Goal: Task Accomplishment & Management: Complete application form

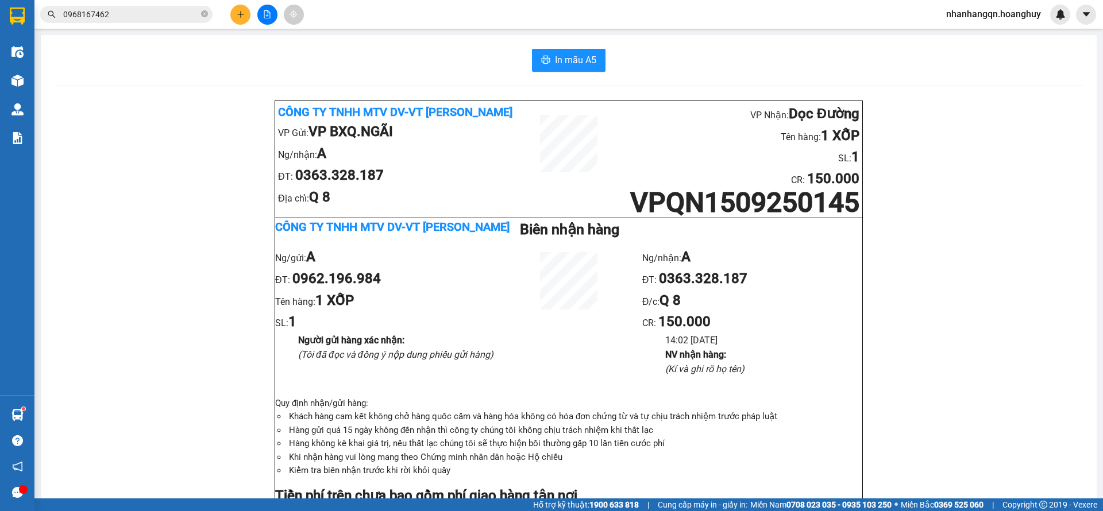
click at [234, 14] on button at bounding box center [240, 15] width 20 height 20
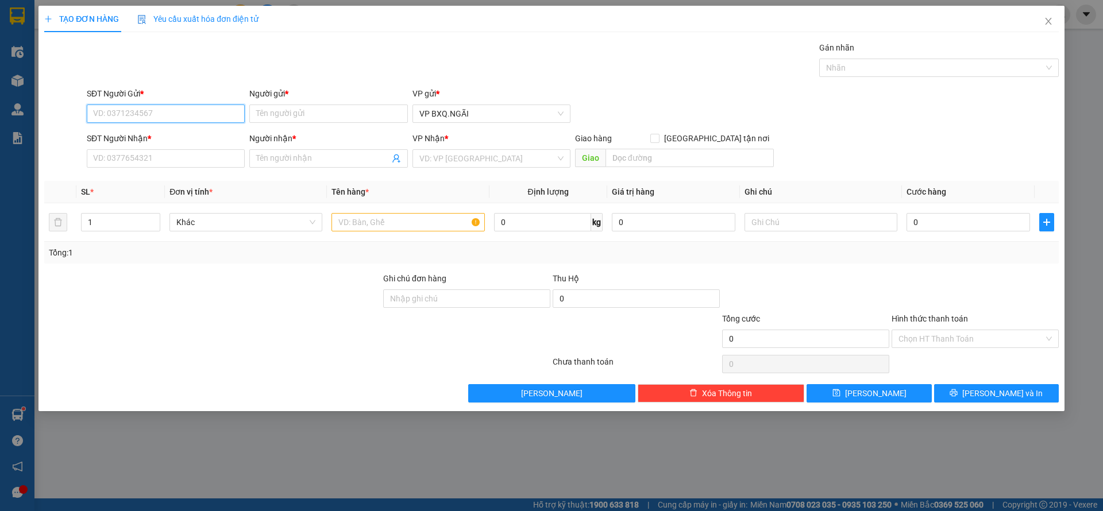
click at [157, 116] on input "SĐT Người Gửi *" at bounding box center [166, 114] width 158 height 18
type input "0339603027"
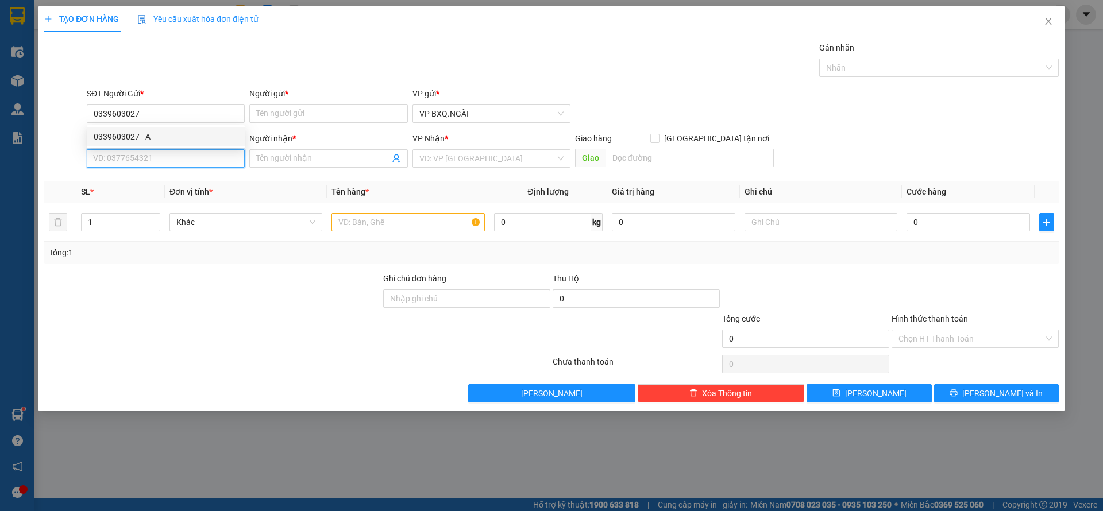
click at [141, 152] on input "SĐT Người Nhận *" at bounding box center [166, 158] width 158 height 18
click at [137, 183] on div "0896213477 - A" at bounding box center [166, 181] width 144 height 13
type input "0896213477"
type input "A"
type input "Z11"
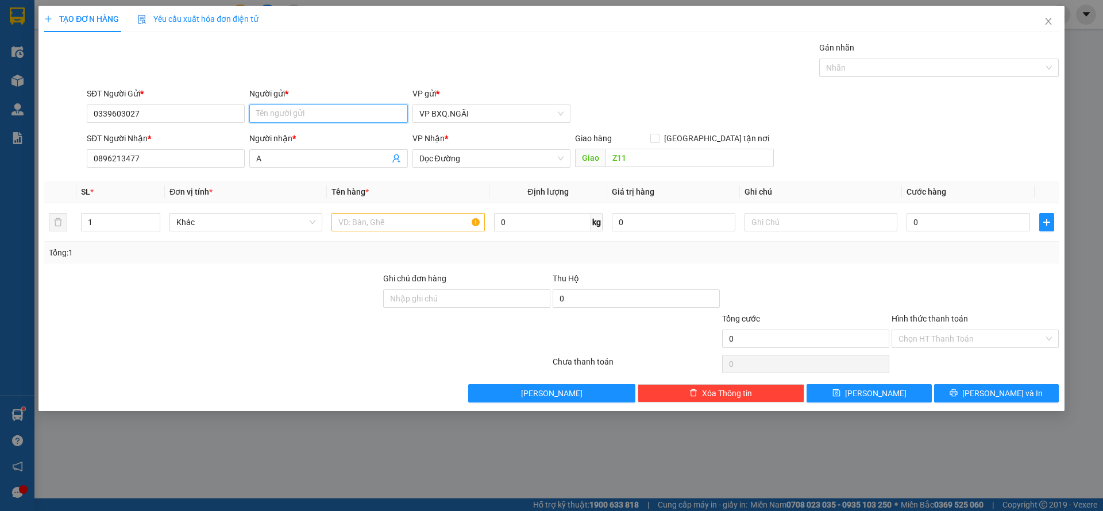
click at [325, 116] on input "Người gửi *" at bounding box center [328, 114] width 158 height 18
type input "A"
click at [416, 222] on input "text" at bounding box center [407, 222] width 153 height 18
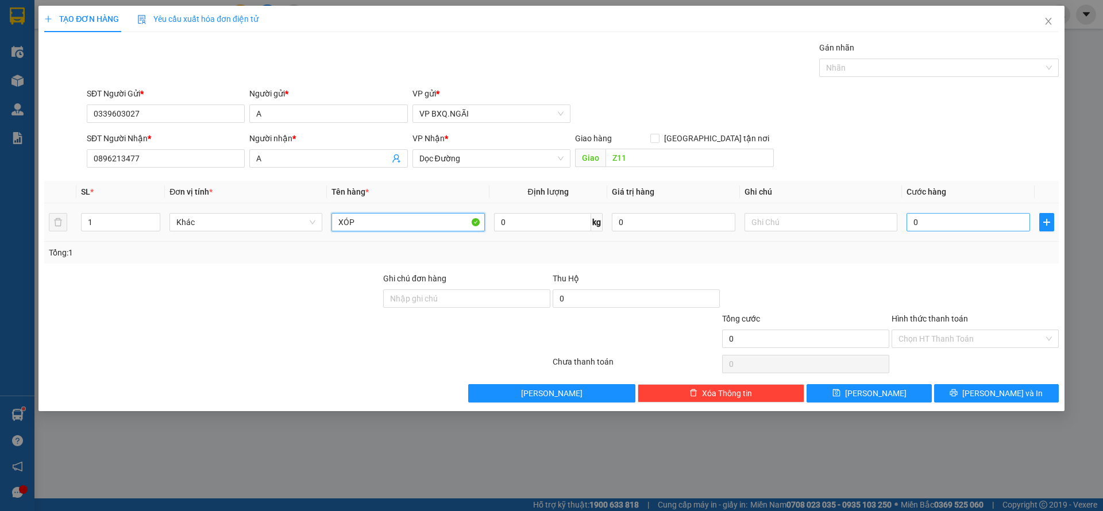
type input "XÓP"
click at [949, 213] on input "0" at bounding box center [967, 222] width 123 height 18
type input "8"
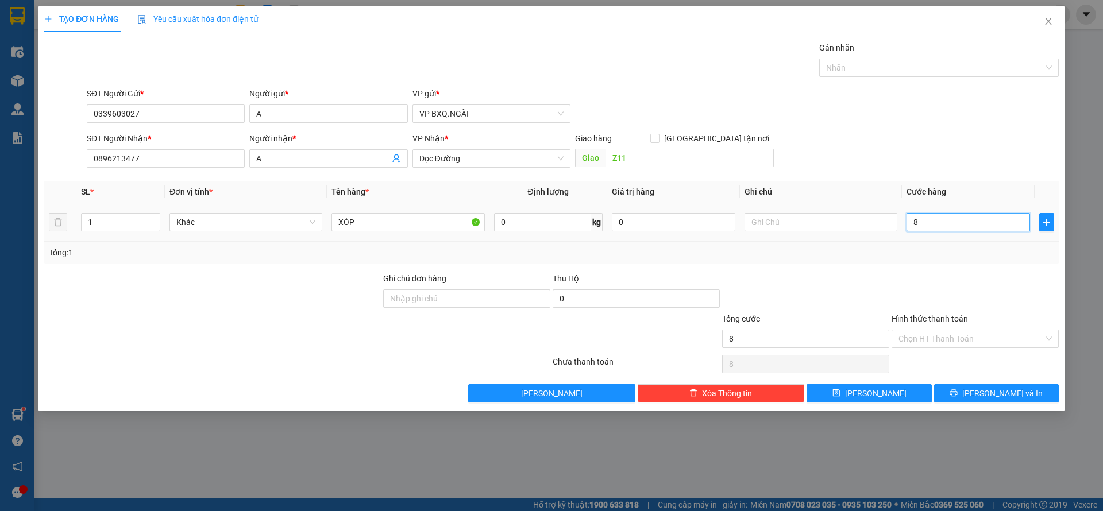
type input "80"
type input "800"
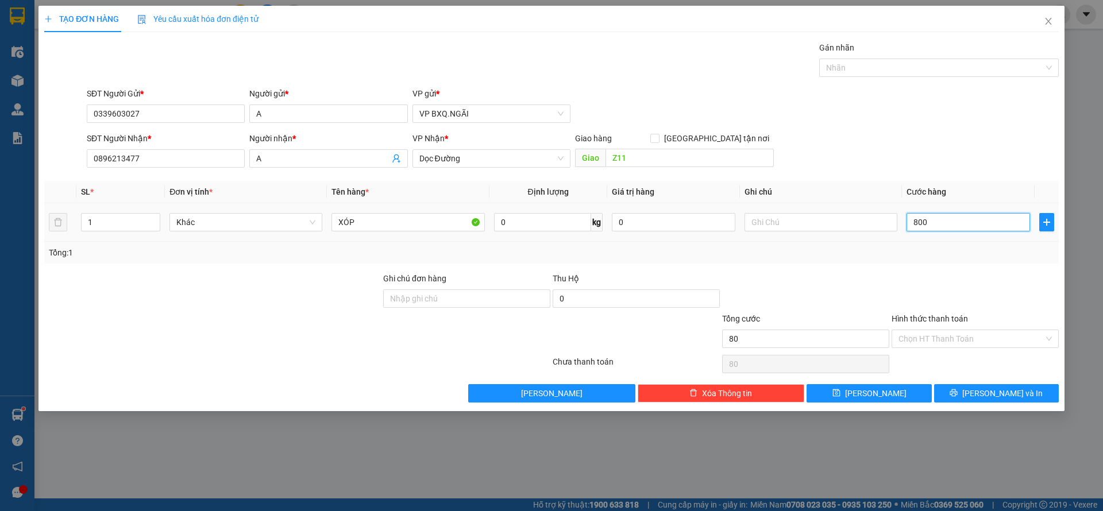
type input "800"
type input "8.000"
type input "80.000"
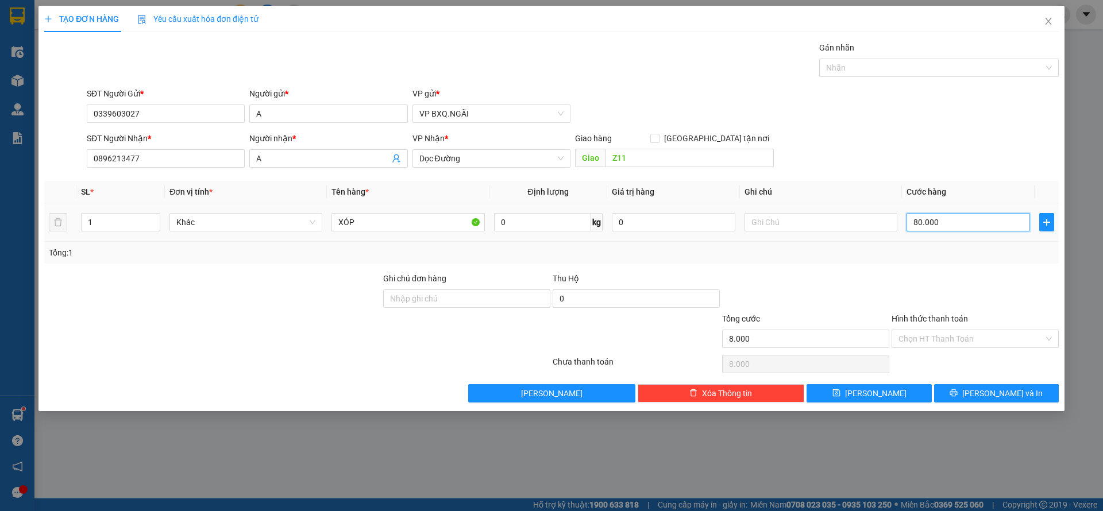
type input "80.000"
type input "800.000"
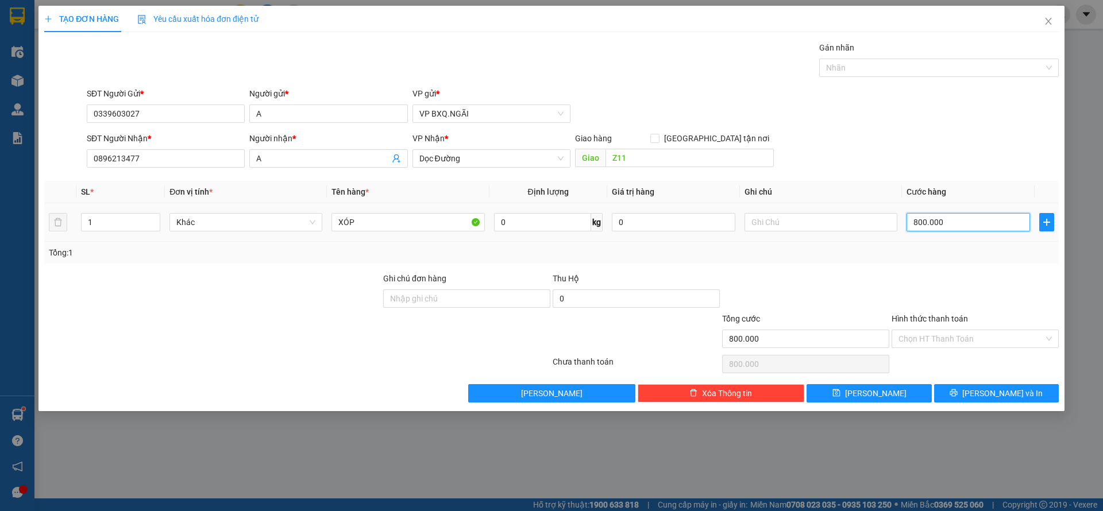
type input "80.000"
click at [957, 339] on input "Hình thức thanh toán" at bounding box center [970, 338] width 145 height 17
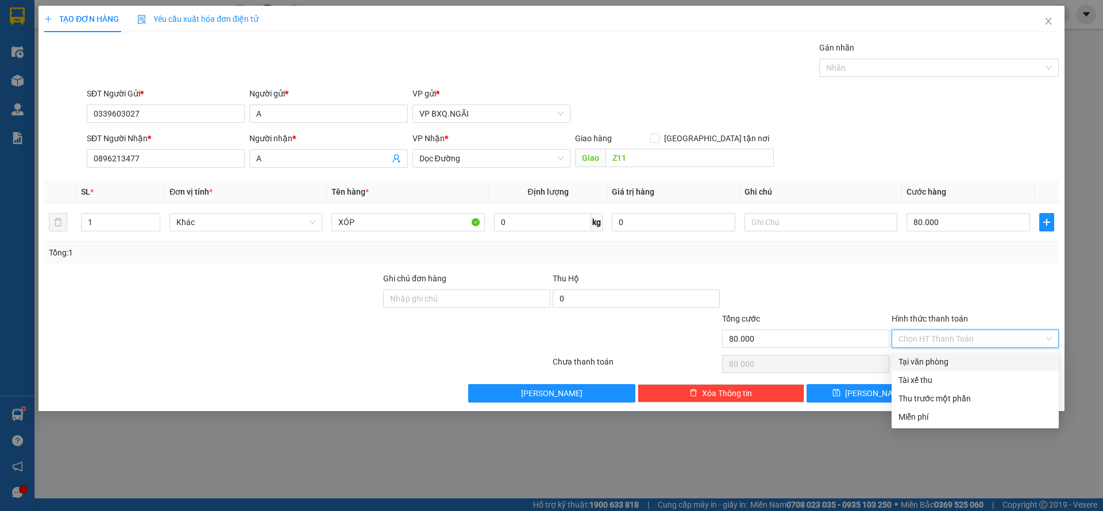
click at [942, 362] on div "Tại văn phòng" at bounding box center [974, 361] width 153 height 13
type input "0"
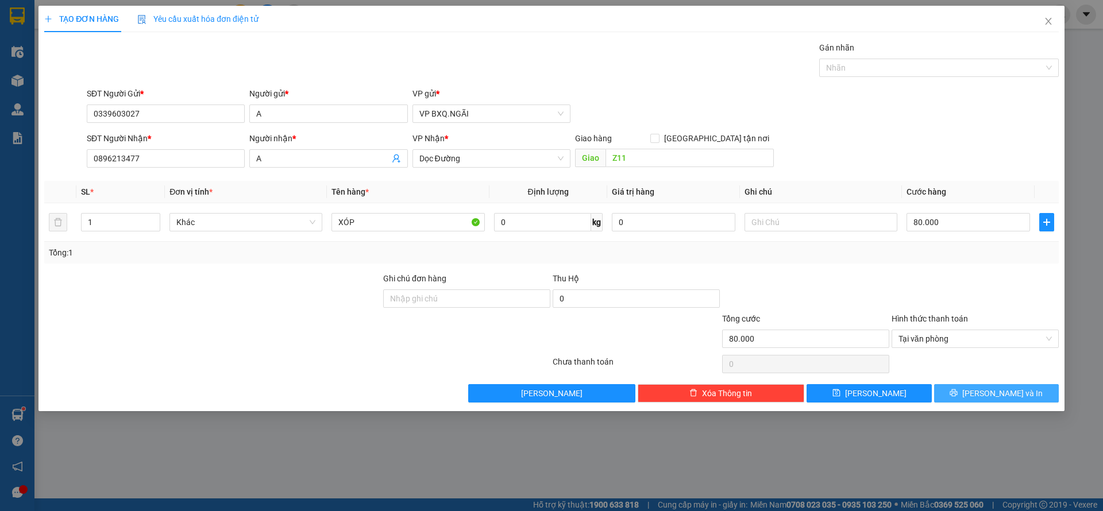
click at [957, 392] on icon "printer" at bounding box center [953, 392] width 7 height 7
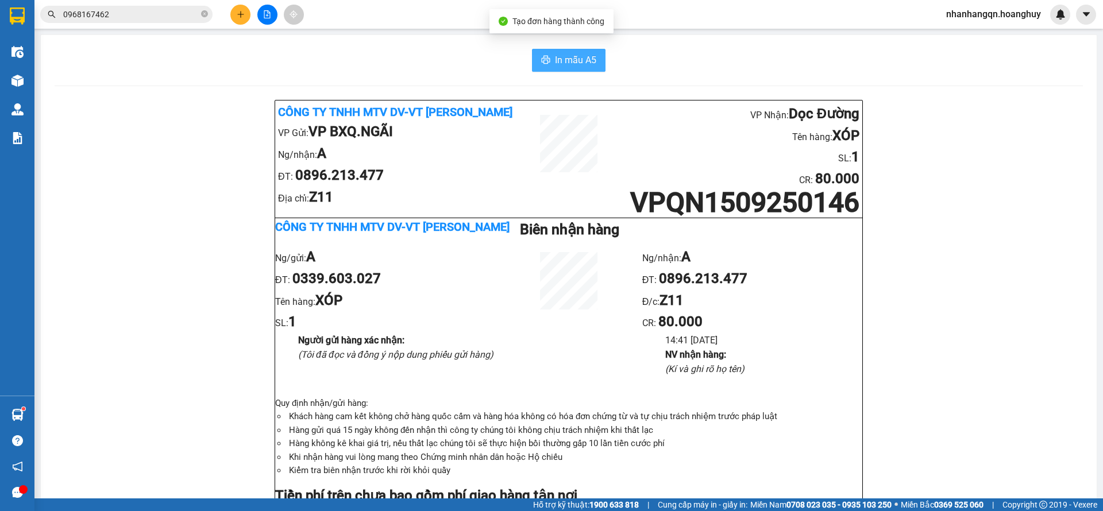
drag, startPoint x: 585, startPoint y: 64, endPoint x: 582, endPoint y: 69, distance: 6.2
click at [586, 64] on span "In mẫu A5" at bounding box center [575, 60] width 41 height 14
click at [241, 20] on button at bounding box center [240, 15] width 20 height 20
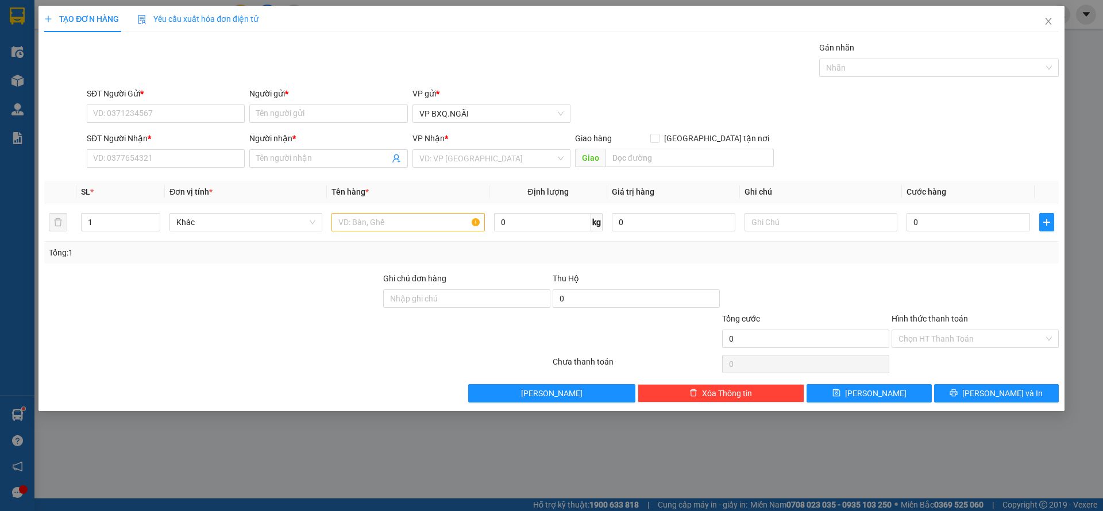
click at [192, 103] on div "SĐT Người Gửi *" at bounding box center [166, 95] width 158 height 17
click at [173, 117] on input "SĐT Người Gửi *" at bounding box center [166, 114] width 158 height 18
type input "0934861179"
click at [121, 160] on input "SĐT Người Nhận *" at bounding box center [166, 158] width 158 height 18
type input "0844559701"
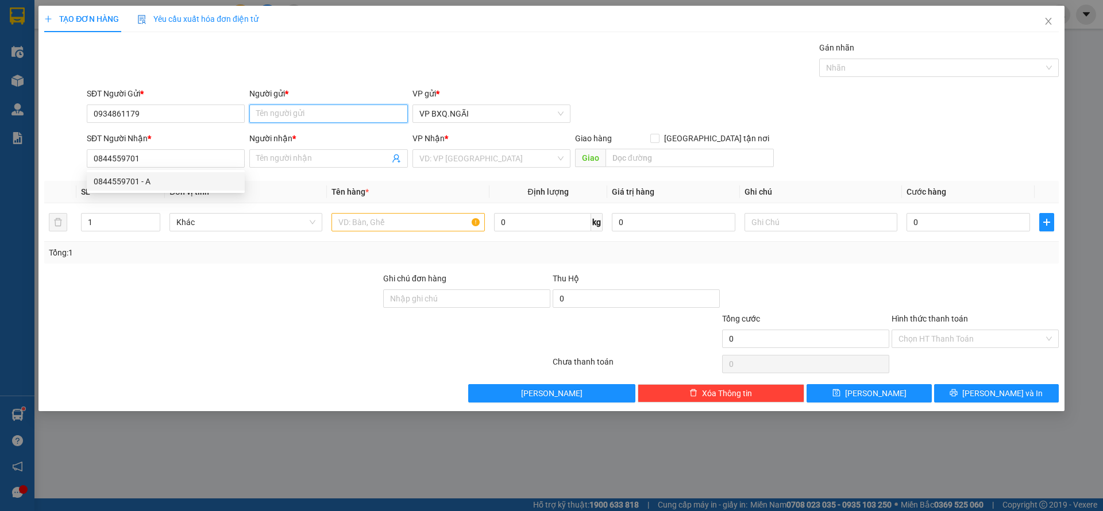
click at [307, 110] on input "Người gửi *" at bounding box center [328, 114] width 158 height 18
type input "A"
click at [288, 155] on input "Người nhận *" at bounding box center [322, 158] width 133 height 13
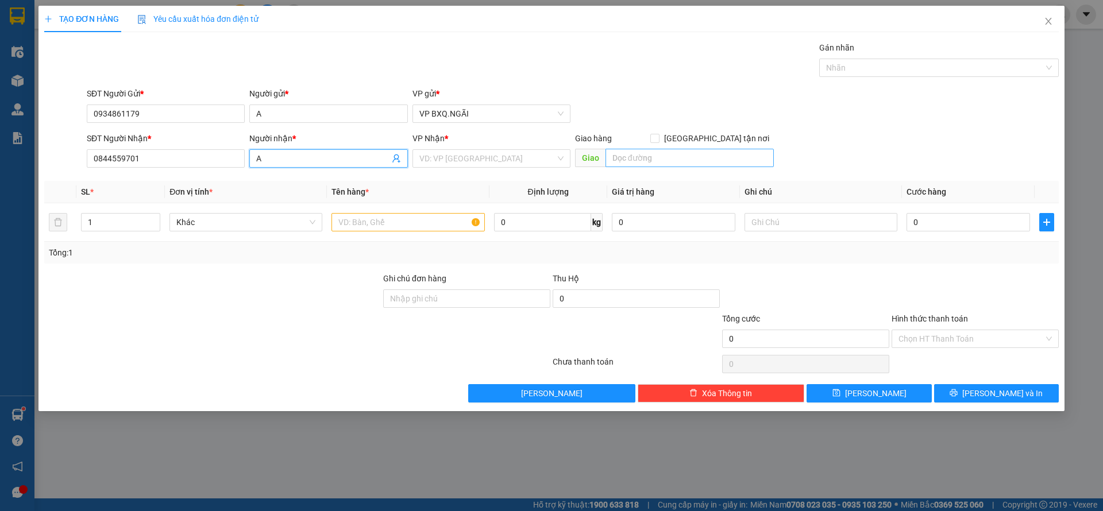
type input "A"
click at [696, 158] on input "text" at bounding box center [689, 158] width 168 height 18
click at [490, 160] on input "search" at bounding box center [487, 158] width 136 height 17
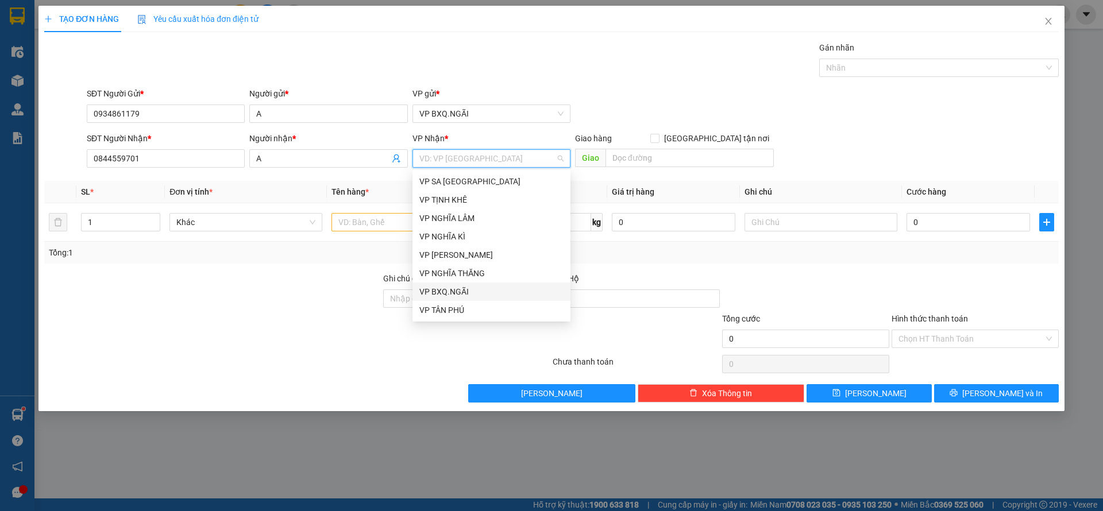
click at [463, 292] on div "VP BXQ.NGÃI" at bounding box center [491, 291] width 144 height 13
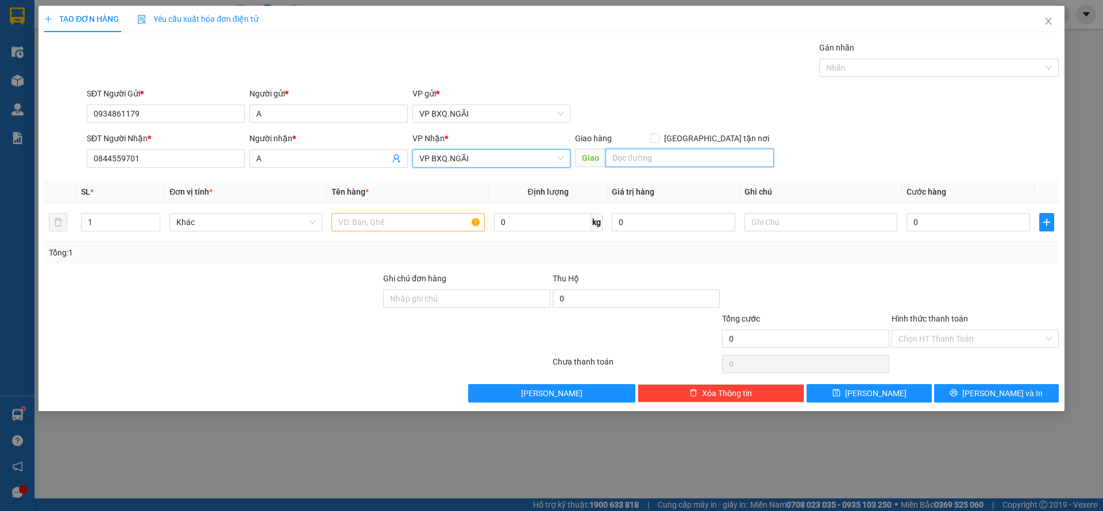
click at [651, 157] on input "text" at bounding box center [689, 158] width 168 height 18
type input "QUAN 8"
click at [373, 226] on input "text" at bounding box center [407, 222] width 153 height 18
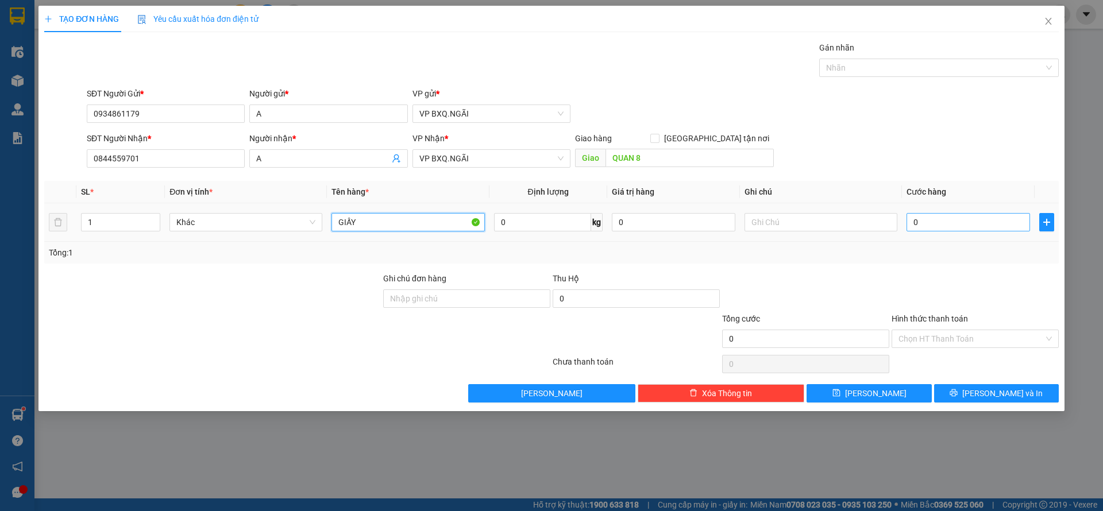
type input "GIẤY"
click at [947, 220] on input "0" at bounding box center [967, 222] width 123 height 18
type input "8"
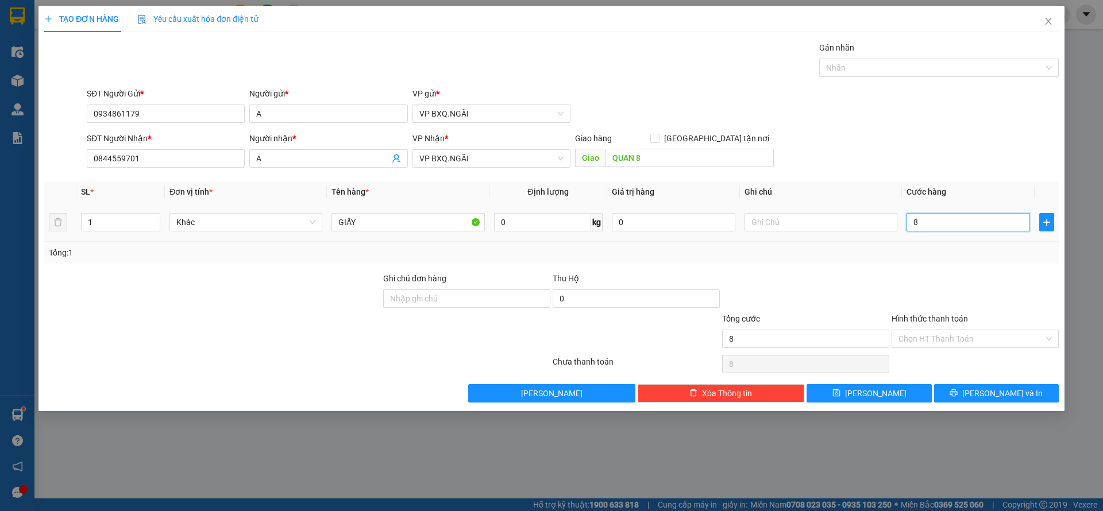
type input "80"
type input "80.000"
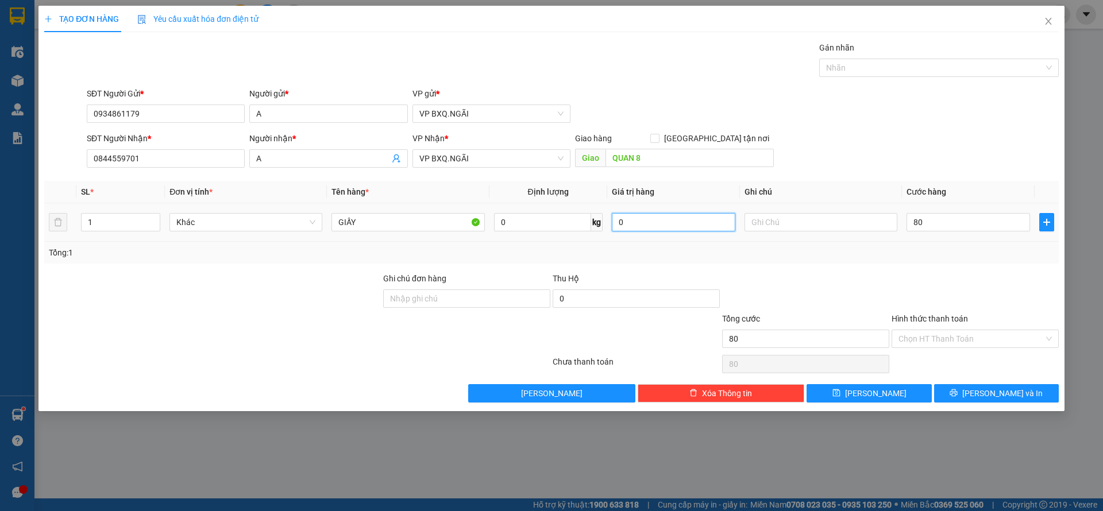
type input "80.000"
click at [687, 229] on input "0" at bounding box center [673, 222] width 123 height 18
click at [618, 223] on input "0" at bounding box center [673, 222] width 123 height 18
type input "1.000.000"
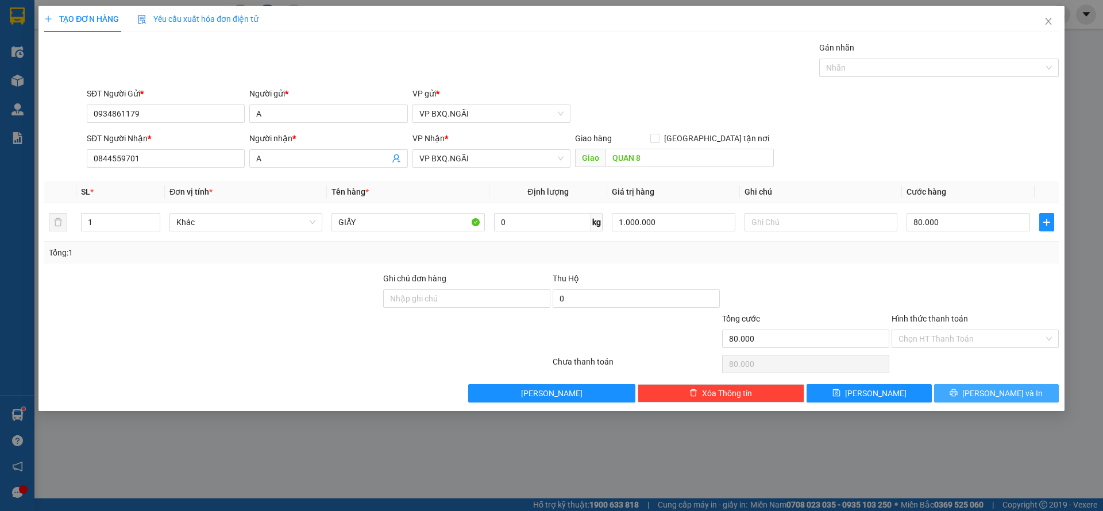
click at [989, 388] on span "Lưu và In" at bounding box center [1002, 393] width 80 height 13
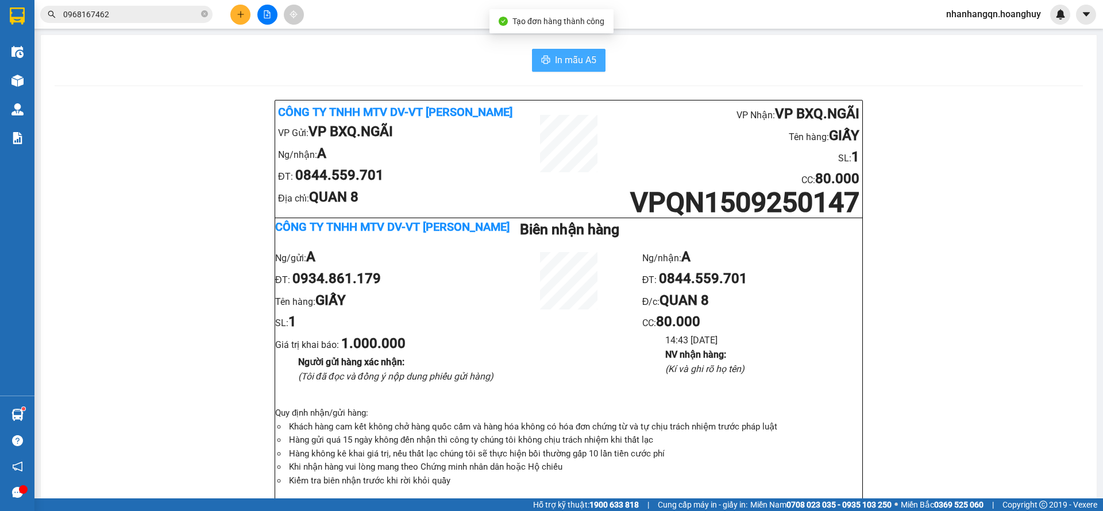
click at [558, 60] on span "In mẫu A5" at bounding box center [575, 60] width 41 height 14
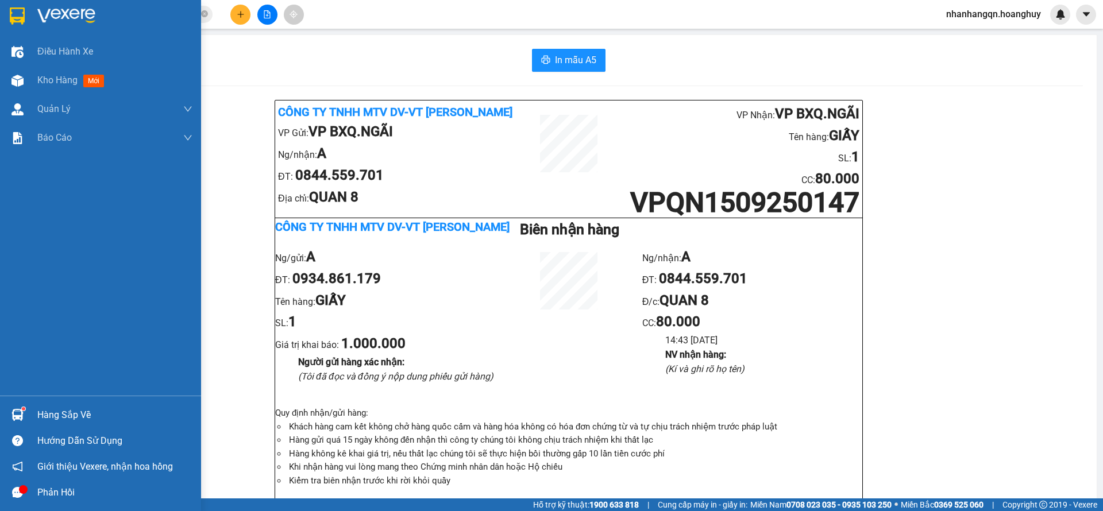
click at [7, 17] on div at bounding box center [17, 16] width 20 height 20
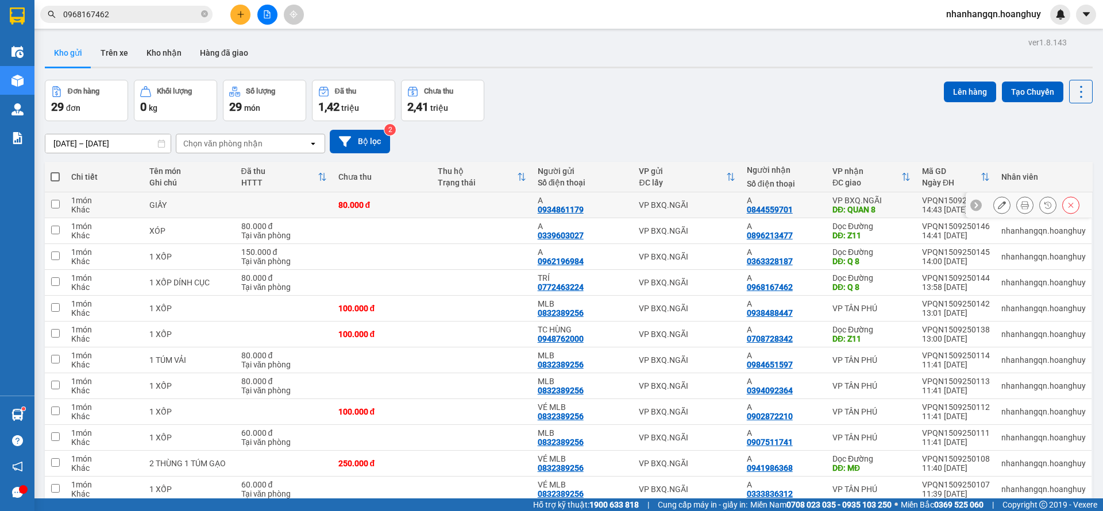
click at [995, 201] on button at bounding box center [1001, 205] width 16 height 20
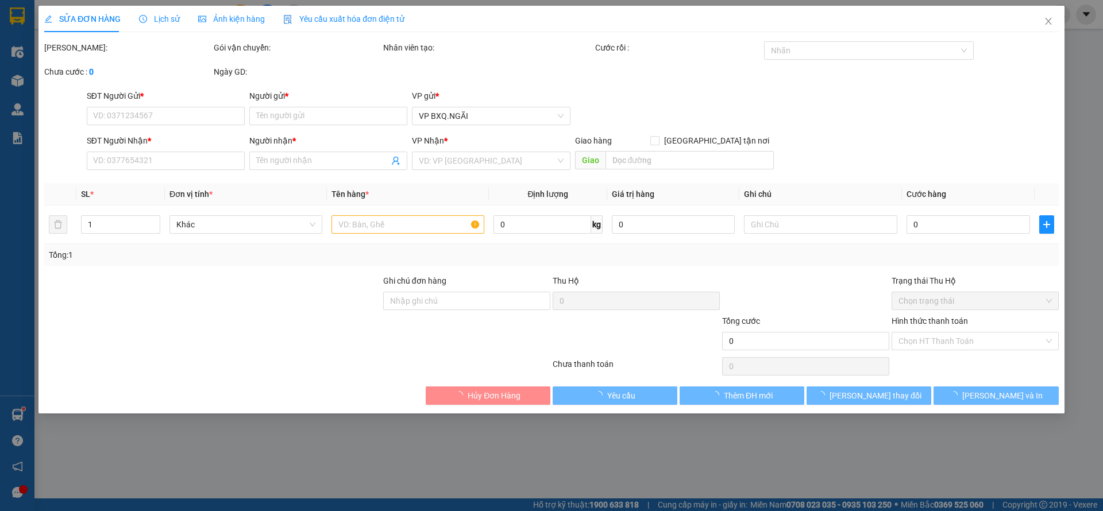
type input "0934861179"
type input "A"
type input "0844559701"
type input "A"
type input "QUAN 8"
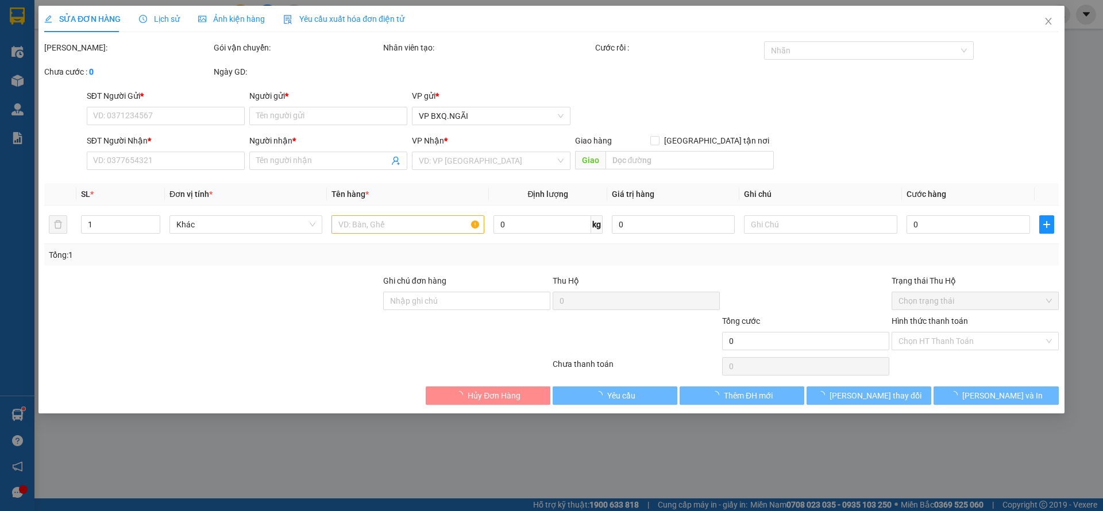
type input "80.000"
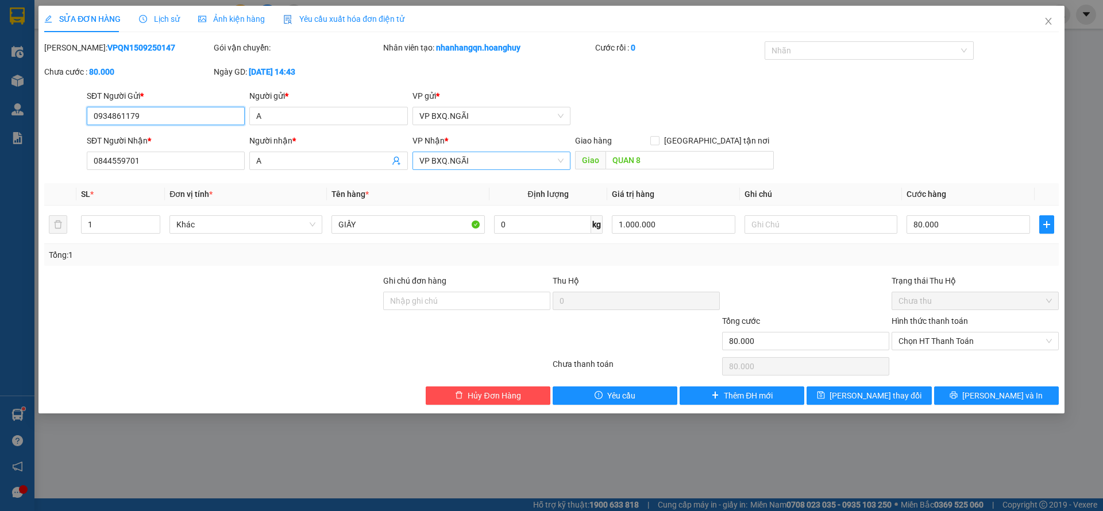
click at [458, 162] on span "VP BXQ.NGÃI" at bounding box center [491, 160] width 144 height 17
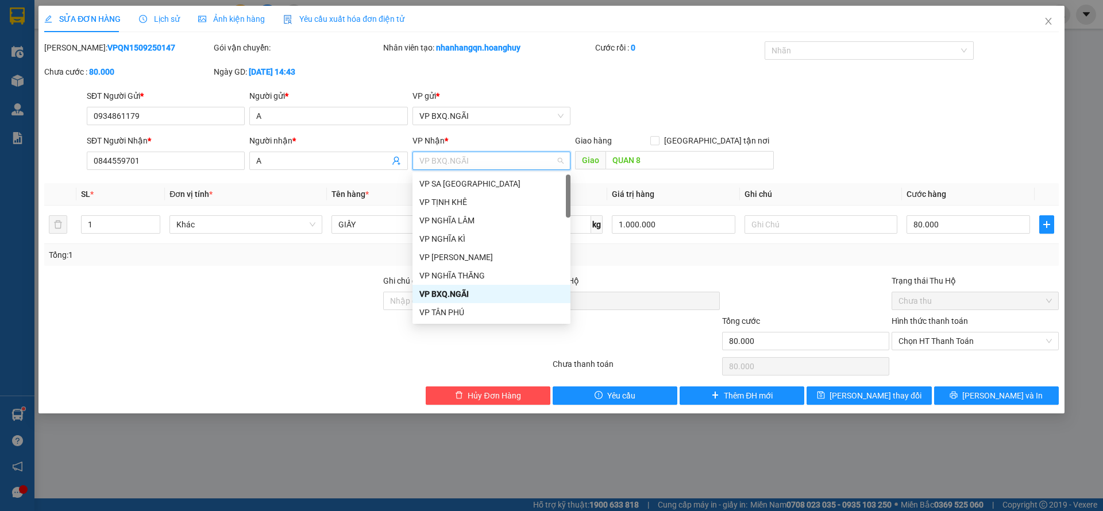
type input "D"
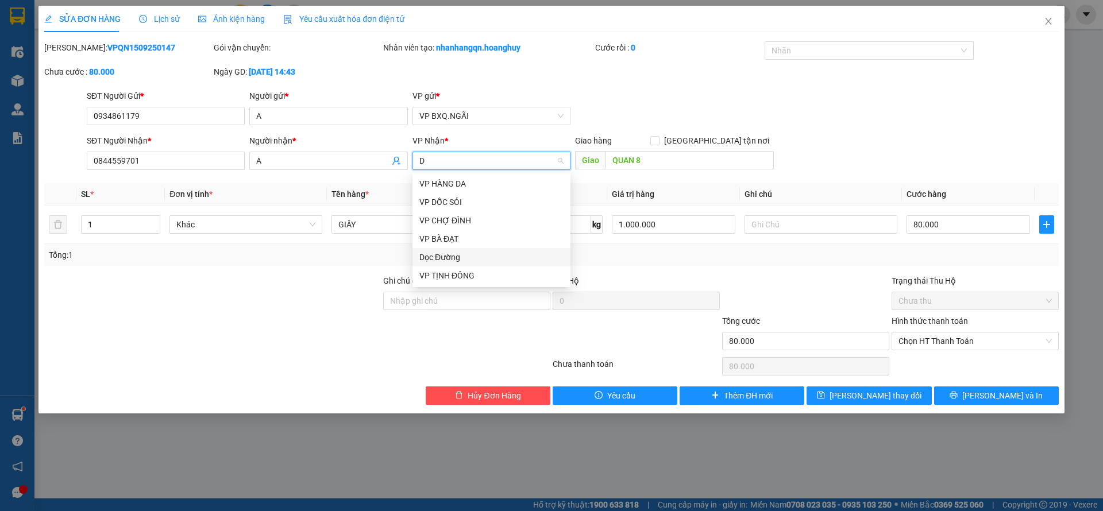
click at [471, 260] on div "Dọc Đường" at bounding box center [491, 257] width 144 height 13
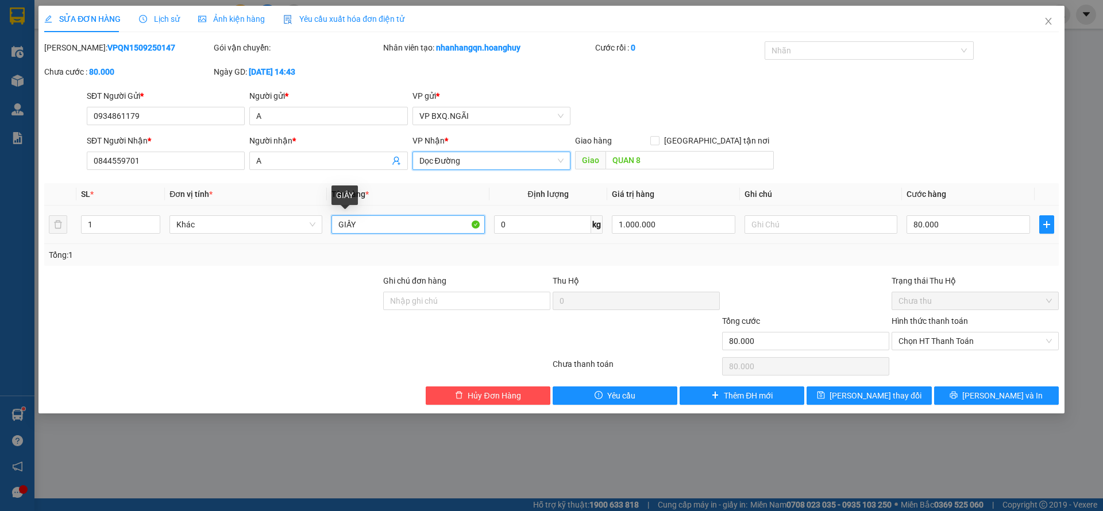
click at [332, 221] on input "GIẤY" at bounding box center [407, 224] width 153 height 18
type input "1 GIẤY"
click at [957, 396] on icon "printer" at bounding box center [953, 395] width 8 height 8
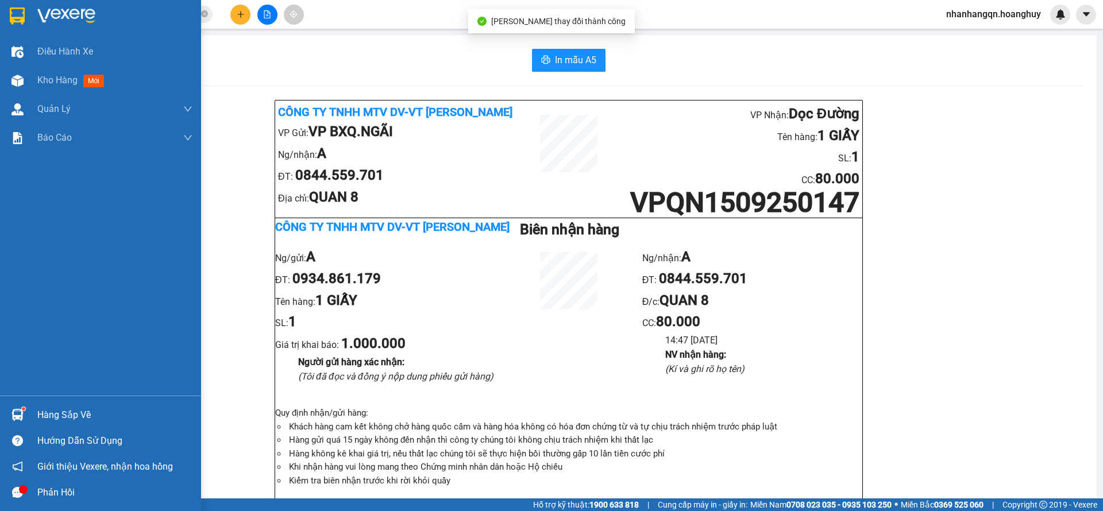
click at [11, 8] on img at bounding box center [17, 15] width 15 height 17
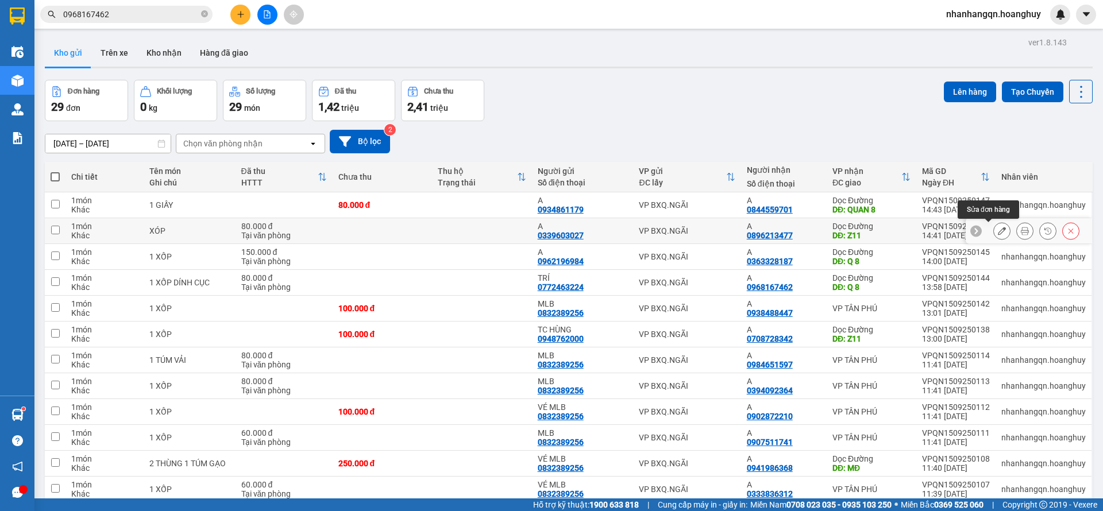
click at [997, 231] on icon at bounding box center [1001, 231] width 8 height 8
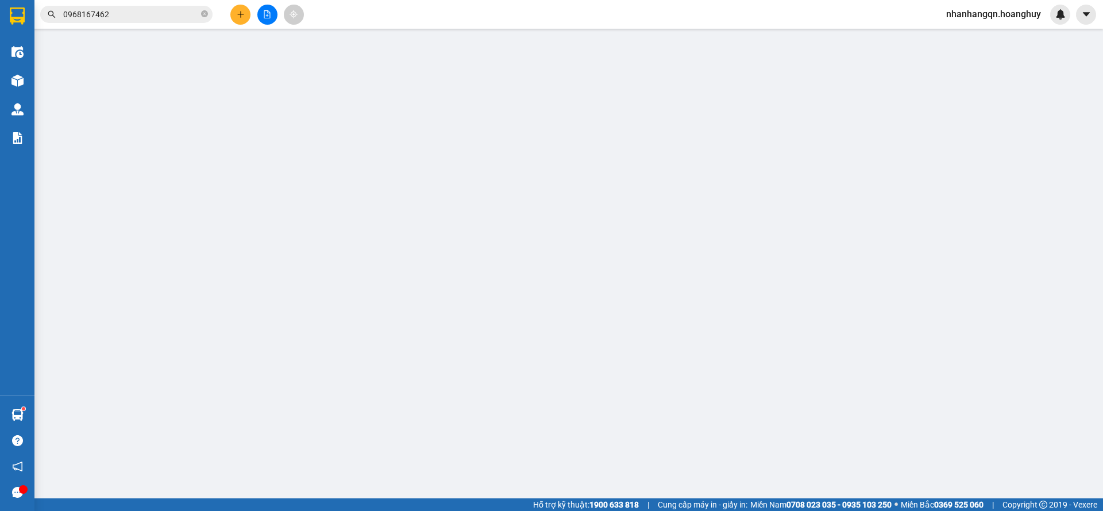
type input "0339603027"
type input "A"
type input "0896213477"
type input "A"
type input "Z11"
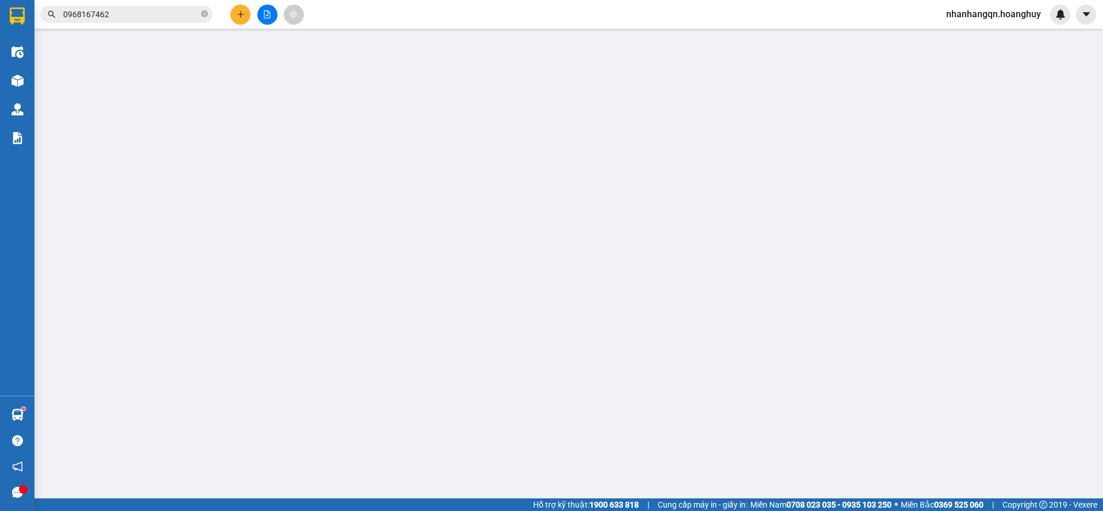
type input "80.000"
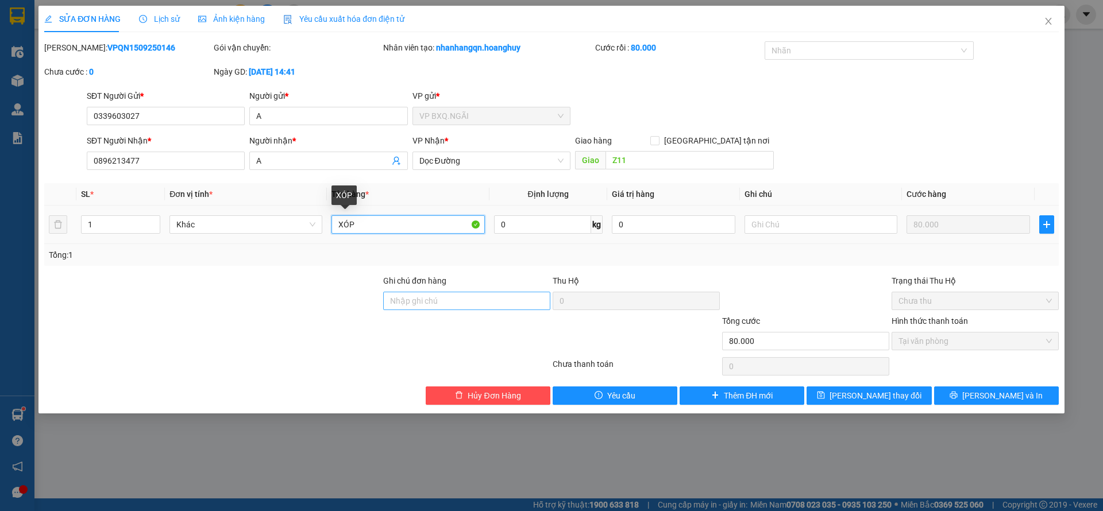
drag, startPoint x: 338, startPoint y: 223, endPoint x: 397, endPoint y: 299, distance: 96.5
click at [338, 223] on input "XÓP" at bounding box center [407, 224] width 153 height 18
type input "1 XÓP"
click at [983, 389] on button "Lưu và In" at bounding box center [996, 395] width 125 height 18
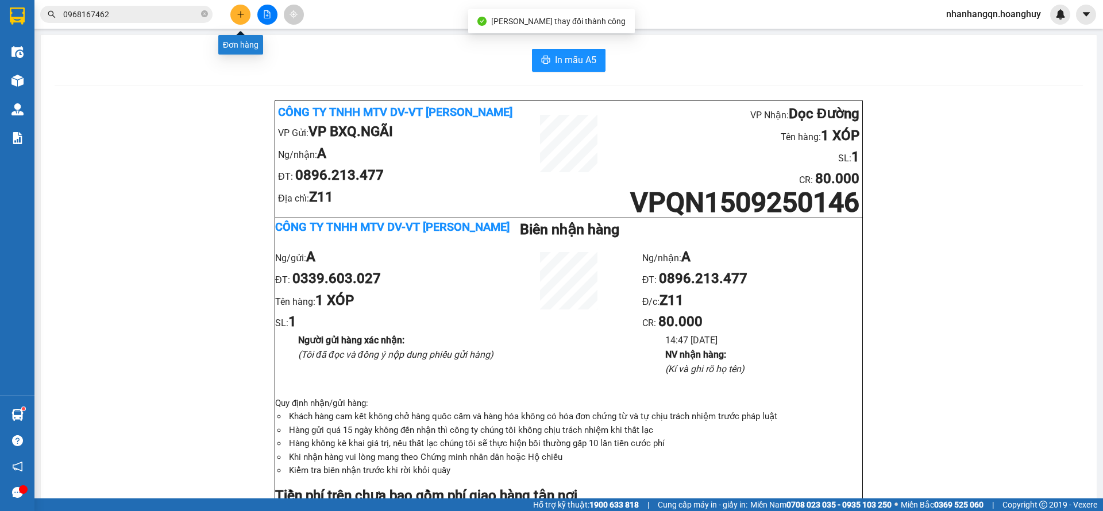
click at [237, 13] on icon "plus" at bounding box center [241, 14] width 8 height 8
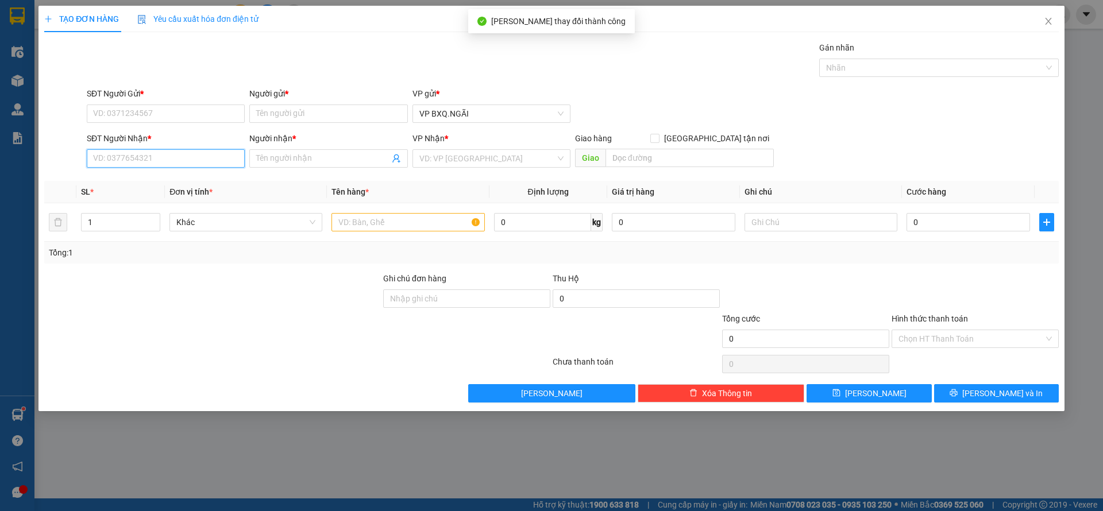
click at [122, 161] on input "SĐT Người Nhận *" at bounding box center [166, 158] width 158 height 18
type input "0971547558"
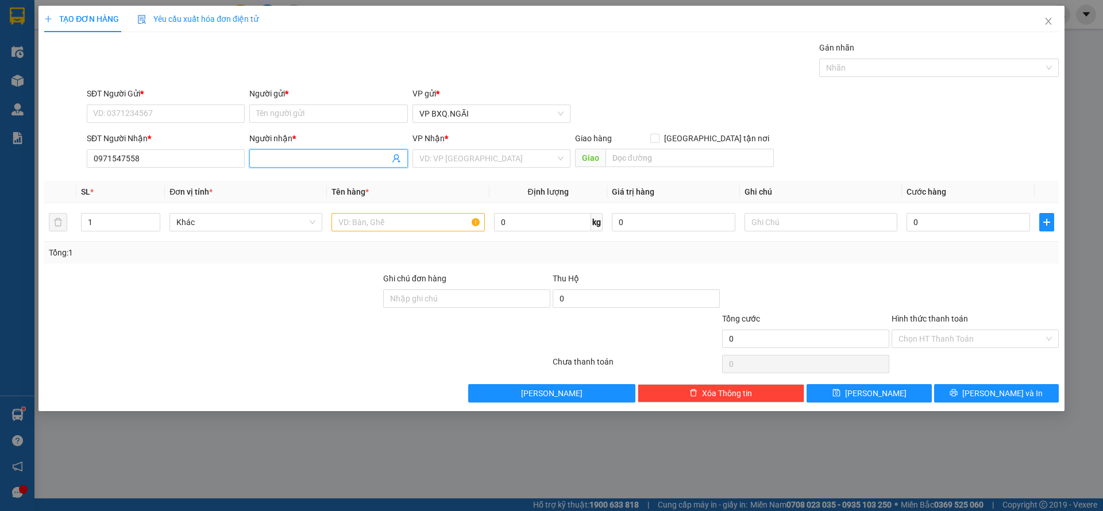
click at [281, 160] on input "Người nhận *" at bounding box center [322, 158] width 133 height 13
type input "A"
click at [438, 152] on input "search" at bounding box center [487, 158] width 136 height 17
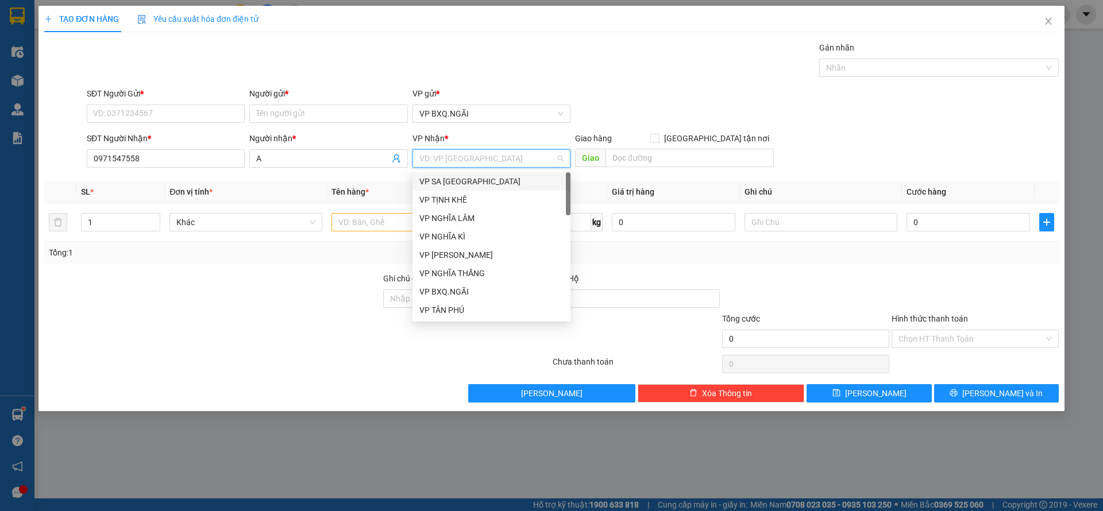
type input "D"
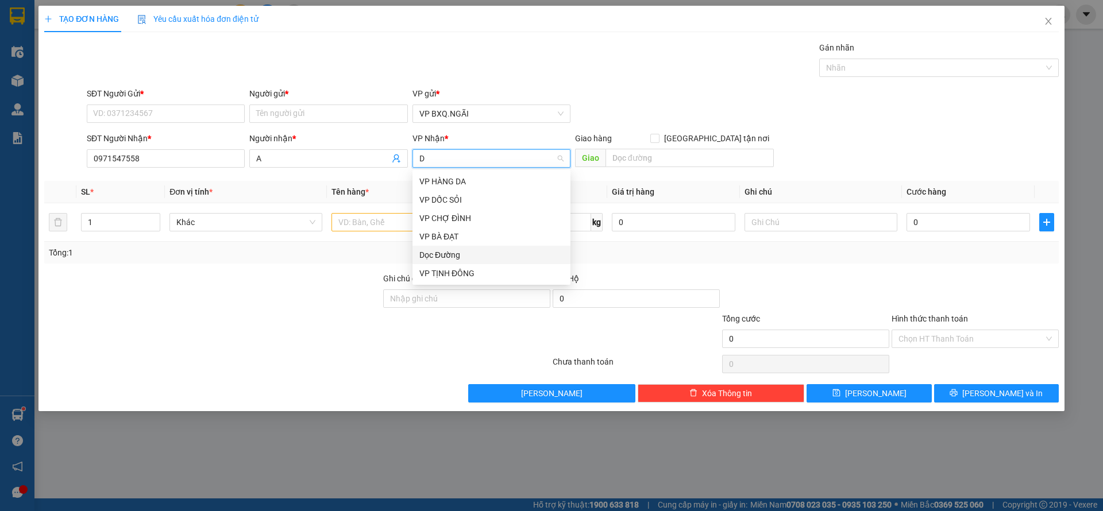
drag, startPoint x: 462, startPoint y: 255, endPoint x: 590, endPoint y: 187, distance: 144.9
click at [462, 253] on div "Dọc Đường" at bounding box center [491, 255] width 144 height 13
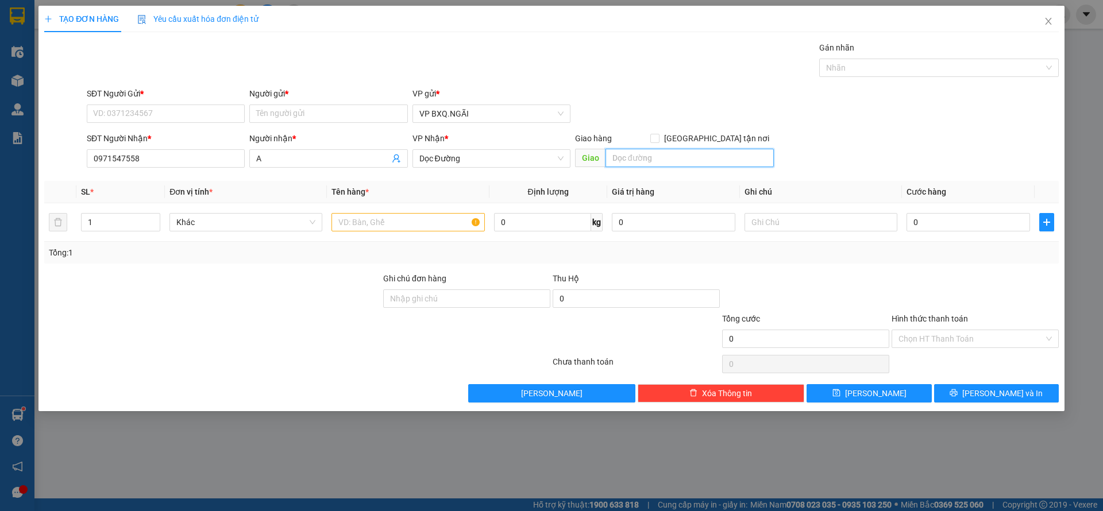
click at [642, 156] on input "text" at bounding box center [689, 158] width 168 height 18
type input "BẾN TRE"
click at [406, 216] on input "text" at bounding box center [407, 222] width 153 height 18
type input "1 HỘP GIẤY"
click at [160, 106] on input "SĐT Người Gửi *" at bounding box center [166, 114] width 158 height 18
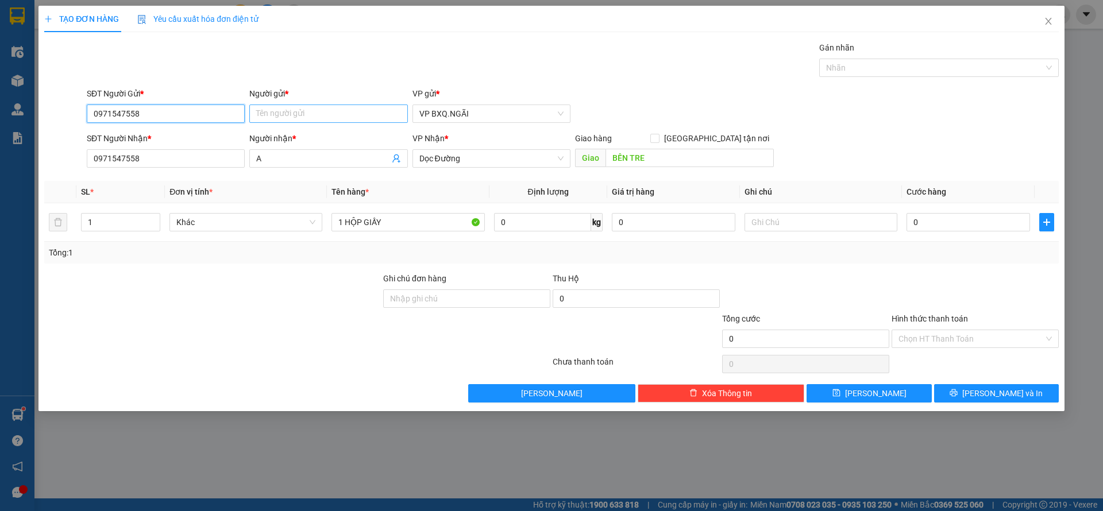
type input "0971547558"
click at [326, 118] on input "Người gửi *" at bounding box center [328, 114] width 158 height 18
type input "A"
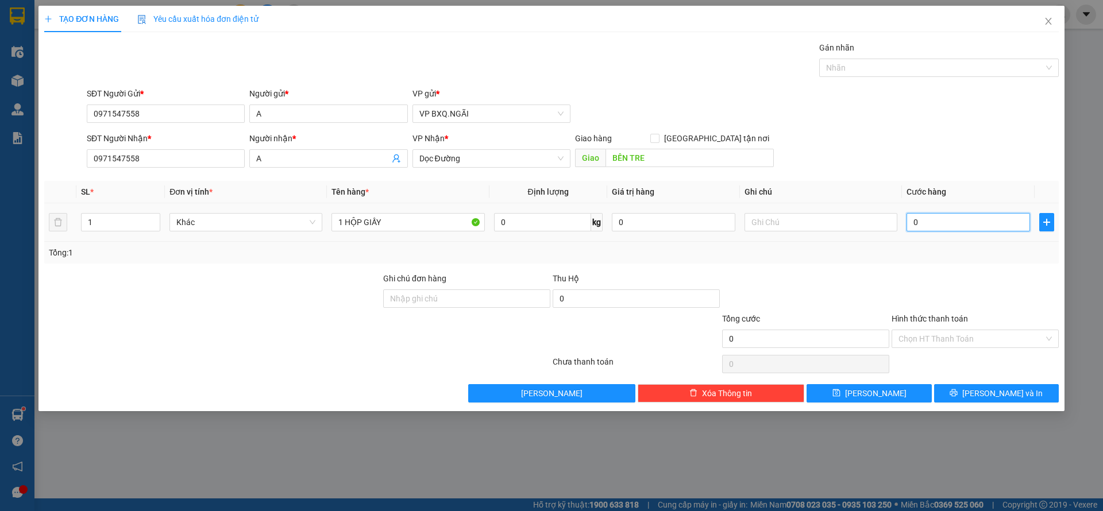
click at [935, 228] on input "0" at bounding box center [967, 222] width 123 height 18
type input "5"
type input "50"
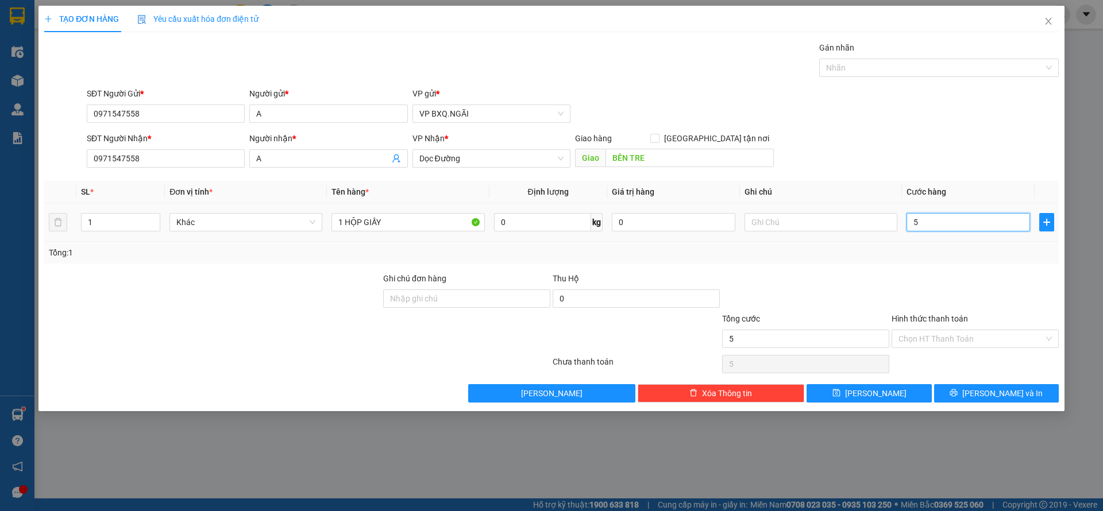
type input "50"
type input "500"
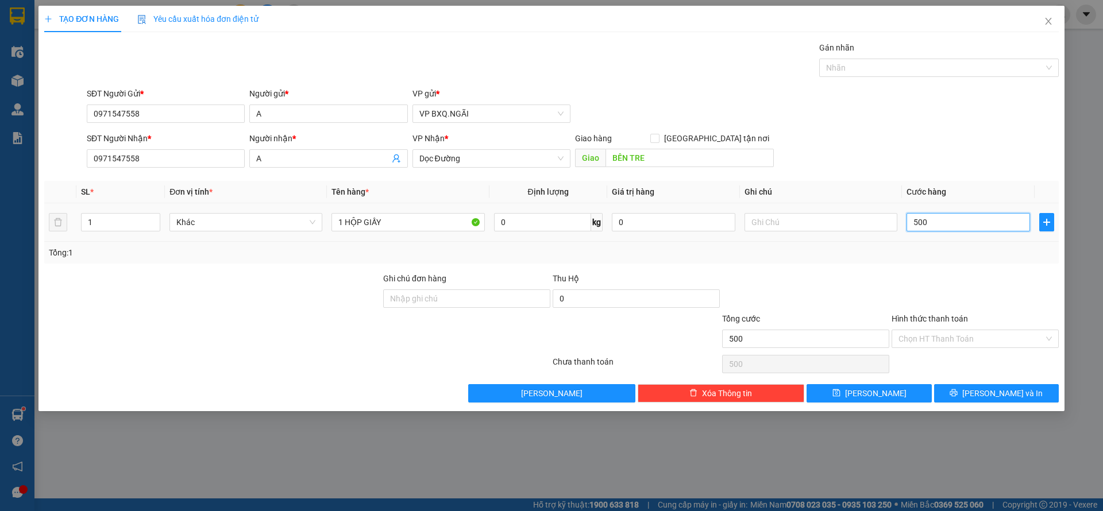
type input "5.000"
type input "50.000"
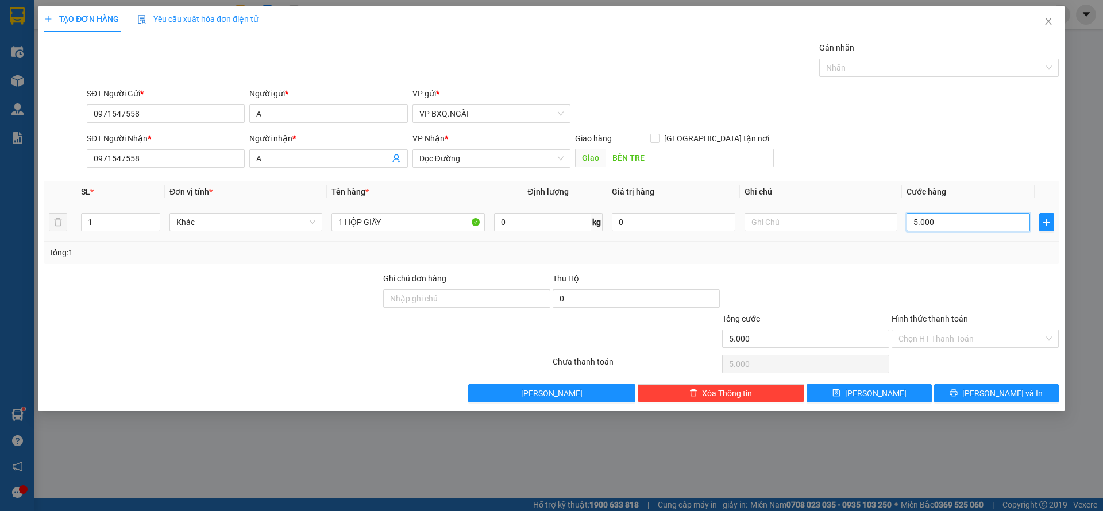
type input "50.000"
click at [945, 342] on input "Hình thức thanh toán" at bounding box center [970, 338] width 145 height 17
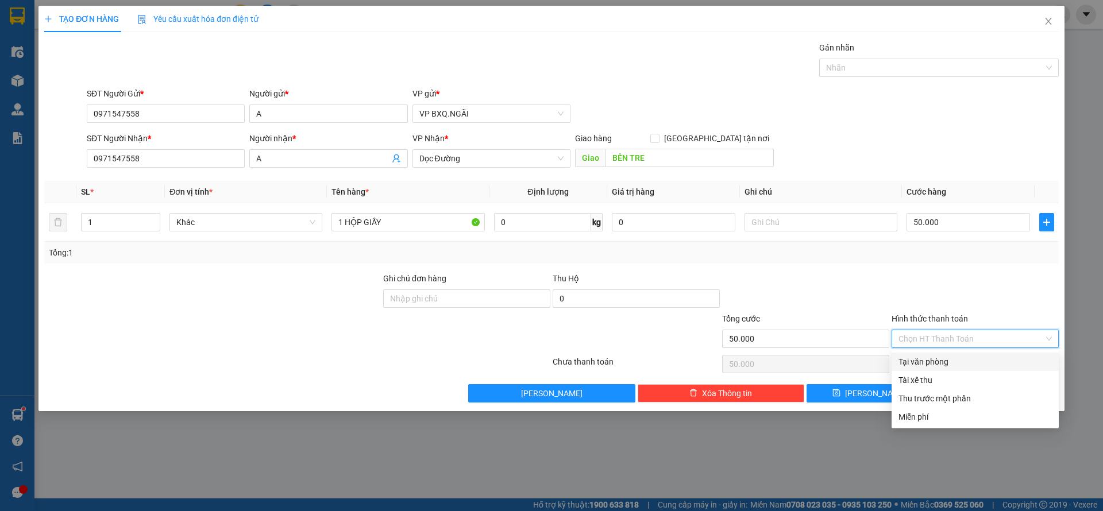
click at [940, 357] on div "Tại văn phòng" at bounding box center [974, 361] width 153 height 13
type input "0"
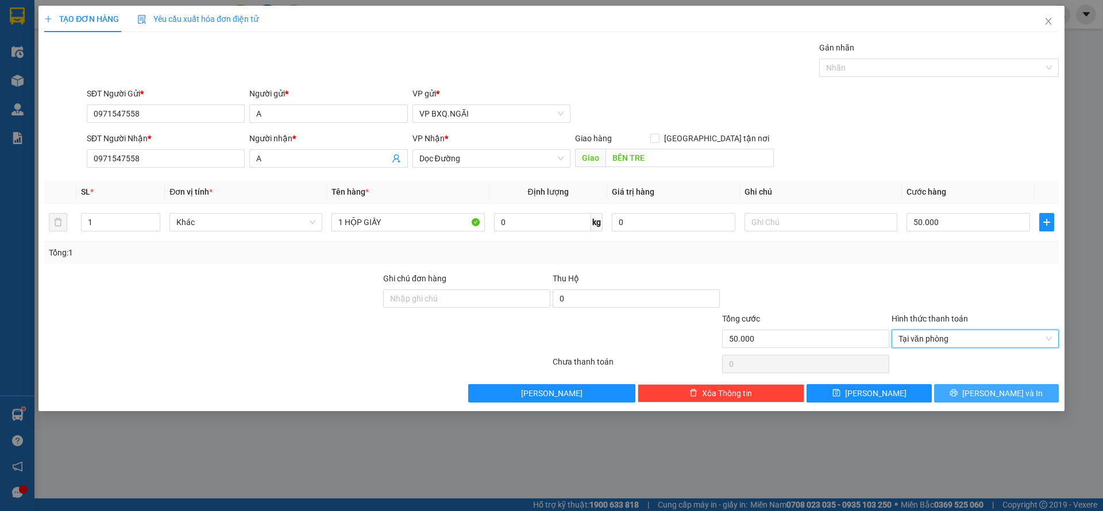
click at [965, 385] on button "Lưu và In" at bounding box center [996, 393] width 125 height 18
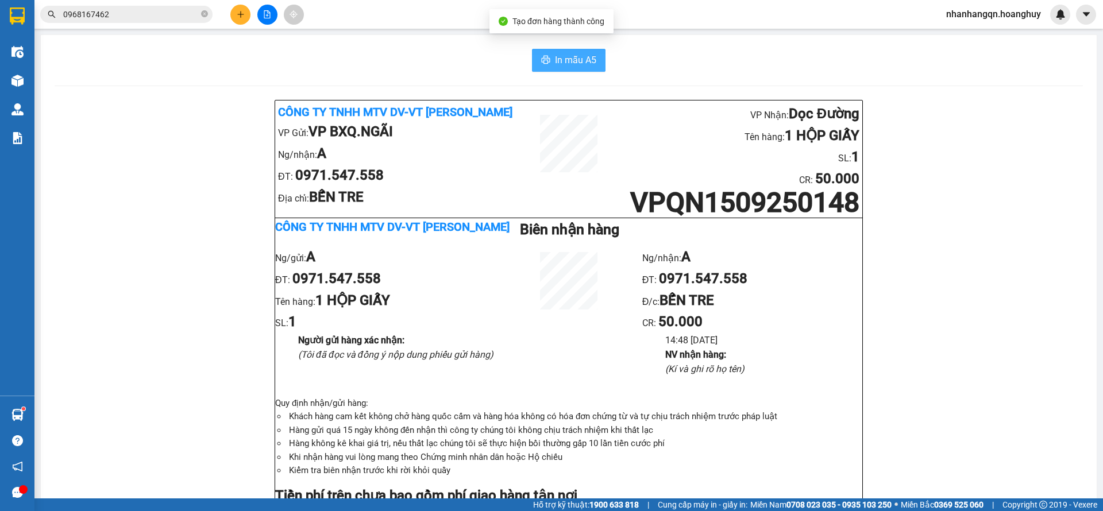
click at [581, 61] on span "In mẫu A5" at bounding box center [575, 60] width 41 height 14
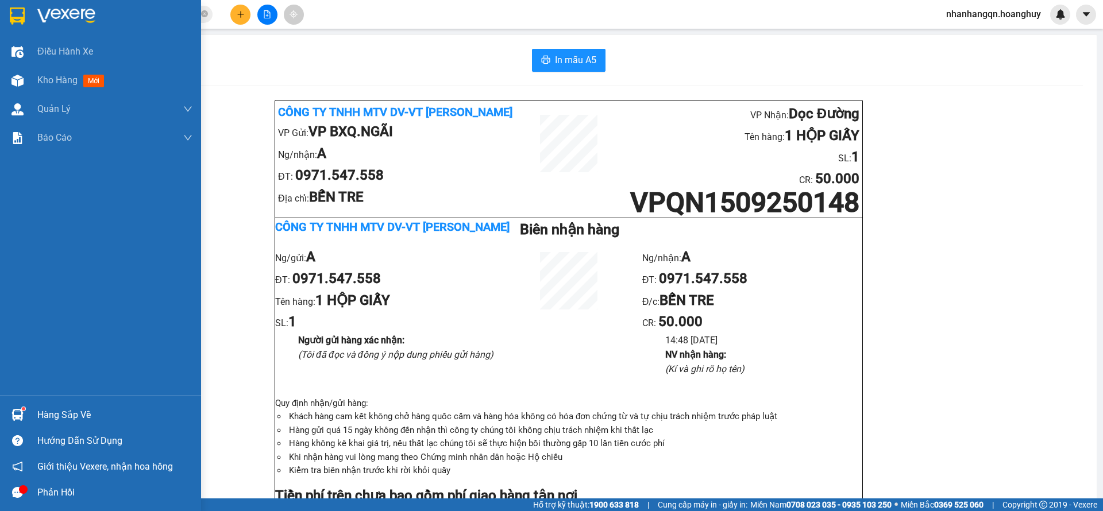
click at [21, 15] on img at bounding box center [17, 15] width 15 height 17
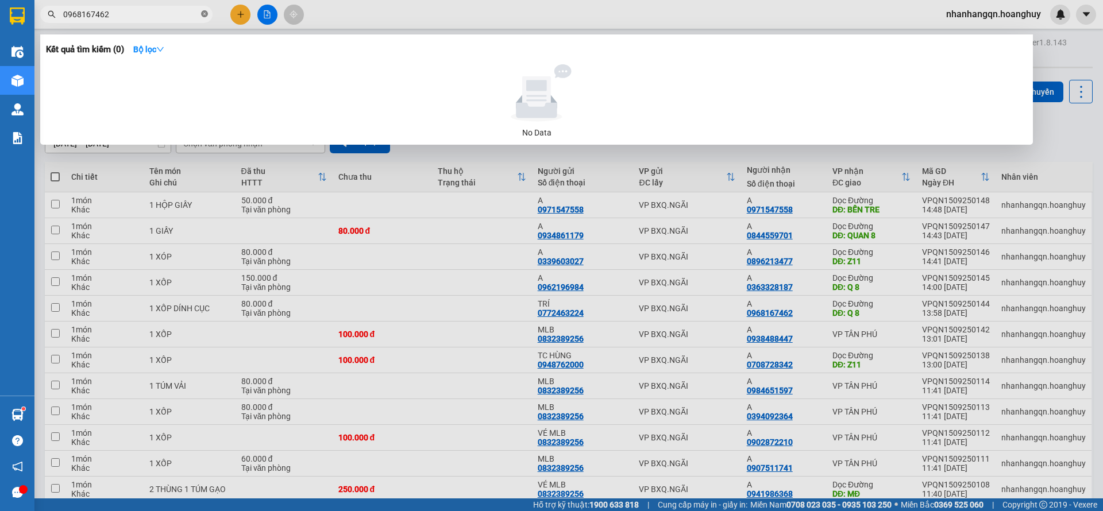
click at [204, 18] on span at bounding box center [204, 14] width 7 height 11
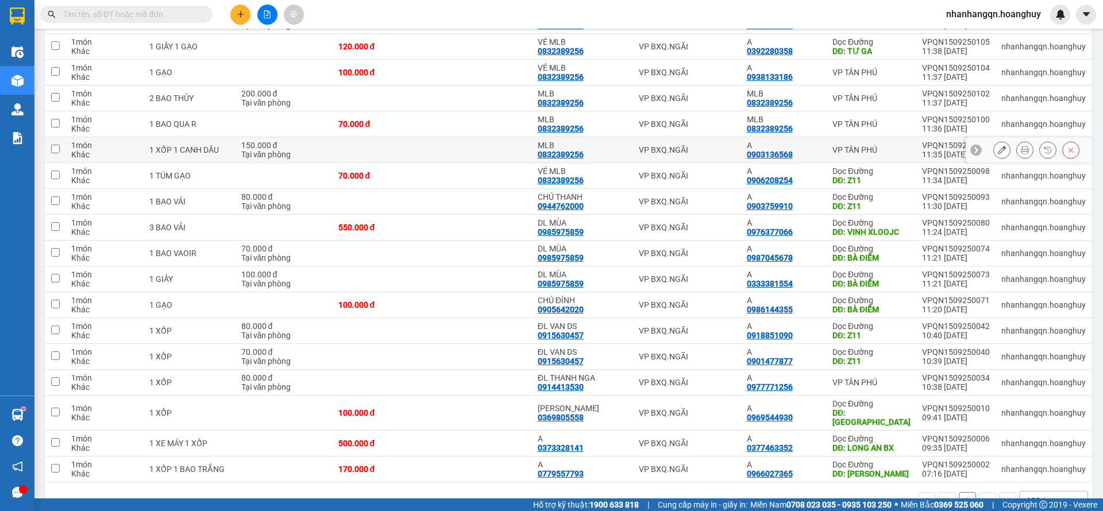
scroll to position [516, 0]
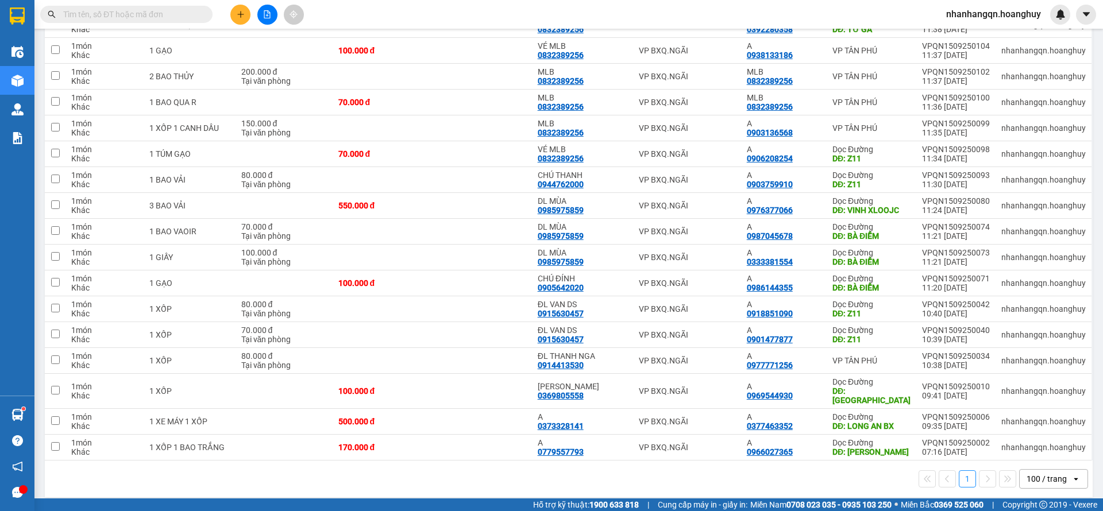
click at [146, 10] on input "text" at bounding box center [131, 14] width 136 height 13
click at [144, 21] on span at bounding box center [126, 14] width 172 height 17
click at [142, 19] on input "text" at bounding box center [131, 14] width 136 height 13
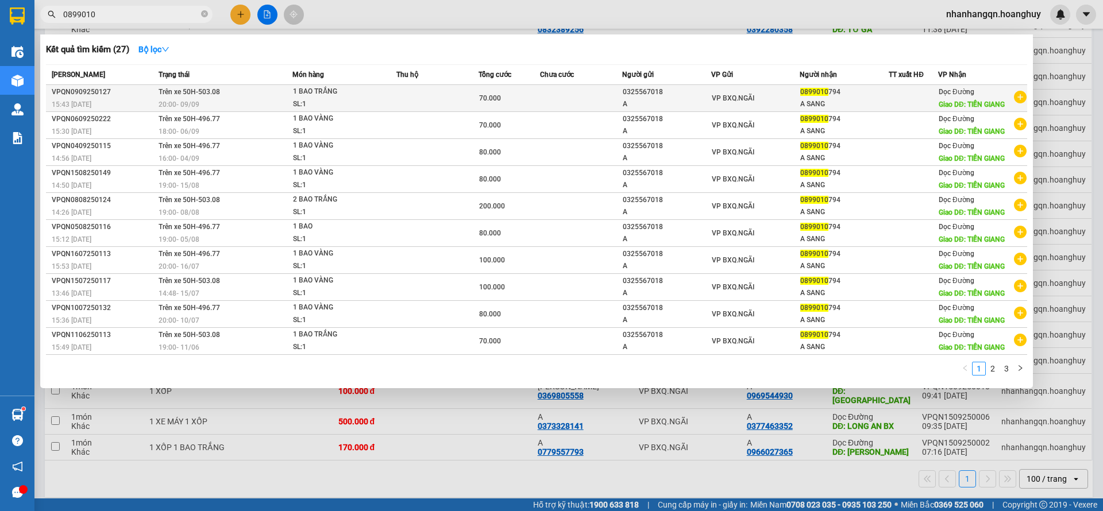
type input "0899010"
click at [736, 108] on td "VP BXQ.NGÃI" at bounding box center [755, 98] width 89 height 27
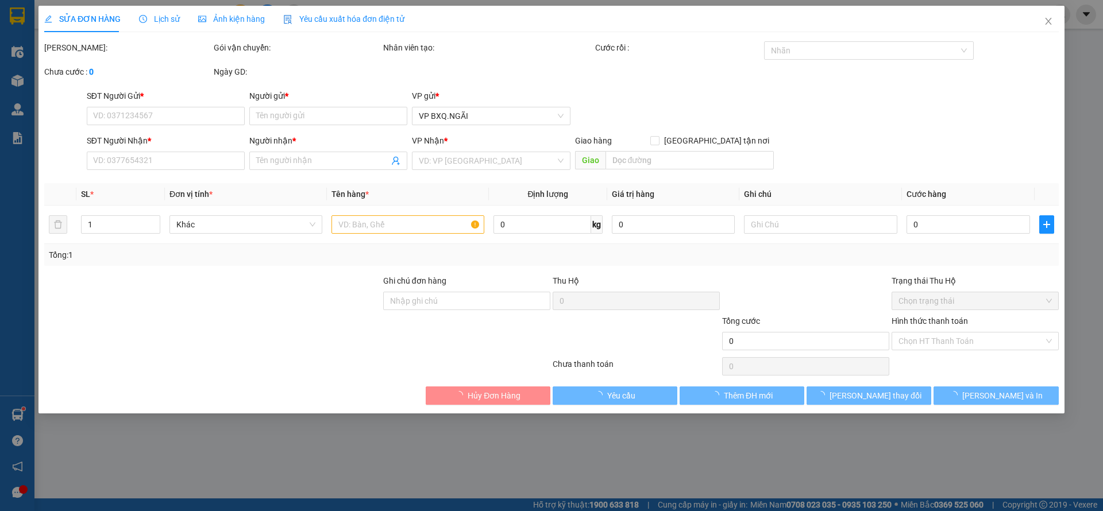
type input "0325567018"
type input "A"
type input "0899010794"
type input "A SANG"
type input "TIỀN GIANG"
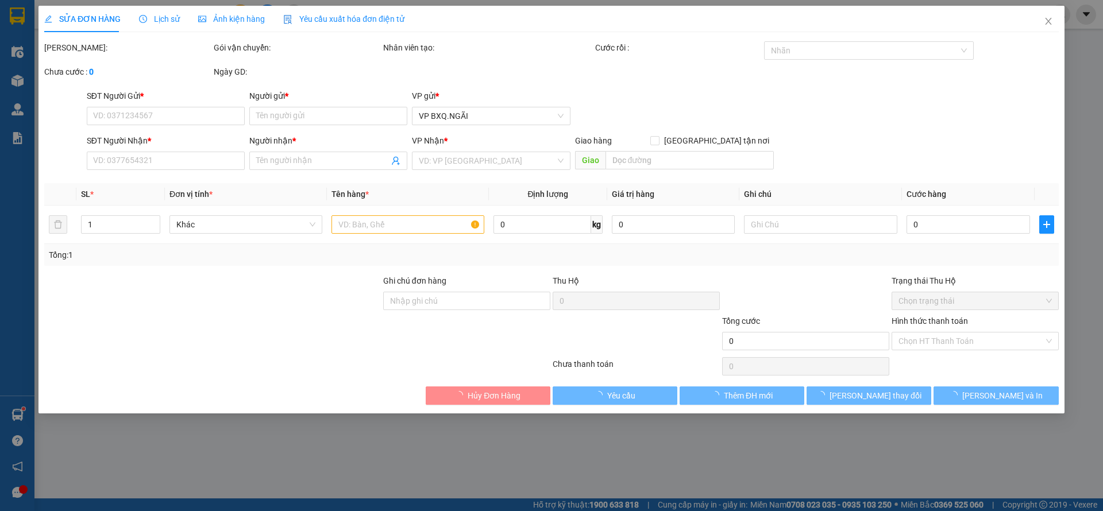
type input "70.000"
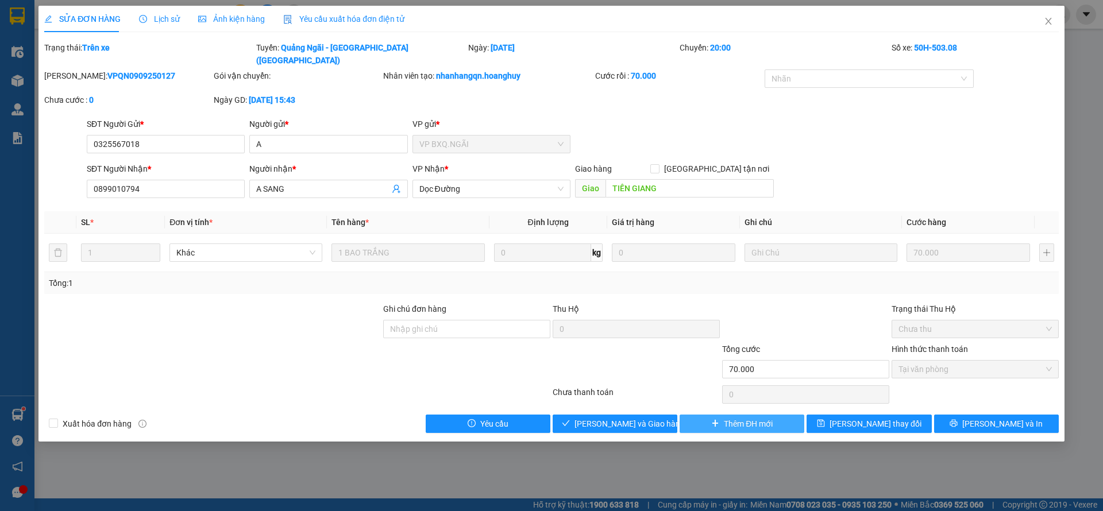
click at [739, 417] on span "Thêm ĐH mới" at bounding box center [748, 423] width 49 height 13
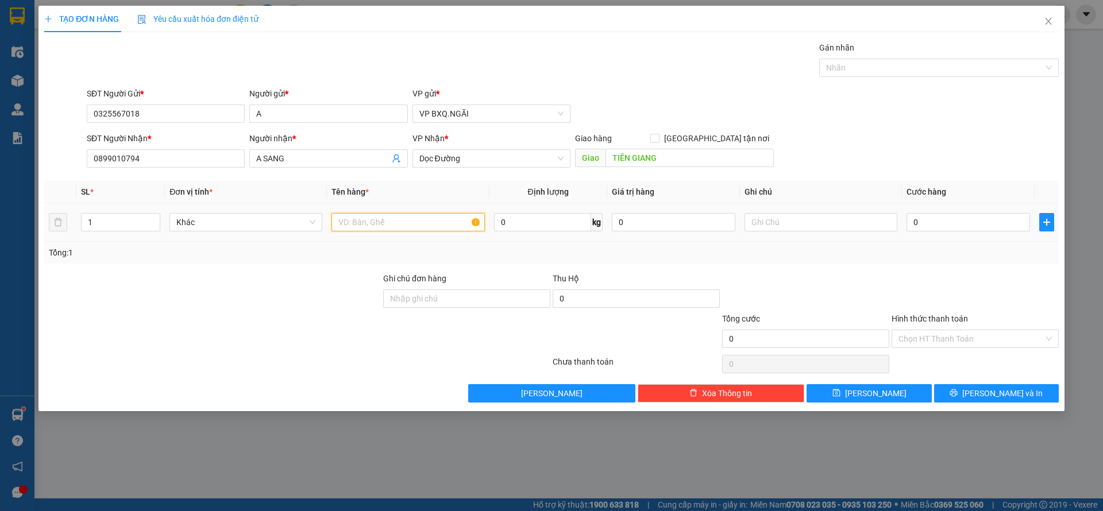
click at [376, 223] on input "text" at bounding box center [407, 222] width 153 height 18
type input "1 BAO"
type input "1"
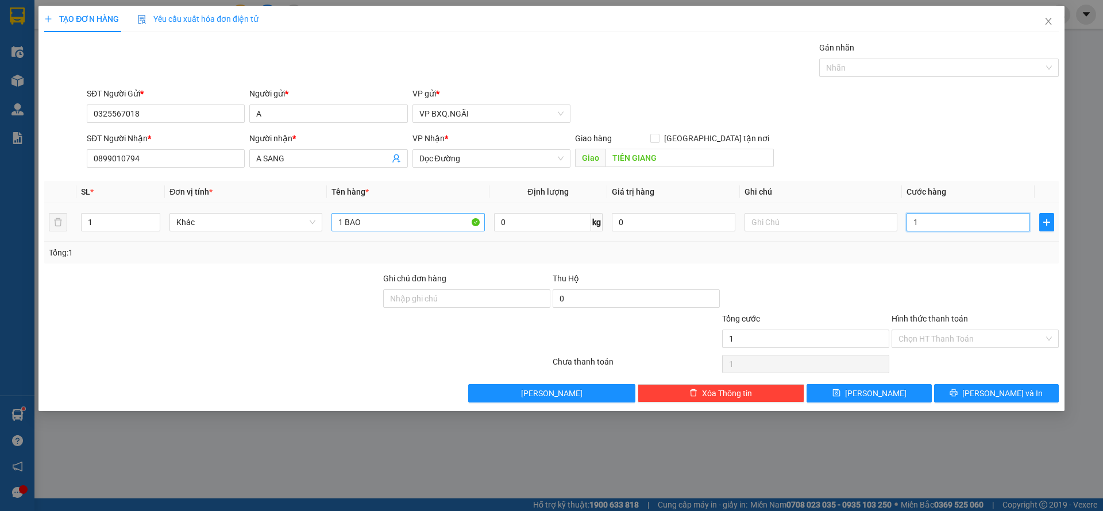
type input "10"
type input "100"
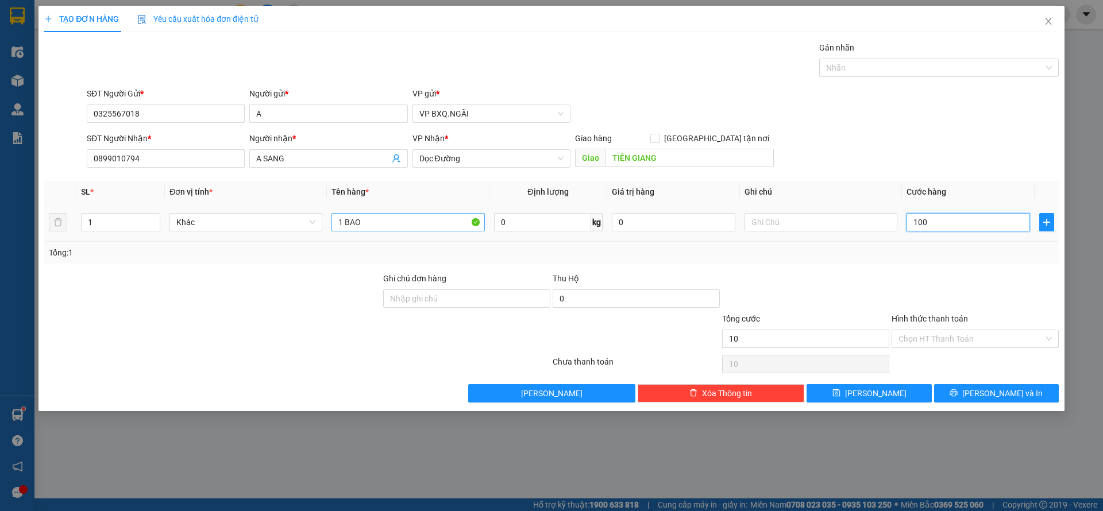
type input "100"
type input "1.000"
type input "10.000"
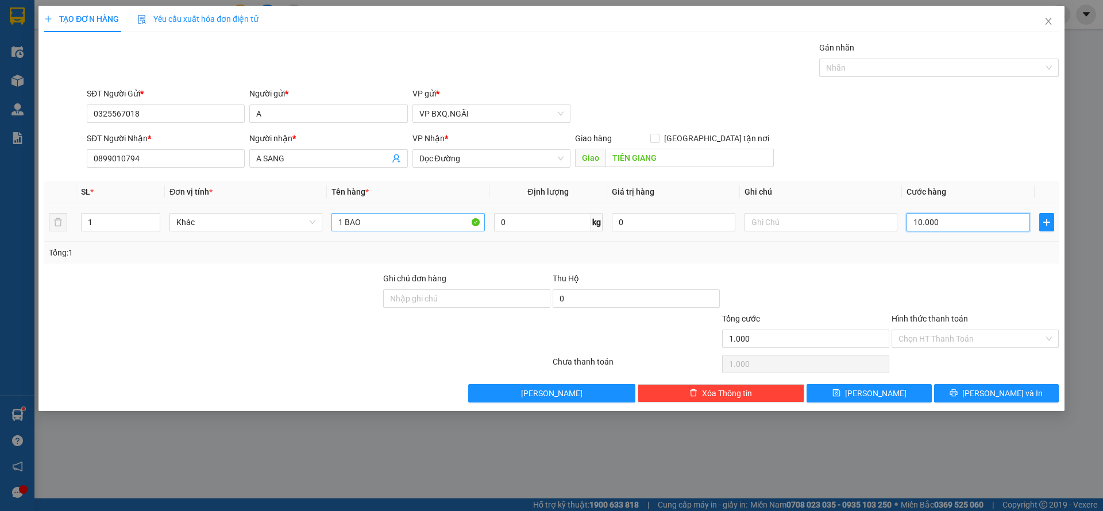
type input "10.000"
type input "100.000"
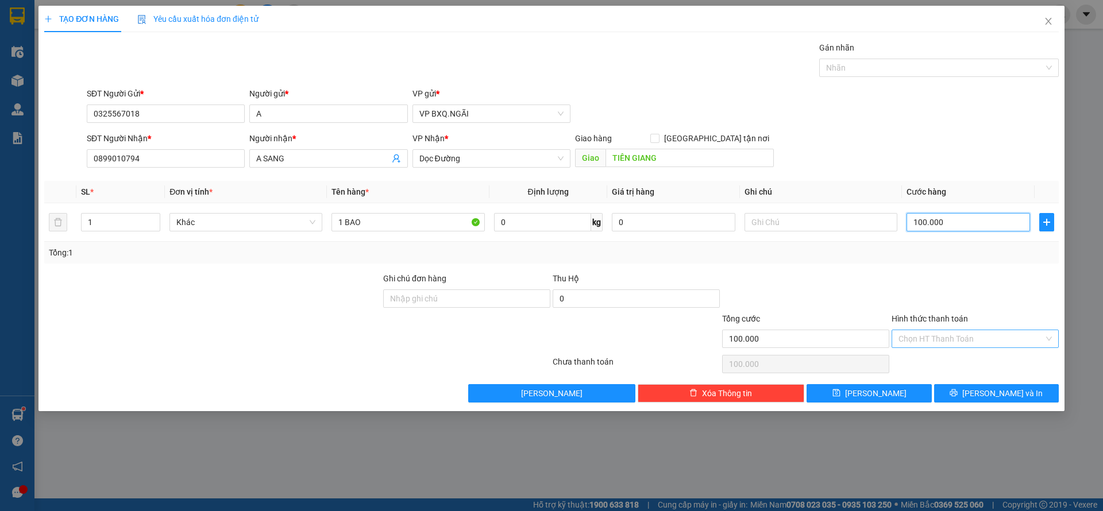
type input "100.000"
click at [993, 344] on input "Hình thức thanh toán" at bounding box center [970, 338] width 145 height 17
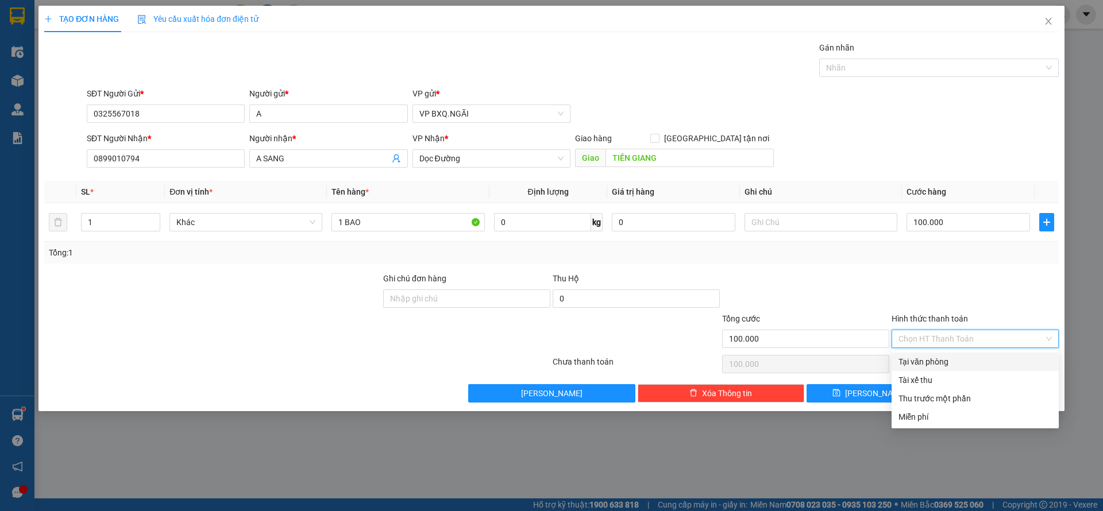
drag, startPoint x: 943, startPoint y: 357, endPoint x: 956, endPoint y: 367, distance: 16.0
click at [942, 358] on div "Tại văn phòng" at bounding box center [974, 361] width 153 height 13
type input "0"
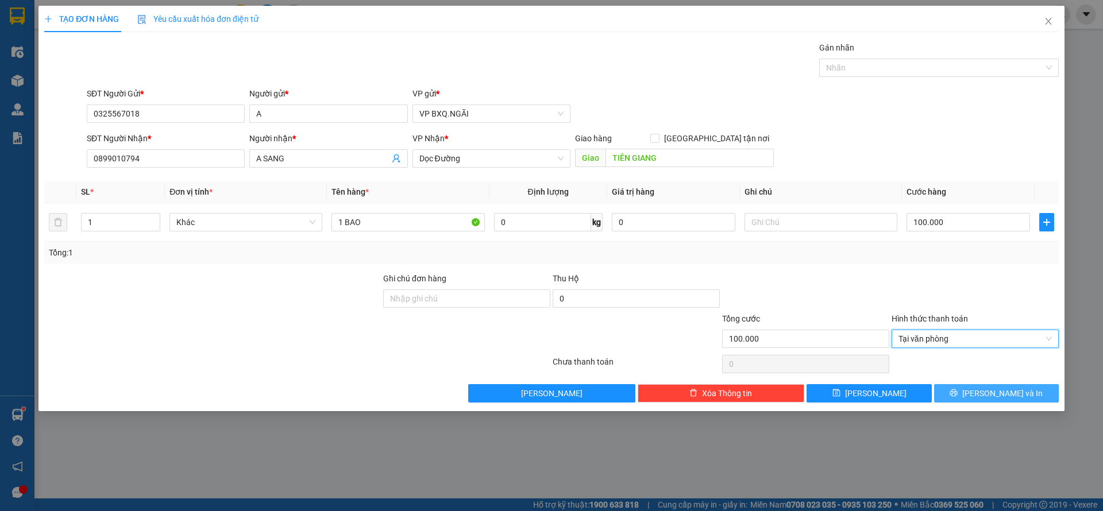
click at [1015, 394] on span "Lưu và In" at bounding box center [1002, 393] width 80 height 13
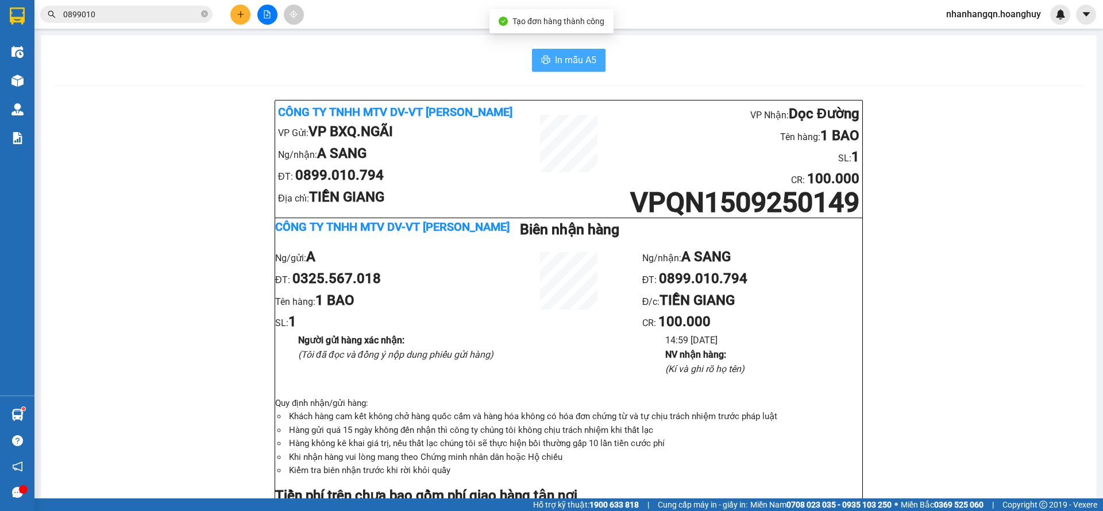
click at [558, 64] on span "In mẫu A5" at bounding box center [575, 60] width 41 height 14
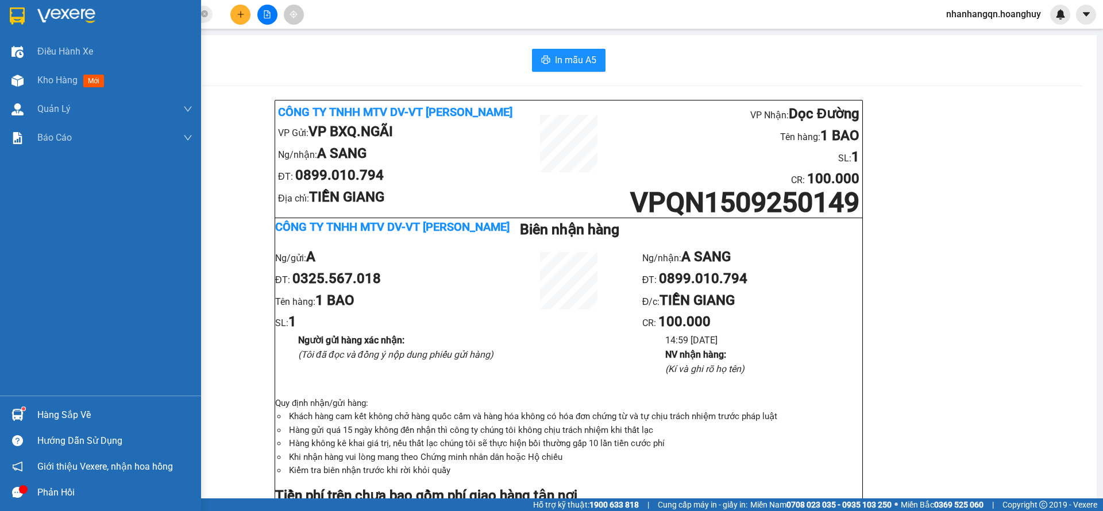
click at [24, 11] on img at bounding box center [17, 15] width 15 height 17
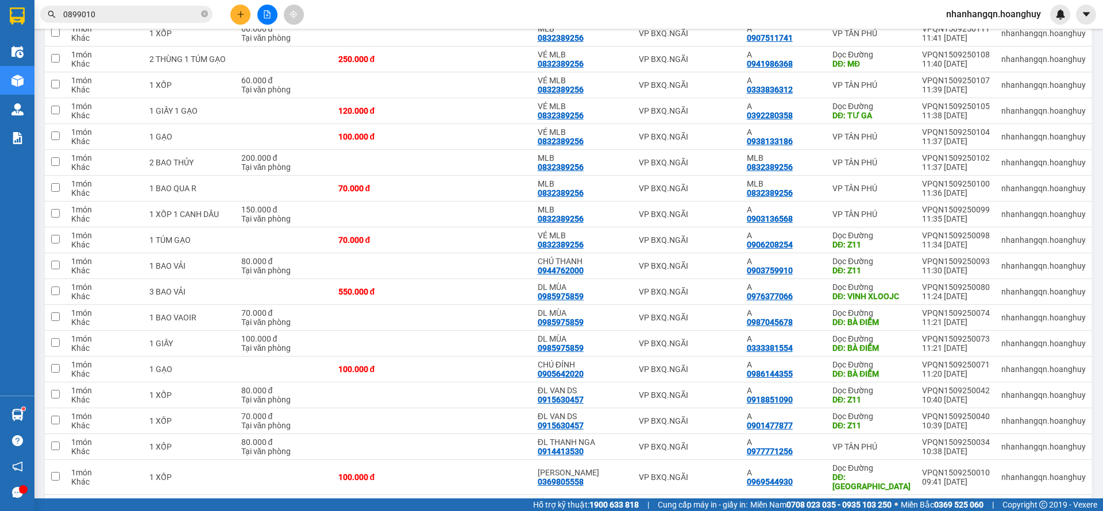
scroll to position [697, 0]
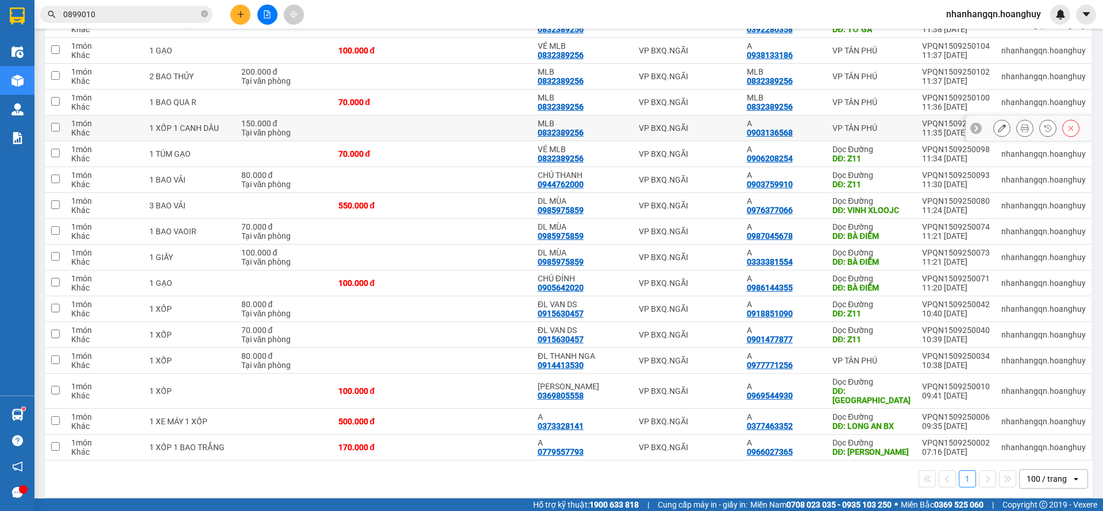
click at [673, 126] on div "VP BXQ.NGÃI" at bounding box center [687, 127] width 96 height 9
checkbox input "true"
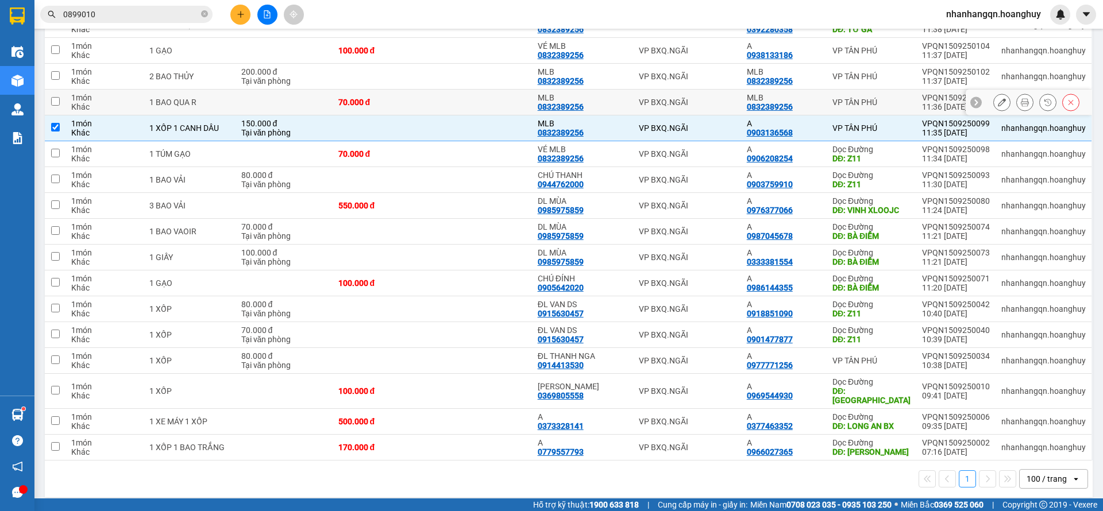
click at [659, 90] on td "VP BXQ.NGÃI" at bounding box center [686, 103] width 107 height 26
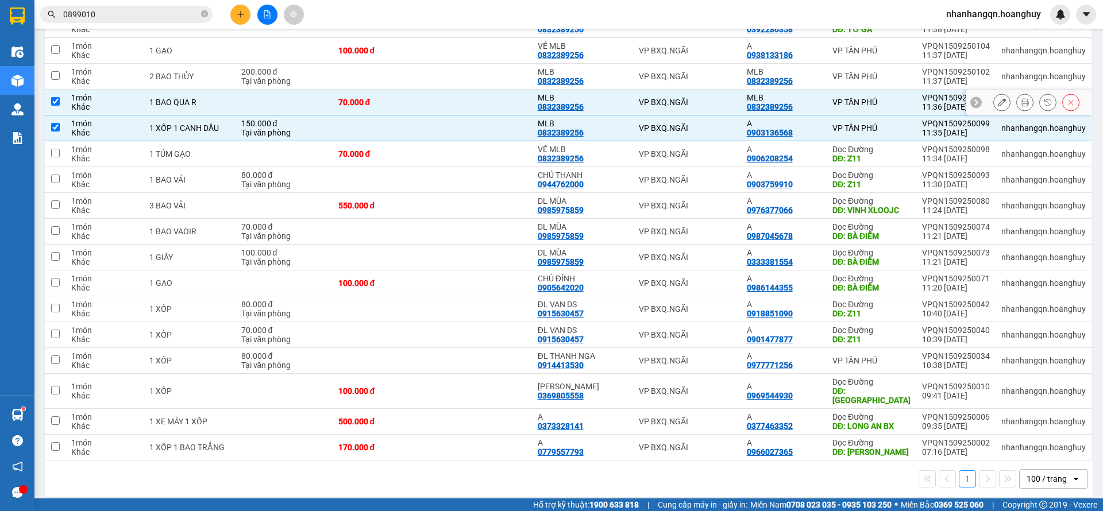
click at [660, 100] on div "VP BXQ.NGÃI" at bounding box center [687, 102] width 96 height 9
checkbox input "false"
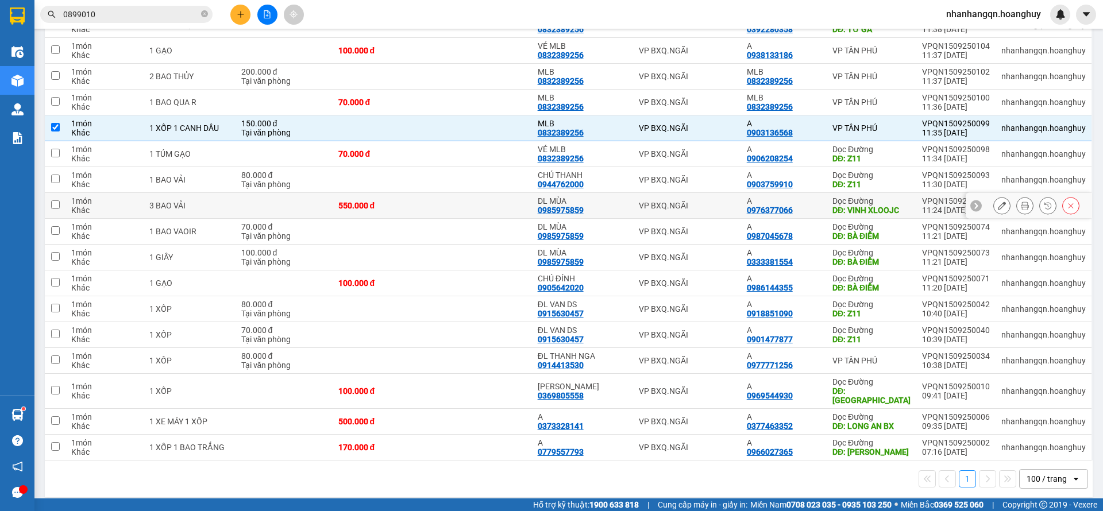
click at [697, 203] on div "VP BXQ.NGÃI" at bounding box center [687, 205] width 96 height 9
checkbox input "true"
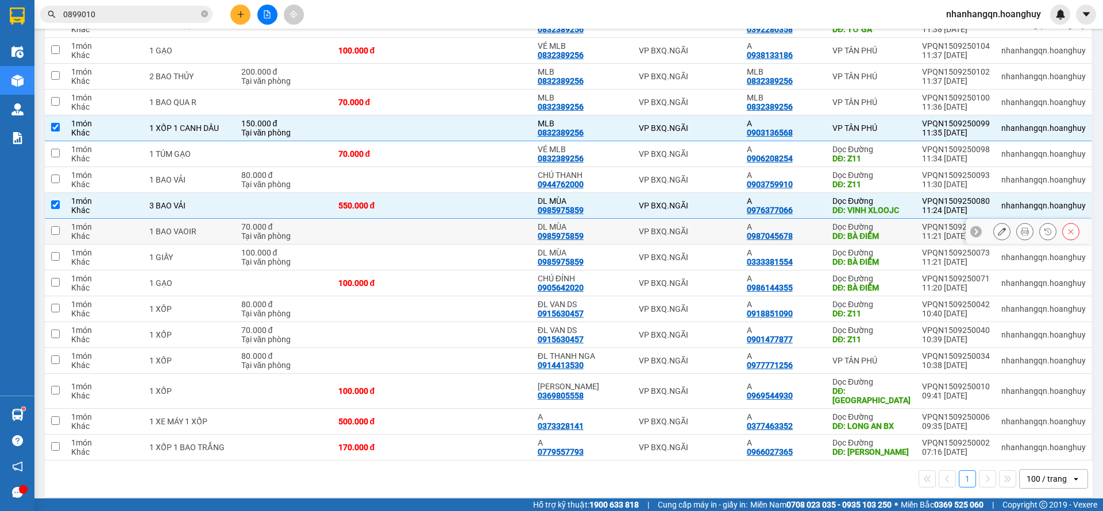
click at [695, 233] on div "VP BXQ.NGÃI" at bounding box center [687, 231] width 96 height 9
checkbox input "true"
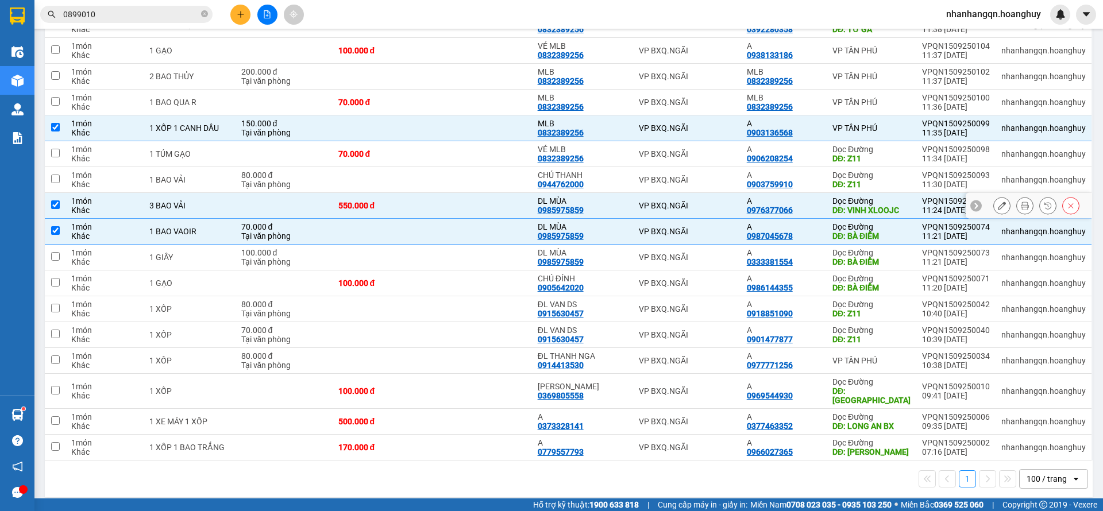
click at [680, 206] on div "VP BXQ.NGÃI" at bounding box center [687, 205] width 96 height 9
checkbox input "false"
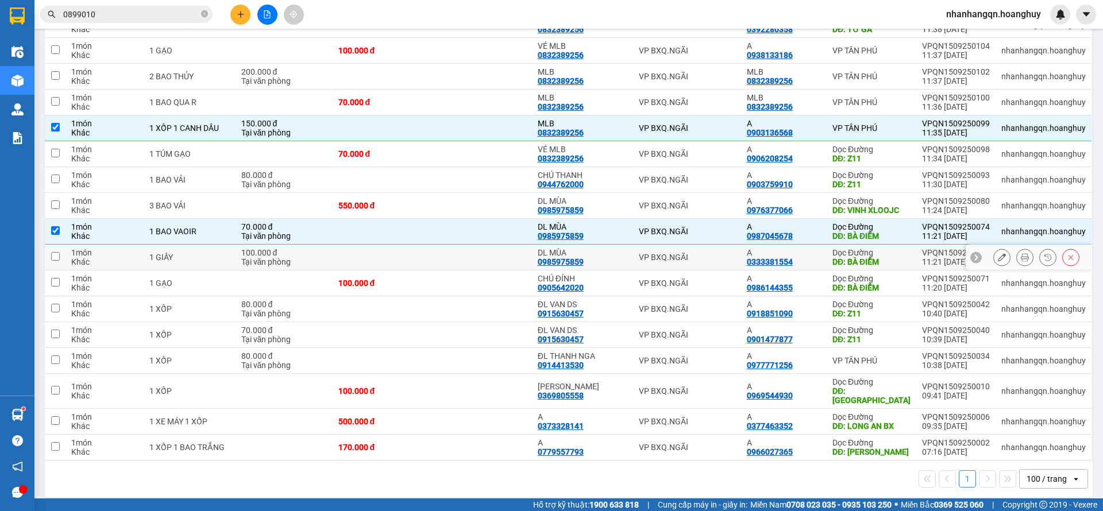
click at [690, 265] on td "VP BXQ.NGÃI" at bounding box center [686, 258] width 107 height 26
checkbox input "true"
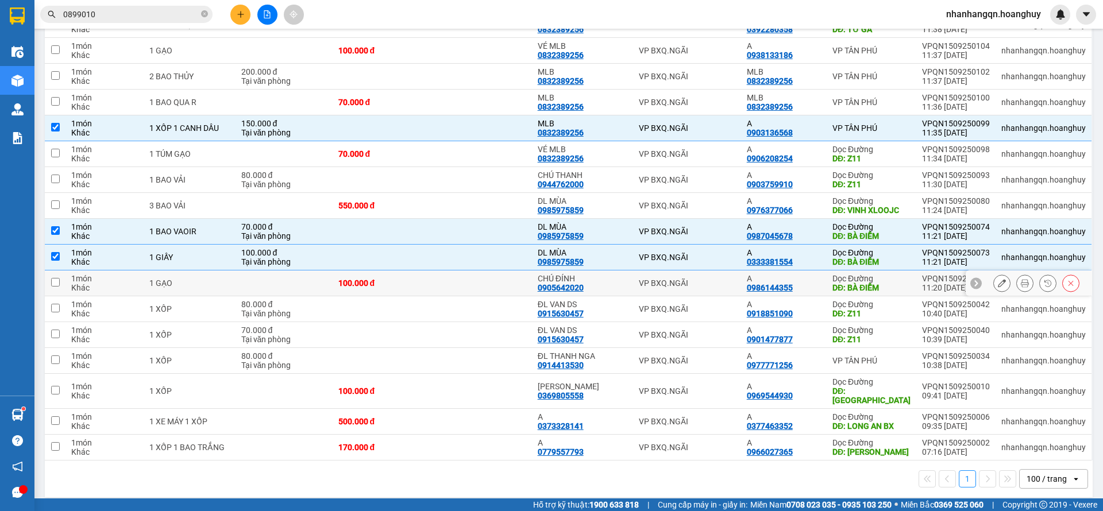
click at [695, 292] on td "VP BXQ.NGÃI" at bounding box center [686, 283] width 107 height 26
checkbox input "true"
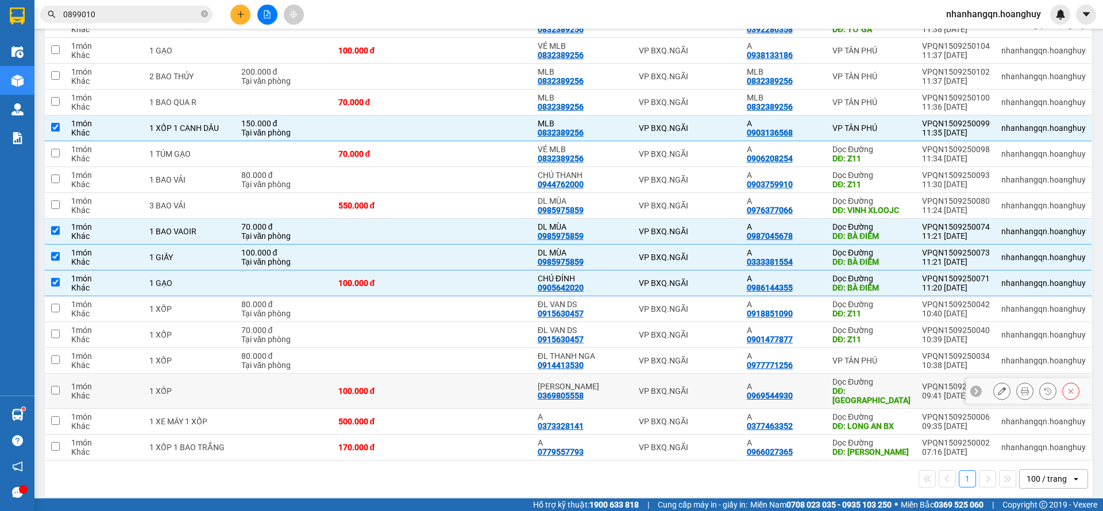
click at [702, 394] on td "VP BXQ.NGÃI" at bounding box center [686, 391] width 107 height 35
checkbox input "true"
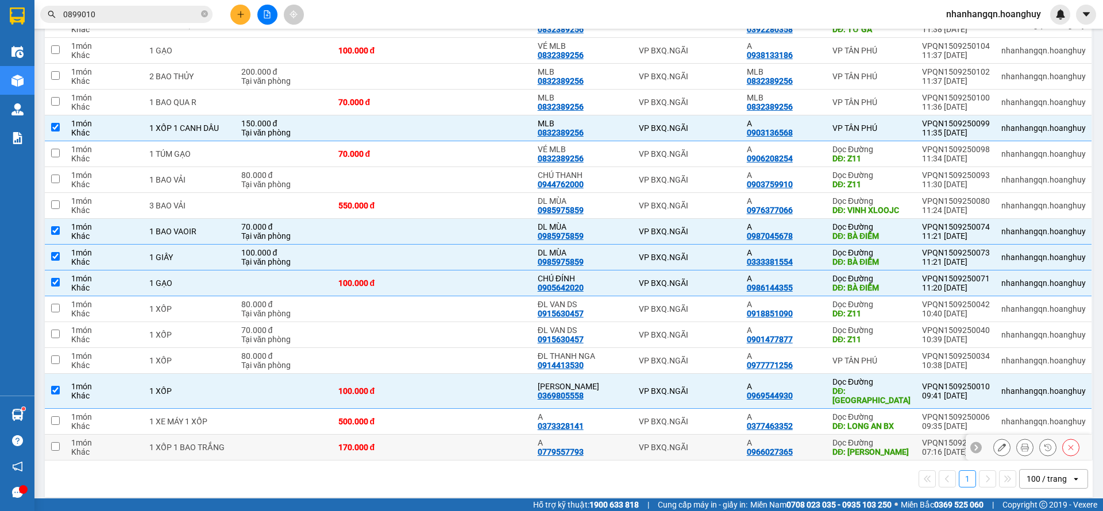
click at [703, 435] on td "VP BXQ.NGÃI" at bounding box center [686, 448] width 107 height 26
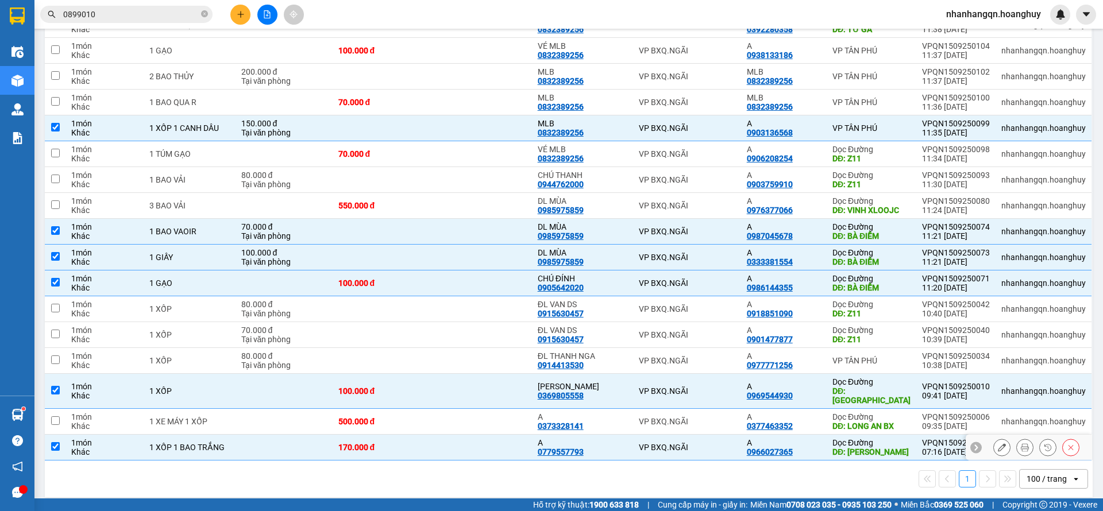
click at [703, 435] on td "VP BXQ.NGÃI" at bounding box center [686, 448] width 107 height 26
checkbox input "false"
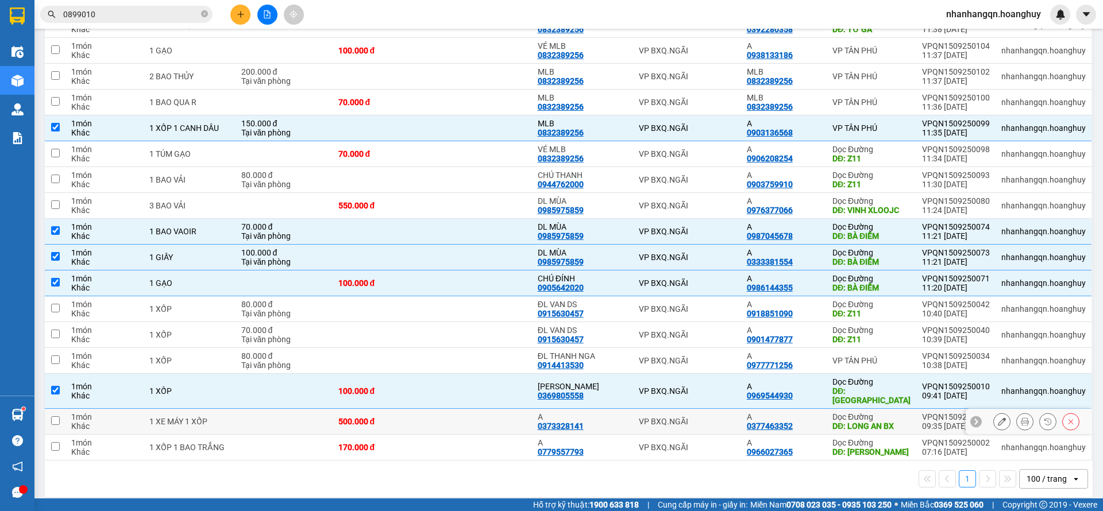
click at [694, 422] on td "VP BXQ.NGÃI" at bounding box center [686, 422] width 107 height 26
checkbox input "true"
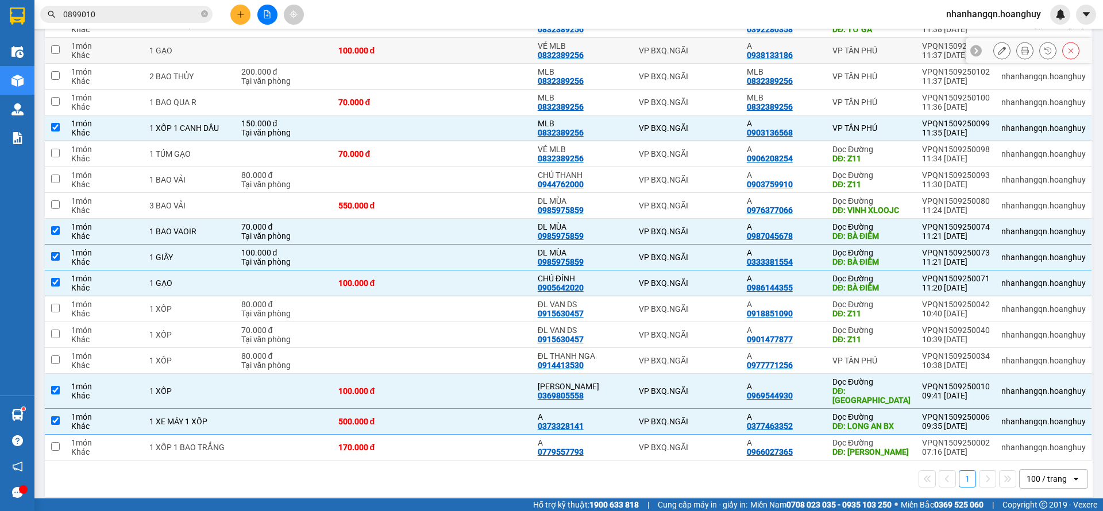
click at [688, 60] on td "VP BXQ.NGÃI" at bounding box center [686, 51] width 107 height 26
checkbox input "true"
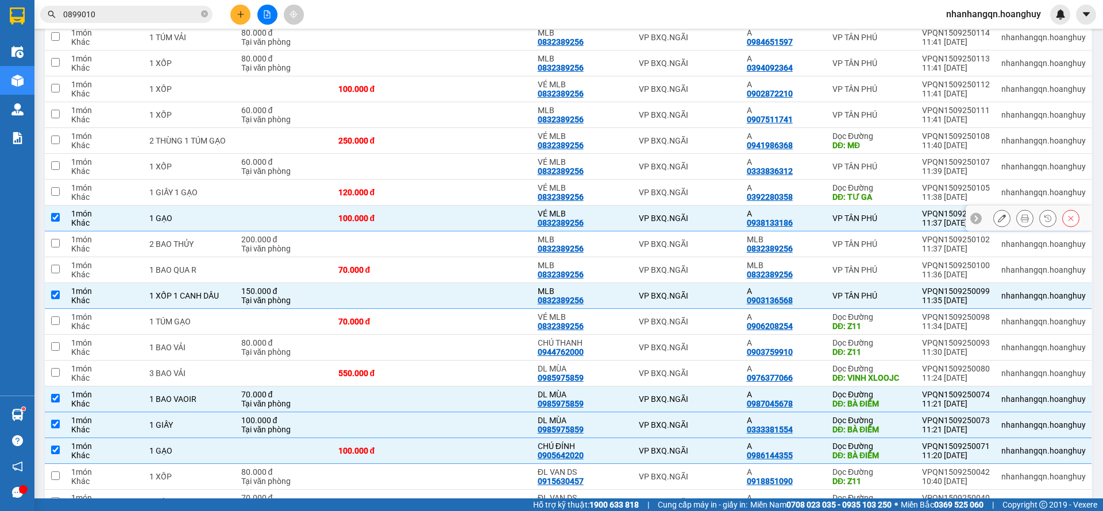
scroll to position [525, 0]
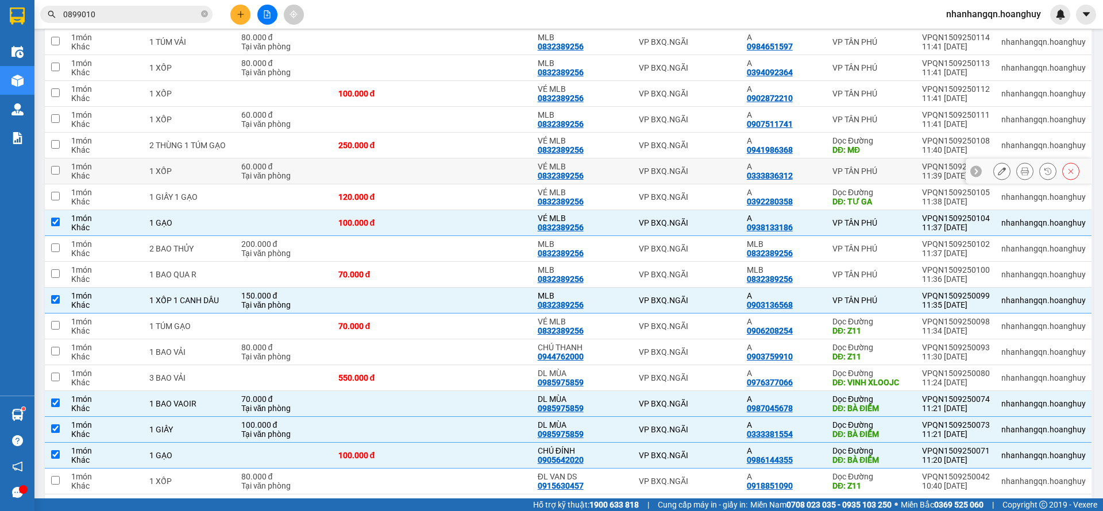
click at [694, 167] on div "VP BXQ.NGÃI" at bounding box center [687, 171] width 96 height 9
checkbox input "true"
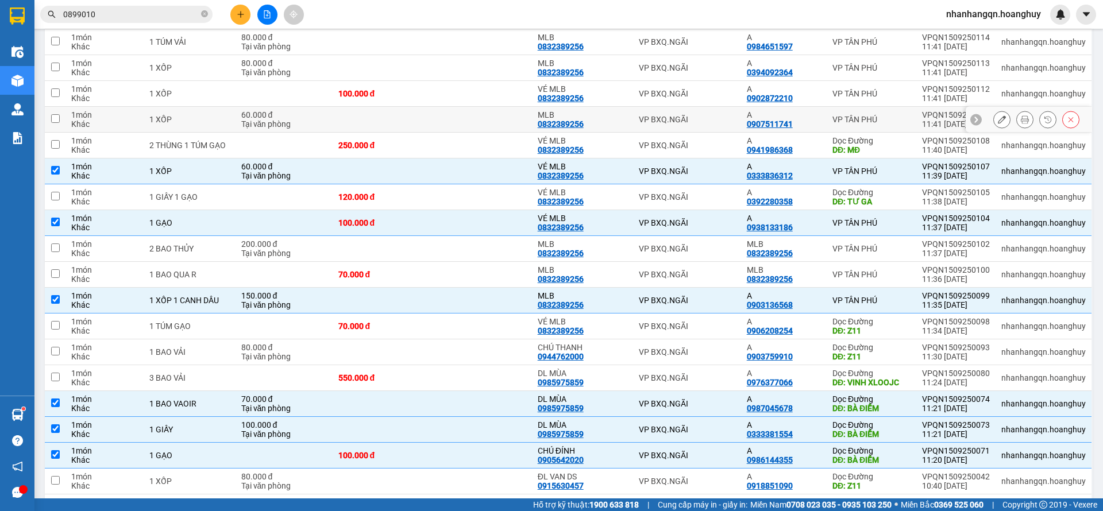
click at [693, 120] on div "VP BXQ.NGÃI" at bounding box center [687, 119] width 96 height 9
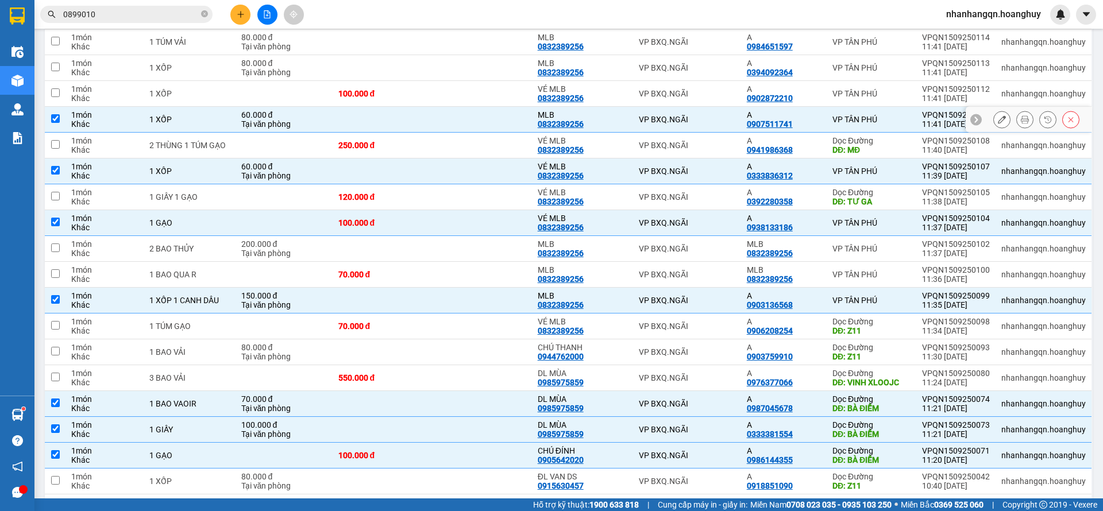
checkbox input "true"
click at [693, 91] on div "VP BXQ.NGÃI" at bounding box center [687, 93] width 96 height 9
checkbox input "true"
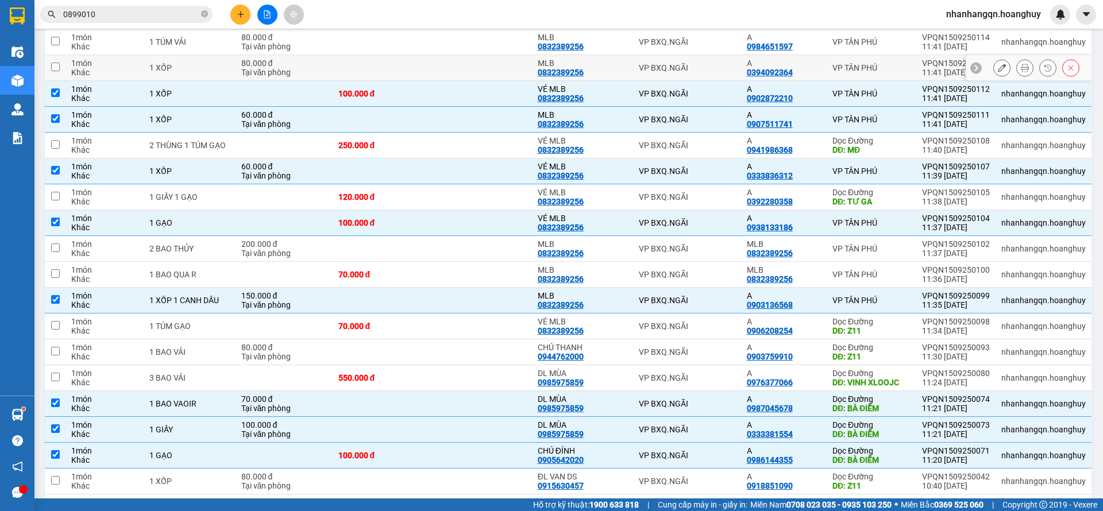
click at [692, 67] on div "VP BXQ.NGÃI" at bounding box center [687, 67] width 96 height 9
checkbox input "true"
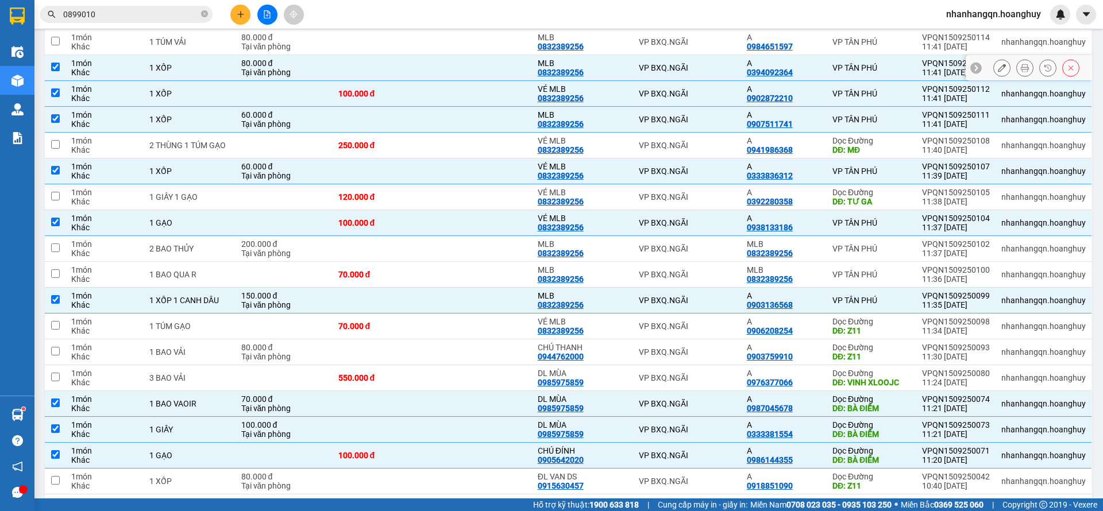
scroll to position [439, 0]
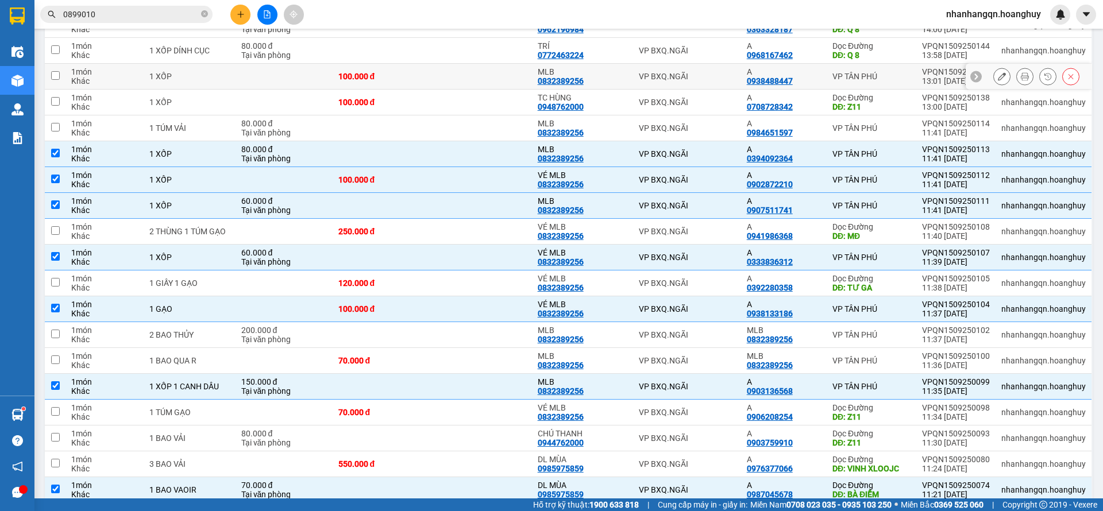
click at [692, 83] on td "VP BXQ.NGÃI" at bounding box center [686, 77] width 107 height 26
checkbox input "true"
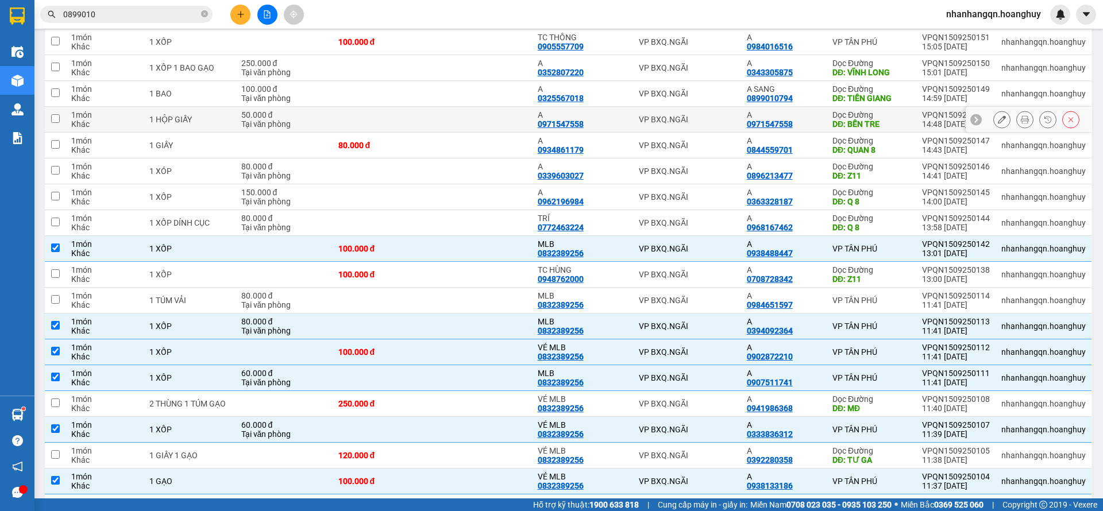
scroll to position [180, 0]
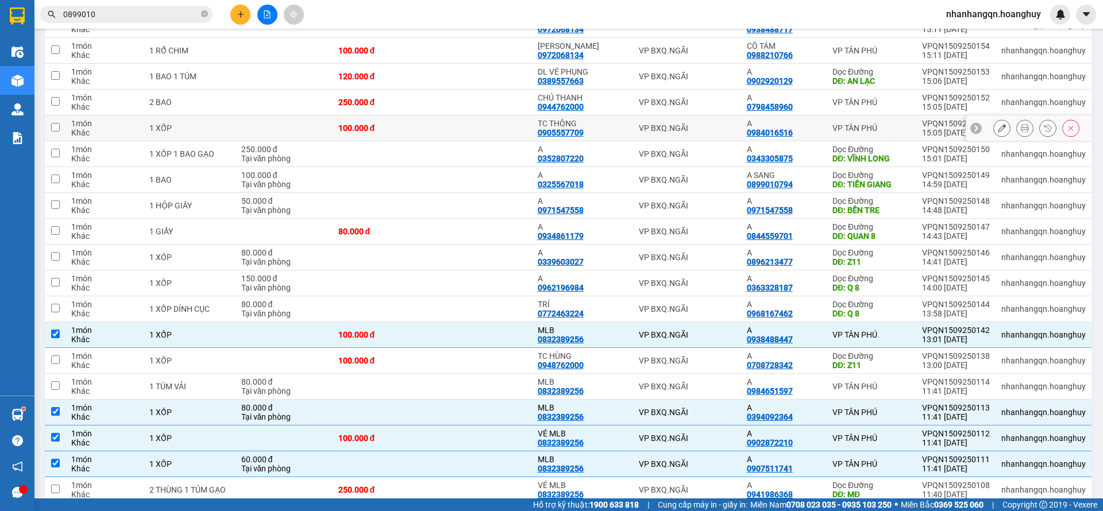
click at [702, 130] on div "VP BXQ.NGÃI" at bounding box center [687, 127] width 96 height 9
checkbox input "true"
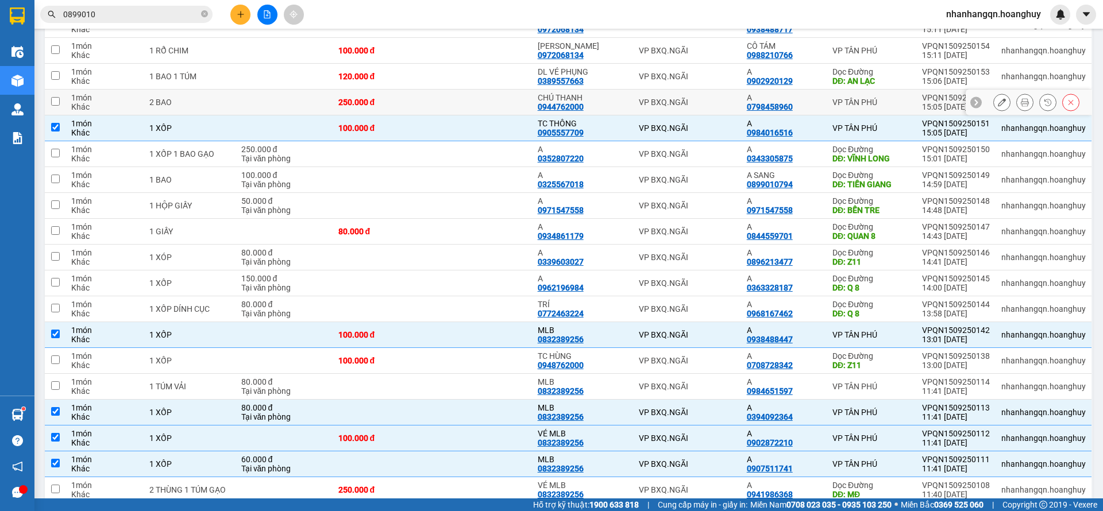
click at [687, 107] on td "VP BXQ.NGÃI" at bounding box center [686, 103] width 107 height 26
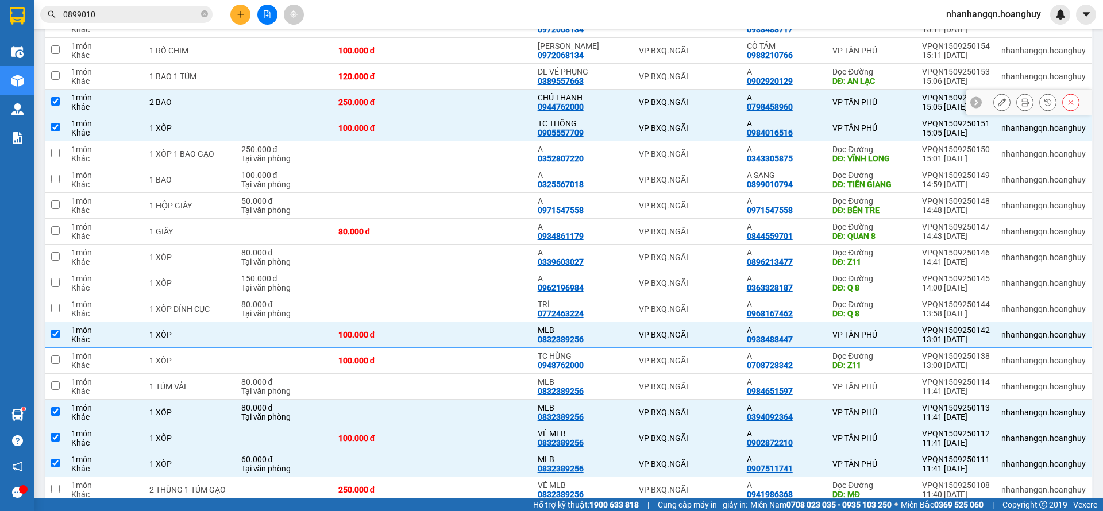
scroll to position [8, 0]
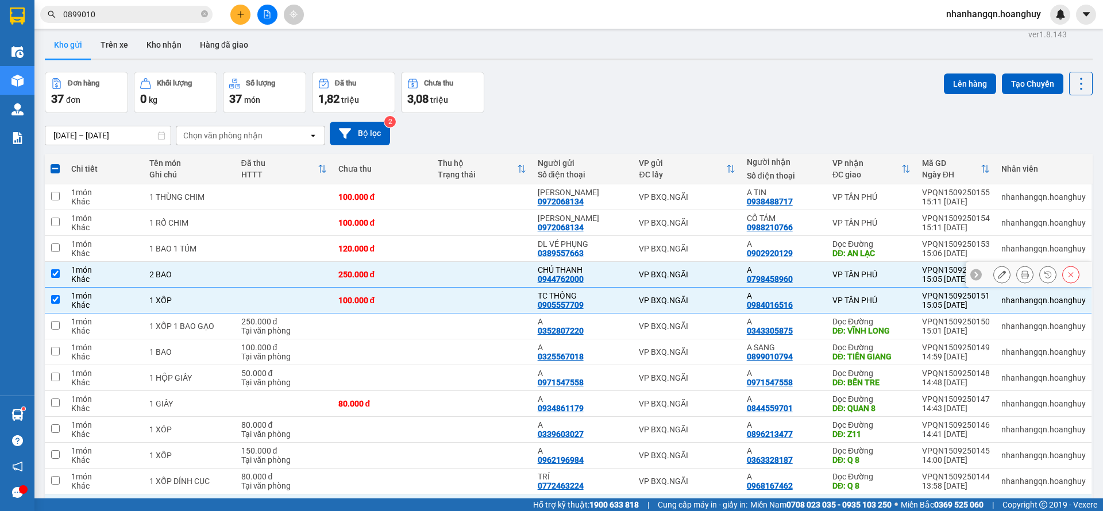
click at [711, 276] on div "VP BXQ.NGÃI" at bounding box center [687, 274] width 96 height 9
checkbox input "false"
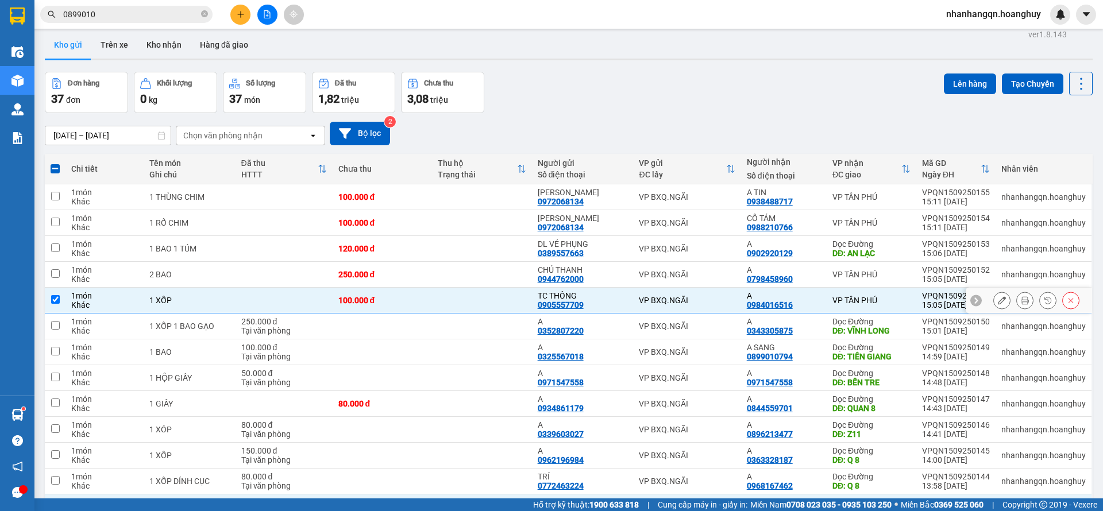
click at [711, 308] on td "VP BXQ.NGÃI" at bounding box center [686, 301] width 107 height 26
checkbox input "false"
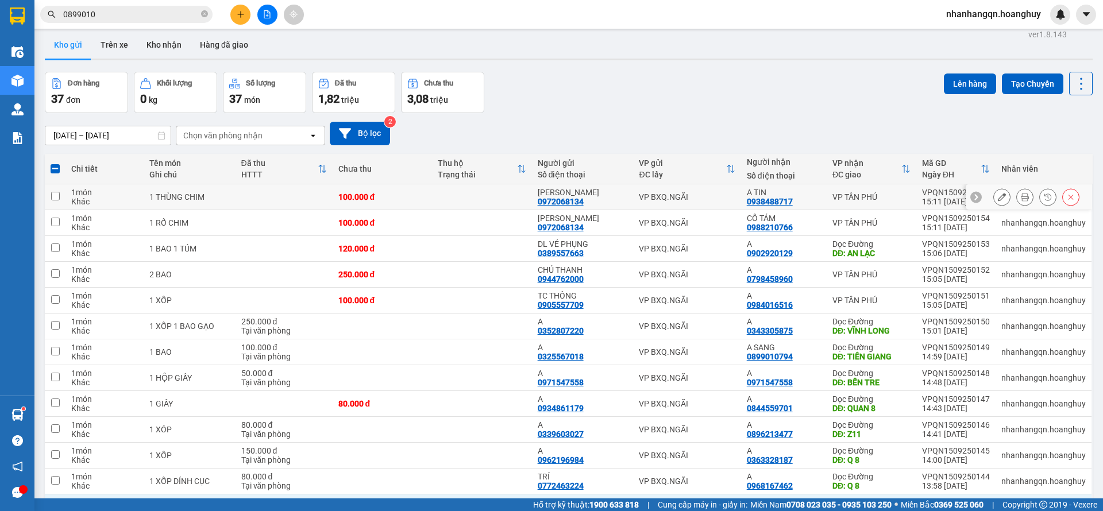
click at [705, 205] on td "VP BXQ.NGÃI" at bounding box center [686, 197] width 107 height 26
checkbox input "true"
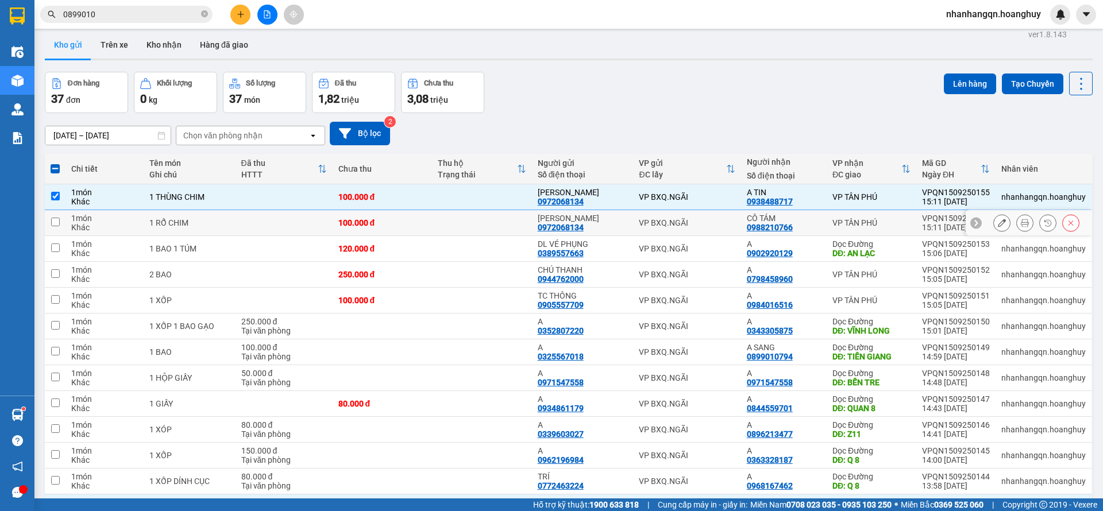
drag, startPoint x: 705, startPoint y: 224, endPoint x: 811, endPoint y: 198, distance: 109.5
click at [706, 225] on div "VP BXQ.NGÃI" at bounding box center [687, 222] width 96 height 9
checkbox input "true"
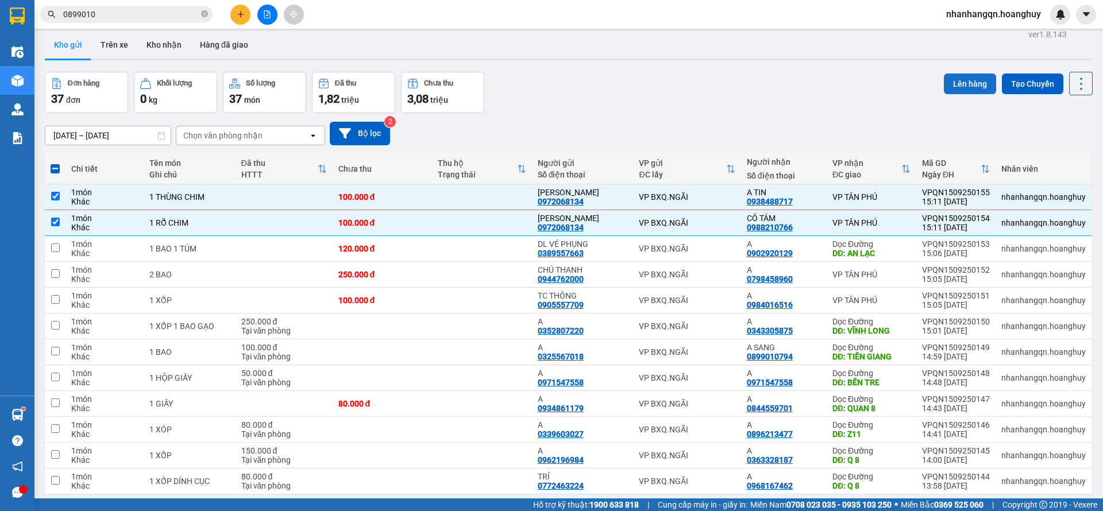
click at [963, 80] on button "Lên hàng" at bounding box center [969, 84] width 52 height 21
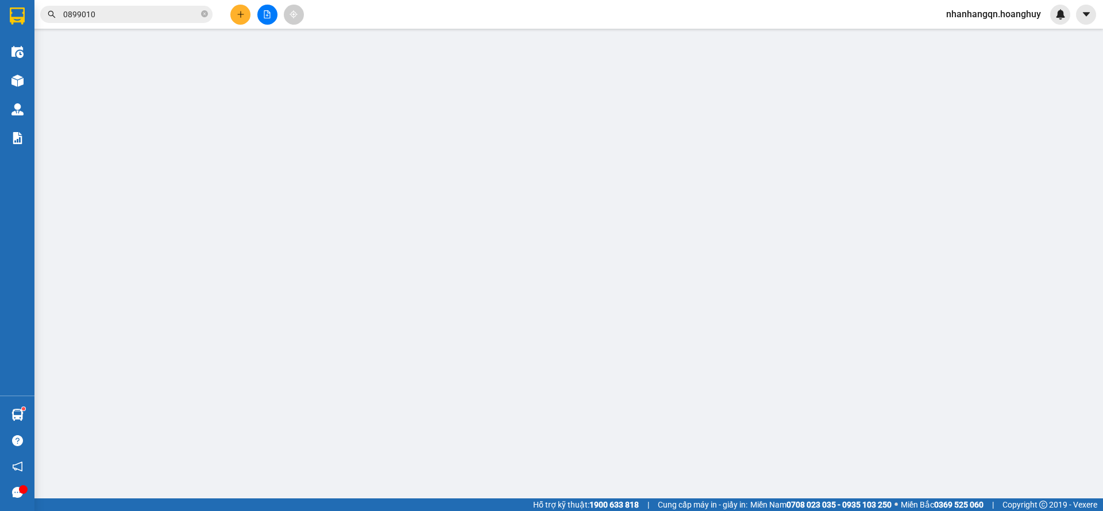
click at [304, 59] on span "Chọn tuyến - nhóm tuyến" at bounding box center [240, 55] width 204 height 17
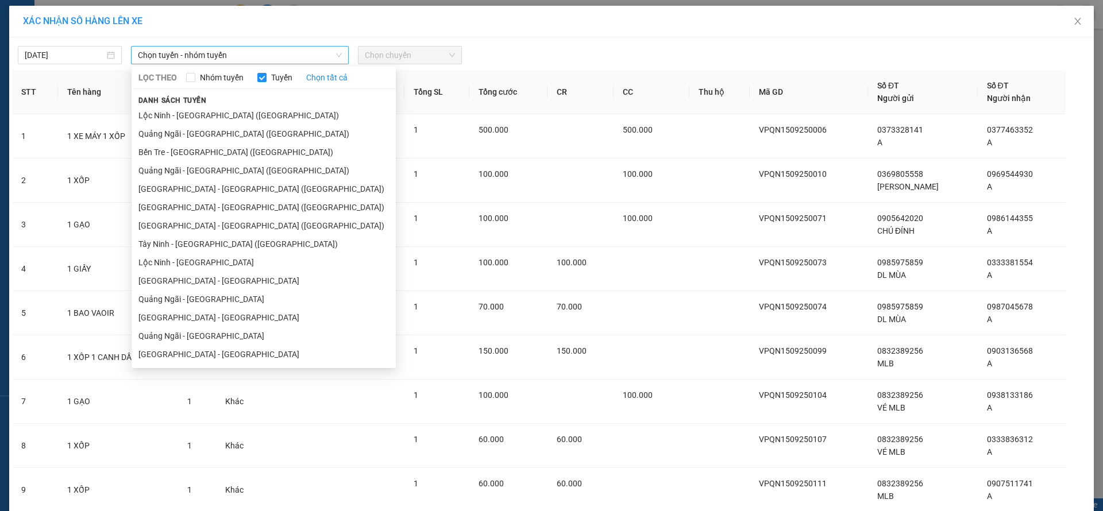
click at [291, 55] on span "Chọn tuyến - nhóm tuyến" at bounding box center [240, 55] width 204 height 17
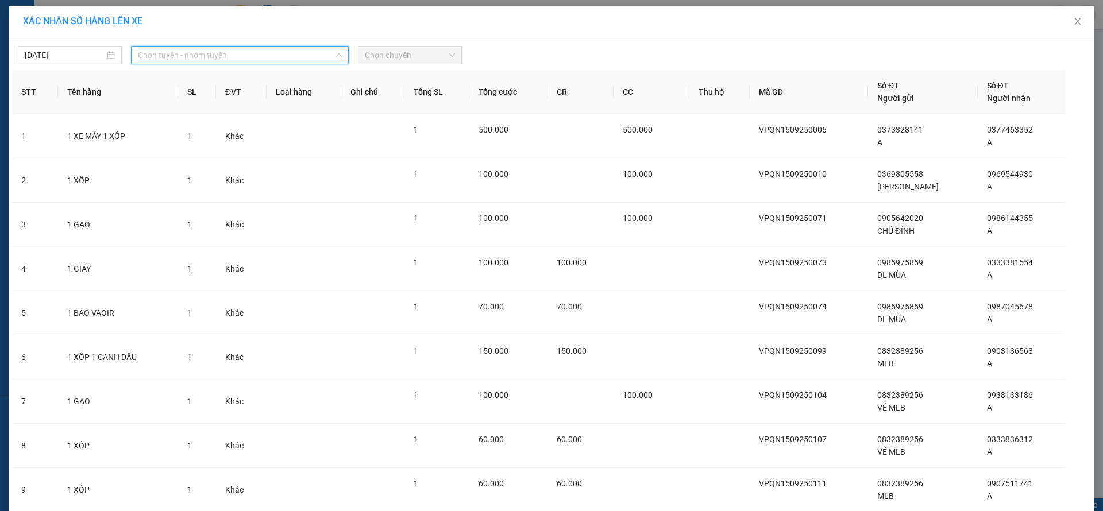
click at [222, 59] on span "Chọn tuyến - nhóm tuyến" at bounding box center [240, 55] width 204 height 17
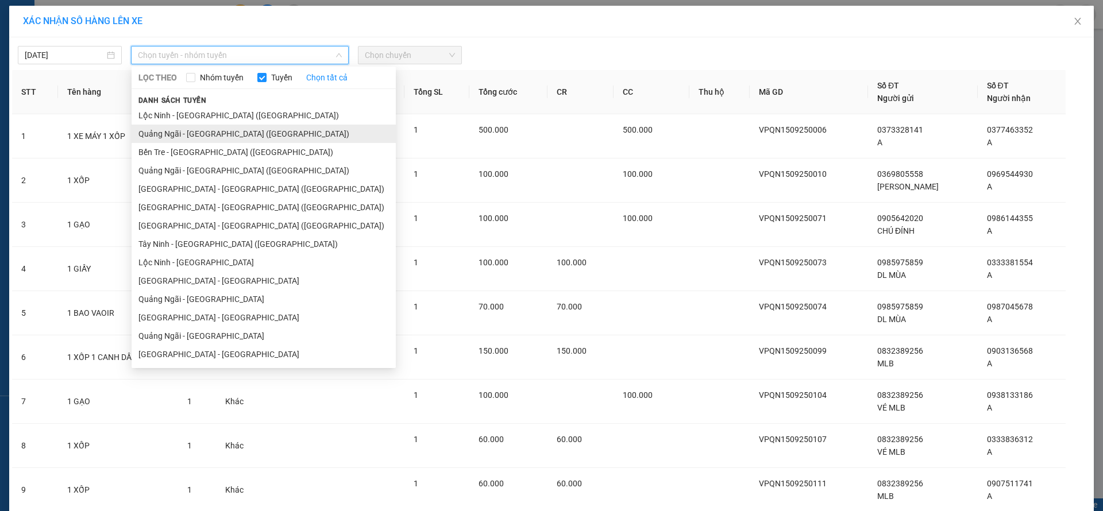
click at [226, 133] on li "Quảng Ngãi - Sài Gòn (Hàng Hoá)" at bounding box center [263, 134] width 264 height 18
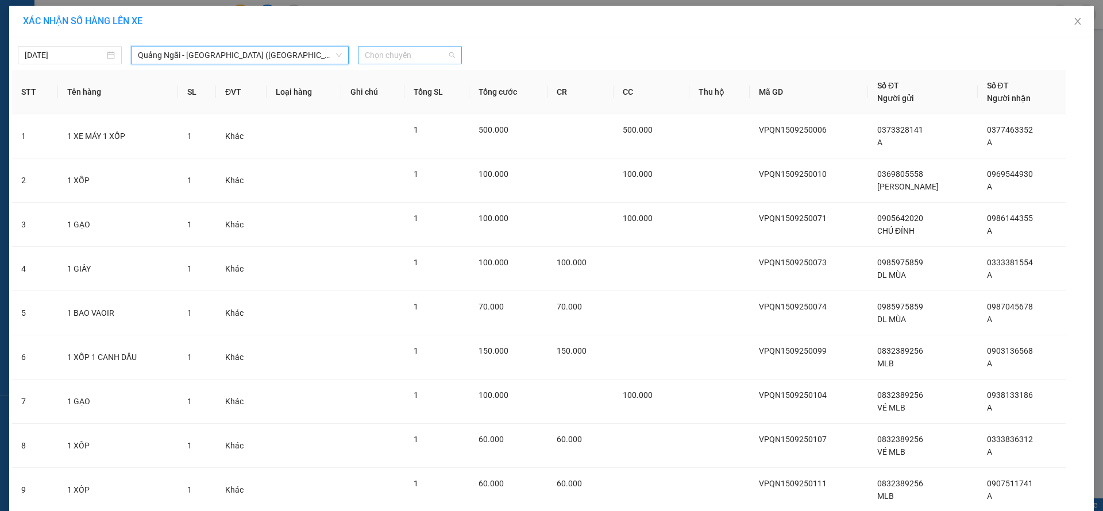
click at [426, 50] on span "Chọn chuyến" at bounding box center [410, 55] width 90 height 17
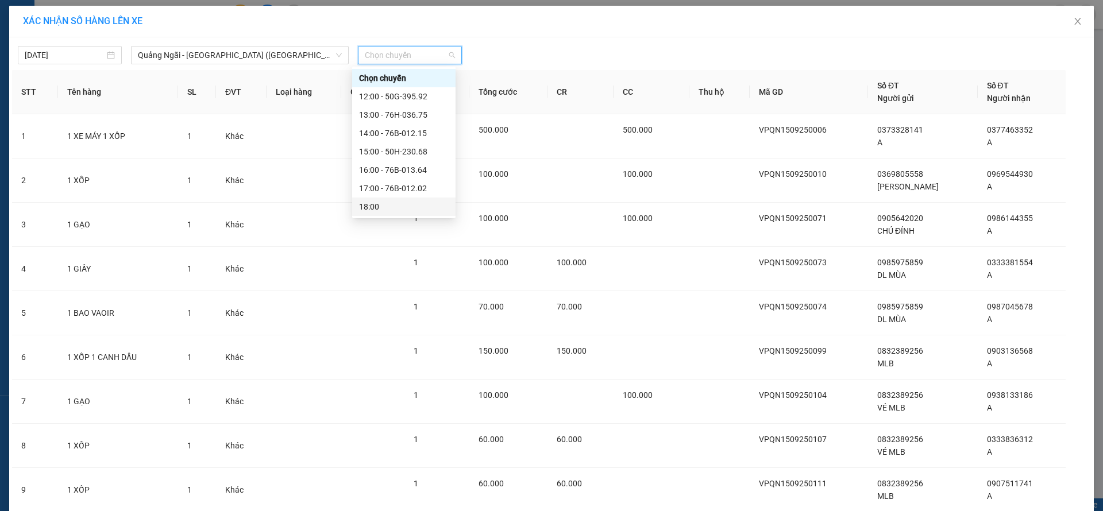
click at [426, 203] on div "18:00" at bounding box center [404, 206] width 90 height 13
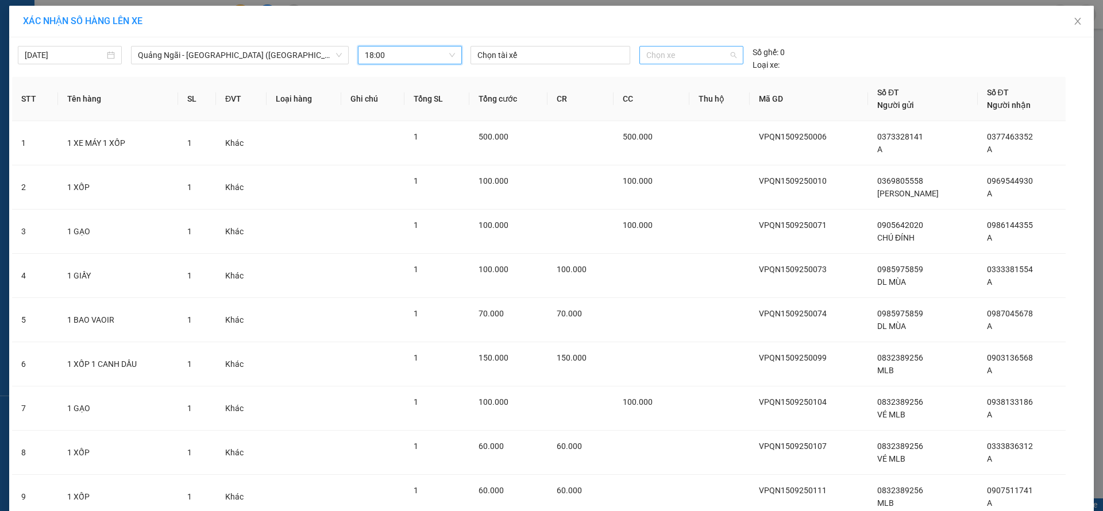
click at [679, 52] on span "Chọn xe" at bounding box center [691, 55] width 90 height 17
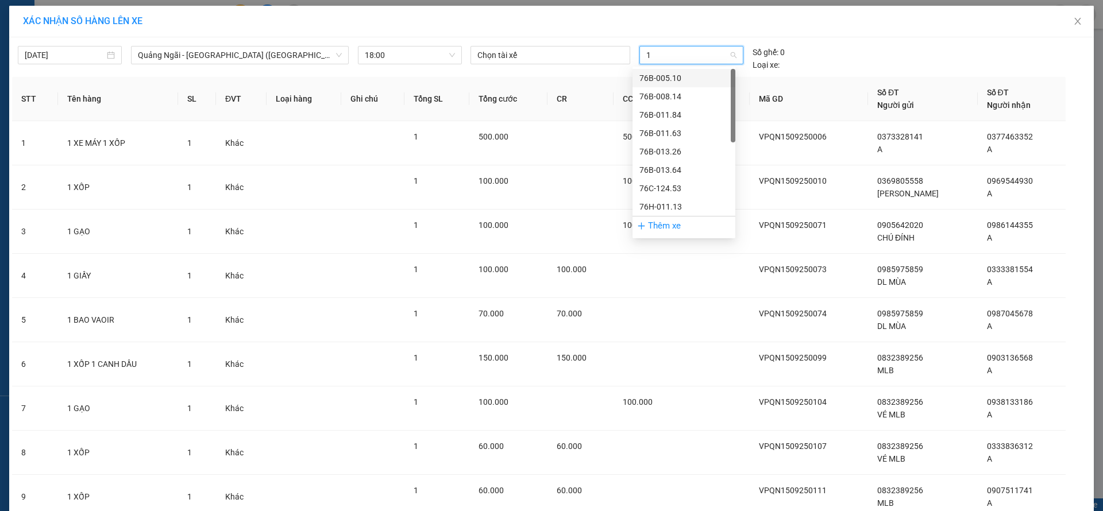
type input "11"
click at [683, 77] on div "76B-011.84" at bounding box center [683, 78] width 89 height 13
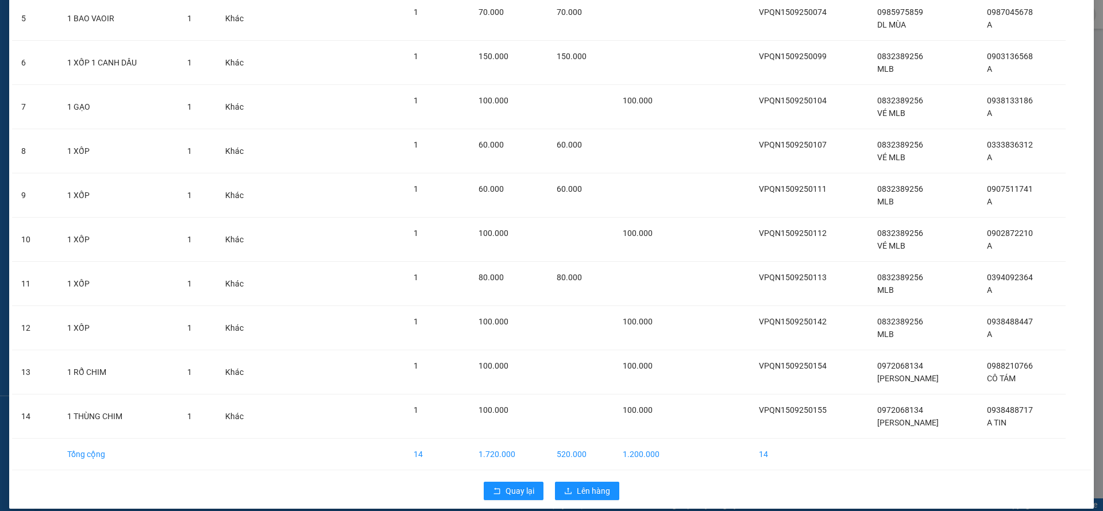
scroll to position [306, 0]
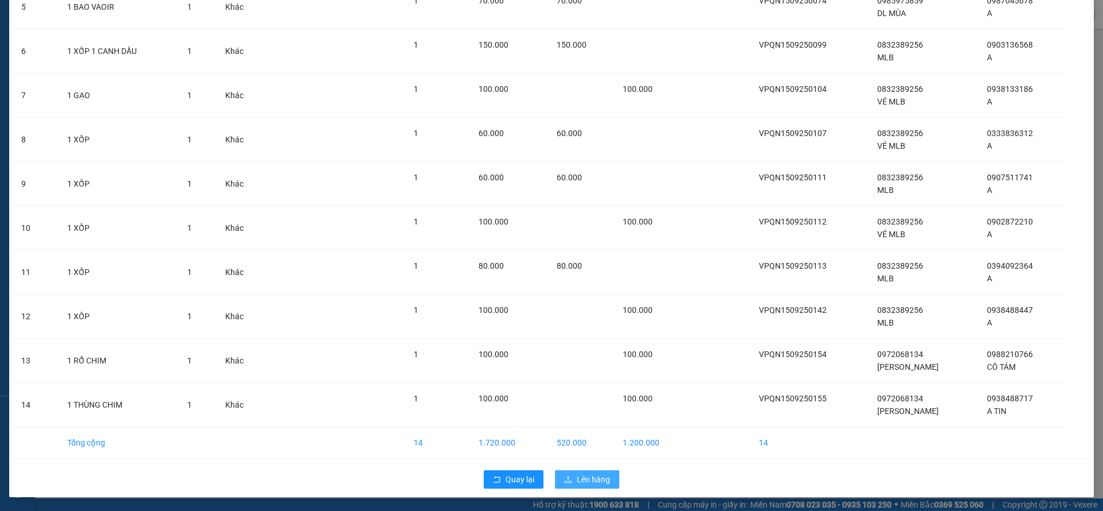
click at [581, 477] on span "Lên hàng" at bounding box center [593, 479] width 33 height 13
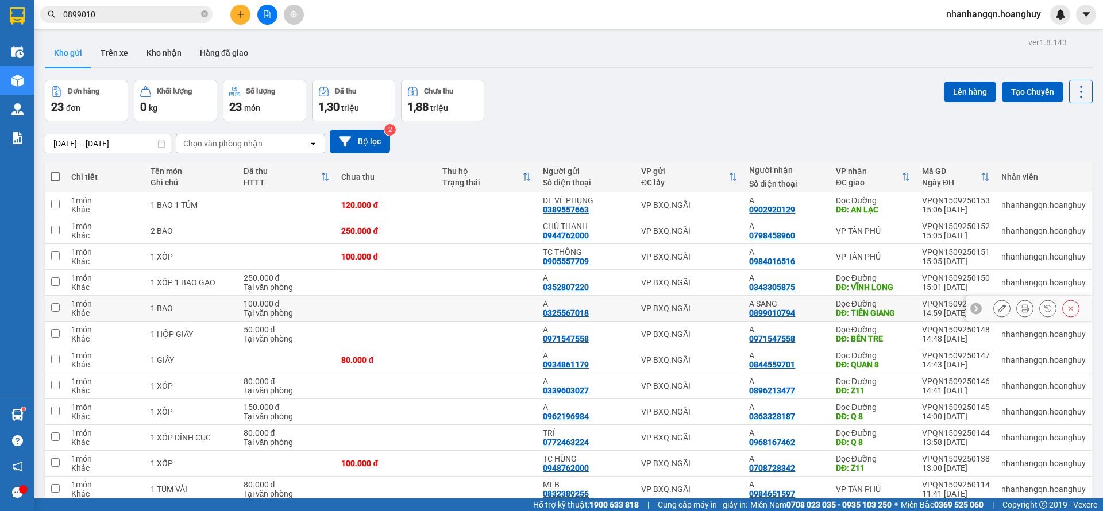
click at [724, 304] on div "VP BXQ.NGÃI" at bounding box center [689, 308] width 97 height 9
checkbox input "true"
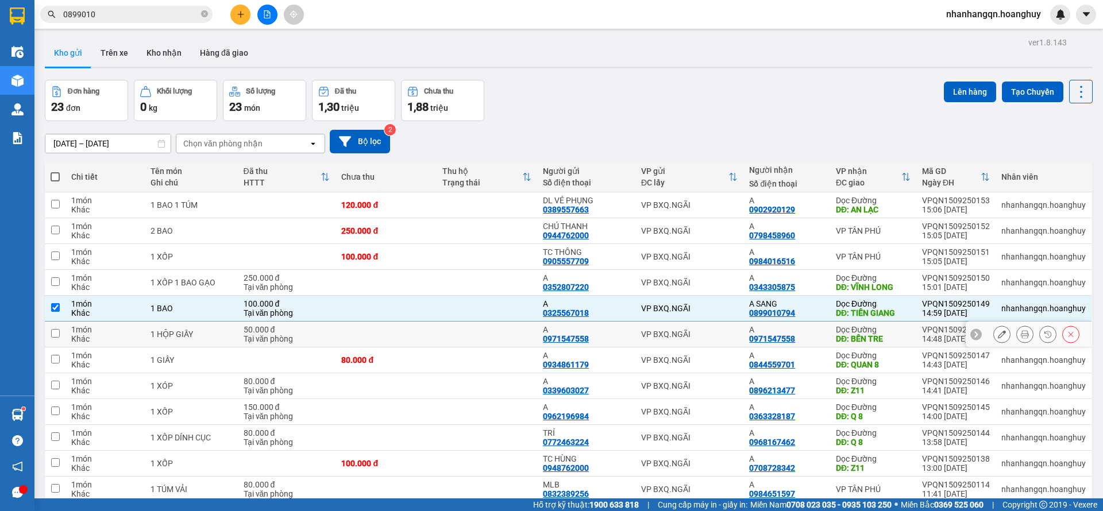
click at [708, 338] on div "VP BXQ.NGÃI" at bounding box center [689, 334] width 97 height 9
checkbox input "true"
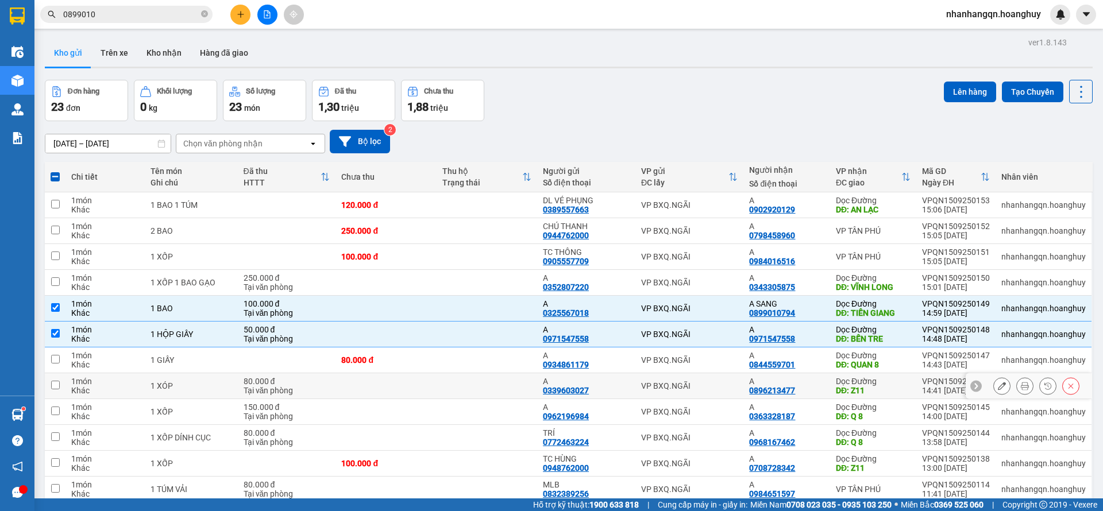
click at [698, 385] on div "VP BXQ.NGÃI" at bounding box center [689, 385] width 97 height 9
checkbox input "true"
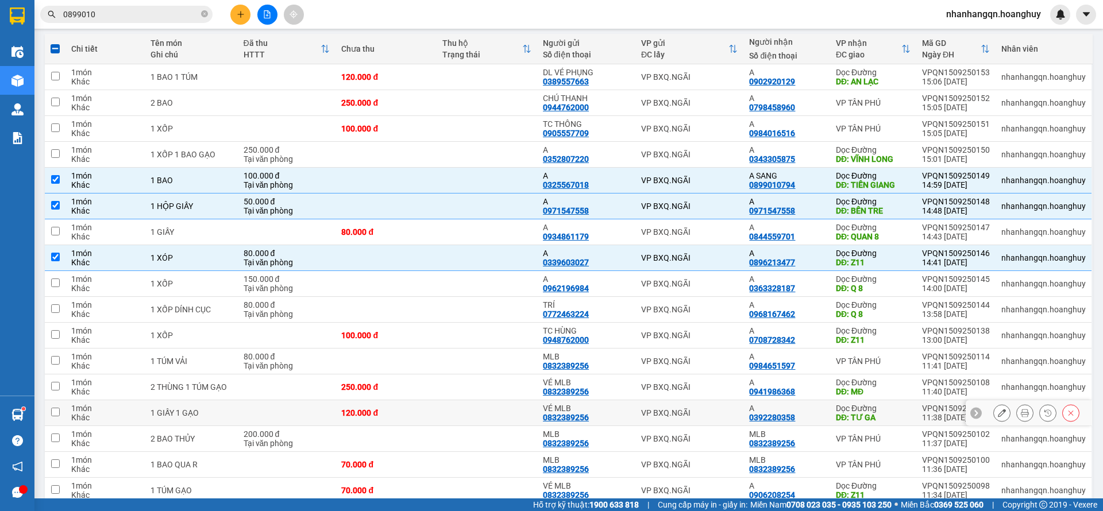
scroll to position [258, 0]
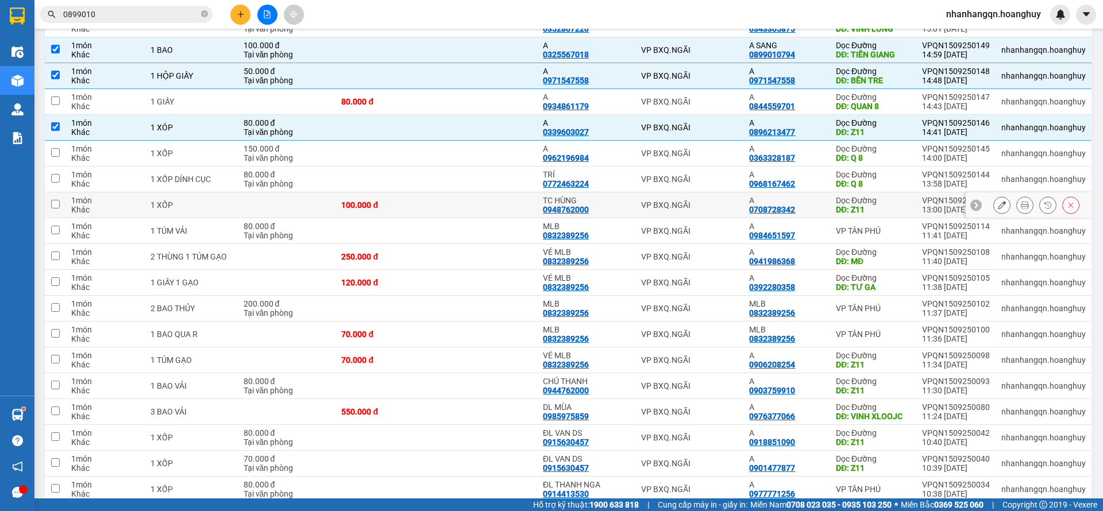
click at [701, 199] on td "VP BXQ.NGÃI" at bounding box center [689, 205] width 109 height 26
checkbox input "true"
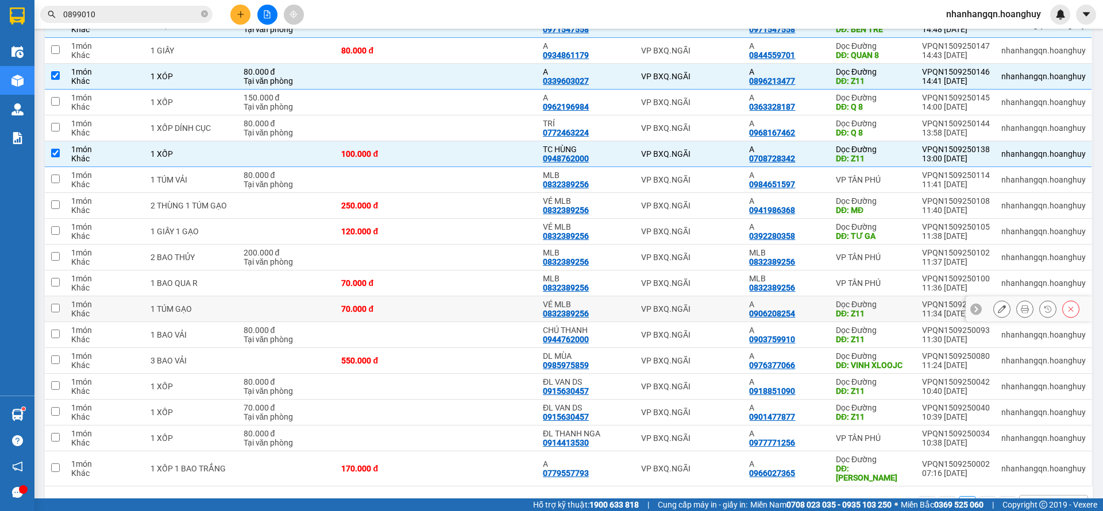
scroll to position [335, 0]
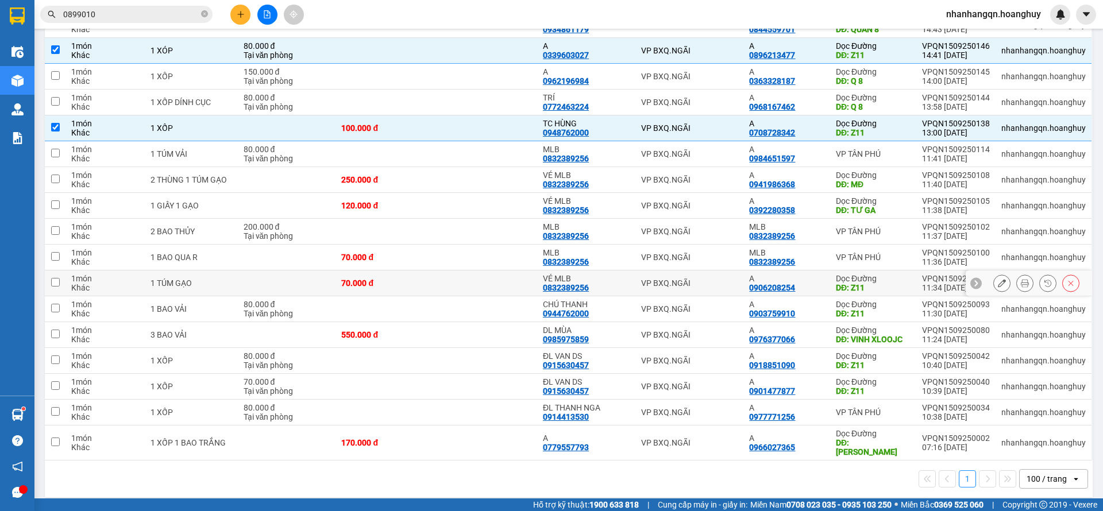
click at [730, 294] on td "VP BXQ.NGÃI" at bounding box center [689, 283] width 109 height 26
checkbox input "true"
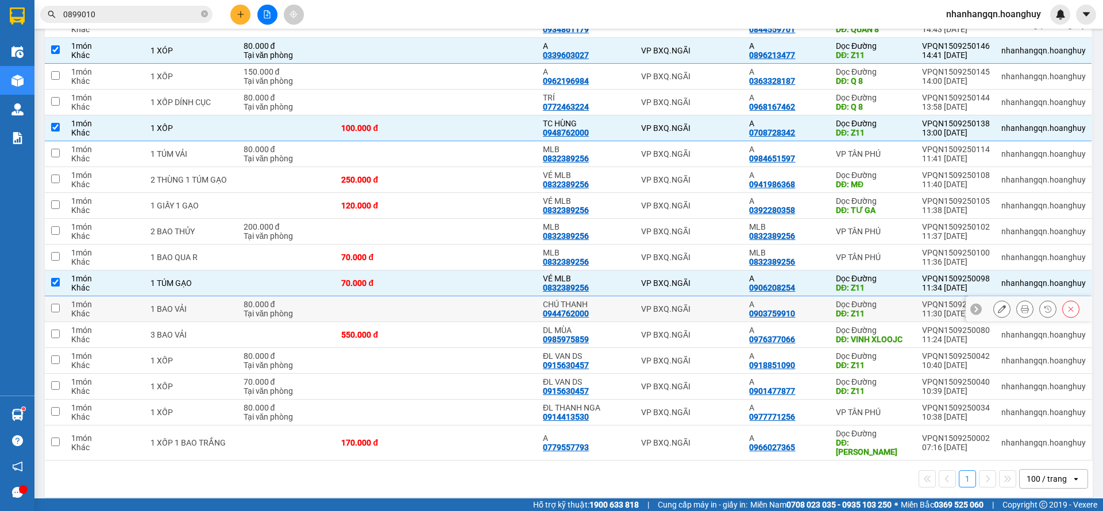
click at [725, 314] on td "VP BXQ.NGÃI" at bounding box center [689, 309] width 109 height 26
checkbox input "true"
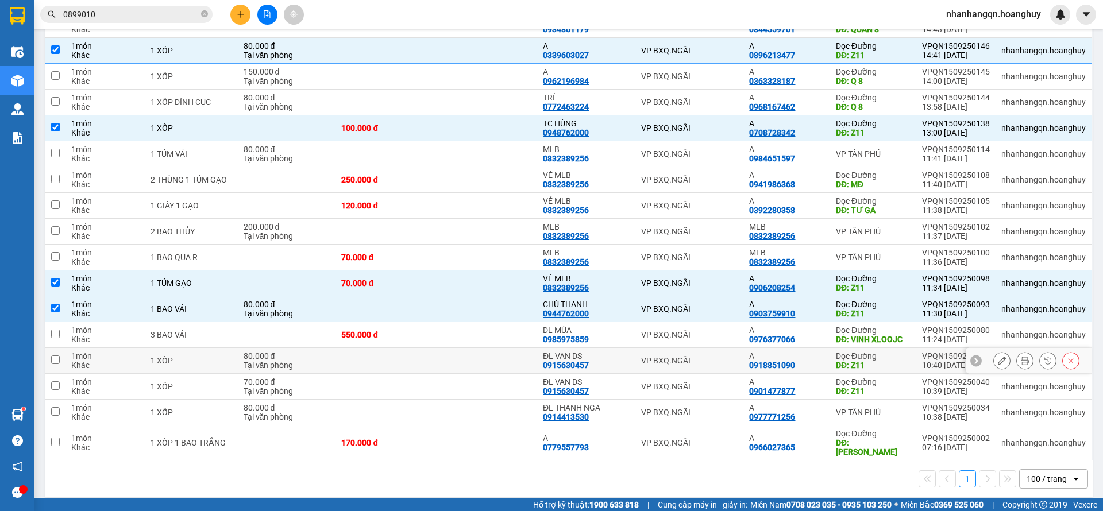
click at [729, 369] on td "VP BXQ.NGÃI" at bounding box center [689, 361] width 109 height 26
checkbox input "true"
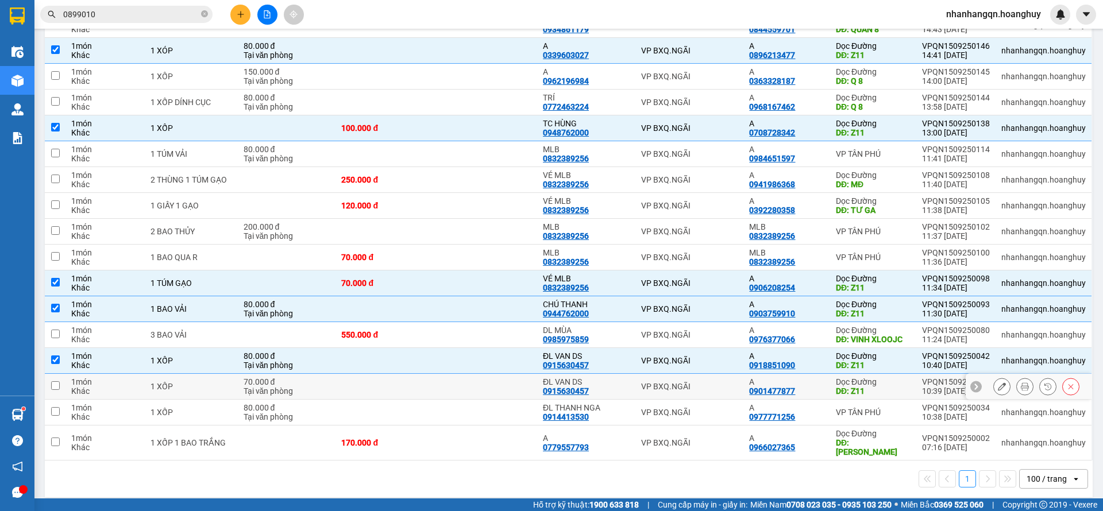
click at [728, 384] on div "VP BXQ.NGÃI" at bounding box center [689, 386] width 97 height 9
checkbox input "true"
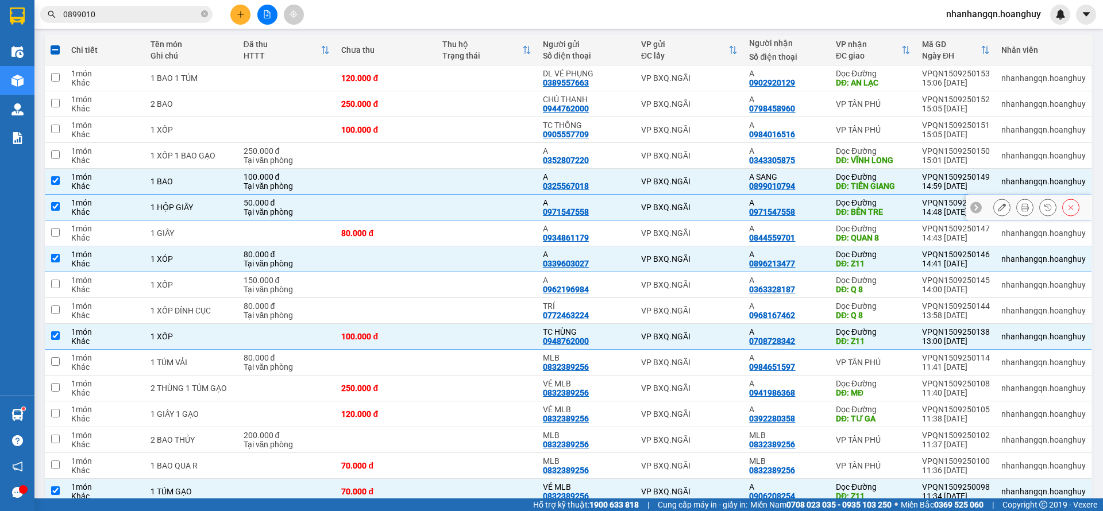
scroll to position [0, 0]
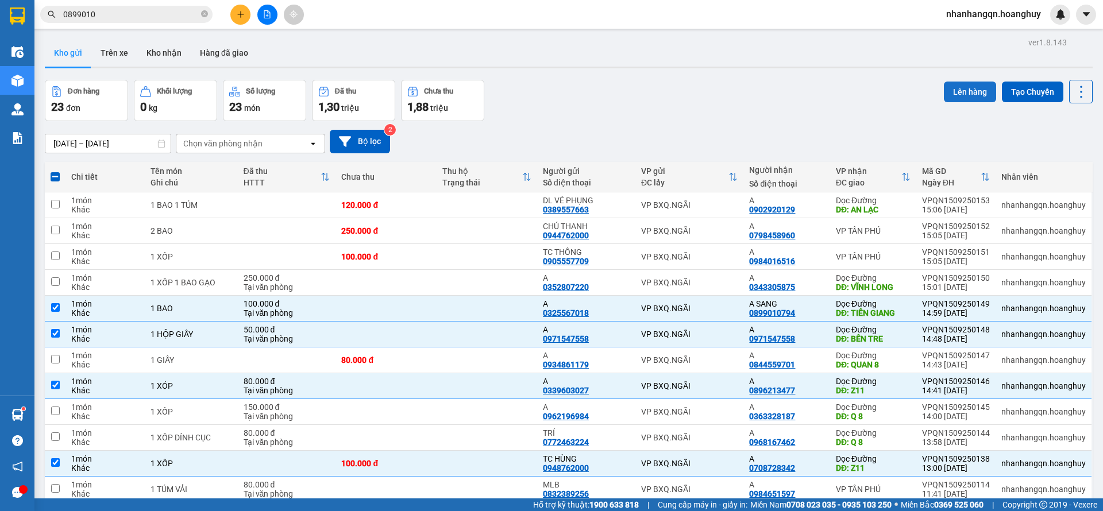
click at [950, 84] on button "Lên hàng" at bounding box center [969, 92] width 52 height 21
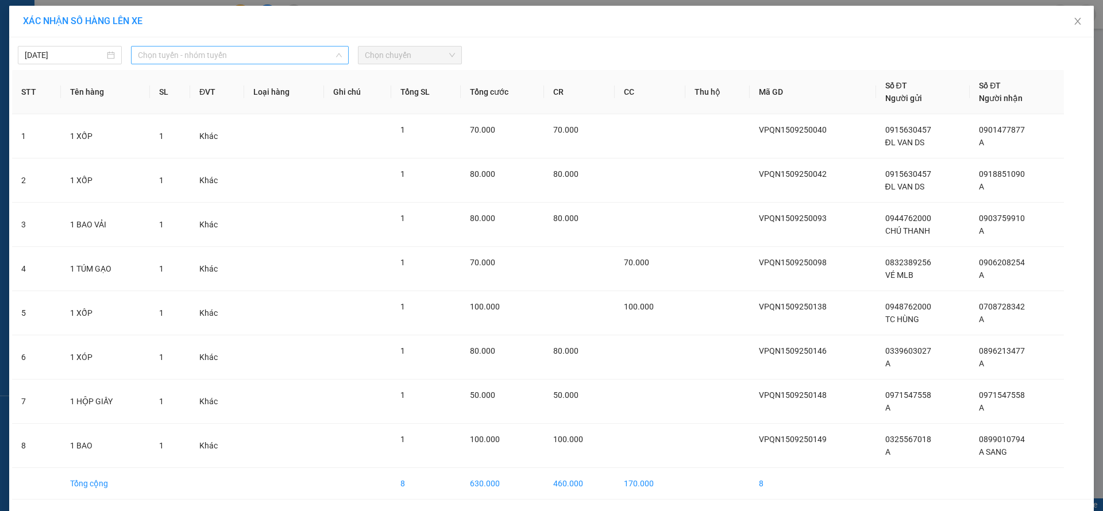
click at [222, 55] on span "Chọn tuyến - nhóm tuyến" at bounding box center [240, 55] width 204 height 17
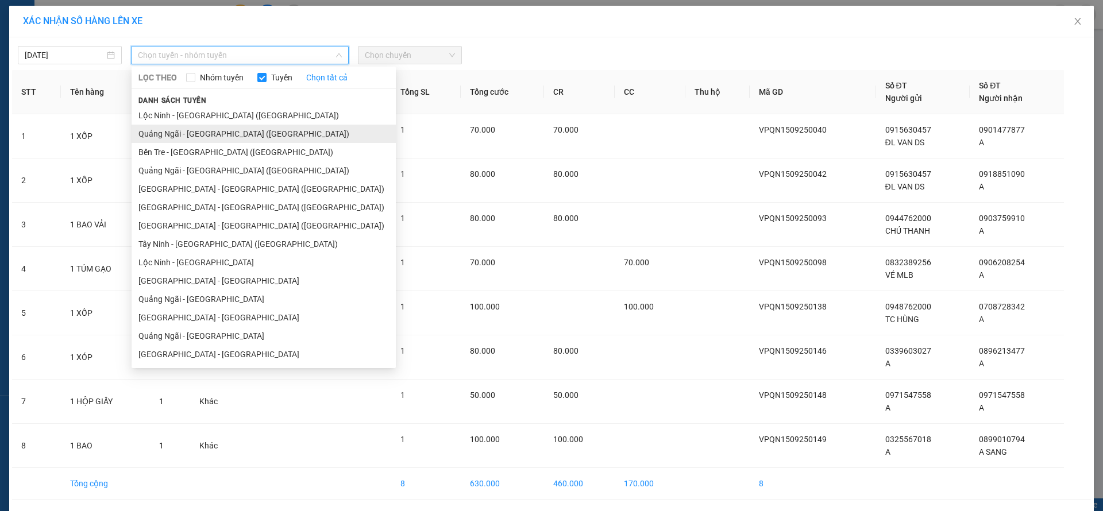
click at [217, 143] on li "Bến Tre - Quảng Ngãi (Hàng Hoá)" at bounding box center [263, 152] width 264 height 18
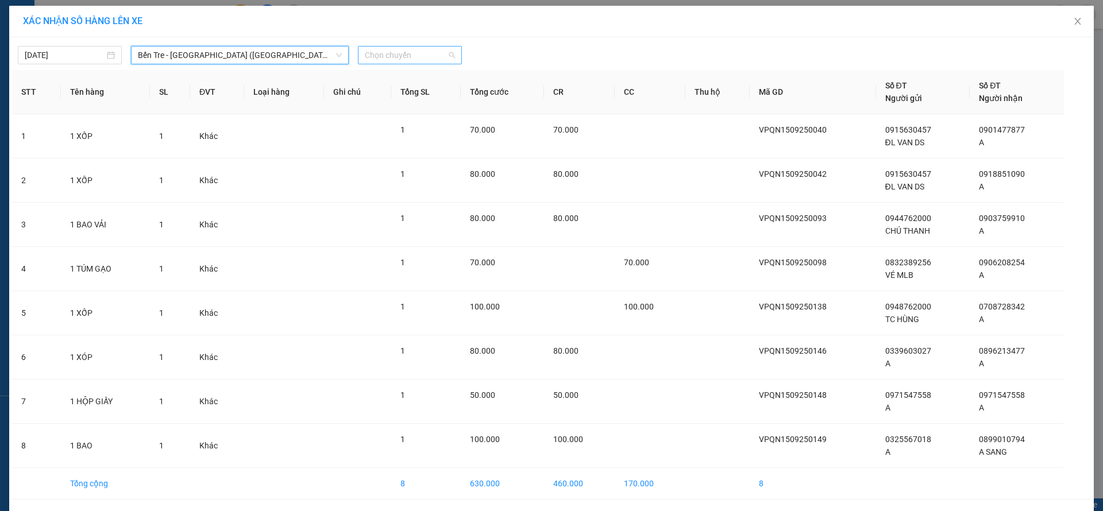
click at [430, 48] on span "Chọn chuyến" at bounding box center [410, 55] width 90 height 17
click at [230, 56] on span "Bến Tre - Quảng Ngãi (Hàng Hoá)" at bounding box center [240, 55] width 204 height 17
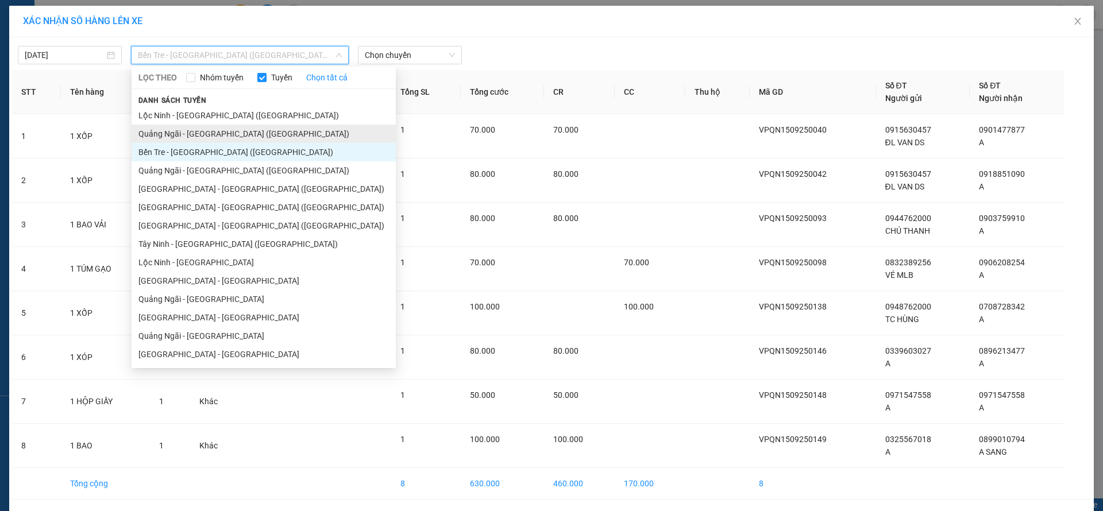
click at [227, 130] on li "Quảng Ngãi - Sài Gòn (Hàng Hoá)" at bounding box center [263, 134] width 264 height 18
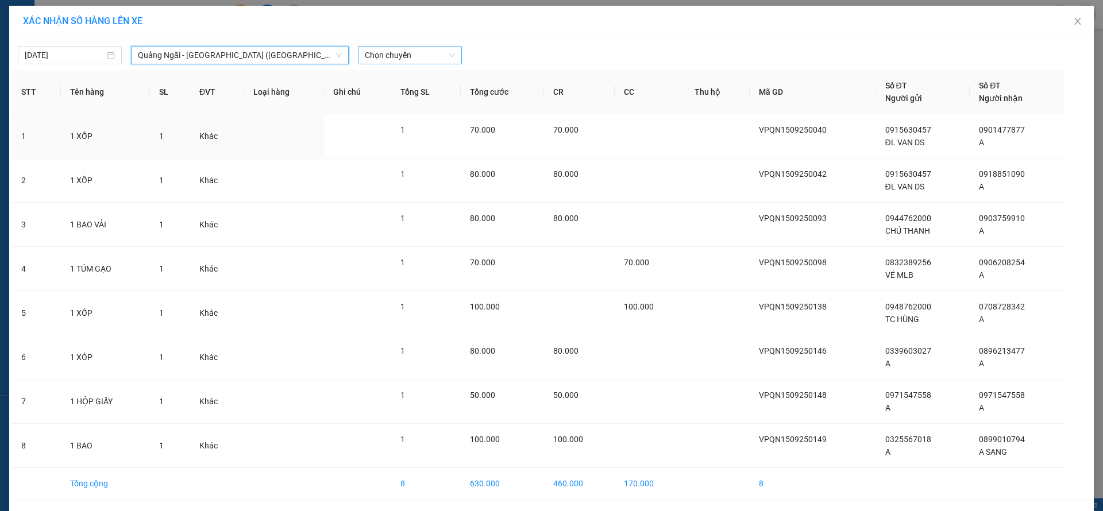
click at [402, 45] on div "15/09/2025 Quảng Ngãi - Sài Gòn (Hàng Hoá) Quảng Ngãi - Sài Gòn (Hàng Hoá) LỌC …" at bounding box center [551, 52] width 1078 height 24
click at [405, 56] on span "Chọn chuyến" at bounding box center [410, 55] width 90 height 17
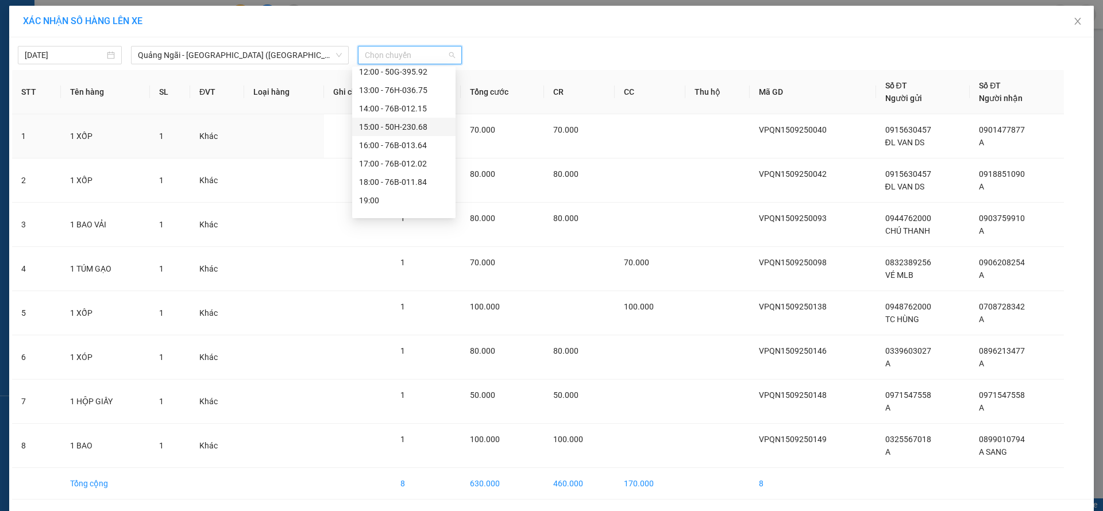
scroll to position [37, 0]
click at [416, 186] on div "19:00" at bounding box center [404, 188] width 90 height 13
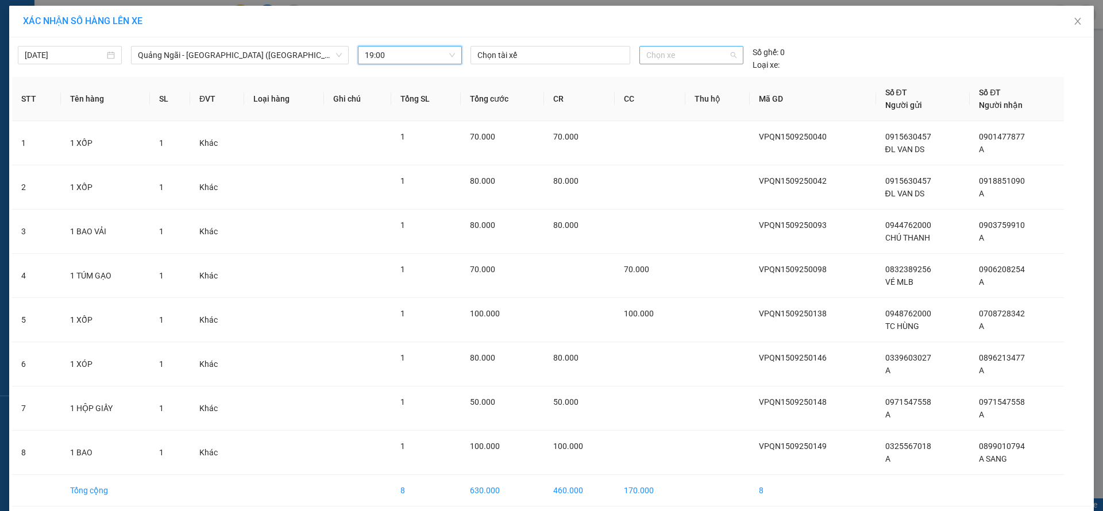
click at [653, 47] on span "Chọn xe" at bounding box center [691, 55] width 90 height 17
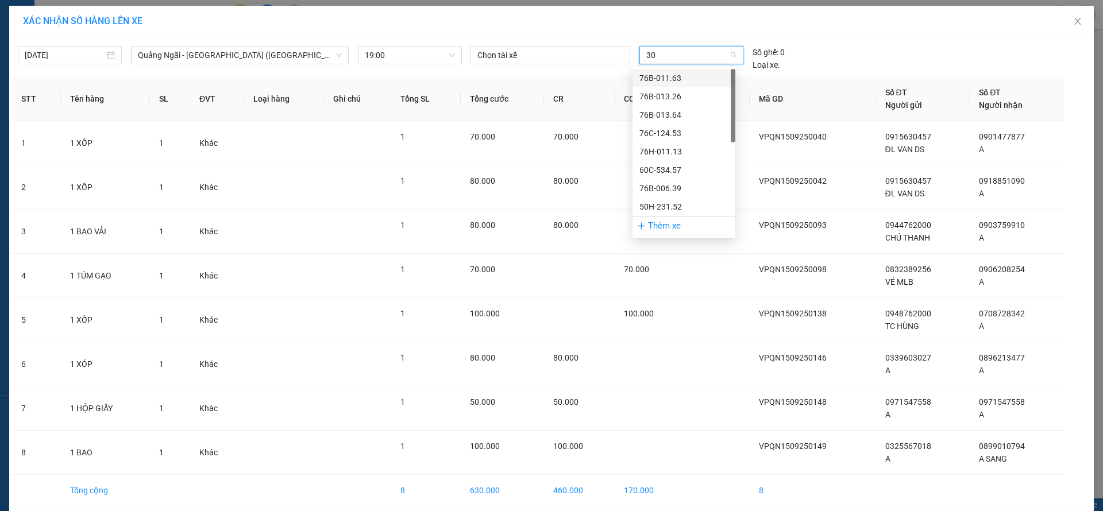
type input "308"
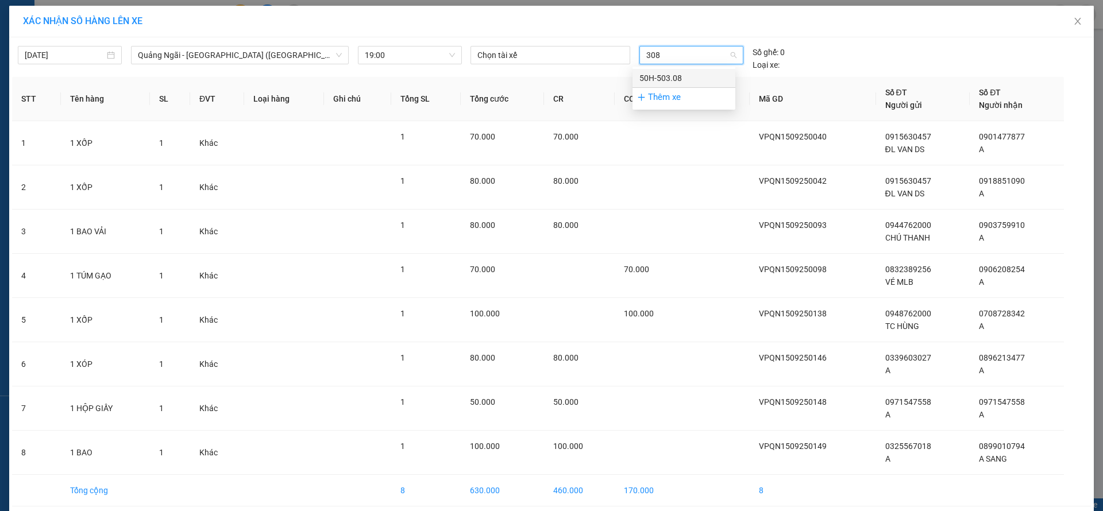
click at [694, 79] on div "50H-503.08" at bounding box center [683, 78] width 89 height 13
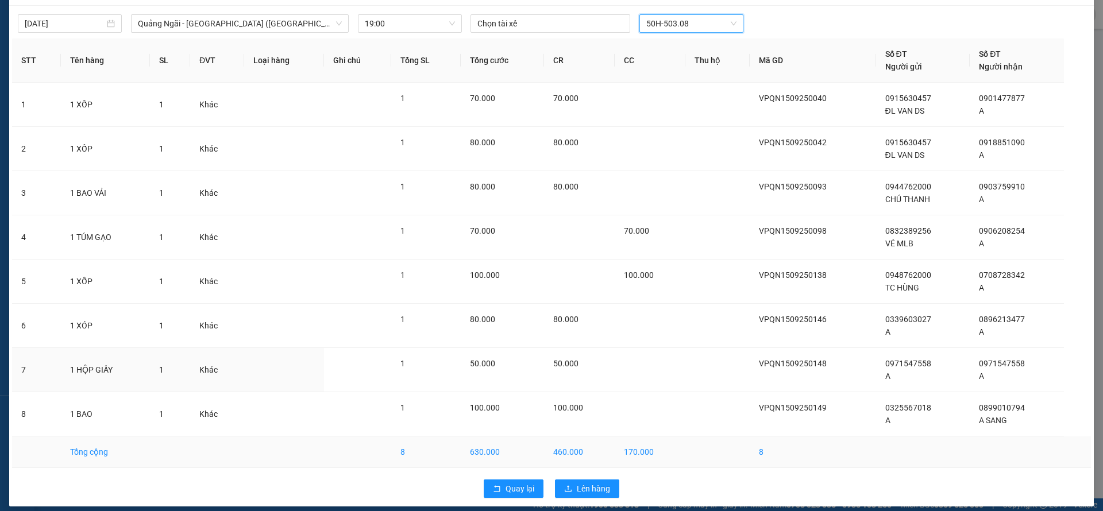
scroll to position [41, 0]
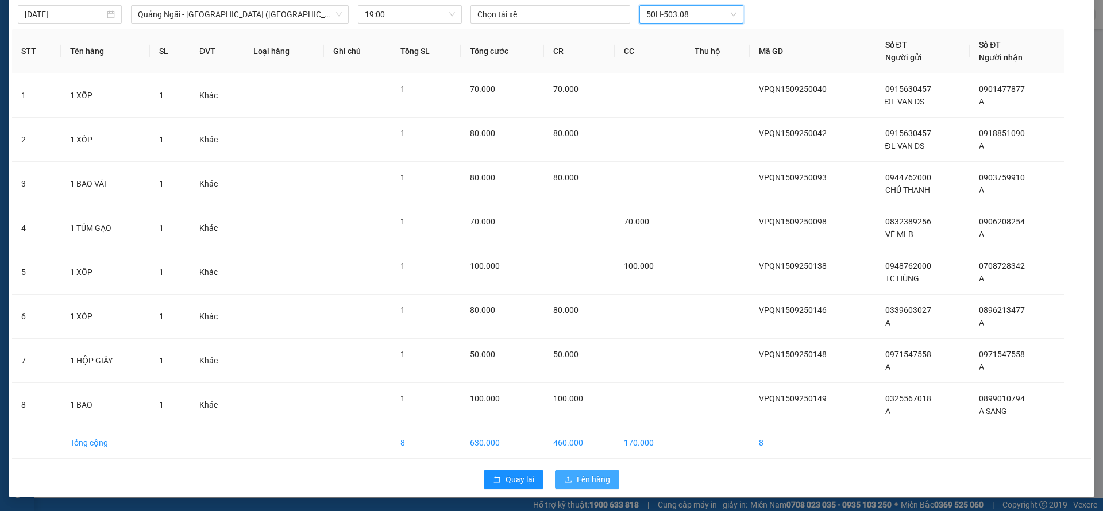
click at [597, 475] on span "Lên hàng" at bounding box center [593, 479] width 33 height 13
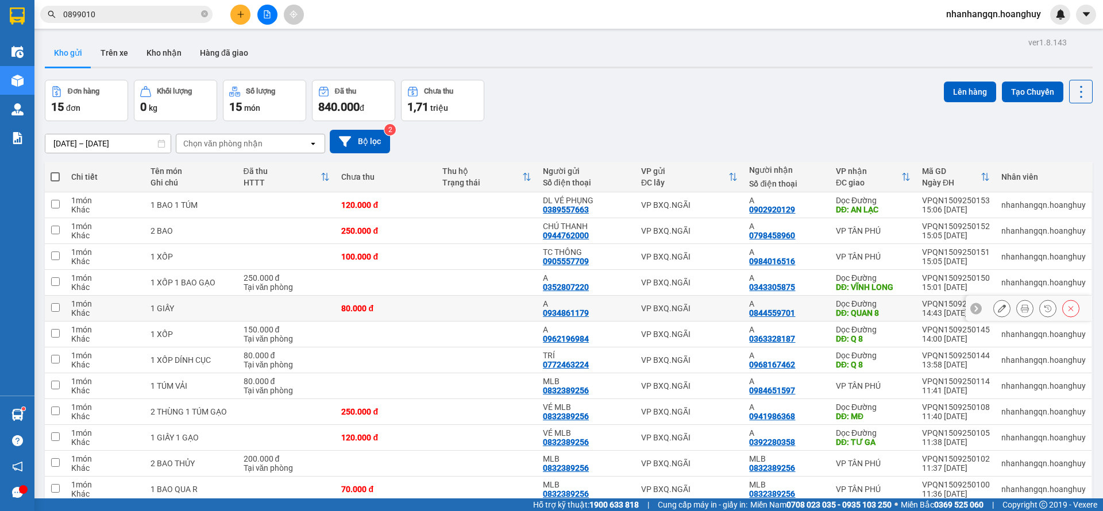
click at [717, 318] on td "VP BXQ.NGÃI" at bounding box center [689, 309] width 109 height 26
checkbox input "true"
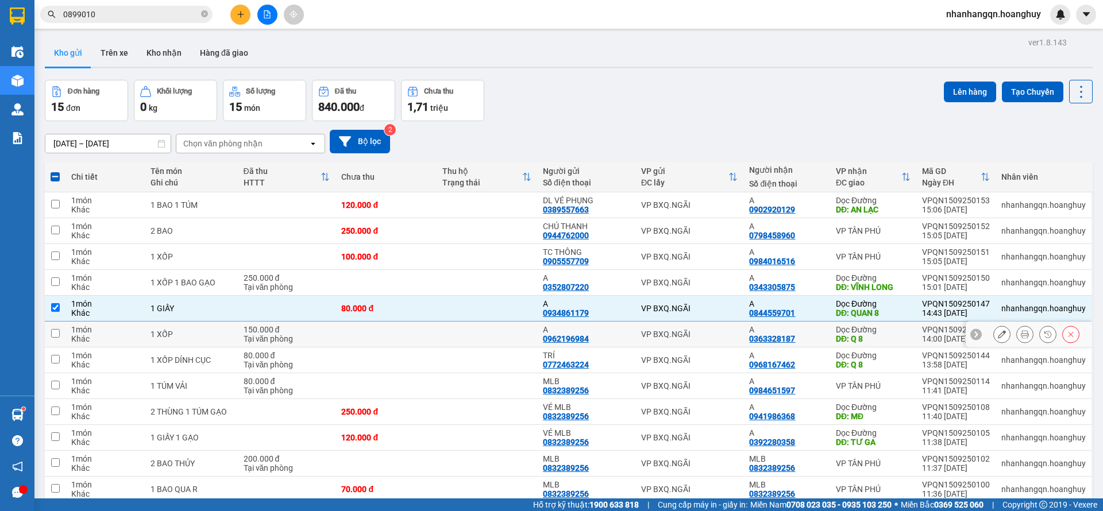
click at [722, 341] on td "VP BXQ.NGÃI" at bounding box center [689, 335] width 109 height 26
checkbox input "true"
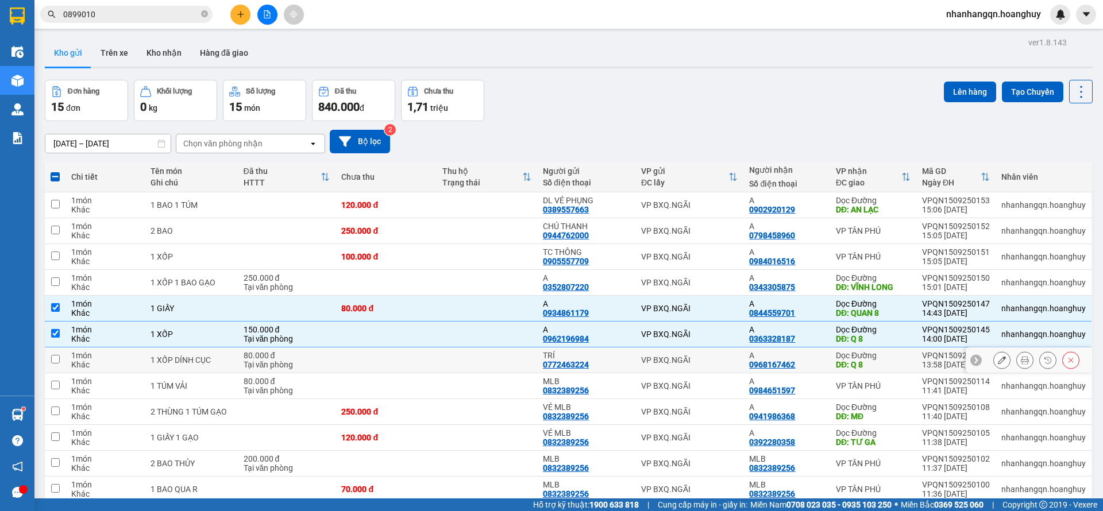
click at [710, 360] on div "VP BXQ.NGÃI" at bounding box center [689, 359] width 97 height 9
checkbox input "true"
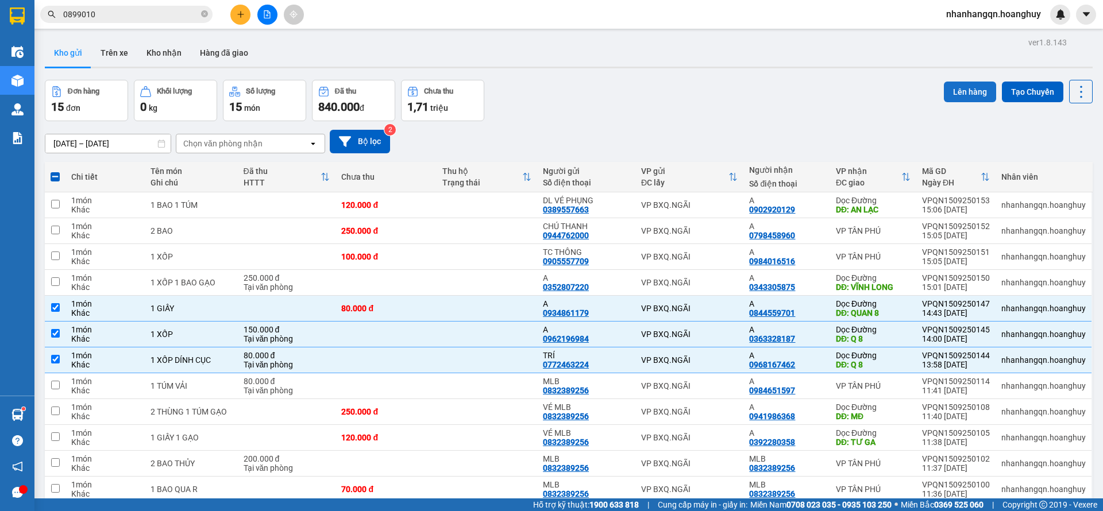
click at [950, 84] on button "Lên hàng" at bounding box center [969, 92] width 52 height 21
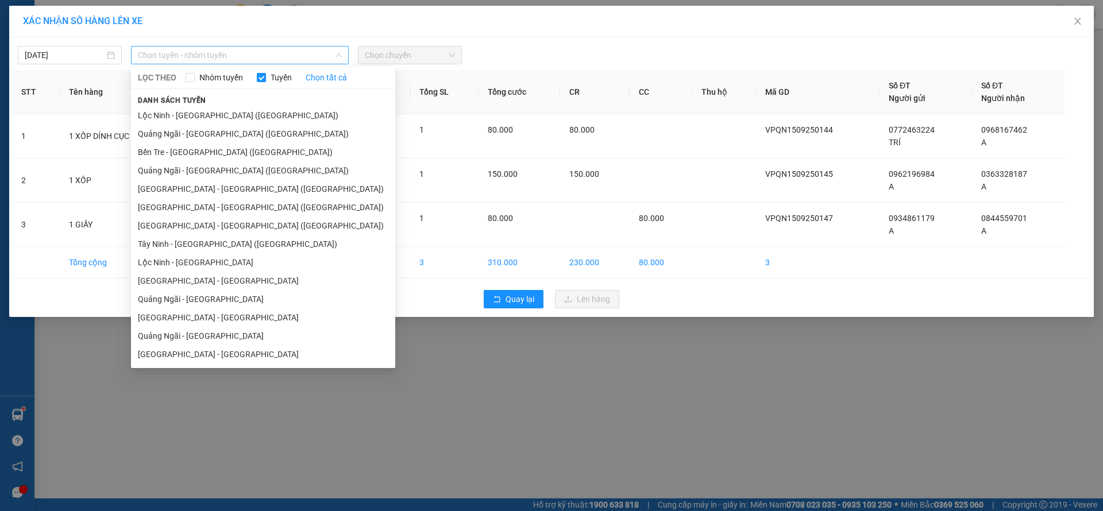
click at [235, 63] on span "Chọn tuyến - nhóm tuyến" at bounding box center [240, 55] width 204 height 17
drag, startPoint x: 230, startPoint y: 144, endPoint x: 227, endPoint y: 133, distance: 11.1
click at [227, 133] on ul "Lộc Ninh - Quảng Ngãi (Hàng Hóa) Quảng Ngãi - Sài Gòn (Hàng Hoá) Bến Tre - Quản…" at bounding box center [263, 234] width 264 height 257
click at [226, 132] on li "Quảng Ngãi - Sài Gòn (Hàng Hoá)" at bounding box center [263, 134] width 264 height 18
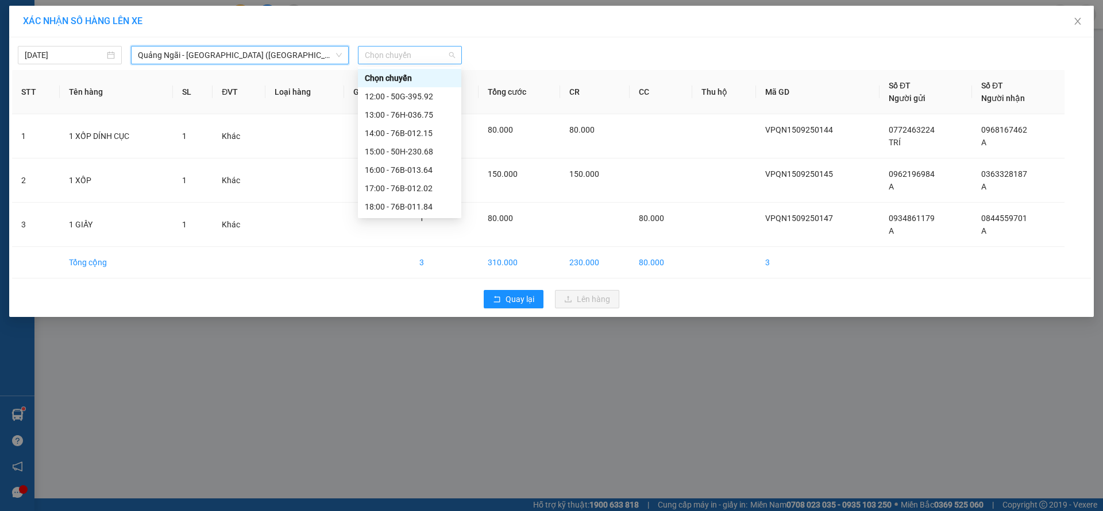
click at [403, 51] on span "Chọn chuyến" at bounding box center [410, 55] width 90 height 17
click at [424, 146] on div "17:00 - 76B-012.02" at bounding box center [410, 151] width 90 height 13
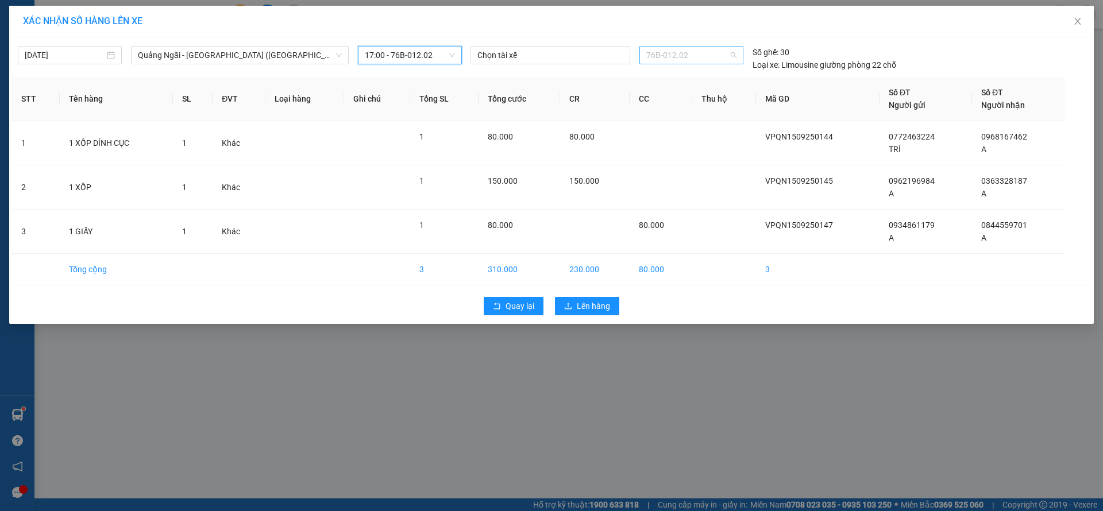
click at [660, 59] on span "76B-012.02" at bounding box center [691, 55] width 90 height 17
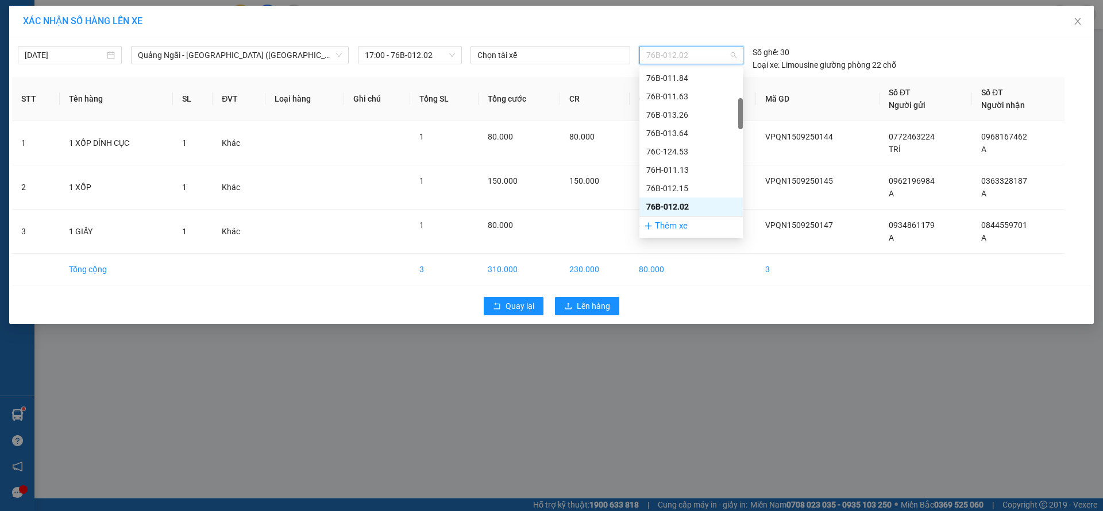
type input "8"
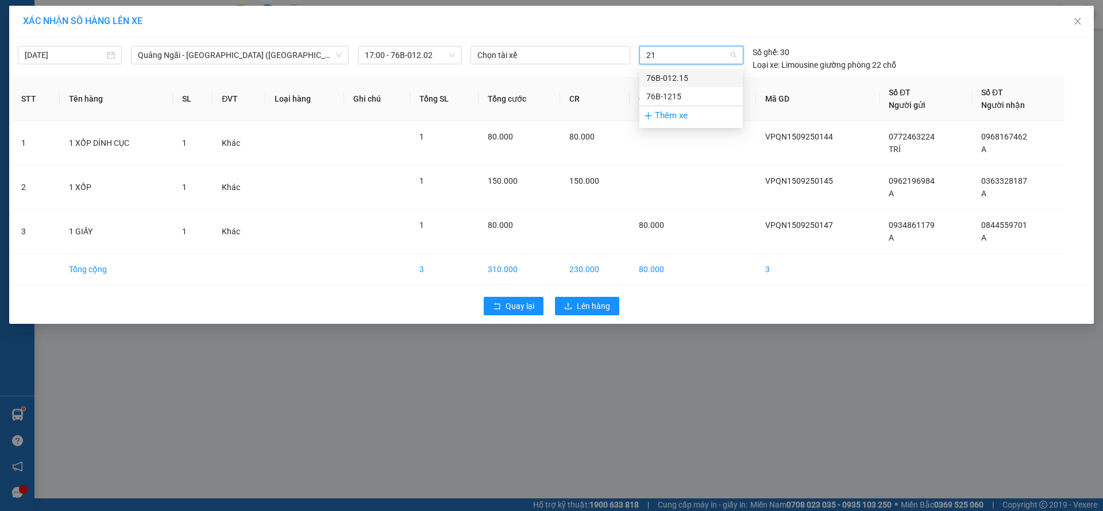
type input "2"
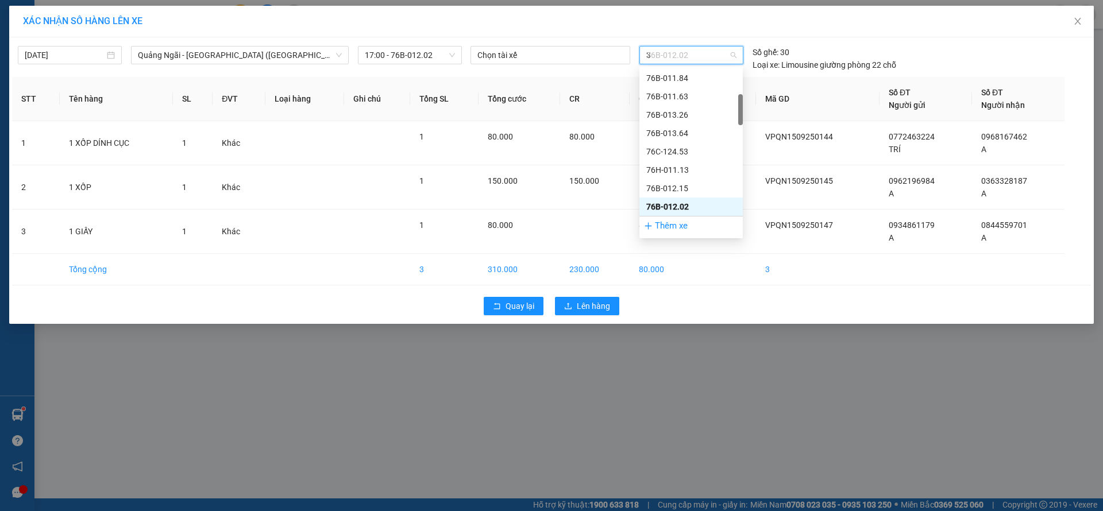
type input "32"
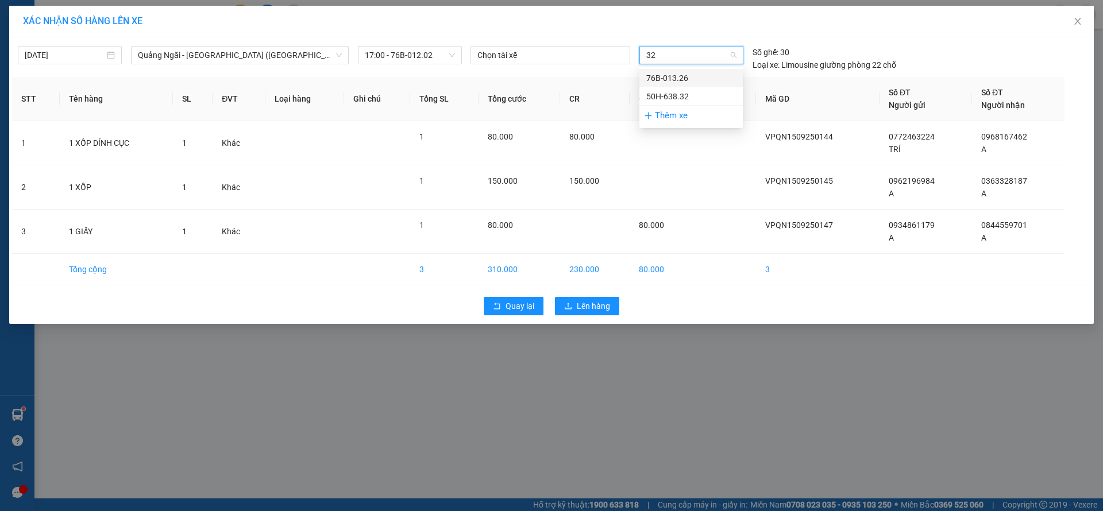
scroll to position [0, 0]
click at [675, 92] on div "50H-638.32" at bounding box center [691, 96] width 90 height 13
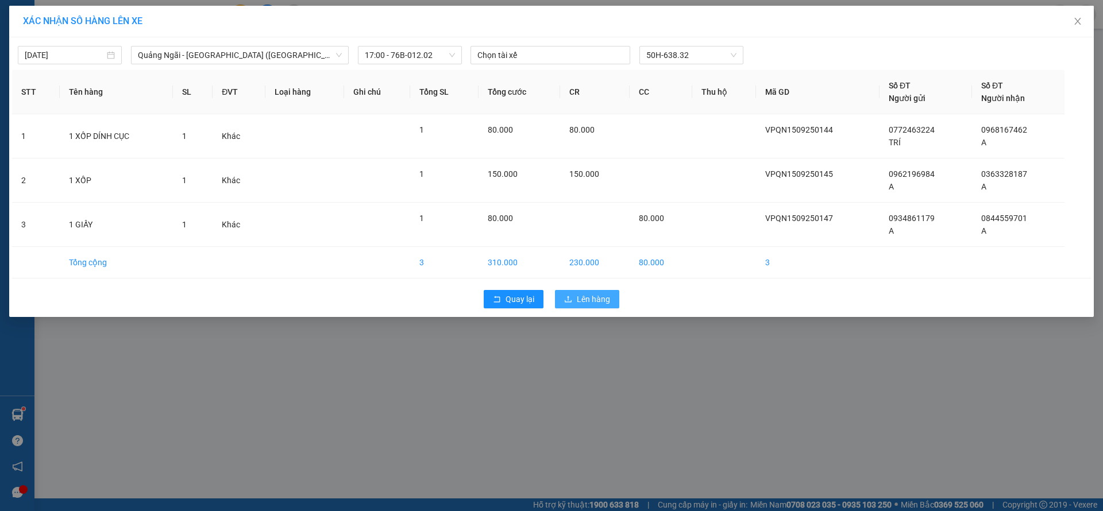
click at [602, 296] on span "Lên hàng" at bounding box center [593, 299] width 33 height 13
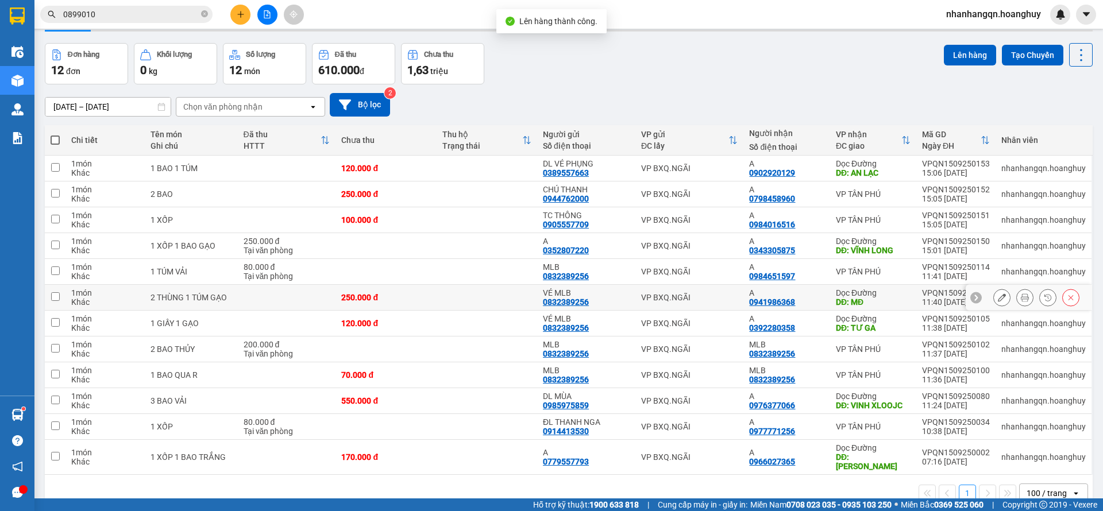
scroll to position [53, 0]
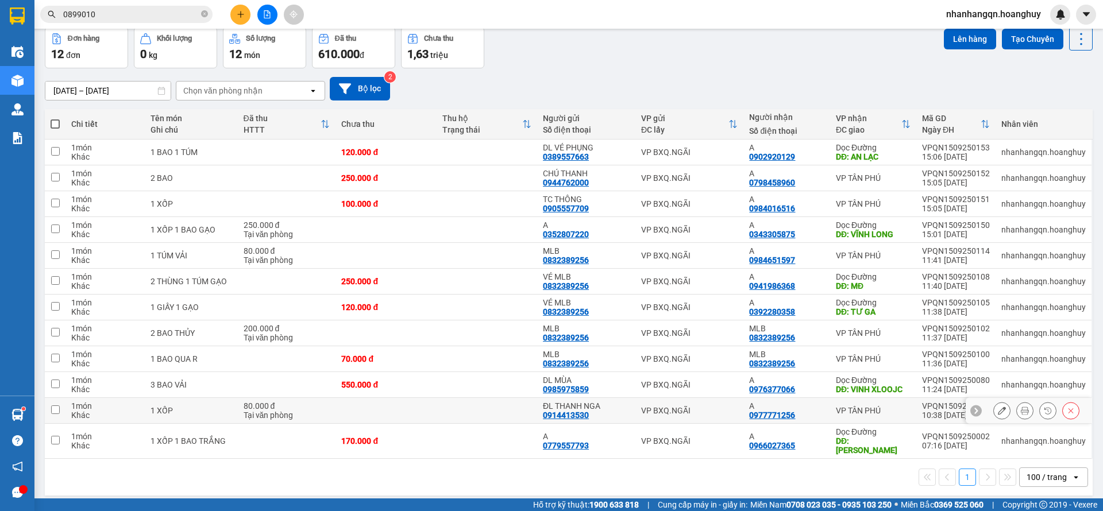
click at [732, 415] on td "VP BXQ.NGÃI" at bounding box center [689, 411] width 109 height 26
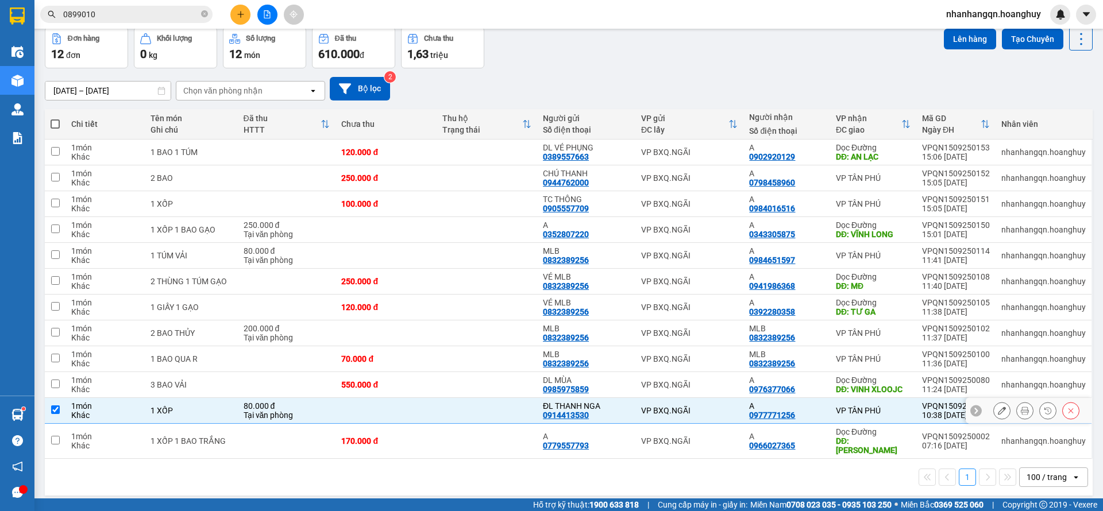
checkbox input "true"
click at [959, 44] on button "Lên hàng" at bounding box center [969, 39] width 52 height 21
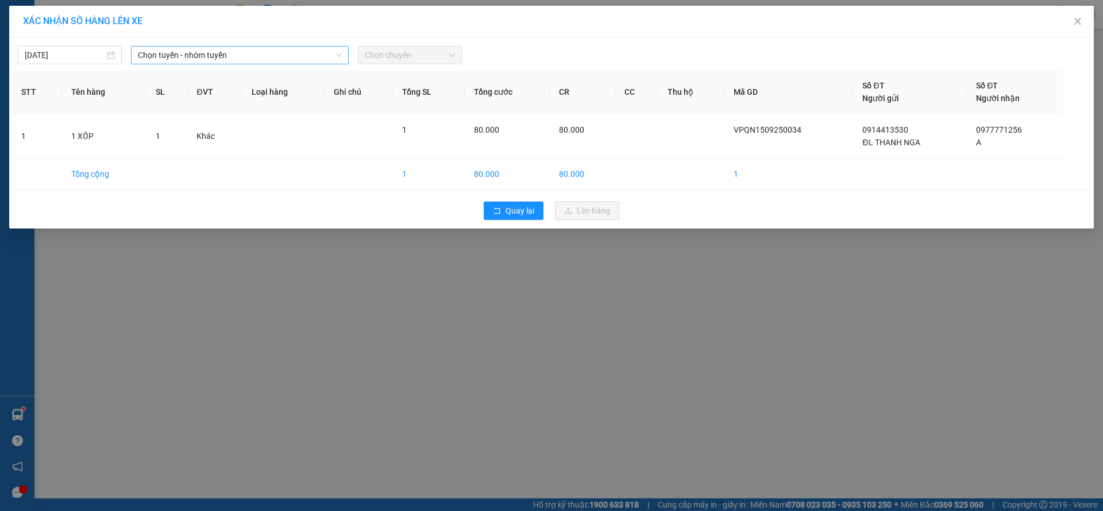
click at [310, 53] on span "Chọn tuyến - nhóm tuyến" at bounding box center [240, 55] width 204 height 17
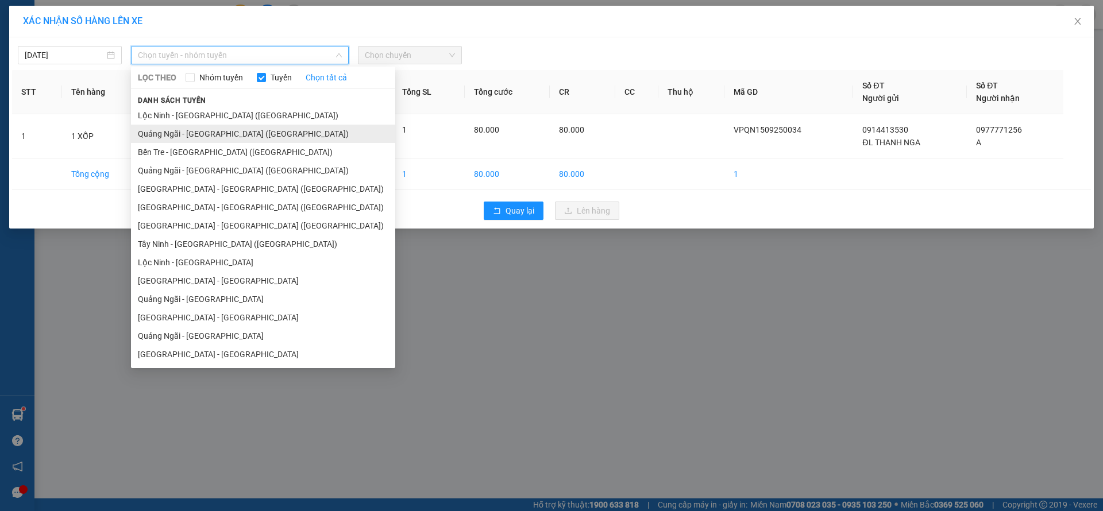
click at [233, 134] on li "Quảng Ngãi - Sài Gòn (Hàng Hoá)" at bounding box center [263, 134] width 264 height 18
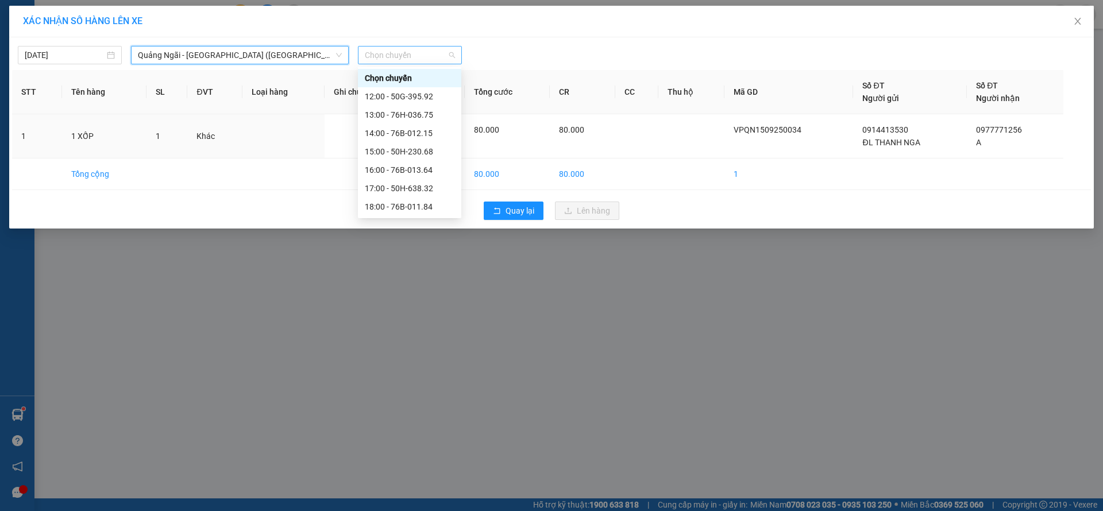
click at [430, 61] on span "Chọn chuyến" at bounding box center [410, 55] width 90 height 17
click at [431, 199] on div "18:00 - 76B-011.84" at bounding box center [409, 207] width 103 height 18
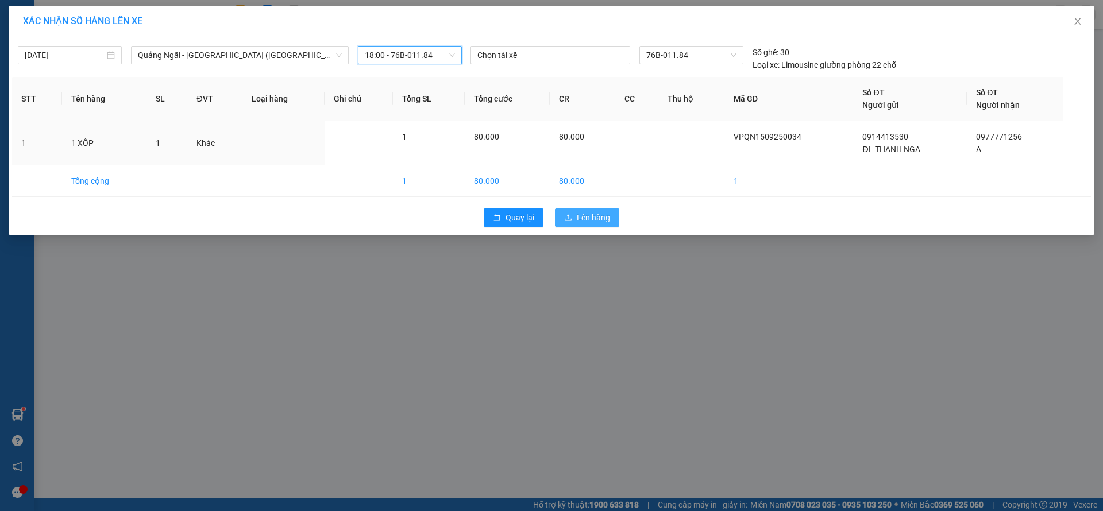
click at [597, 217] on span "Lên hàng" at bounding box center [593, 217] width 33 height 13
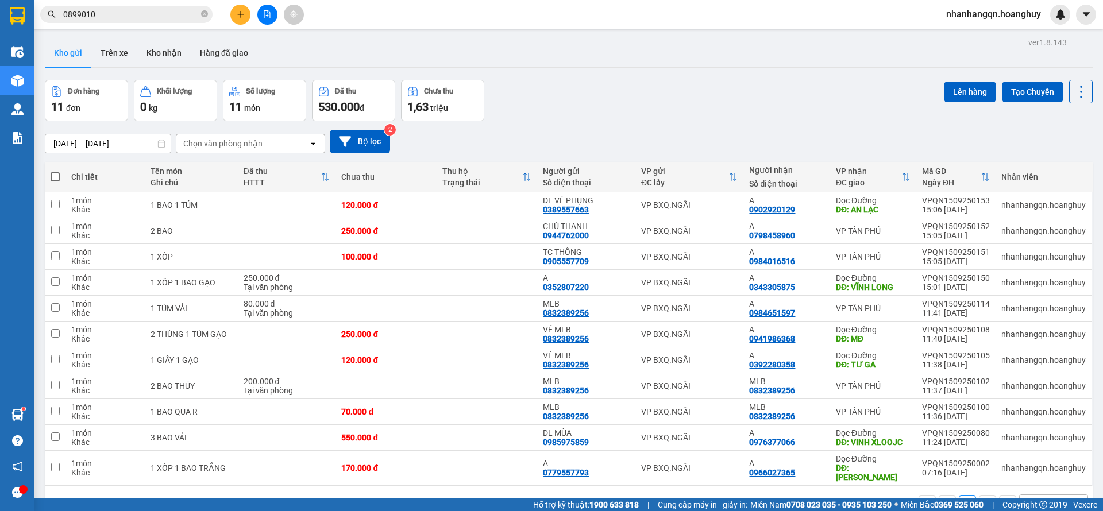
click at [153, 14] on input "0899010" at bounding box center [131, 14] width 136 height 13
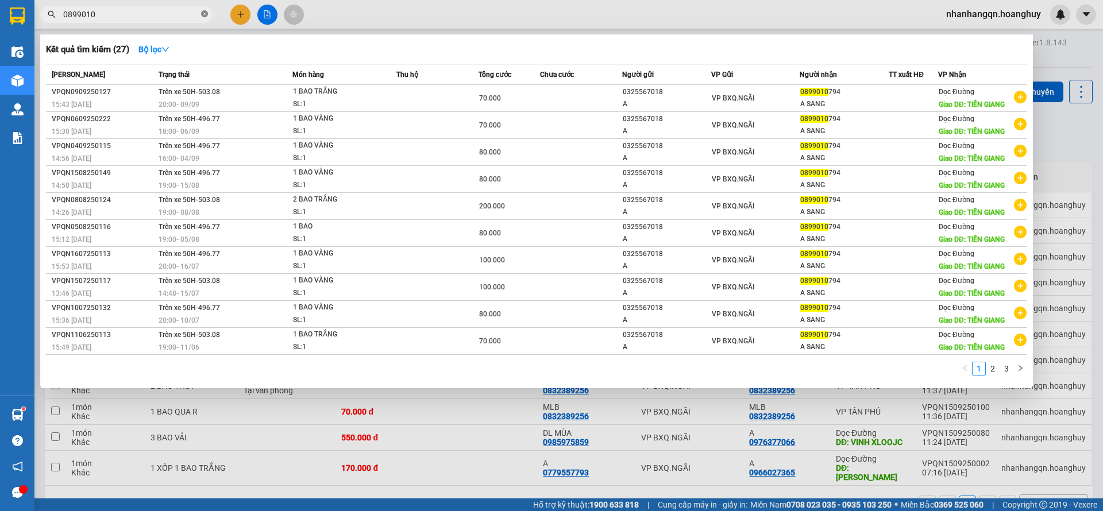
click at [205, 17] on icon "close-circle" at bounding box center [204, 13] width 7 height 7
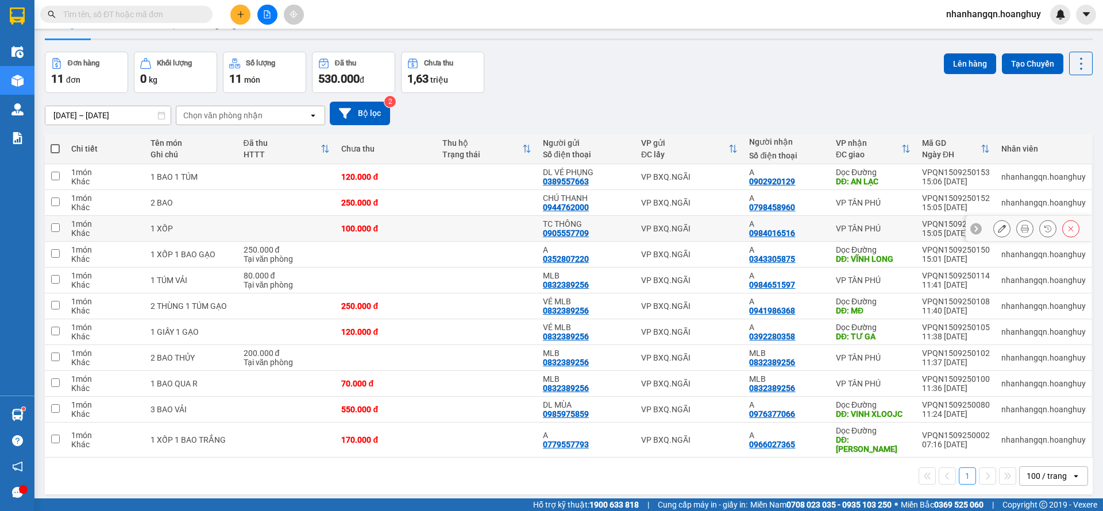
scroll to position [53, 0]
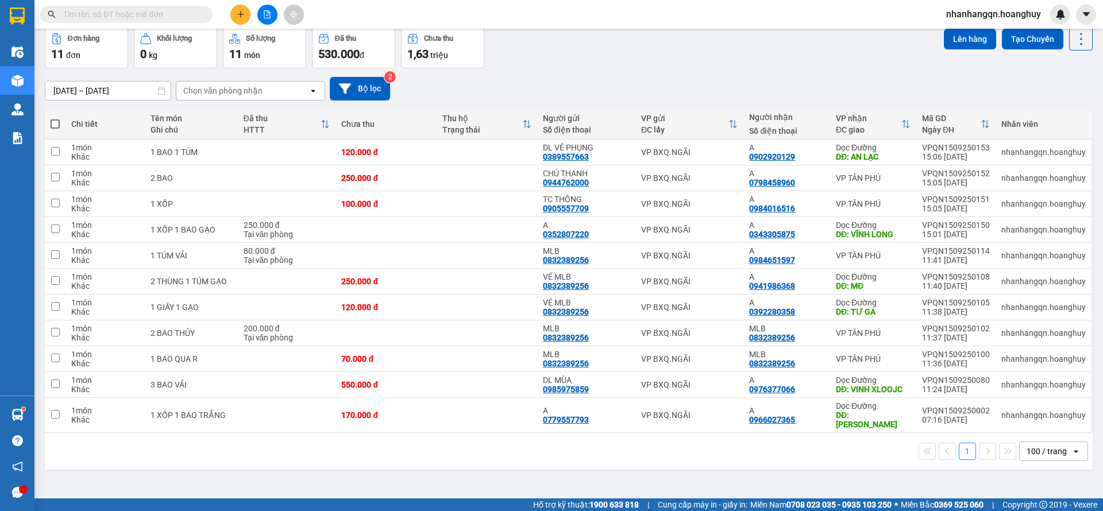
click at [273, 15] on button at bounding box center [267, 15] width 20 height 20
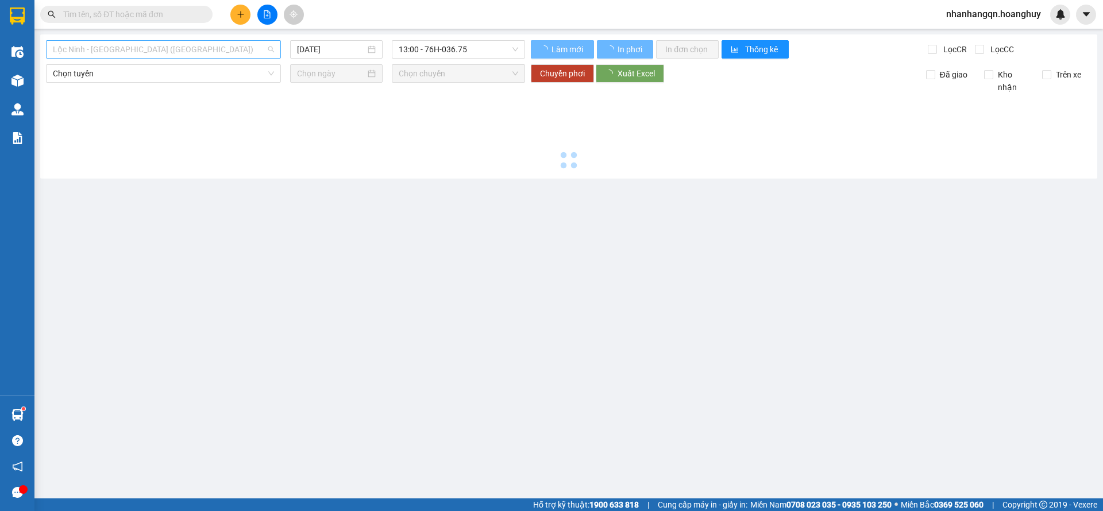
click at [207, 44] on span "Lộc Ninh - Quảng Ngãi (Hàng Hóa)" at bounding box center [163, 49] width 221 height 17
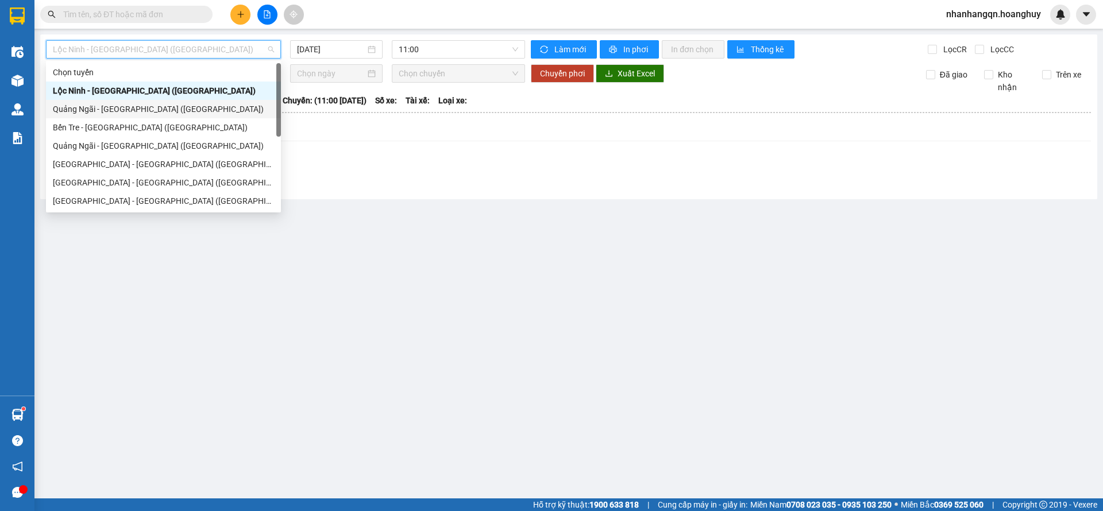
click at [161, 114] on div "Quảng Ngãi - Sài Gòn (Hàng Hoá)" at bounding box center [163, 109] width 221 height 13
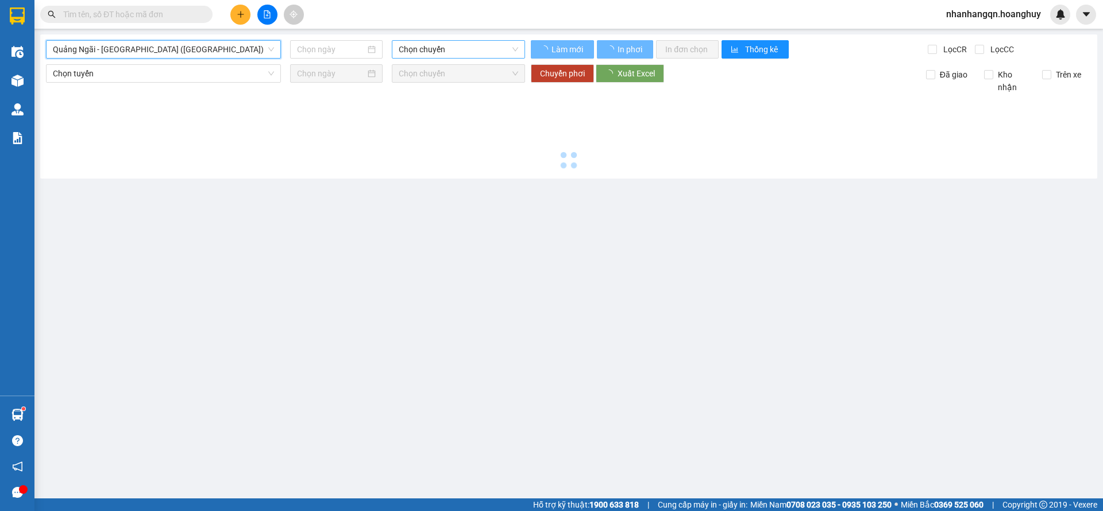
click at [453, 38] on div "Quảng Ngãi - Sài Gòn (Hàng Hoá) Quảng Ngãi - Sài Gòn (Hàng Hoá) Chọn chuyến Làm…" at bounding box center [568, 106] width 1057 height 144
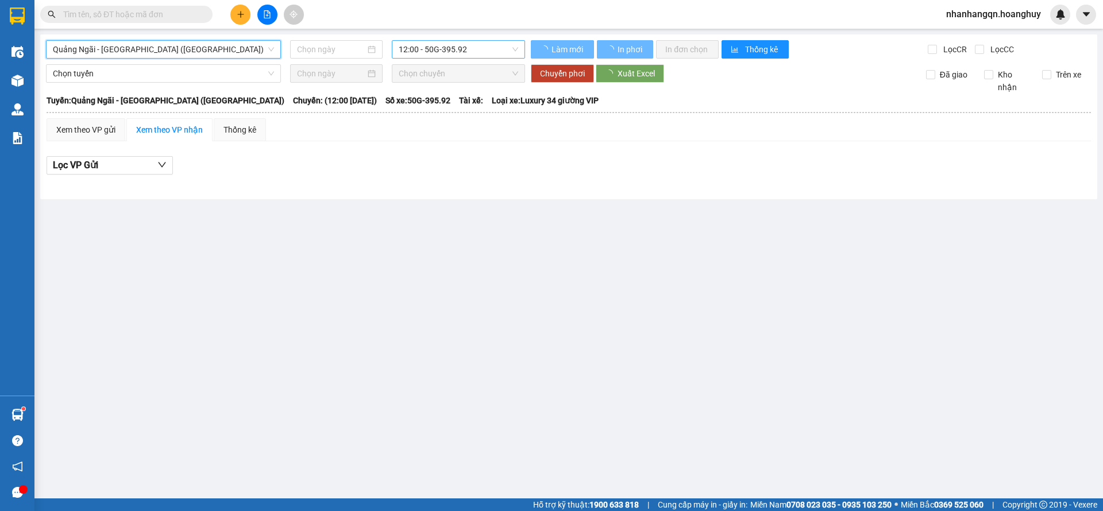
type input "15/09/2025"
click at [455, 48] on span "12:00 - 50G-395.92" at bounding box center [458, 49] width 119 height 17
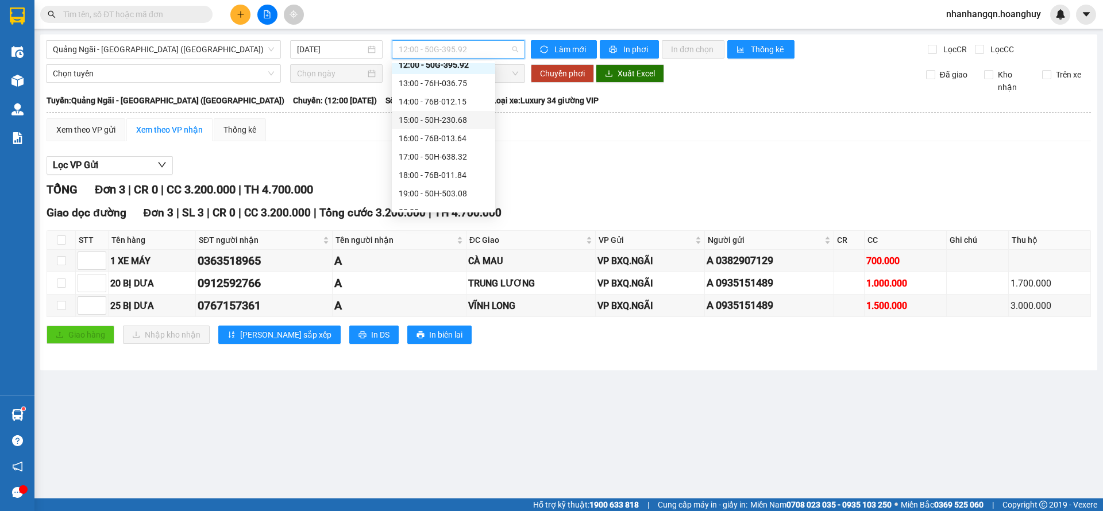
scroll to position [37, 0]
click at [446, 183] on div "19:00 - 50H-503.08" at bounding box center [444, 182] width 90 height 13
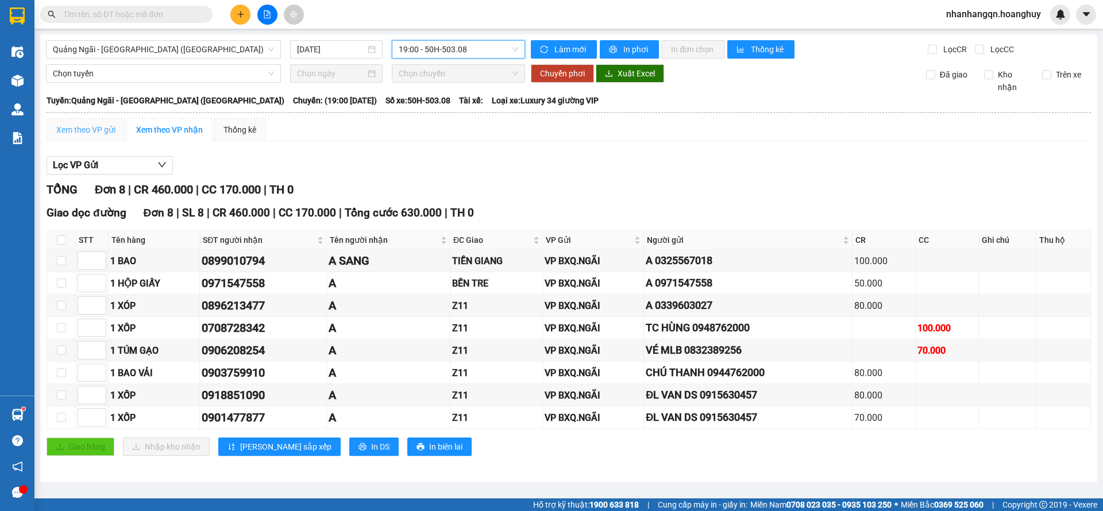
click at [82, 120] on div "Xem theo VP gửi" at bounding box center [86, 129] width 79 height 23
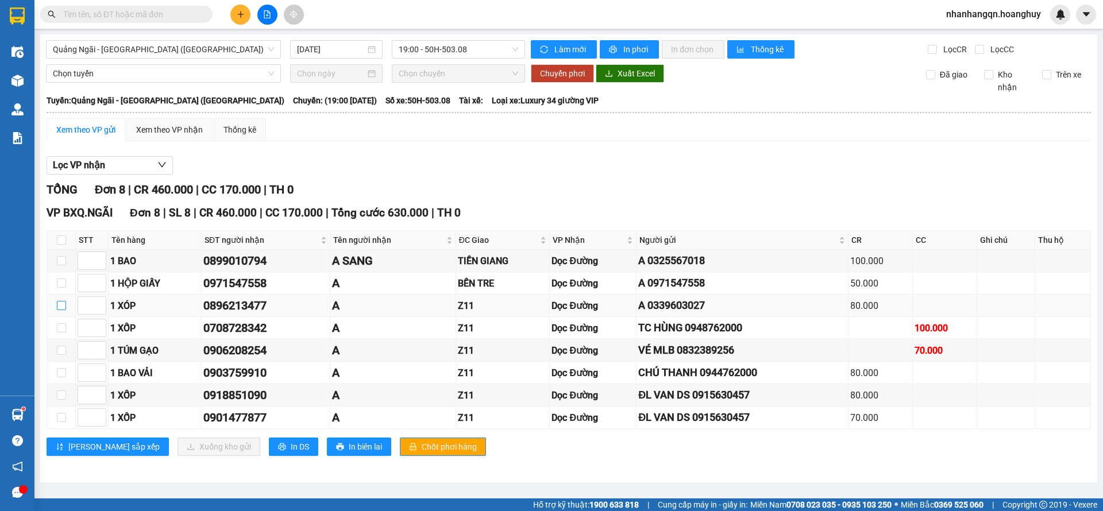
click at [62, 307] on input "checkbox" at bounding box center [61, 305] width 9 height 9
checkbox input "true"
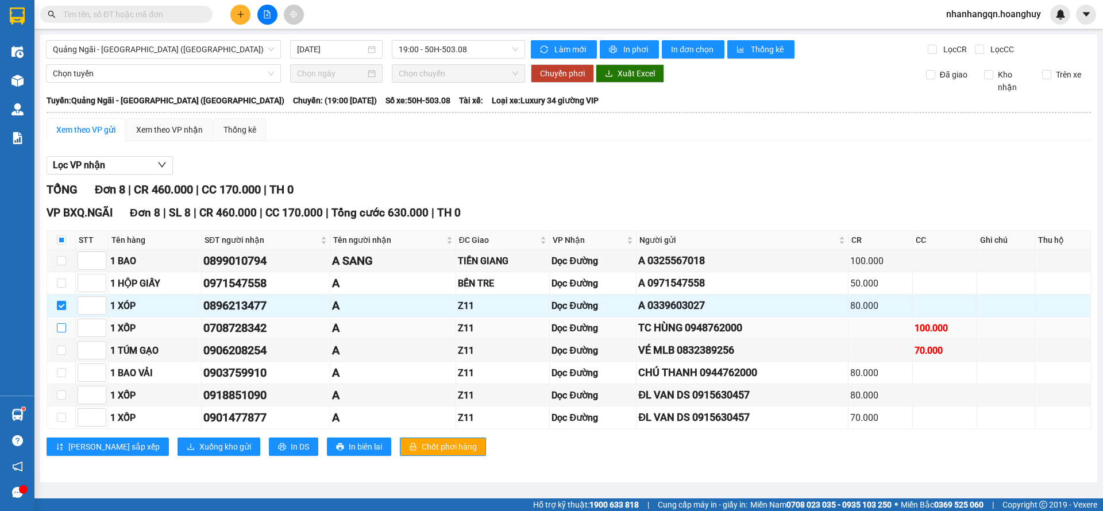
click at [62, 331] on input "checkbox" at bounding box center [61, 327] width 9 height 9
checkbox input "true"
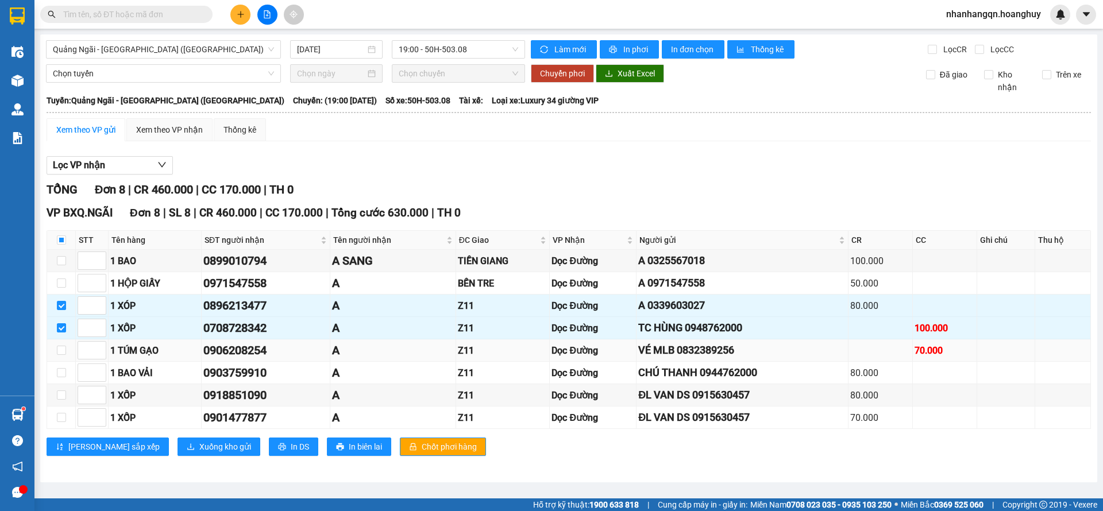
click at [63, 357] on td at bounding box center [61, 350] width 29 height 22
click at [59, 351] on input "checkbox" at bounding box center [61, 350] width 9 height 9
checkbox input "true"
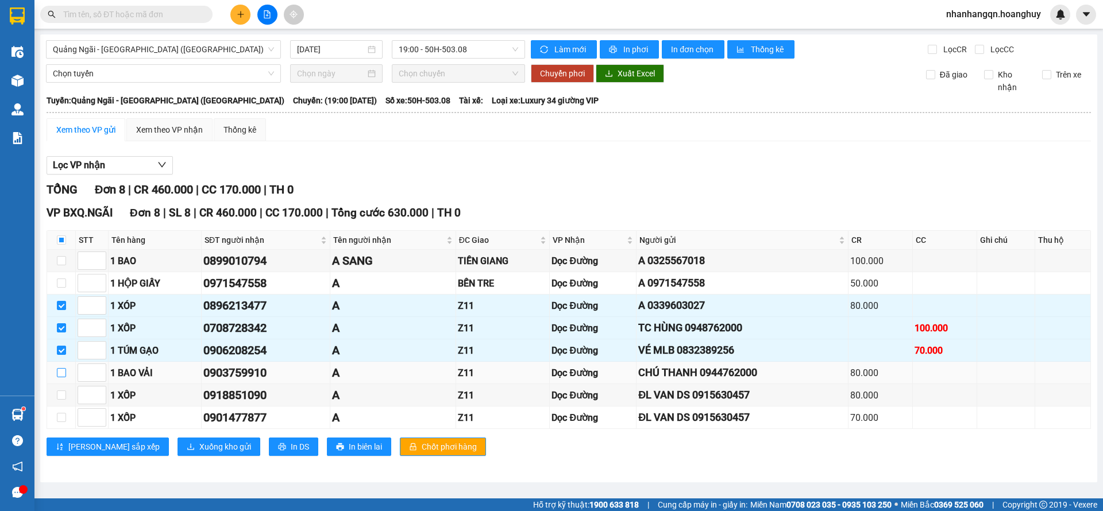
click at [62, 368] on input "checkbox" at bounding box center [61, 372] width 9 height 9
checkbox input "true"
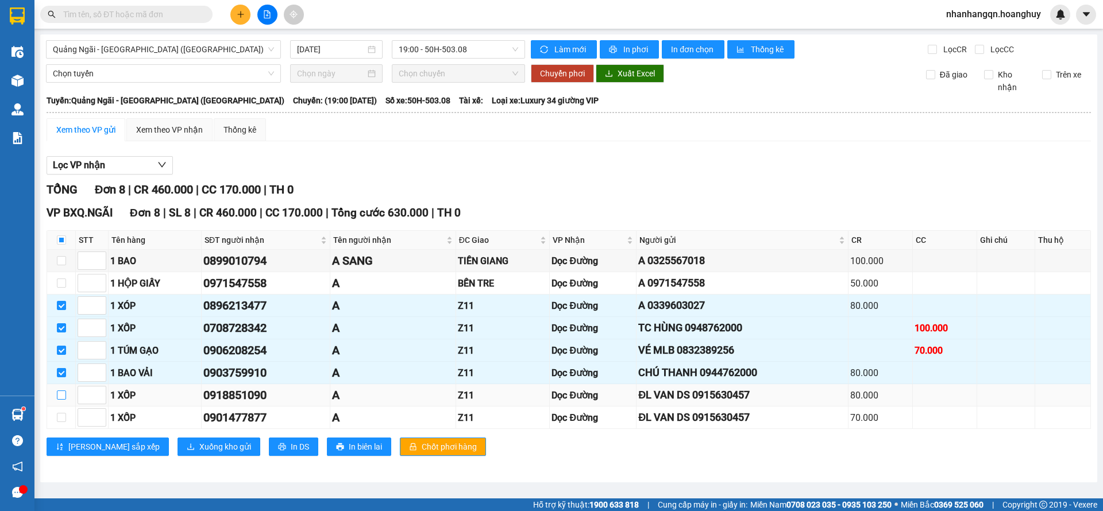
click at [60, 395] on input "checkbox" at bounding box center [61, 394] width 9 height 9
checkbox input "true"
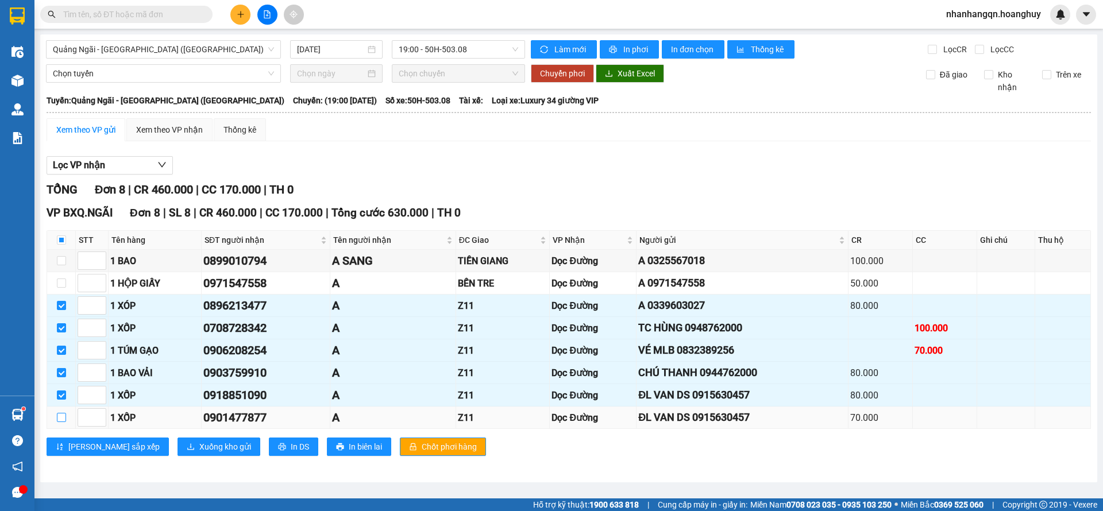
click at [59, 417] on input "checkbox" at bounding box center [61, 417] width 9 height 9
checkbox input "true"
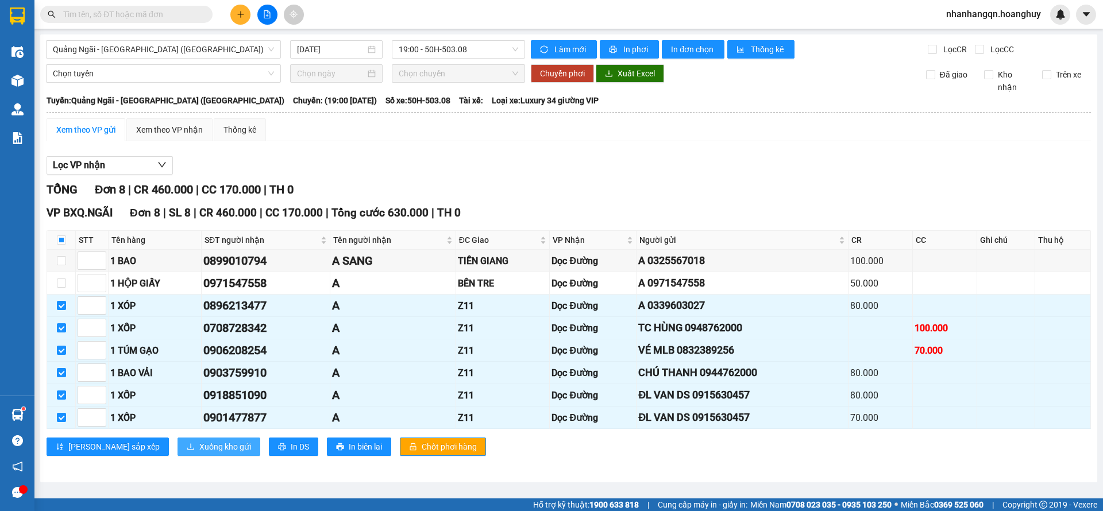
click at [199, 449] on span "Xuống kho gửi" at bounding box center [225, 446] width 52 height 13
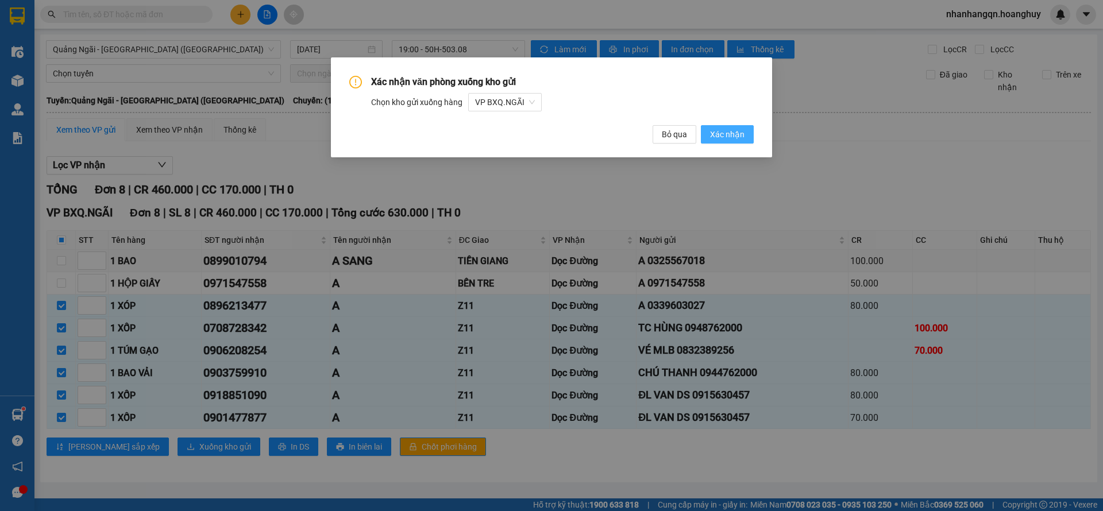
click at [732, 135] on span "Xác nhận" at bounding box center [727, 134] width 34 height 13
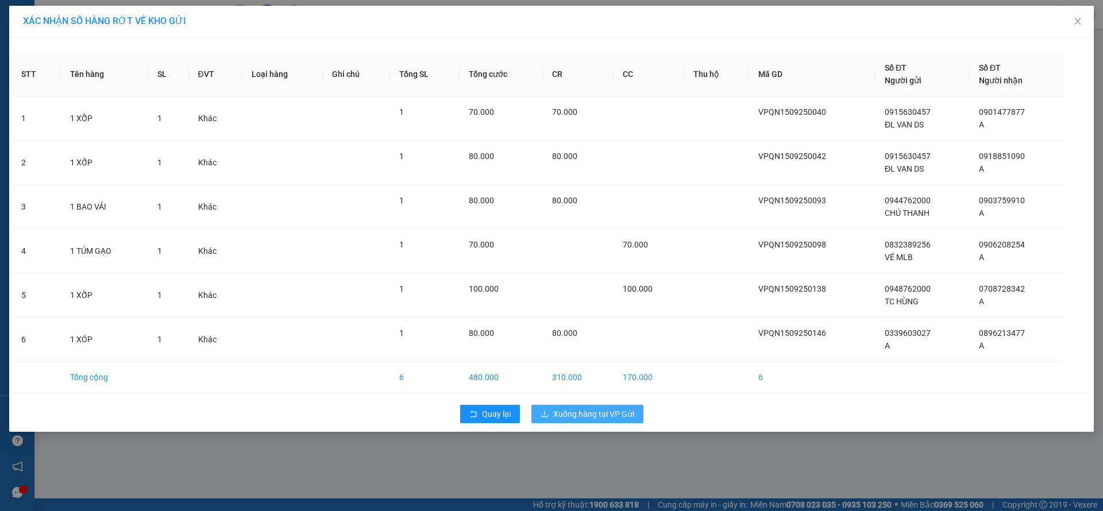
click at [576, 417] on span "Xuống hàng tại VP Gửi" at bounding box center [593, 414] width 81 height 13
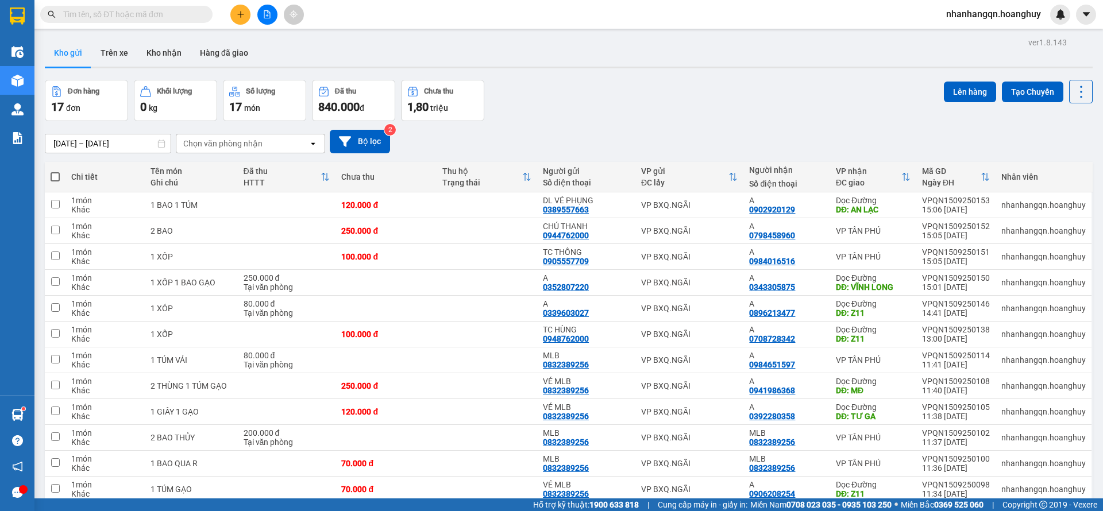
click at [168, 15] on input "text" at bounding box center [131, 14] width 136 height 13
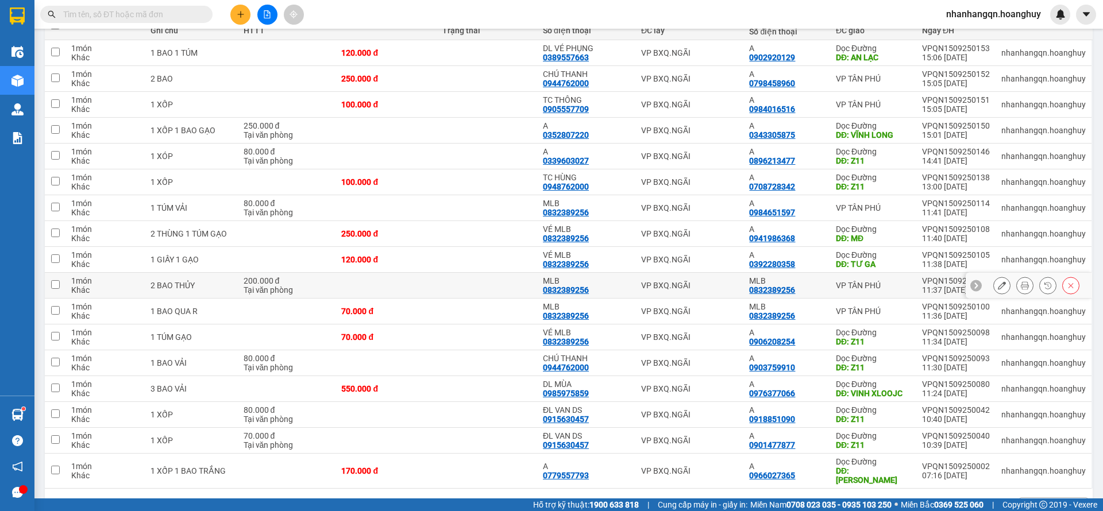
scroll to position [180, 0]
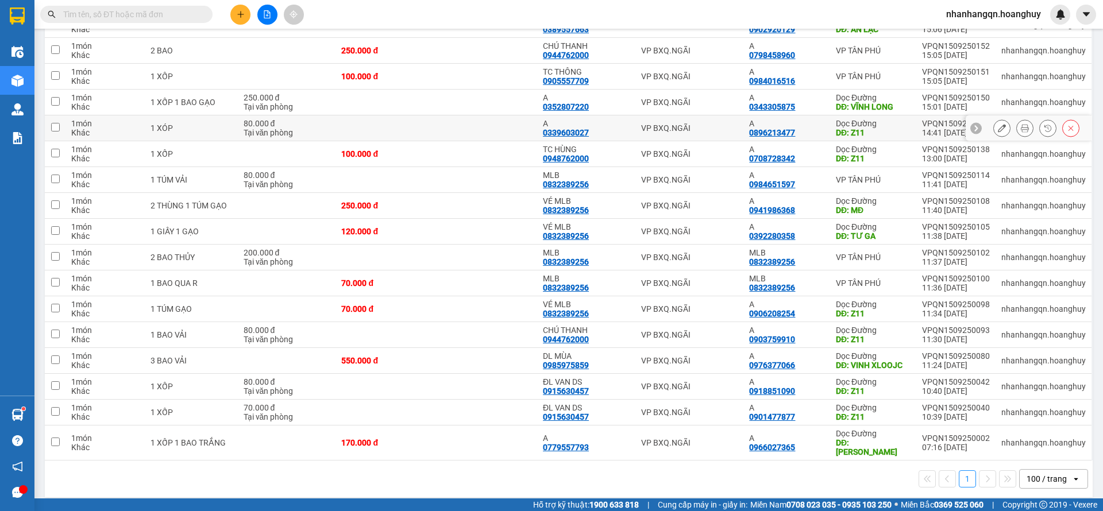
click at [652, 121] on td "VP BXQ.NGÃI" at bounding box center [689, 128] width 109 height 26
checkbox input "true"
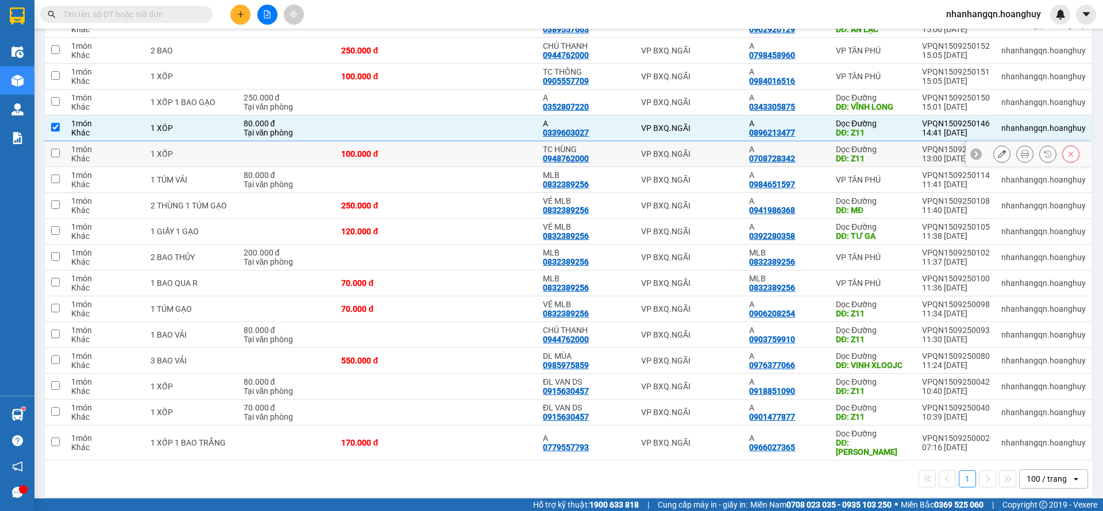
click at [659, 145] on td "VP BXQ.NGÃI" at bounding box center [689, 154] width 109 height 26
checkbox input "true"
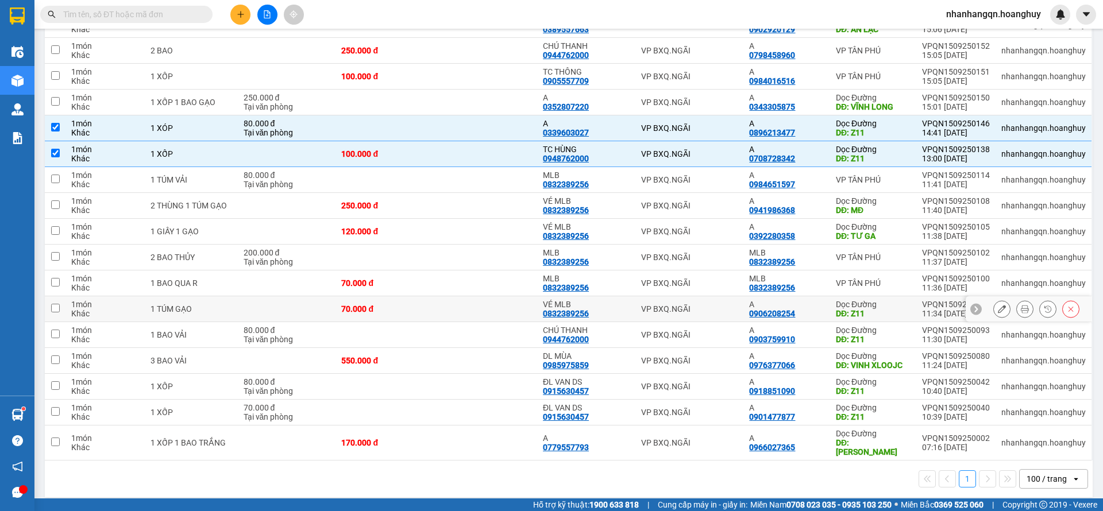
drag, startPoint x: 686, startPoint y: 310, endPoint x: 688, endPoint y: 322, distance: 12.3
click at [686, 311] on div "VP BXQ.NGÃI" at bounding box center [689, 308] width 97 height 9
checkbox input "true"
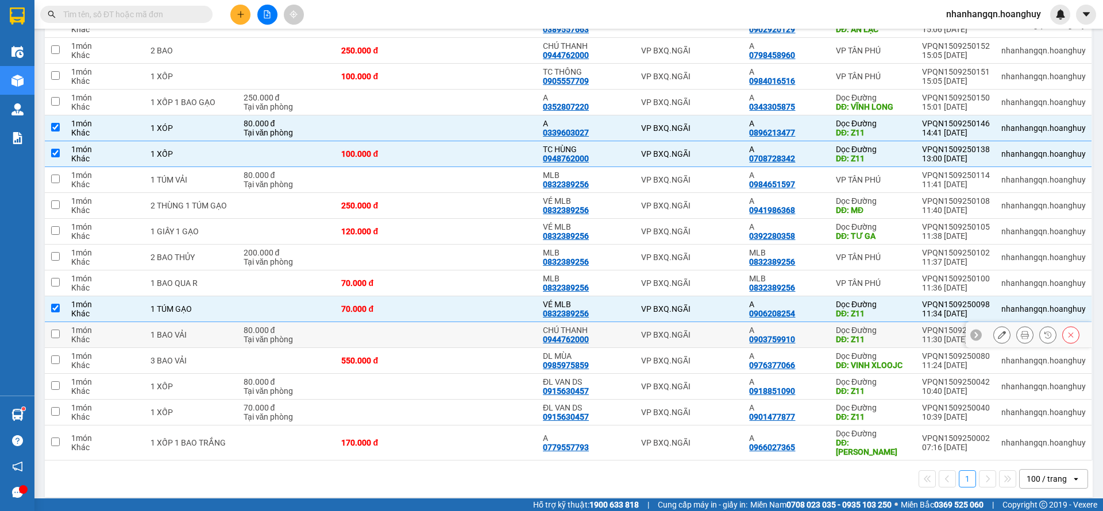
click at [690, 328] on td "VP BXQ.NGÃI" at bounding box center [689, 335] width 109 height 26
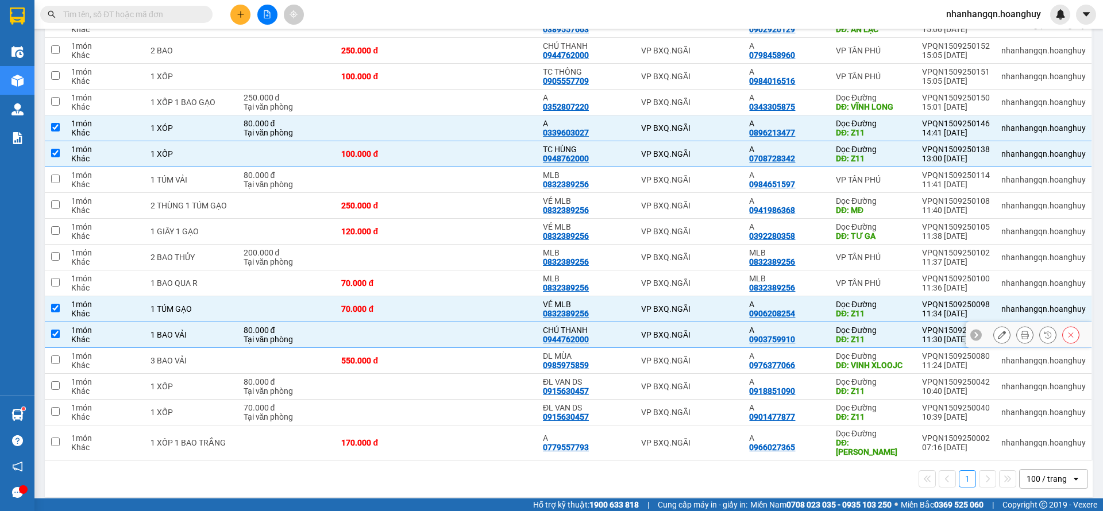
checkbox input "true"
click at [704, 390] on div "VP BXQ.NGÃI" at bounding box center [689, 386] width 97 height 9
checkbox input "true"
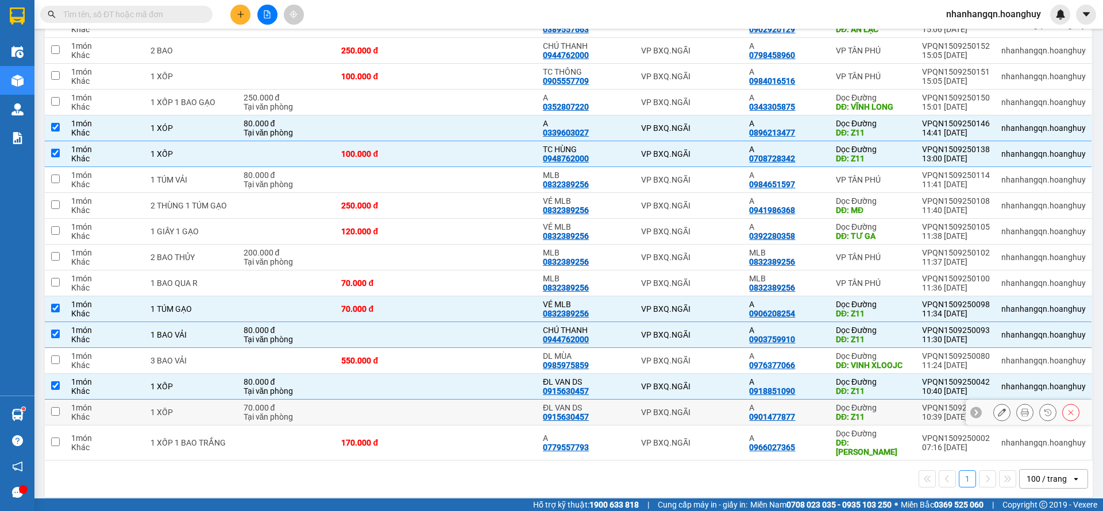
click at [707, 406] on td "VP BXQ.NGÃI" at bounding box center [689, 413] width 109 height 26
checkbox input "true"
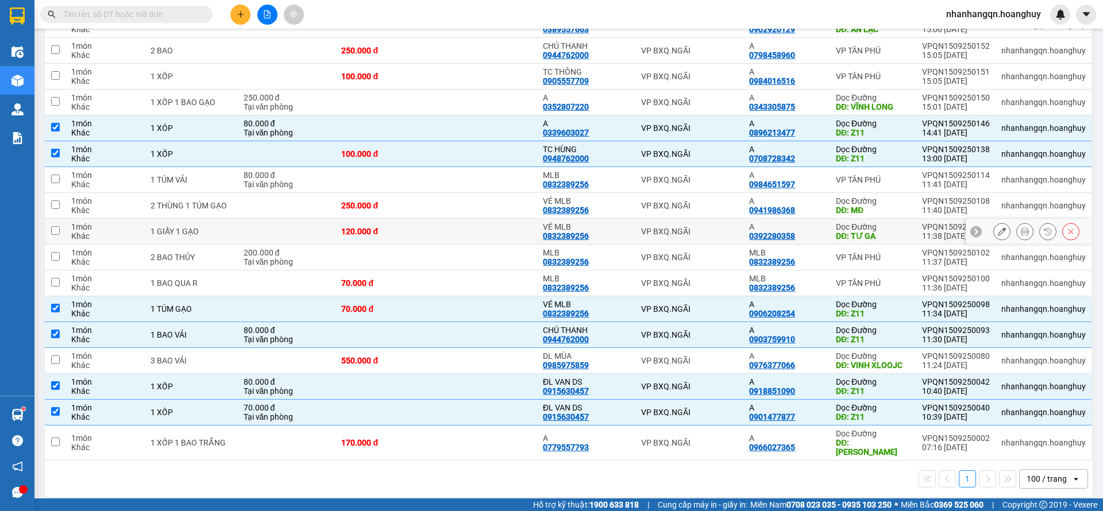
click at [693, 223] on td "VP BXQ.NGÃI" at bounding box center [689, 232] width 109 height 26
checkbox input "true"
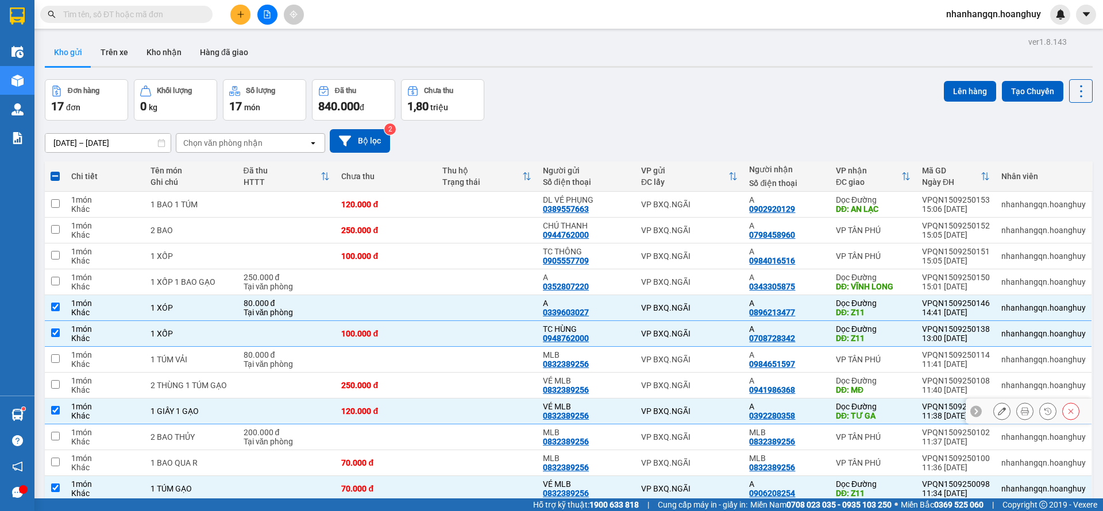
scroll to position [0, 0]
click at [701, 195] on td "VP BXQ.NGÃI" at bounding box center [689, 205] width 109 height 26
checkbox input "true"
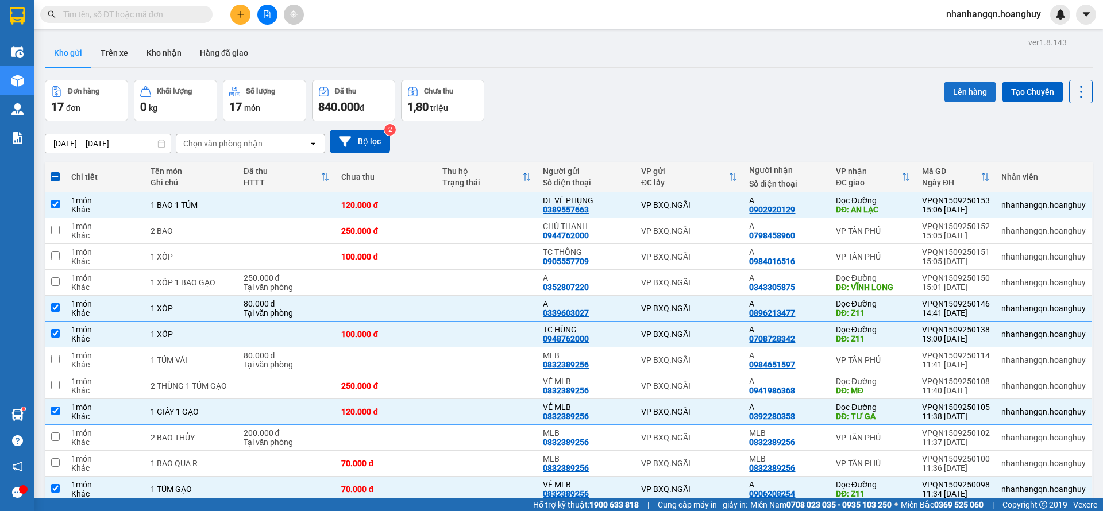
click at [965, 88] on button "Lên hàng" at bounding box center [969, 92] width 52 height 21
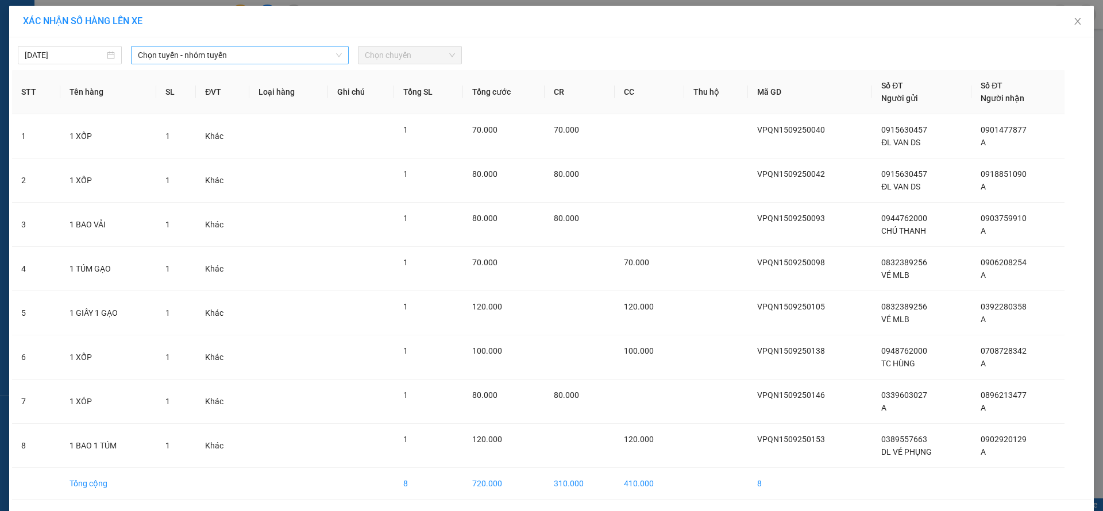
click at [293, 52] on span "Chọn tuyến - nhóm tuyến" at bounding box center [240, 55] width 204 height 17
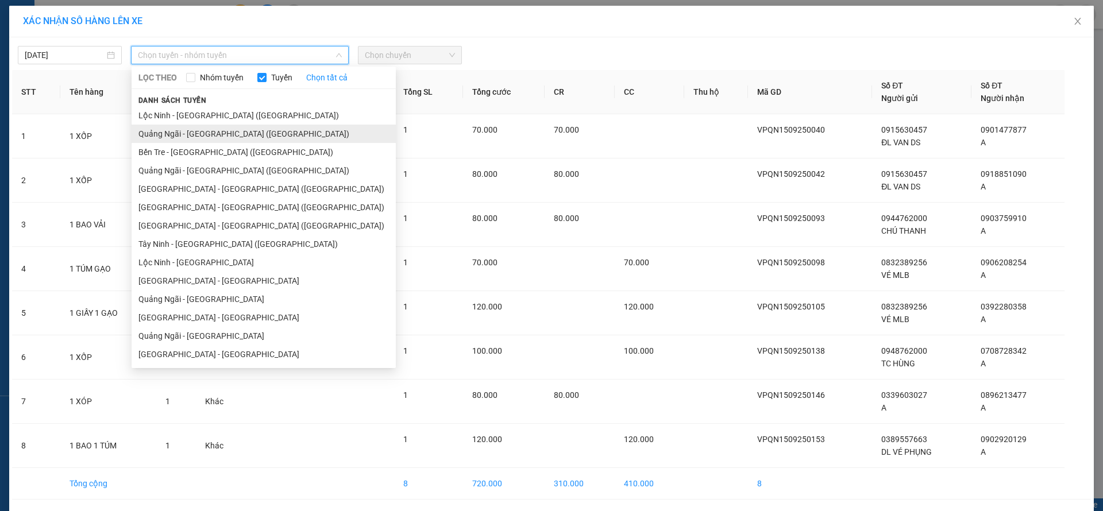
click at [221, 137] on li "Quảng Ngãi - Sài Gòn (Hàng Hoá)" at bounding box center [263, 134] width 264 height 18
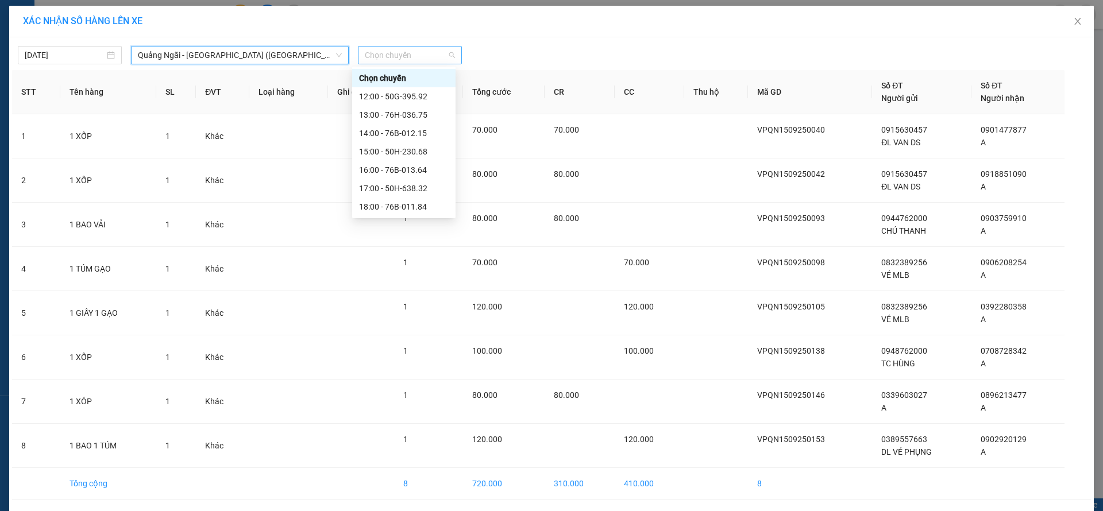
click at [438, 62] on span "Chọn chuyến" at bounding box center [410, 55] width 90 height 17
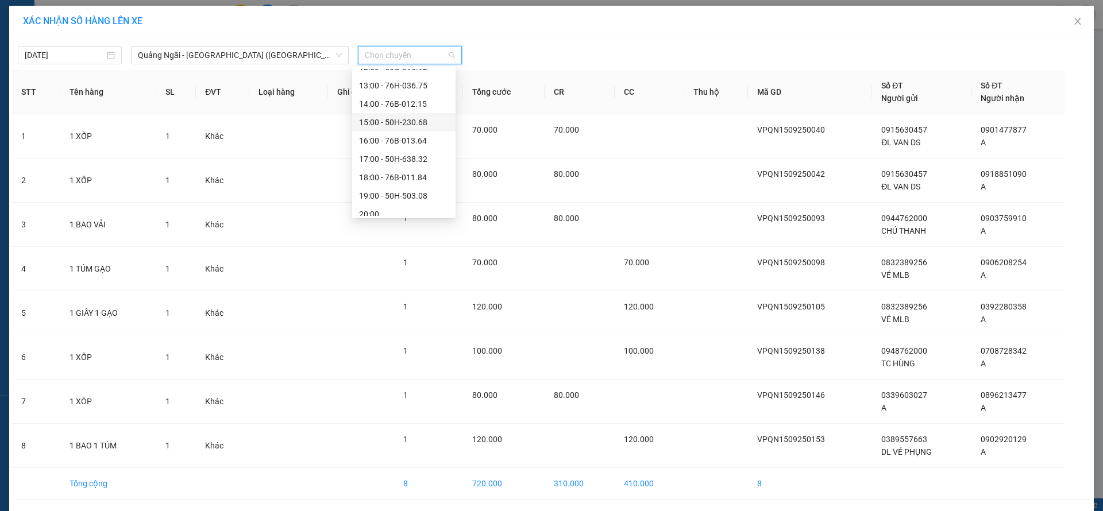
scroll to position [37, 0]
click at [409, 158] on div "17:00 - 50H-638.32" at bounding box center [403, 151] width 103 height 18
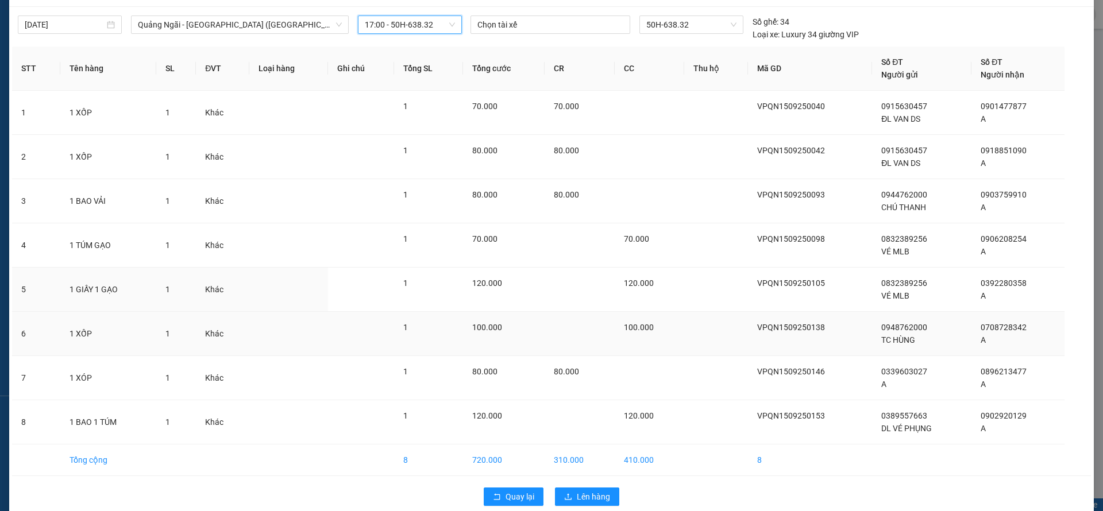
scroll to position [48, 0]
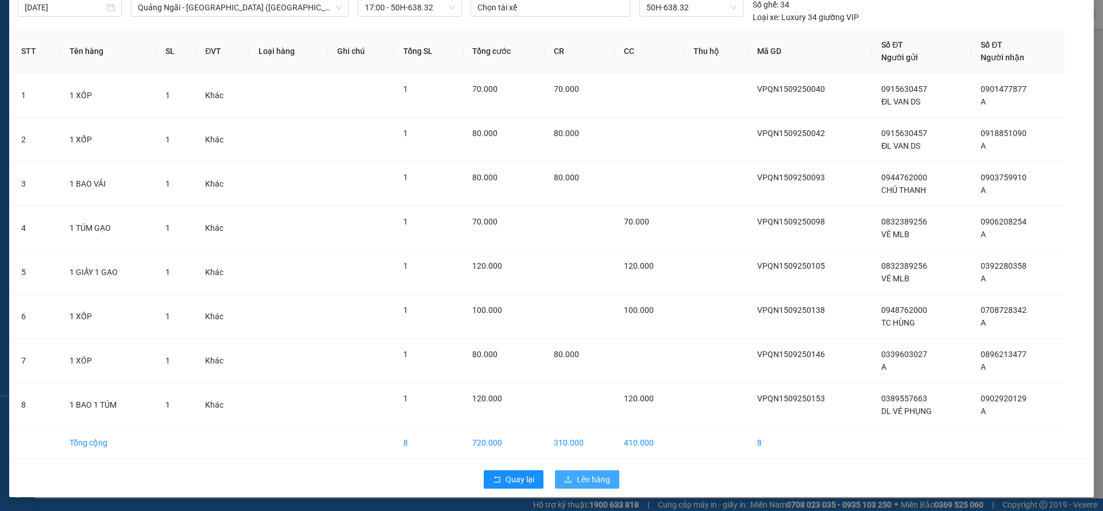
click at [590, 479] on span "Lên hàng" at bounding box center [593, 479] width 33 height 13
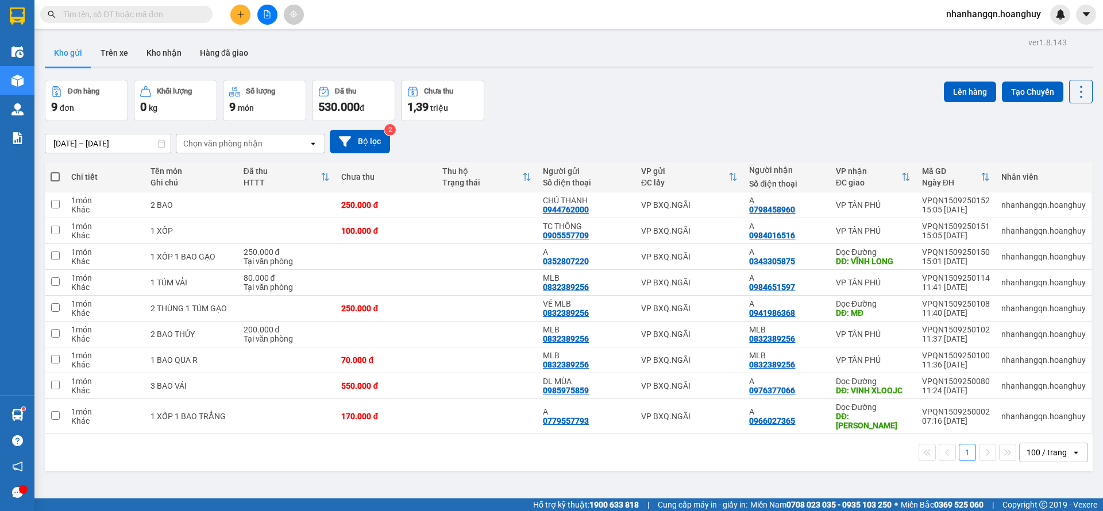
click at [85, 11] on input "text" at bounding box center [131, 14] width 136 height 13
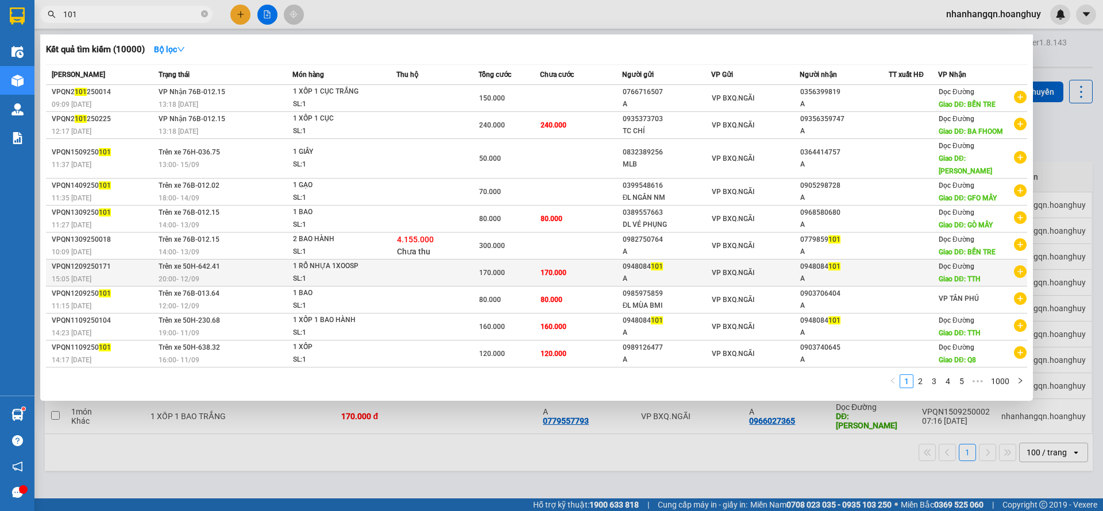
type input "101"
click at [746, 269] on span "VP BXQ.NGÃI" at bounding box center [732, 273] width 42 height 8
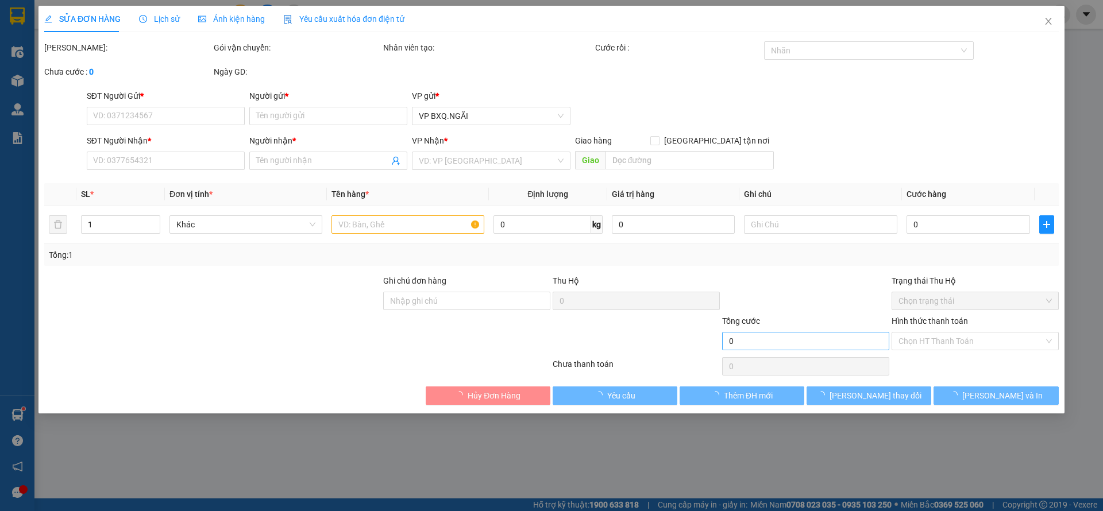
type input "0948084101"
type input "A"
type input "0948084101"
type input "A"
type input "TTH"
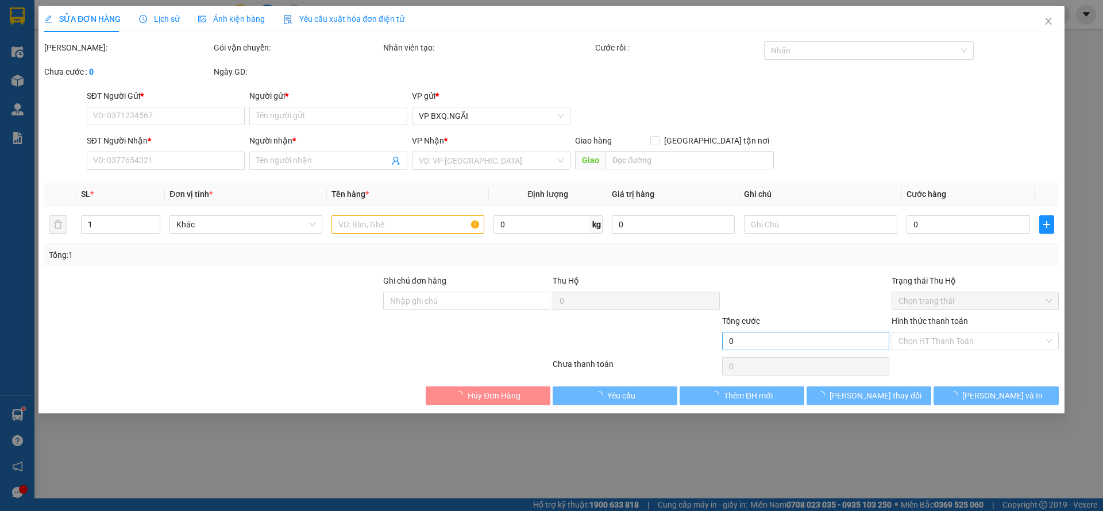
type input "170.000"
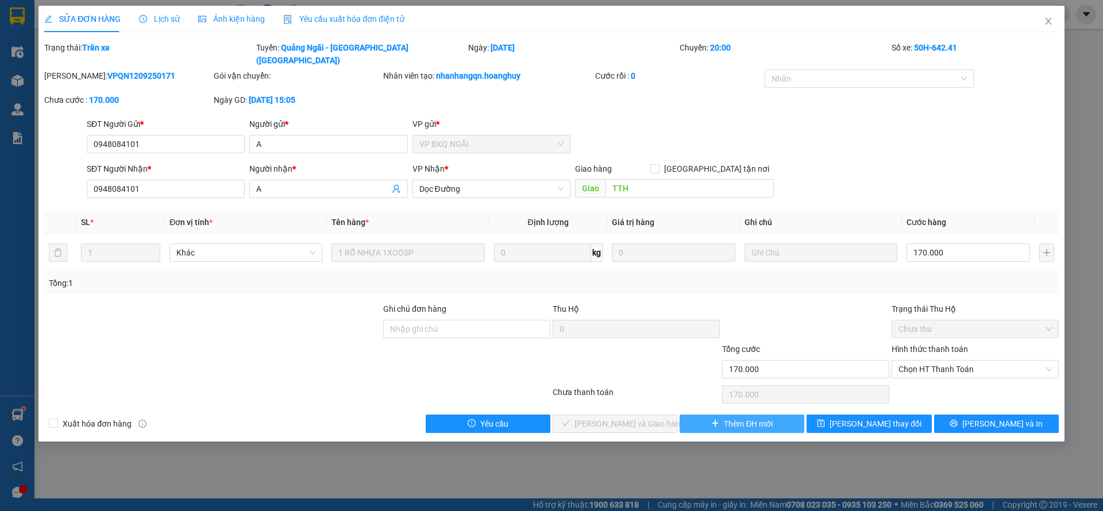
click at [741, 417] on span "Thêm ĐH mới" at bounding box center [748, 423] width 49 height 13
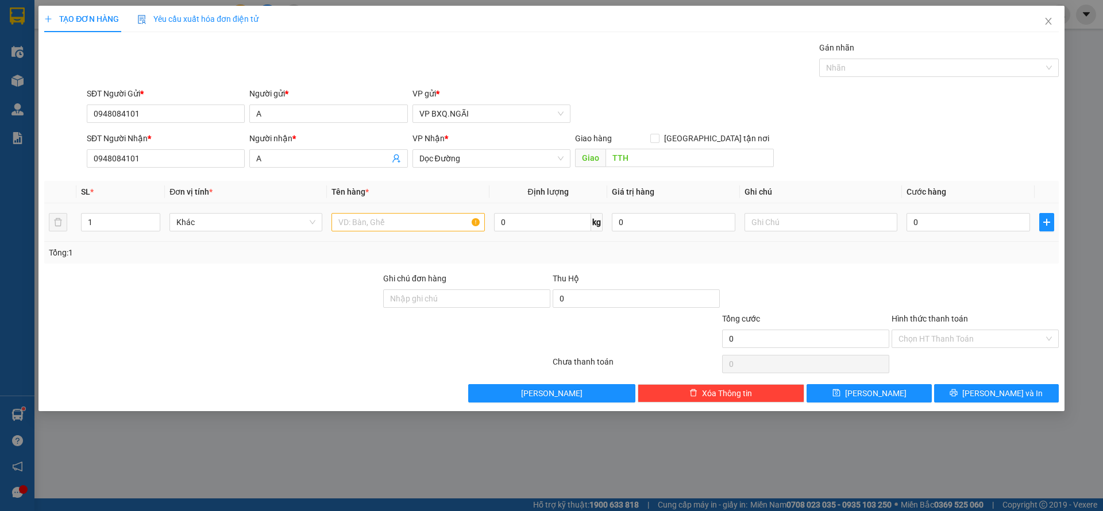
click at [370, 203] on td at bounding box center [408, 222] width 162 height 38
click at [371, 219] on input "text" at bounding box center [407, 222] width 153 height 18
type input "1 XỐP"
type input "1"
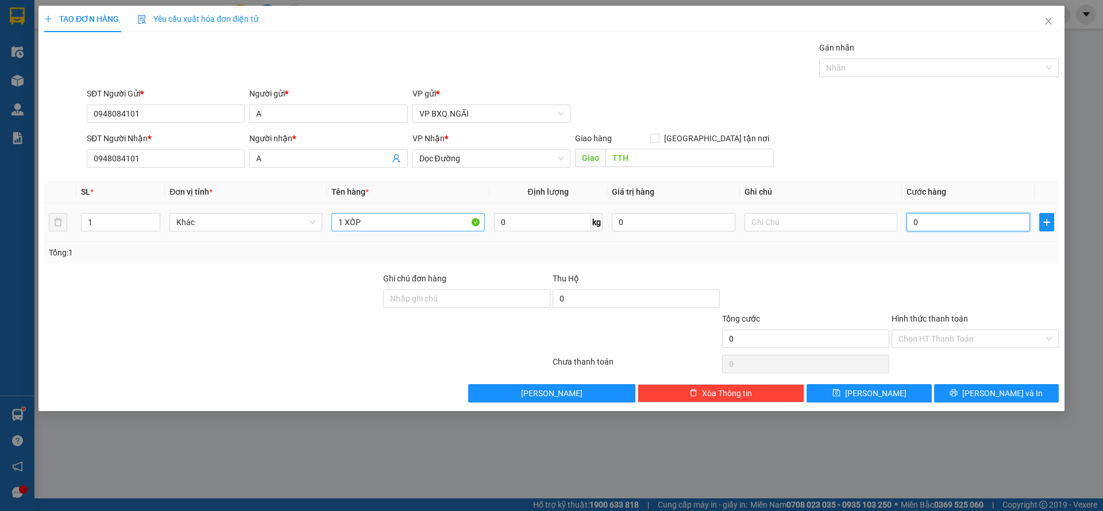
type input "1"
type input "15"
type input "150"
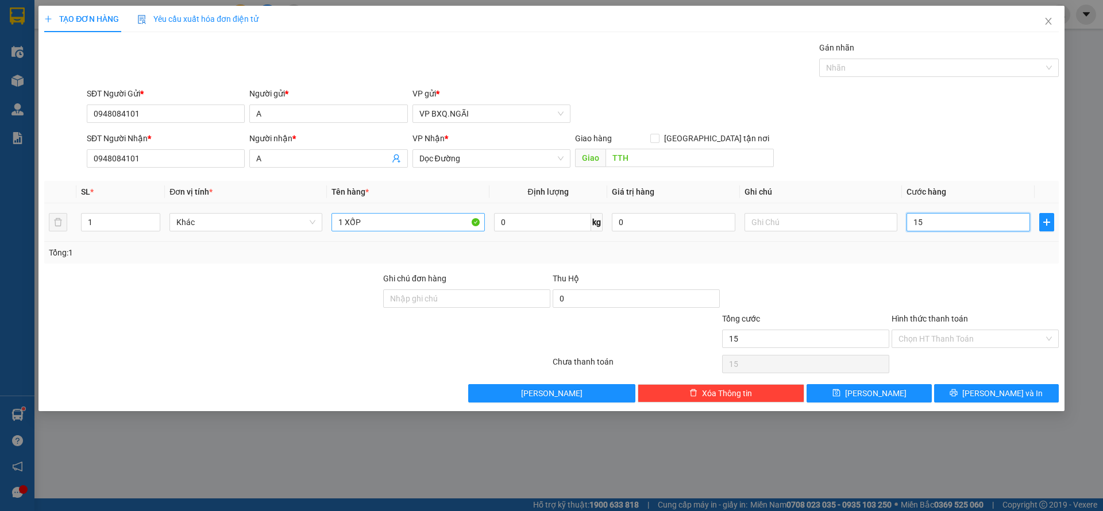
type input "150"
type input "1.500"
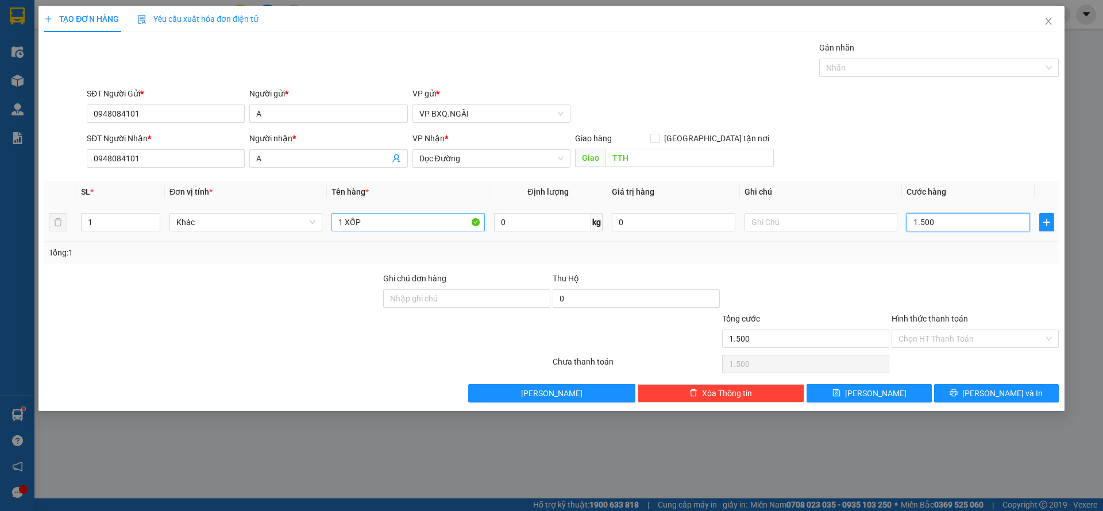
type input "15.000"
type input "150.000"
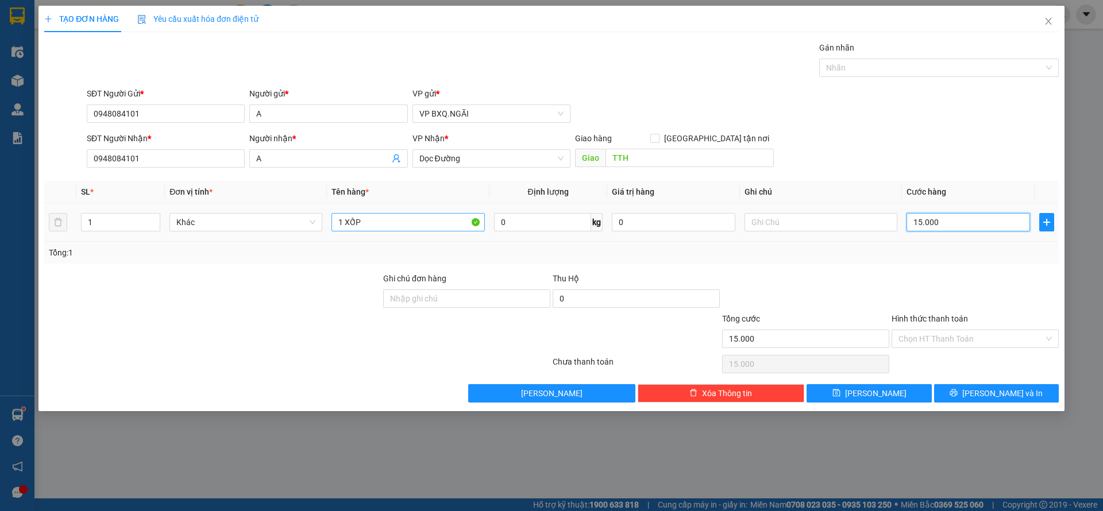
type input "150.000"
click at [1022, 403] on div "TẠO ĐƠN HÀNG Yêu cầu xuất hóa đơn điện tử Transit Pickup Surcharge Ids Transit …" at bounding box center [551, 208] width 1026 height 405
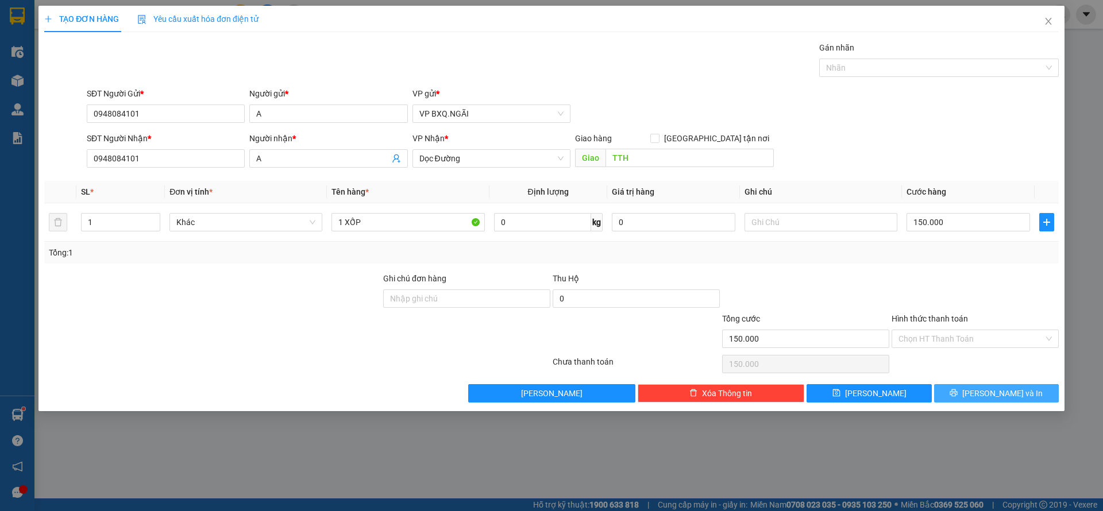
click at [1011, 396] on span "Lưu và In" at bounding box center [1002, 393] width 80 height 13
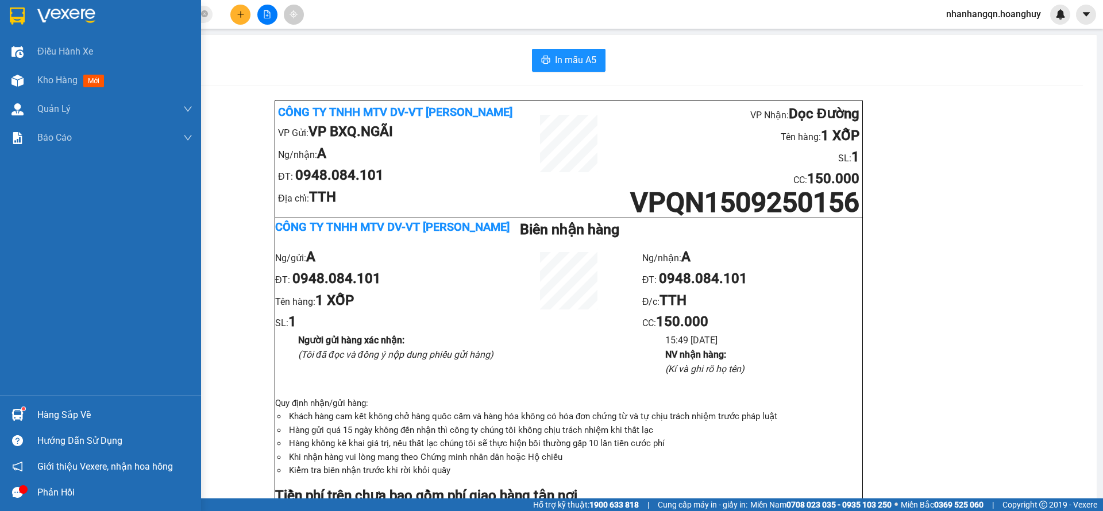
click at [30, 17] on div at bounding box center [100, 18] width 201 height 37
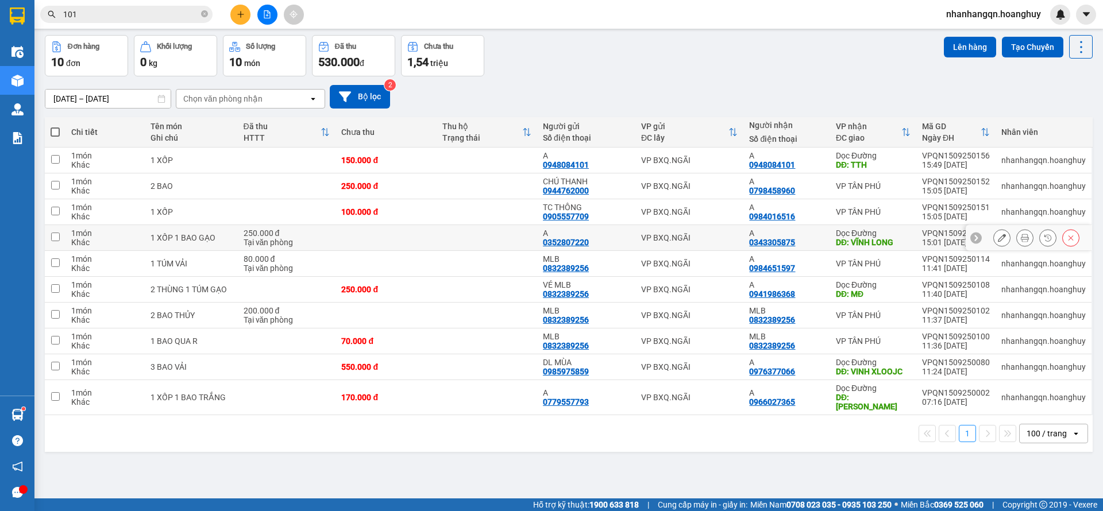
scroll to position [53, 0]
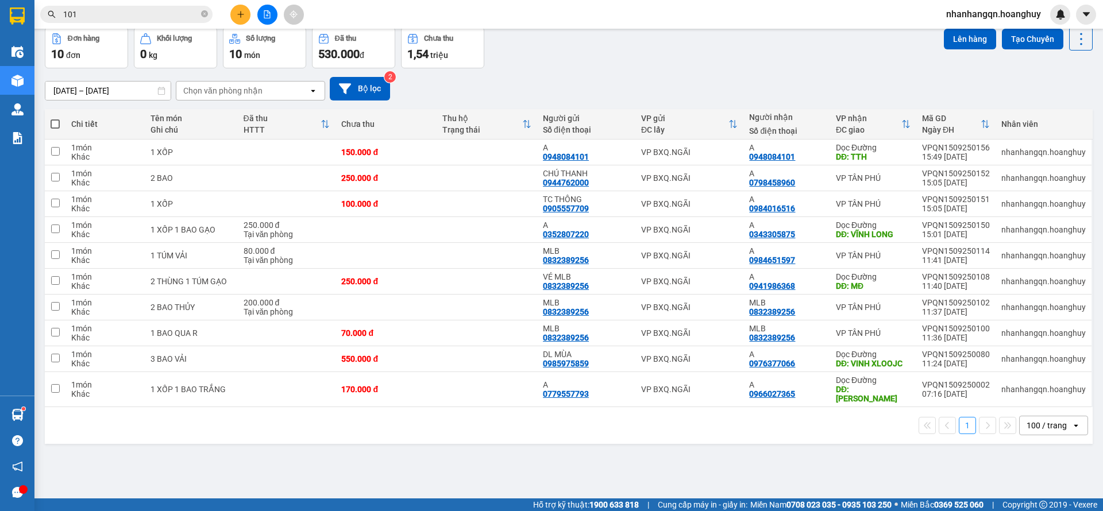
click at [113, 6] on span "101" at bounding box center [126, 14] width 172 height 17
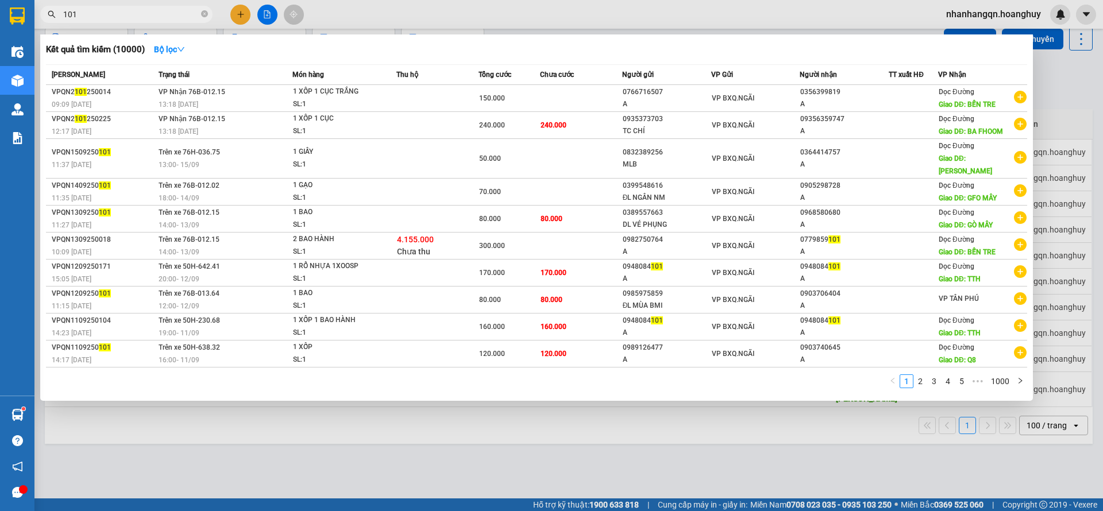
click at [113, 8] on input "101" at bounding box center [131, 14] width 136 height 13
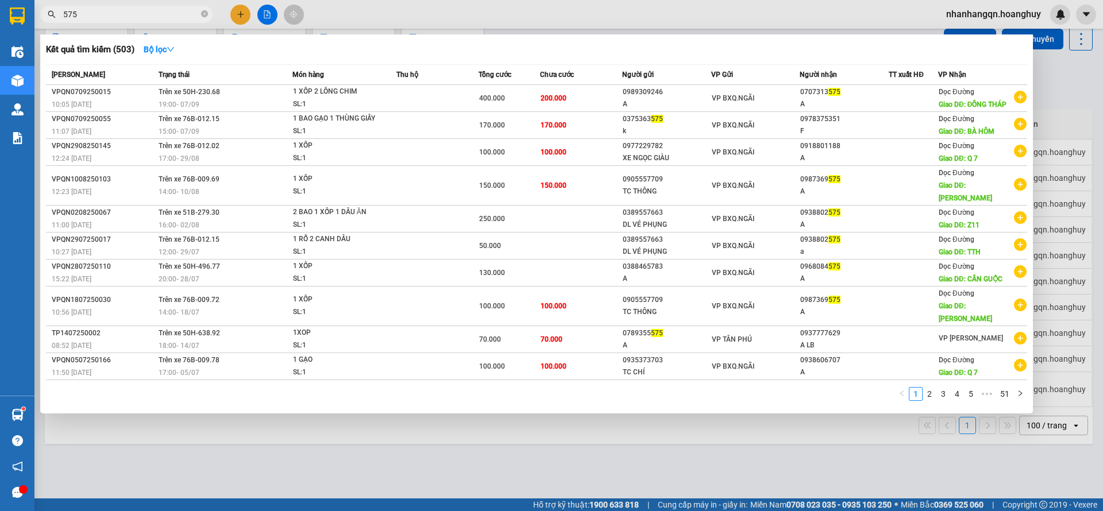
click at [200, 14] on span "575" at bounding box center [126, 14] width 172 height 17
click at [202, 14] on icon "close-circle" at bounding box center [204, 13] width 7 height 7
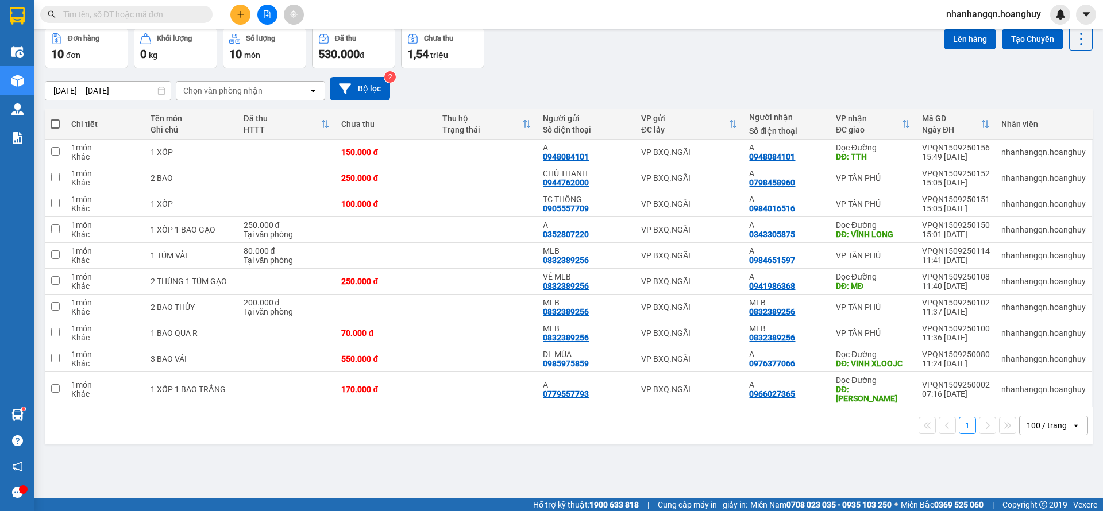
click at [268, 19] on button at bounding box center [267, 15] width 20 height 20
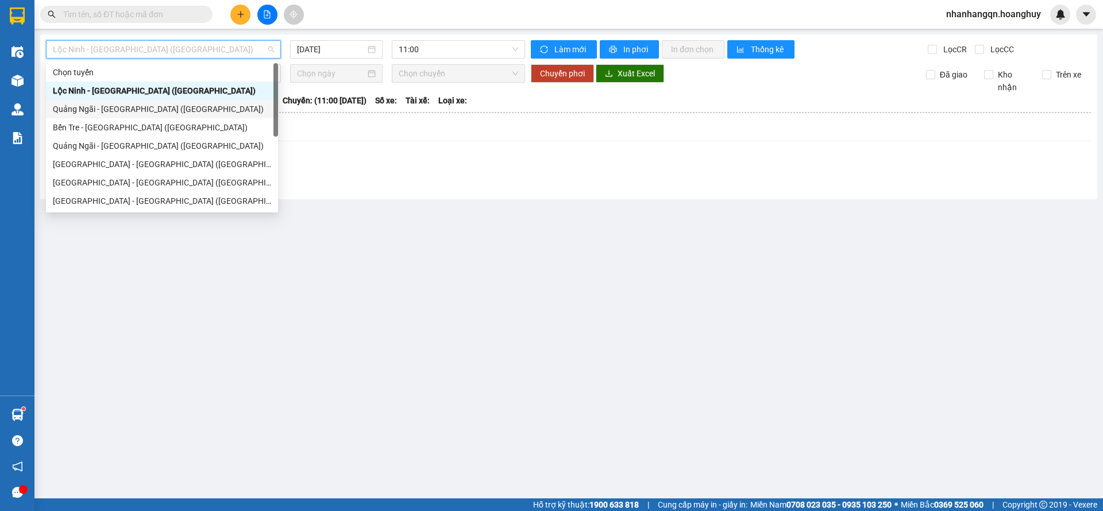
click at [150, 114] on div "Quảng Ngãi - Sài Gòn (Hàng Hoá)" at bounding box center [162, 109] width 218 height 13
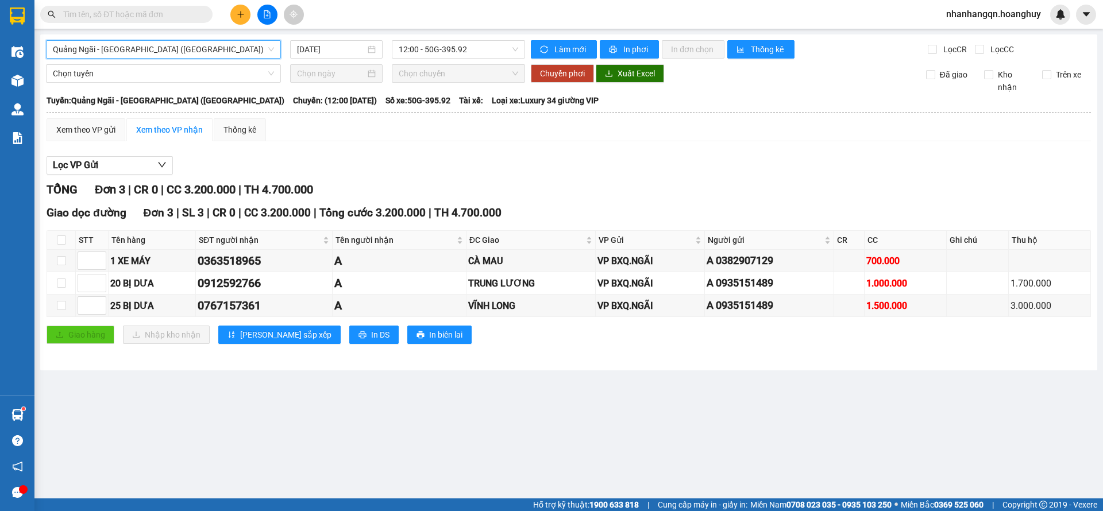
click at [401, 67] on span "Chọn chuyến" at bounding box center [458, 73] width 119 height 17
click at [420, 59] on div "Quảng Ngãi - Sài Gòn (Hàng Hoá) Quảng Ngãi - Sài Gòn (Hàng Hoá) 15/09/2025 12:0…" at bounding box center [568, 202] width 1057 height 336
click at [314, 44] on input "15/09/2025" at bounding box center [331, 49] width 68 height 13
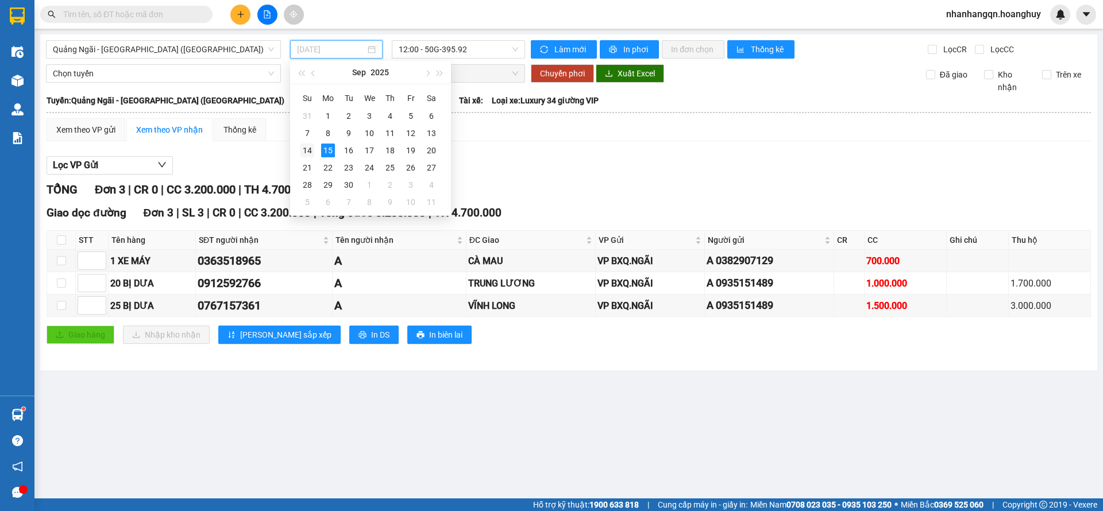
click at [311, 149] on div "14" at bounding box center [307, 151] width 14 height 14
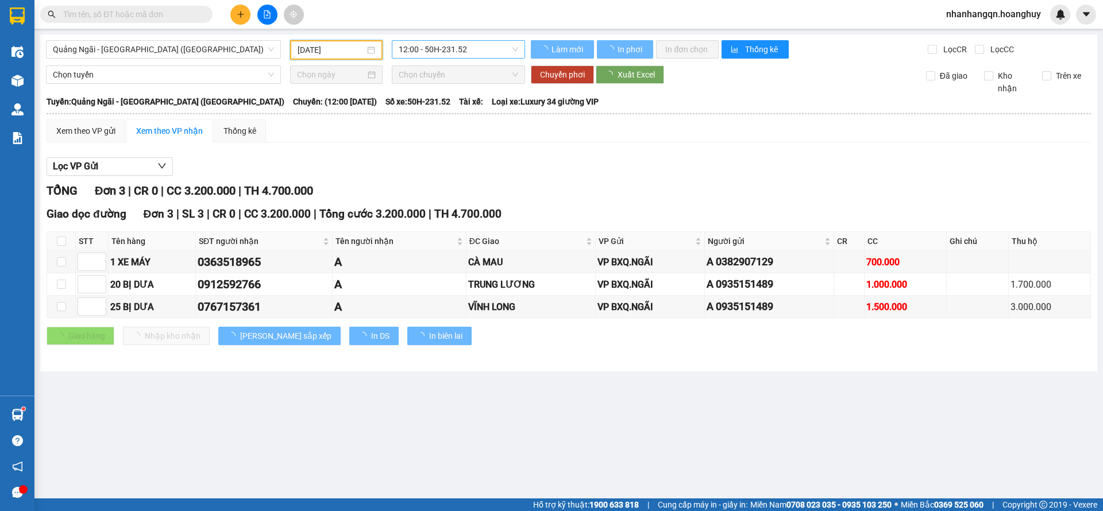
click at [474, 48] on span "12:00 - 50H-231.52" at bounding box center [458, 49] width 119 height 17
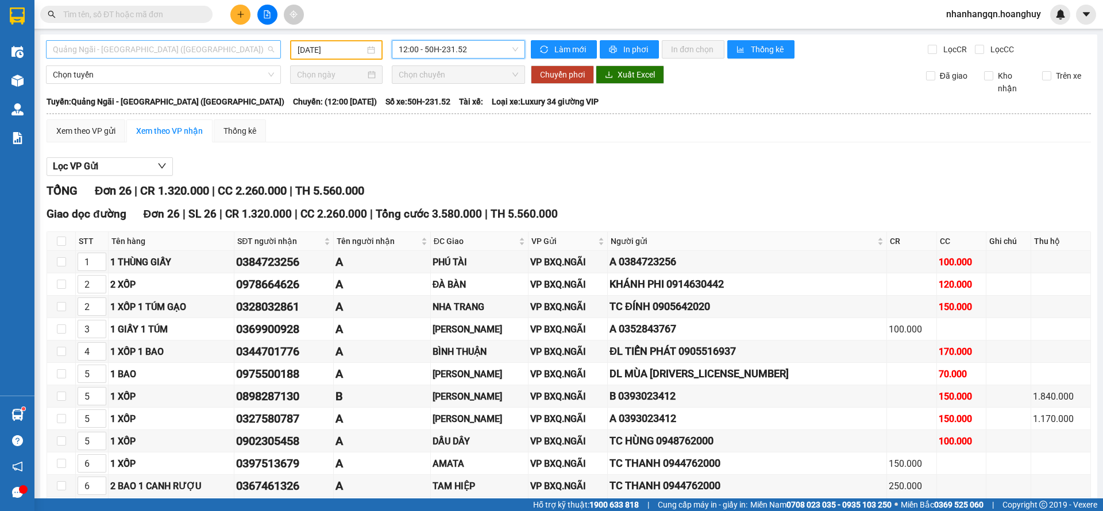
click at [199, 54] on span "Quảng Ngãi - Sài Gòn (Hàng Hoá)" at bounding box center [163, 49] width 221 height 17
click at [442, 41] on span "12:00 - 50H-231.52" at bounding box center [458, 49] width 119 height 17
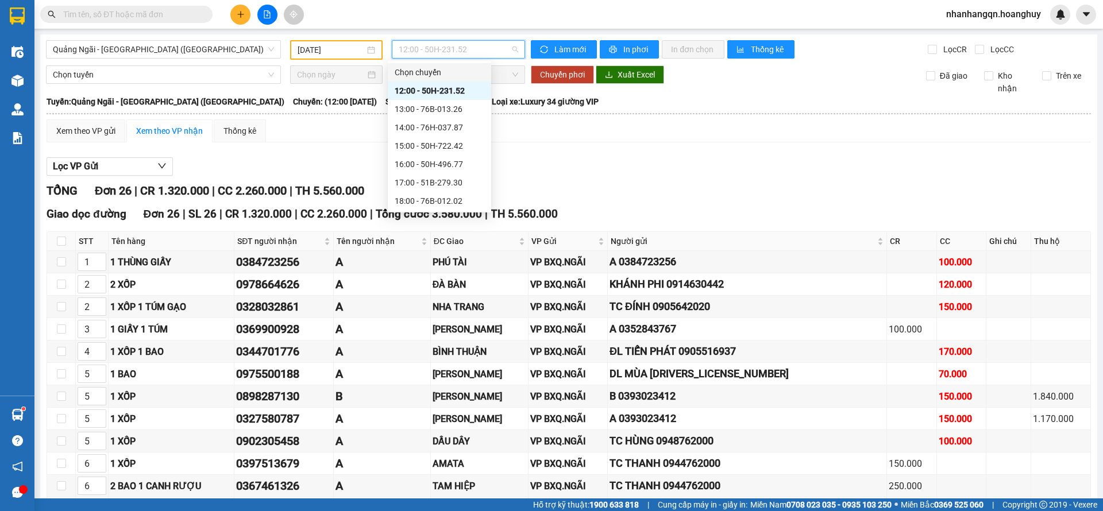
click at [354, 51] on input "14/09/2025" at bounding box center [330, 50] width 67 height 13
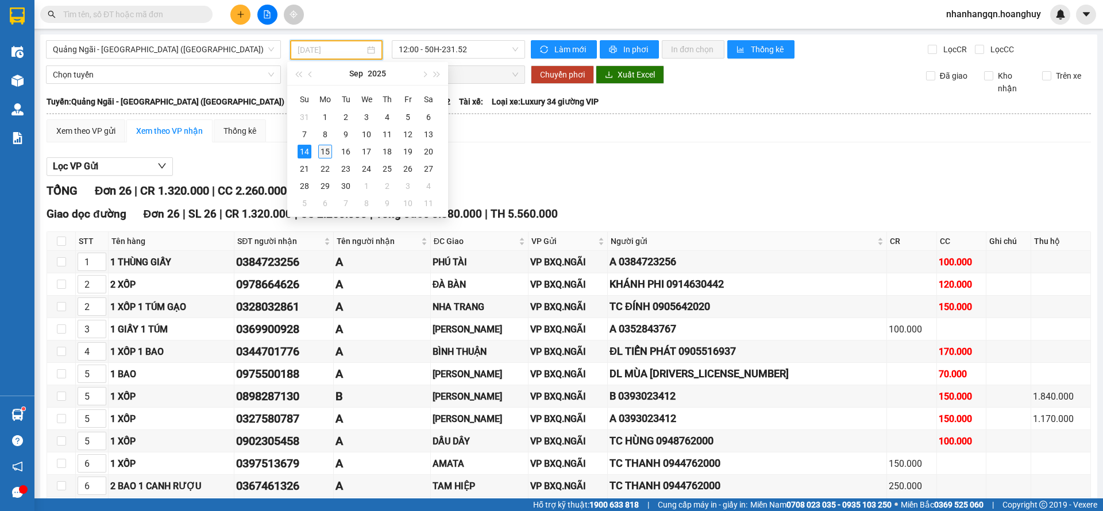
click at [323, 150] on div "15" at bounding box center [325, 152] width 14 height 14
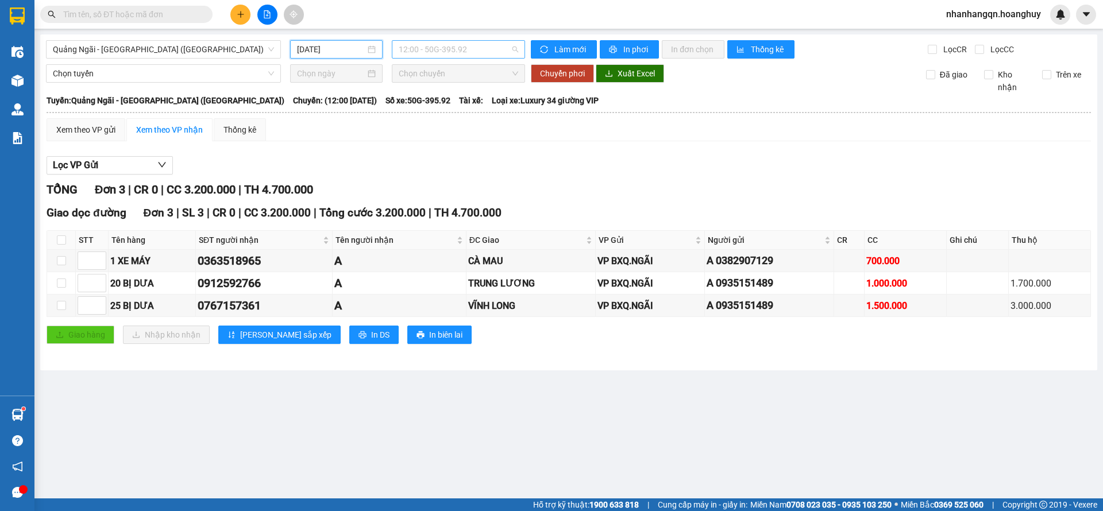
click at [474, 53] on span "12:00 - 50G-395.92" at bounding box center [458, 49] width 119 height 17
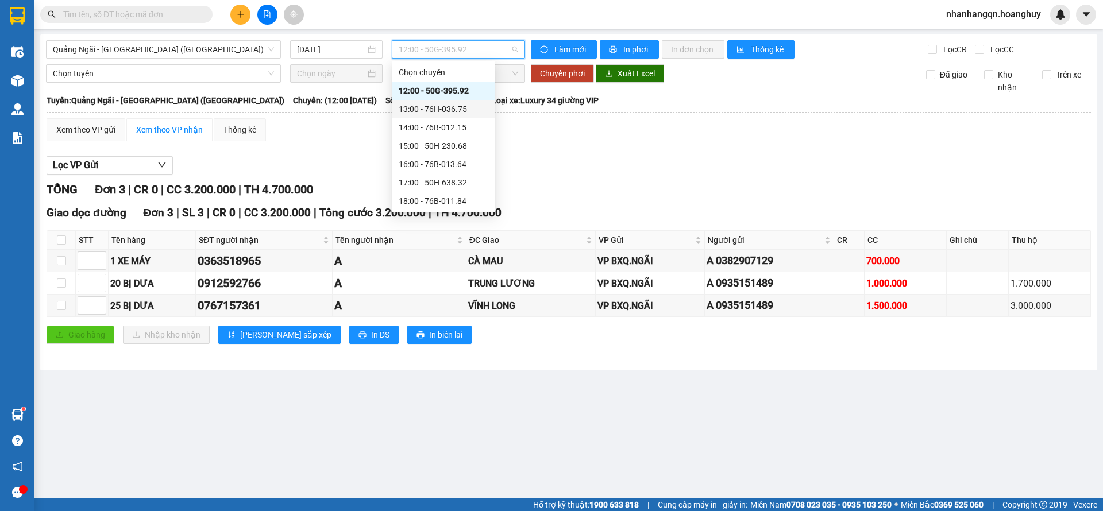
click at [453, 114] on div "13:00 - 76H-036.75" at bounding box center [444, 109] width 90 height 13
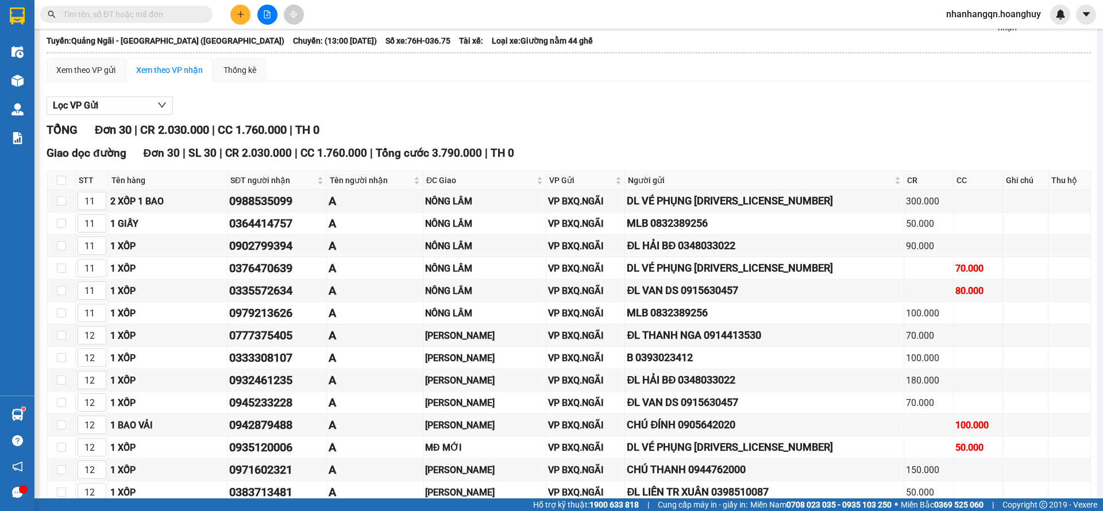
scroll to position [86, 0]
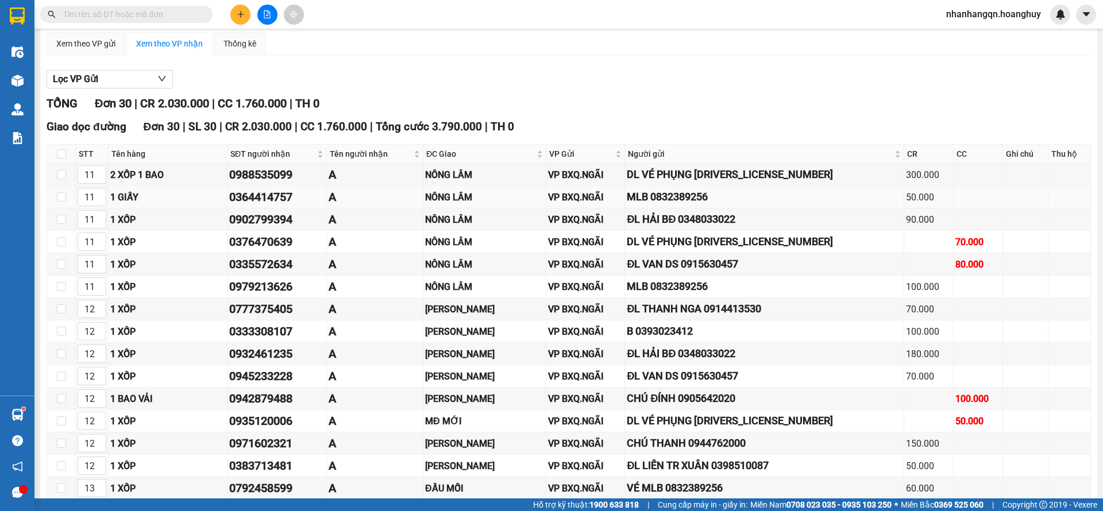
click at [282, 203] on div "0364414757" at bounding box center [276, 197] width 95 height 18
copy div "0364414757"
click at [117, 21] on span at bounding box center [126, 14] width 172 height 17
click at [115, 20] on input "text" at bounding box center [131, 14] width 136 height 13
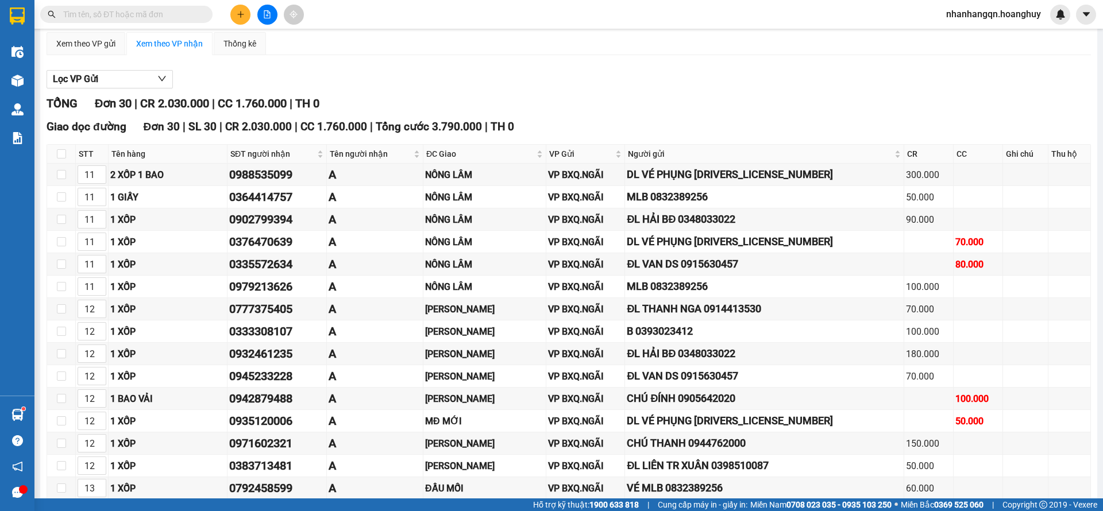
paste input "0364414757"
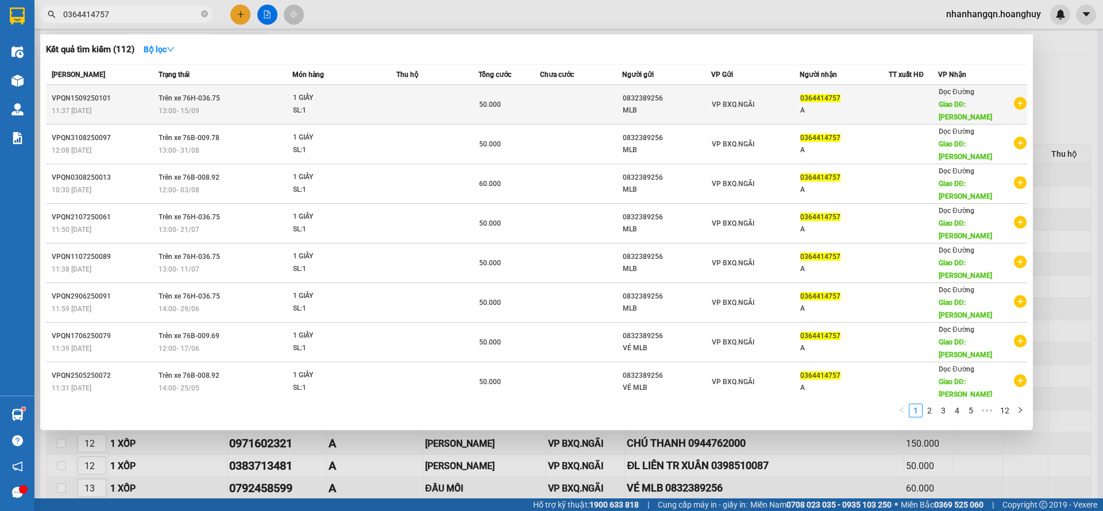
click at [698, 105] on div "MLB" at bounding box center [666, 111] width 88 height 12
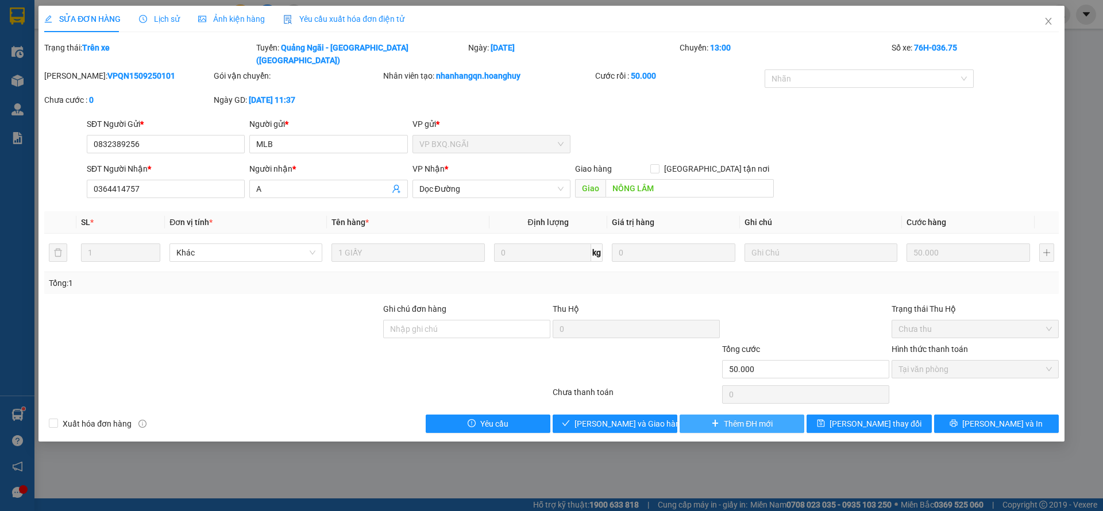
click at [744, 417] on span "Thêm ĐH mới" at bounding box center [748, 423] width 49 height 13
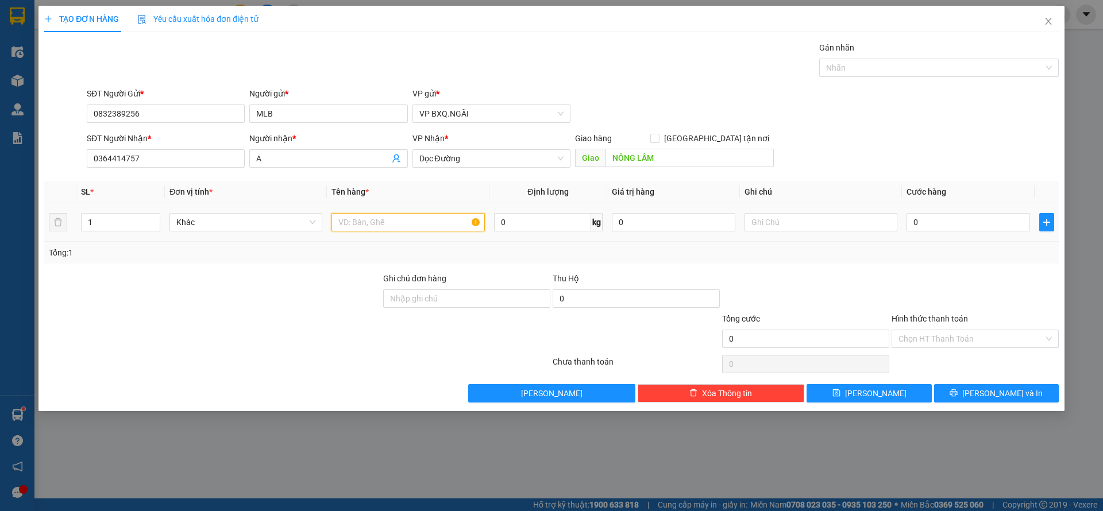
click at [358, 225] on input "text" at bounding box center [407, 222] width 153 height 18
click at [995, 342] on input "Hình thức thanh toán" at bounding box center [970, 338] width 145 height 17
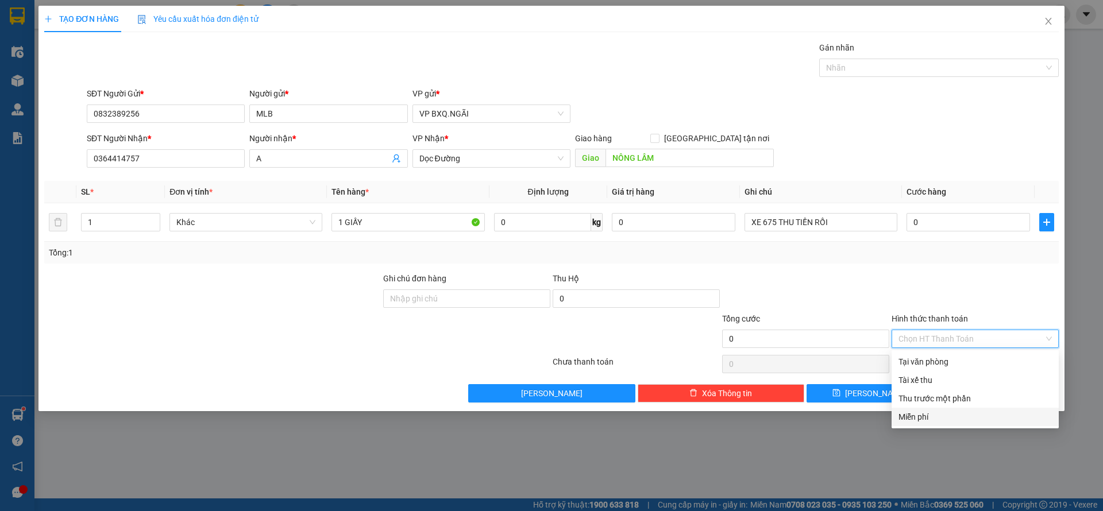
click at [923, 423] on div "Miễn phí" at bounding box center [974, 417] width 167 height 18
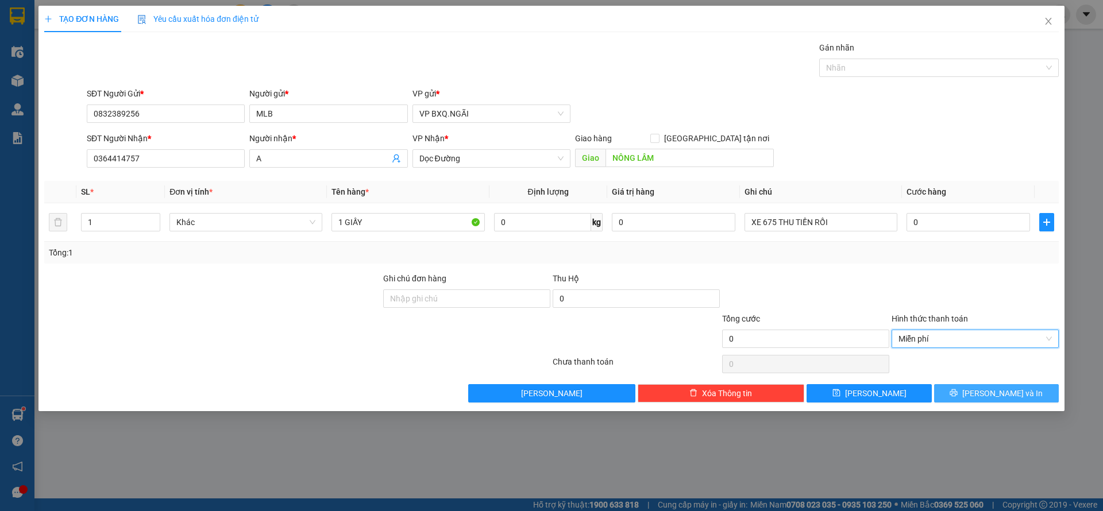
click at [991, 393] on span "Lưu và In" at bounding box center [1002, 393] width 80 height 13
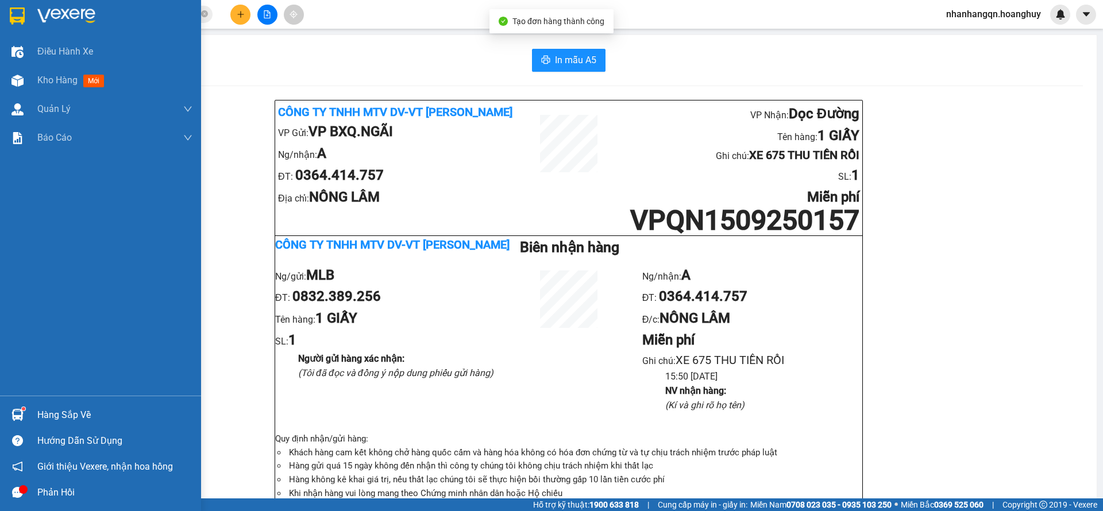
click at [22, 14] on img at bounding box center [17, 15] width 15 height 17
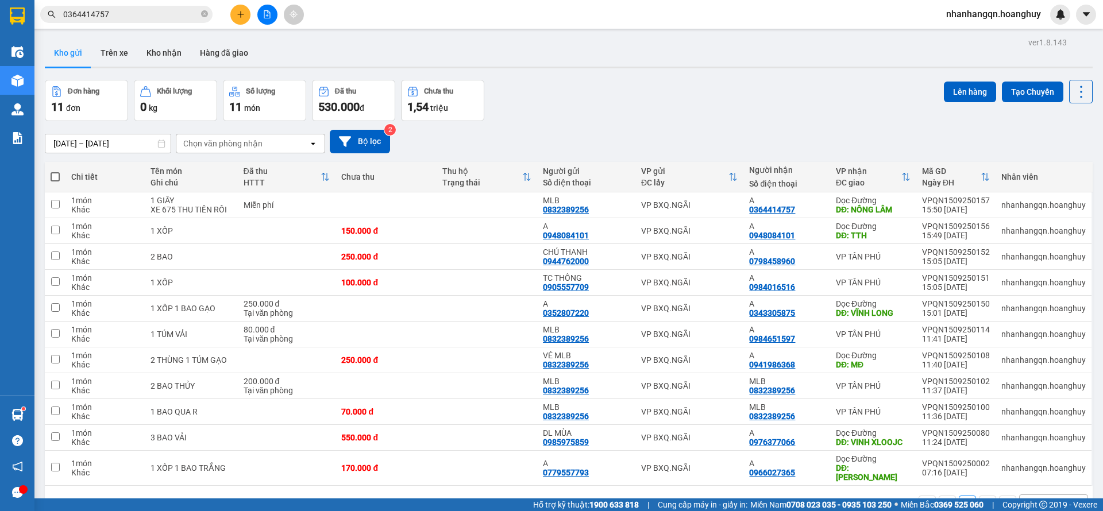
click at [155, 10] on input "0364414757" at bounding box center [131, 14] width 136 height 13
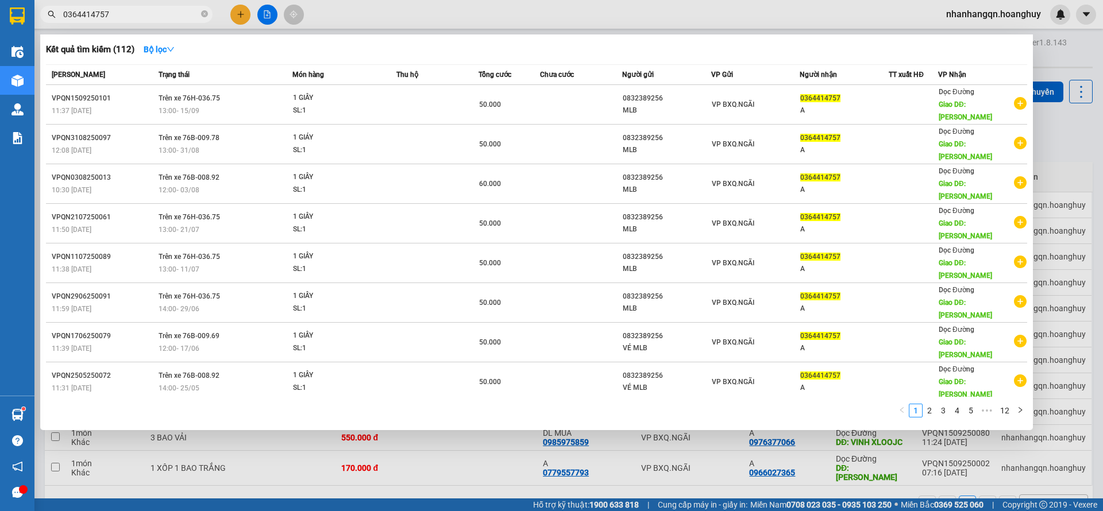
click at [155, 10] on input "0364414757" at bounding box center [131, 14] width 136 height 13
click at [167, 12] on input "0364414757" at bounding box center [131, 14] width 136 height 13
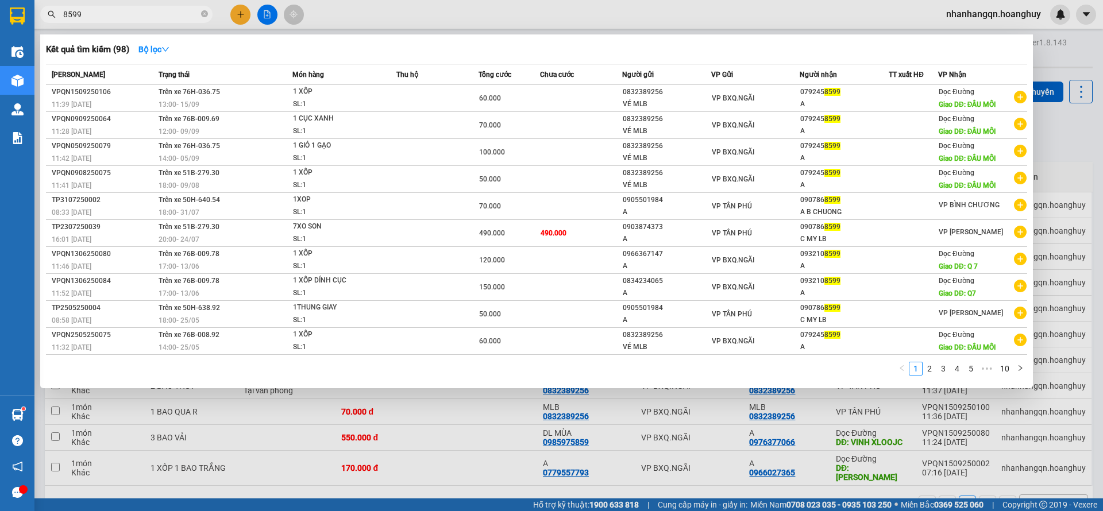
click at [725, 91] on td "VP BXQ.NGÃI" at bounding box center [755, 98] width 89 height 27
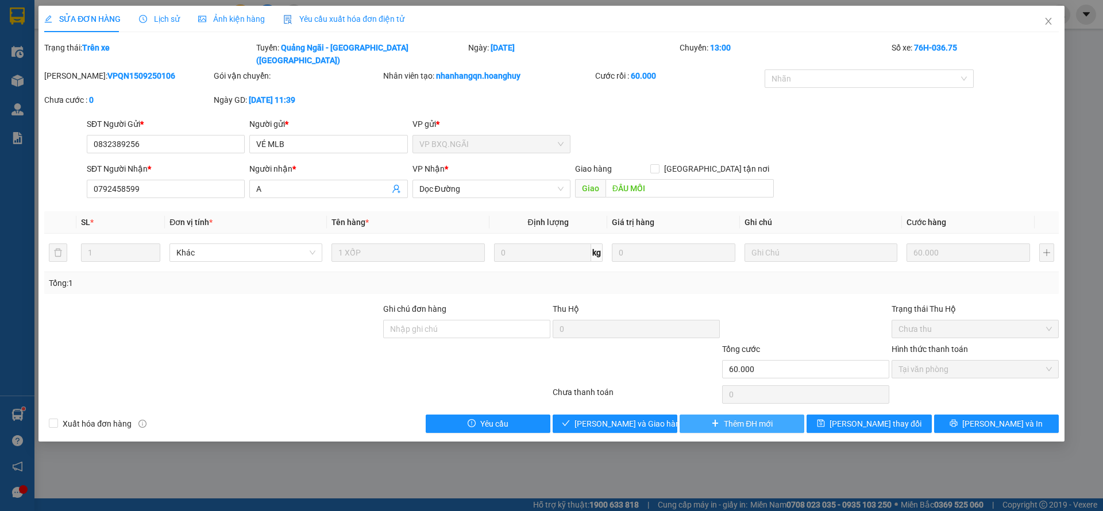
click at [734, 415] on button "Thêm ĐH mới" at bounding box center [741, 424] width 125 height 18
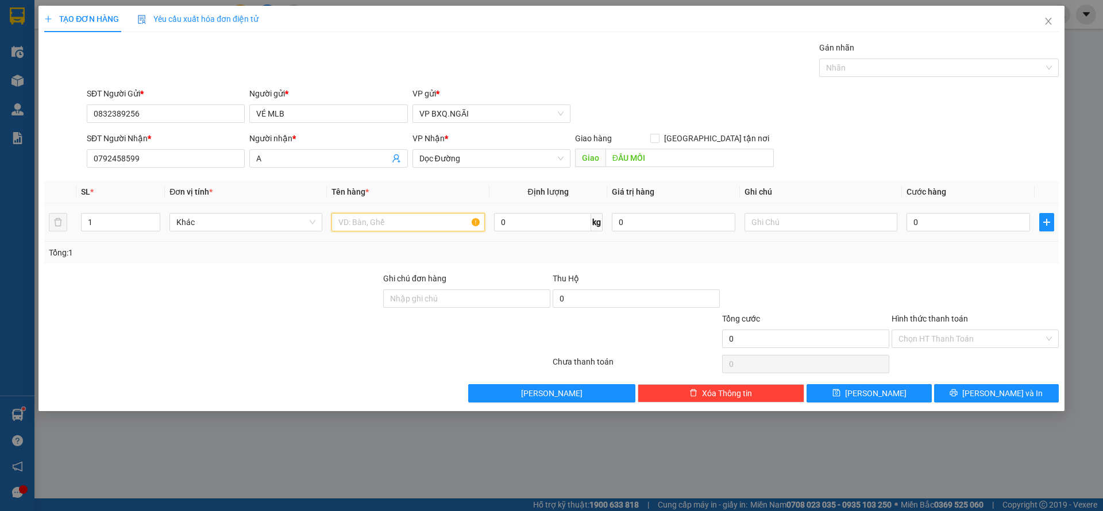
click at [399, 221] on input "text" at bounding box center [407, 222] width 153 height 18
click at [940, 345] on input "Hình thức thanh toán" at bounding box center [970, 338] width 145 height 17
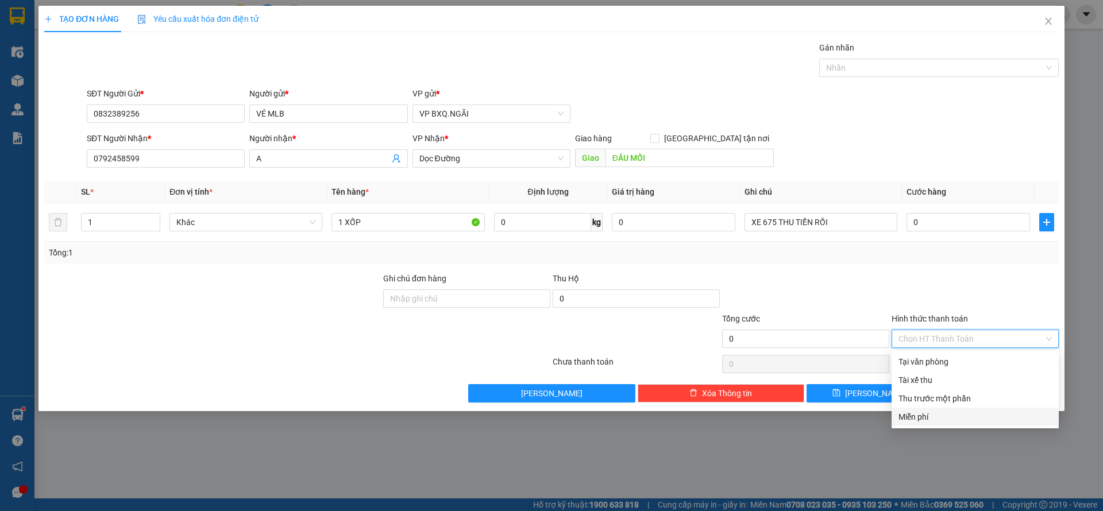
click at [953, 409] on div "Miễn phí" at bounding box center [974, 417] width 167 height 18
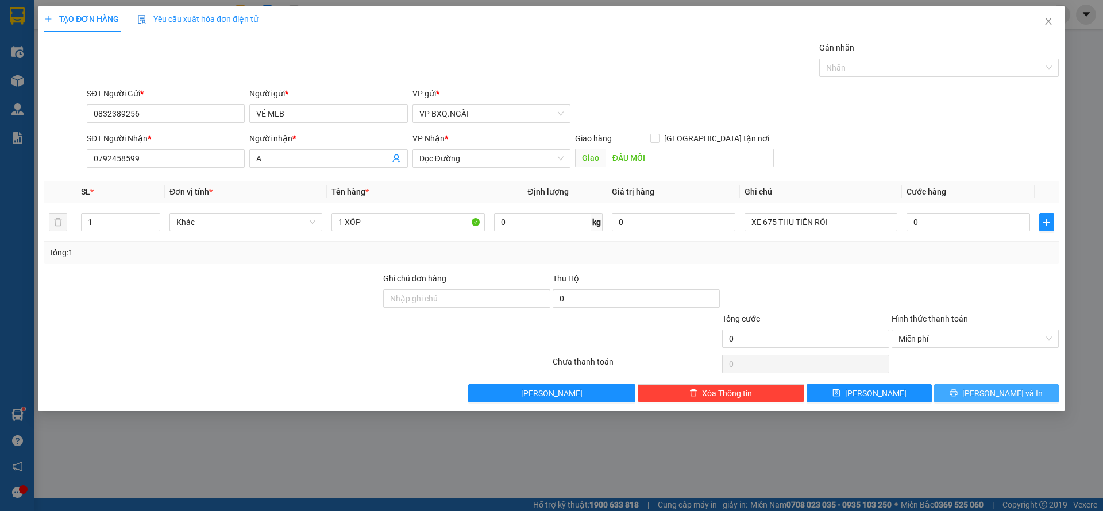
click at [957, 393] on icon "printer" at bounding box center [953, 393] width 8 height 8
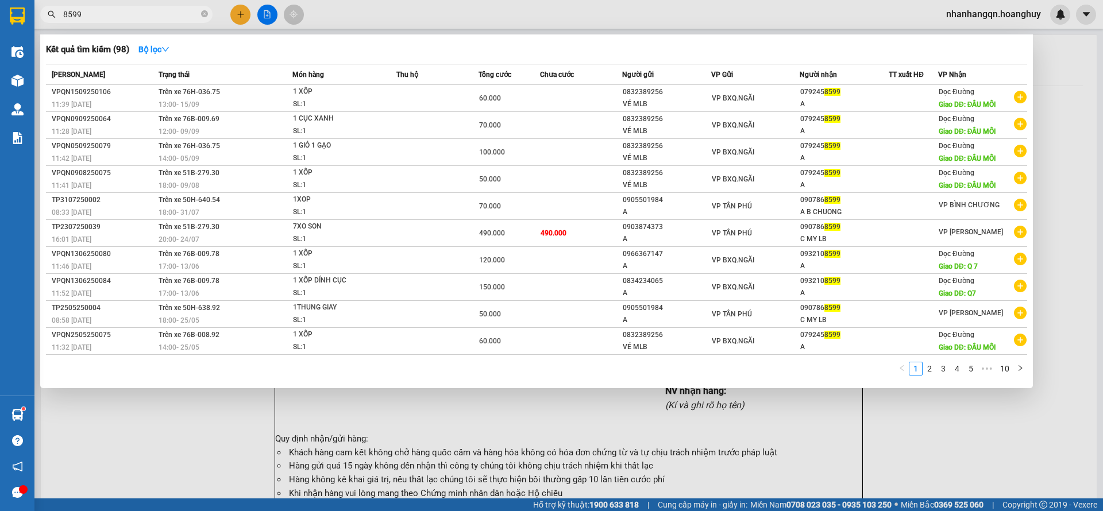
click at [130, 14] on input "8599" at bounding box center [131, 14] width 136 height 13
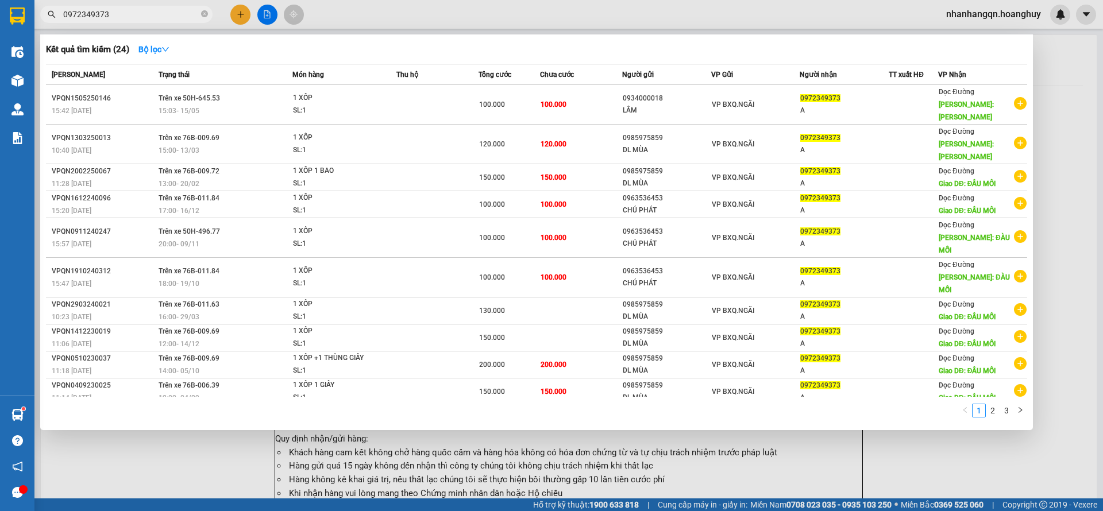
click at [892, 105] on td at bounding box center [912, 105] width 49 height 40
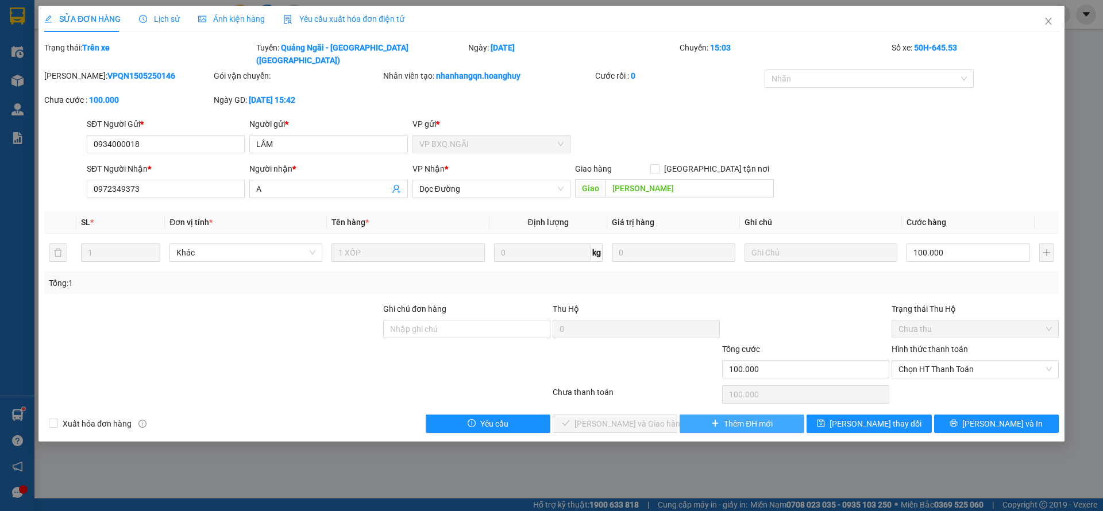
click at [767, 417] on span "Thêm ĐH mới" at bounding box center [748, 423] width 49 height 13
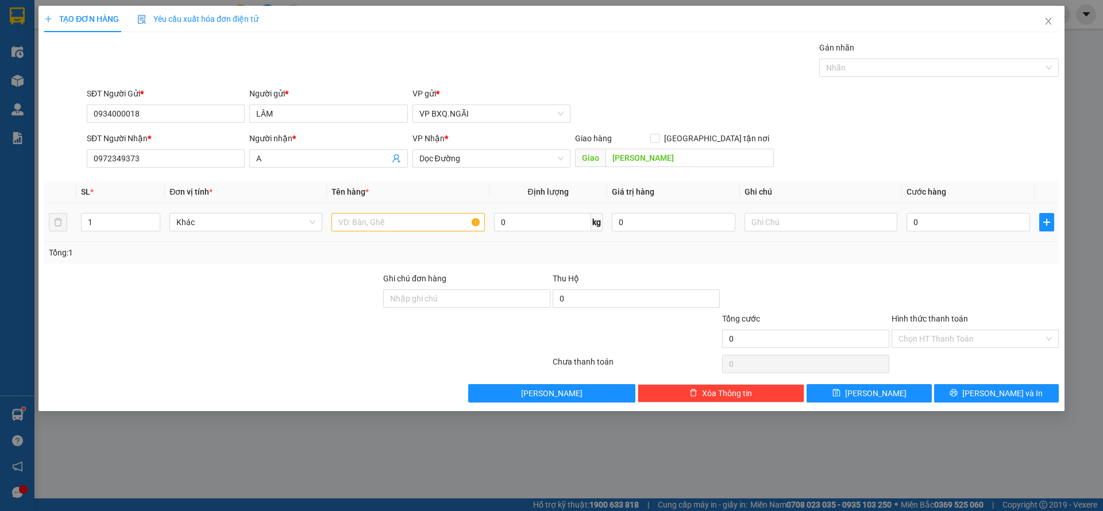
click at [382, 207] on td at bounding box center [408, 222] width 162 height 38
click at [374, 218] on input "text" at bounding box center [407, 222] width 153 height 18
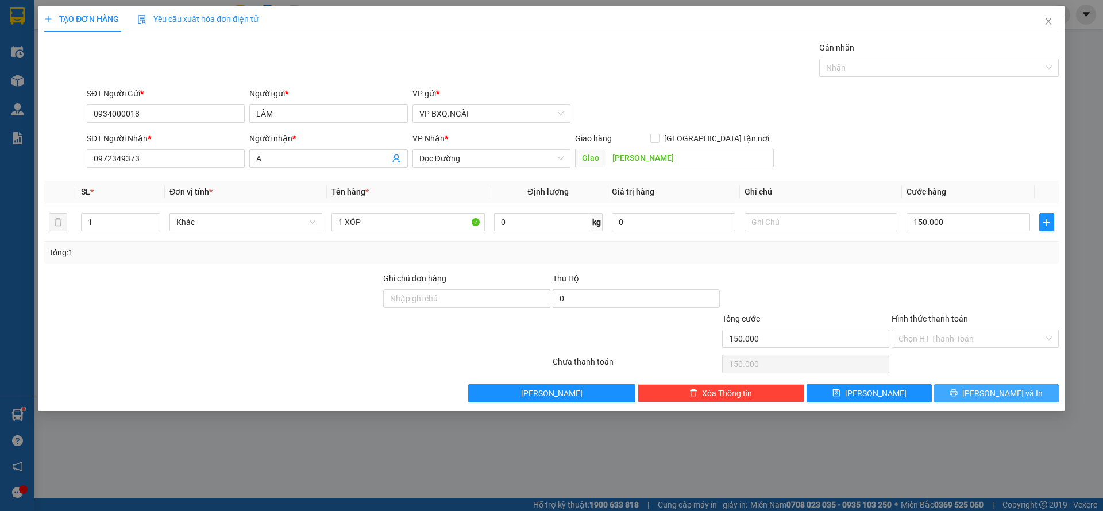
click at [977, 399] on button "Lưu và In" at bounding box center [996, 393] width 125 height 18
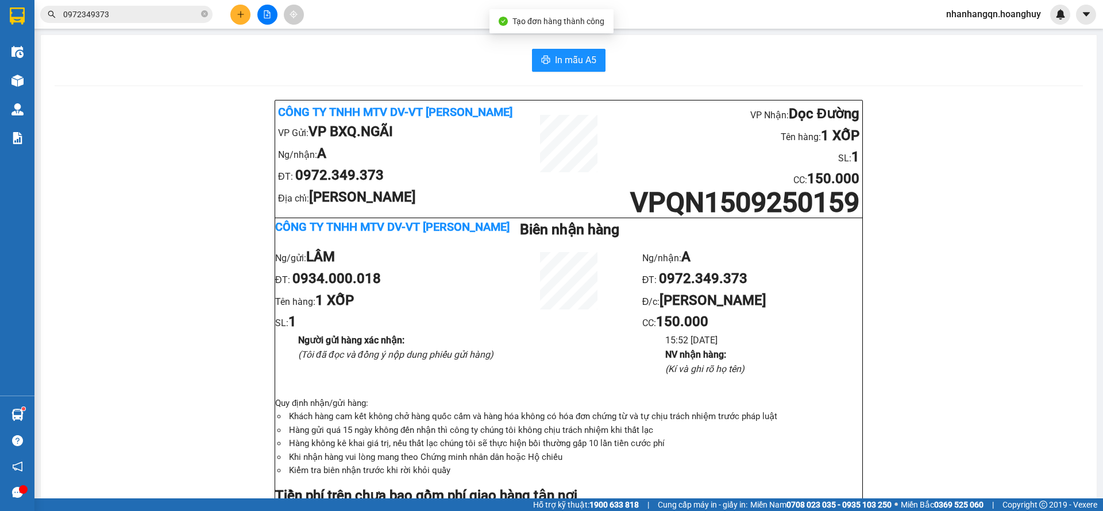
click at [137, 6] on span "0972349373" at bounding box center [126, 14] width 172 height 17
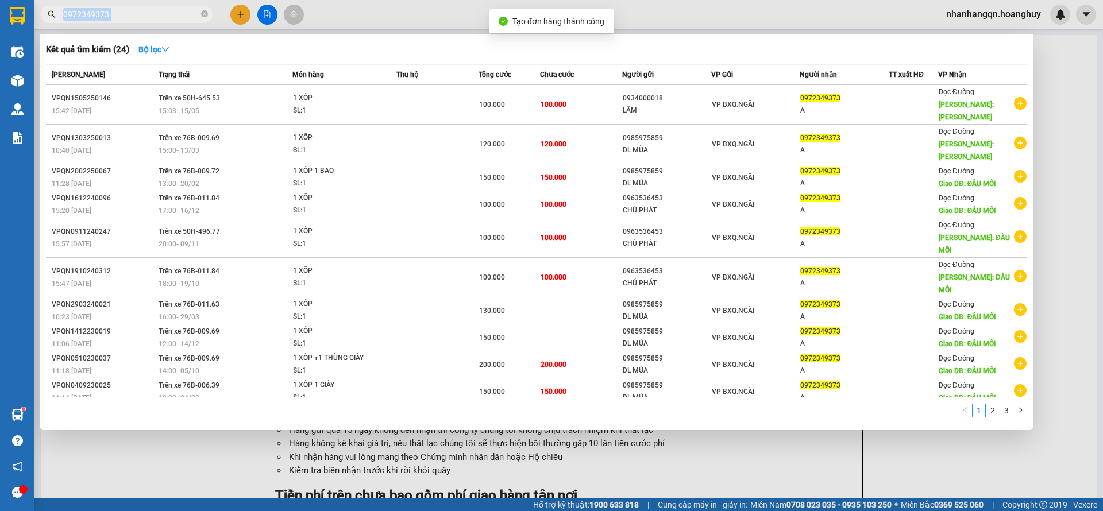
click at [136, 7] on span "0972349373" at bounding box center [126, 14] width 172 height 17
click at [136, 11] on input "0972349373" at bounding box center [131, 14] width 136 height 13
click at [200, 11] on span "0972349373" at bounding box center [126, 14] width 172 height 17
click at [208, 14] on span "0972349373" at bounding box center [126, 14] width 172 height 17
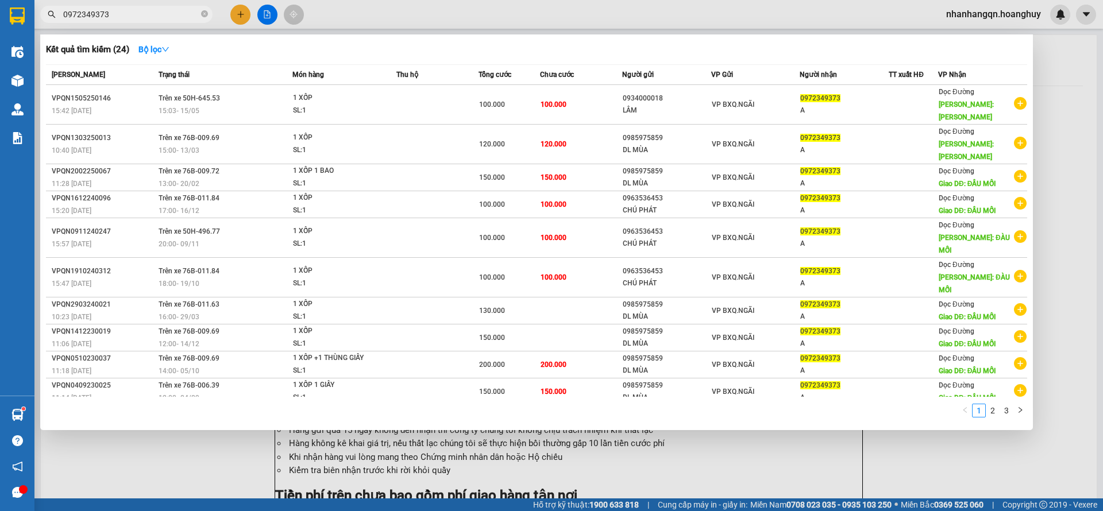
click at [202, 14] on icon "close-circle" at bounding box center [204, 13] width 7 height 7
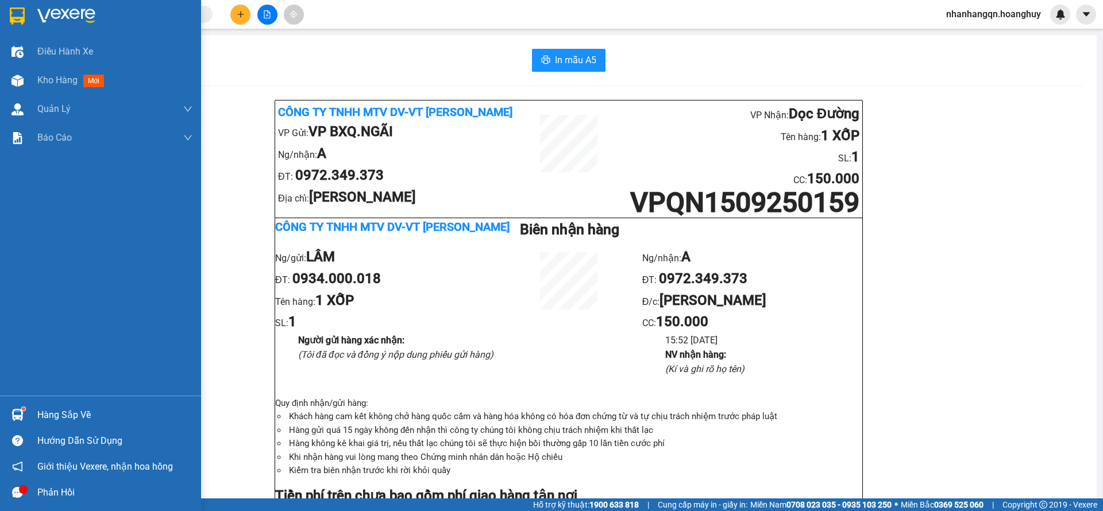
click at [10, 10] on img at bounding box center [17, 15] width 15 height 17
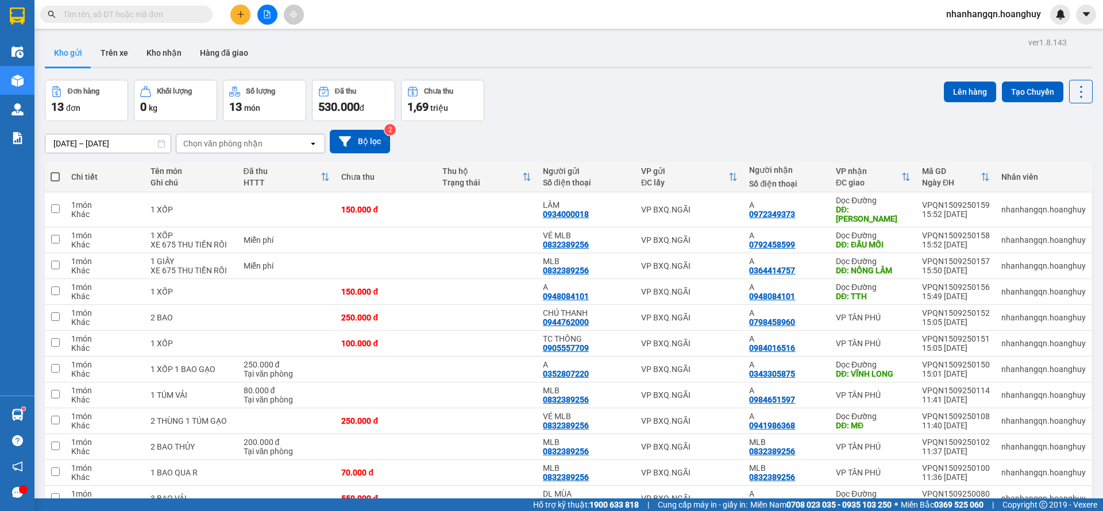
click at [263, 18] on icon "file-add" at bounding box center [267, 14] width 8 height 8
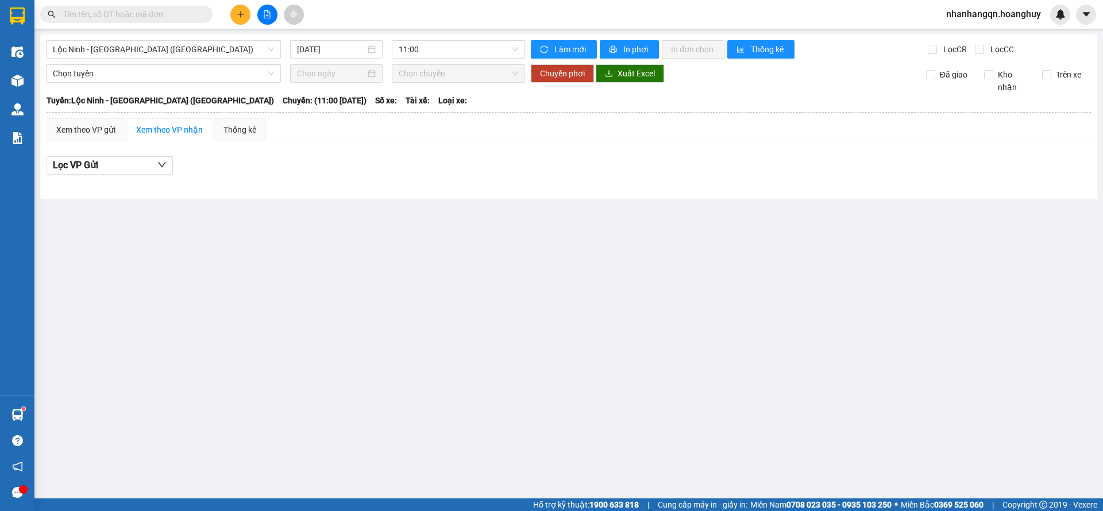
click at [204, 38] on div "Lộc Ninh - Quảng Ngãi (Hàng Hóa) 15/09/2025 11:00 Làm mới In phơi In đơn chọn T…" at bounding box center [568, 116] width 1057 height 165
click at [198, 44] on span "Lộc Ninh - Quảng Ngãi (Hàng Hóa)" at bounding box center [163, 49] width 221 height 17
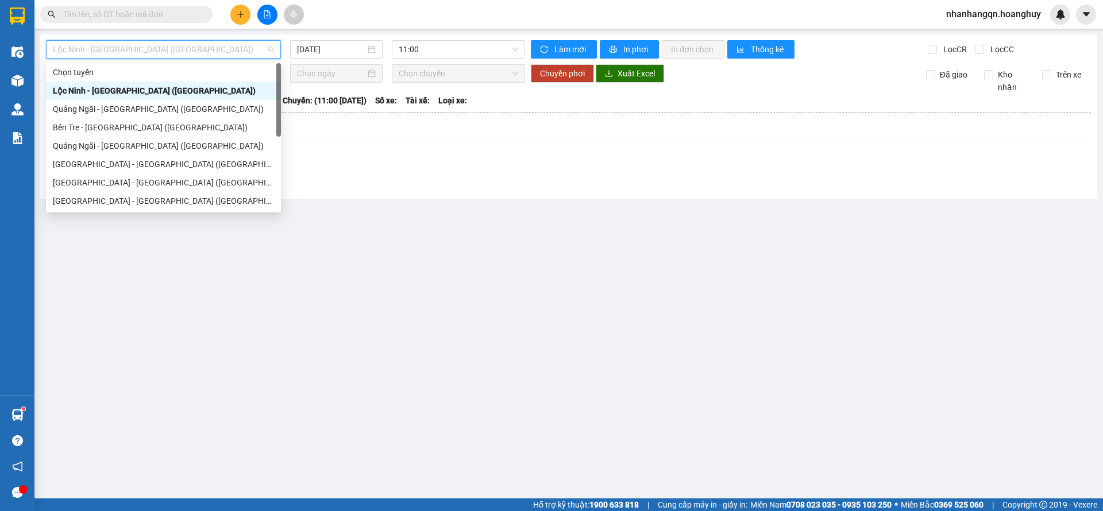
click at [153, 106] on div "Quảng Ngãi - Sài Gòn (Hàng Hoá)" at bounding box center [163, 109] width 221 height 13
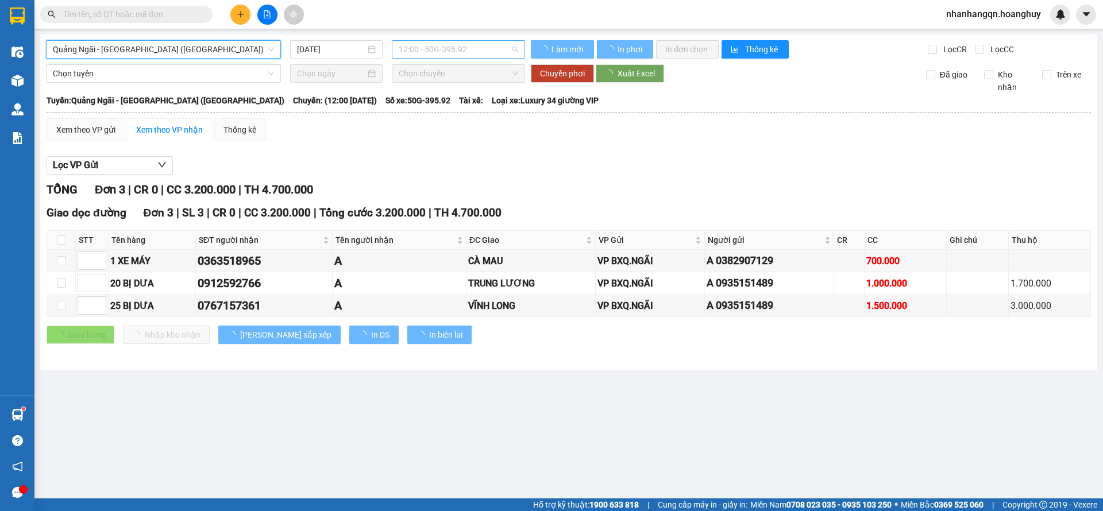
drag, startPoint x: 417, startPoint y: 51, endPoint x: 424, endPoint y: 51, distance: 6.9
click at [424, 51] on span "12:00 - 50G-395.92" at bounding box center [458, 49] width 119 height 17
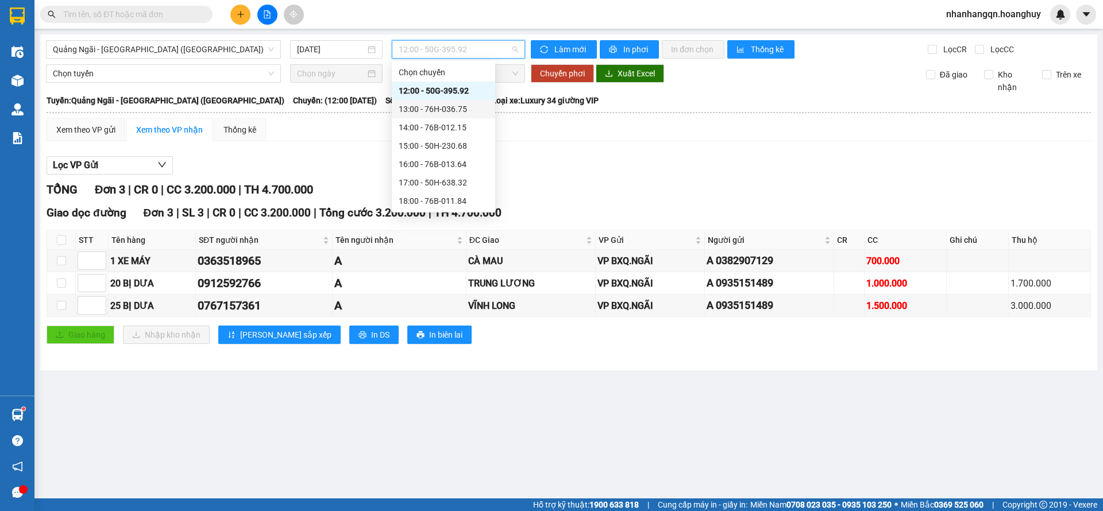
click at [464, 114] on div "13:00 - 76H-036.75" at bounding box center [444, 109] width 90 height 13
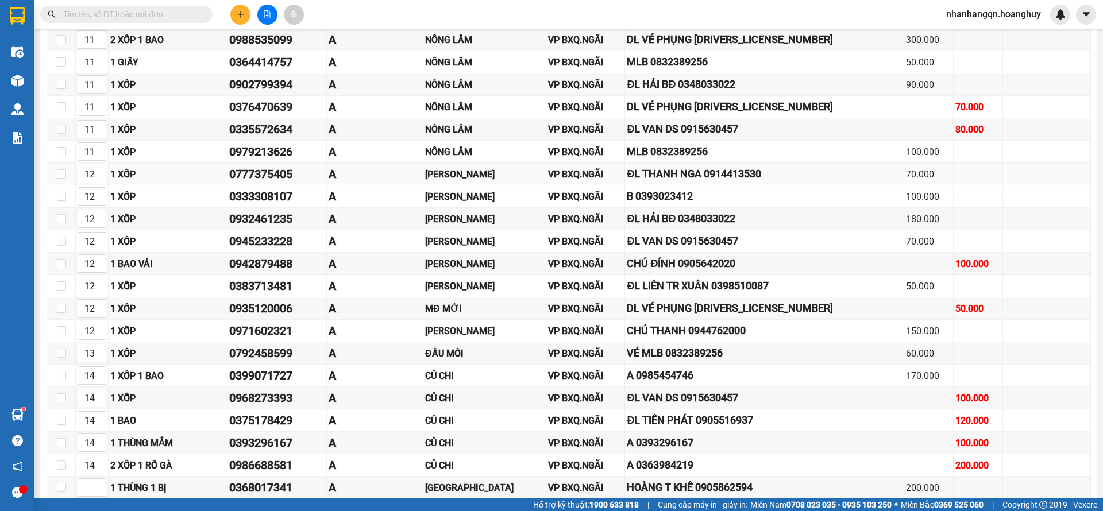
scroll to position [258, 0]
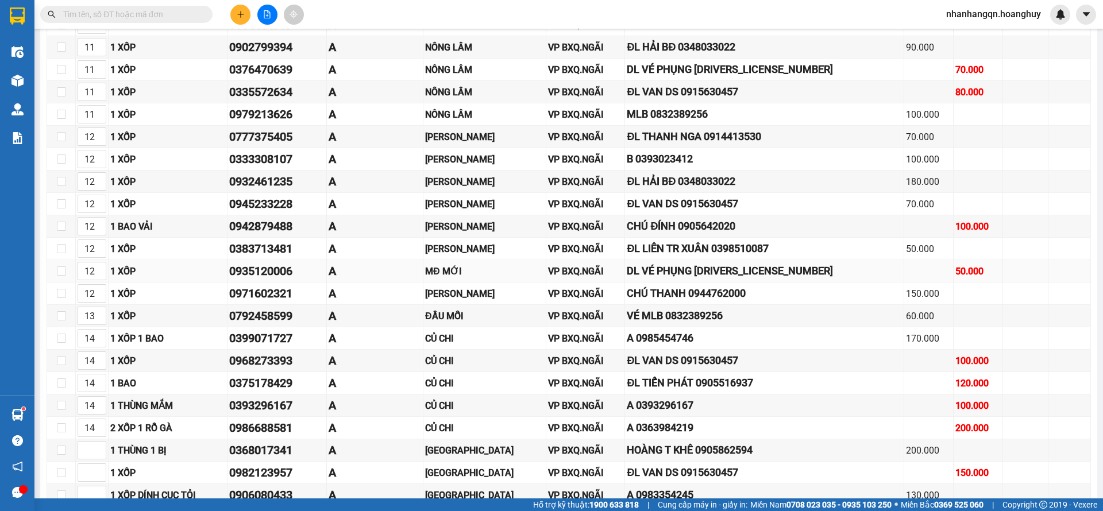
click at [314, 270] on div "0935120006" at bounding box center [276, 271] width 95 height 18
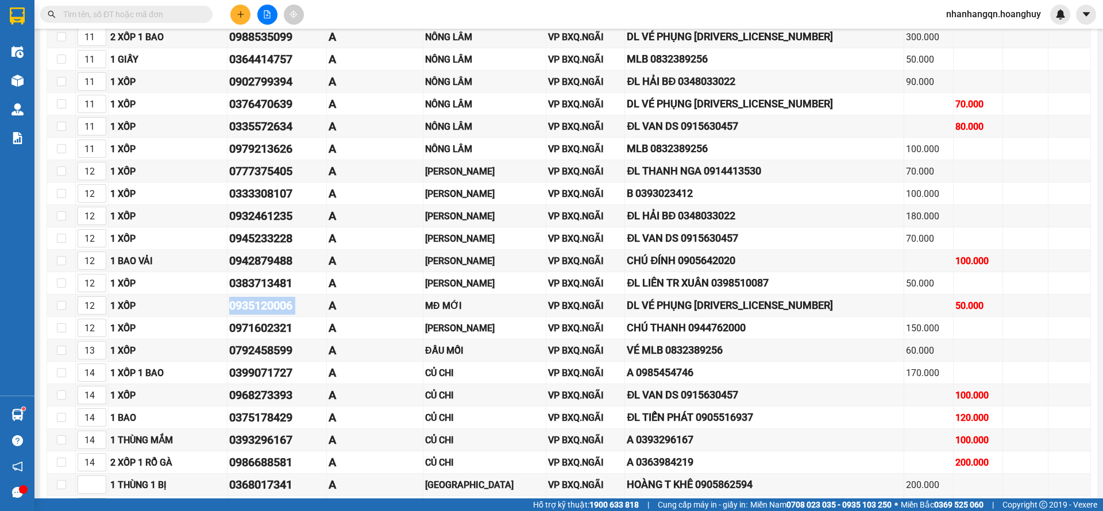
scroll to position [0, 0]
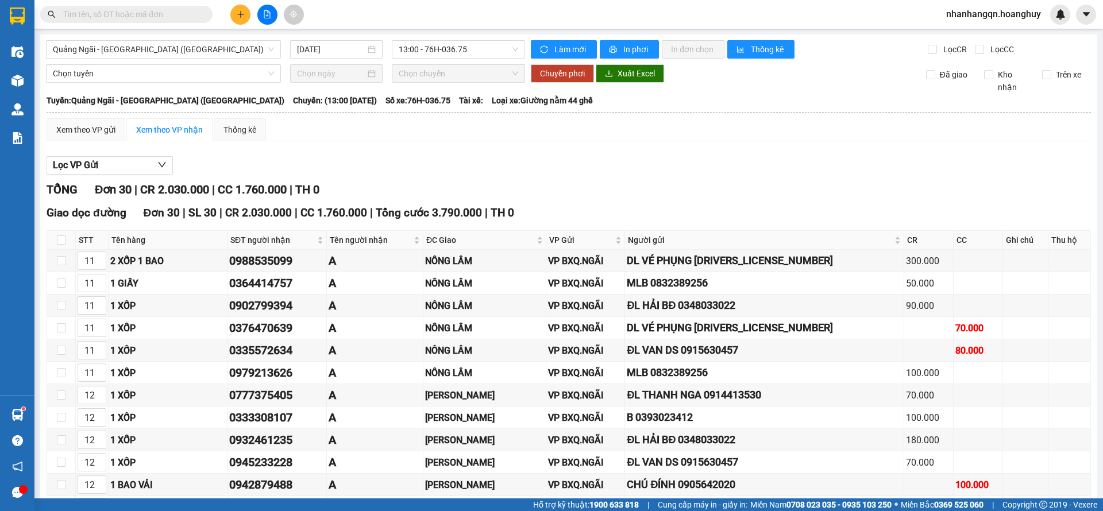
click at [134, 17] on input "text" at bounding box center [131, 14] width 136 height 13
drag, startPoint x: 202, startPoint y: 17, endPoint x: 175, endPoint y: 14, distance: 27.1
click at [199, 17] on span at bounding box center [126, 14] width 172 height 17
click at [172, 14] on input "text" at bounding box center [131, 14] width 136 height 13
click at [76, 18] on input "text" at bounding box center [131, 14] width 136 height 13
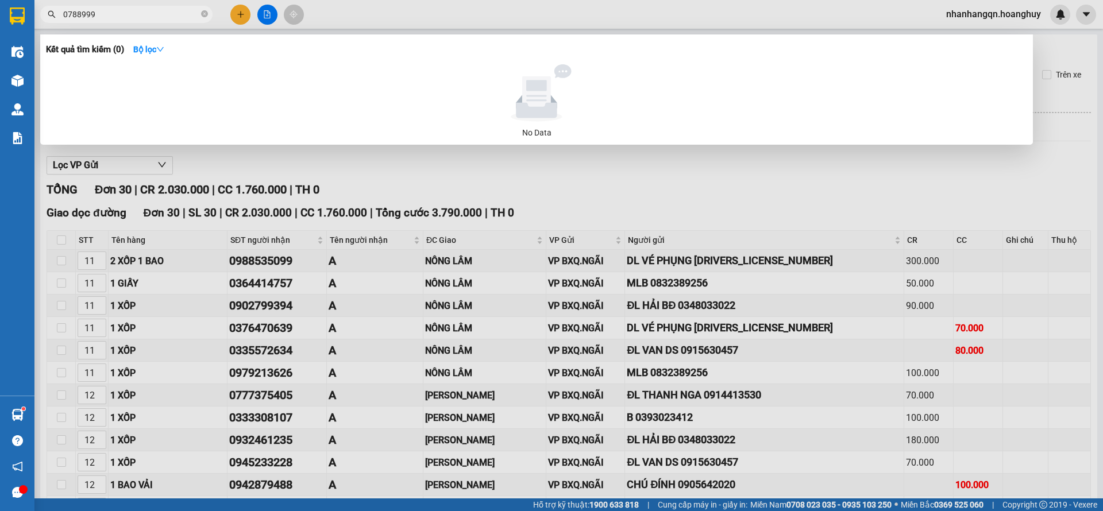
click at [76, 18] on input "0788999" at bounding box center [131, 14] width 136 height 13
click at [76, 18] on input "0935090456" at bounding box center [131, 14] width 136 height 13
click at [76, 18] on input "0788999" at bounding box center [131, 14] width 136 height 13
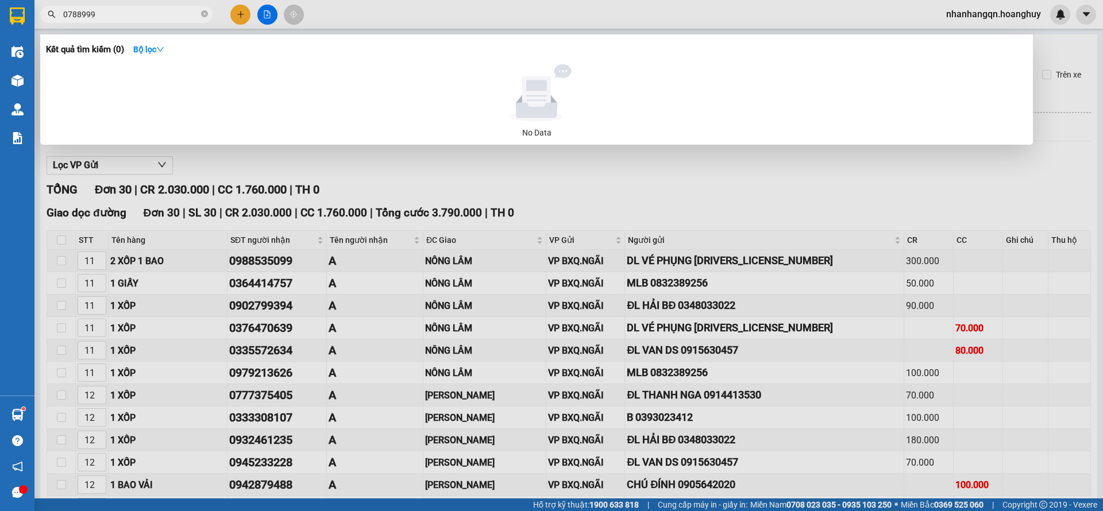
click at [76, 18] on input "0788999" at bounding box center [131, 14] width 136 height 13
click at [76, 18] on input "0935090" at bounding box center [131, 14] width 136 height 13
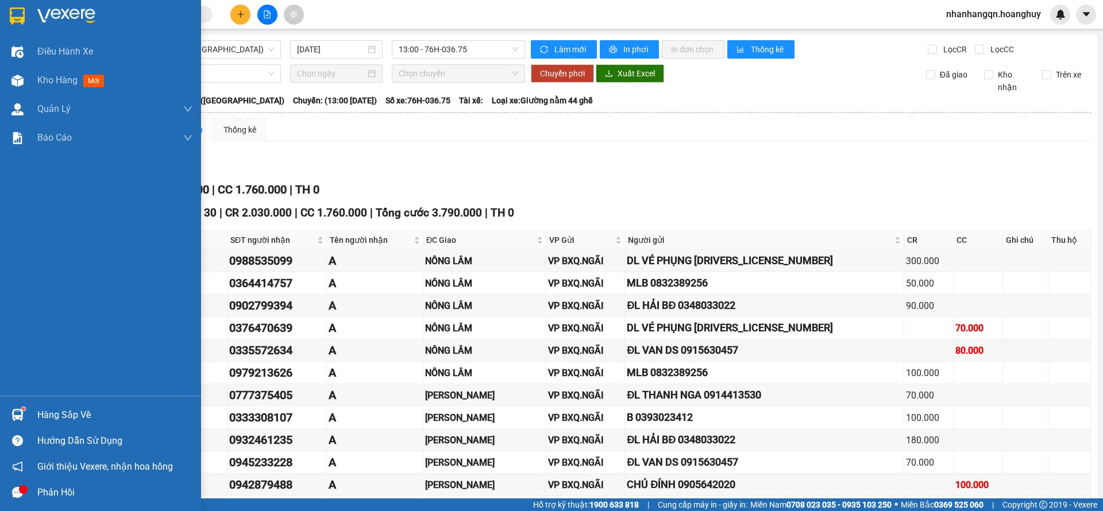
click at [16, 19] on img at bounding box center [17, 15] width 15 height 17
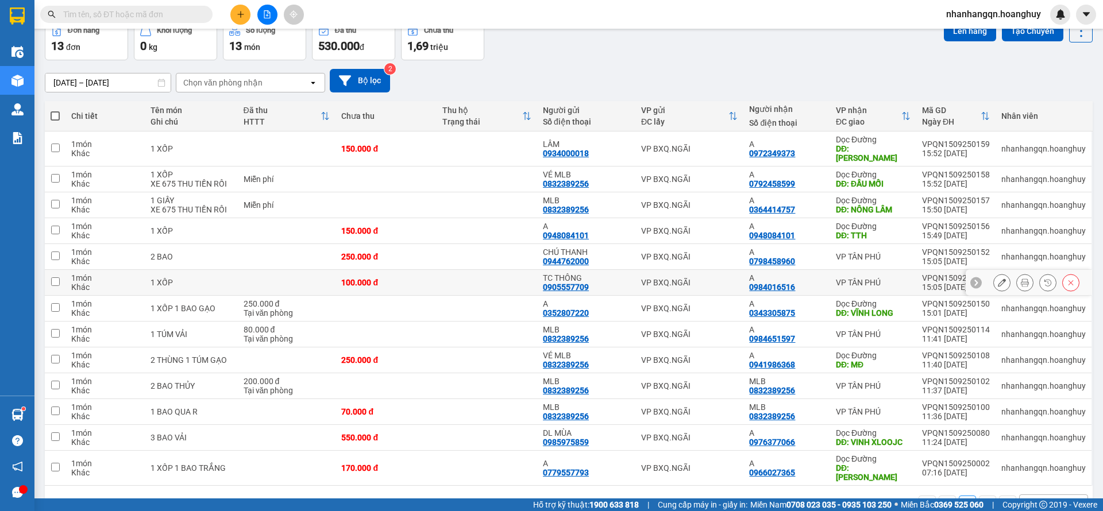
scroll to position [77, 0]
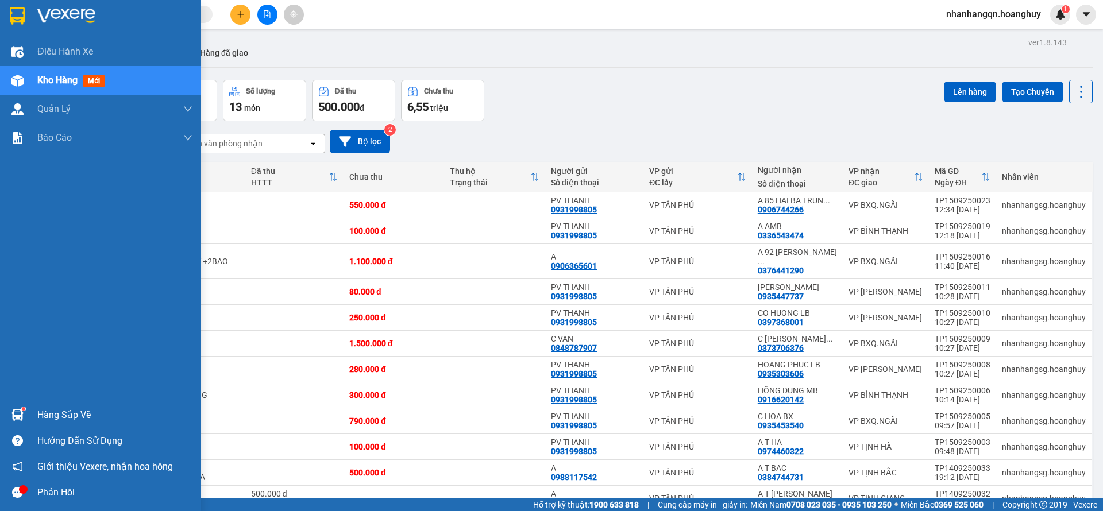
click at [36, 11] on div at bounding box center [100, 18] width 201 height 37
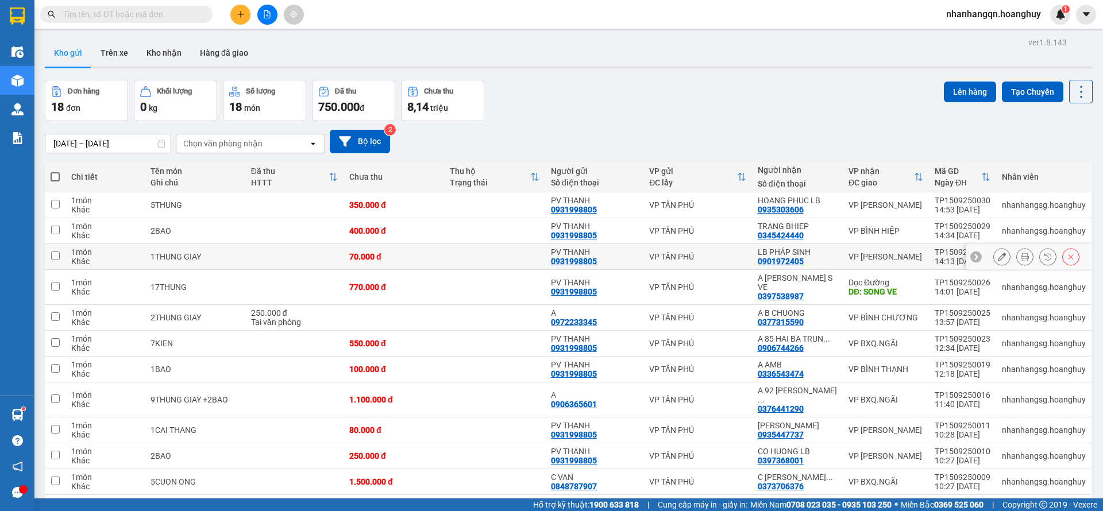
drag, startPoint x: 686, startPoint y: 252, endPoint x: 788, endPoint y: 260, distance: 102.6
click at [70, 10] on input "text" at bounding box center [131, 14] width 136 height 13
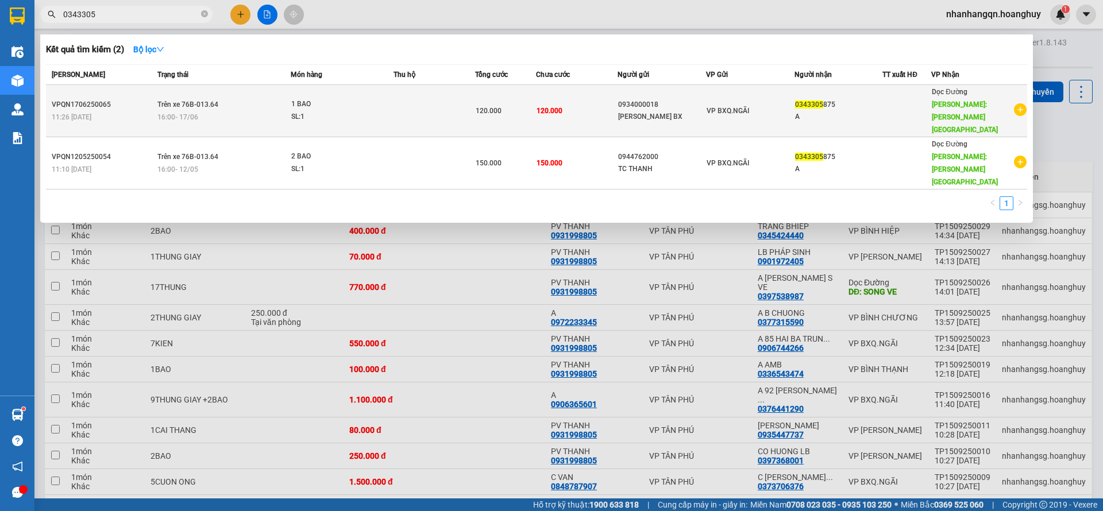
type input "0343305"
click at [769, 106] on td "VP BXQ.NGÃI" at bounding box center [750, 111] width 88 height 52
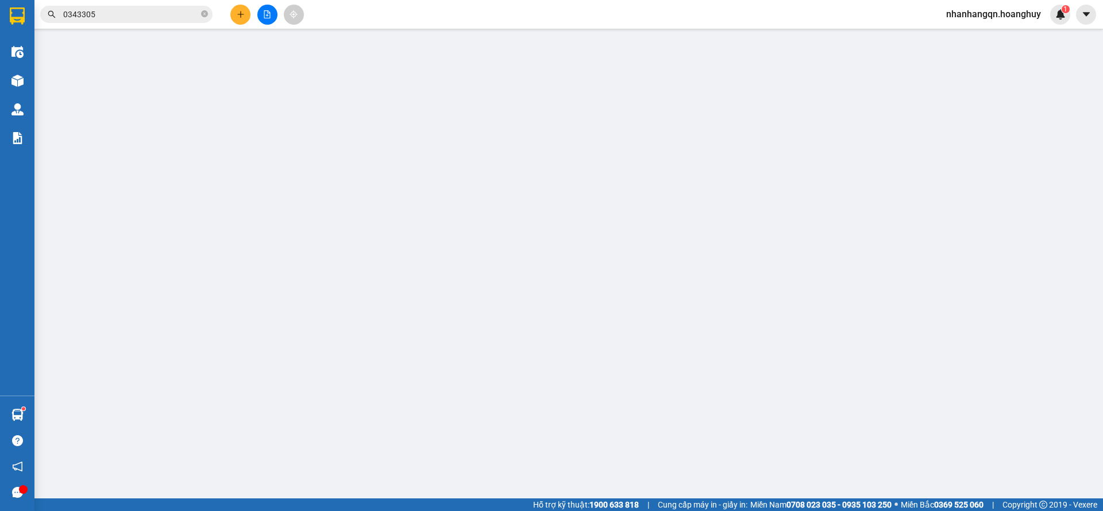
type input "0934000018"
type input "LÂM BX"
type input "0343305875"
type input "A"
type input "VĨNH LONG"
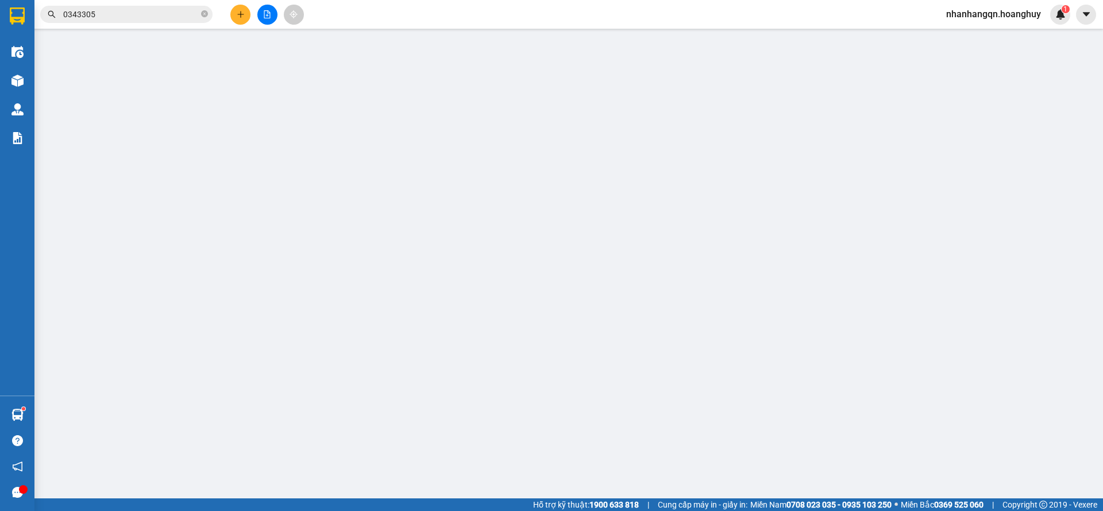
type input "120.000"
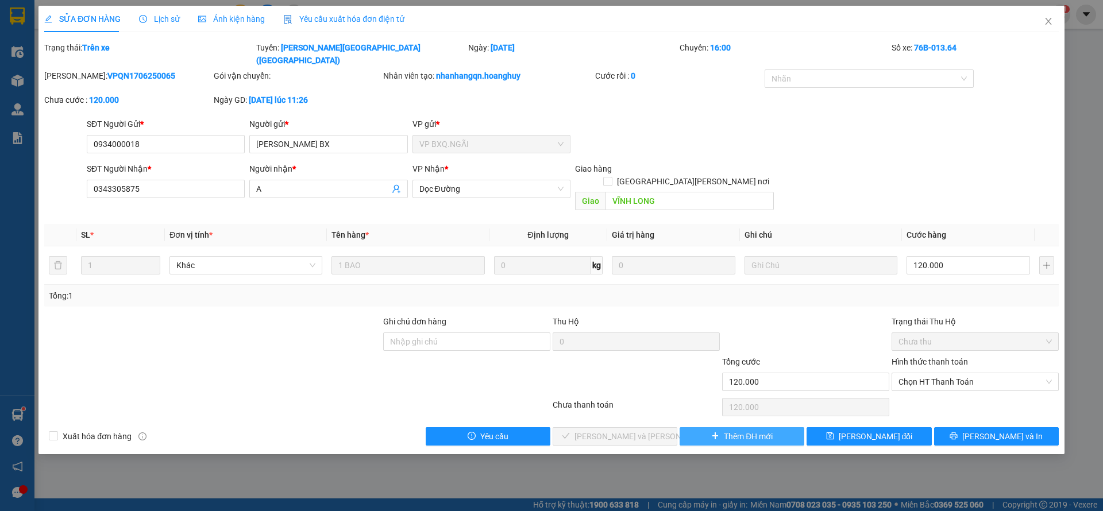
click at [769, 430] on span "Thêm ĐH mới" at bounding box center [748, 436] width 49 height 13
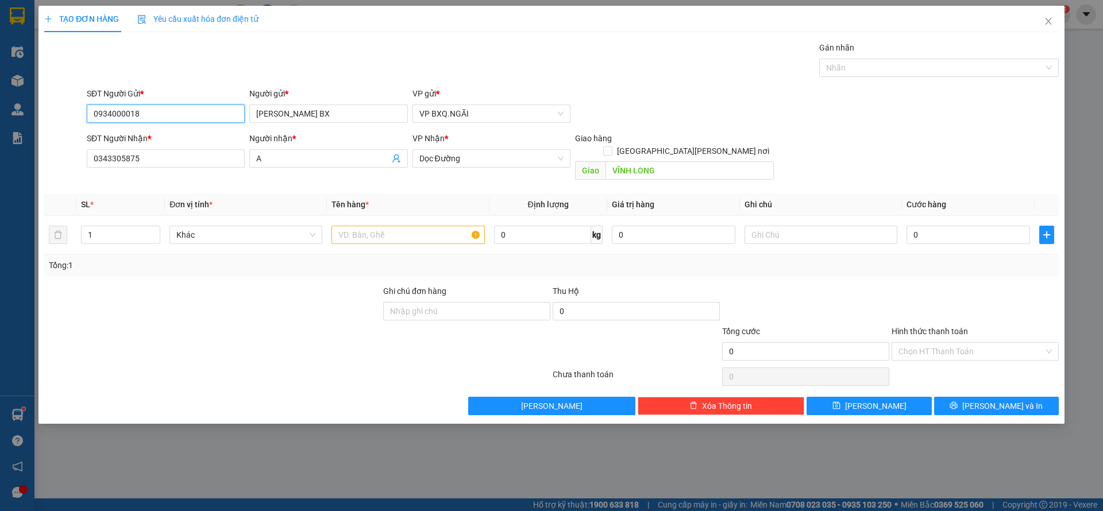
click at [199, 119] on input "0934000018" at bounding box center [166, 114] width 158 height 18
type input "0352807220"
click at [295, 114] on input "LÂM BX" at bounding box center [328, 114] width 158 height 18
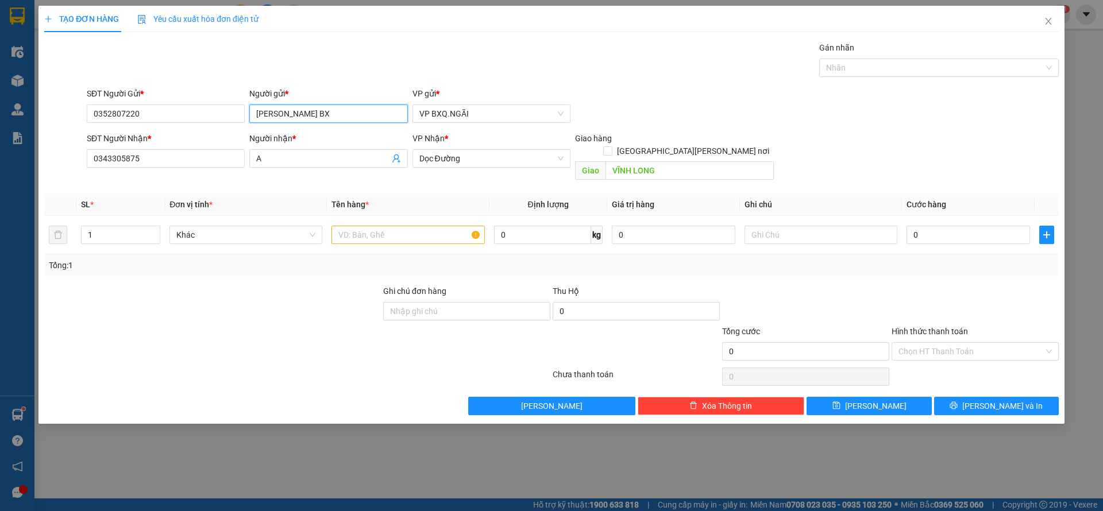
click at [295, 114] on input "LÂM BX" at bounding box center [328, 114] width 158 height 18
click at [295, 114] on input "LÂM BXA" at bounding box center [328, 114] width 158 height 18
click at [295, 114] on input "LÂM A" at bounding box center [328, 114] width 158 height 18
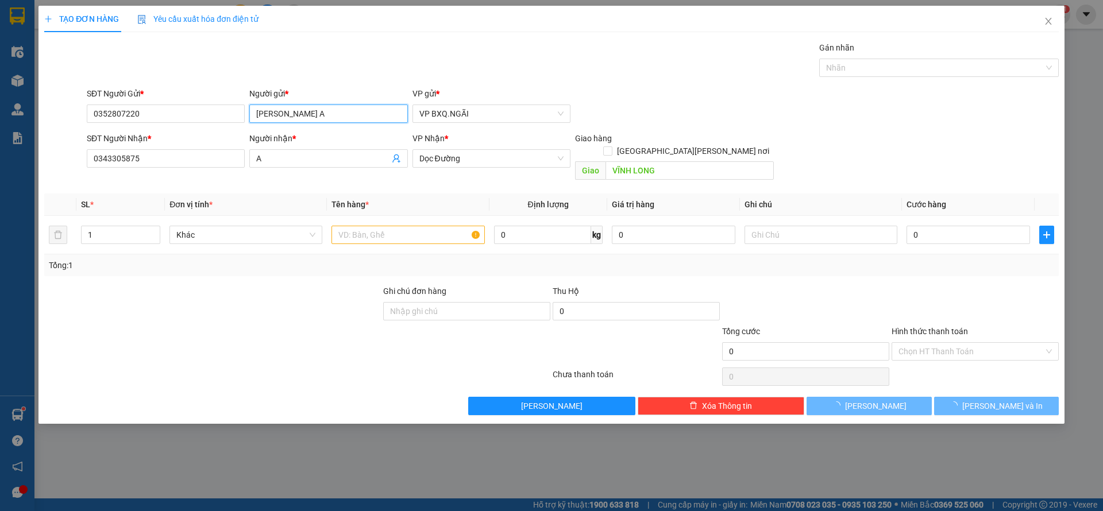
click at [295, 114] on input "LÂM A" at bounding box center [328, 114] width 158 height 18
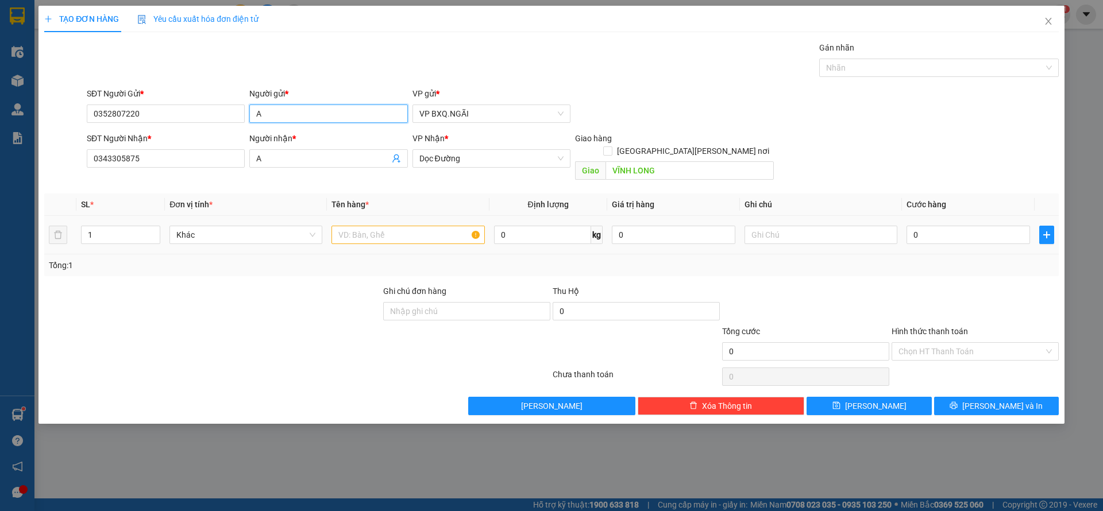
type input "A"
click at [421, 226] on input "text" at bounding box center [407, 235] width 153 height 18
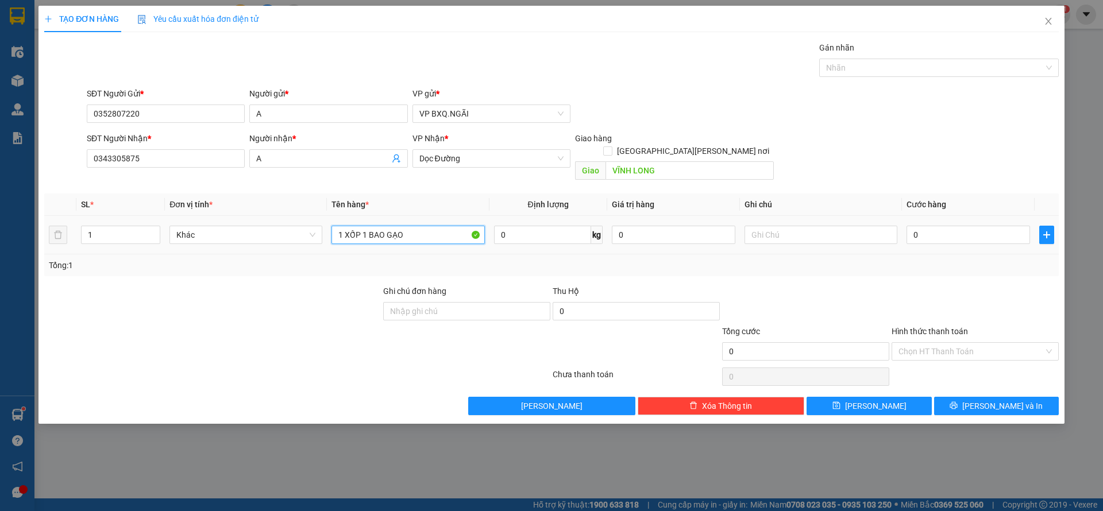
type input "1 XỐP 1 BAO GẠO"
click at [931, 226] on input "0" at bounding box center [967, 235] width 123 height 18
type input "02"
type input "2"
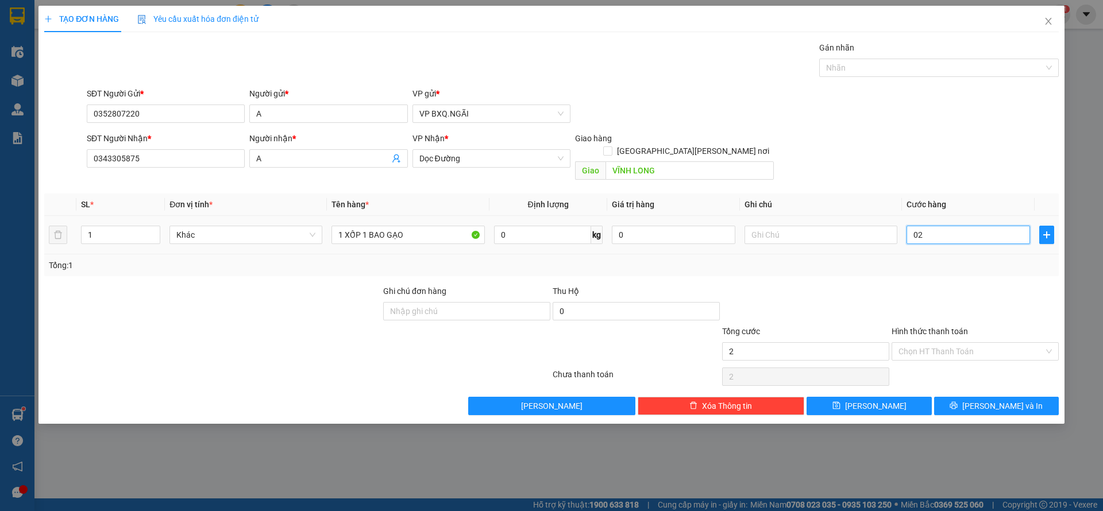
type input "025"
type input "25"
type input "0.250"
type input "250"
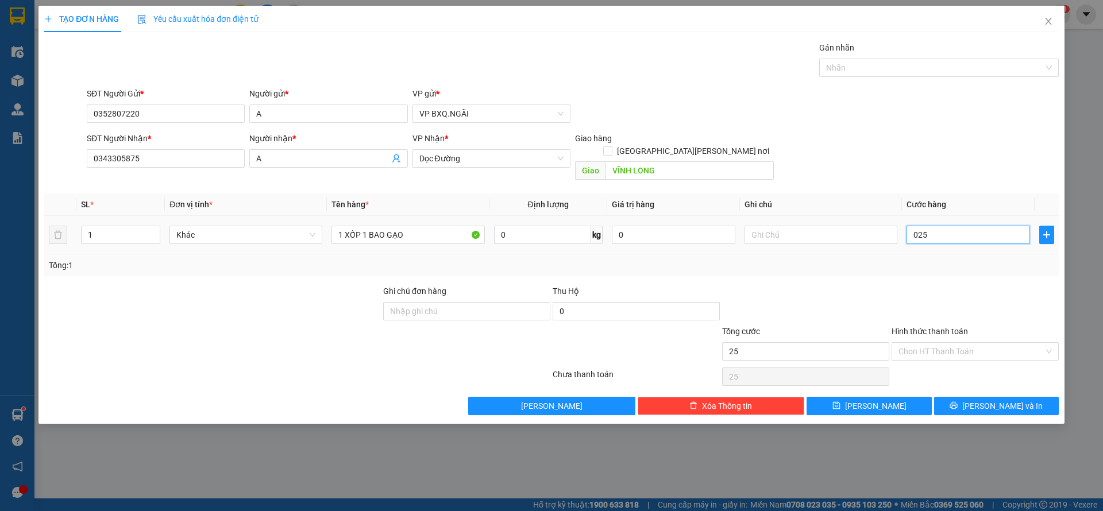
type input "250"
type input "02.500"
type input "2.500"
type input "025.000"
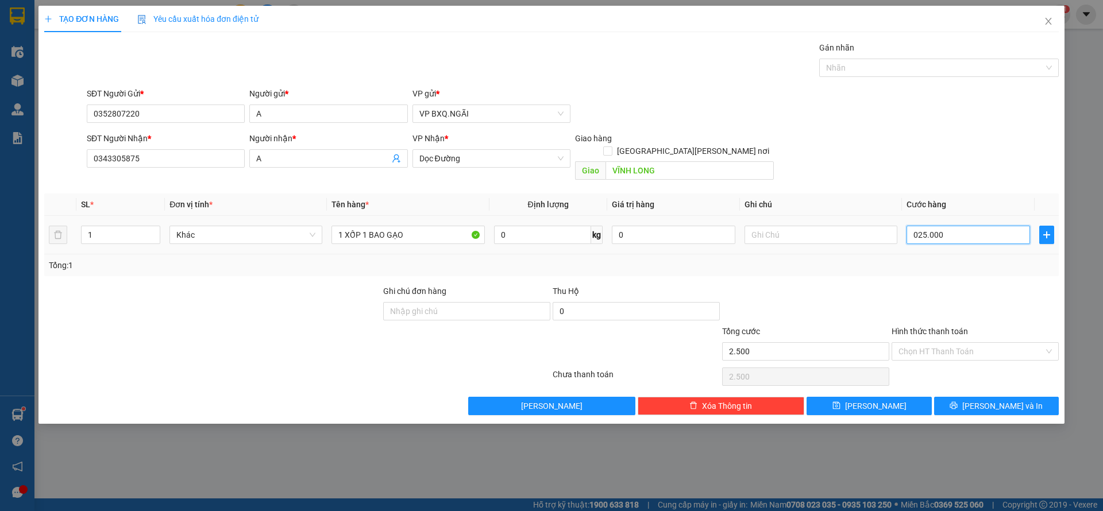
type input "25.000"
type input "0.250.000"
type input "250.000"
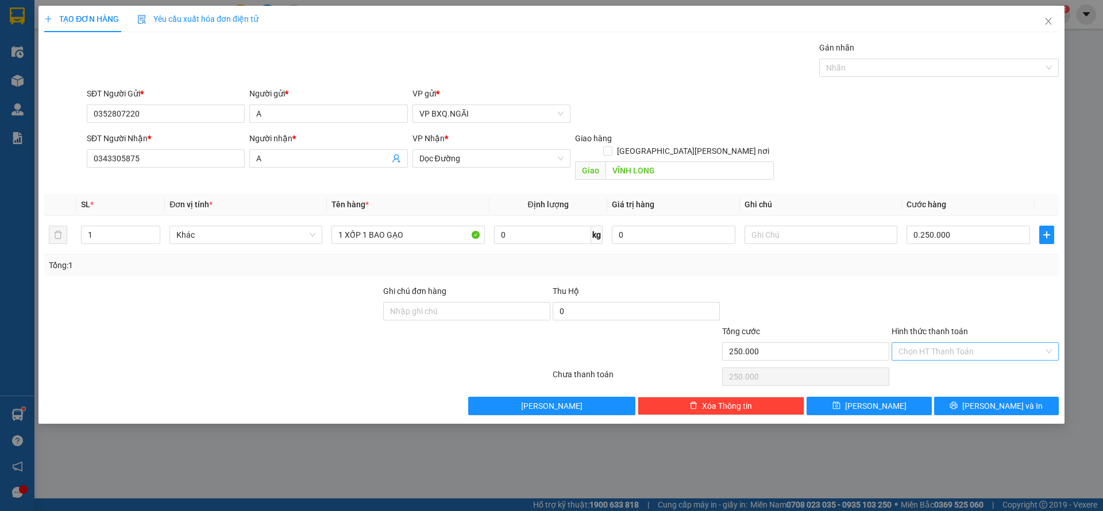
type input "250.000"
click at [1009, 343] on input "Hình thức thanh toán" at bounding box center [970, 351] width 145 height 17
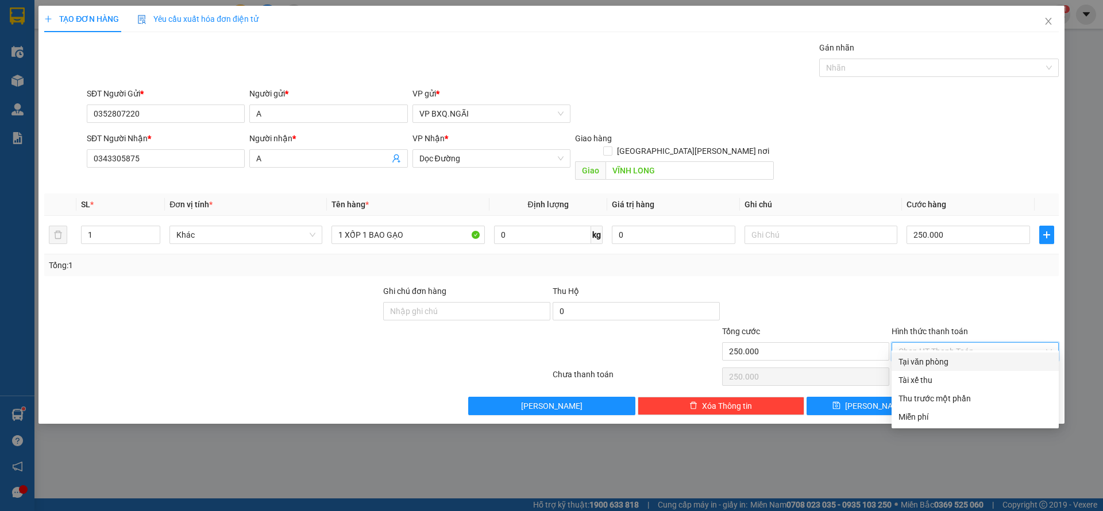
click at [970, 361] on div "Tại văn phòng" at bounding box center [974, 361] width 153 height 13
type input "0"
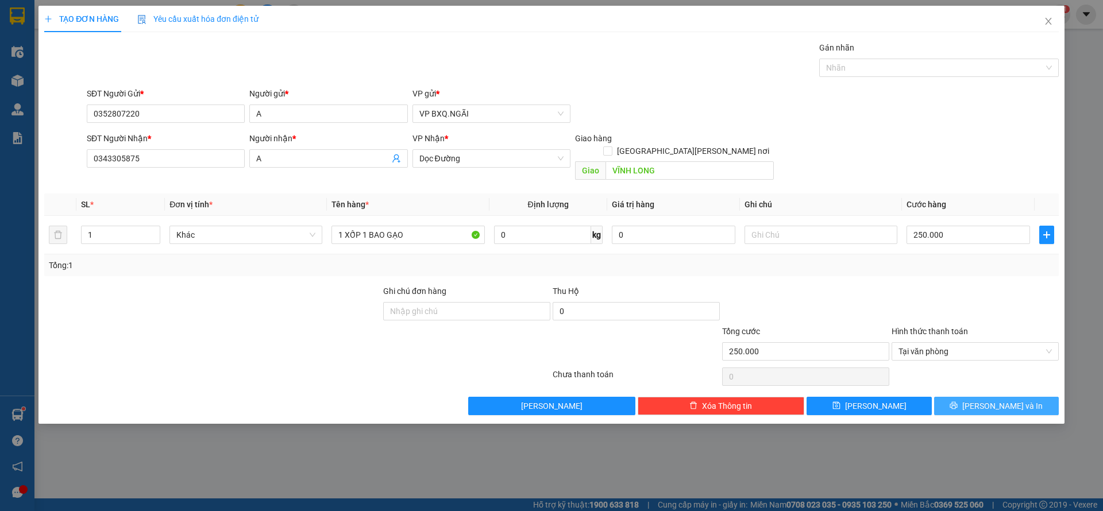
click at [997, 400] on span "Lưu và In" at bounding box center [1002, 406] width 80 height 13
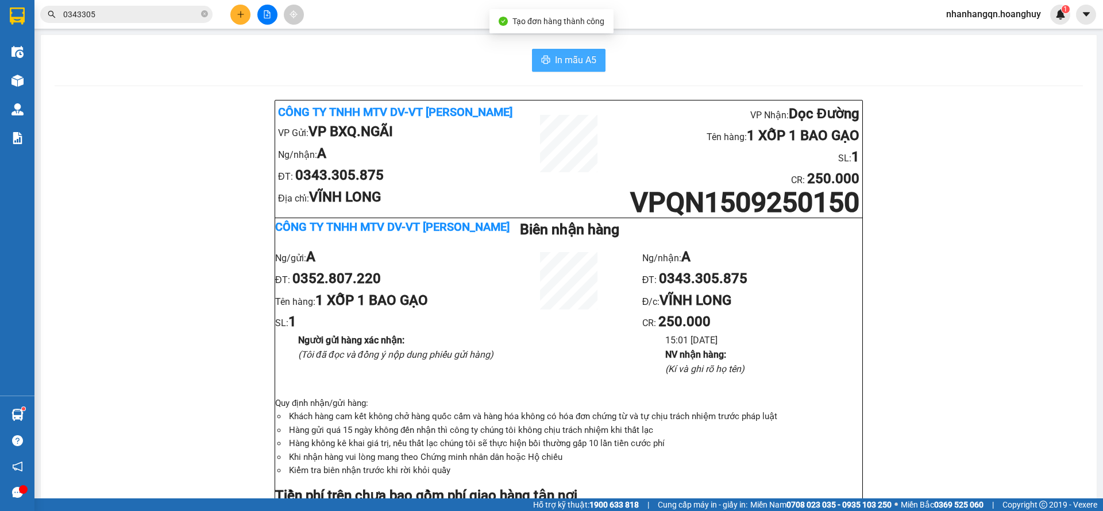
drag, startPoint x: 550, startPoint y: 58, endPoint x: 798, endPoint y: 381, distance: 407.0
click at [555, 59] on span "In mẫu A5" at bounding box center [575, 60] width 41 height 14
click at [195, 11] on input "0343305" at bounding box center [131, 14] width 136 height 13
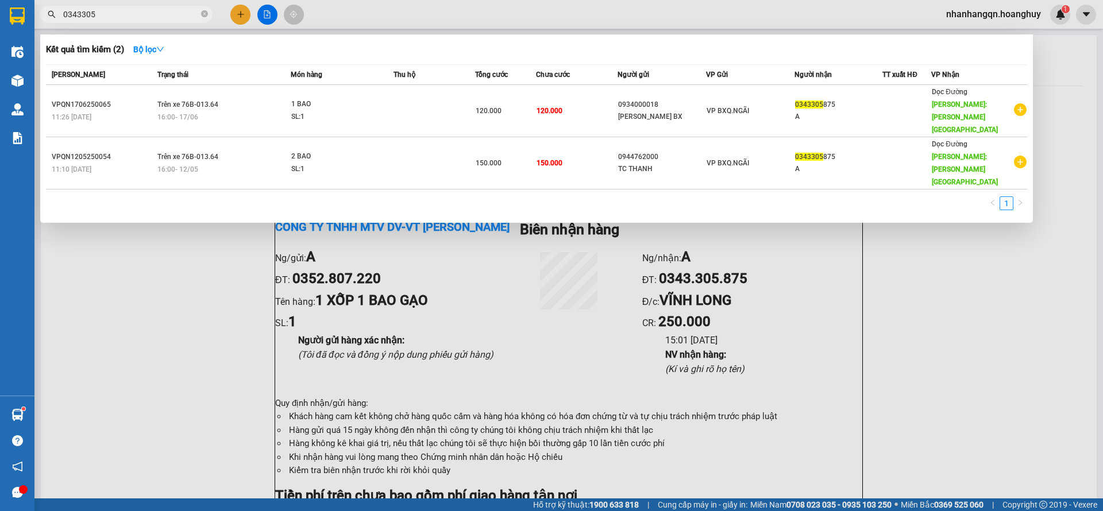
click at [194, 11] on input "0343305" at bounding box center [131, 14] width 136 height 13
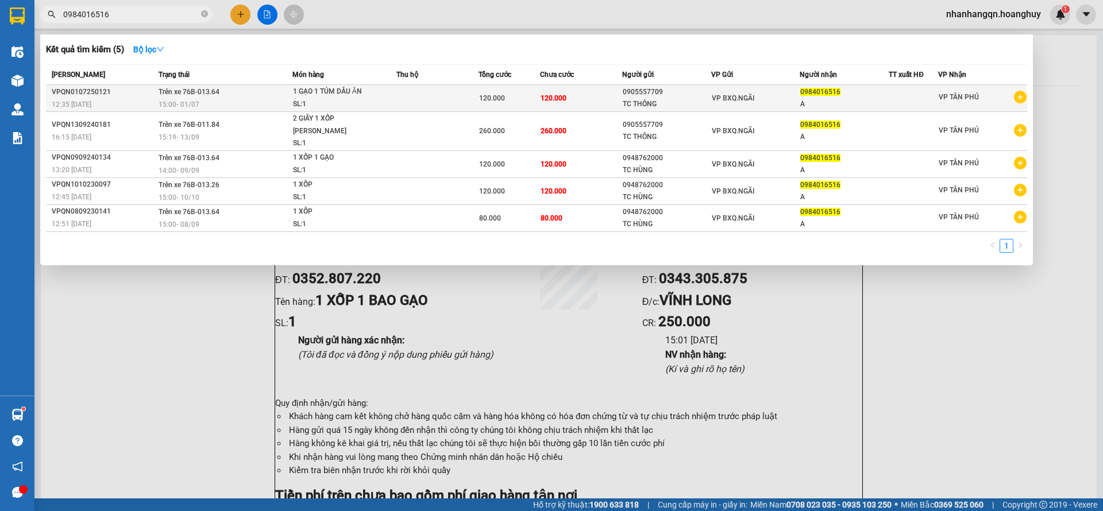
type input "0984016516"
click at [709, 107] on div "TC THÔNG" at bounding box center [666, 104] width 88 height 12
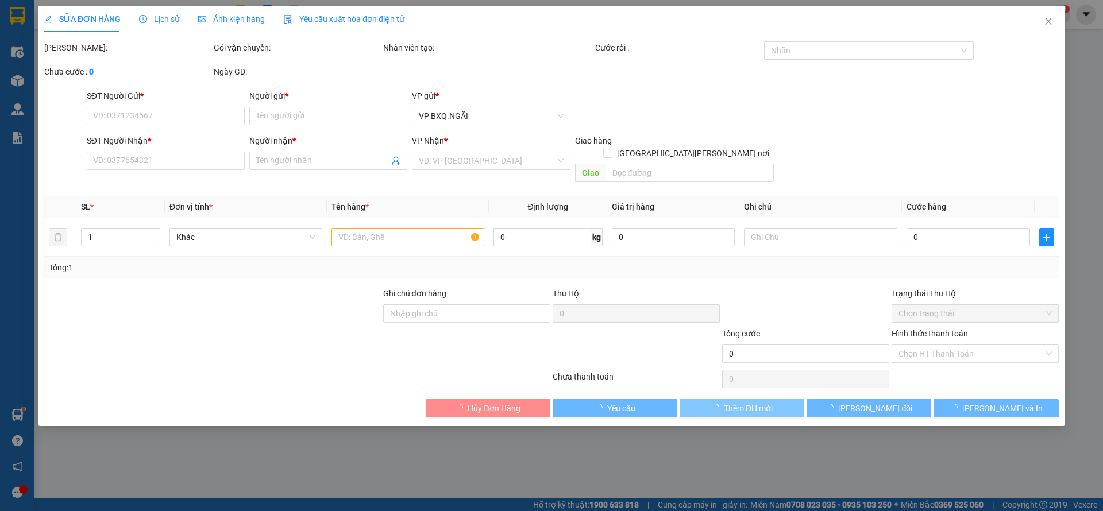
type input "0905557709"
type input "TC THÔNG"
type input "0984016516"
type input "A"
type input "120.000"
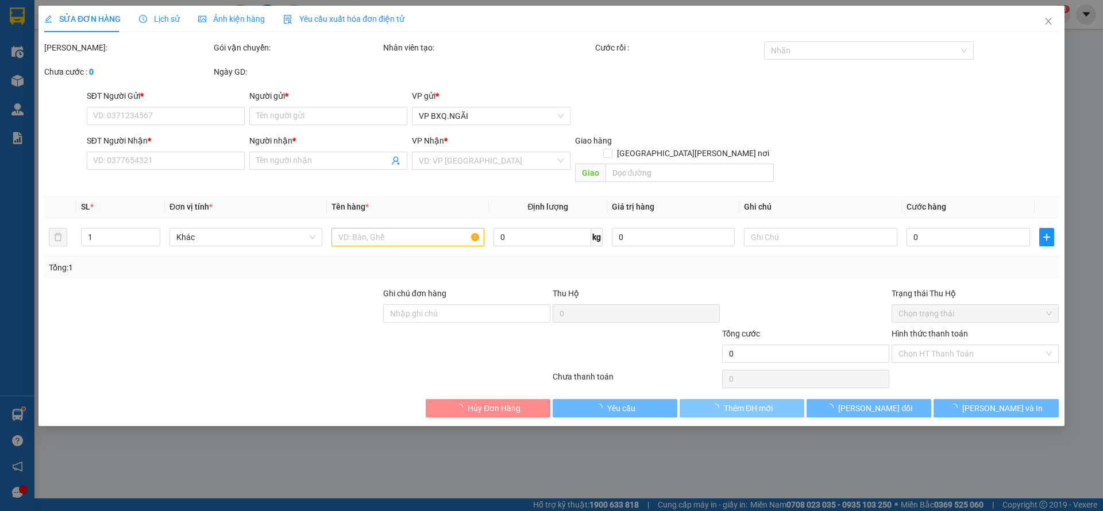
type input "120.000"
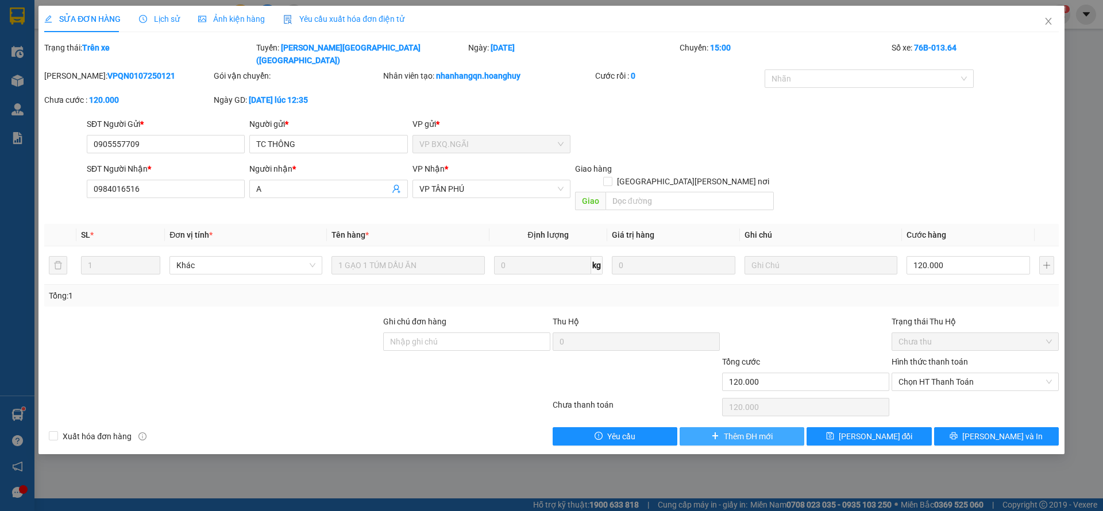
click at [757, 430] on span "Thêm ĐH mới" at bounding box center [748, 436] width 49 height 13
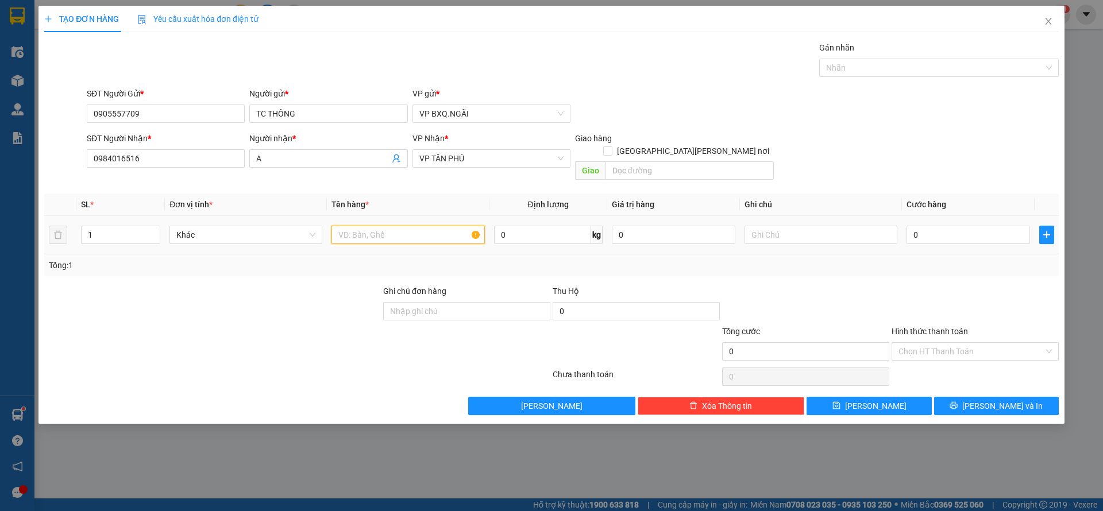
click at [409, 226] on input "text" at bounding box center [407, 235] width 153 height 18
type input "1 XỐP"
type input "1"
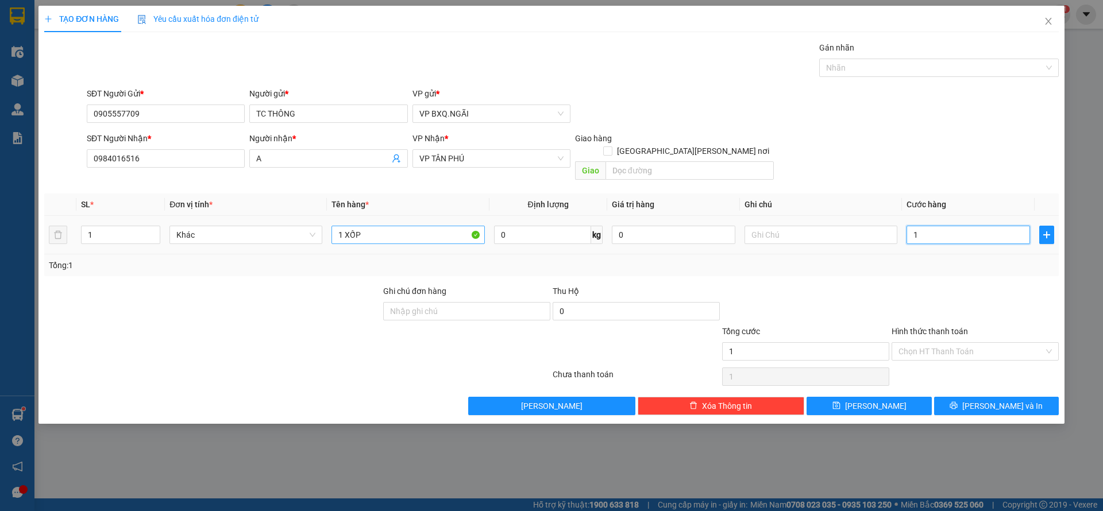
type input "10"
type input "100"
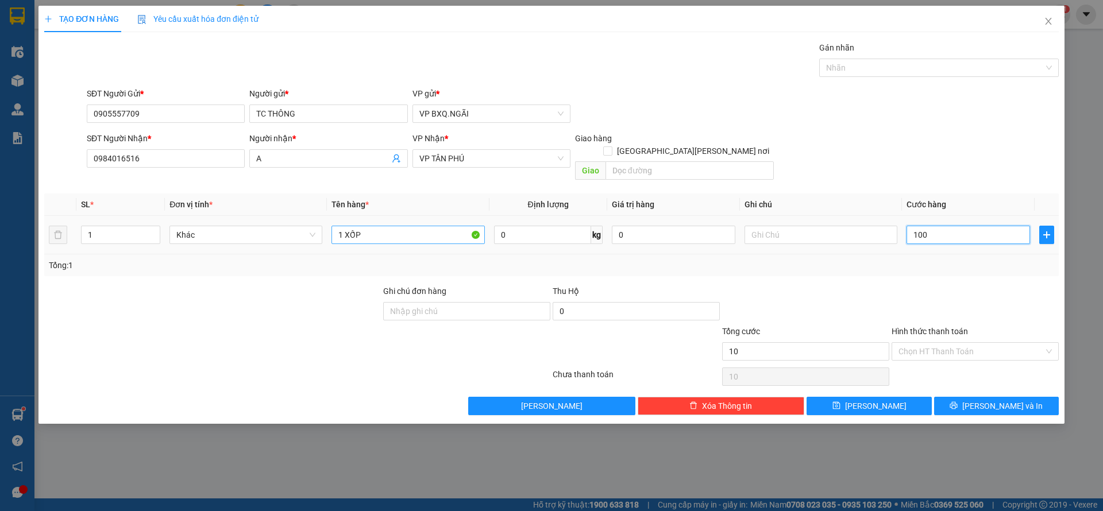
type input "100"
type input "1.000"
type input "10.000"
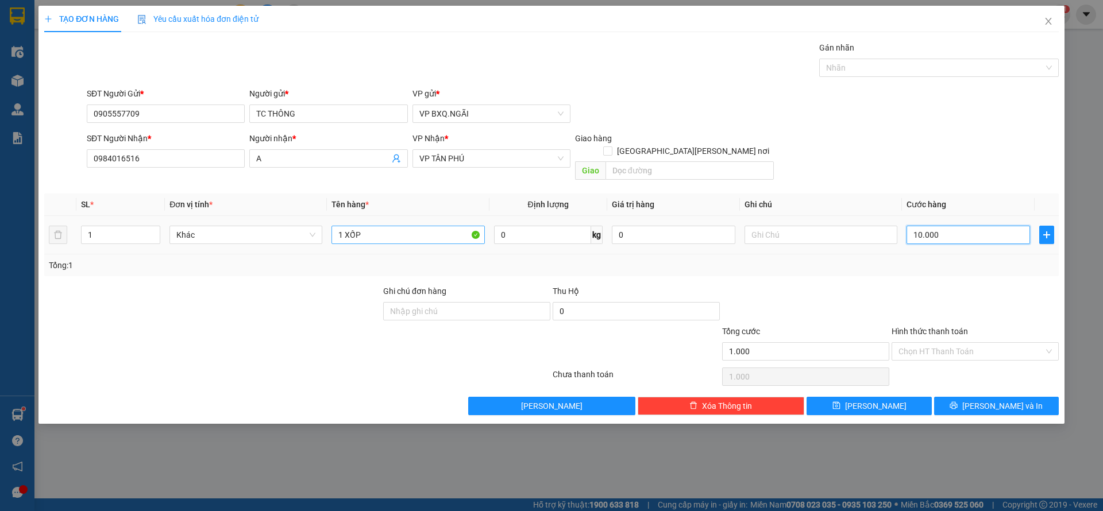
type input "10.000"
type input "100.000"
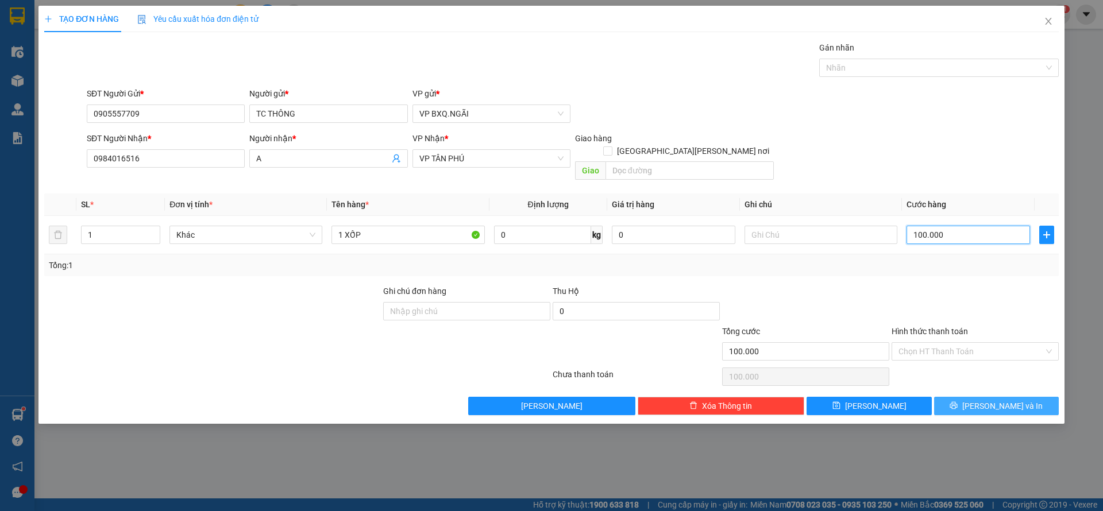
type input "100.000"
click at [998, 400] on span "Lưu và In" at bounding box center [1002, 406] width 80 height 13
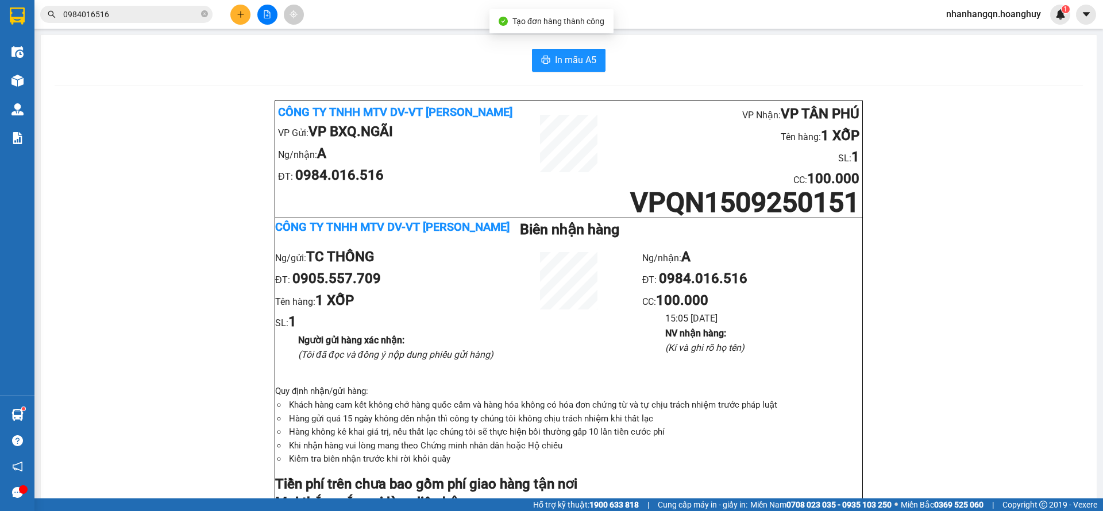
click at [162, 17] on input "0984016516" at bounding box center [131, 14] width 136 height 13
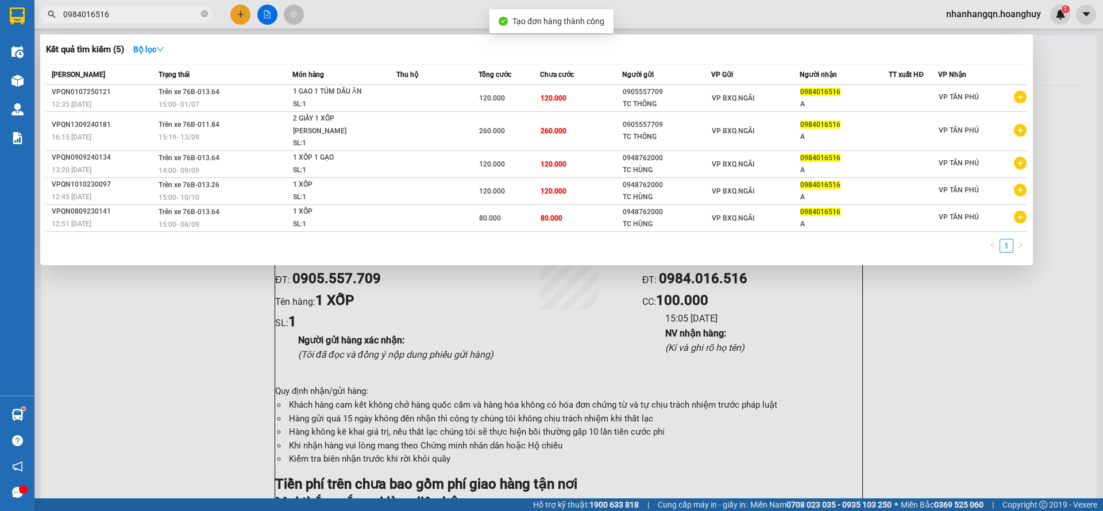
click at [162, 17] on input "0984016516" at bounding box center [131, 14] width 136 height 13
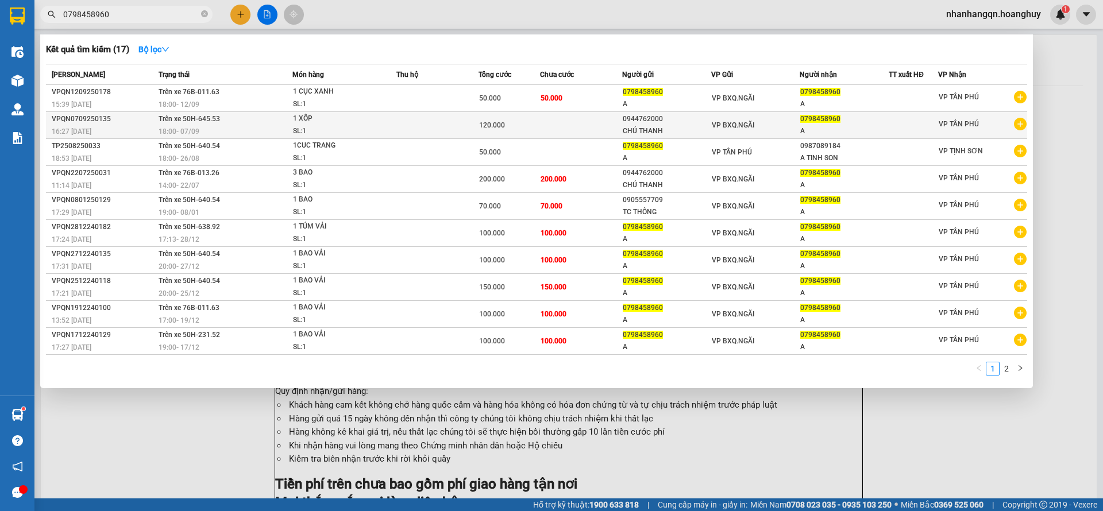
type input "0798458960"
click at [765, 123] on div "VP BXQ.NGÃI" at bounding box center [755, 125] width 88 height 13
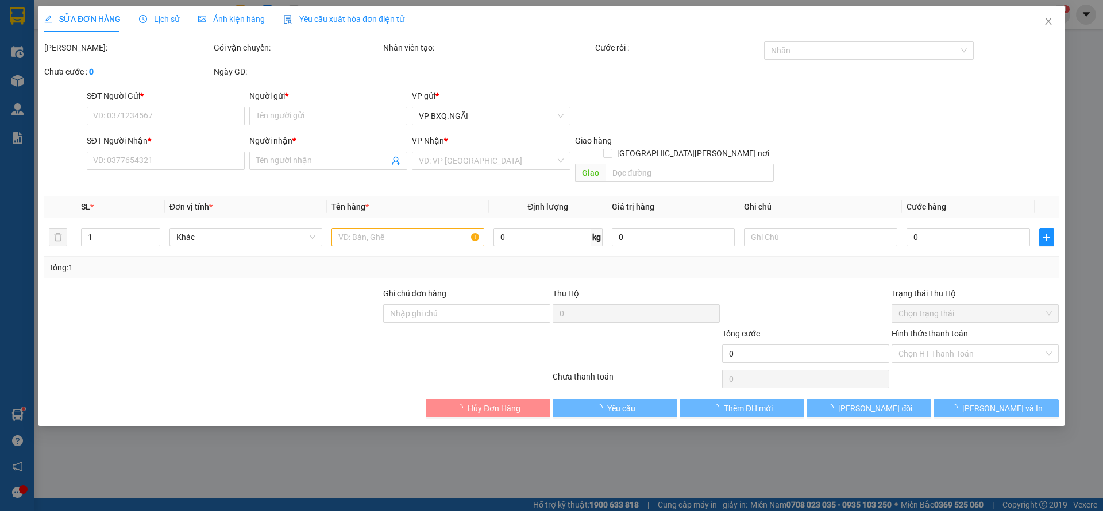
type input "0944762000"
type input "CHÚ THANH"
type input "0798458960"
type input "A"
type input "120.000"
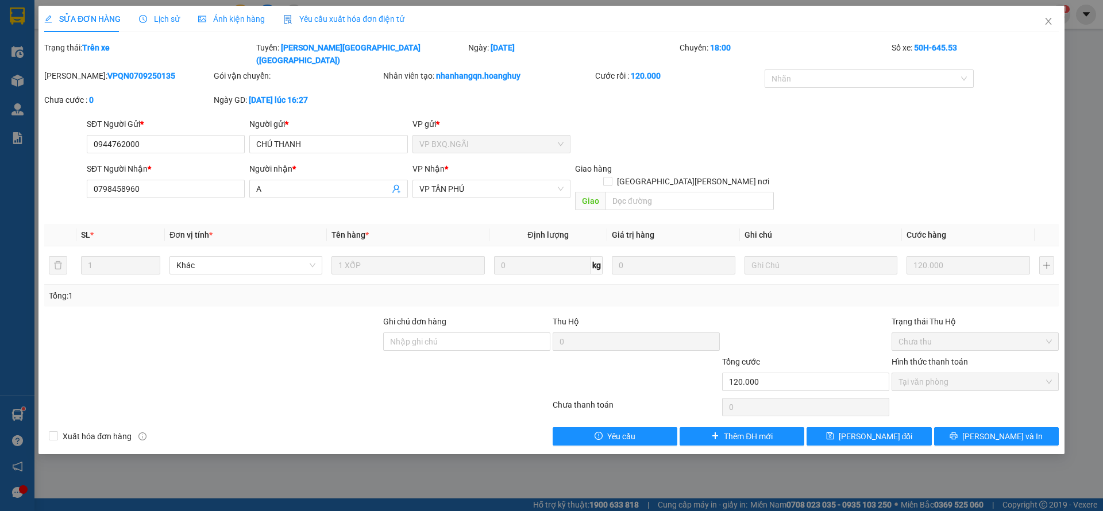
click at [759, 420] on div "SỬA ĐƠN HÀNG Lịch sử Ảnh kiện hàng Yêu cầu xuất hóa đơn điện tử Total Paid Fee …" at bounding box center [551, 230] width 1026 height 448
click at [744, 430] on span "Thêm ĐH mới" at bounding box center [748, 436] width 49 height 13
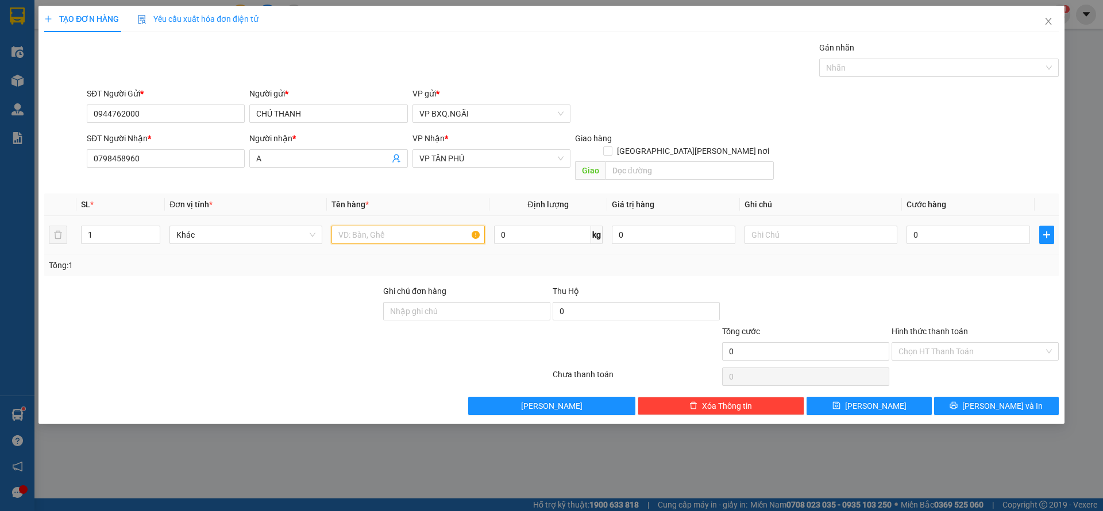
click at [396, 226] on input "text" at bounding box center [407, 235] width 153 height 18
type input "2 BAO"
type input "2"
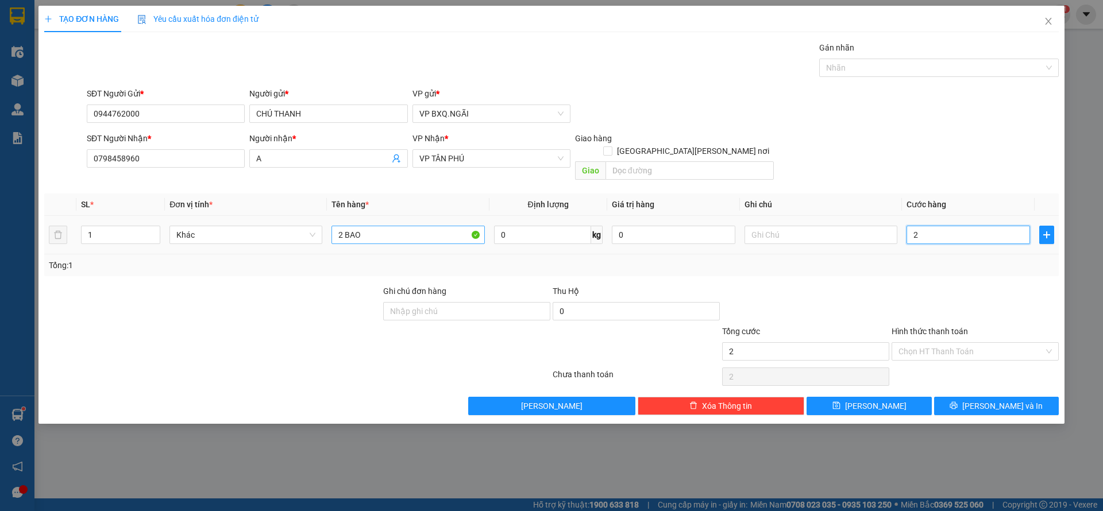
type input "25"
type input "250"
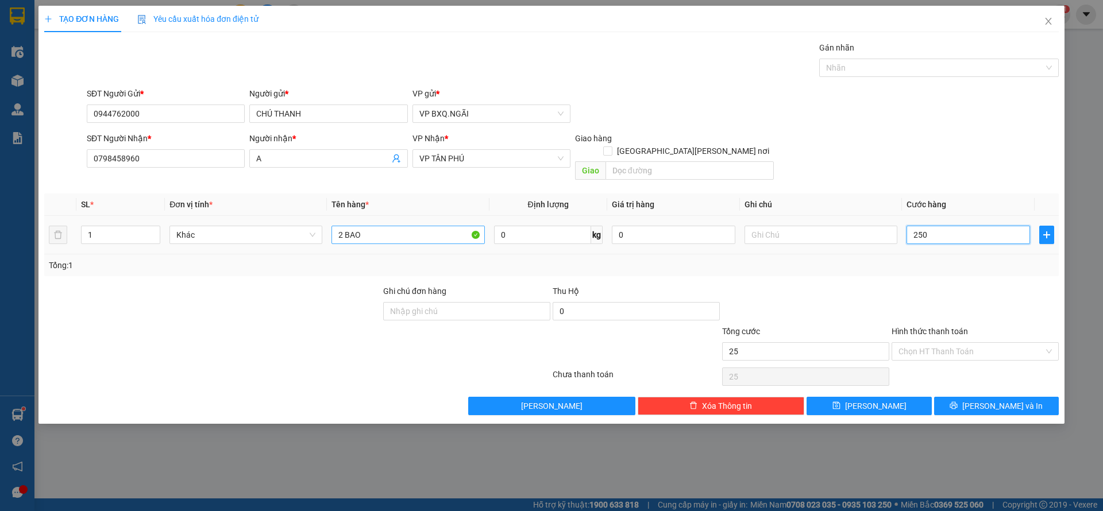
type input "250"
type input "2.500"
type input "25.000"
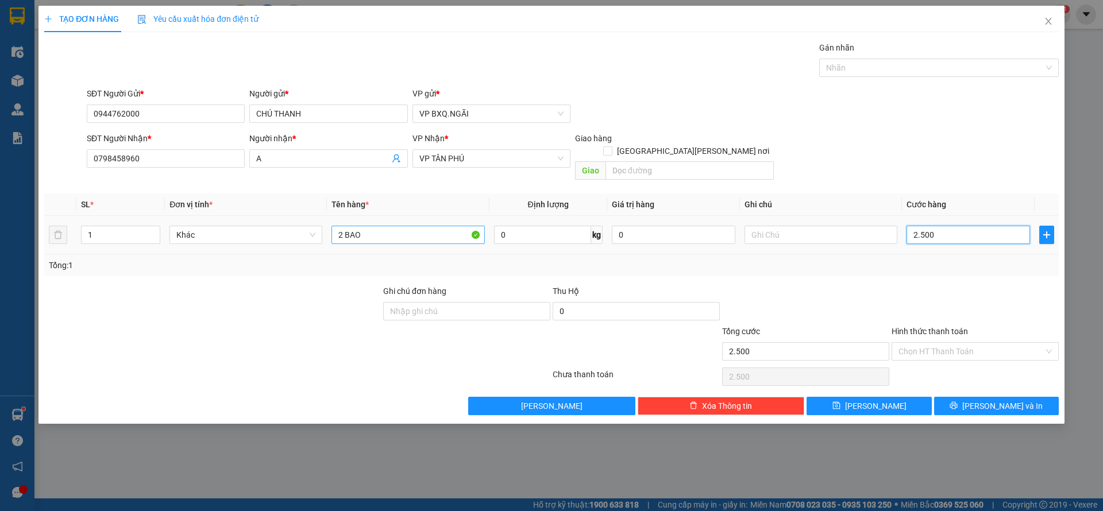
type input "25.000"
type input "250.000"
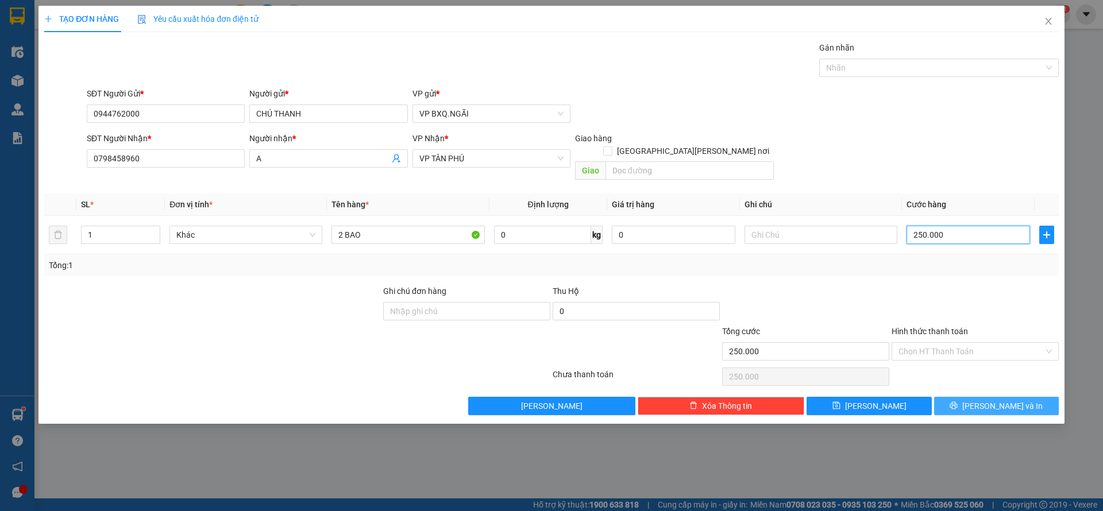
type input "250.000"
click at [958, 397] on button "Lưu và In" at bounding box center [996, 406] width 125 height 18
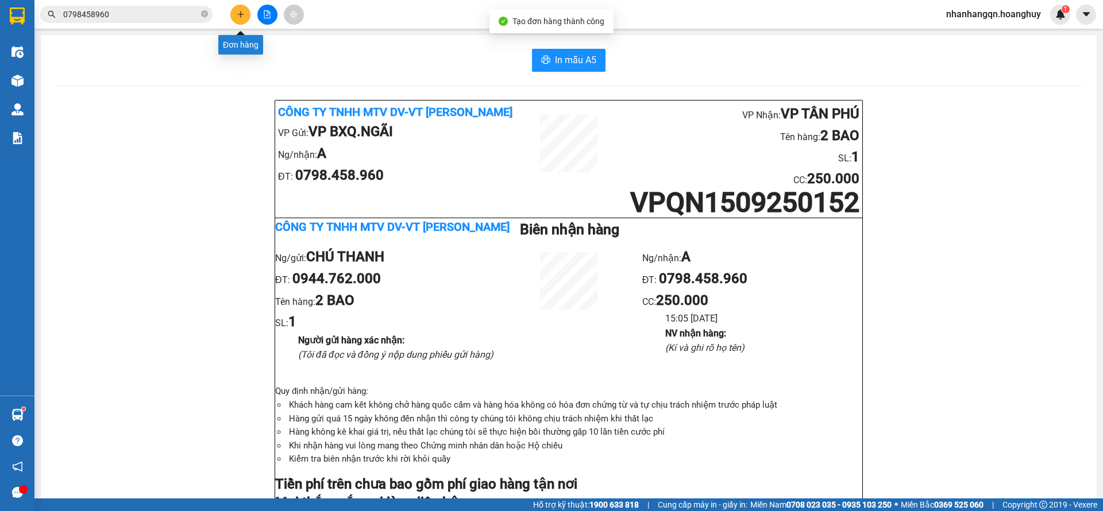
click at [152, 6] on span "0798458960" at bounding box center [126, 14] width 172 height 17
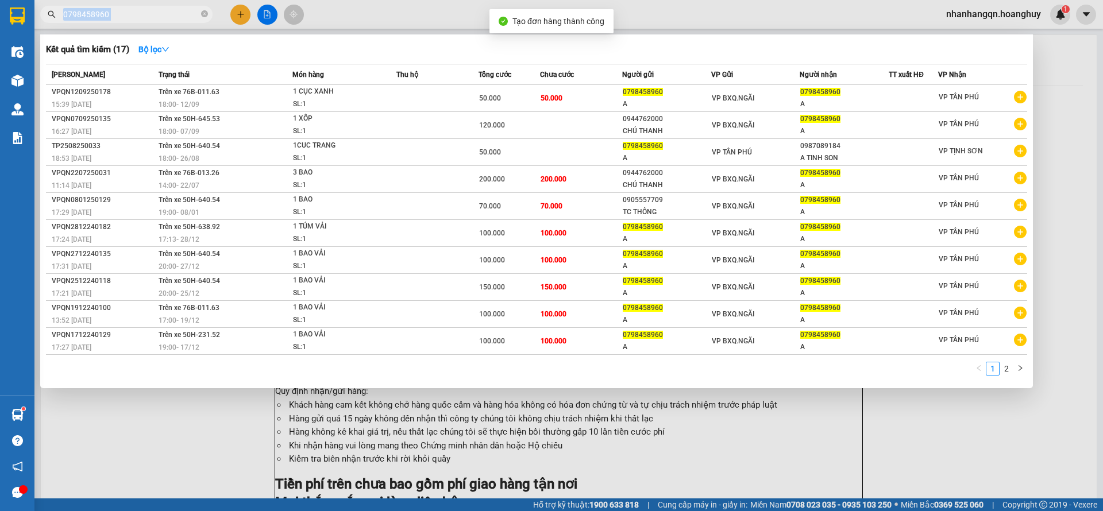
click at [152, 6] on span "0798458960" at bounding box center [126, 14] width 172 height 17
click at [140, 11] on input "0798458960" at bounding box center [131, 14] width 136 height 13
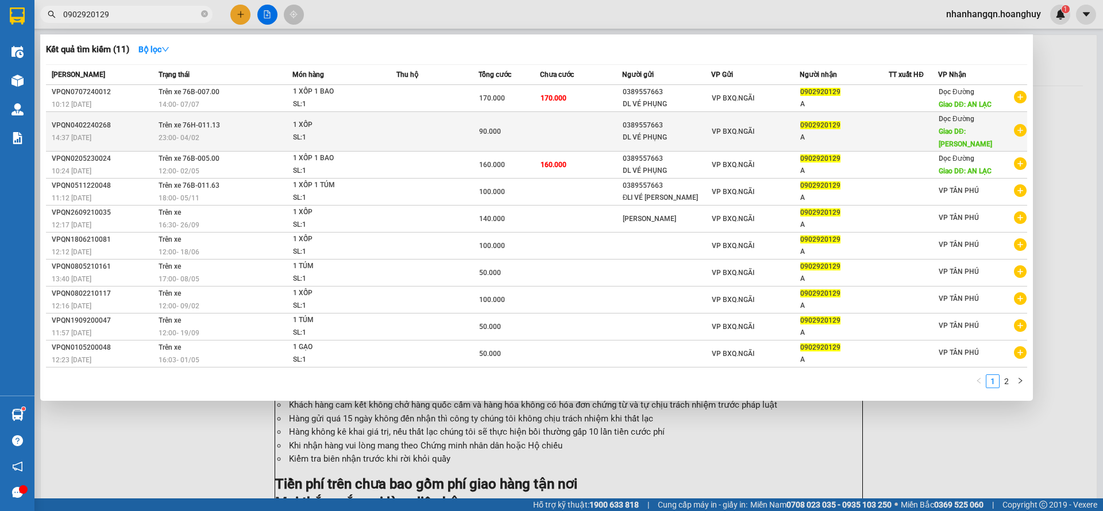
type input "0902920129"
click at [764, 112] on td "VP BXQ.NGÃI" at bounding box center [755, 132] width 89 height 40
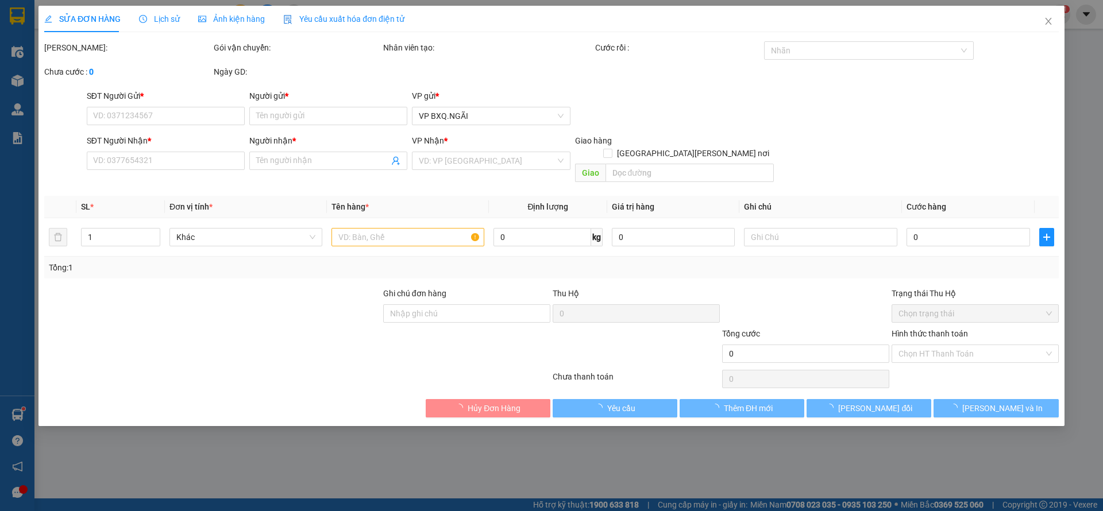
type input "0389557663"
type input "DL VÉ PHỤNG"
type input "0902920129"
type input "A"
type input "BÌNH TÂN"
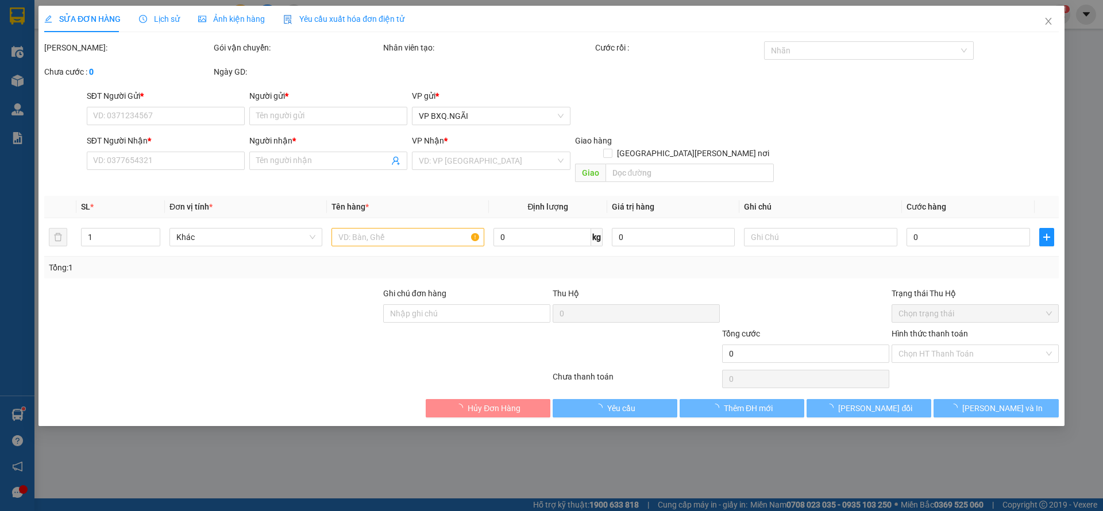
type input "90.000"
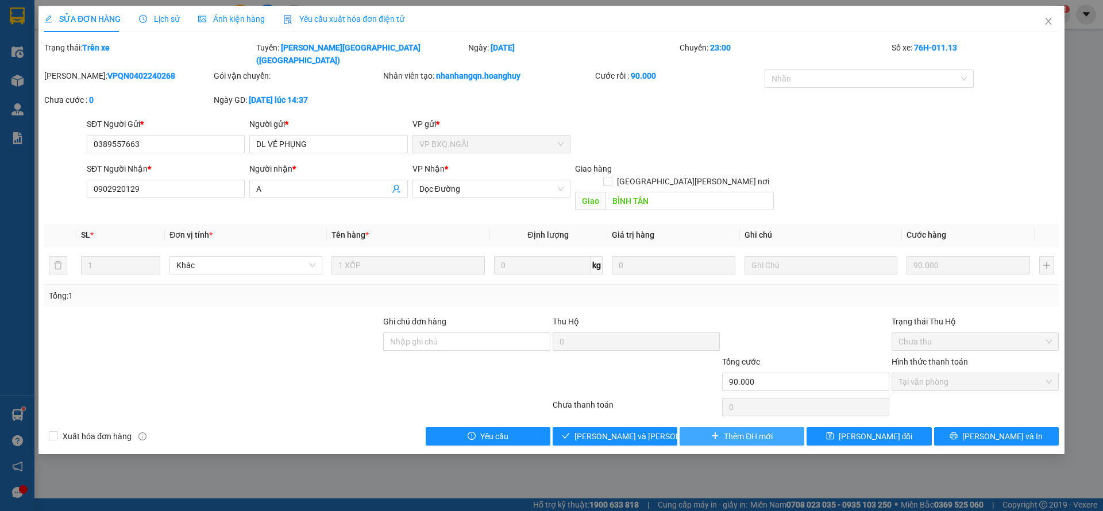
drag, startPoint x: 768, startPoint y: 399, endPoint x: 768, endPoint y: 405, distance: 6.9
click at [768, 403] on div "Total Paid Fee 90.000 Total UnPaid Fee 0 Cash Collection Total Fee Trạng thái: …" at bounding box center [551, 243] width 1014 height 404
click at [768, 430] on span "Thêm ĐH mới" at bounding box center [748, 436] width 49 height 13
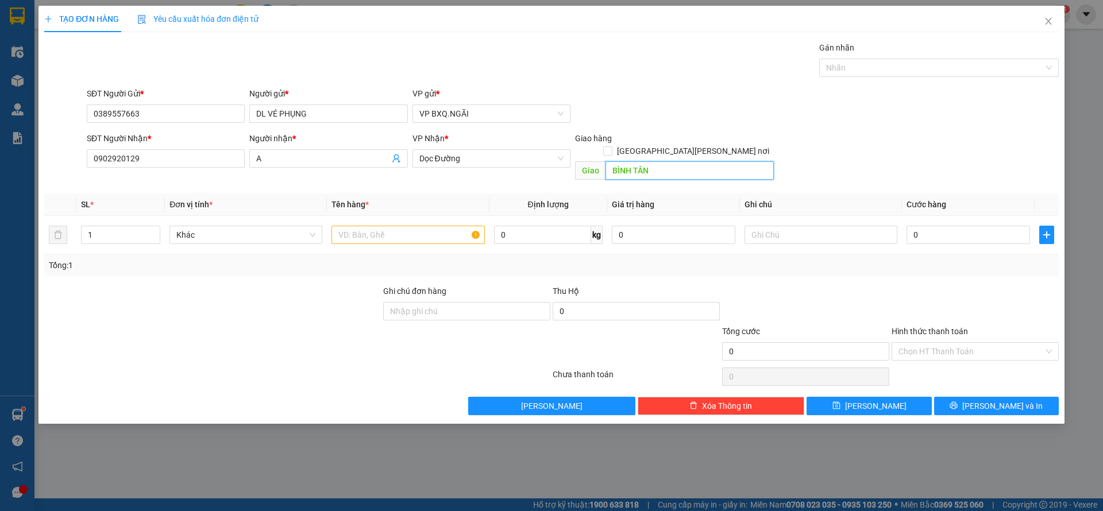
click at [632, 161] on input "BÌNH TÂN" at bounding box center [689, 170] width 168 height 18
type input "AN LẠC"
click at [361, 235] on td at bounding box center [408, 235] width 162 height 38
click at [361, 227] on input "text" at bounding box center [407, 235] width 153 height 18
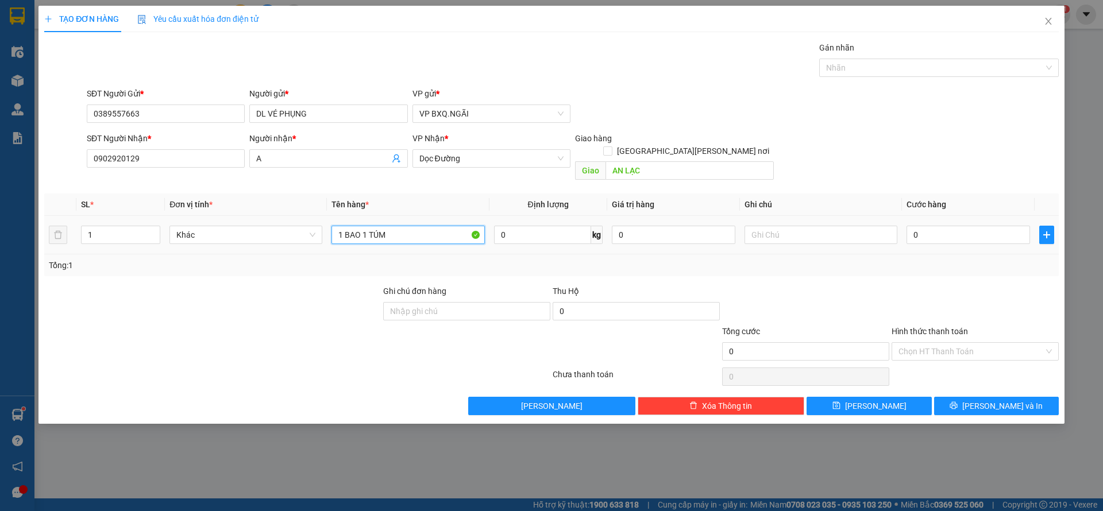
type input "1 BAO 1 TÚM"
type input "2"
type input "21"
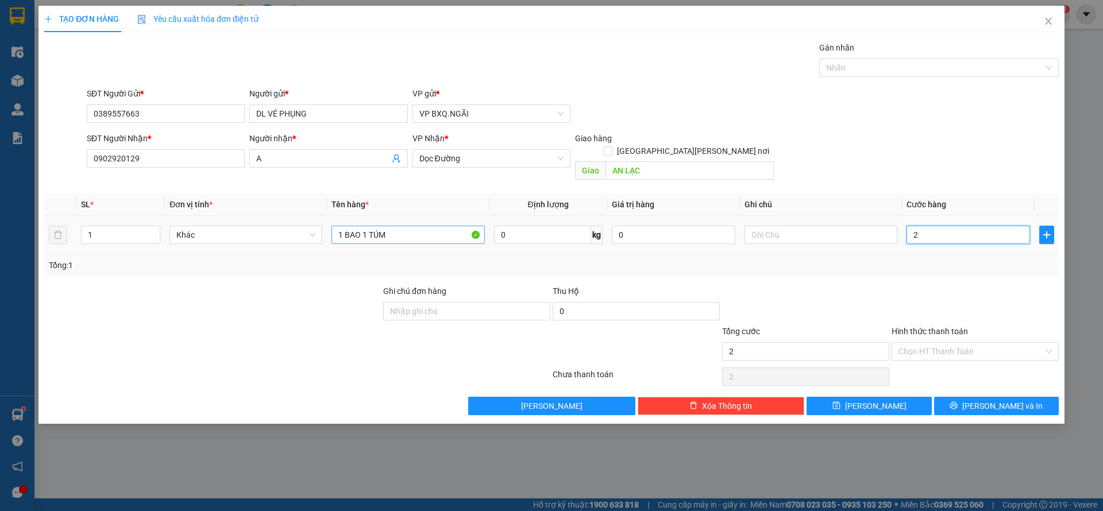
type input "21"
type input "2"
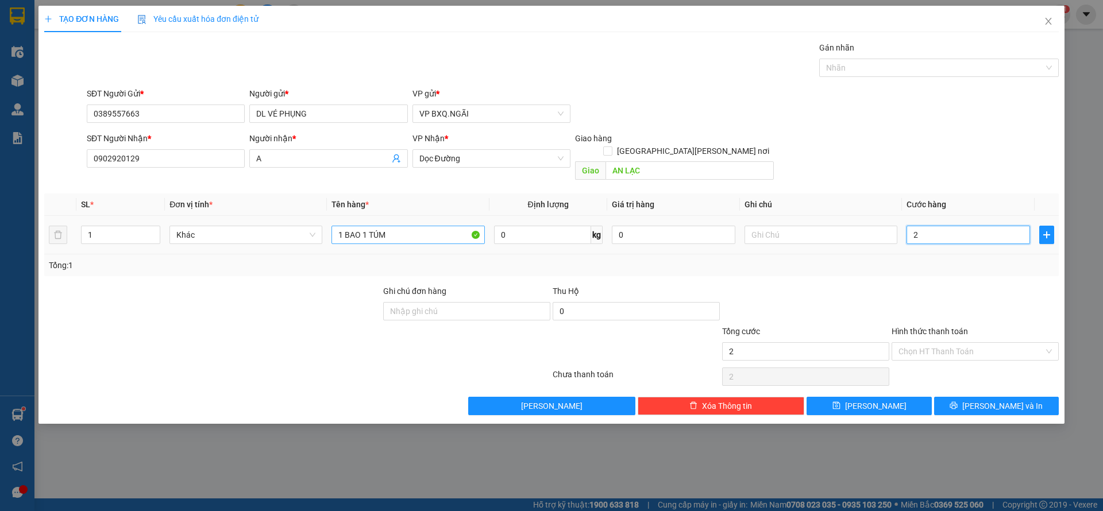
type input "0"
type input "012"
type input "12"
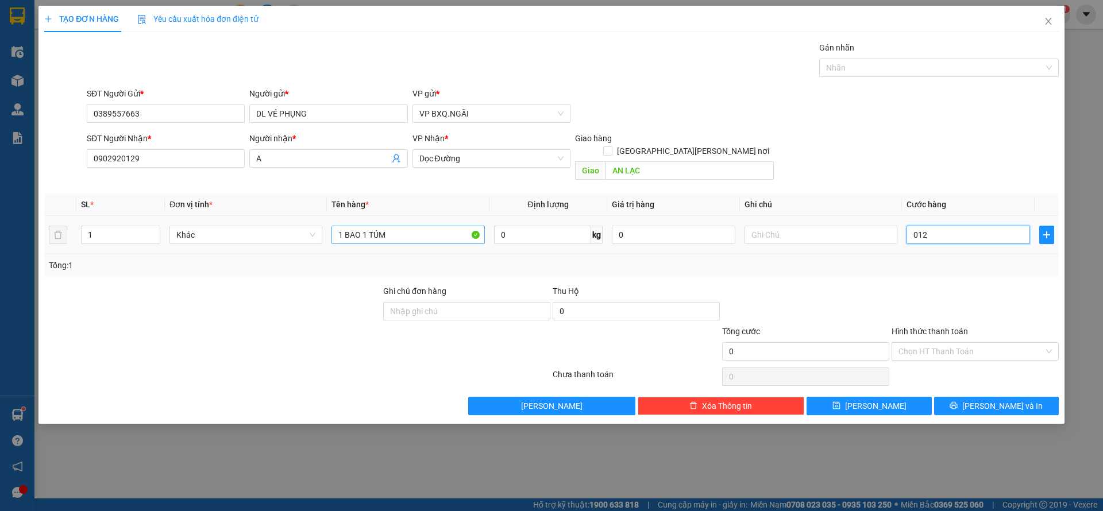
type input "12"
type input "0.120"
type input "120"
type input "01.200"
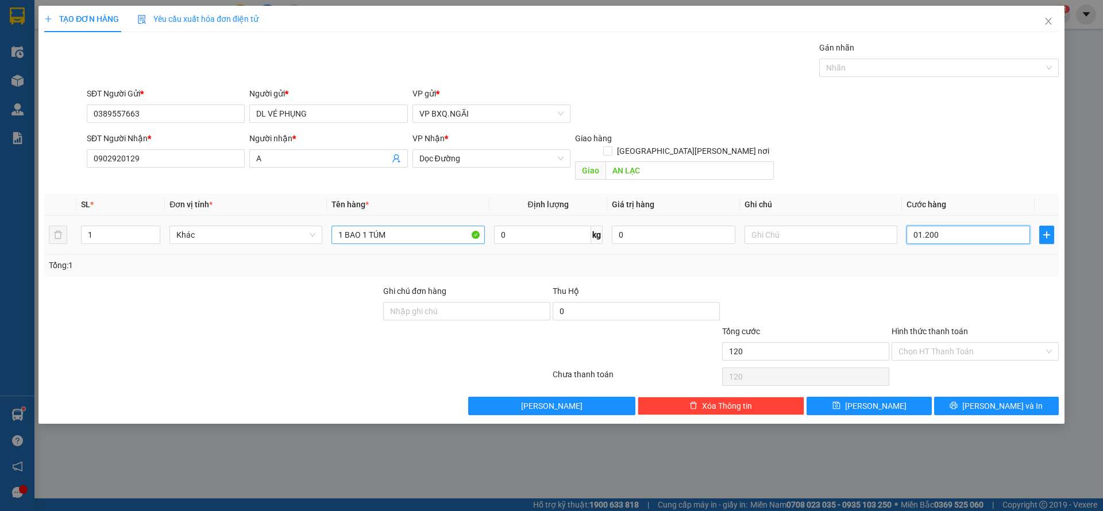
type input "1.200"
type input "012.000"
type input "12.000"
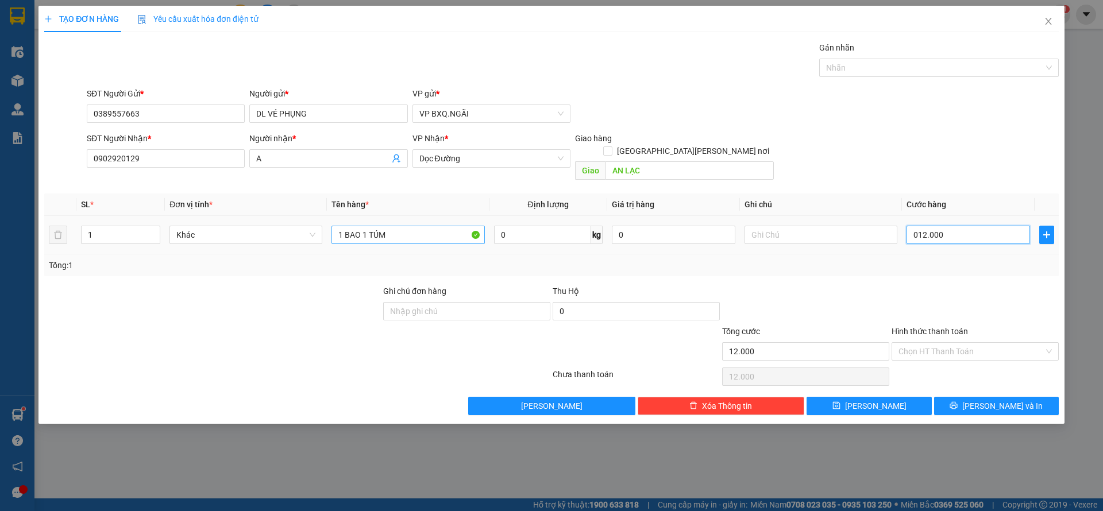
type input "0.120.000"
type input "120.000"
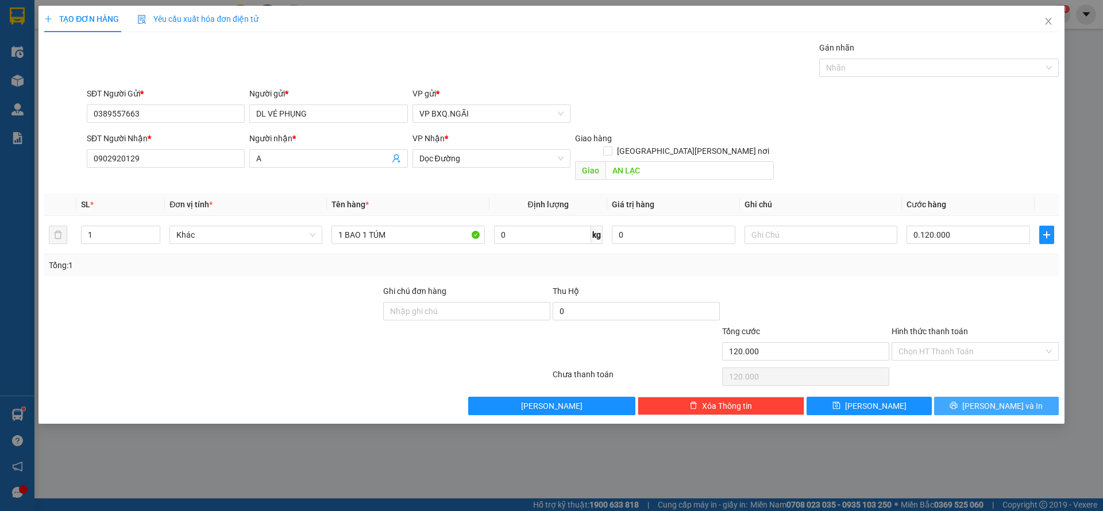
type input "120.000"
click at [1037, 397] on button "Lưu và In" at bounding box center [996, 406] width 125 height 18
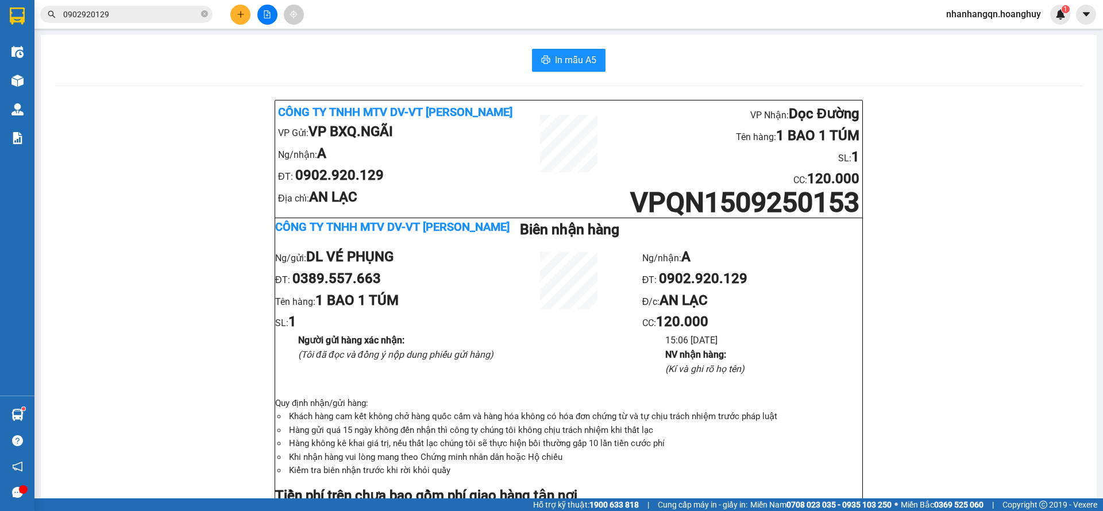
click at [162, 13] on input "0902920129" at bounding box center [131, 14] width 136 height 13
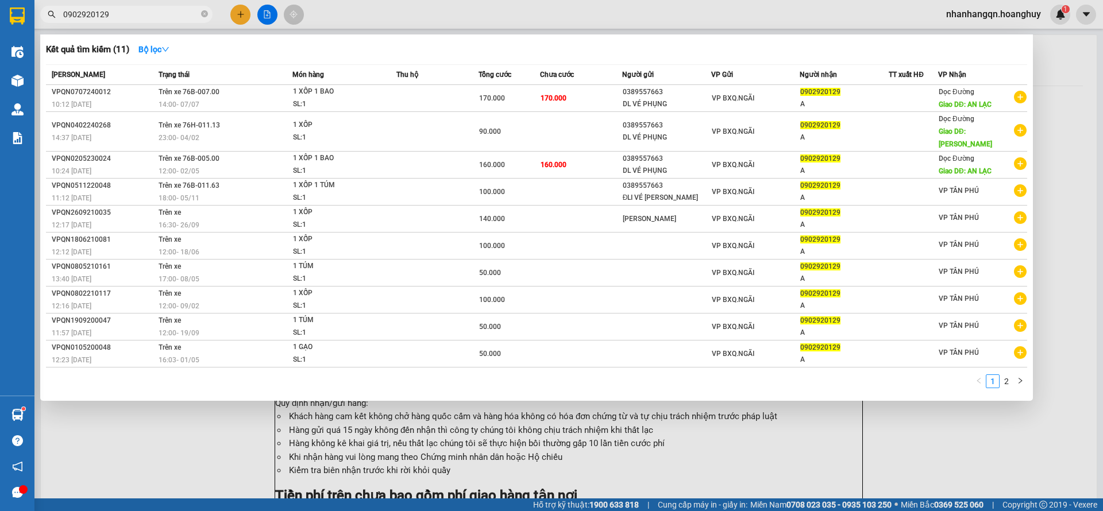
click at [162, 13] on input "0902920129" at bounding box center [131, 14] width 136 height 13
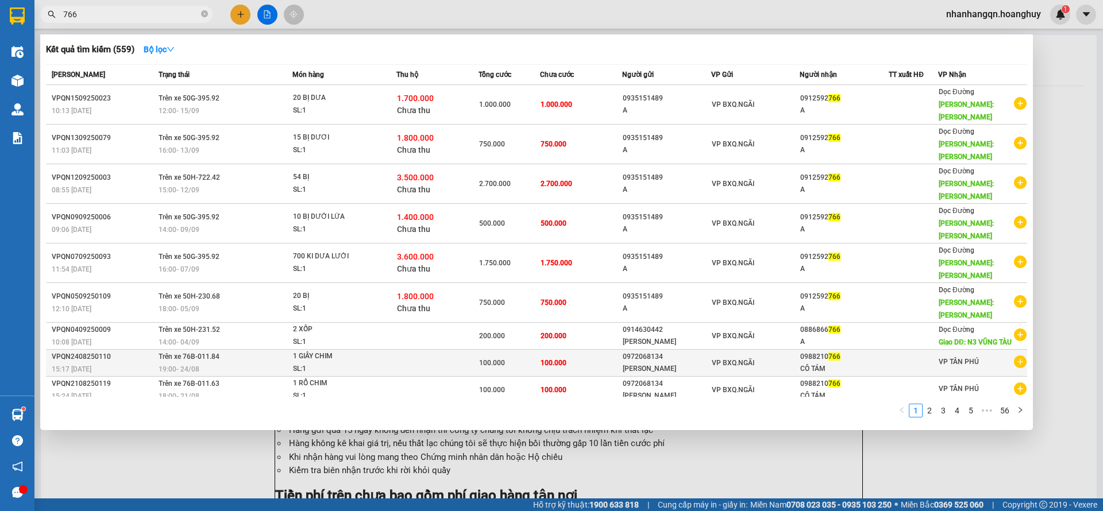
type input "766"
click at [763, 364] on td "VP BXQ.NGÃI" at bounding box center [755, 363] width 89 height 27
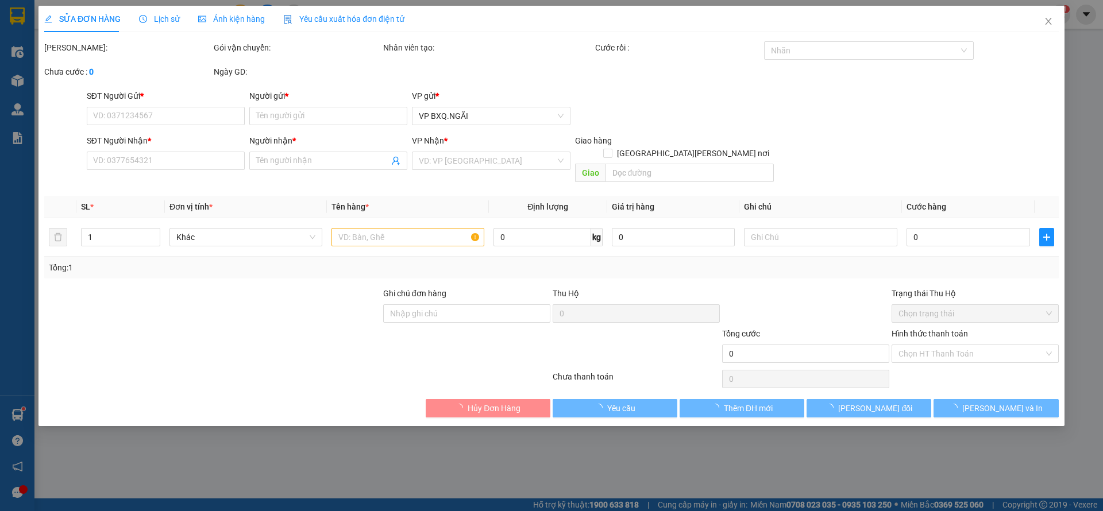
type input "0972068134"
type input "CHIM THANH"
type input "0988210766"
type input "CÔ TÁM"
type input "100.000"
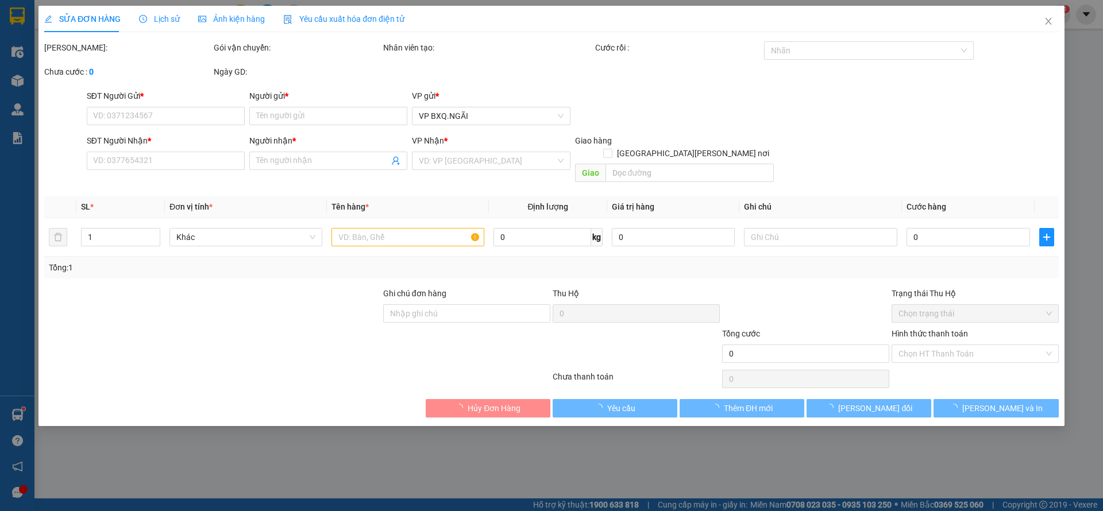
type input "100.000"
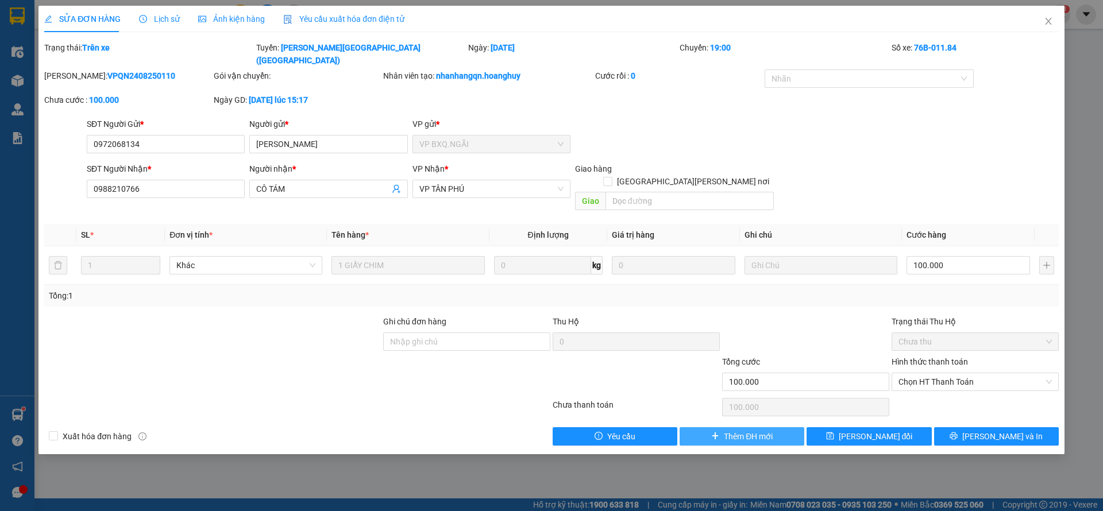
click at [749, 430] on span "Thêm ĐH mới" at bounding box center [748, 436] width 49 height 13
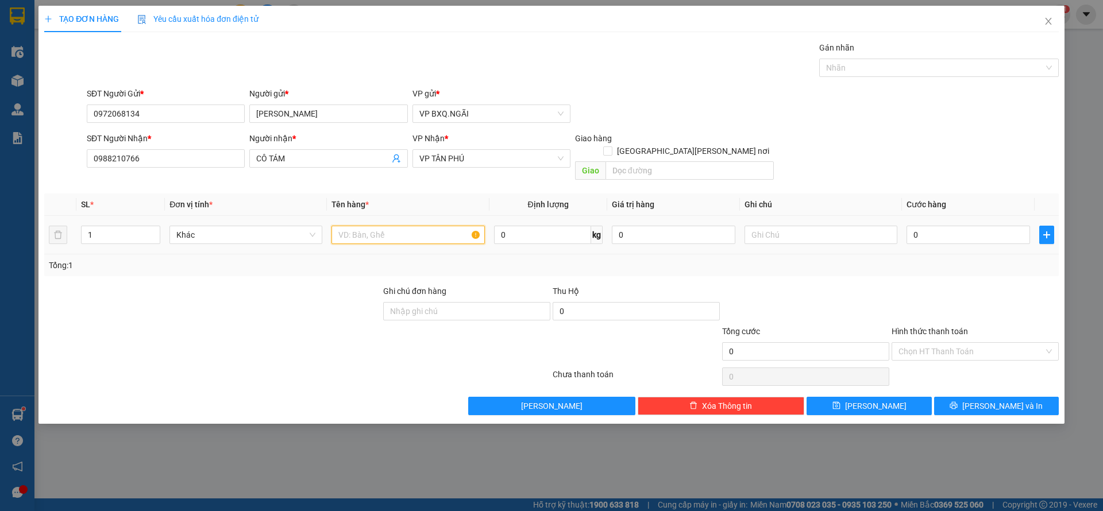
click at [403, 226] on input "text" at bounding box center [407, 235] width 153 height 18
type input "1 RỔ CHIM"
type input "1"
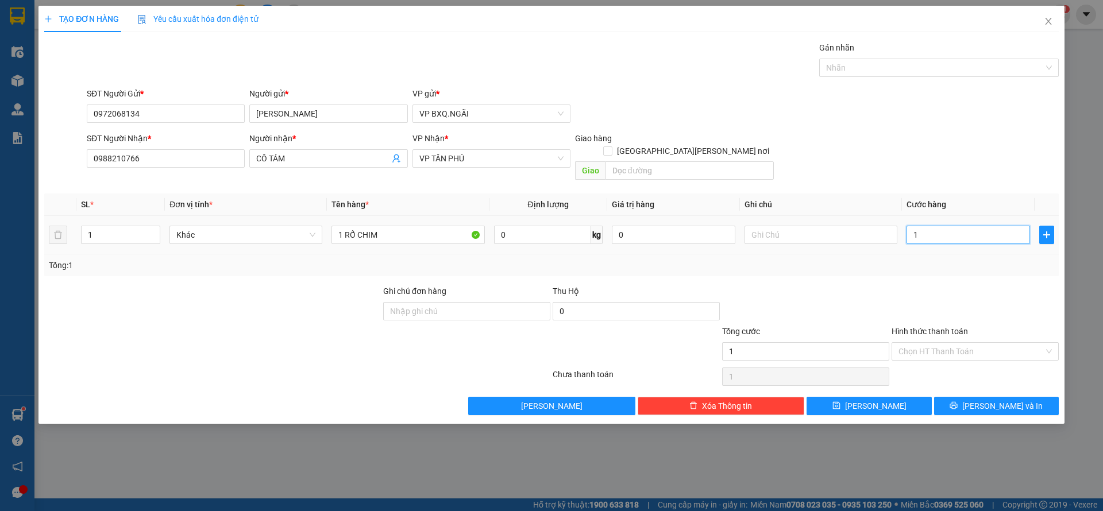
type input "10"
type input "100"
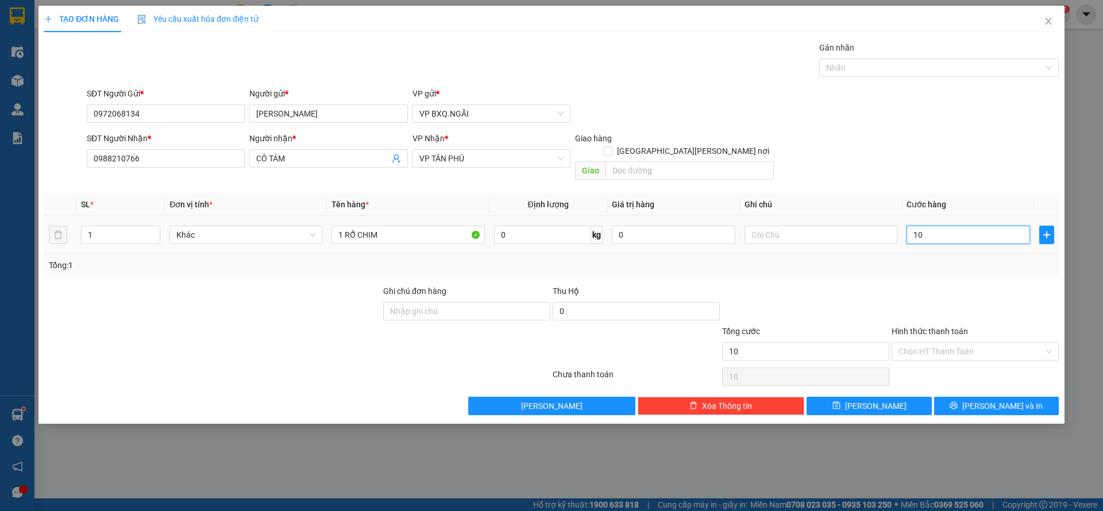
type input "100"
type input "1.000"
type input "10.000"
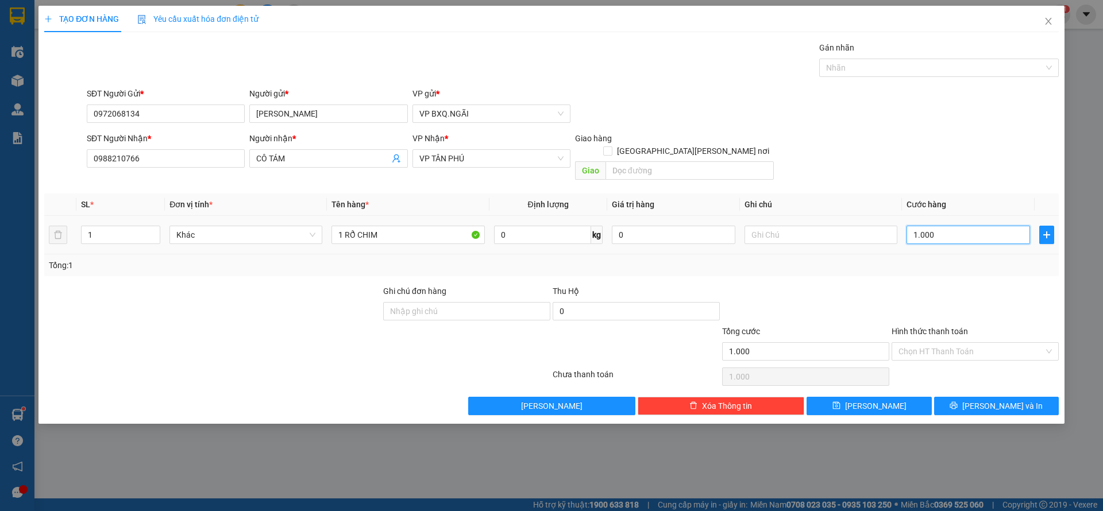
type input "10.000"
type input "100.000"
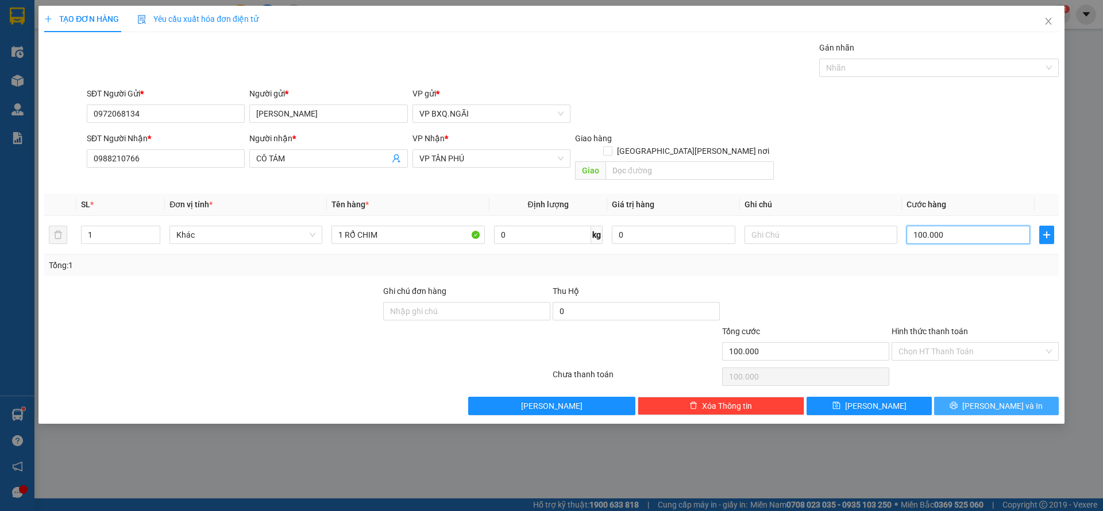
type input "100.000"
click at [957, 401] on icon "printer" at bounding box center [953, 405] width 8 height 8
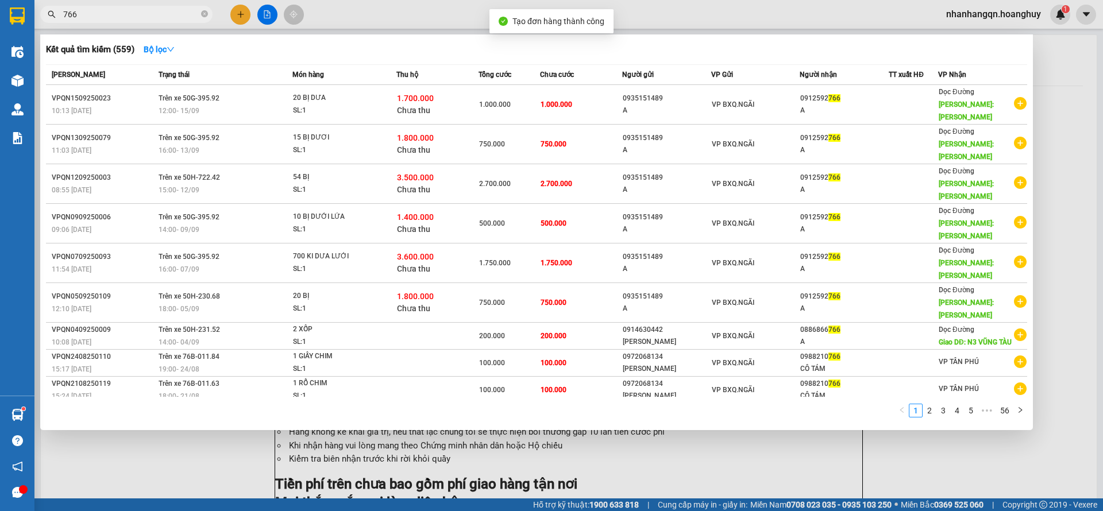
click at [142, 12] on input "766" at bounding box center [131, 14] width 136 height 13
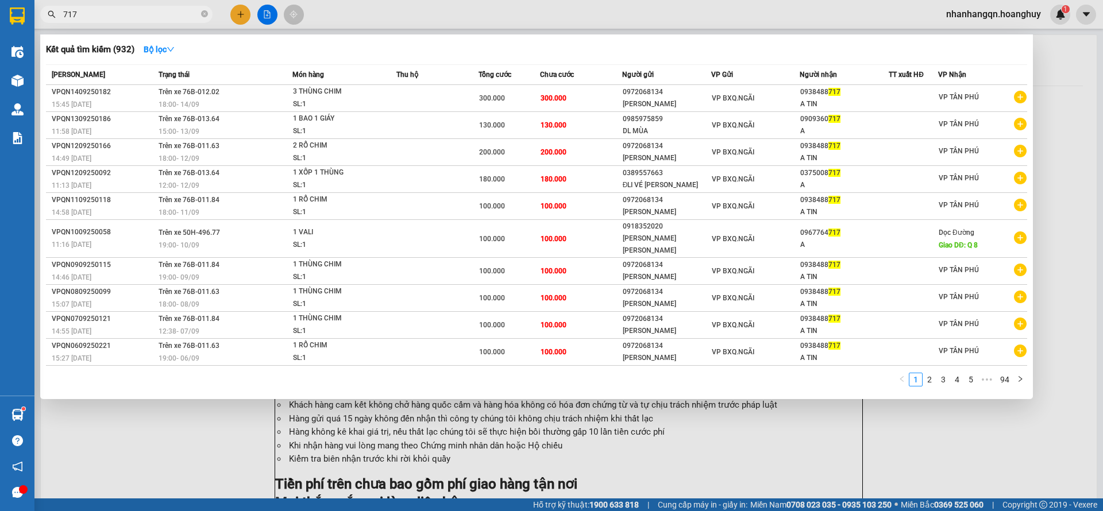
type input "717"
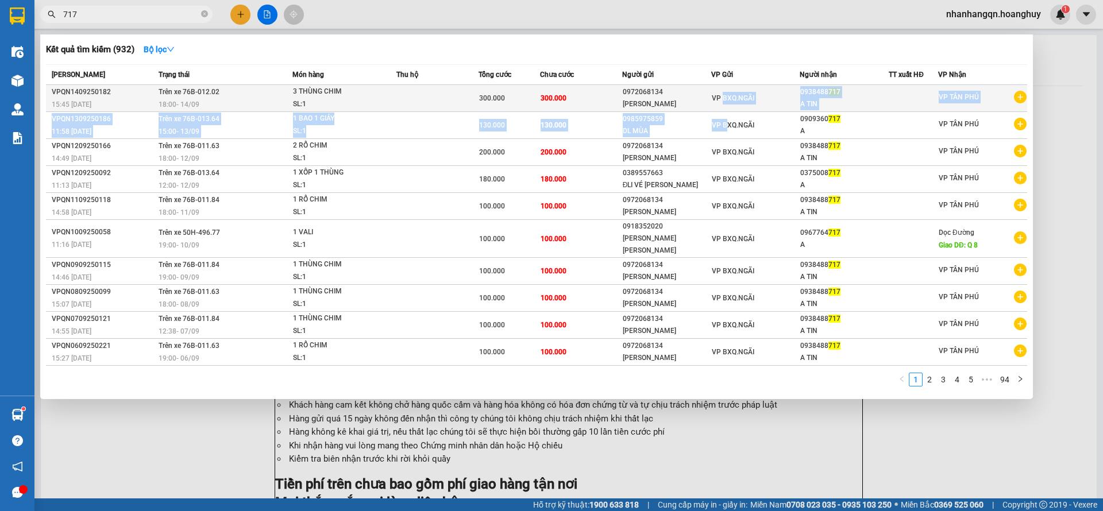
drag, startPoint x: 726, startPoint y: 111, endPoint x: 722, endPoint y: 98, distance: 13.8
click at [722, 98] on tbody "VPQN1409250182 15:45 - 14/09 Trên xe 76B-012.02 18:00 - 14/09 3 THÙNG CHIM SL: …" at bounding box center [536, 225] width 981 height 281
click at [722, 98] on span "VP BXQ.NGÃI" at bounding box center [732, 98] width 42 height 8
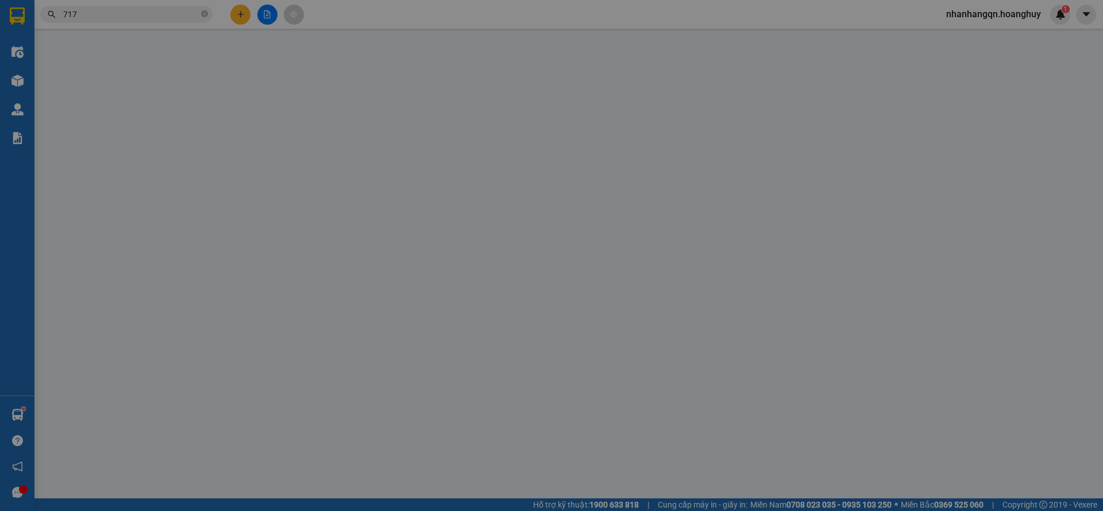
type input "0972068134"
type input "CHIM THANH"
type input "0938488717"
type input "A TIN"
type input "300.000"
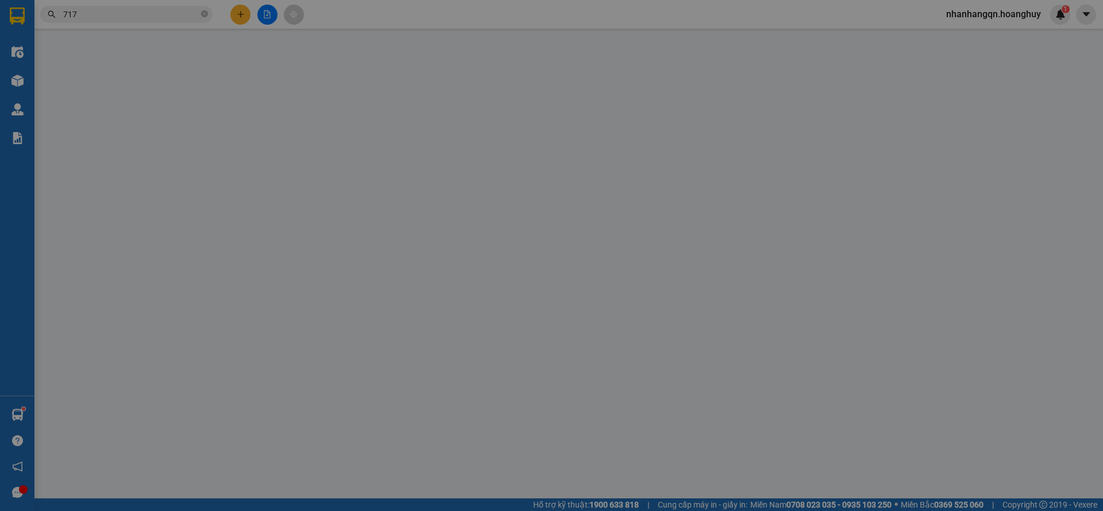
type input "300.000"
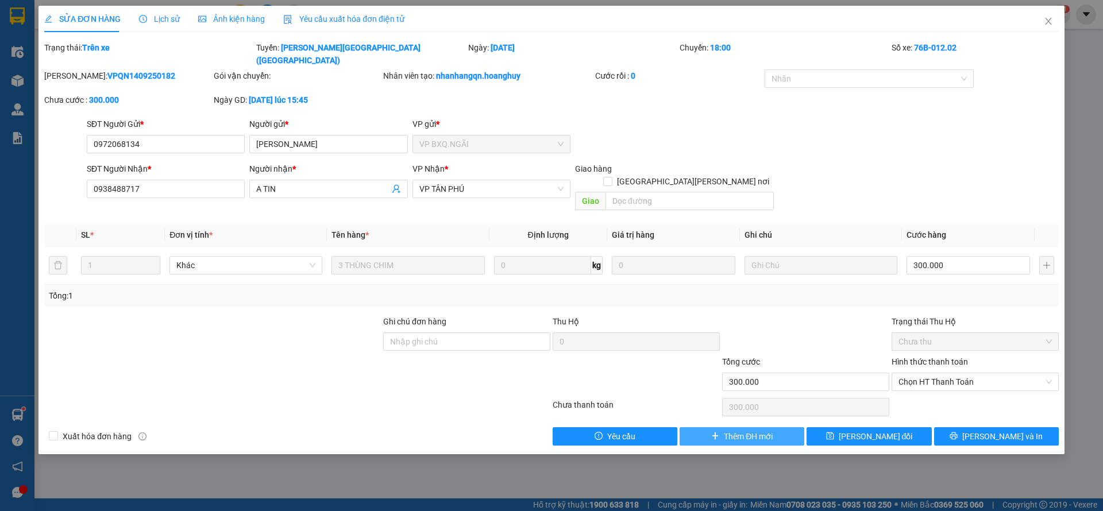
click at [773, 427] on button "Thêm ĐH mới" at bounding box center [741, 436] width 125 height 18
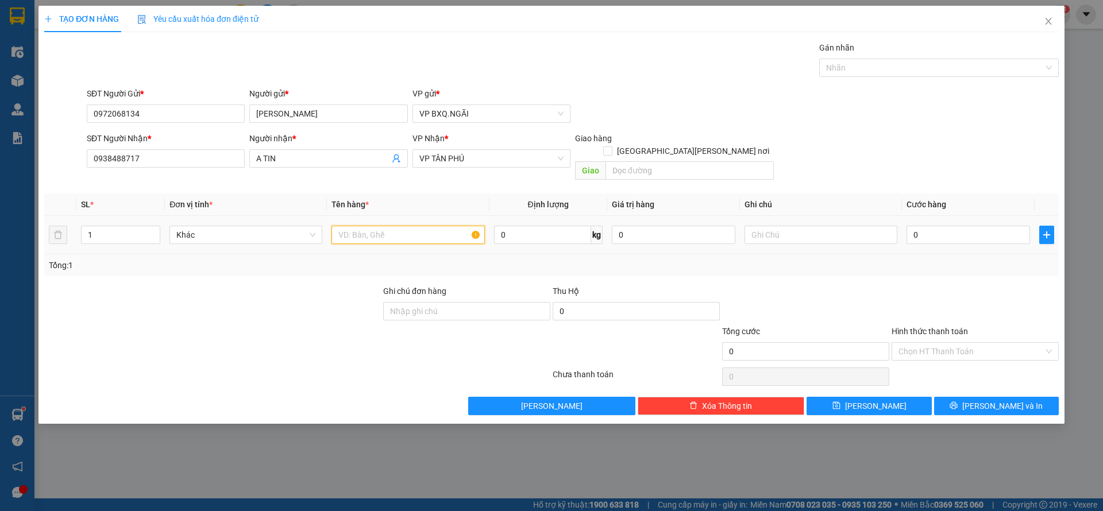
click at [417, 226] on input "text" at bounding box center [407, 235] width 153 height 18
click at [417, 226] on input "1 XỐP" at bounding box center [407, 235] width 153 height 18
type input "1 THÙNG CHIM"
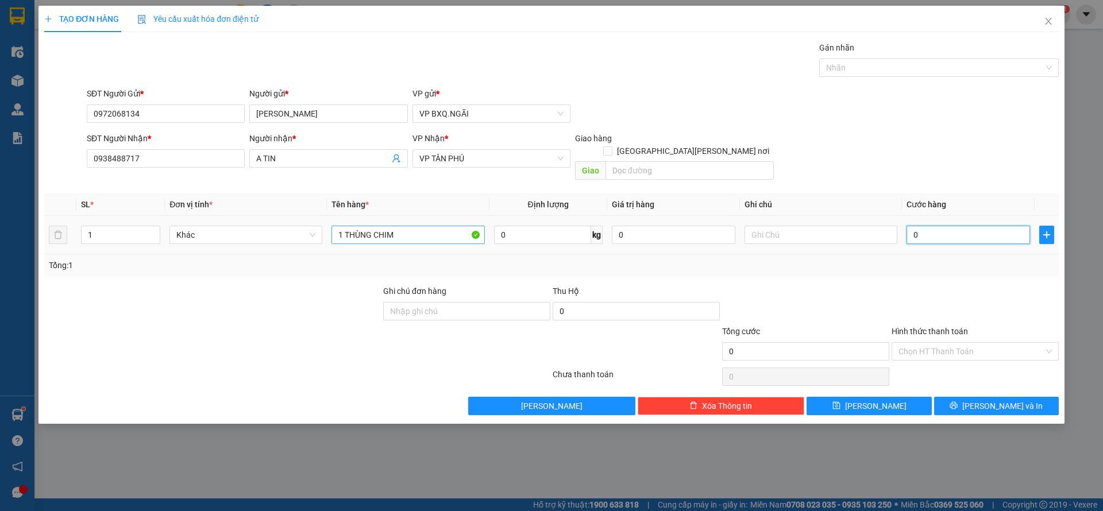
type input "1"
type input "10"
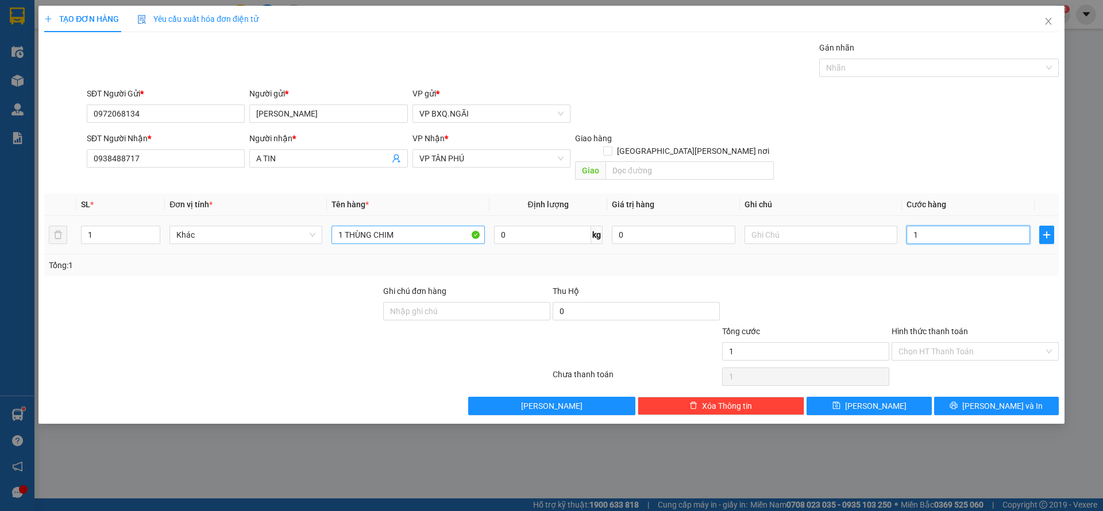
type input "10"
type input "100"
type input "1.000"
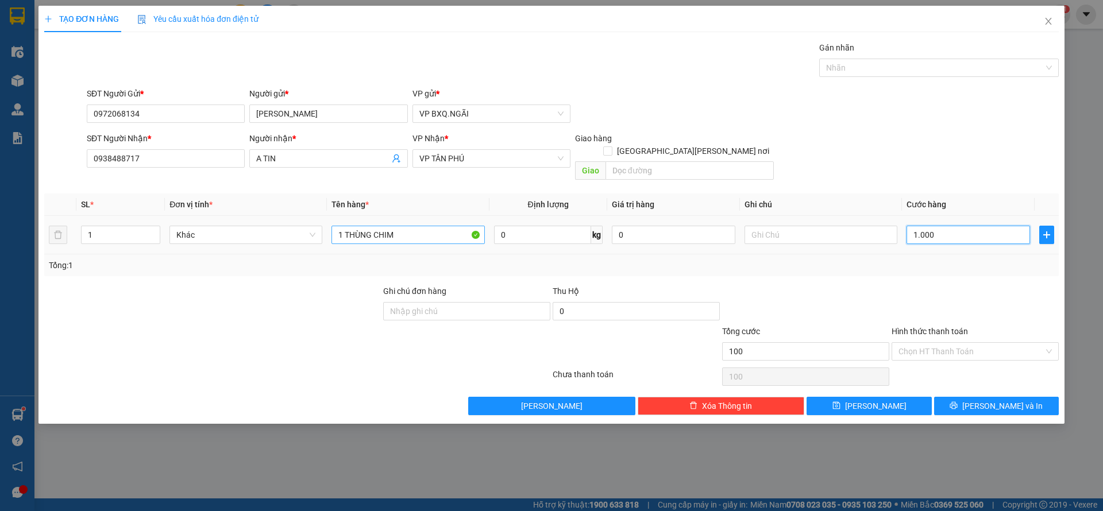
type input "1.000"
type input "10.000"
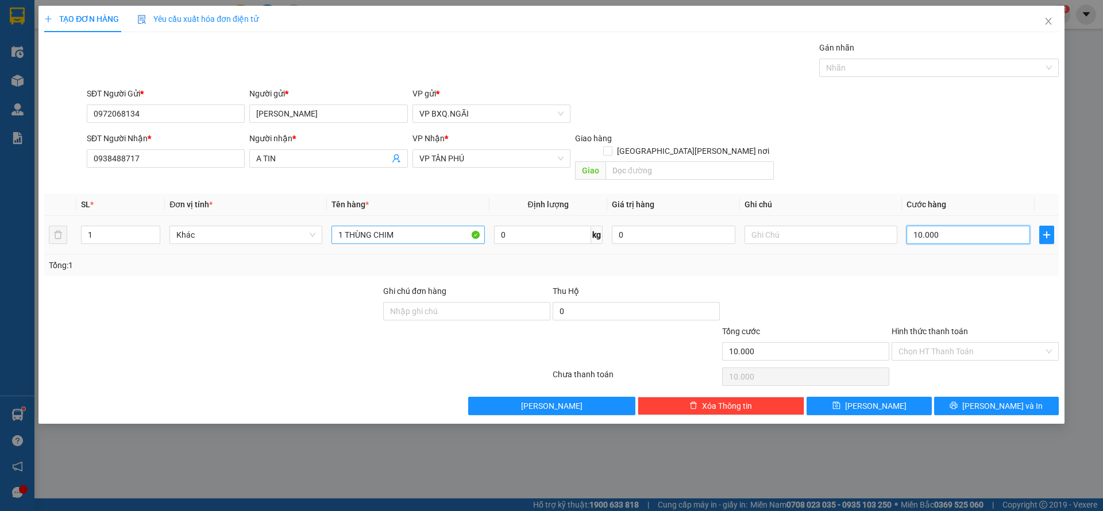
type input "100.000"
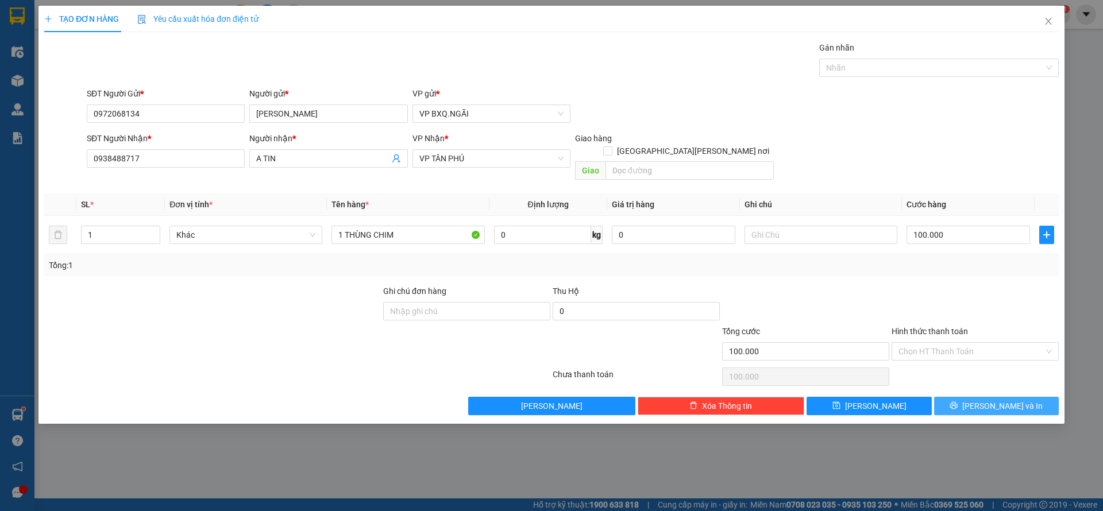
click at [982, 397] on button "Lưu và In" at bounding box center [996, 406] width 125 height 18
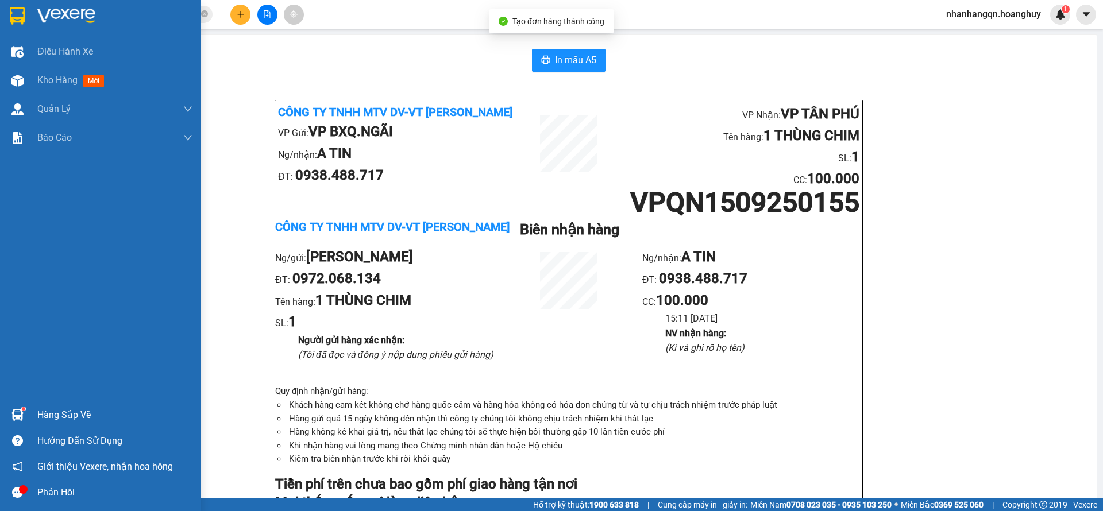
drag, startPoint x: 11, startPoint y: 15, endPoint x: 197, endPoint y: 12, distance: 185.5
click at [13, 15] on img at bounding box center [17, 15] width 15 height 17
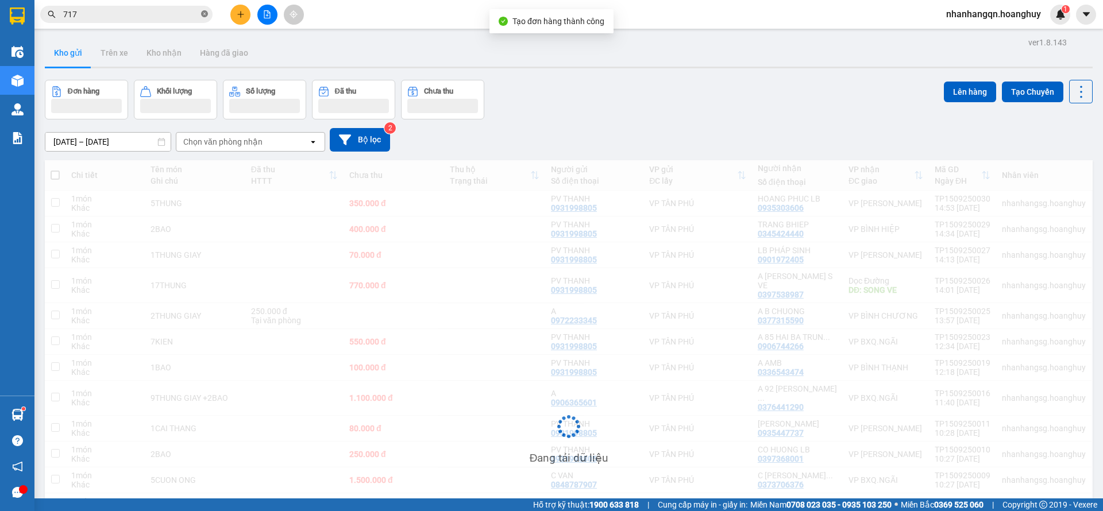
click at [206, 14] on icon "close-circle" at bounding box center [204, 13] width 7 height 7
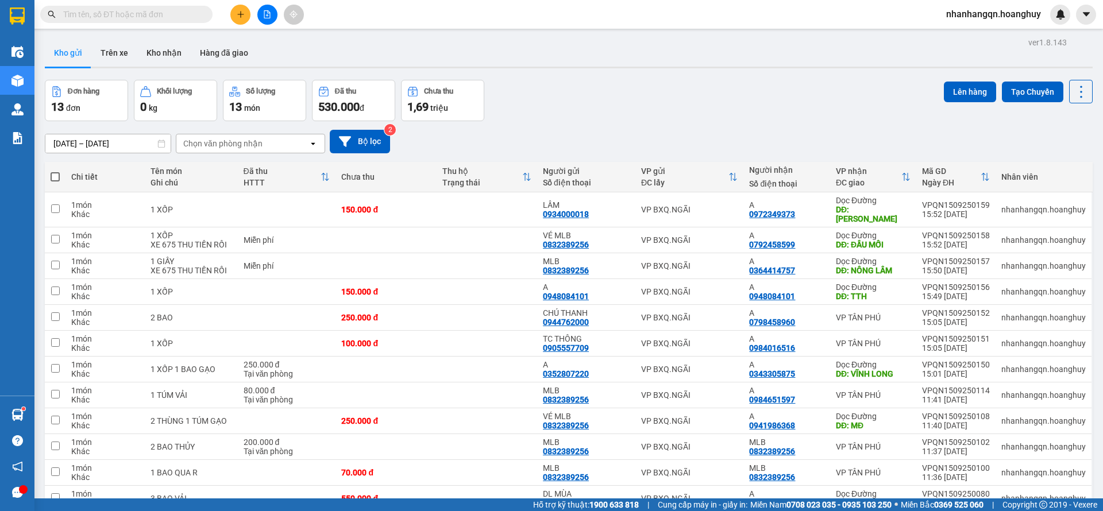
scroll to position [77, 0]
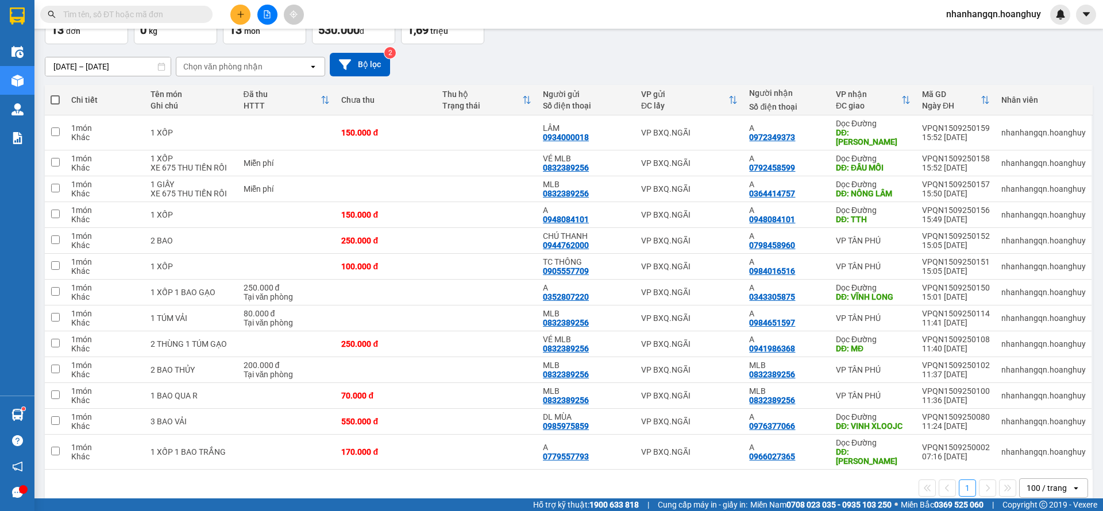
click at [269, 9] on button at bounding box center [267, 15] width 20 height 20
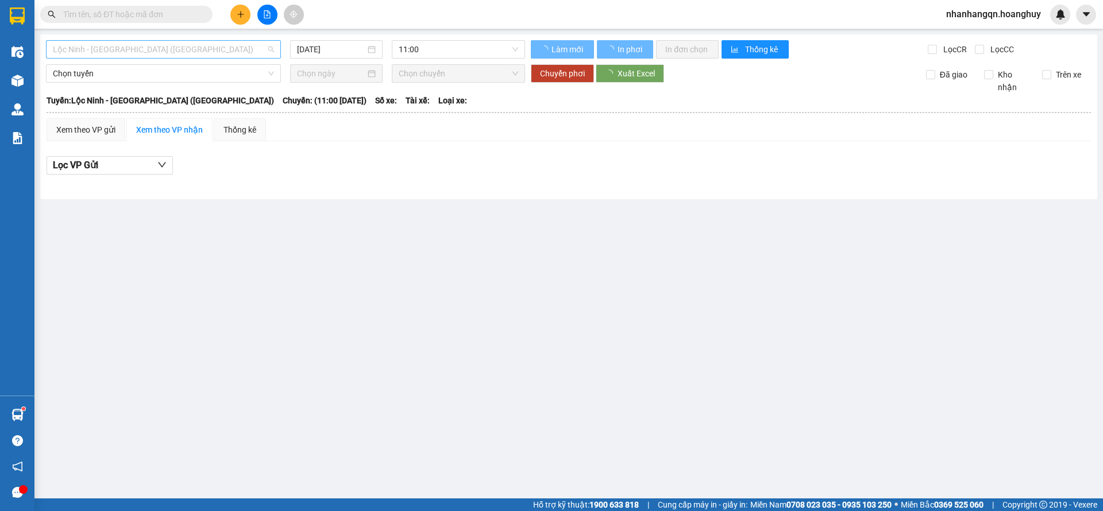
click at [188, 55] on span "Lộc Ninh - Quảng Ngãi (Hàng Hóa)" at bounding box center [163, 49] width 221 height 17
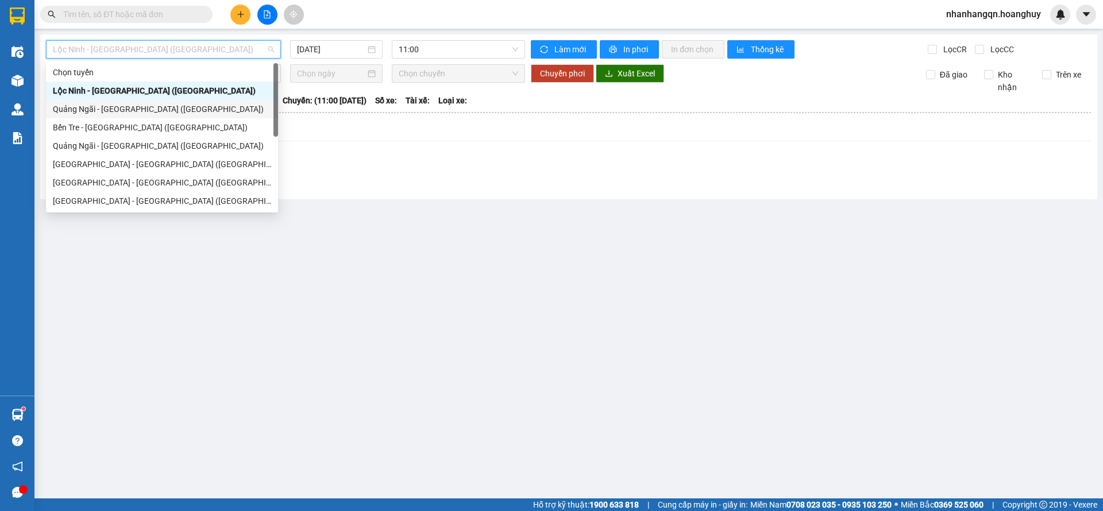
click at [118, 112] on div "Quảng Ngãi - Sài Gòn (Hàng Hoá)" at bounding box center [162, 109] width 218 height 13
type input "15/09/2025"
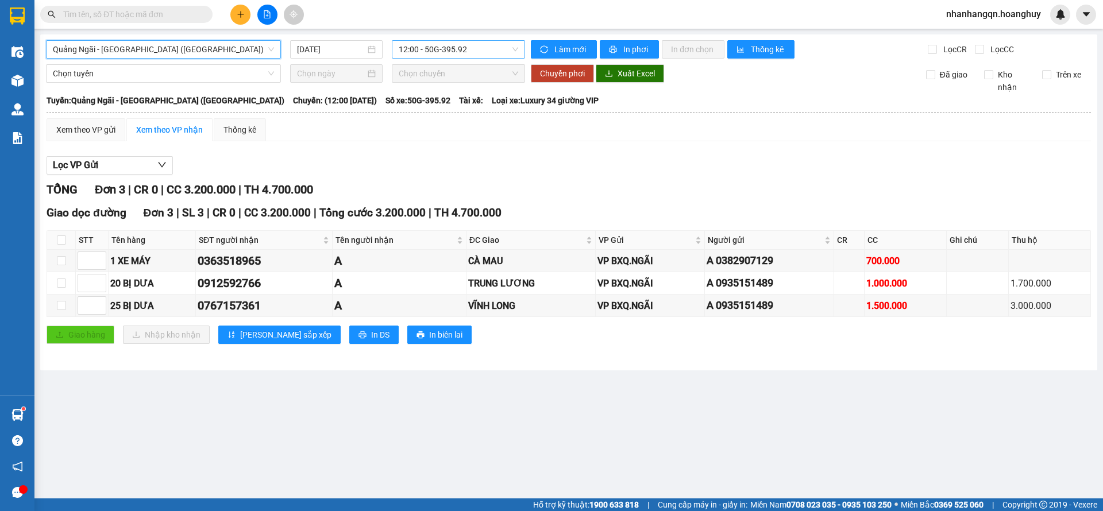
click at [443, 51] on span "12:00 - 50G-395.92" at bounding box center [458, 49] width 119 height 17
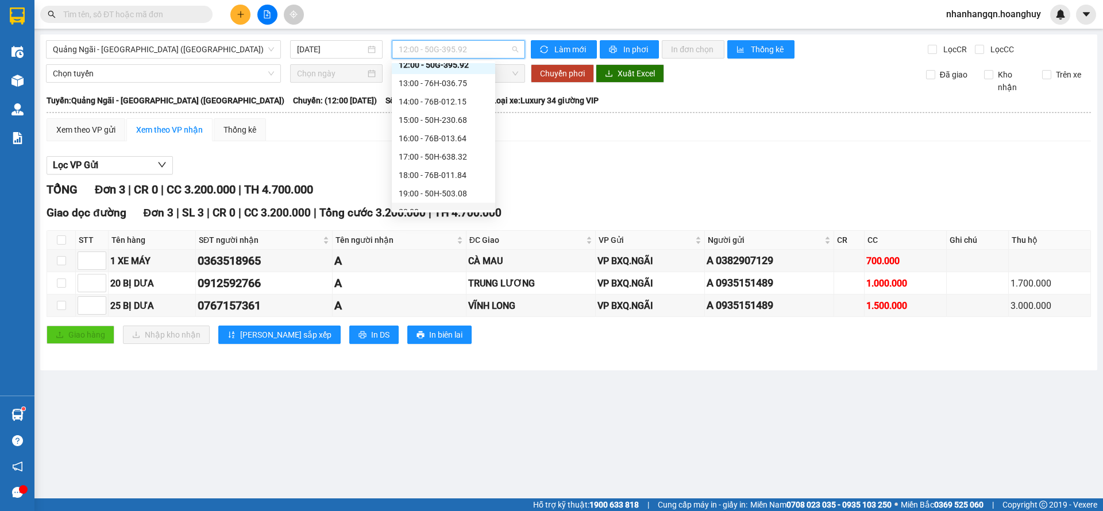
scroll to position [37, 0]
drag, startPoint x: 454, startPoint y: 181, endPoint x: 531, endPoint y: 215, distance: 84.3
click at [455, 182] on div "19:00 - 50H-503.08" at bounding box center [444, 182] width 90 height 13
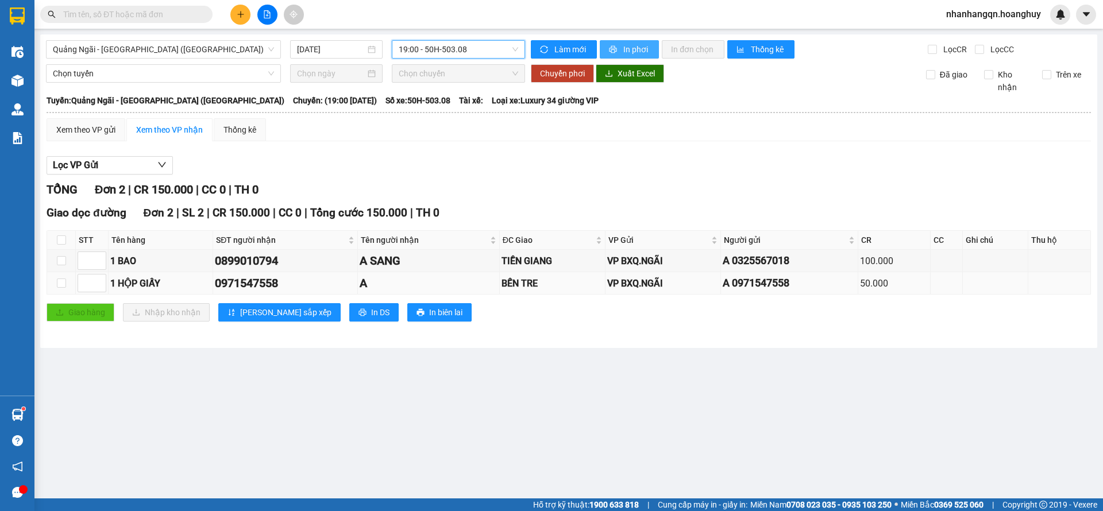
drag, startPoint x: 625, startPoint y: 44, endPoint x: 739, endPoint y: 291, distance: 271.6
click at [626, 45] on span "In phơi" at bounding box center [636, 49] width 26 height 13
click at [175, 18] on input "text" at bounding box center [131, 14] width 136 height 13
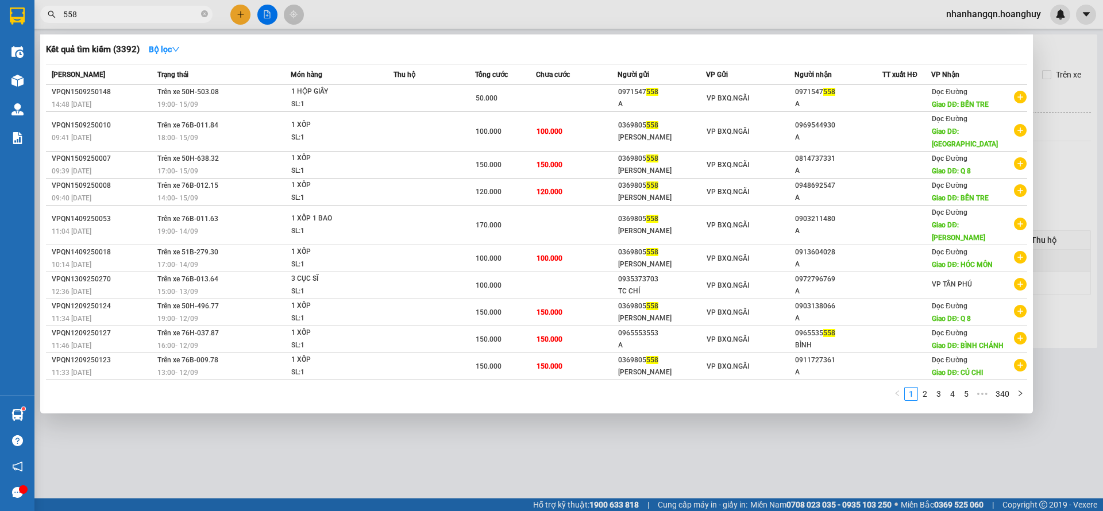
type input "558"
click at [204, 16] on icon "close-circle" at bounding box center [204, 13] width 7 height 7
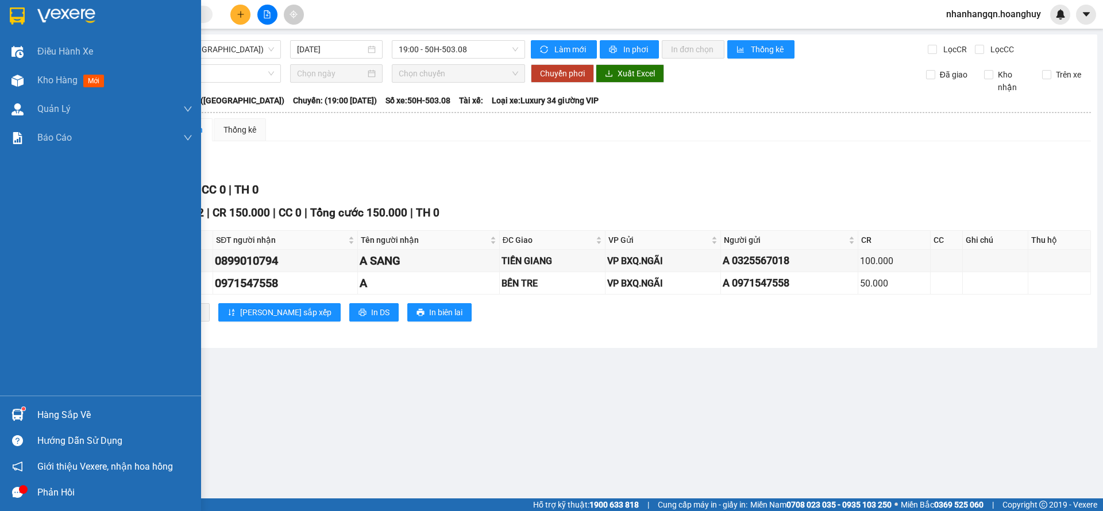
click at [19, 7] on img at bounding box center [17, 15] width 15 height 17
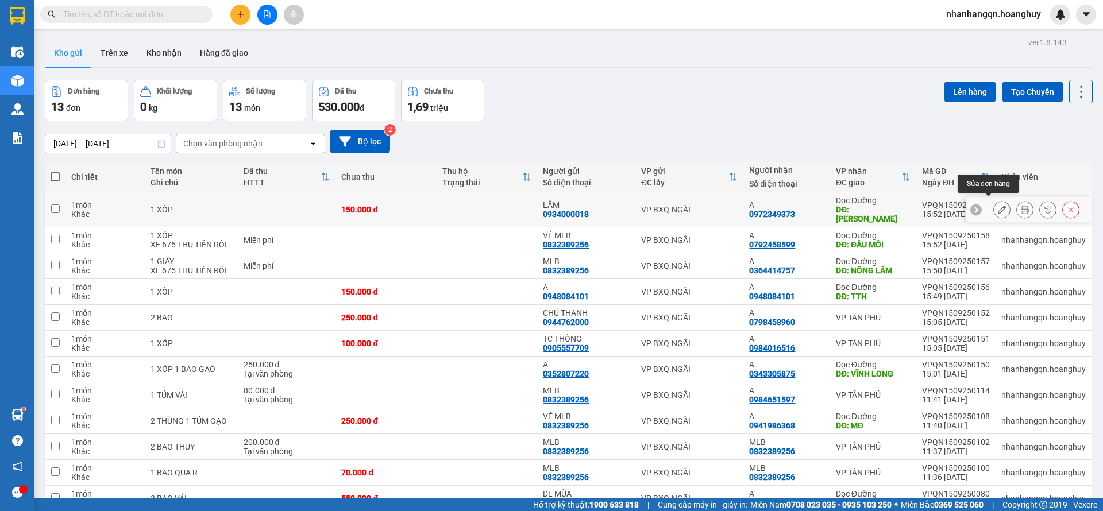
click at [993, 209] on button at bounding box center [1001, 210] width 16 height 20
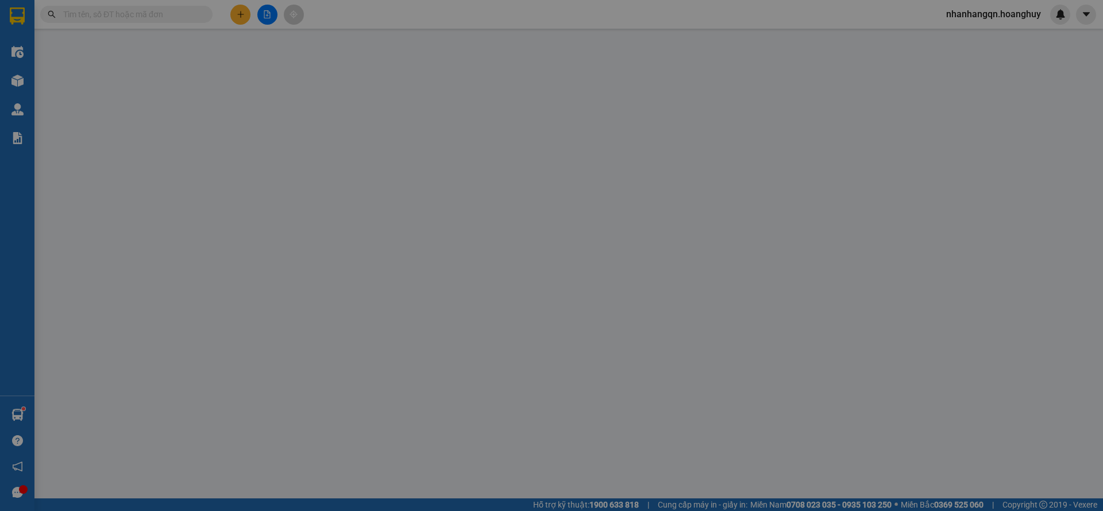
type input "0934000018"
type input "LÂM"
type input "0972349373"
type input "A"
type input "LINH XUÂN"
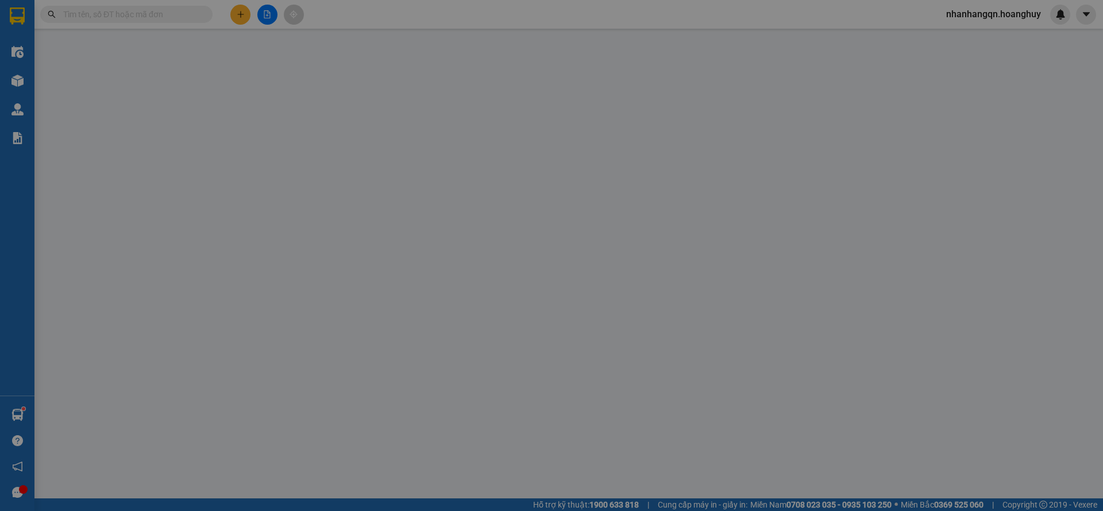
type input "150.000"
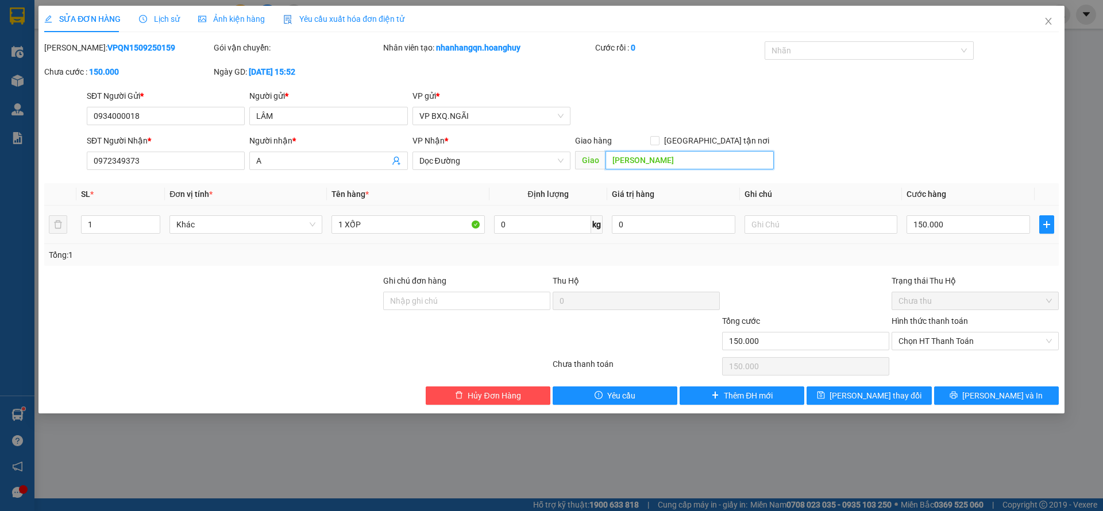
click at [644, 163] on input "LINH XUÂN" at bounding box center [689, 160] width 168 height 18
type input "N4 BÌNH PHƯỚC"
click at [1003, 390] on span "Lưu và In" at bounding box center [1002, 395] width 80 height 13
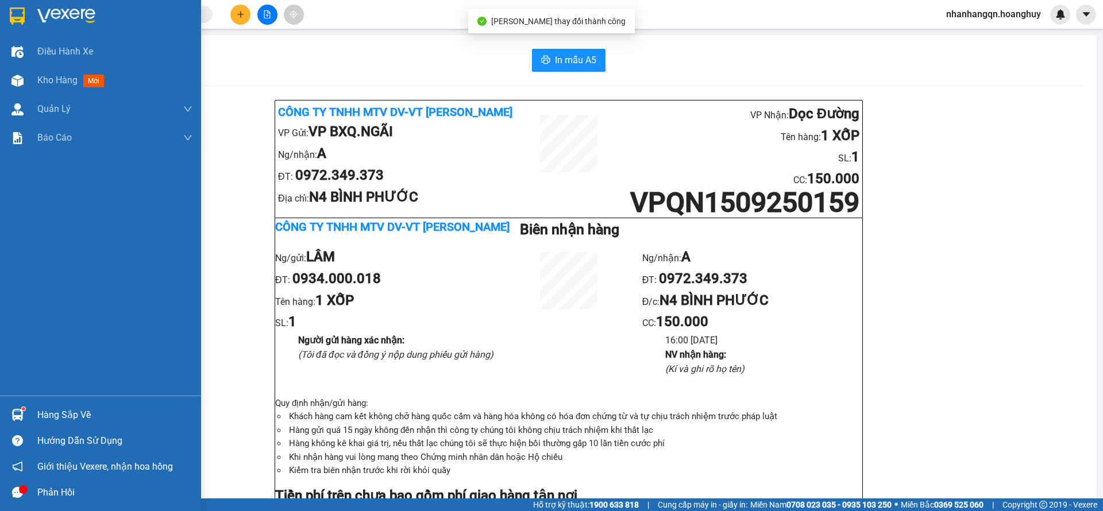
click at [0, 14] on div at bounding box center [100, 18] width 201 height 37
click at [15, 21] on img at bounding box center [17, 15] width 15 height 17
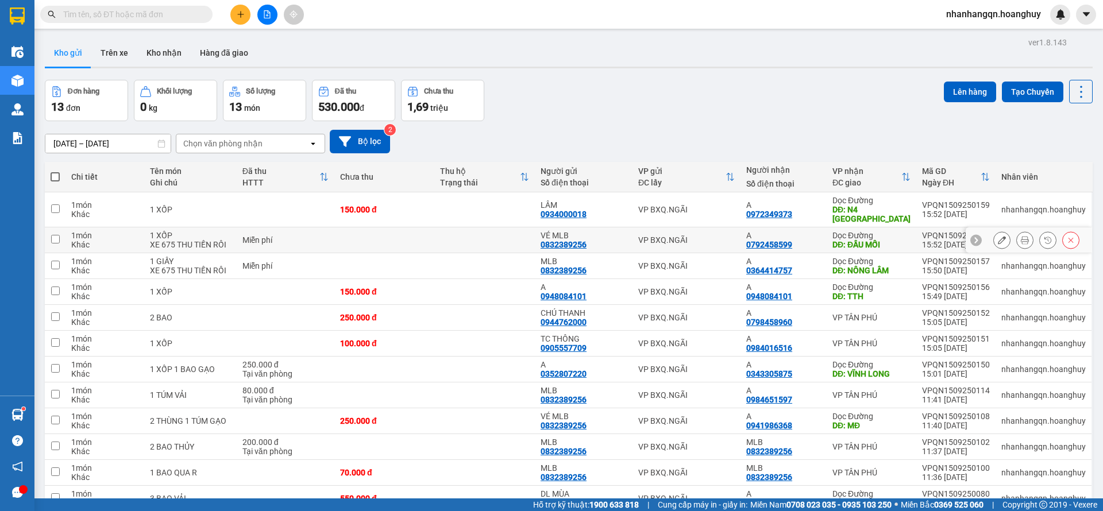
click at [661, 235] on div "VP BXQ.NGÃI" at bounding box center [686, 239] width 96 height 9
checkbox input "true"
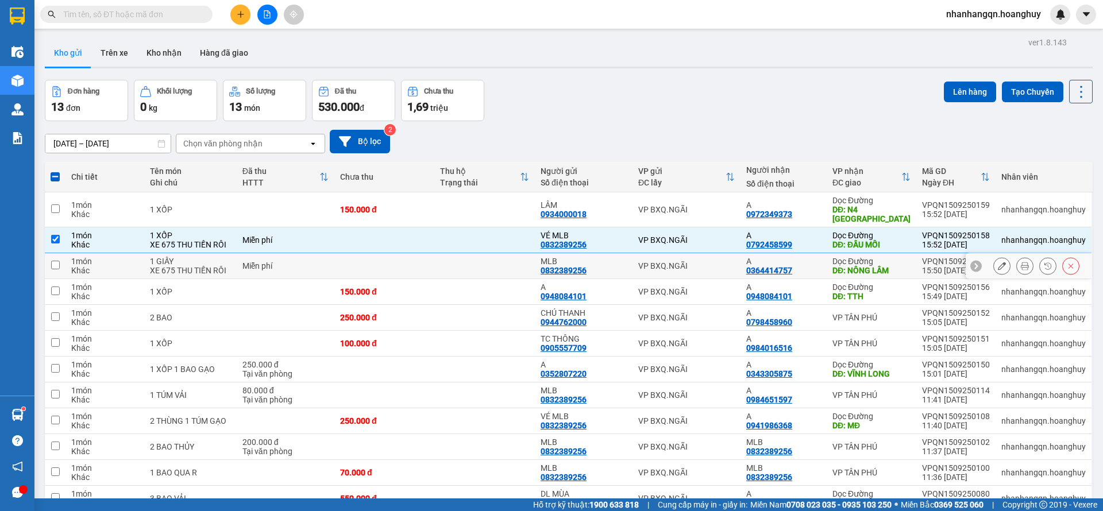
click at [677, 254] on td "VP BXQ.NGÃI" at bounding box center [686, 266] width 108 height 26
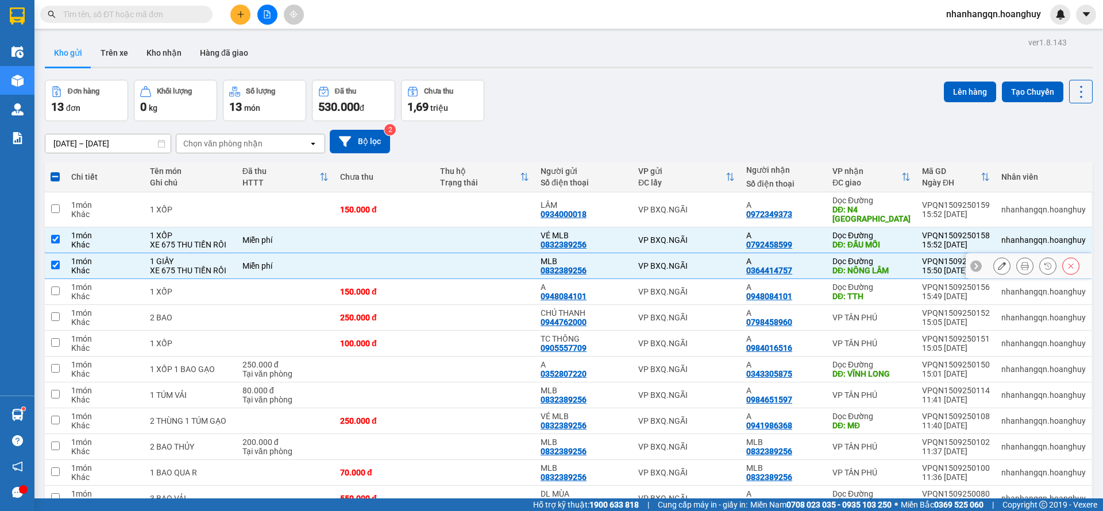
click at [699, 277] on td "VP BXQ.NGÃI" at bounding box center [686, 266] width 108 height 26
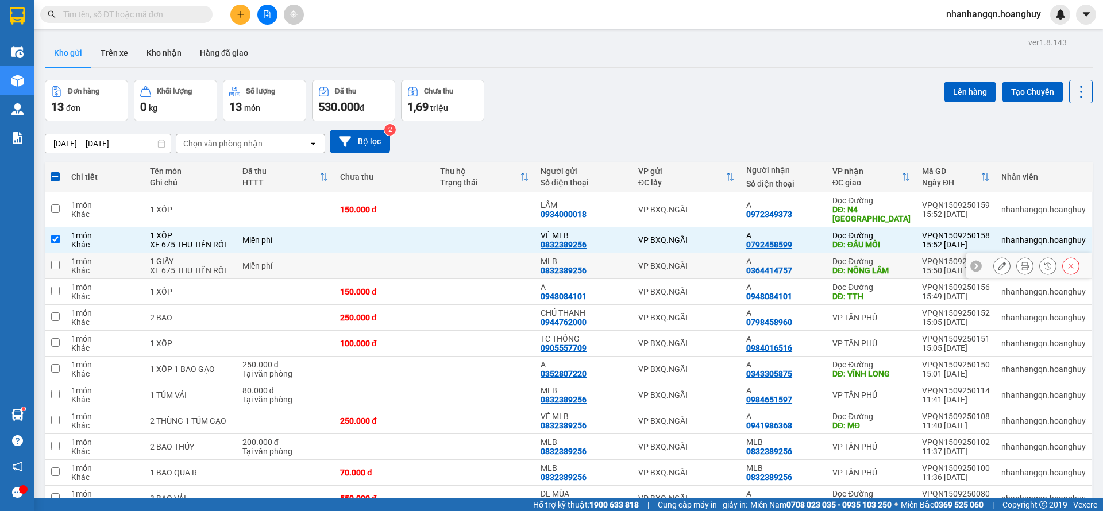
click at [699, 277] on td "VP BXQ.NGÃI" at bounding box center [686, 266] width 108 height 26
checkbox input "true"
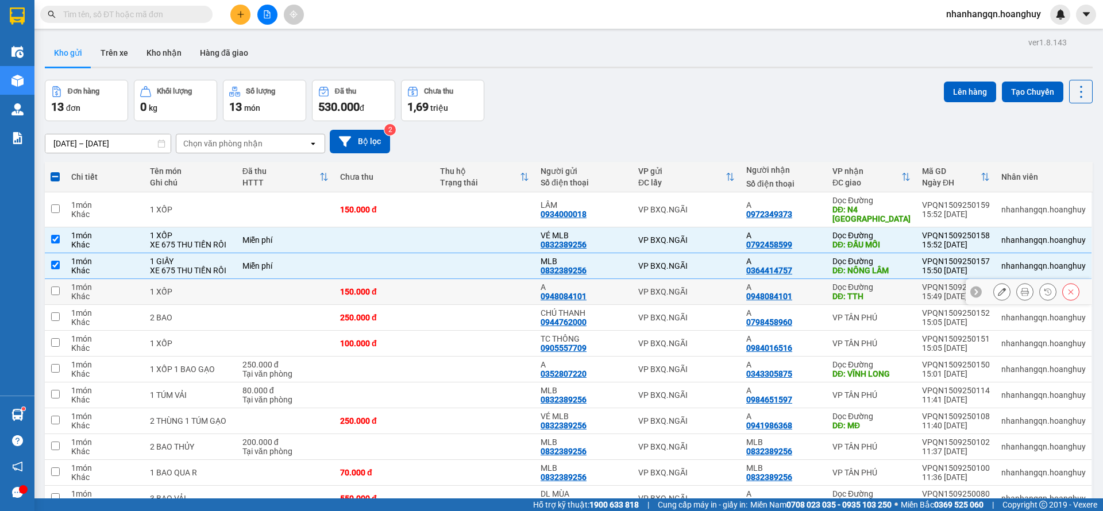
click at [704, 289] on div "VP BXQ.NGÃI" at bounding box center [686, 291] width 96 height 9
checkbox input "true"
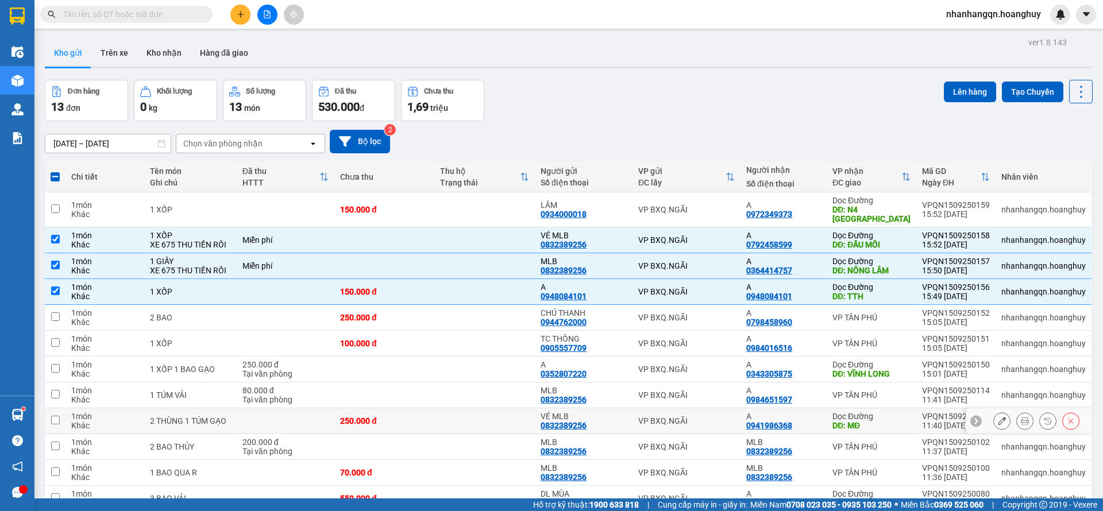
drag, startPoint x: 705, startPoint y: 407, endPoint x: 706, endPoint y: 414, distance: 6.9
click at [706, 414] on td "VP BXQ.NGÃI" at bounding box center [686, 421] width 108 height 26
checkbox input "true"
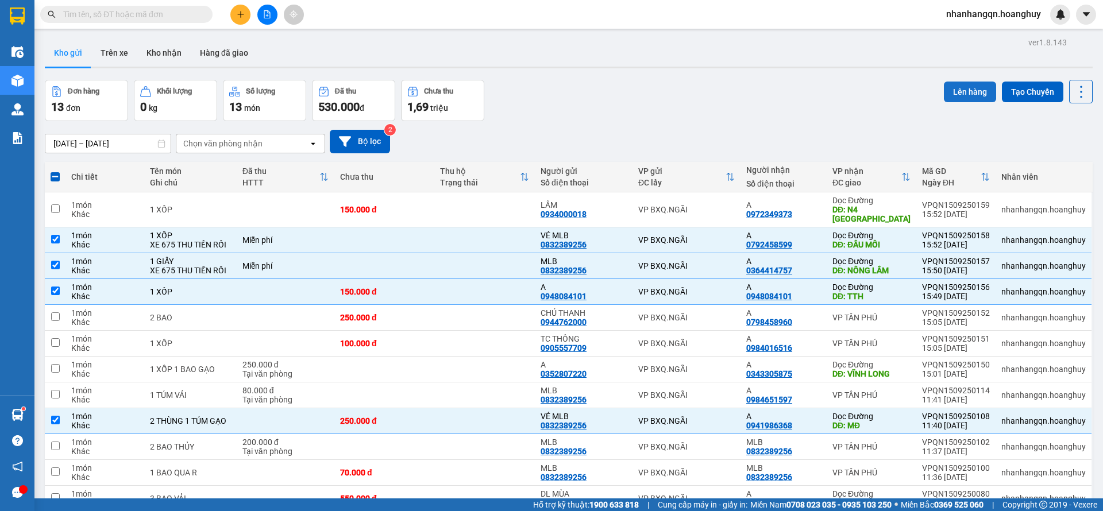
click at [956, 92] on button "Lên hàng" at bounding box center [969, 92] width 52 height 21
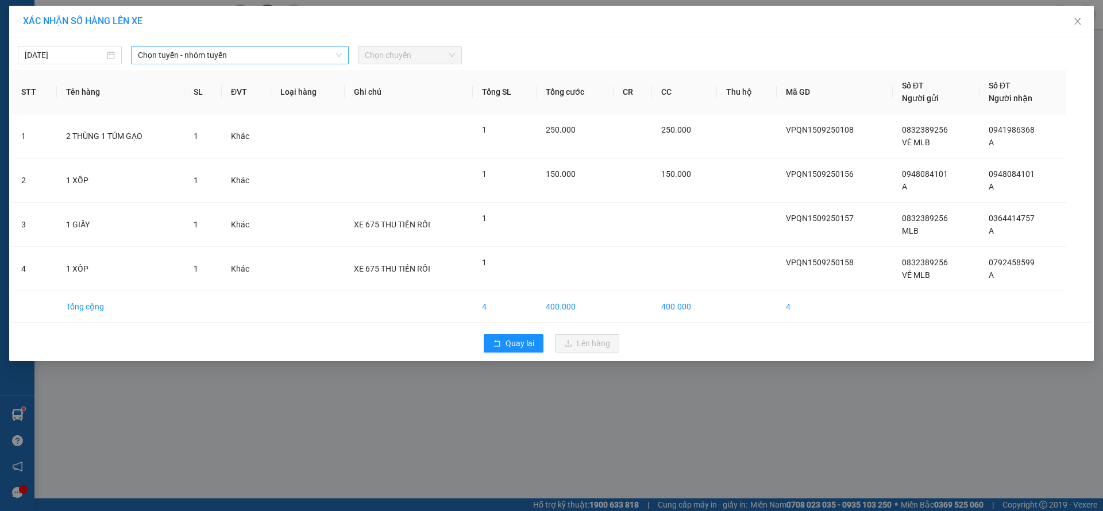
click at [285, 56] on span "Chọn tuyến - nhóm tuyến" at bounding box center [240, 55] width 204 height 17
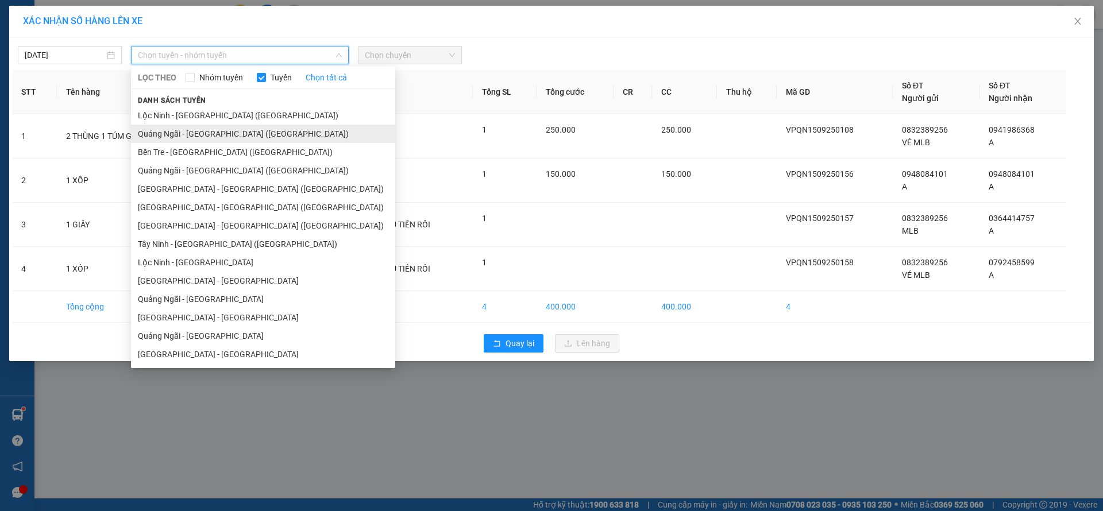
click at [228, 129] on li "Quảng Ngãi - Sài Gòn (Hàng Hoá)" at bounding box center [263, 134] width 264 height 18
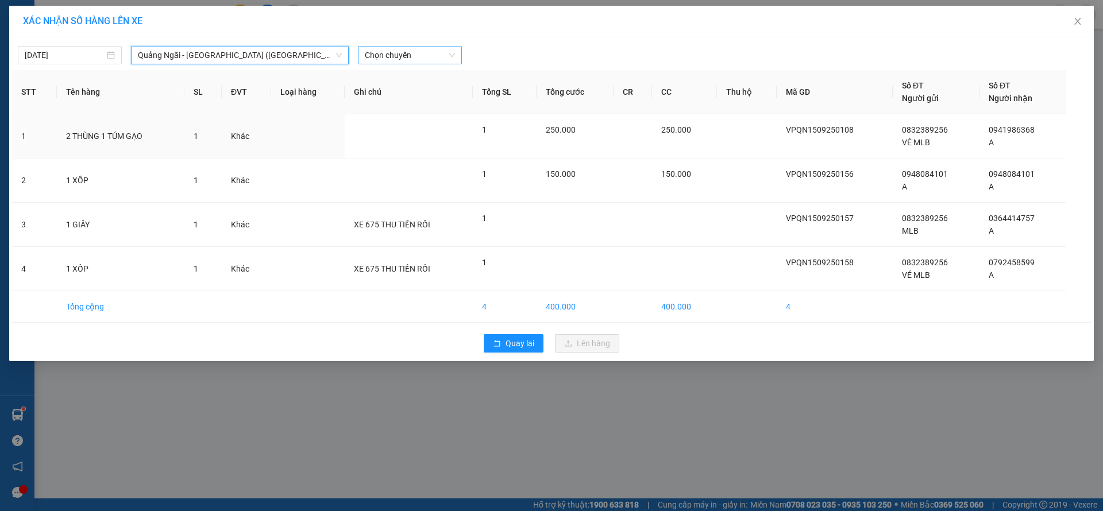
click at [419, 60] on span "Chọn chuyến" at bounding box center [410, 55] width 90 height 17
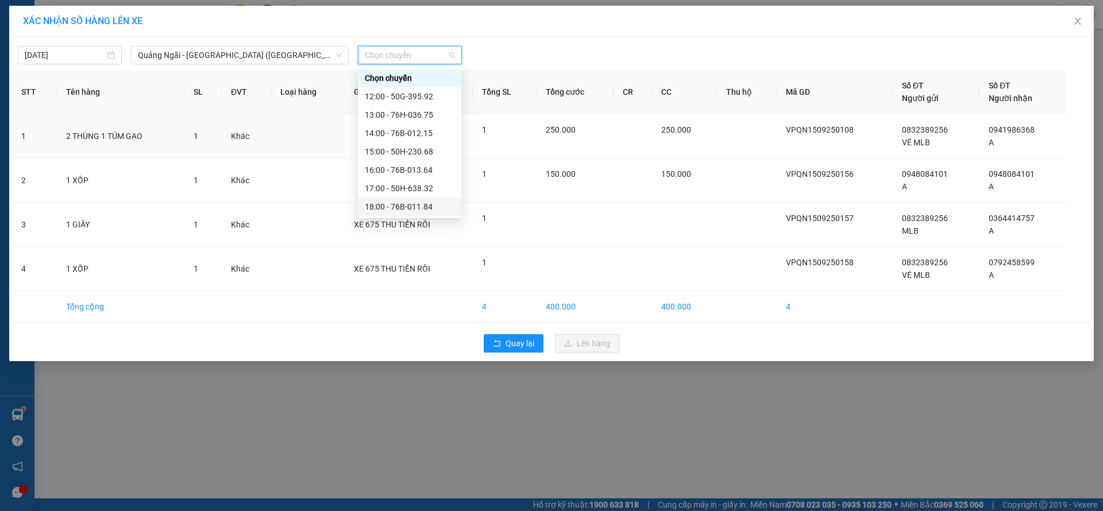
scroll to position [37, 0]
click at [420, 156] on div "17:00 - 50H-638.32" at bounding box center [410, 151] width 90 height 13
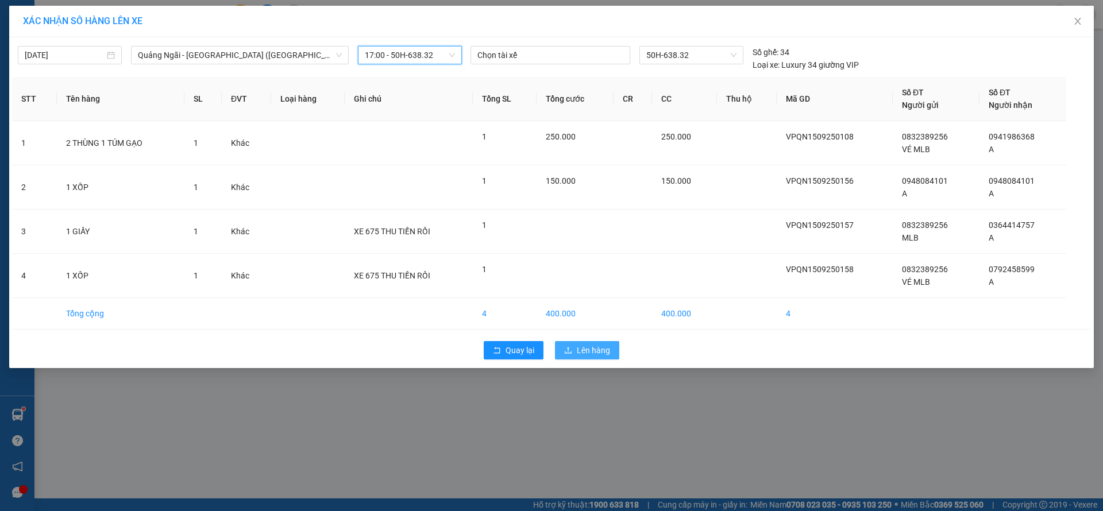
click at [591, 349] on span "Lên hàng" at bounding box center [593, 350] width 33 height 13
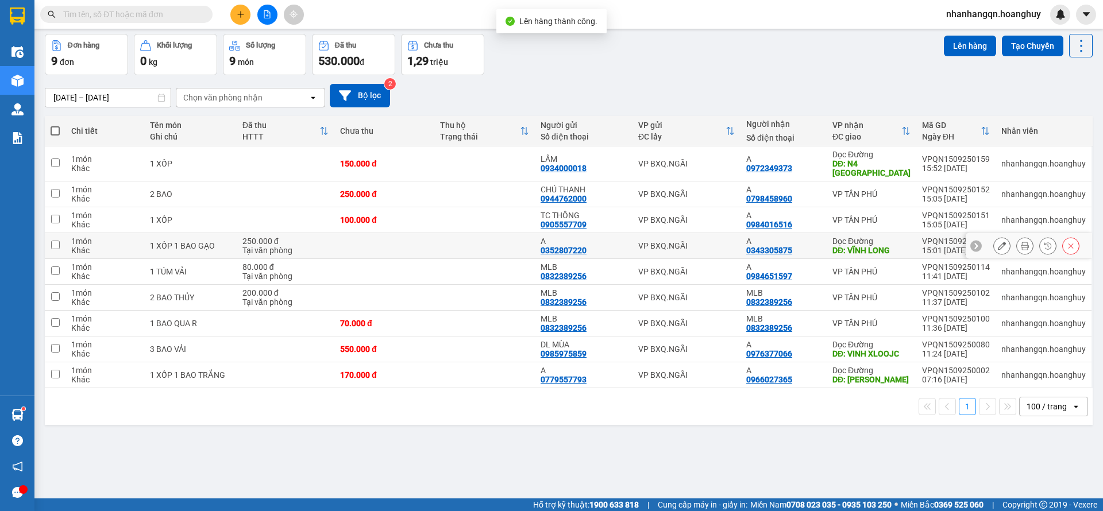
scroll to position [53, 0]
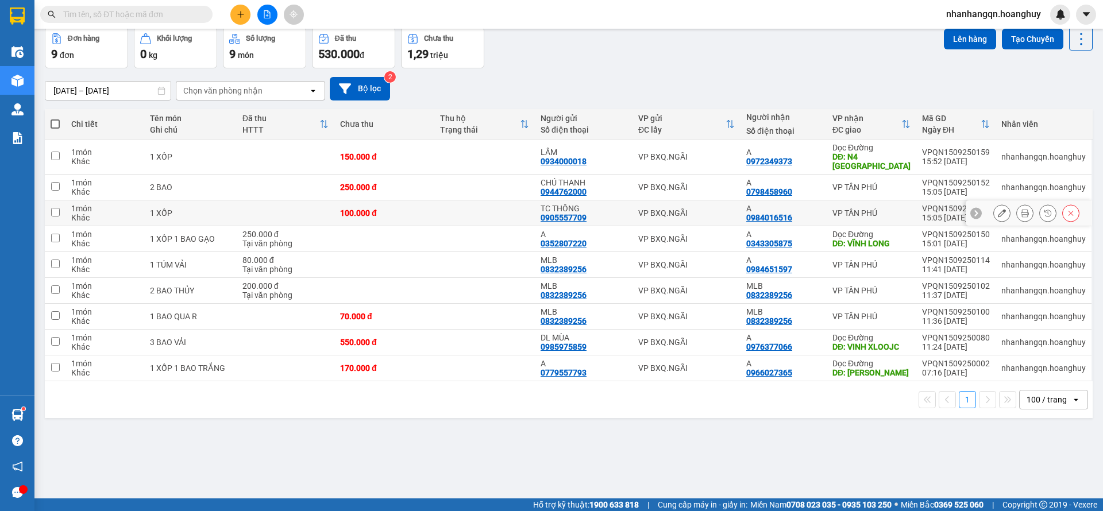
click at [665, 204] on td "VP BXQ.NGÃI" at bounding box center [686, 213] width 108 height 26
checkbox input "true"
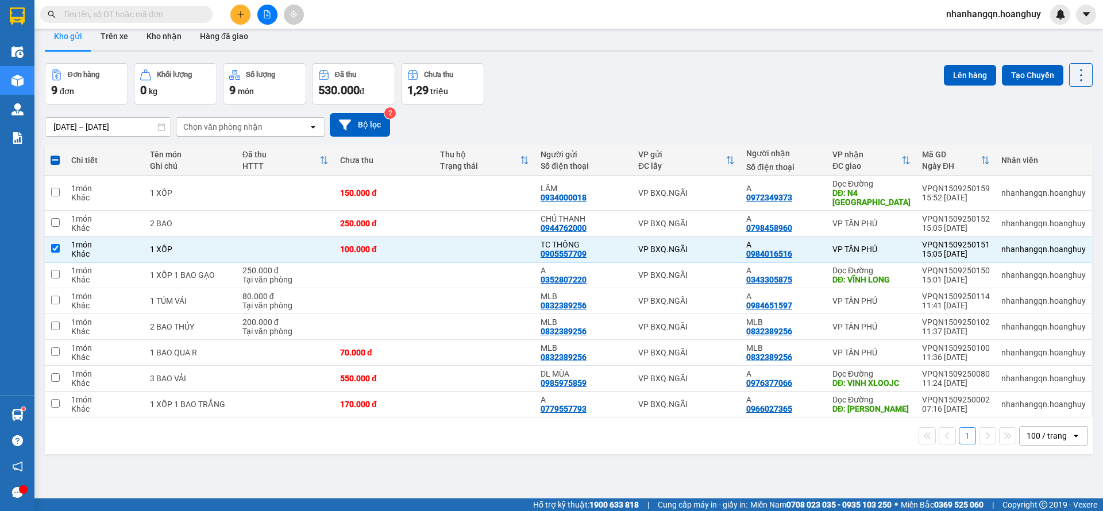
scroll to position [0, 0]
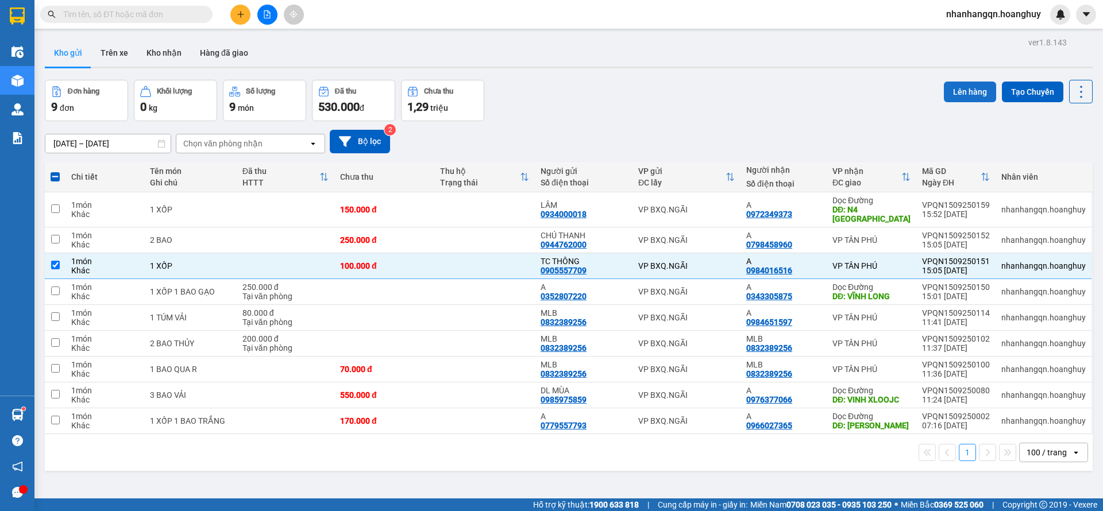
click at [960, 93] on button "Lên hàng" at bounding box center [969, 92] width 52 height 21
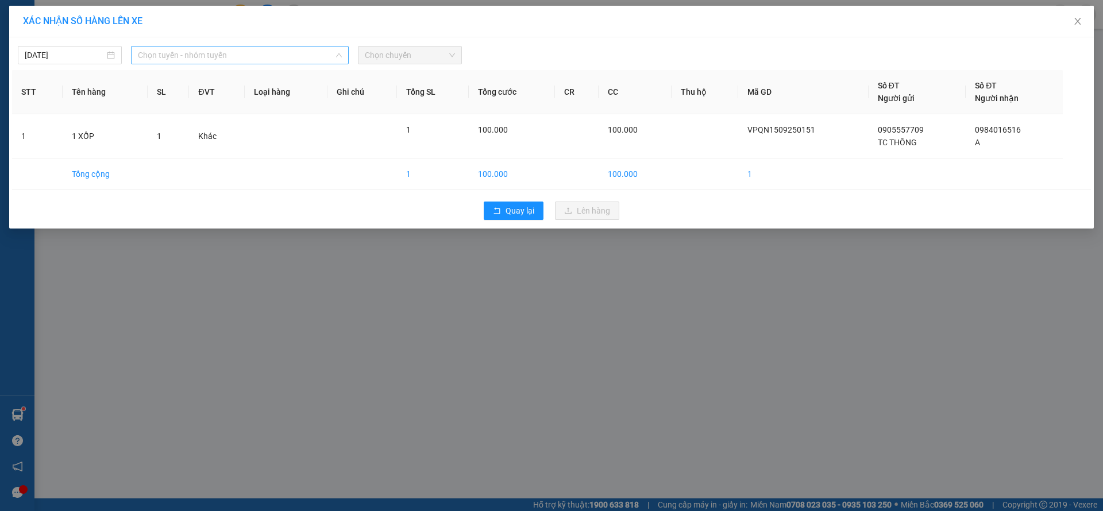
click at [288, 49] on span "Chọn tuyến - nhóm tuyến" at bounding box center [240, 55] width 204 height 17
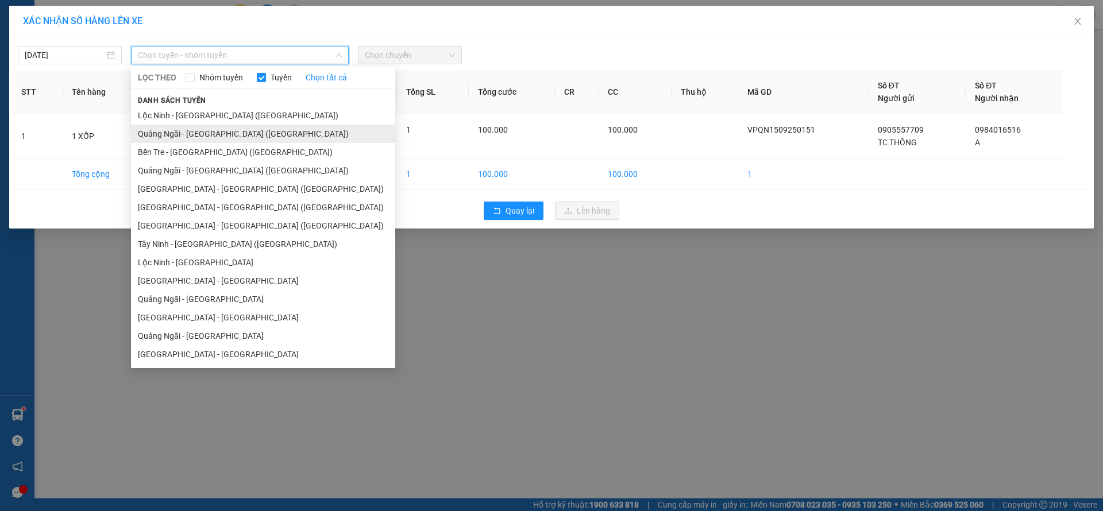
click at [237, 127] on li "Quảng Ngãi - Sài Gòn (Hàng Hoá)" at bounding box center [263, 134] width 264 height 18
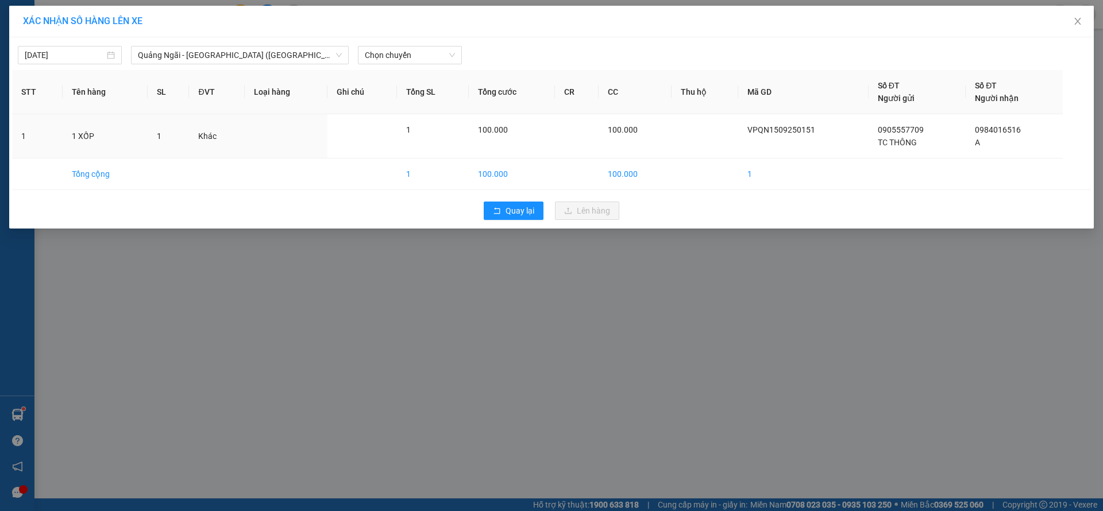
click at [421, 64] on div "15/09/2025 Quảng Ngãi - Sài Gòn (Hàng Hoá) LỌC THEO Nhóm tuyến Tuyến Chọn tất c…" at bounding box center [551, 132] width 1084 height 191
click at [421, 57] on span "Chọn chuyến" at bounding box center [410, 55] width 90 height 17
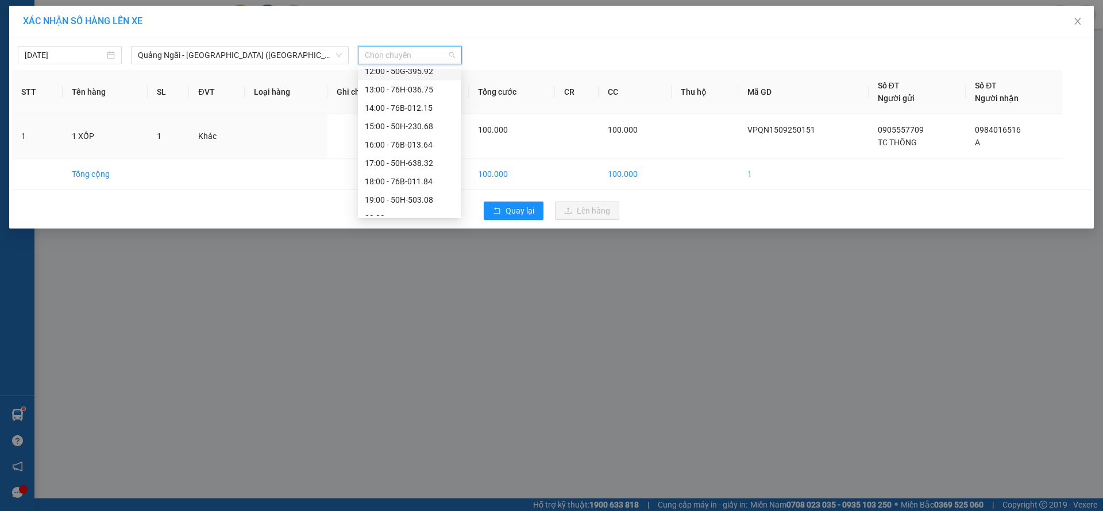
scroll to position [37, 0]
click at [417, 168] on div "18:00 - 76B-011.84" at bounding box center [410, 170] width 90 height 13
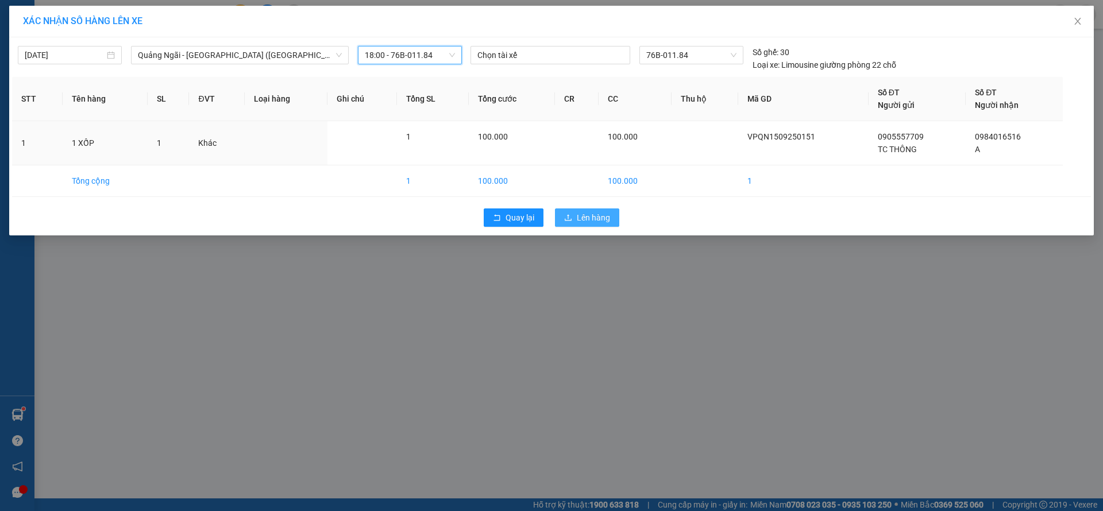
click at [589, 216] on span "Lên hàng" at bounding box center [593, 217] width 33 height 13
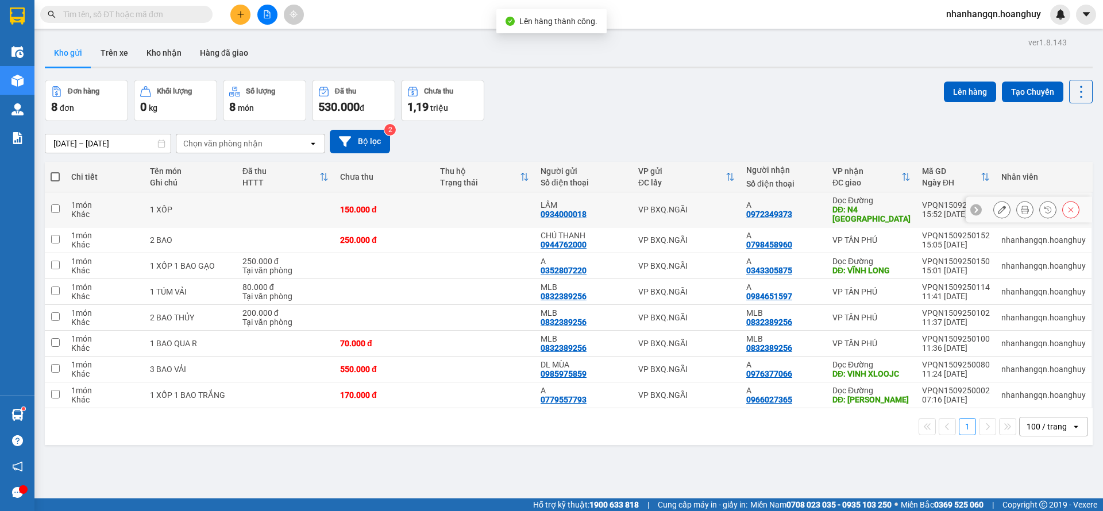
click at [589, 216] on div "LÂM 0934000018" at bounding box center [583, 209] width 86 height 18
checkbox input "true"
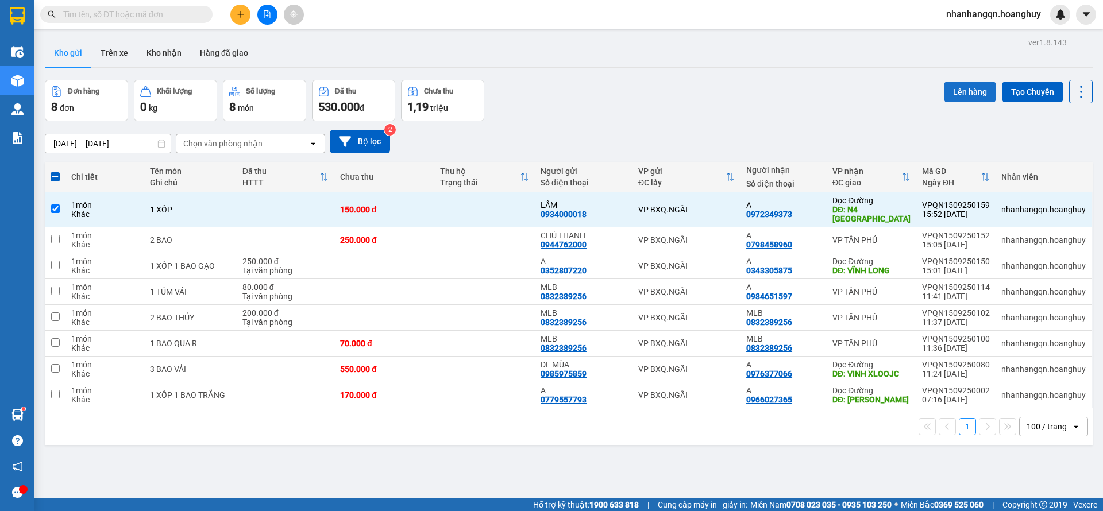
click at [965, 84] on button "Lên hàng" at bounding box center [969, 92] width 52 height 21
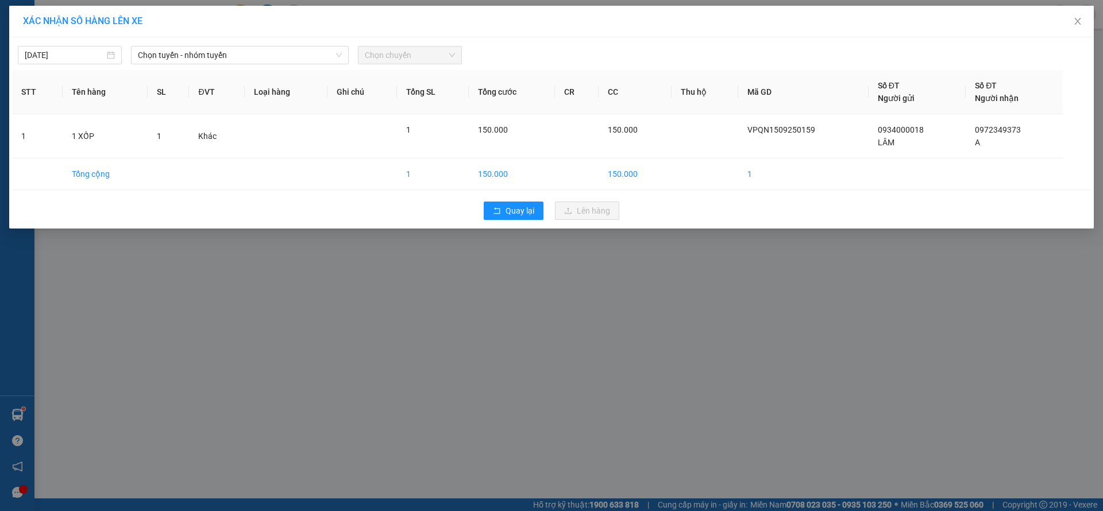
click at [242, 70] on th "ĐVT" at bounding box center [217, 92] width 56 height 44
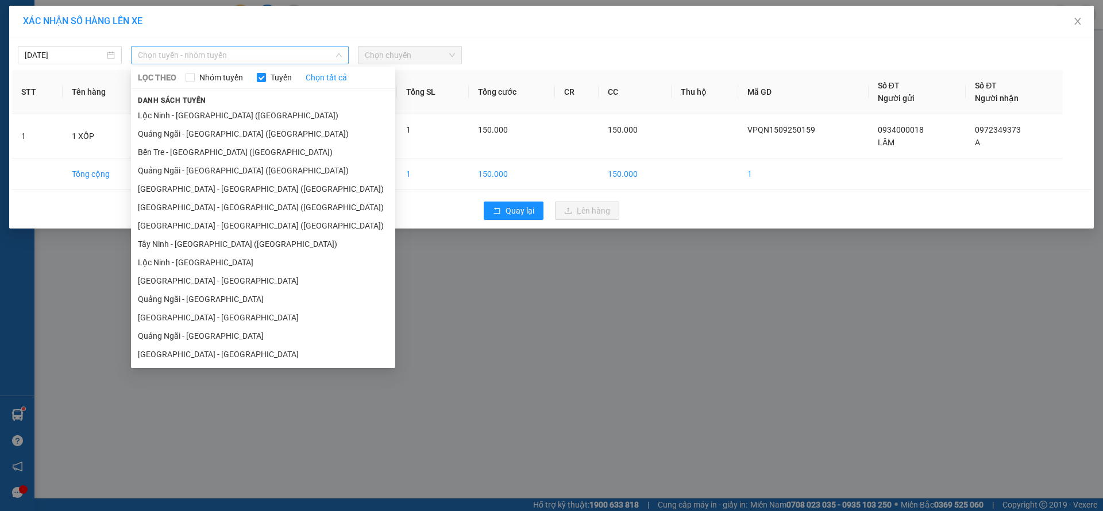
click at [242, 60] on span "Chọn tuyến - nhóm tuyến" at bounding box center [240, 55] width 204 height 17
click at [231, 125] on li "Quảng Ngãi - Sài Gòn (Hàng Hoá)" at bounding box center [263, 134] width 264 height 18
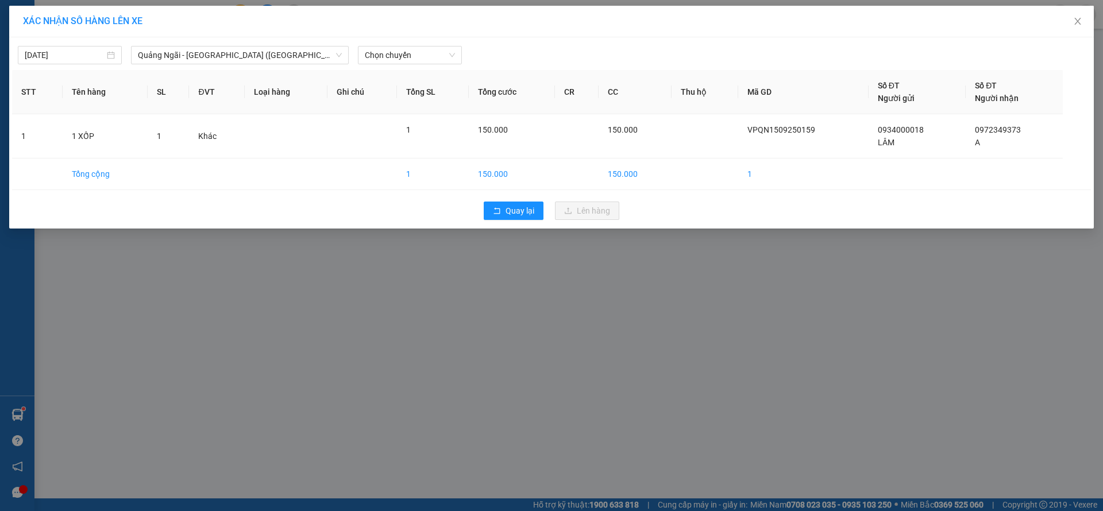
click at [414, 42] on div "15/09/2025 Quảng Ngãi - Sài Gòn (Hàng Hoá) LỌC THEO Nhóm tuyến Tuyến Chọn tất c…" at bounding box center [551, 52] width 1078 height 24
click at [414, 53] on span "Chọn chuyến" at bounding box center [410, 55] width 90 height 17
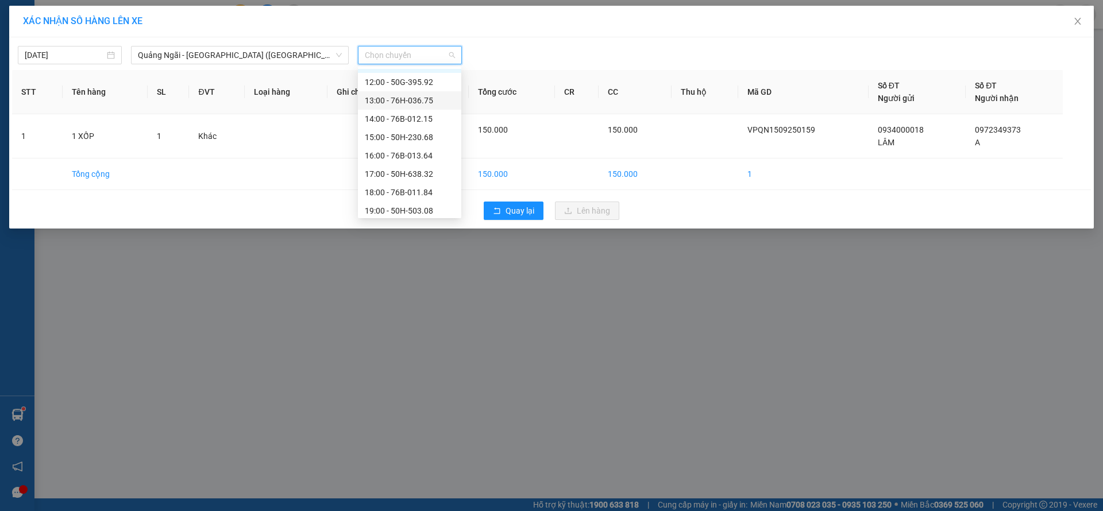
scroll to position [37, 0]
click at [427, 177] on div "18:00 - 76B-011.84" at bounding box center [409, 170] width 103 height 18
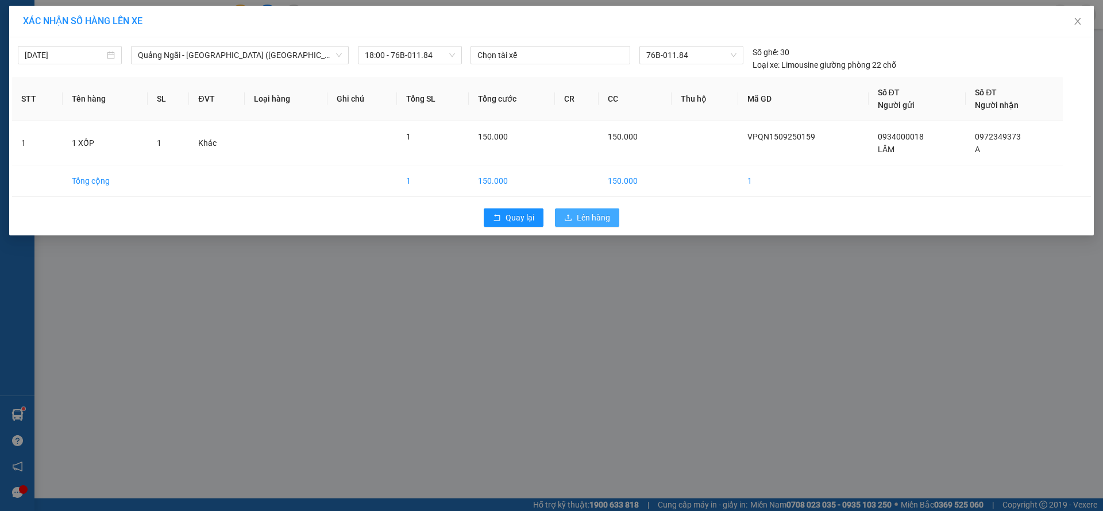
click at [578, 208] on button "Lên hàng" at bounding box center [587, 217] width 64 height 18
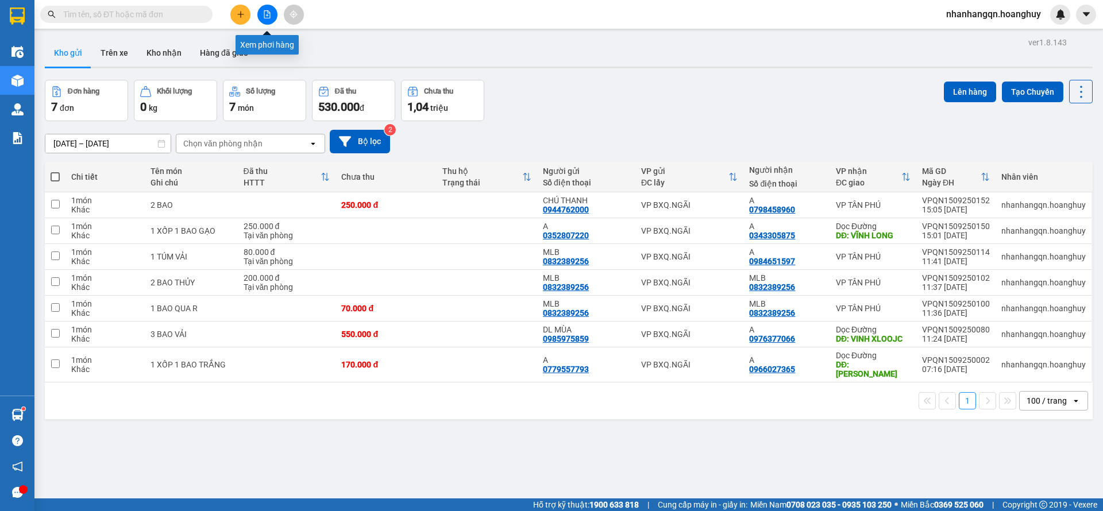
click at [268, 13] on icon "file-add" at bounding box center [267, 14] width 6 height 8
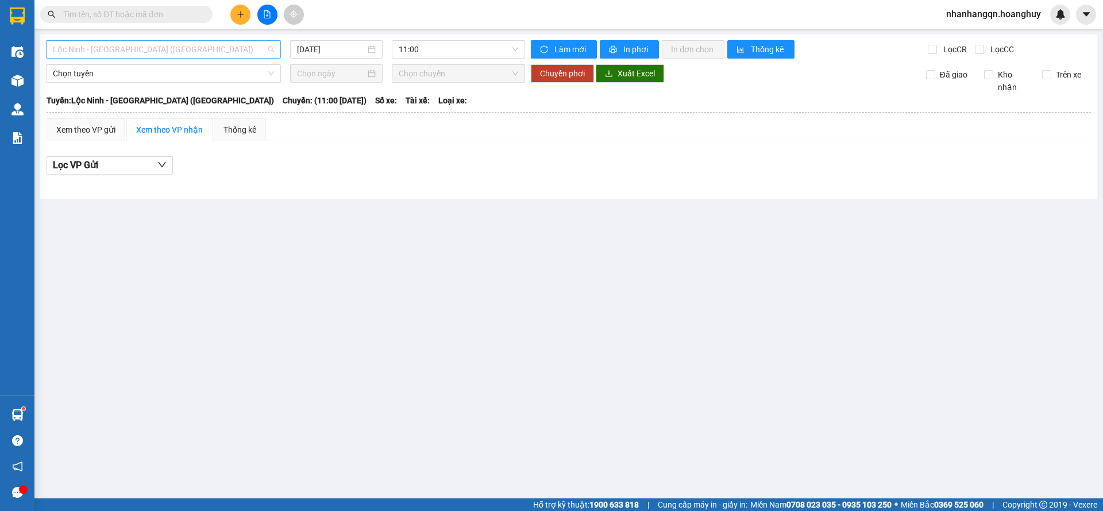
click at [200, 41] on span "Lộc Ninh - Quảng Ngãi (Hàng Hóa)" at bounding box center [163, 49] width 221 height 17
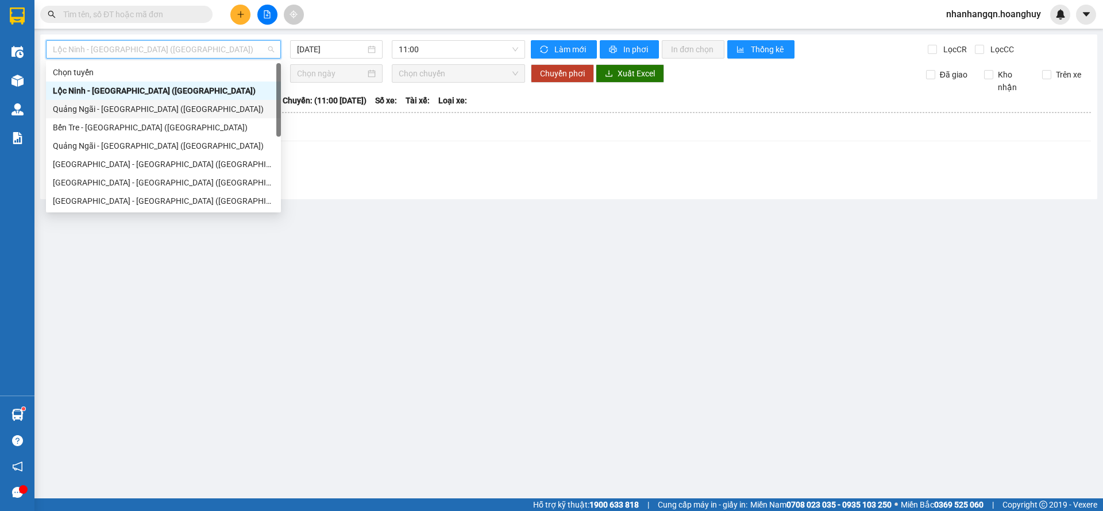
click at [168, 115] on div "Quảng Ngãi - Sài Gòn (Hàng Hoá)" at bounding box center [163, 109] width 235 height 18
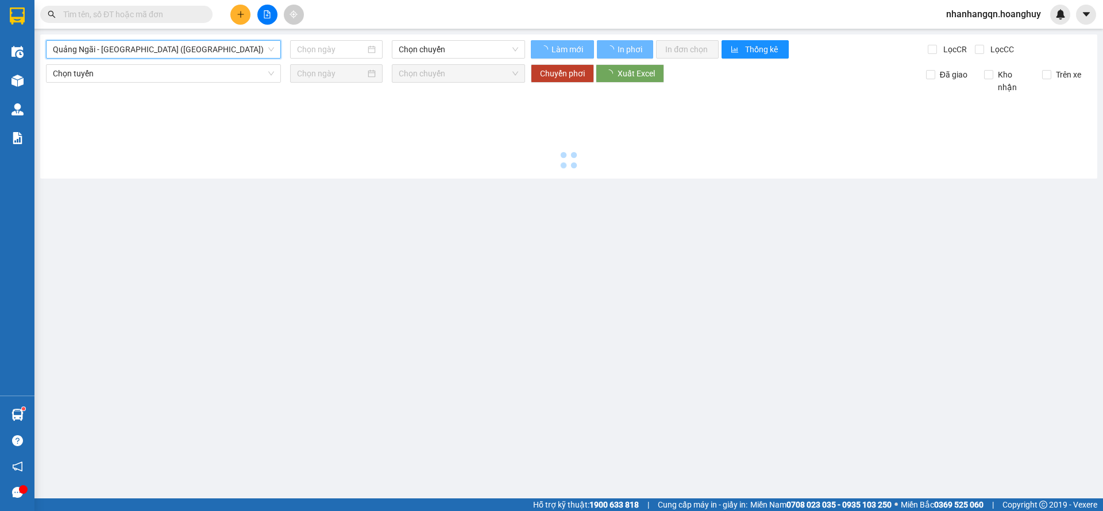
type input "15/09/2025"
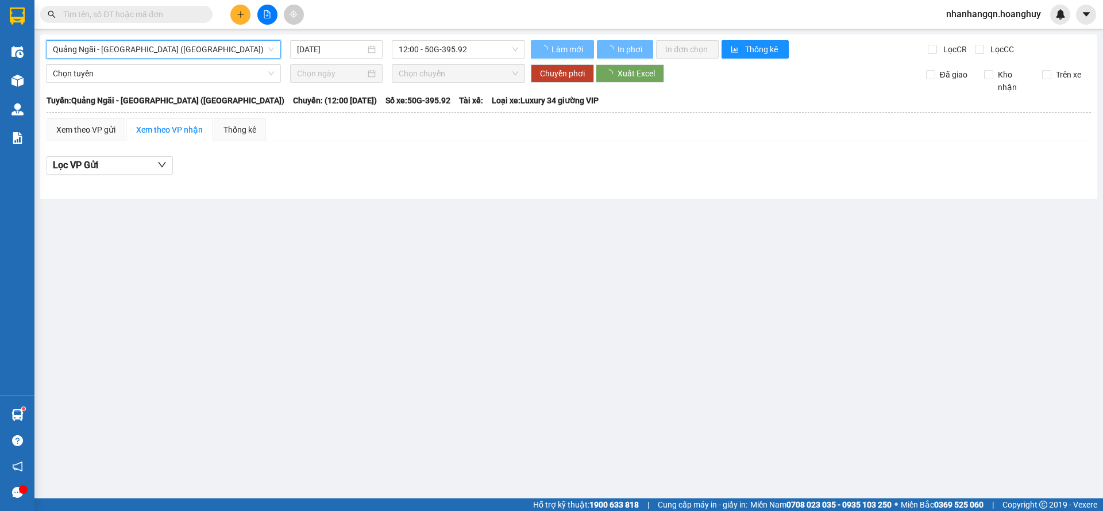
click at [432, 60] on div "Quảng Ngãi - Sài Gòn (Hàng Hoá) Quảng Ngãi - Sài Gòn (Hàng Hoá) 15/09/2025 12:0…" at bounding box center [568, 116] width 1057 height 165
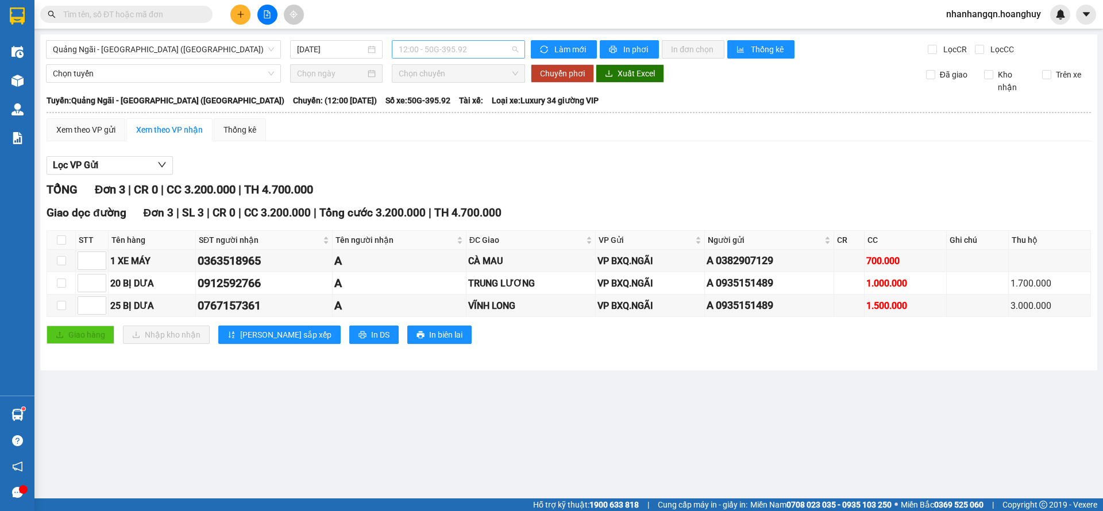
click at [438, 41] on span "12:00 - 50G-395.92" at bounding box center [458, 49] width 119 height 17
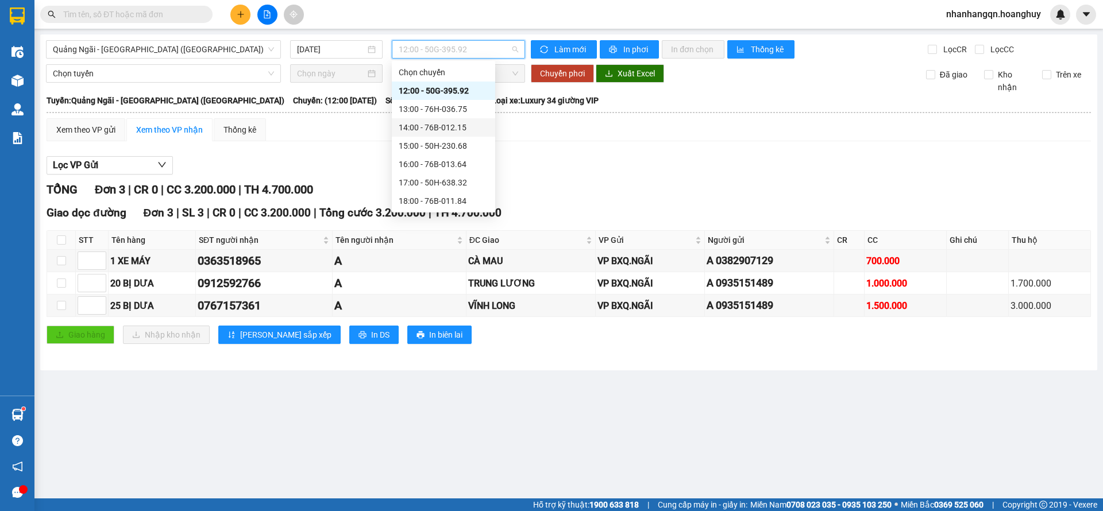
scroll to position [37, 0]
click at [462, 167] on div "18:00 - 76B-011.84" at bounding box center [444, 164] width 90 height 13
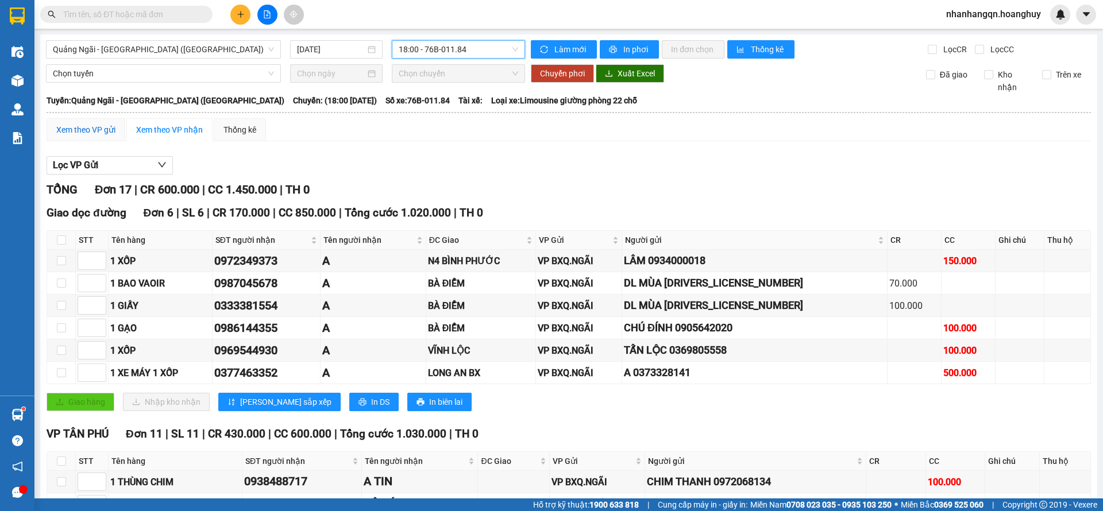
click at [108, 124] on div "Xem theo VP gửi" at bounding box center [85, 129] width 59 height 13
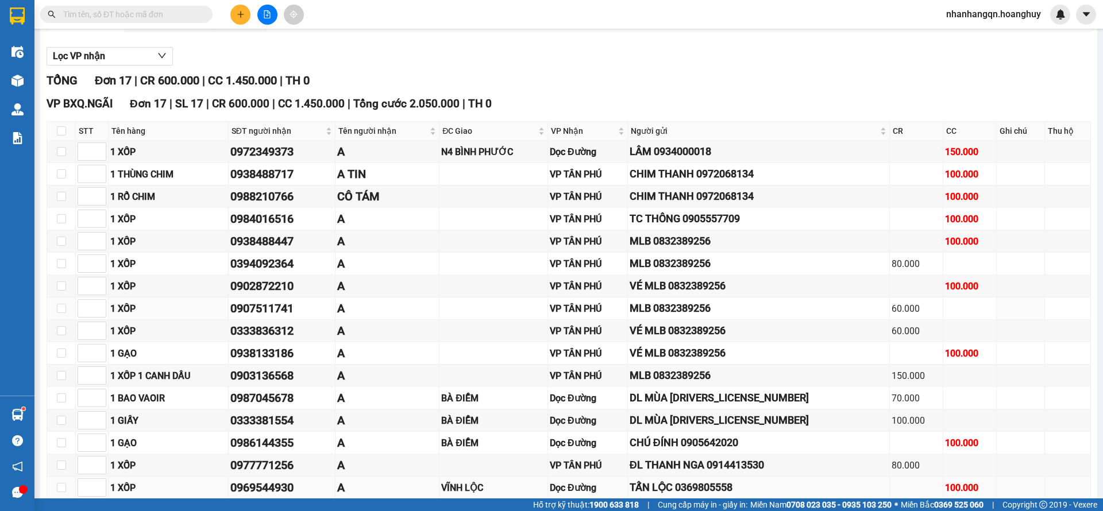
scroll to position [191, 0]
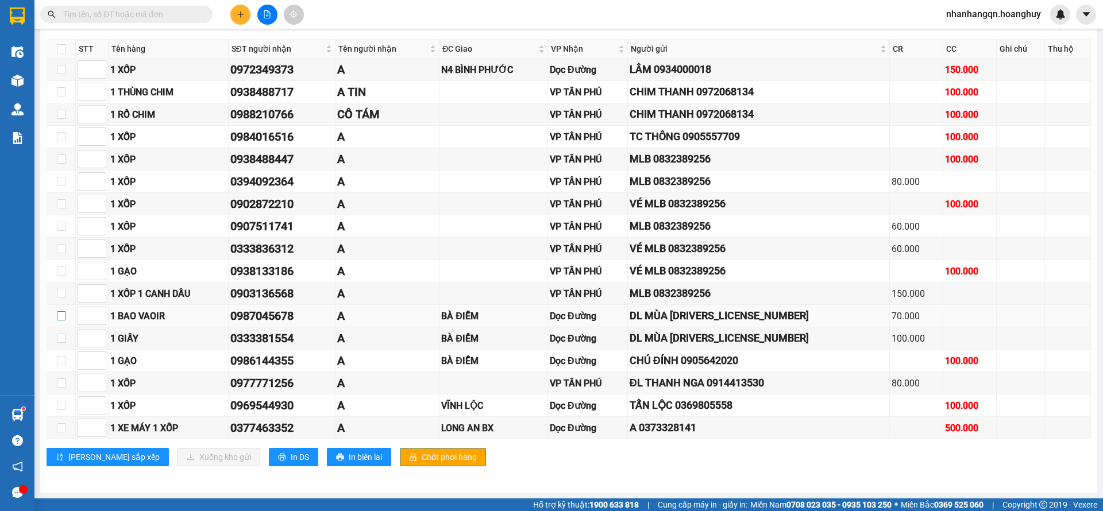
click at [62, 310] on label at bounding box center [61, 316] width 9 height 13
click at [62, 311] on input "checkbox" at bounding box center [61, 315] width 9 height 9
checkbox input "true"
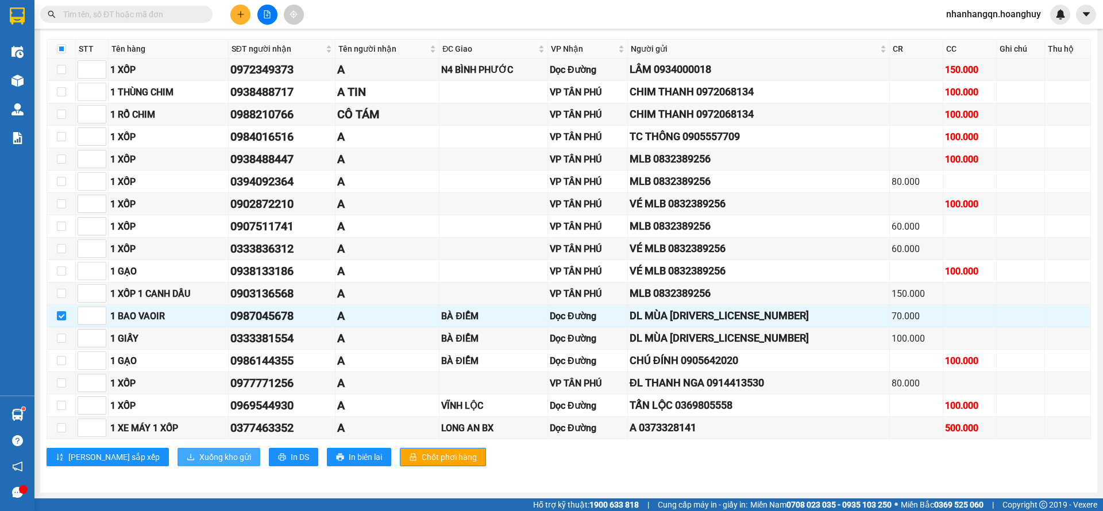
click at [199, 458] on span "Xuống kho gửi" at bounding box center [225, 457] width 52 height 13
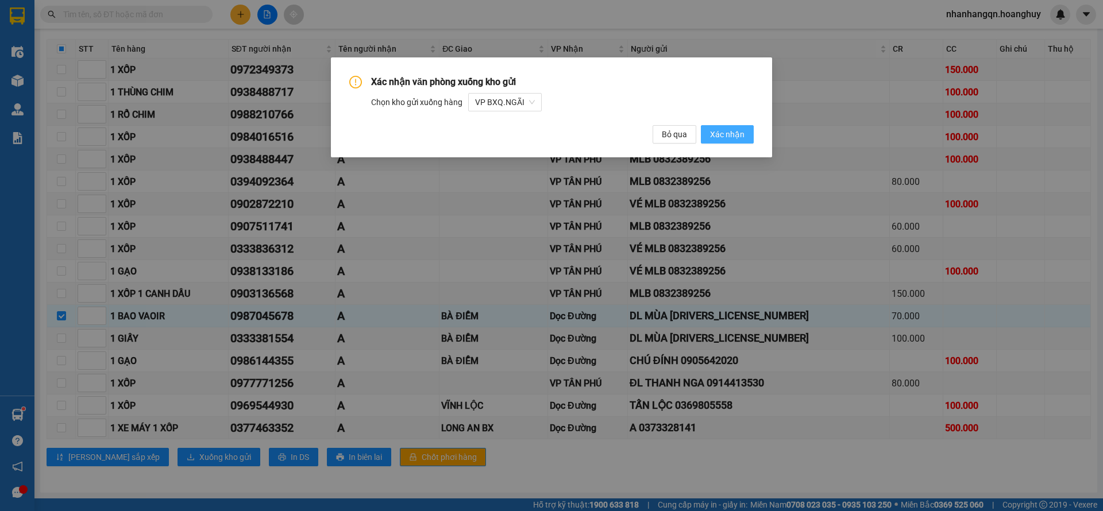
click at [751, 135] on button "Xác nhận" at bounding box center [727, 134] width 53 height 18
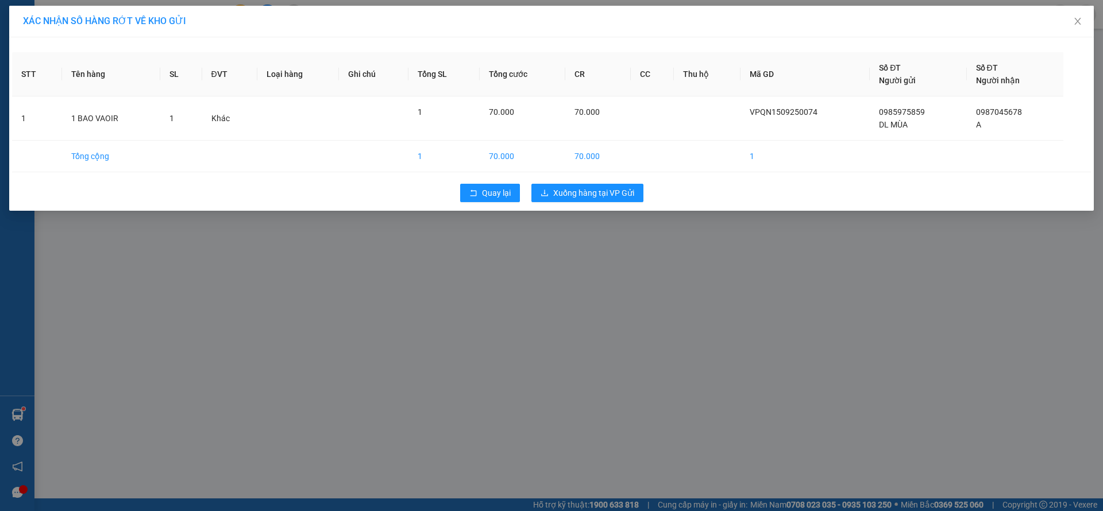
click at [566, 250] on div "XÁC NHẬN SỐ HÀNG RỚT VỀ KHO GỬI STT Tên hàng SL ĐVT Loại hàng Ghi chú Tổng SL T…" at bounding box center [551, 255] width 1103 height 511
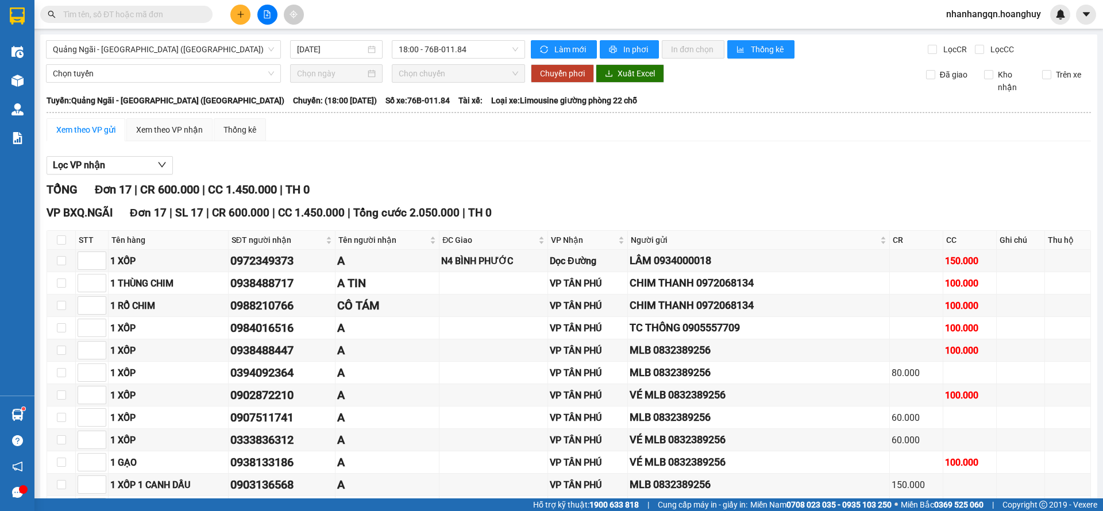
click at [563, 195] on div "TỔNG Đơn 17 | CR 600.000 | CC 1.450.000 | TH 0" at bounding box center [569, 190] width 1044 height 18
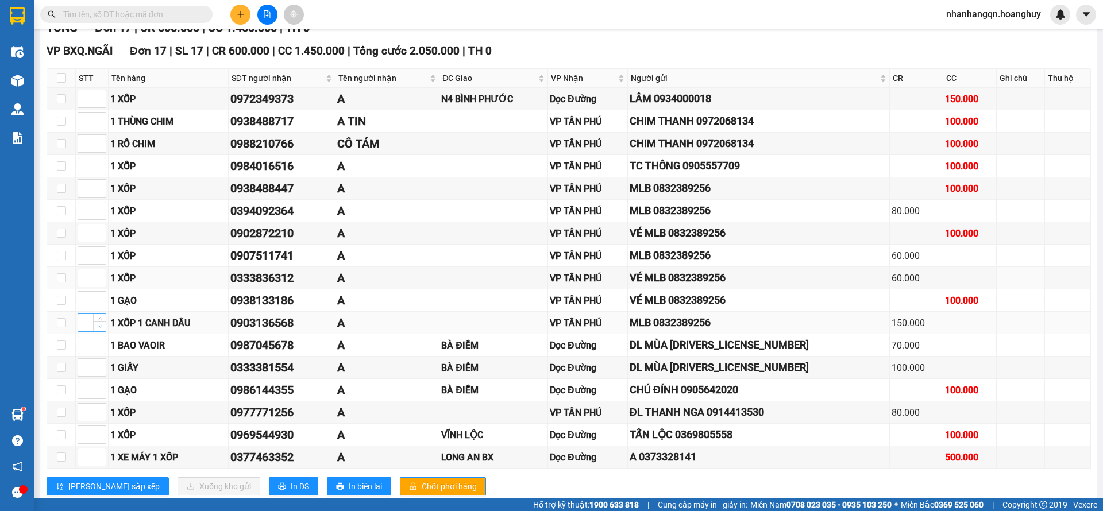
scroll to position [191, 0]
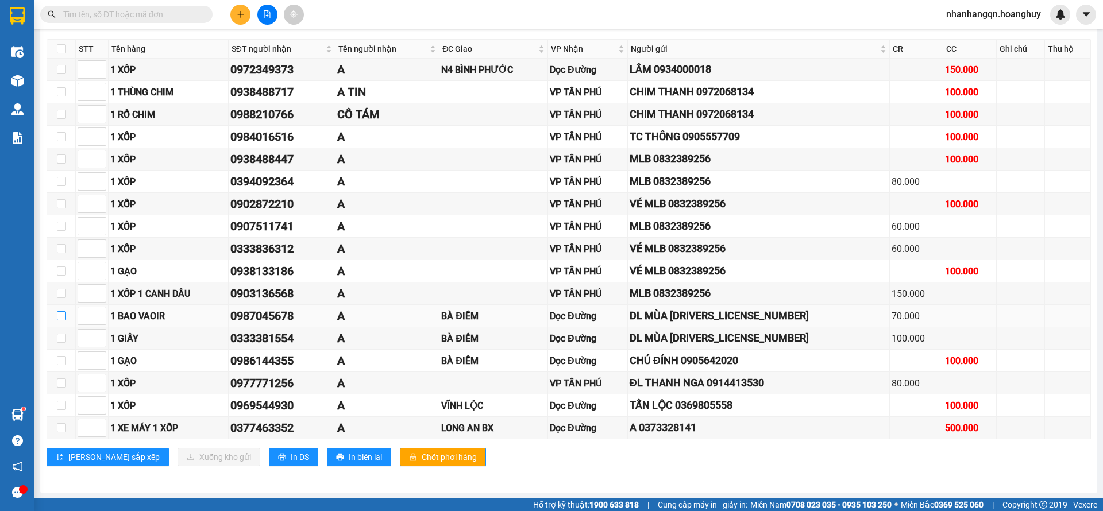
click at [61, 316] on input "checkbox" at bounding box center [61, 315] width 9 height 9
checkbox input "true"
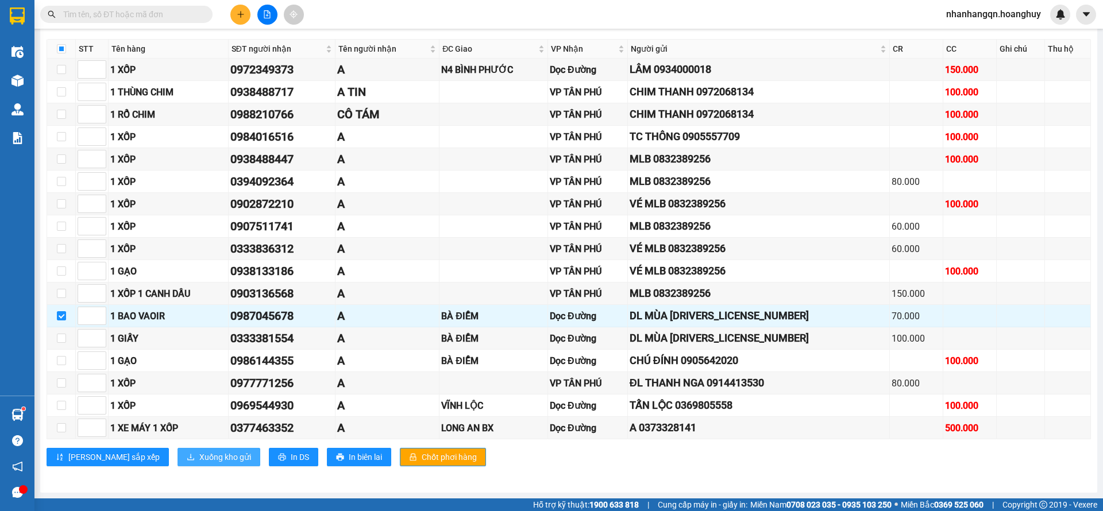
click at [199, 455] on span "Xuống kho gửi" at bounding box center [225, 457] width 52 height 13
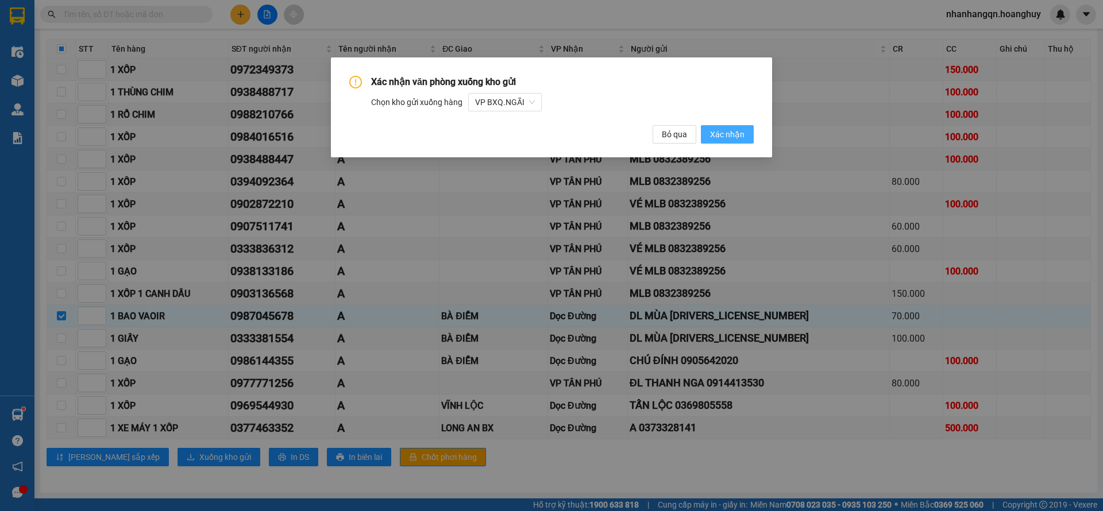
click at [723, 132] on span "Xác nhận" at bounding box center [727, 134] width 34 height 13
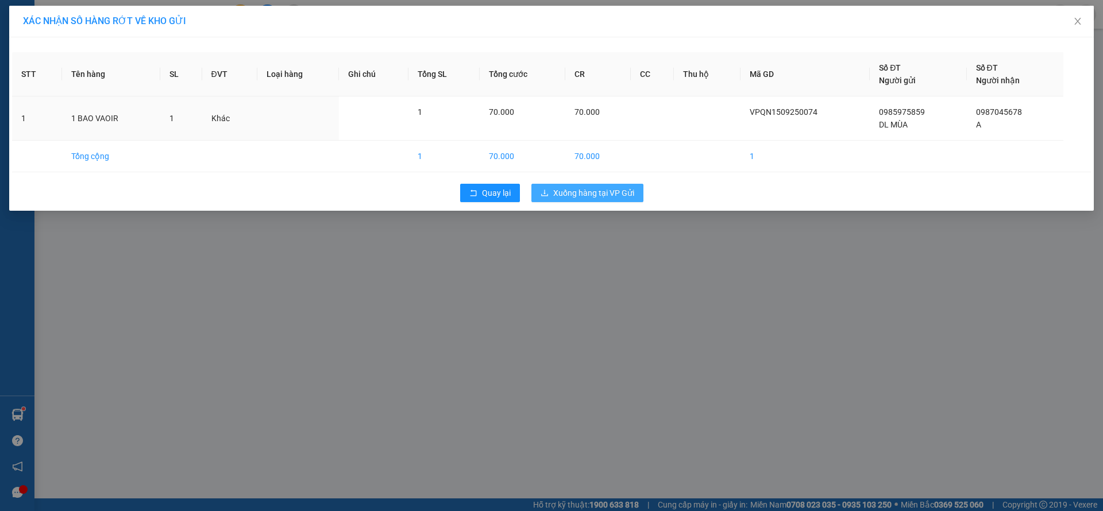
click at [559, 194] on span "Xuống hàng tại VP Gửi" at bounding box center [593, 193] width 81 height 13
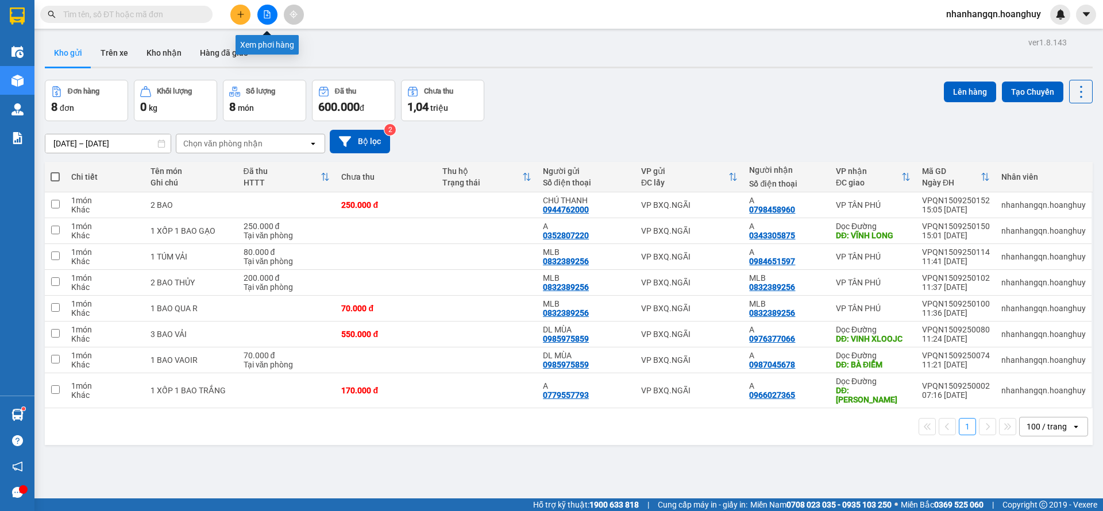
click at [266, 18] on button at bounding box center [267, 15] width 20 height 20
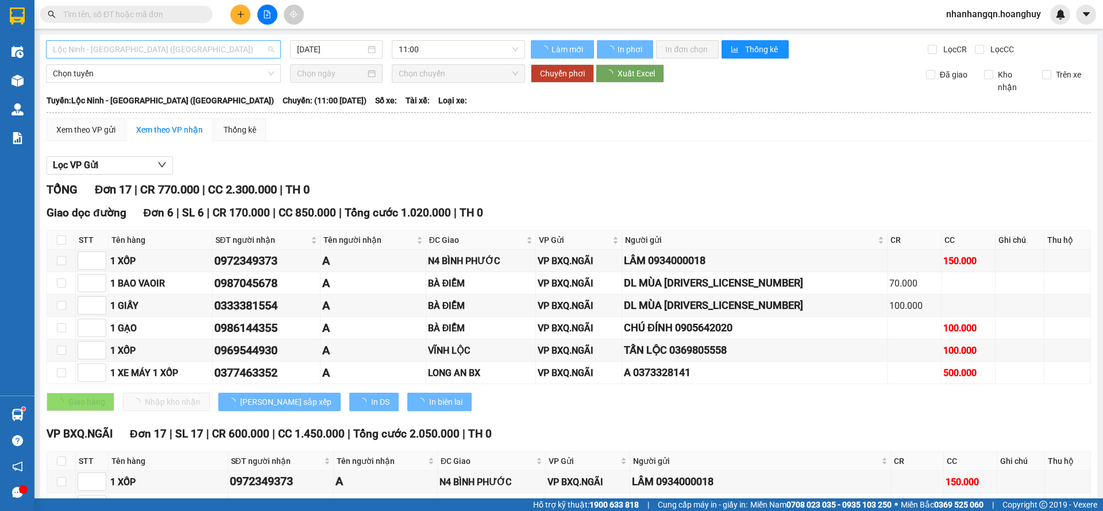
click at [160, 47] on span "Lộc Ninh - Quảng Ngãi (Hàng Hóa)" at bounding box center [163, 49] width 221 height 17
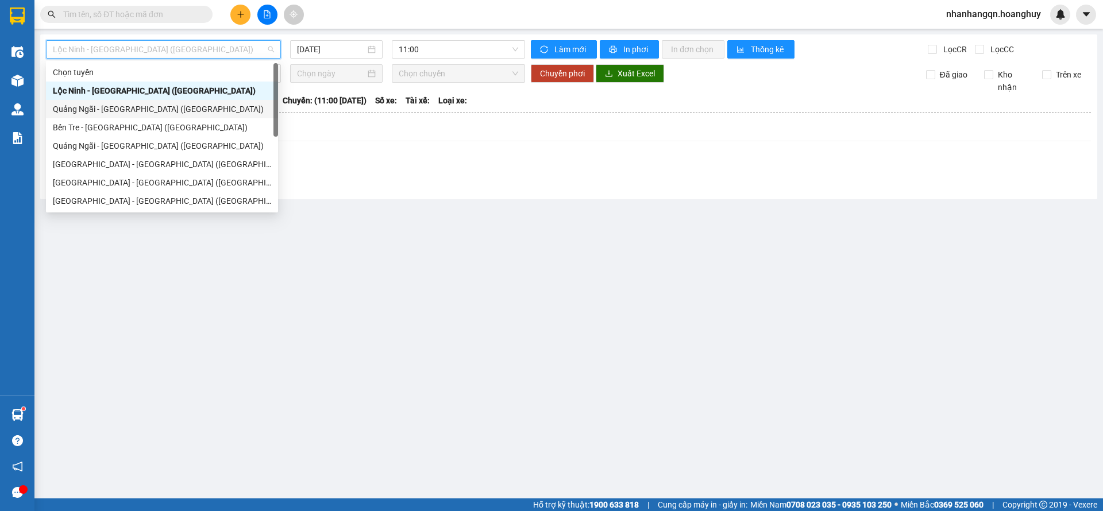
click at [144, 103] on div "Quảng Ngãi - Sài Gòn (Hàng Hoá)" at bounding box center [162, 109] width 218 height 13
type input "15/09/2025"
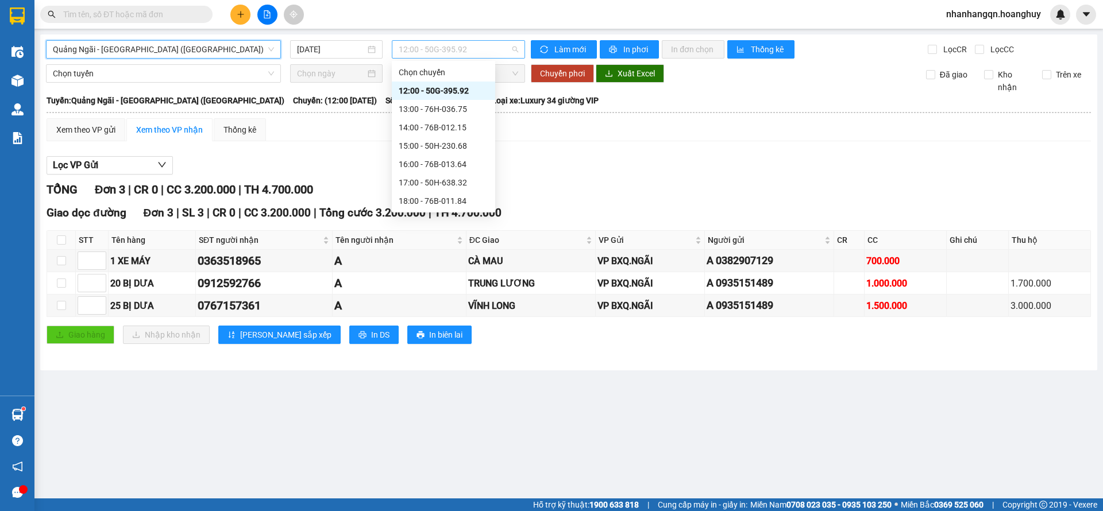
click at [442, 47] on span "12:00 - 50G-395.92" at bounding box center [458, 49] width 119 height 17
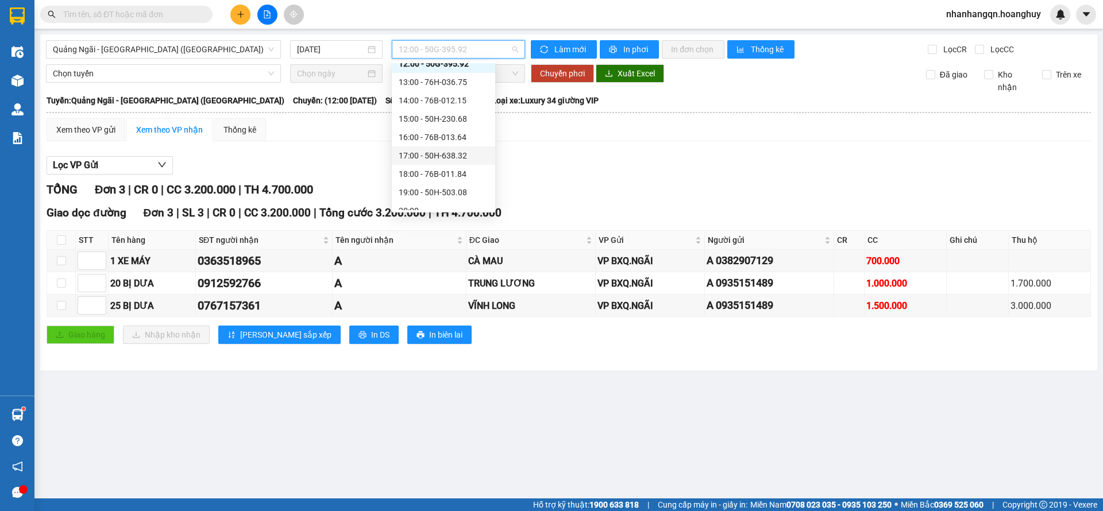
scroll to position [37, 0]
click at [454, 164] on div "18:00 - 76B-011.84" at bounding box center [444, 164] width 90 height 13
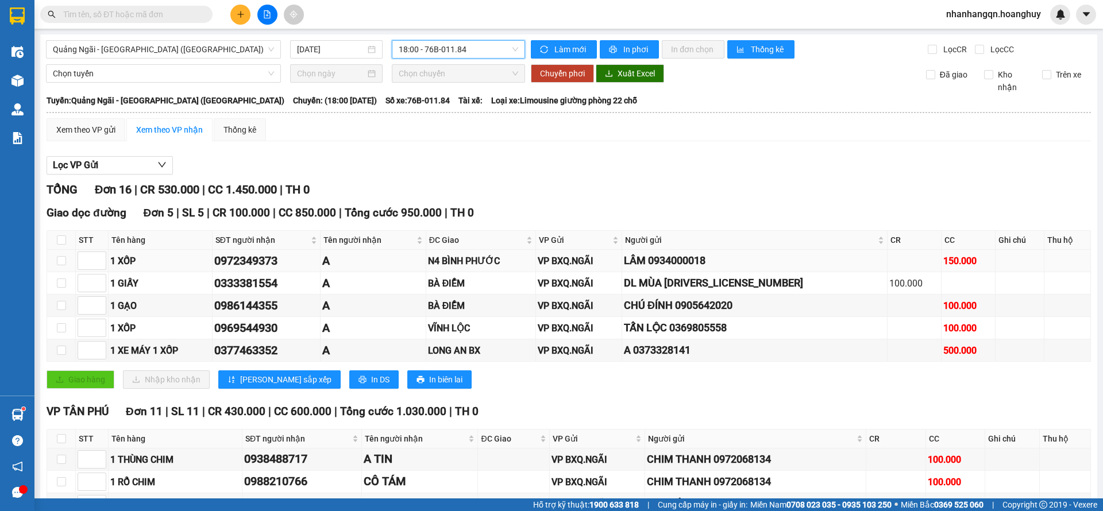
click at [481, 262] on div "N4 BÌNH PHƯỚC" at bounding box center [481, 261] width 106 height 14
click at [270, 258] on div "0972349373" at bounding box center [266, 261] width 104 height 18
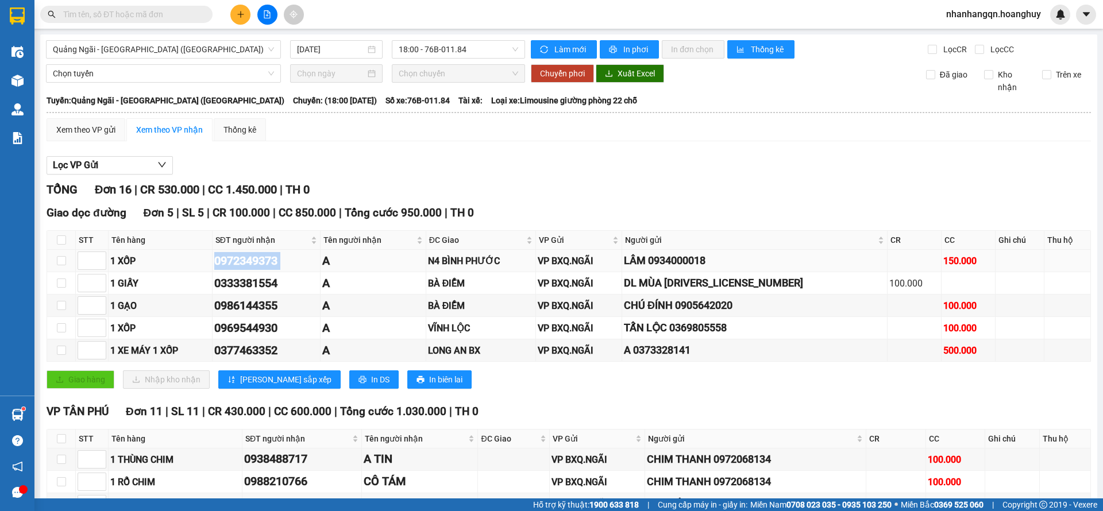
click at [270, 258] on div "0972349373" at bounding box center [266, 261] width 104 height 18
click at [546, 184] on div "TỔNG Đơn 16 | CR 530.000 | CC 1.450.000 | TH 0" at bounding box center [569, 190] width 1044 height 18
click at [440, 49] on span "18:00 - 76B-011.84" at bounding box center [458, 49] width 119 height 17
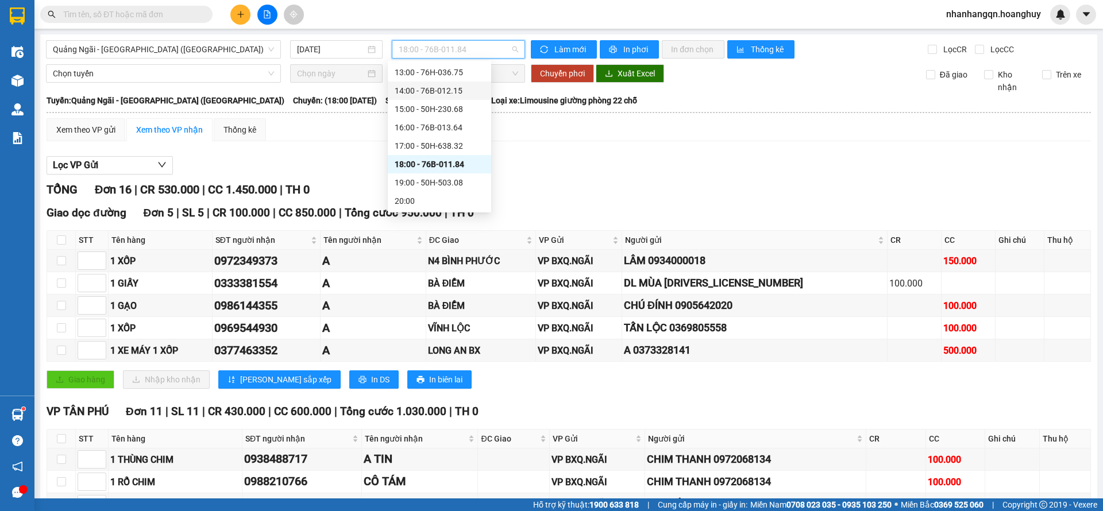
click at [608, 140] on div "Xem theo VP gửi Xem theo VP nhận Thống kê" at bounding box center [569, 129] width 1044 height 23
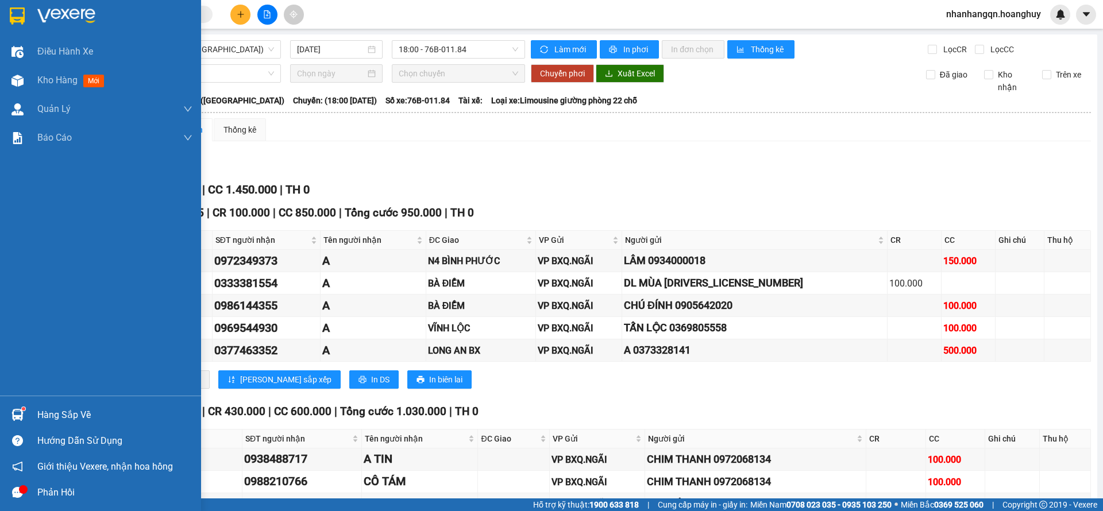
click at [31, 11] on div at bounding box center [100, 18] width 201 height 37
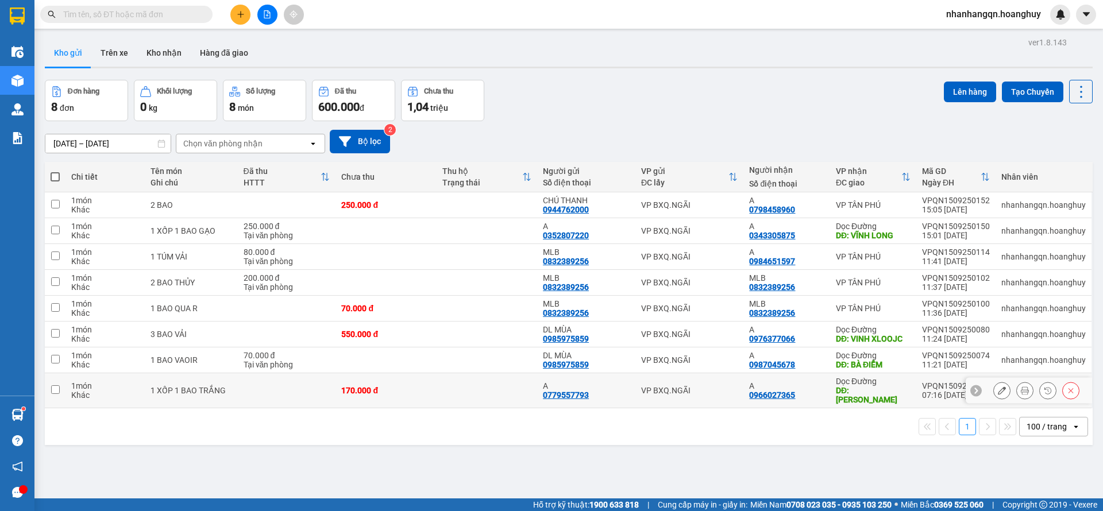
click at [721, 386] on div "VP BXQ.NGÃI" at bounding box center [689, 390] width 97 height 9
checkbox input "true"
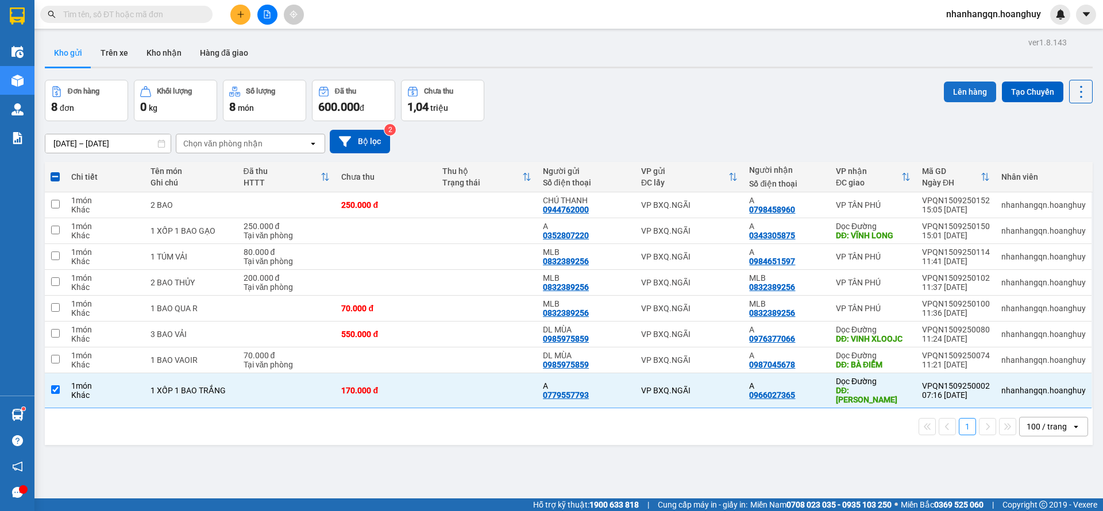
click at [971, 88] on button "Lên hàng" at bounding box center [969, 92] width 52 height 21
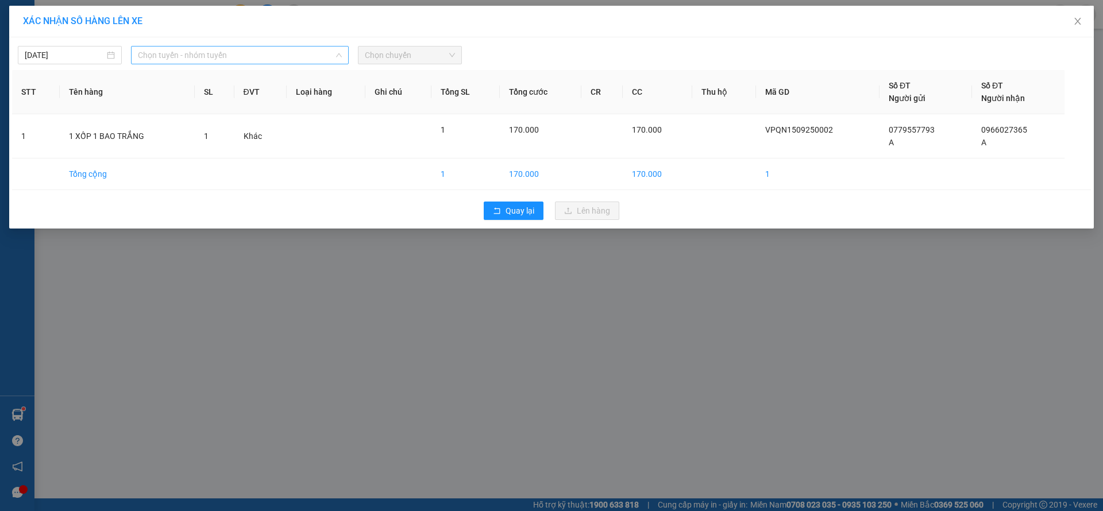
click at [246, 55] on span "Chọn tuyến - nhóm tuyến" at bounding box center [240, 55] width 204 height 17
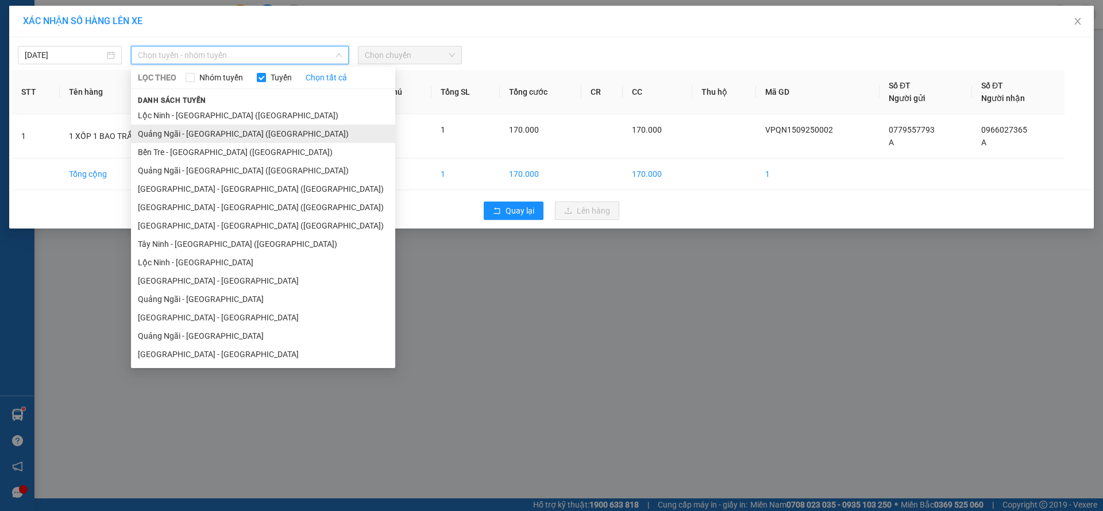
click at [231, 131] on li "Quảng Ngãi - Sài Gòn (Hàng Hoá)" at bounding box center [263, 134] width 264 height 18
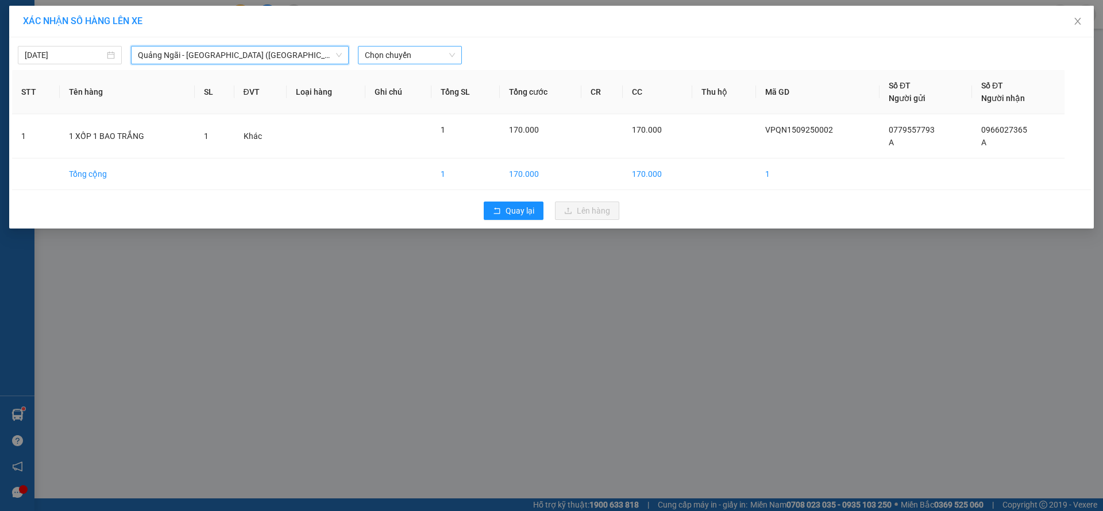
click at [439, 49] on span "Chọn chuyến" at bounding box center [410, 55] width 90 height 17
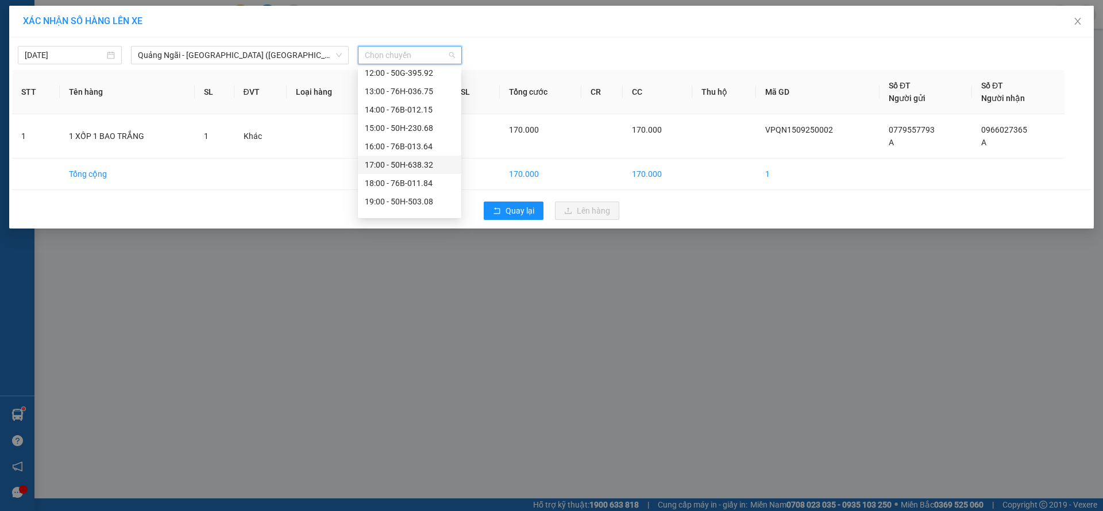
scroll to position [37, 0]
click at [418, 171] on div "18:00 - 76B-011.84" at bounding box center [410, 170] width 90 height 13
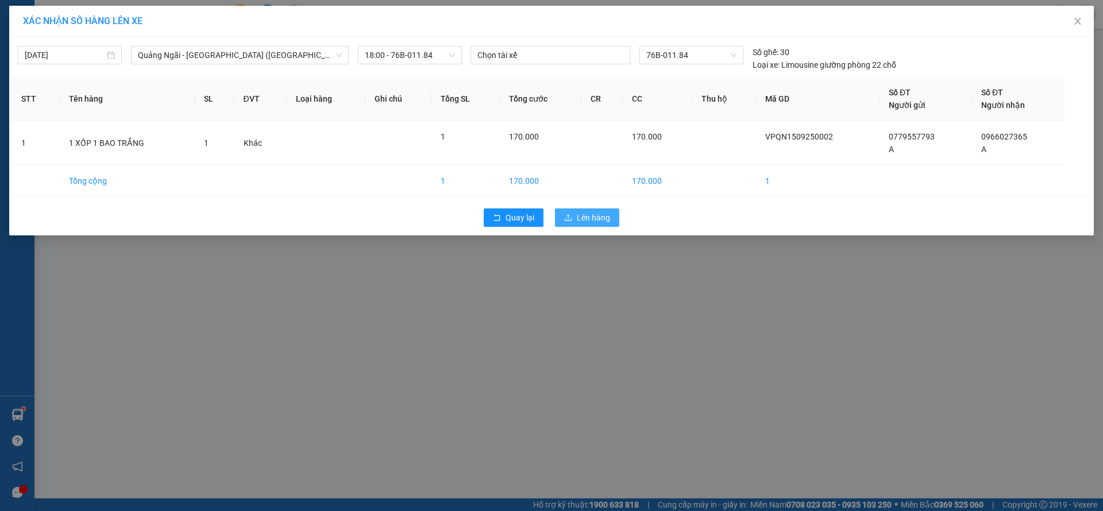
click at [589, 210] on button "Lên hàng" at bounding box center [587, 217] width 64 height 18
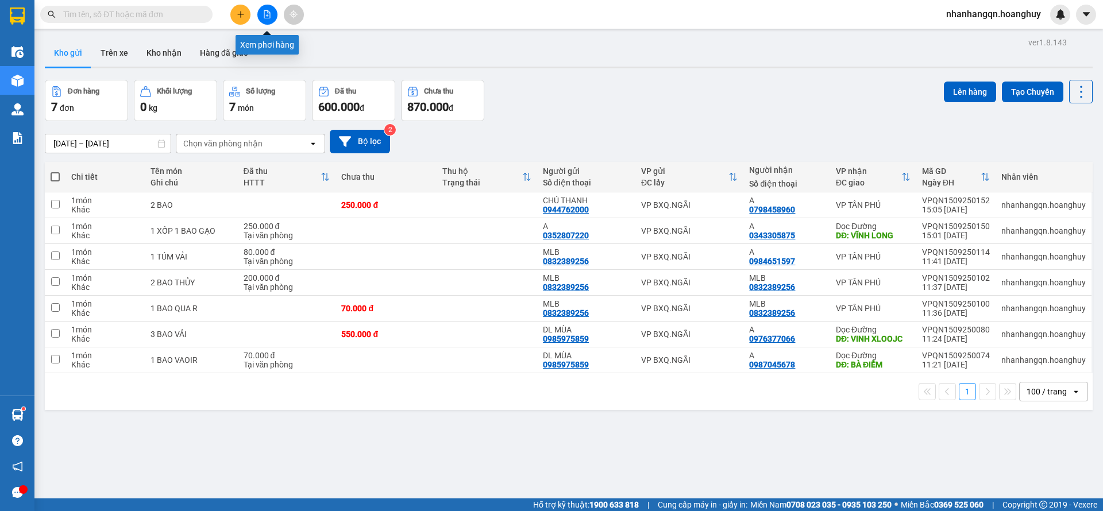
click at [268, 14] on icon "file-add" at bounding box center [267, 14] width 8 height 8
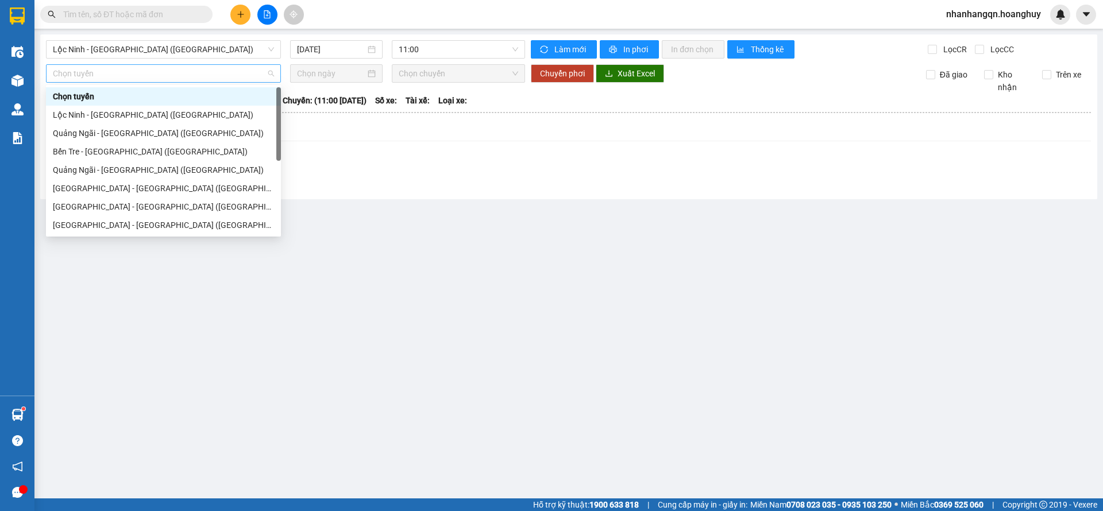
drag, startPoint x: 212, startPoint y: 71, endPoint x: 205, endPoint y: 68, distance: 8.2
click at [209, 69] on span "Chọn tuyến" at bounding box center [163, 73] width 221 height 17
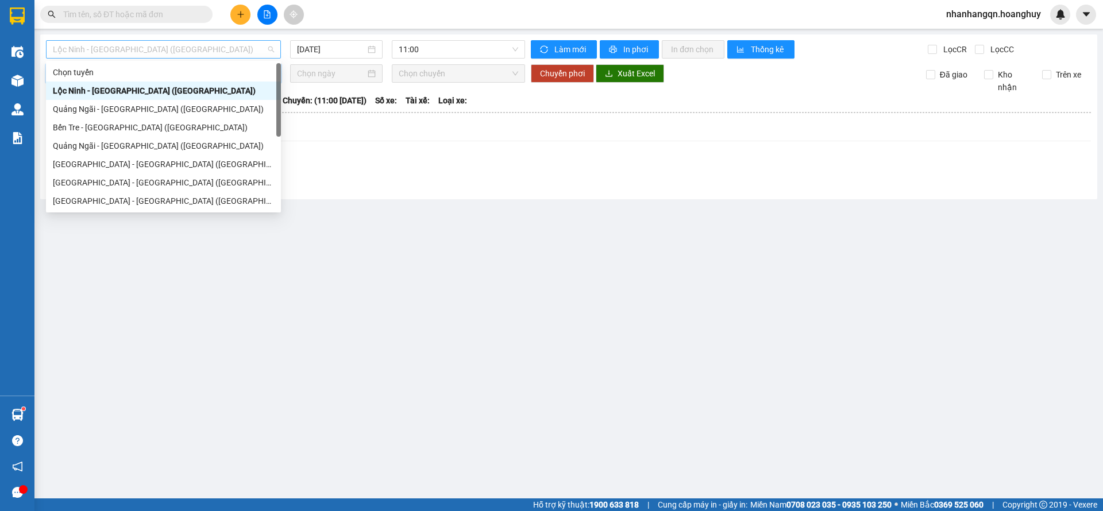
click at [183, 55] on span "Lộc Ninh - Quảng Ngãi (Hàng Hóa)" at bounding box center [163, 49] width 221 height 17
click at [152, 111] on div "Quảng Ngãi - Sài Gòn (Hàng Hoá)" at bounding box center [163, 109] width 221 height 13
type input "15/09/2025"
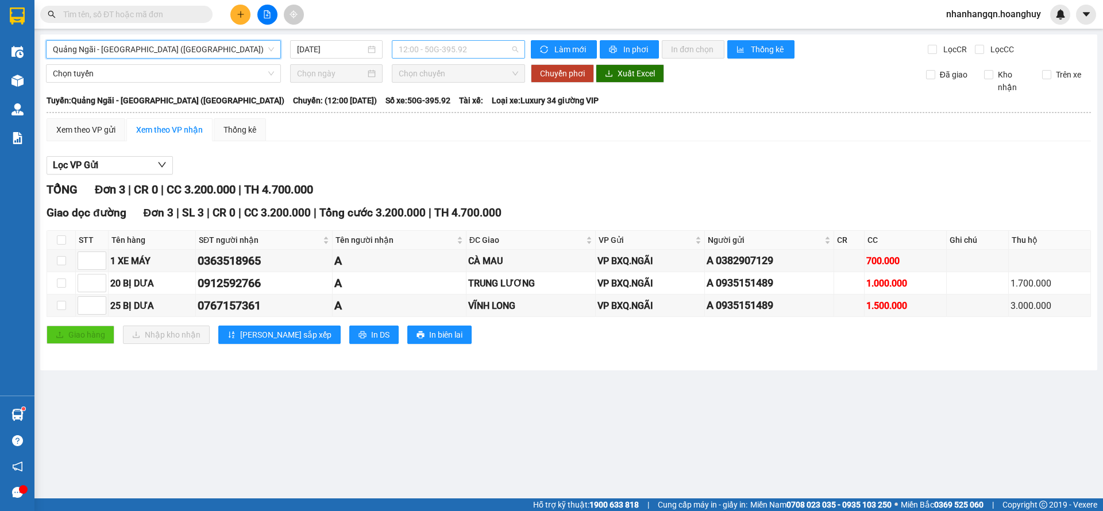
click at [444, 44] on span "12:00 - 50G-395.92" at bounding box center [458, 49] width 119 height 17
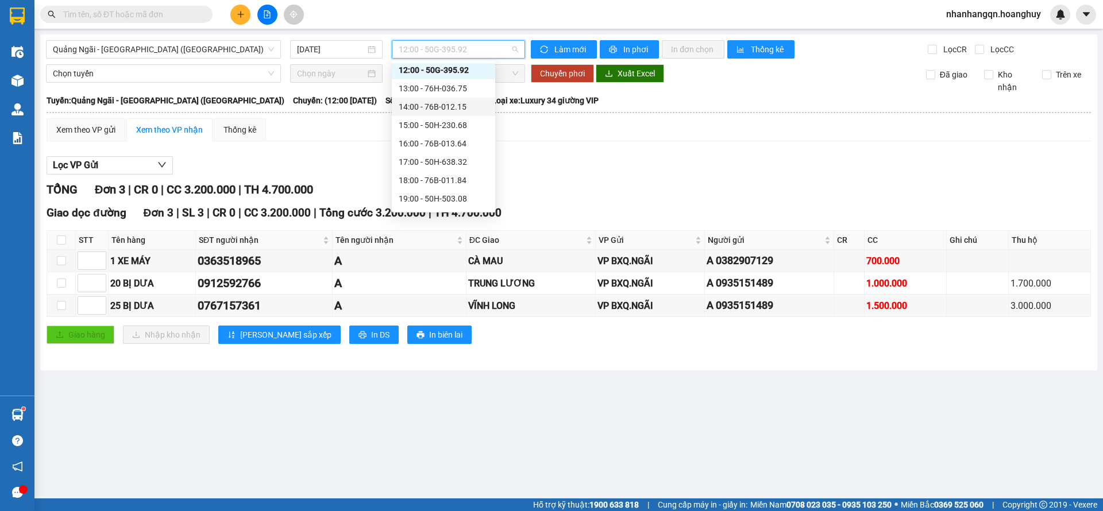
scroll to position [37, 0]
click at [455, 167] on div "18:00 - 76B-011.84" at bounding box center [444, 164] width 90 height 13
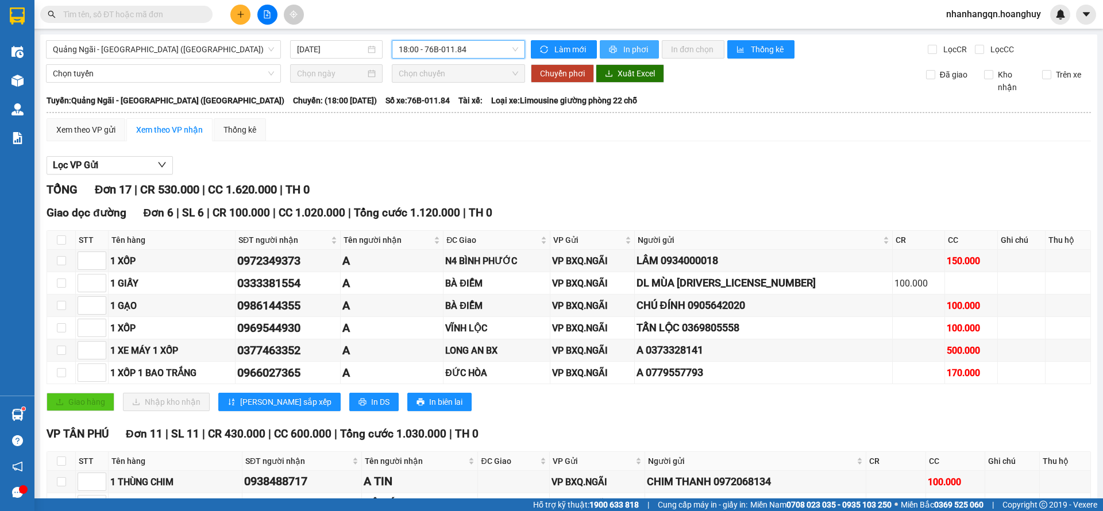
click at [632, 49] on span "In phơi" at bounding box center [636, 49] width 26 height 13
click at [446, 43] on span "18:00 - 76B-011.84" at bounding box center [458, 49] width 119 height 17
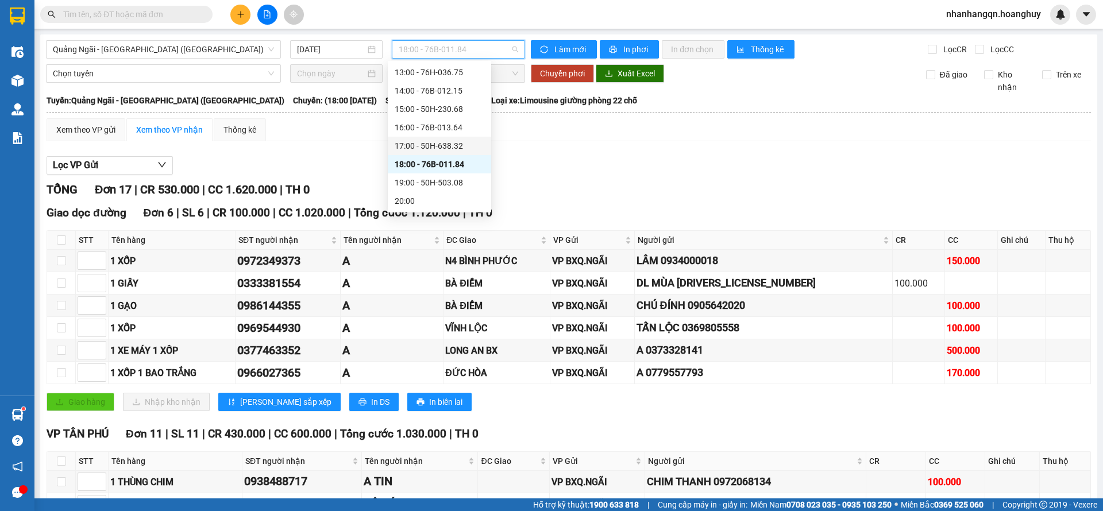
click at [453, 147] on div "17:00 - 50H-638.32" at bounding box center [439, 146] width 90 height 13
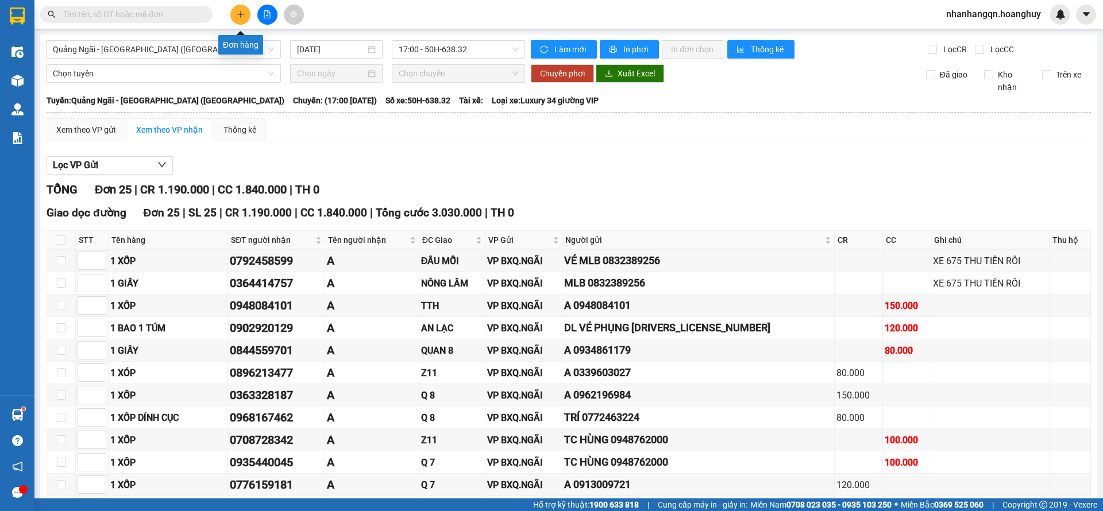
click at [238, 14] on icon "plus" at bounding box center [240, 14] width 6 height 1
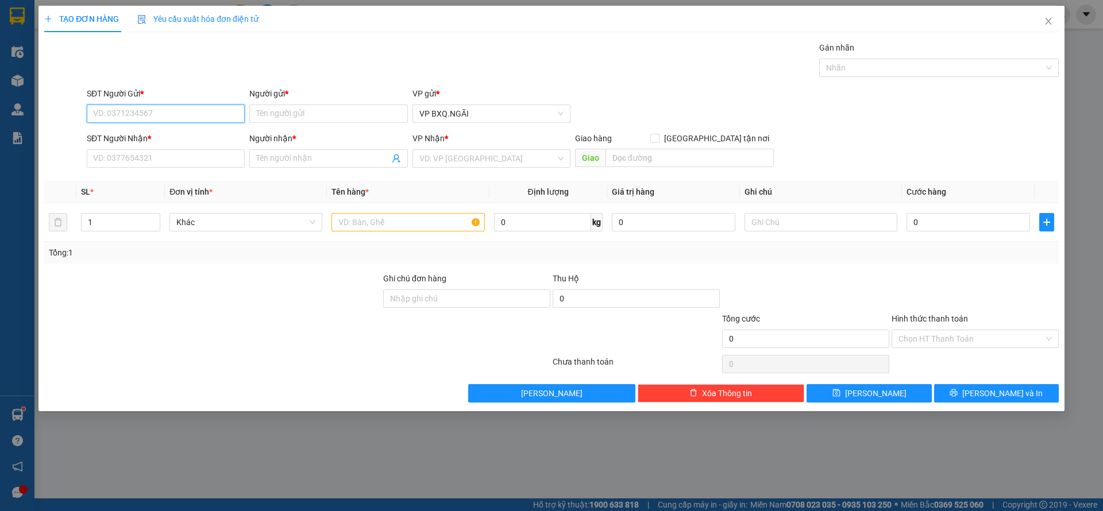
click at [171, 110] on input "SĐT Người Gửi *" at bounding box center [166, 114] width 158 height 18
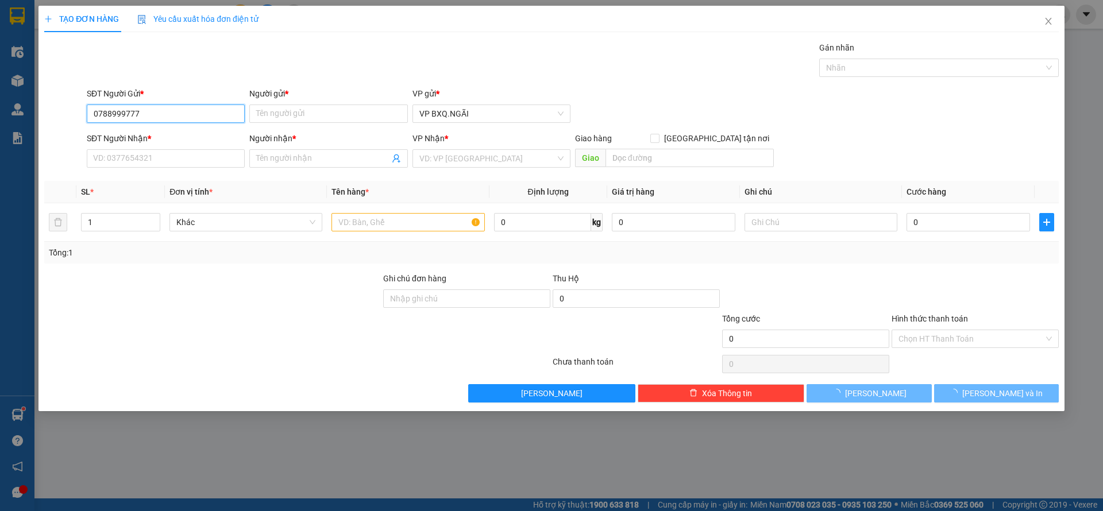
type input "0788999777"
type input "A"
click at [92, 161] on input "SĐT Người Nhận *" at bounding box center [166, 158] width 158 height 18
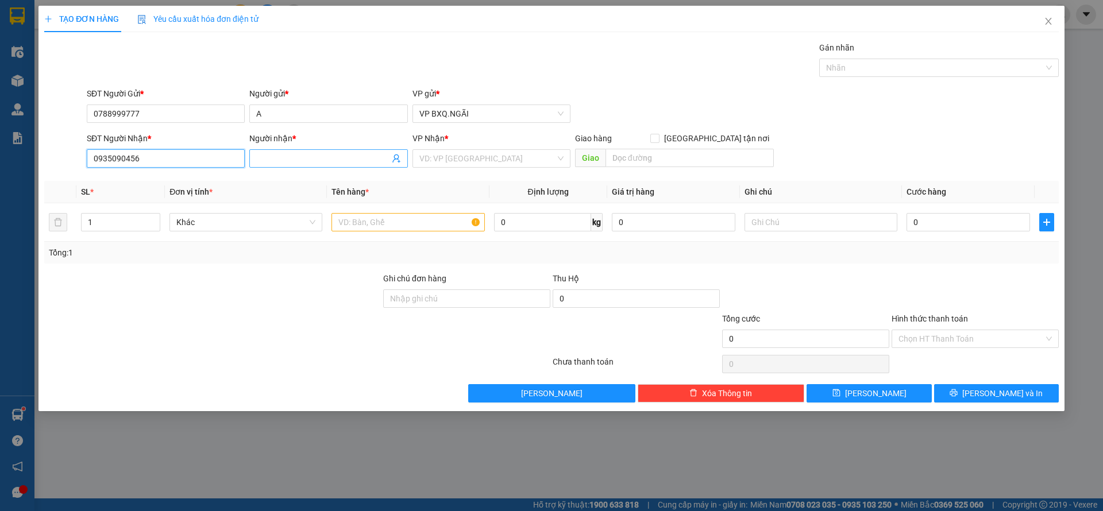
type input "0935090456"
click at [252, 164] on span at bounding box center [328, 158] width 158 height 18
type input "A"
drag, startPoint x: 429, startPoint y: 158, endPoint x: 436, endPoint y: 158, distance: 6.9
click at [436, 158] on input "search" at bounding box center [487, 158] width 136 height 17
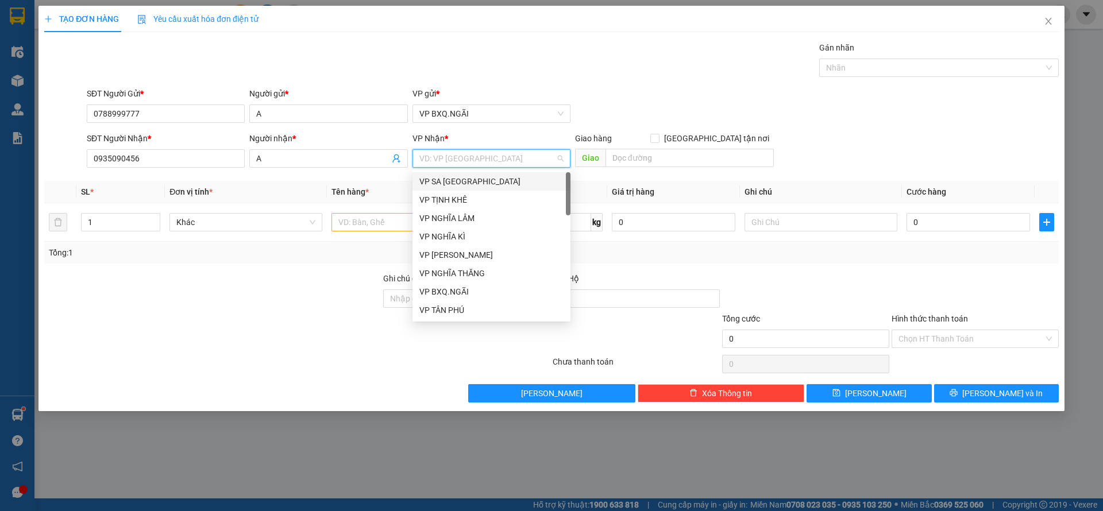
type input "D"
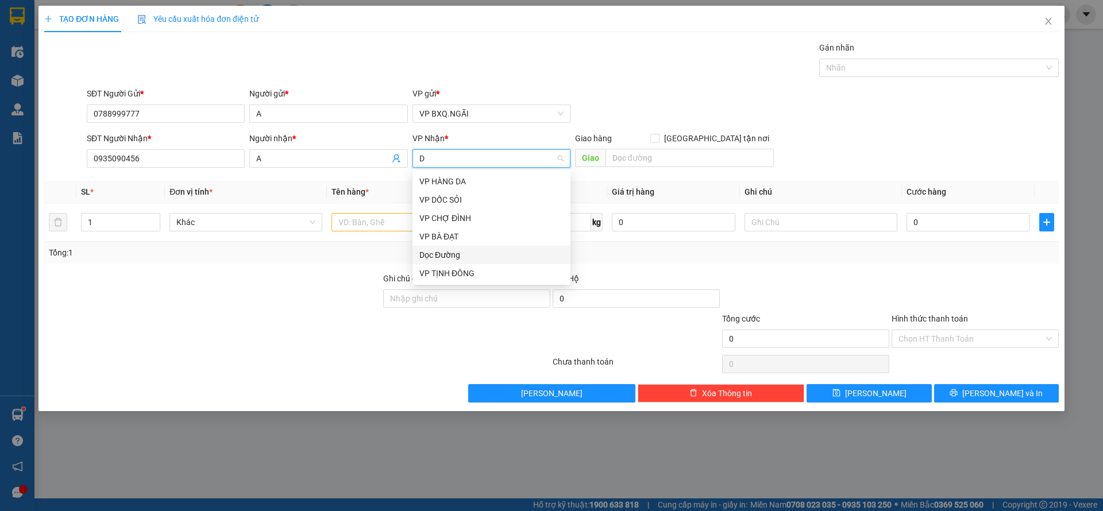
click at [465, 251] on div "Dọc Đường" at bounding box center [491, 255] width 144 height 13
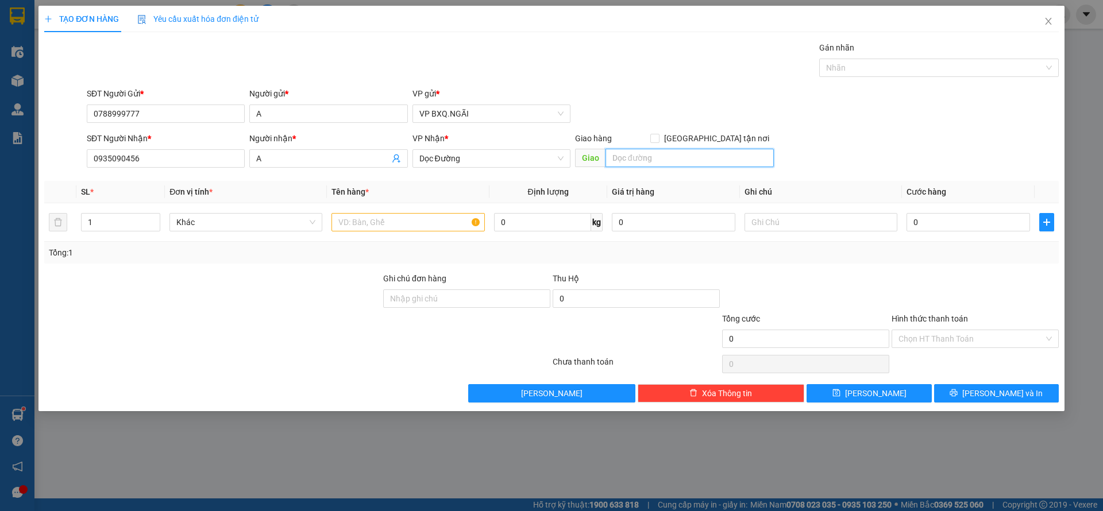
click at [641, 156] on input "text" at bounding box center [689, 158] width 168 height 18
type input "MĐ CŨ"
click at [376, 235] on td at bounding box center [408, 222] width 162 height 38
drag, startPoint x: 374, startPoint y: 234, endPoint x: 370, endPoint y: 219, distance: 15.3
click at [373, 229] on td at bounding box center [408, 222] width 162 height 38
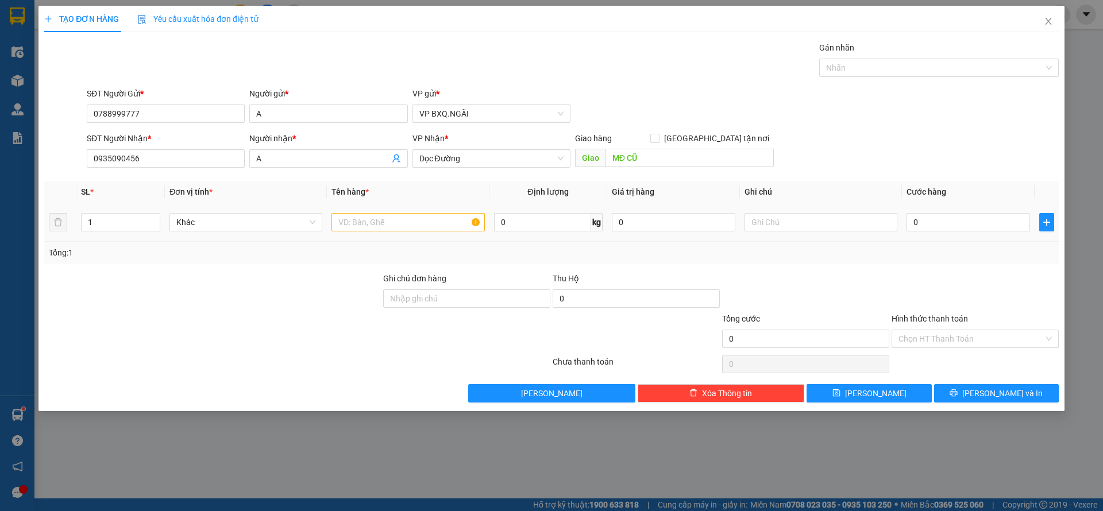
click at [370, 219] on input "text" at bounding box center [407, 222] width 153 height 18
type input "1 XỐP"
type input "15"
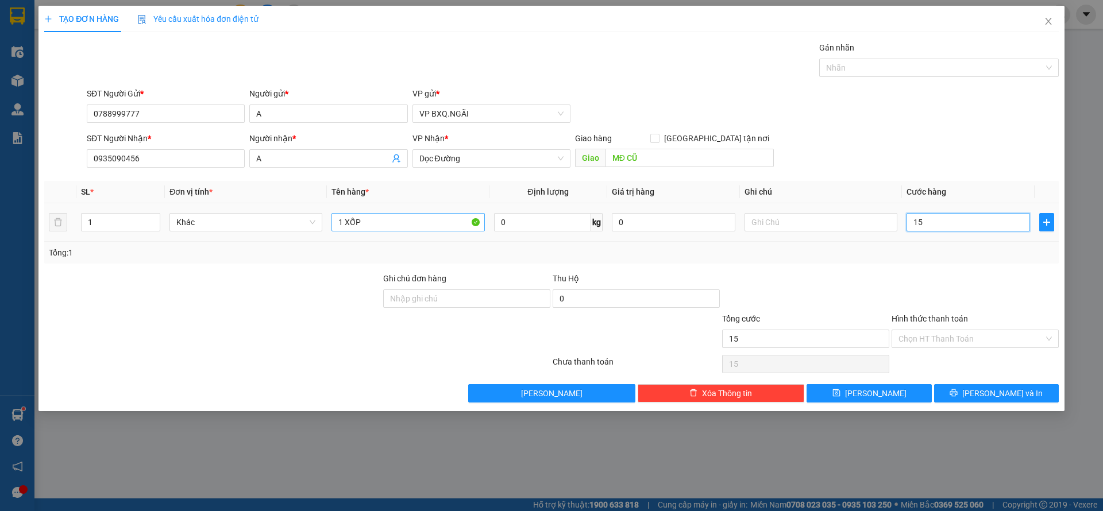
type input "150"
type input "1.500"
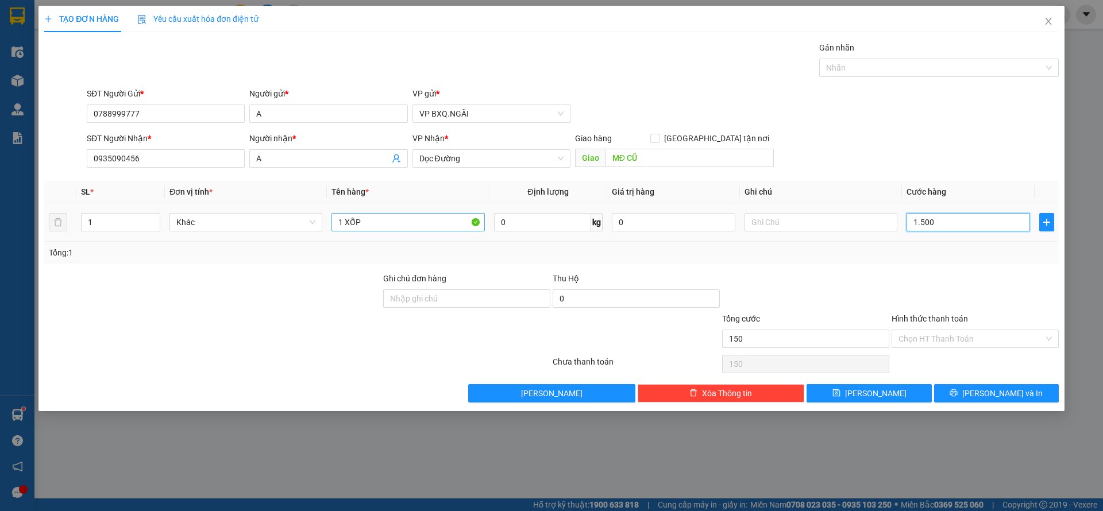
type input "1.500"
type input "15.000"
type input "150.000"
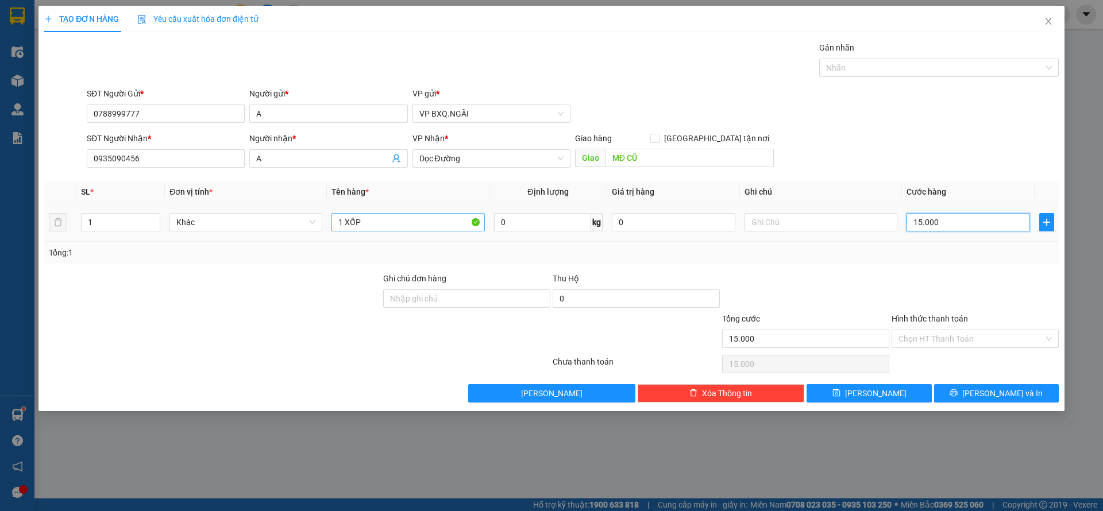
type input "150.000"
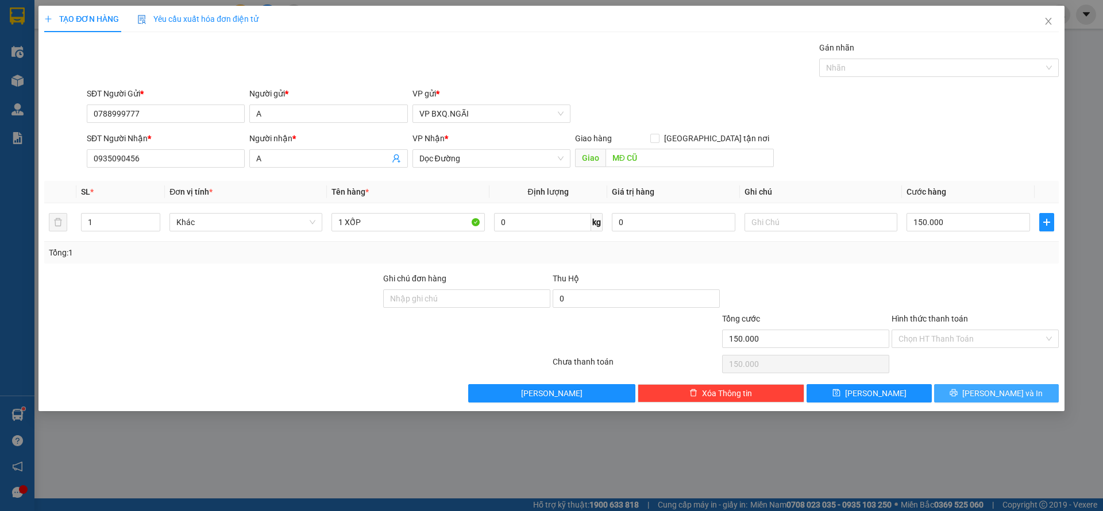
click at [1000, 392] on span "Lưu và In" at bounding box center [1002, 393] width 80 height 13
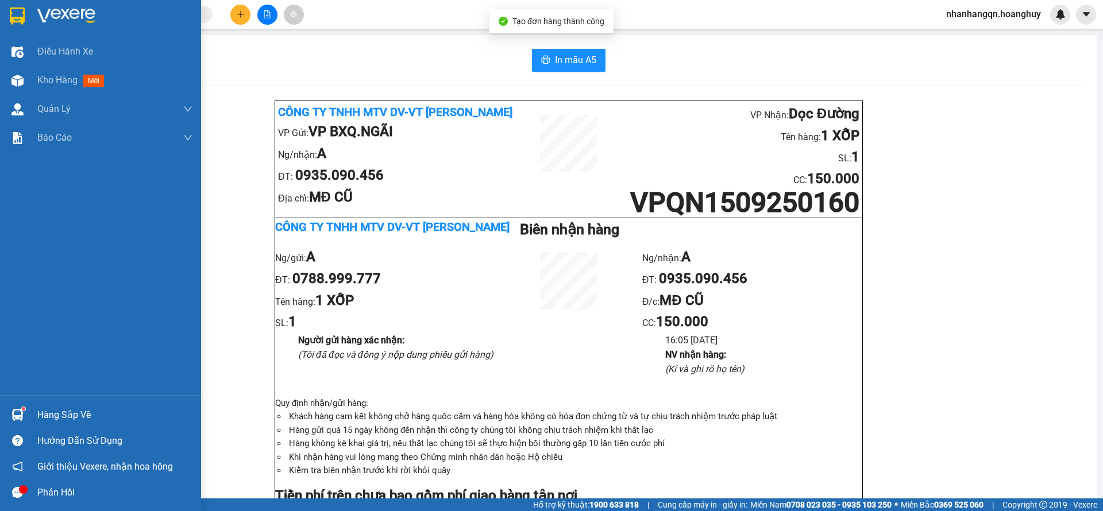
click at [21, 26] on div at bounding box center [100, 18] width 201 height 37
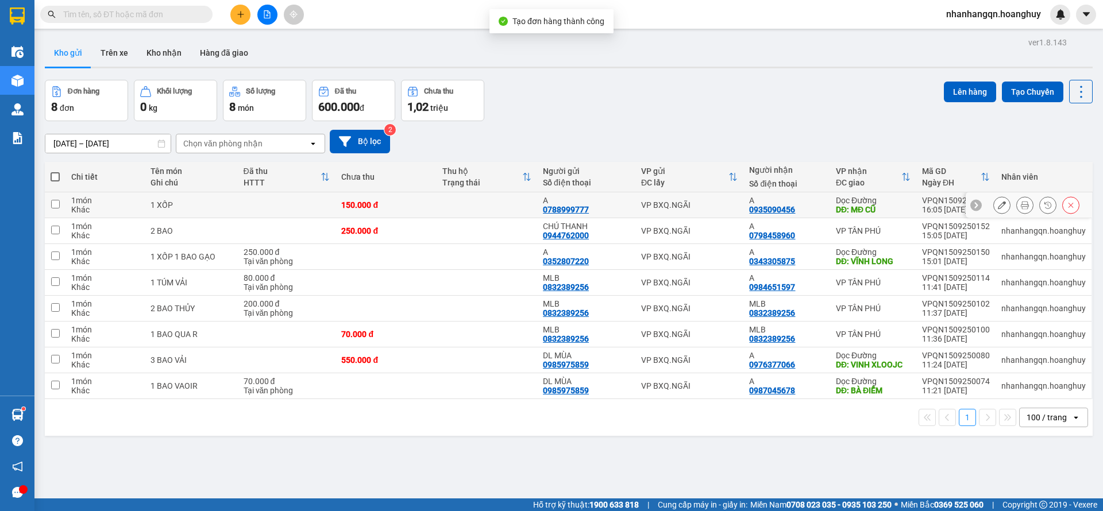
click at [732, 211] on td "VP BXQ.NGÃI" at bounding box center [689, 205] width 109 height 26
checkbox input "true"
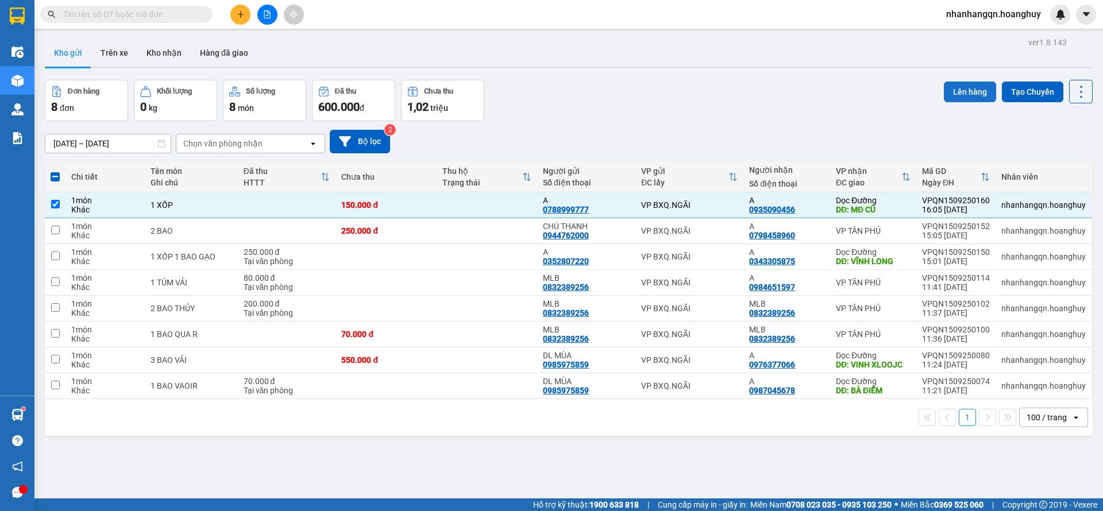
click at [970, 86] on button "Lên hàng" at bounding box center [969, 92] width 52 height 21
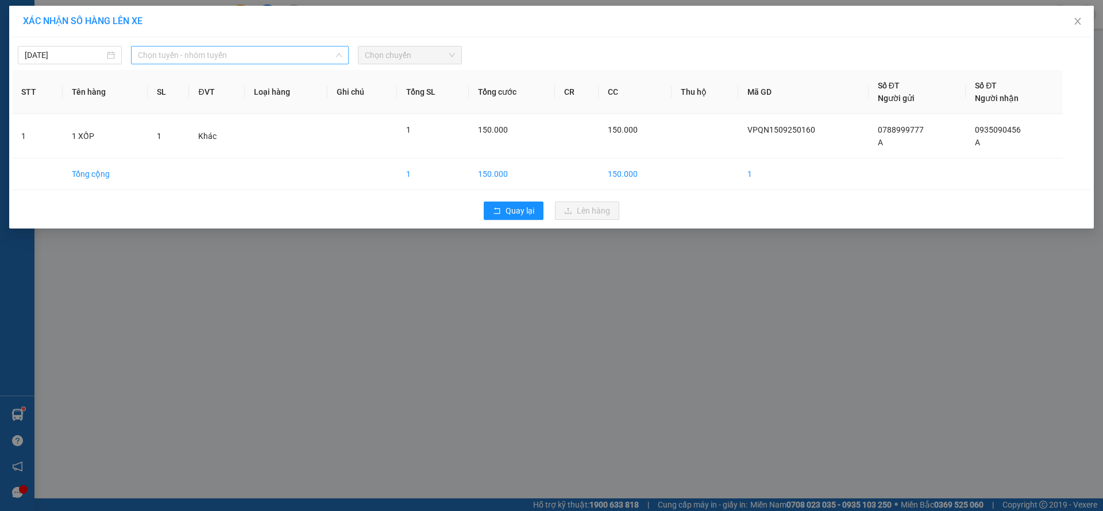
click at [280, 62] on span "Chọn tuyến - nhóm tuyến" at bounding box center [240, 55] width 204 height 17
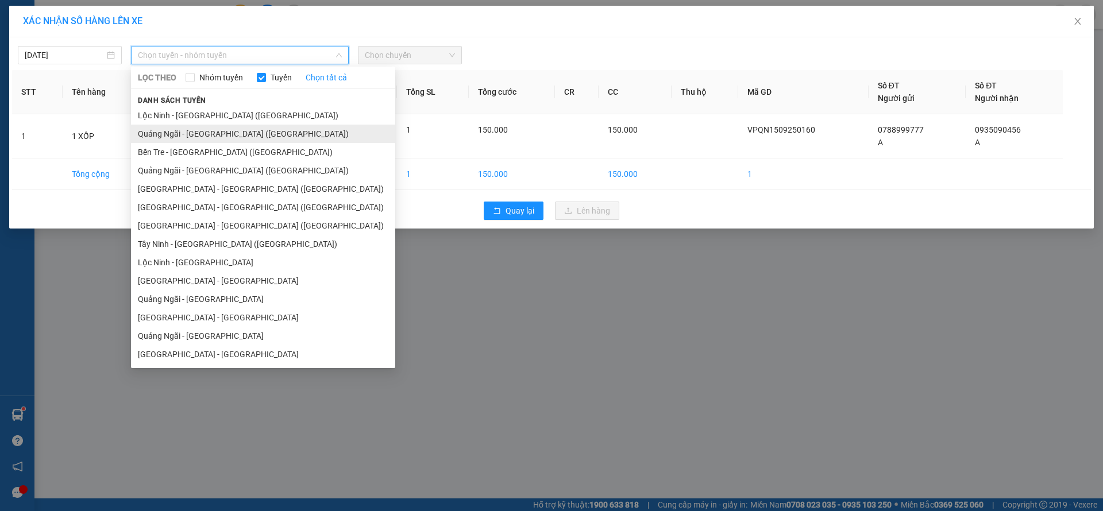
click at [231, 130] on li "Quảng Ngãi - Sài Gòn (Hàng Hoá)" at bounding box center [263, 134] width 264 height 18
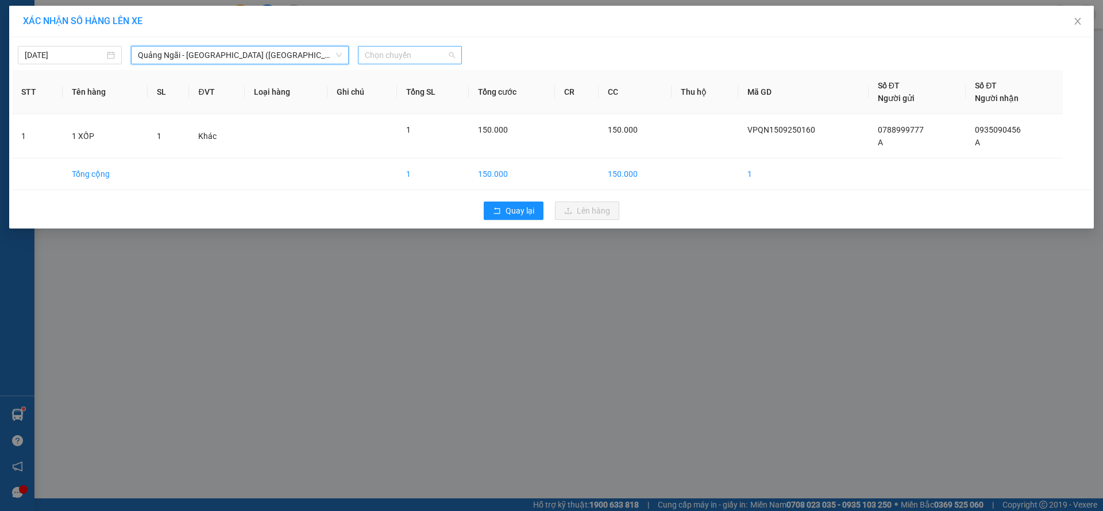
click at [413, 61] on span "Chọn chuyến" at bounding box center [410, 55] width 90 height 17
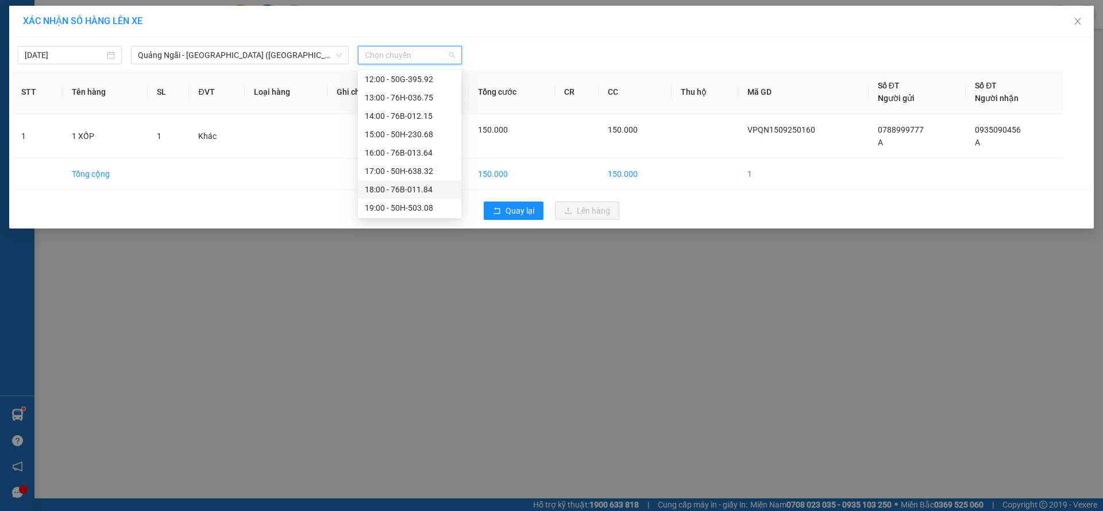
scroll to position [37, 0]
click at [416, 151] on div "17:00 - 50H-638.32" at bounding box center [410, 151] width 90 height 13
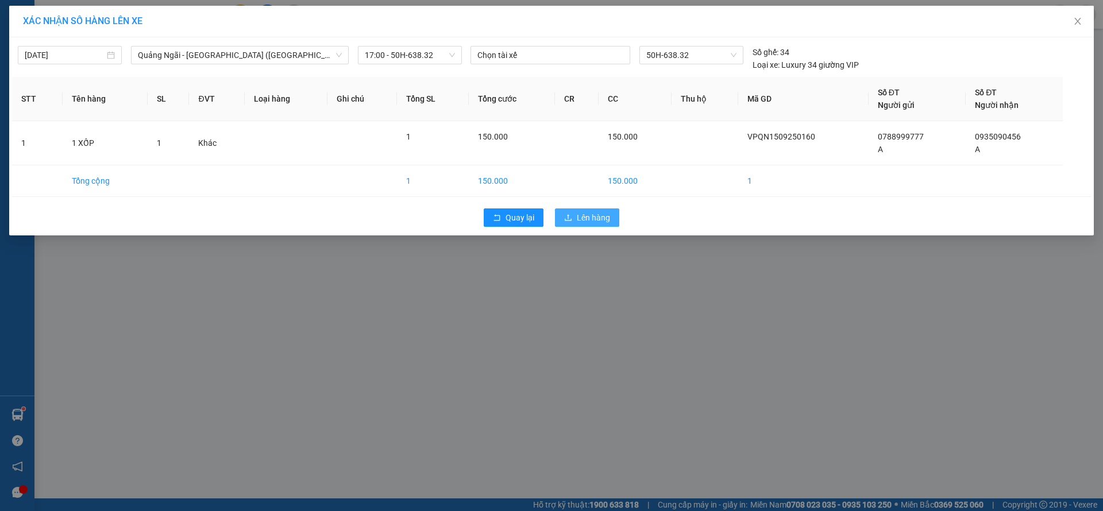
click at [587, 208] on button "Lên hàng" at bounding box center [587, 217] width 64 height 18
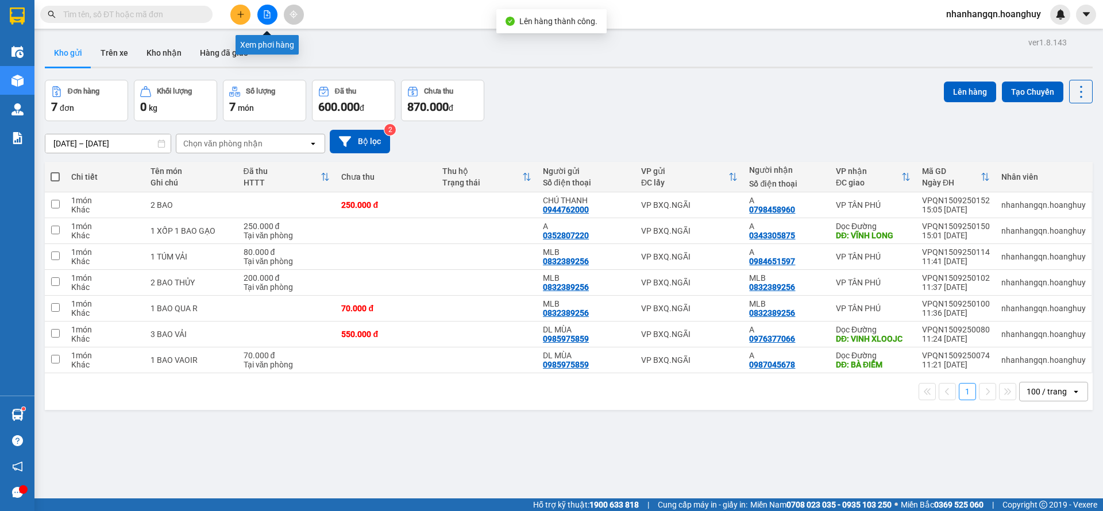
click at [265, 6] on button at bounding box center [267, 15] width 20 height 20
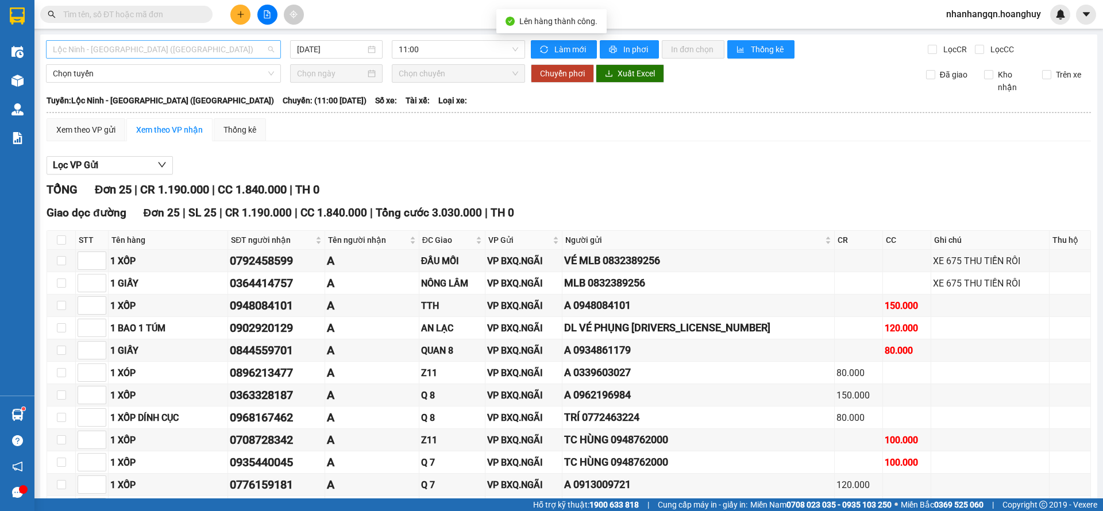
click at [202, 58] on div "Lộc Ninh - Quảng Ngãi (Hàng Hóa)" at bounding box center [163, 49] width 235 height 18
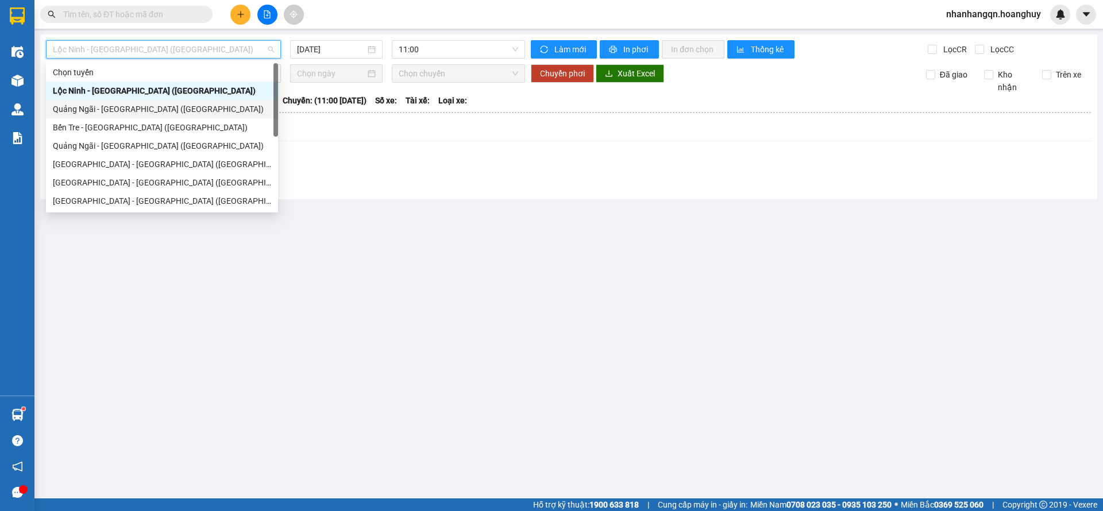
click at [163, 108] on div "Quảng Ngãi - Sài Gòn (Hàng Hoá)" at bounding box center [162, 109] width 218 height 13
type input "15/09/2025"
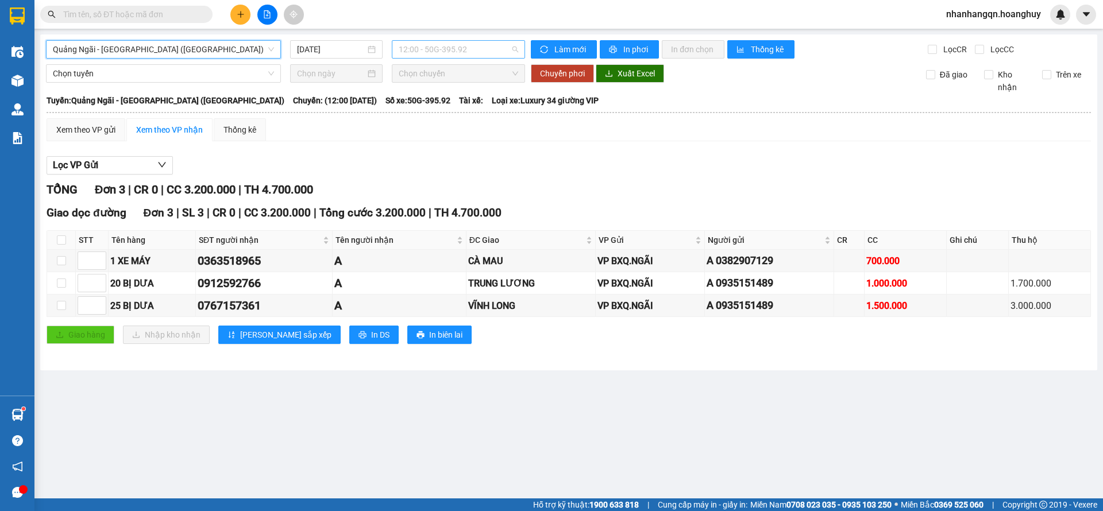
click at [405, 54] on span "12:00 - 50G-395.92" at bounding box center [458, 49] width 119 height 17
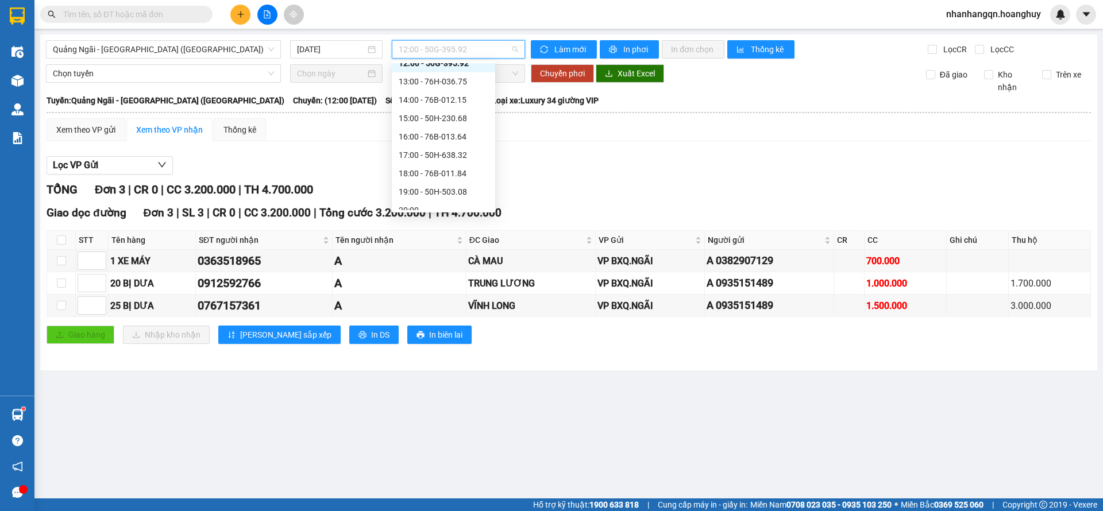
scroll to position [37, 0]
click at [448, 150] on div "17:00 - 50H-638.32" at bounding box center [444, 146] width 90 height 13
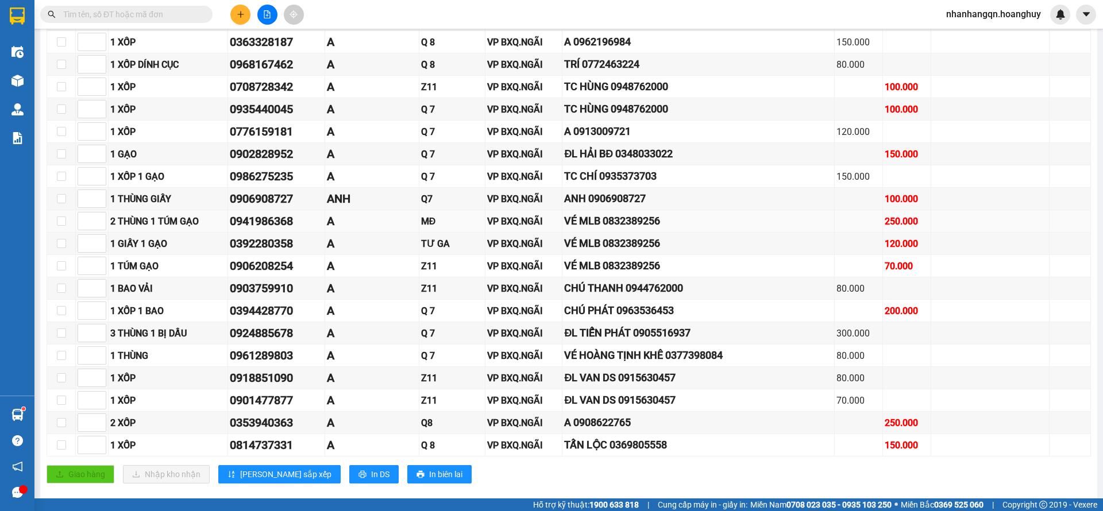
scroll to position [393, 0]
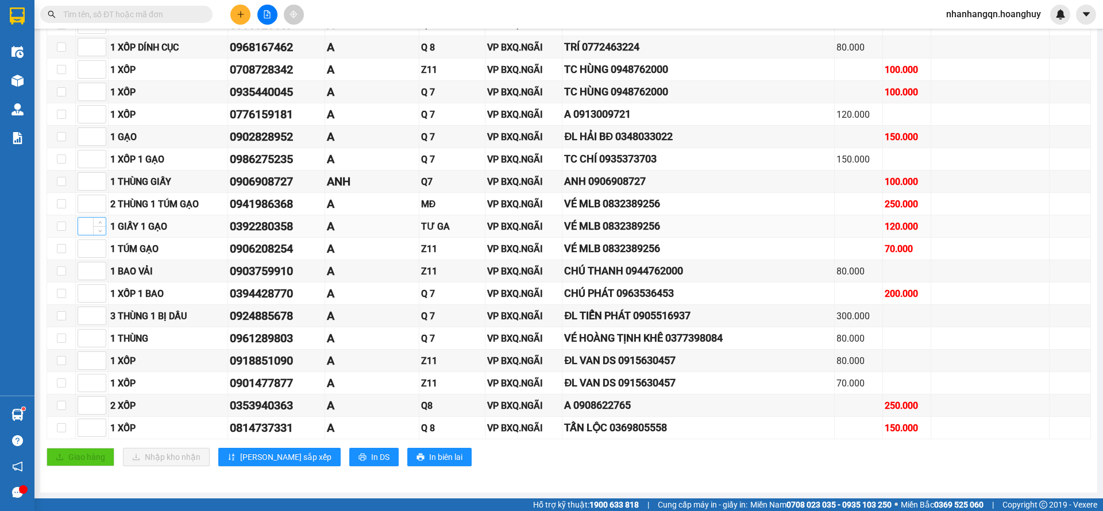
click at [86, 226] on input at bounding box center [92, 226] width 28 height 17
click at [84, 207] on input at bounding box center [92, 203] width 28 height 17
type input "2"
click at [87, 228] on input at bounding box center [92, 226] width 28 height 17
type input "3"
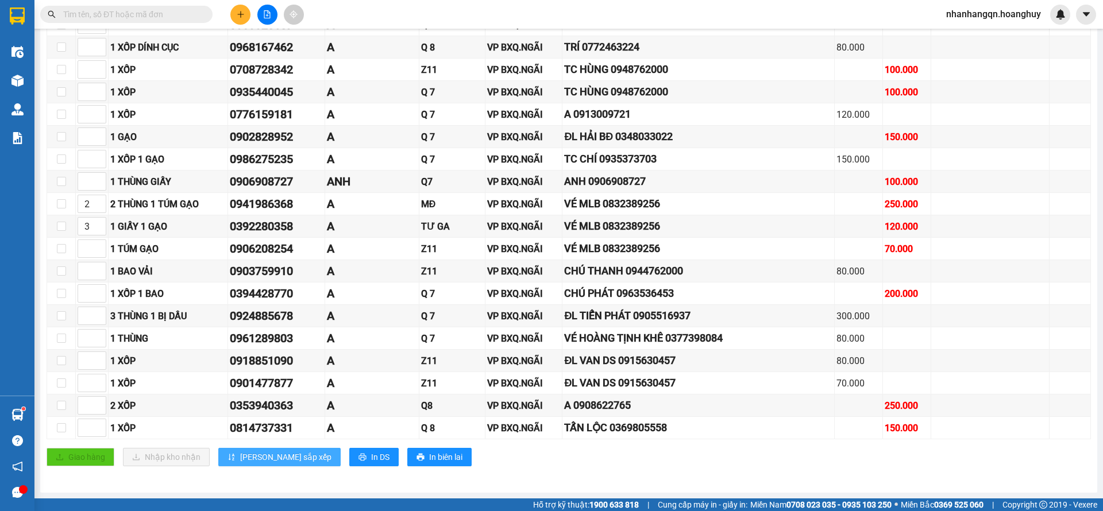
click at [253, 462] on span "Lưu sắp xếp" at bounding box center [285, 457] width 91 height 13
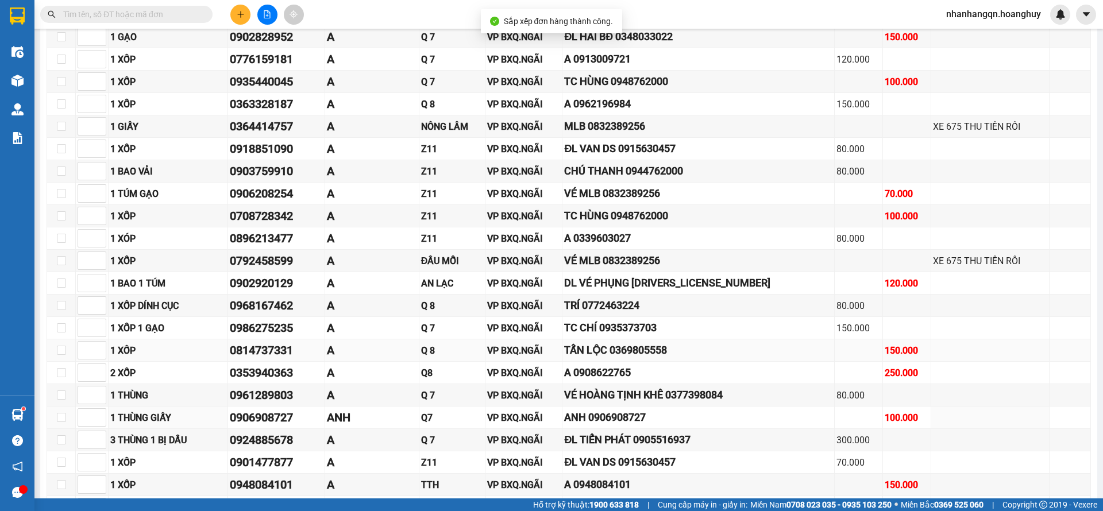
scroll to position [221, 0]
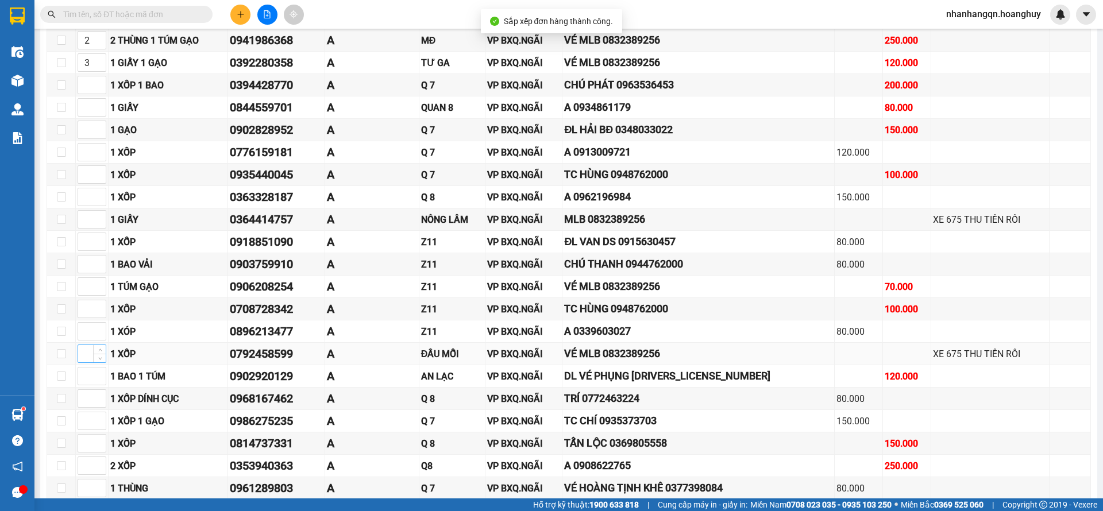
click at [87, 356] on input at bounding box center [92, 353] width 28 height 17
type input "2"
click at [84, 222] on input at bounding box center [92, 219] width 28 height 17
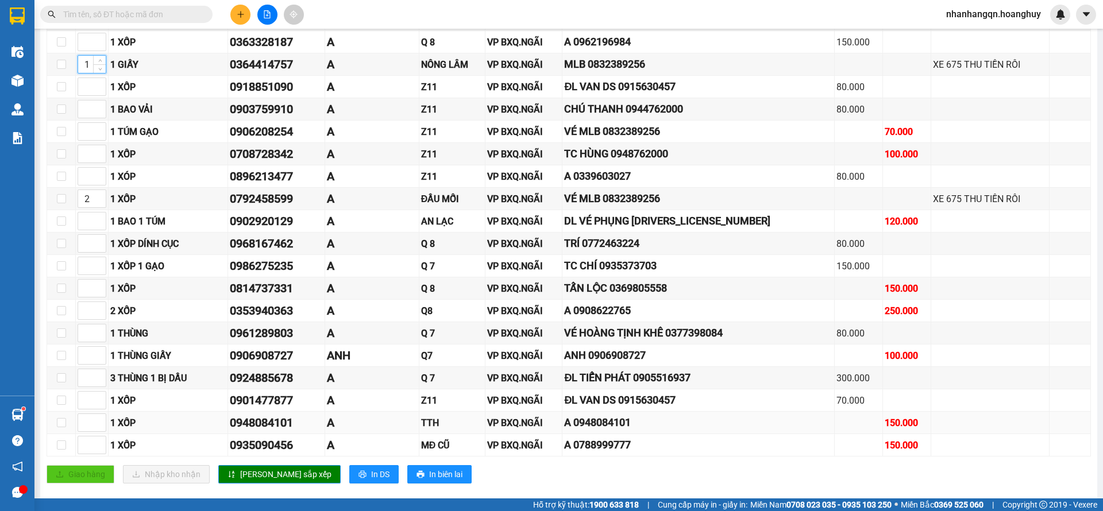
scroll to position [393, 0]
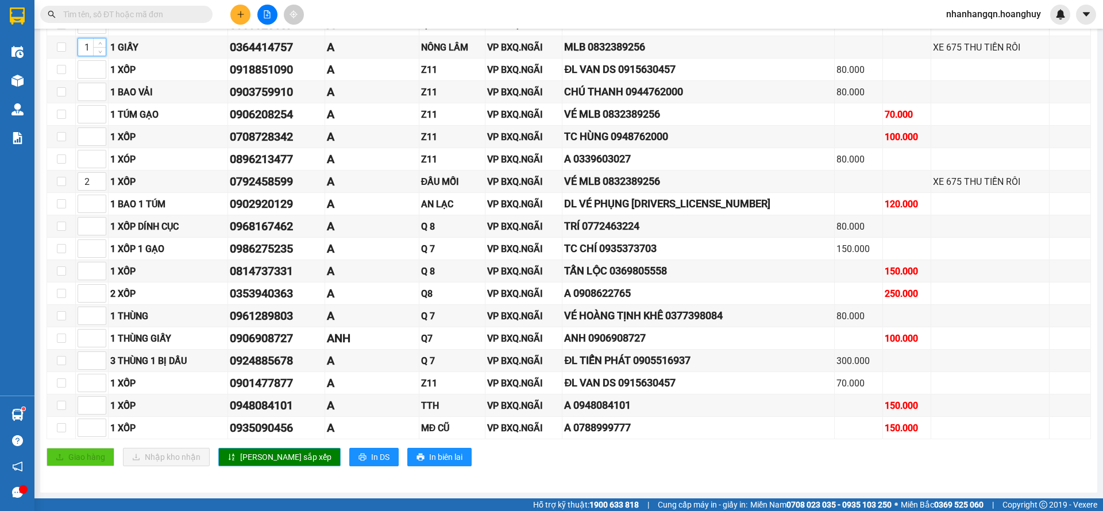
type input "1"
click at [254, 449] on button "Lưu sắp xếp" at bounding box center [279, 457] width 122 height 18
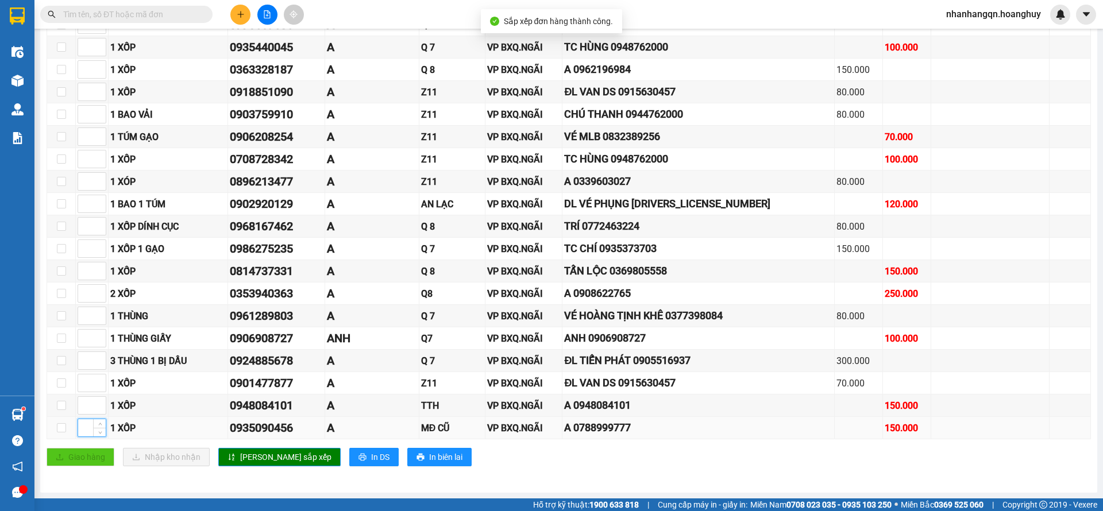
click at [84, 425] on input at bounding box center [92, 427] width 28 height 17
type input "2"
click at [250, 456] on span "Lưu sắp xếp" at bounding box center [285, 457] width 91 height 13
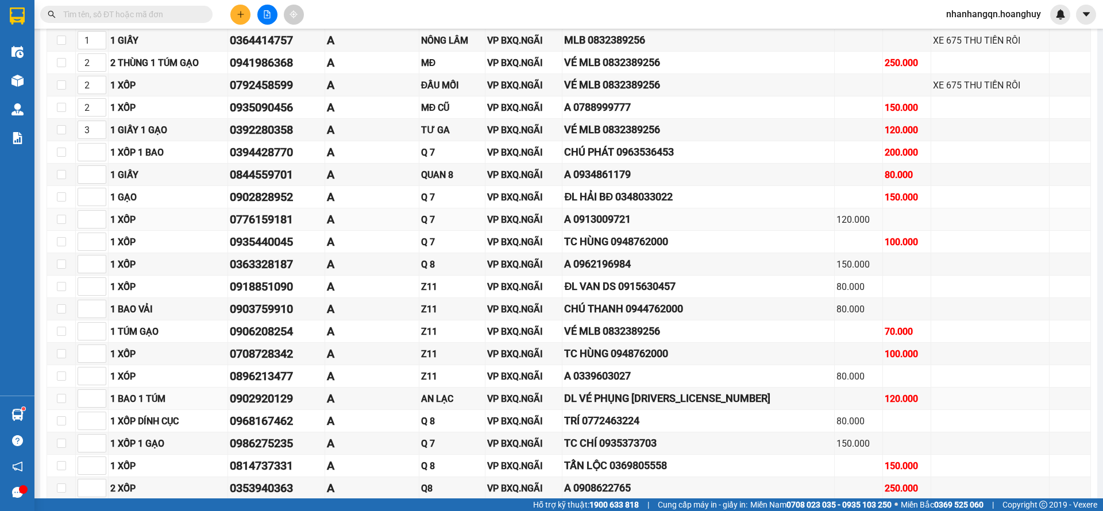
scroll to position [307, 0]
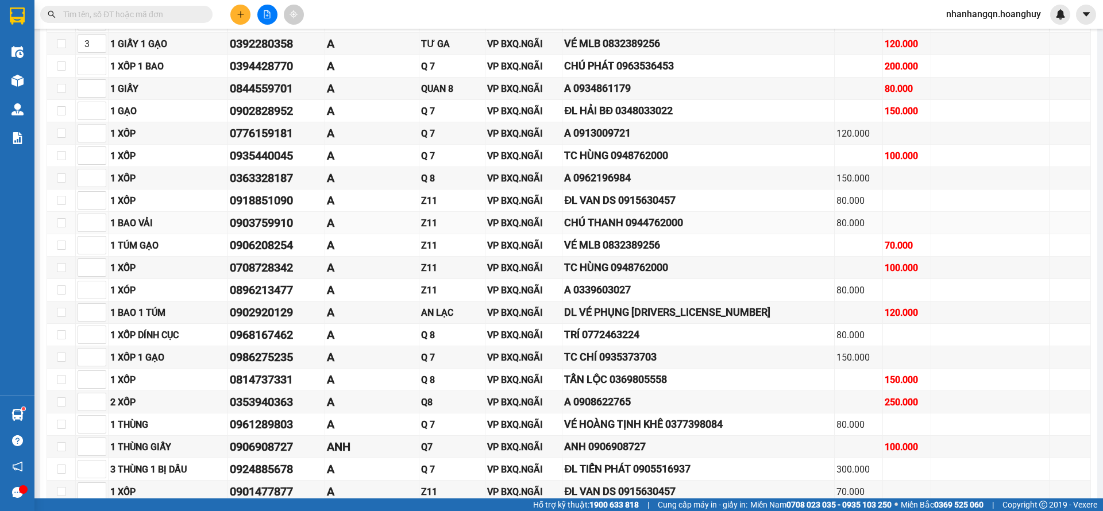
click at [77, 226] on td at bounding box center [92, 223] width 33 height 22
click at [83, 242] on input at bounding box center [92, 245] width 28 height 17
type input "4"
click at [86, 234] on td "4" at bounding box center [92, 245] width 33 height 22
click at [87, 222] on input at bounding box center [92, 222] width 28 height 17
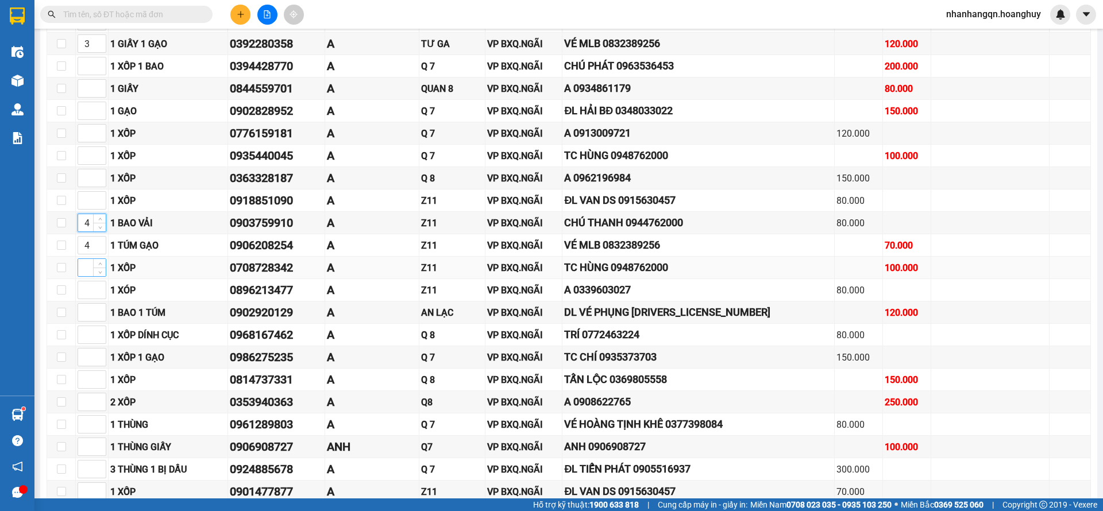
type input "4"
click at [85, 267] on input at bounding box center [92, 267] width 28 height 17
type input "4"
click at [86, 288] on input at bounding box center [92, 289] width 28 height 17
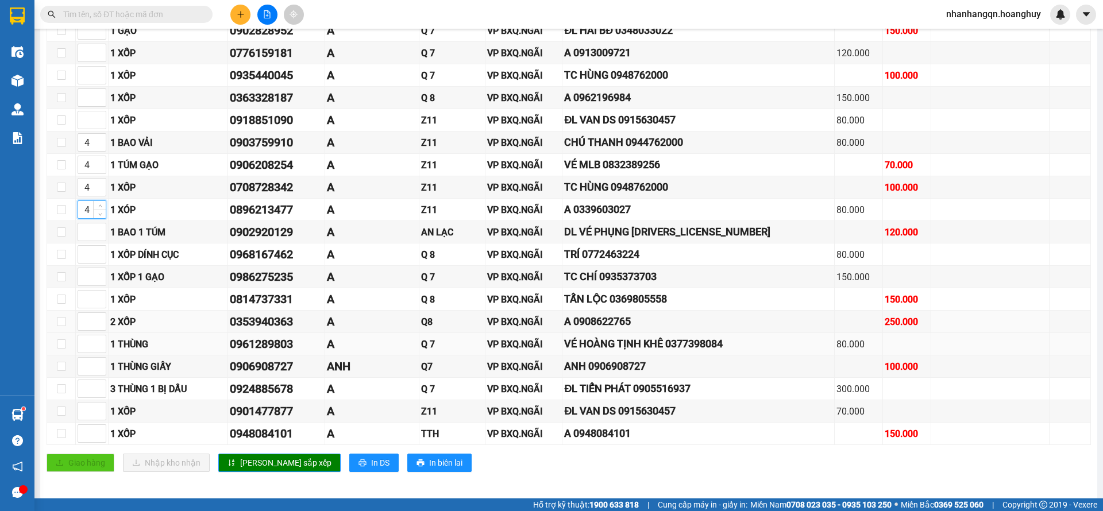
scroll to position [393, 0]
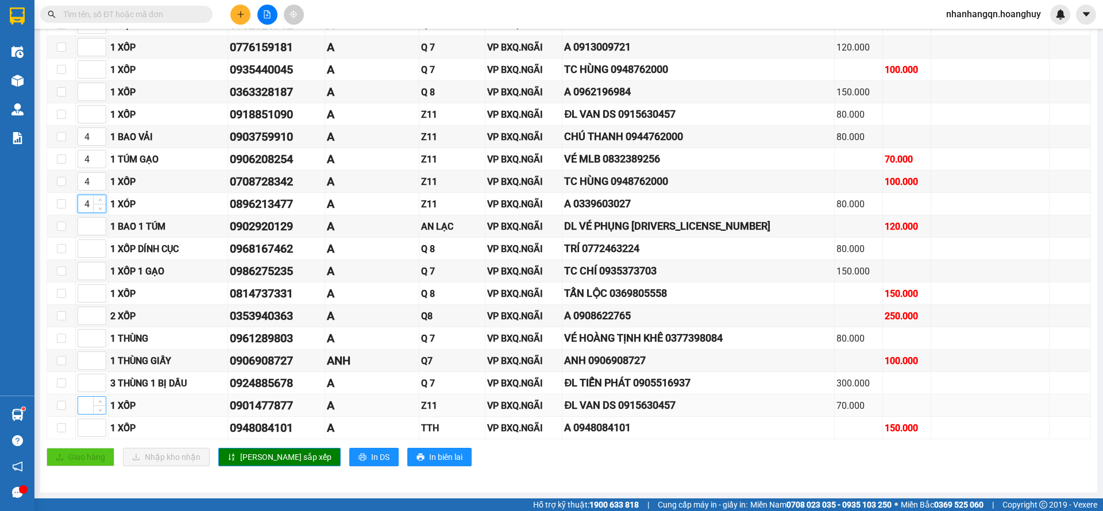
type input "4"
click at [84, 405] on input at bounding box center [92, 405] width 28 height 17
type input "4"
click at [84, 422] on input at bounding box center [92, 427] width 28 height 17
type input "4"
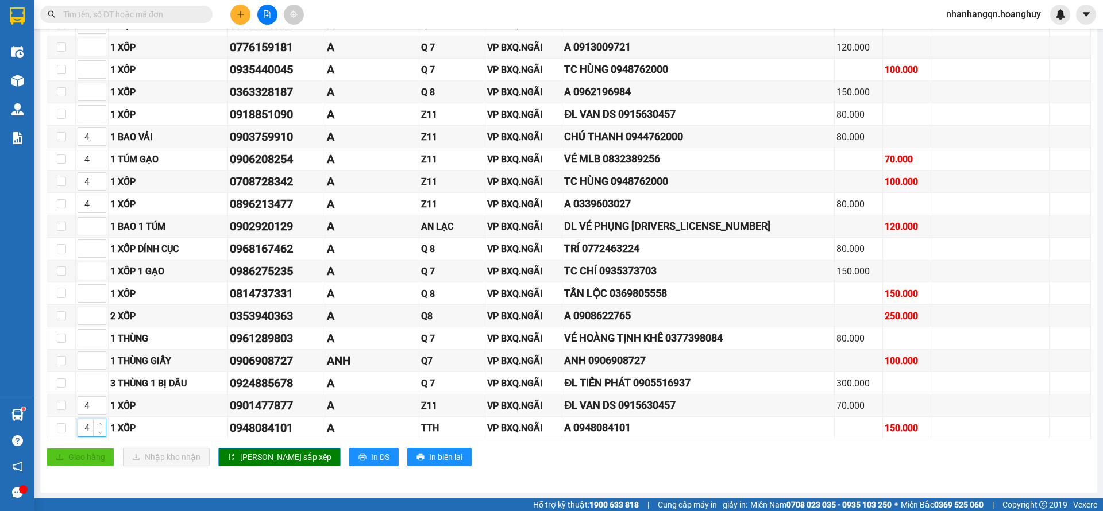
click at [248, 452] on span "Lưu sắp xếp" at bounding box center [285, 457] width 91 height 13
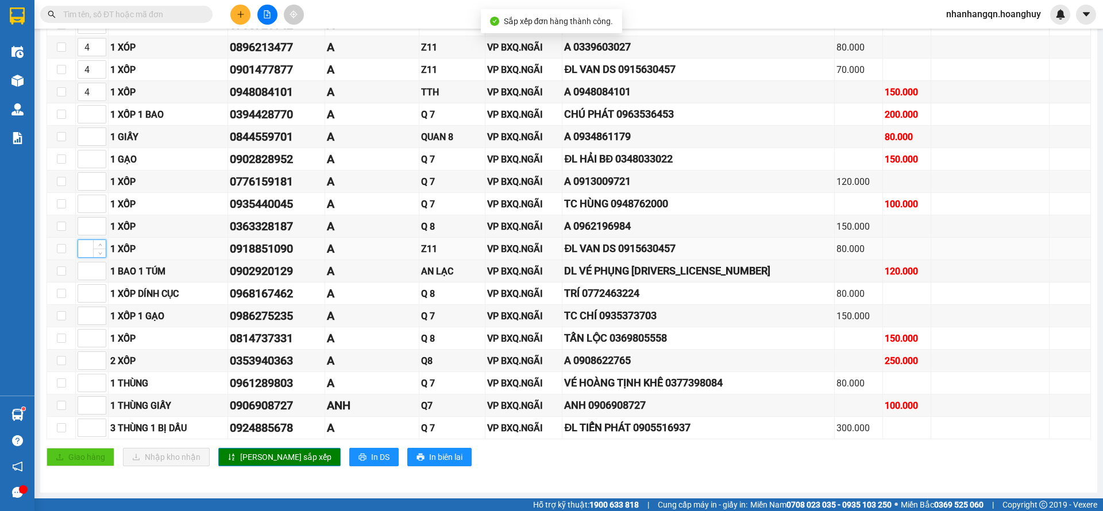
click at [86, 248] on input at bounding box center [92, 248] width 28 height 17
type input "4"
click at [237, 455] on button "Lưu sắp xếp" at bounding box center [279, 457] width 122 height 18
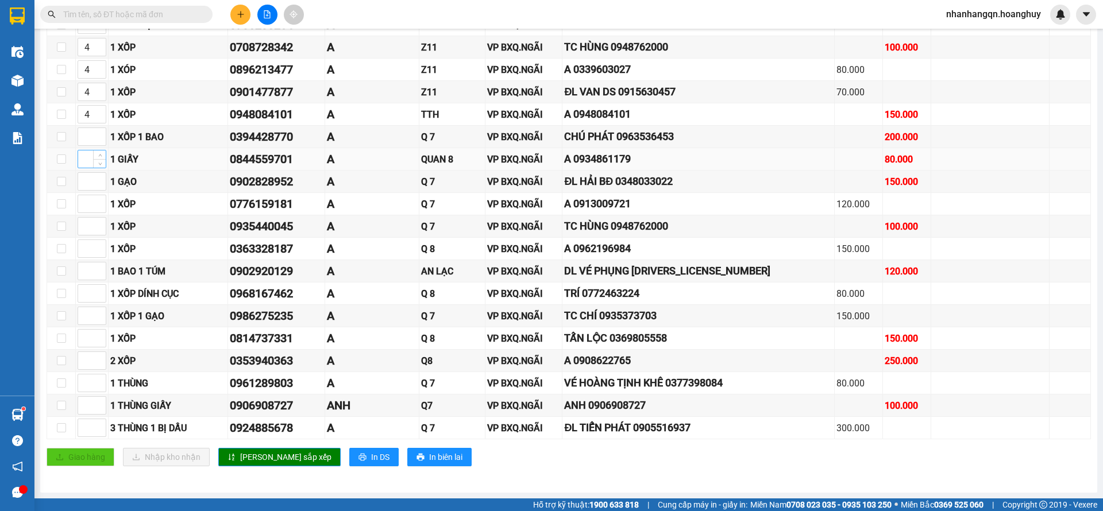
click at [83, 165] on input at bounding box center [92, 158] width 28 height 17
type input "5"
click at [88, 256] on input at bounding box center [92, 248] width 28 height 17
type input "5"
click at [87, 266] on input at bounding box center [92, 270] width 28 height 17
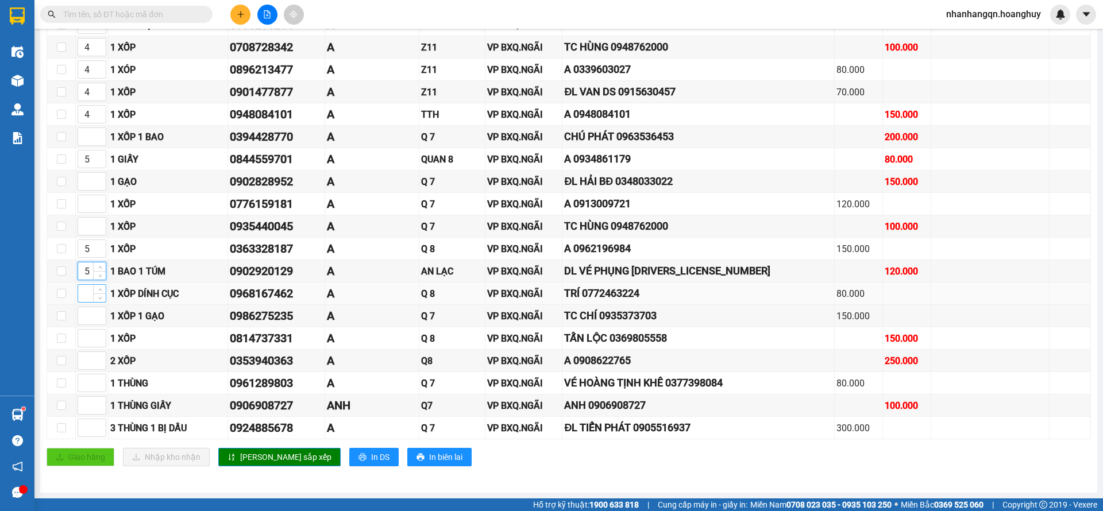
type input "5"
click at [84, 299] on input at bounding box center [92, 293] width 28 height 17
type input "5"
click at [84, 346] on input at bounding box center [92, 338] width 28 height 17
type input "5"
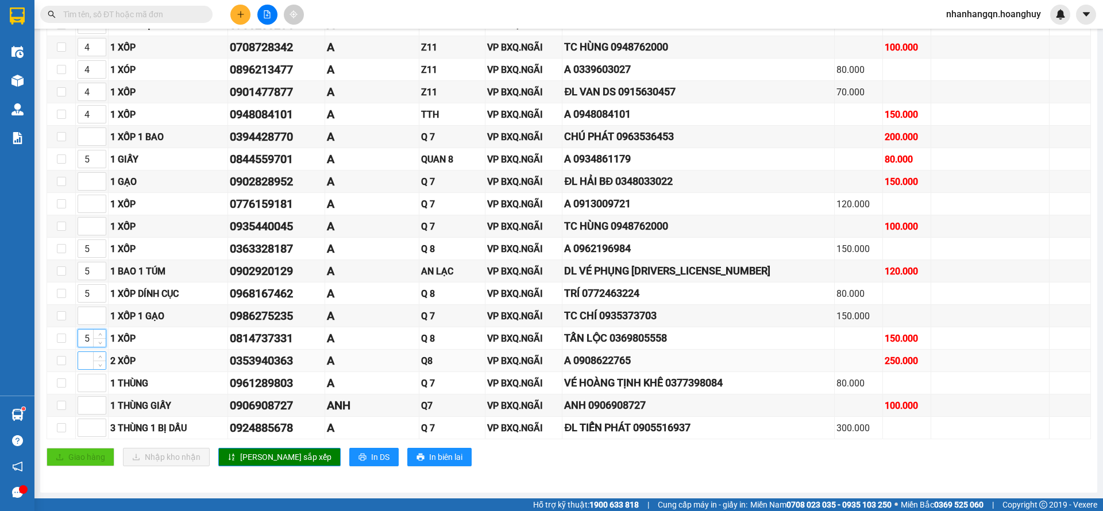
click at [84, 358] on input at bounding box center [92, 360] width 28 height 17
type input "5"
click at [267, 459] on span "Lưu sắp xếp" at bounding box center [285, 457] width 91 height 13
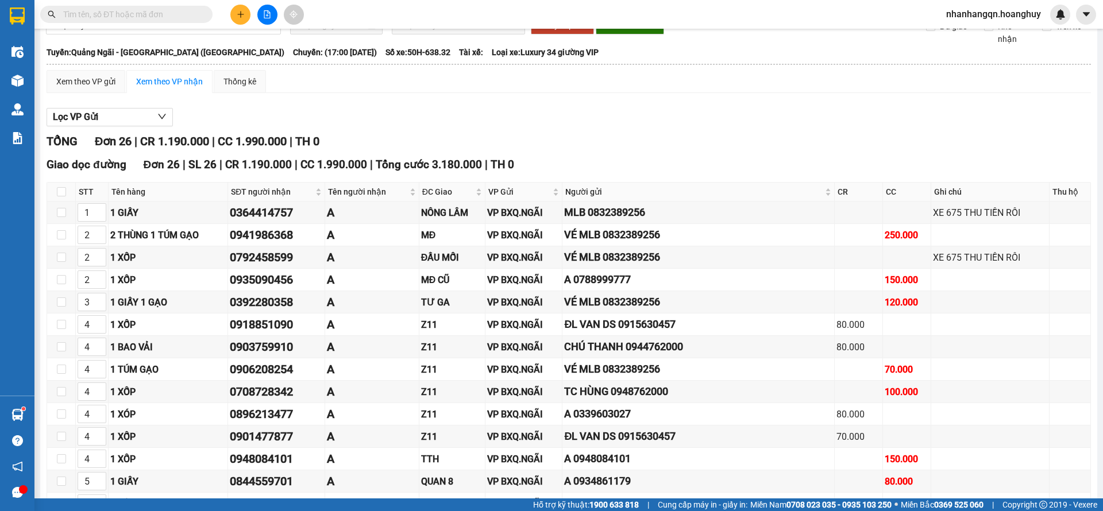
scroll to position [0, 0]
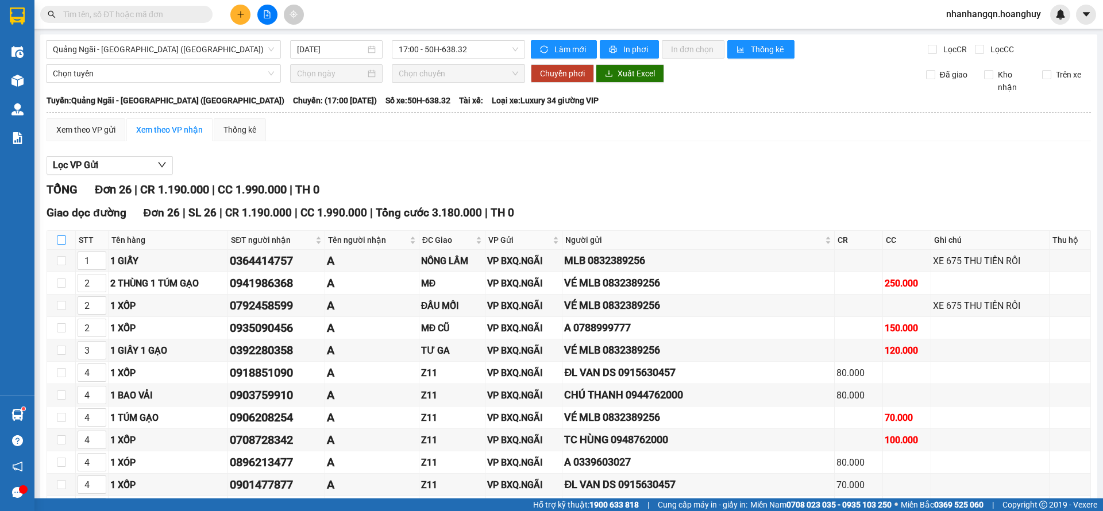
click at [59, 240] on input "checkbox" at bounding box center [61, 239] width 9 height 9
checkbox input "true"
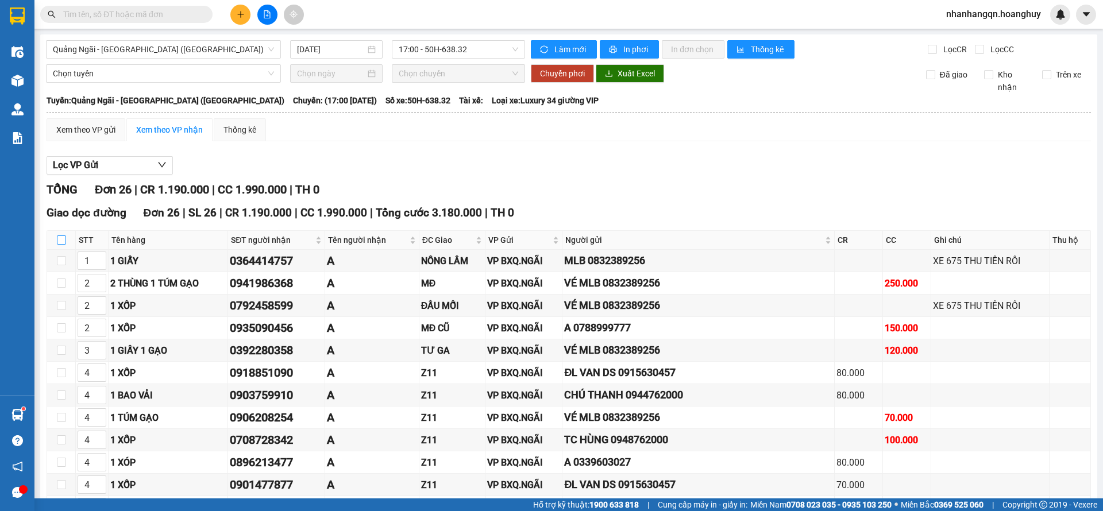
checkbox input "true"
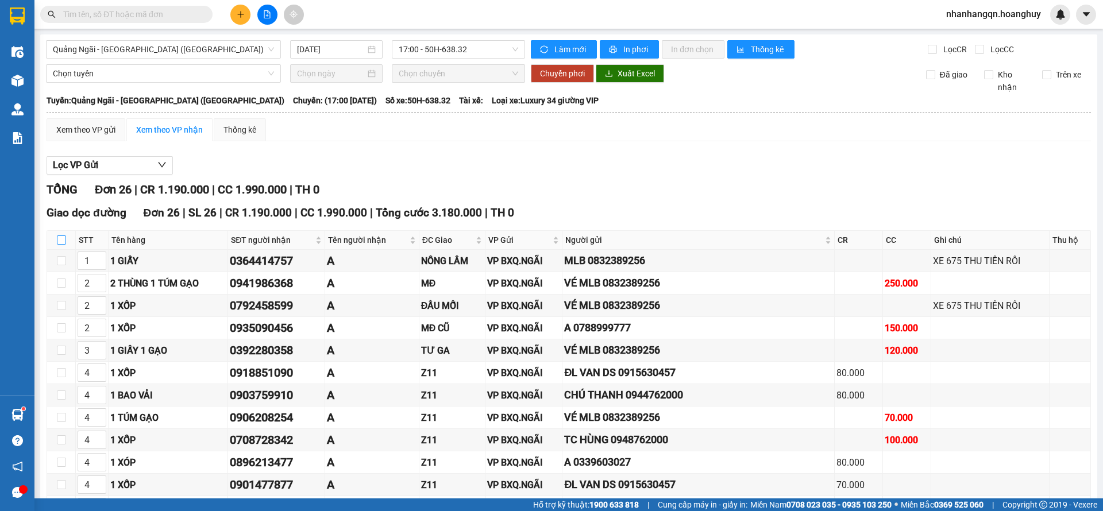
checkbox input "true"
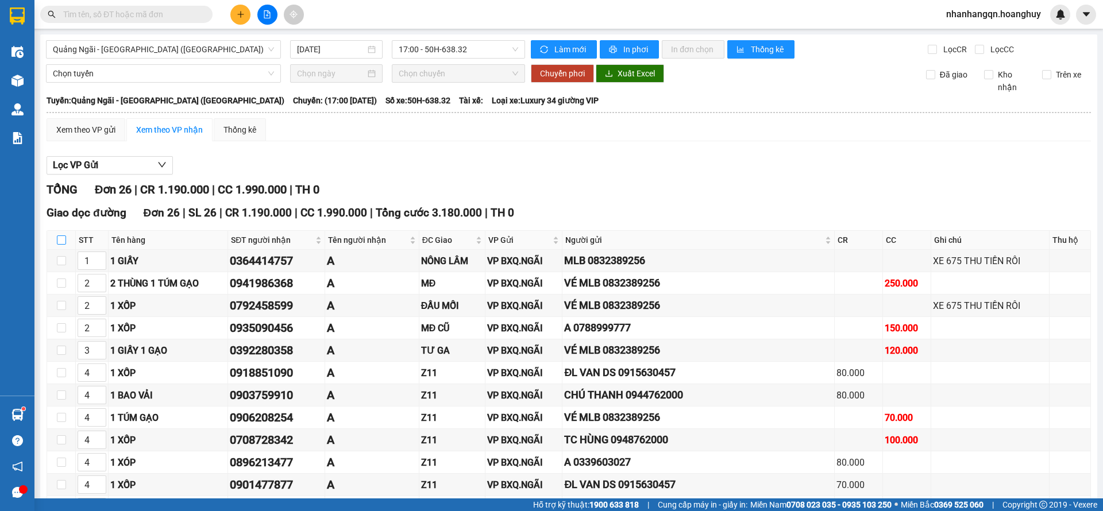
checkbox input "true"
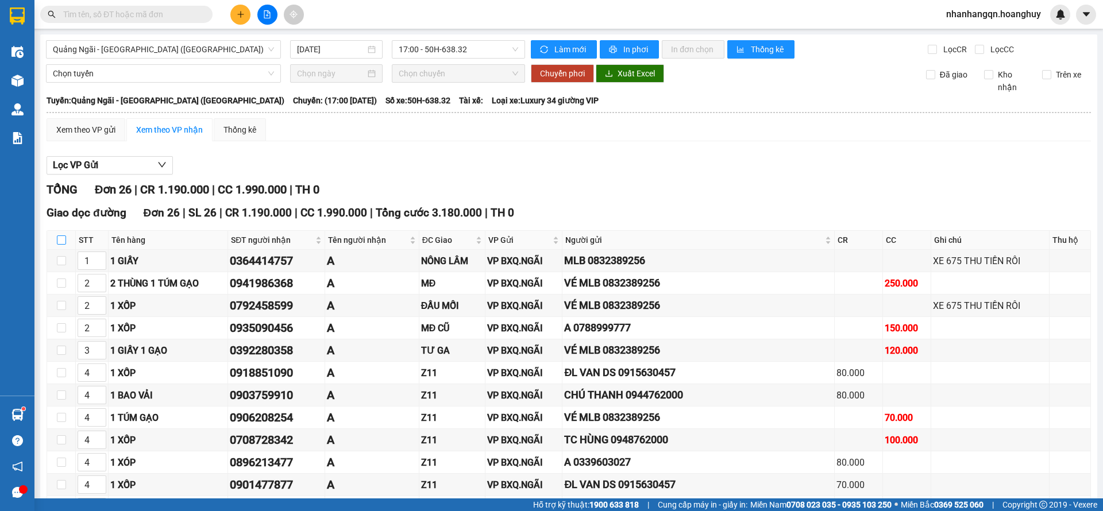
checkbox input "true"
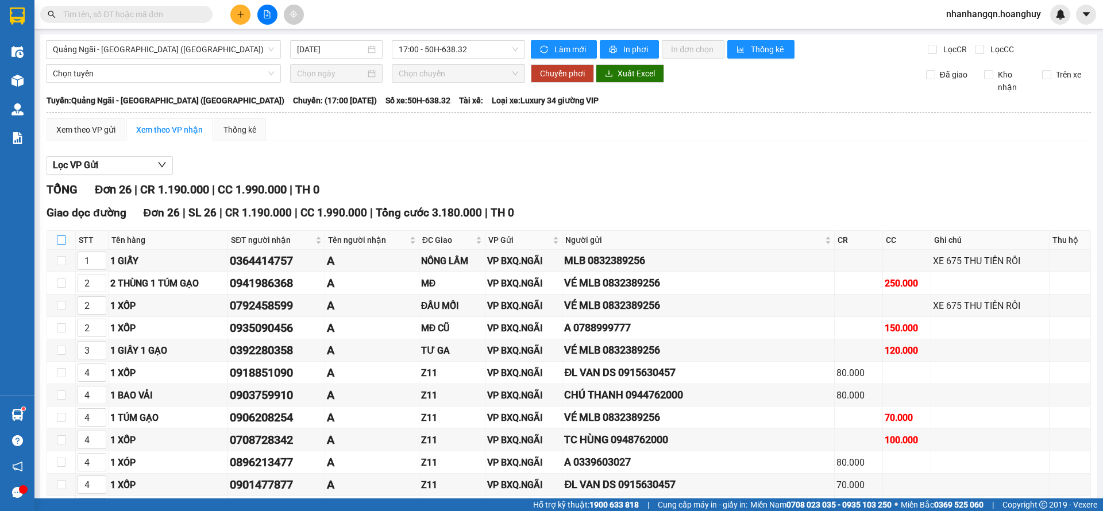
checkbox input "true"
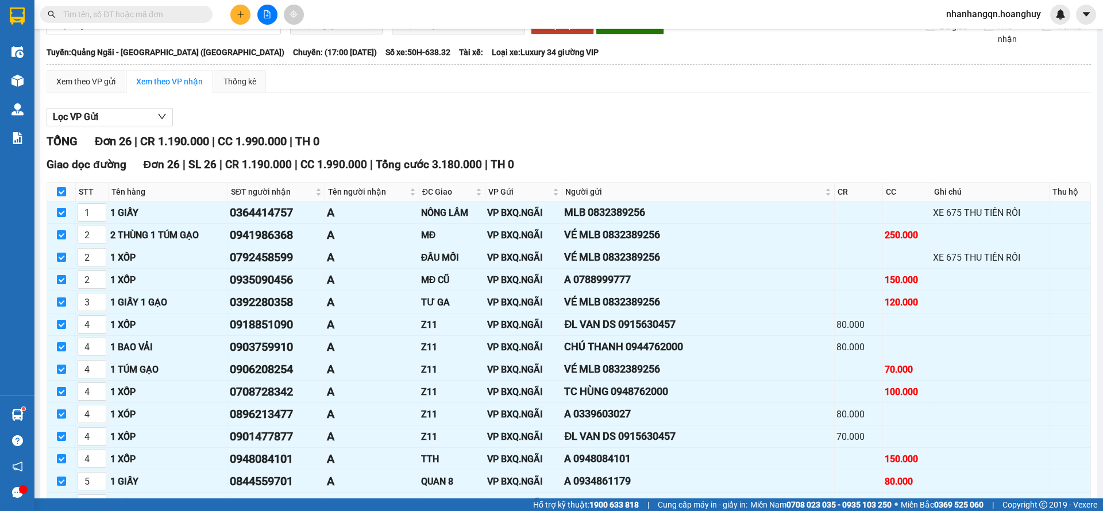
scroll to position [393, 0]
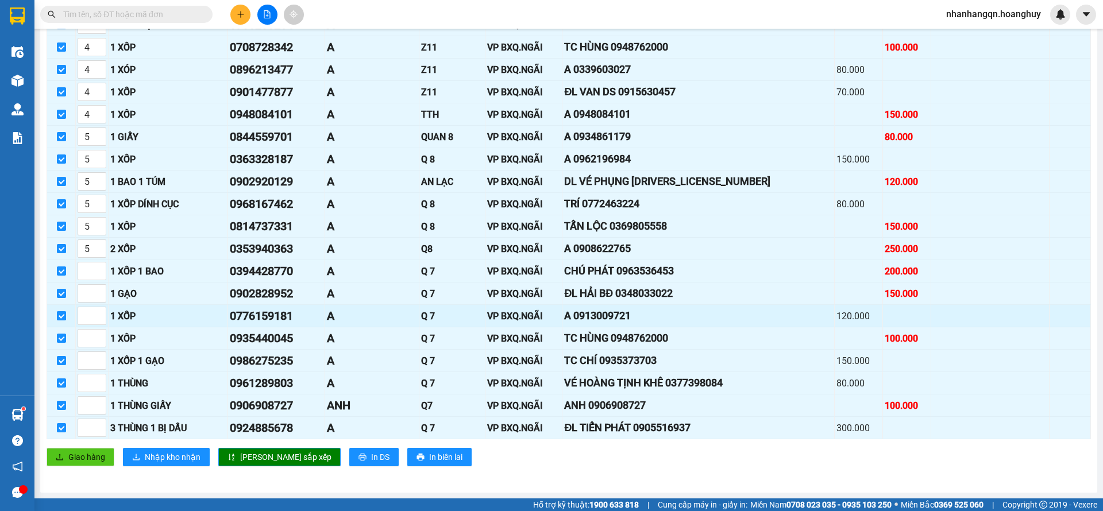
click at [63, 315] on input "checkbox" at bounding box center [61, 315] width 9 height 9
checkbox input "false"
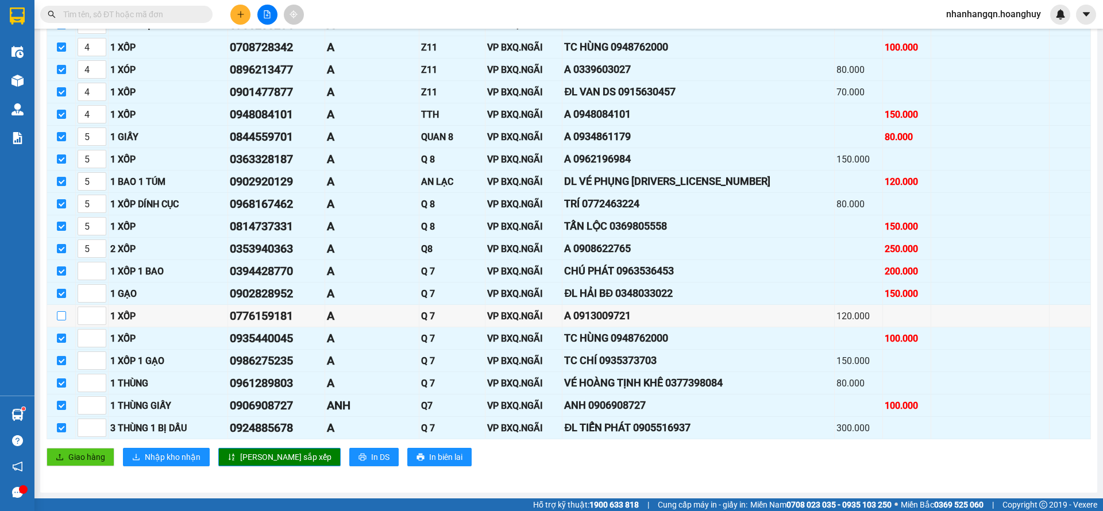
scroll to position [0, 0]
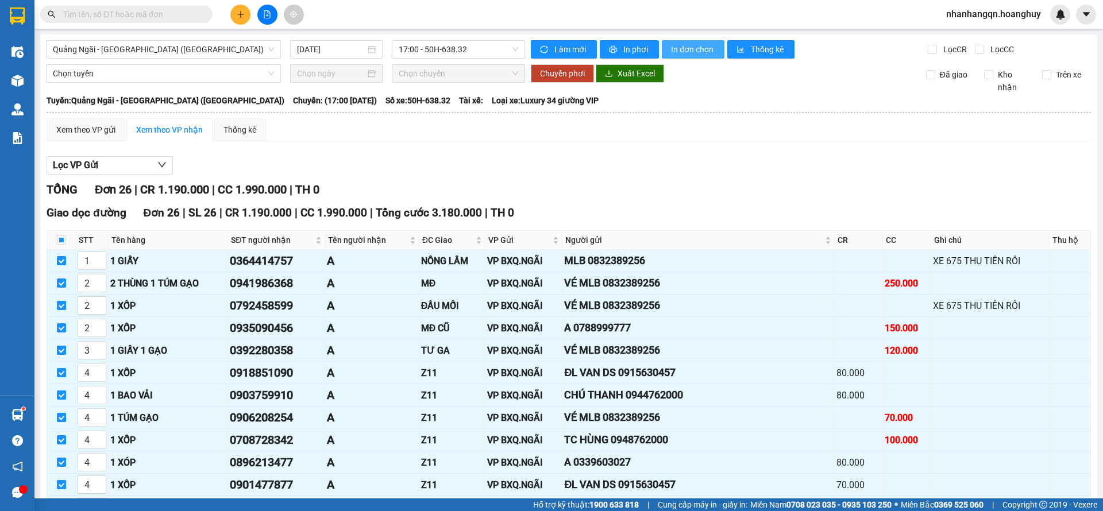
click at [682, 46] on span "In đơn chọn" at bounding box center [693, 49] width 44 height 13
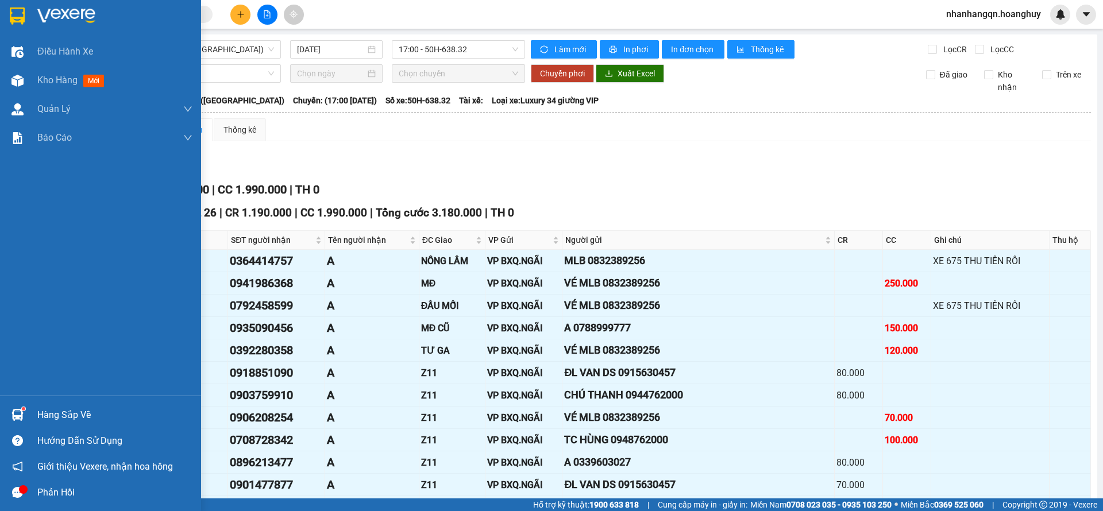
click at [24, 19] on img at bounding box center [17, 15] width 15 height 17
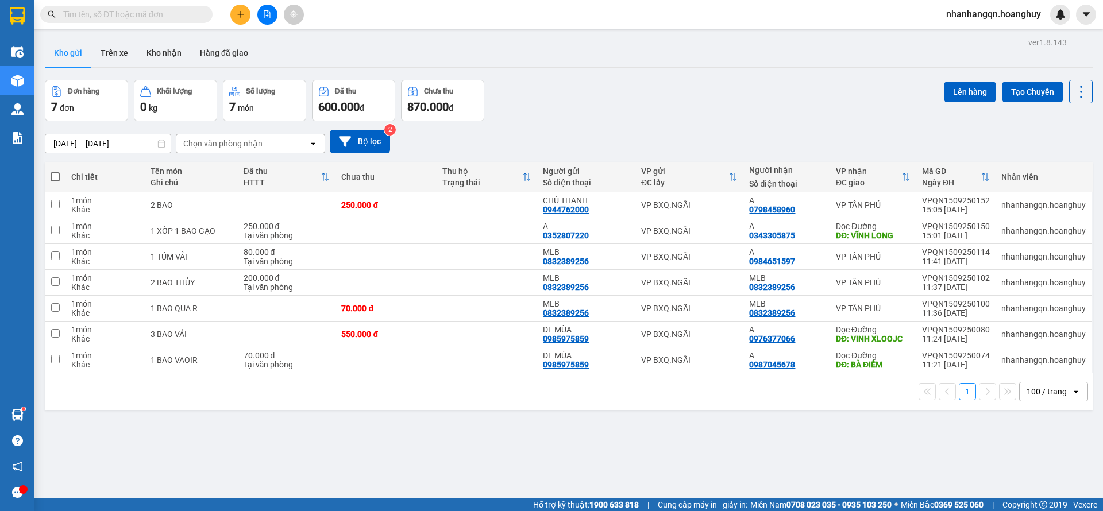
click at [273, 6] on button at bounding box center [267, 15] width 20 height 20
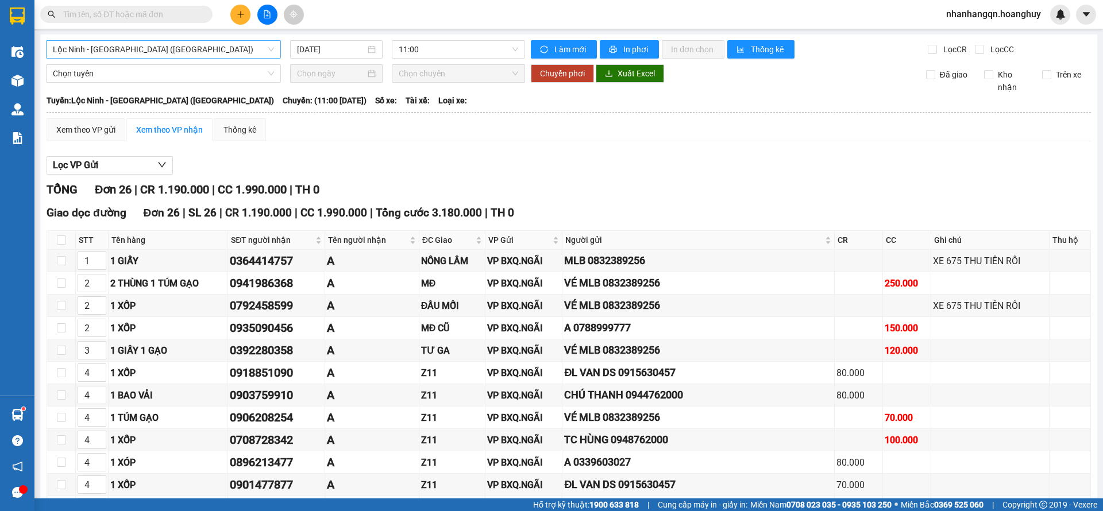
click at [218, 55] on span "Lộc Ninh - Quảng Ngãi (Hàng Hóa)" at bounding box center [163, 49] width 221 height 17
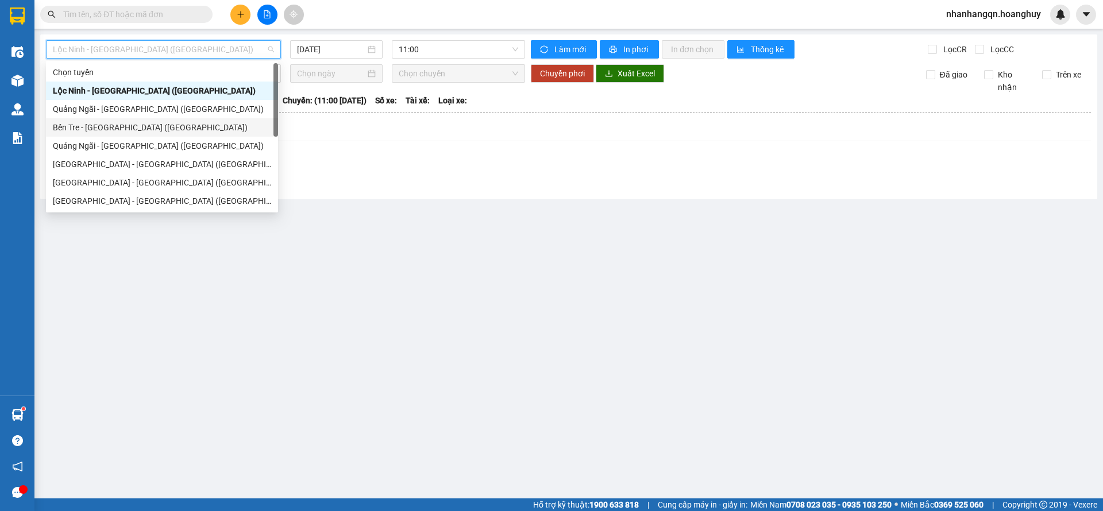
click at [137, 115] on div "Chọn tuyến Lộc Ninh - Quảng Ngãi (Hàng Hóa) Quảng Ngãi - Sài Gòn (Hàng Hoá) Bến…" at bounding box center [162, 155] width 232 height 184
click at [437, 53] on span "11:00" at bounding box center [458, 49] width 119 height 17
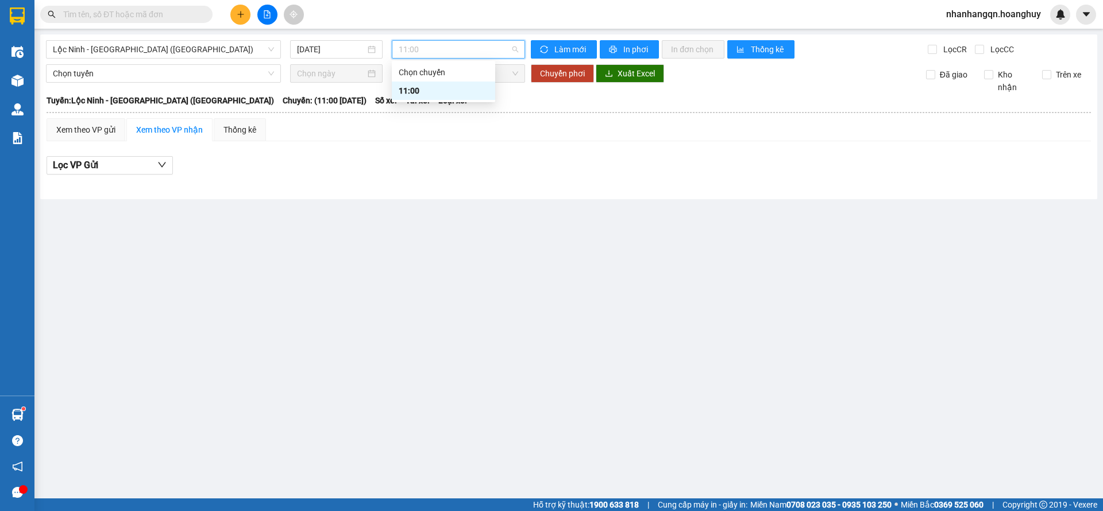
click at [224, 60] on div "Lộc Ninh - Quảng Ngãi (Hàng Hóa) 15/09/2025 11:00 Làm mới In phơi In đơn chọn T…" at bounding box center [568, 116] width 1057 height 165
click at [198, 44] on span "Lộc Ninh - Quảng Ngãi (Hàng Hóa)" at bounding box center [163, 49] width 221 height 17
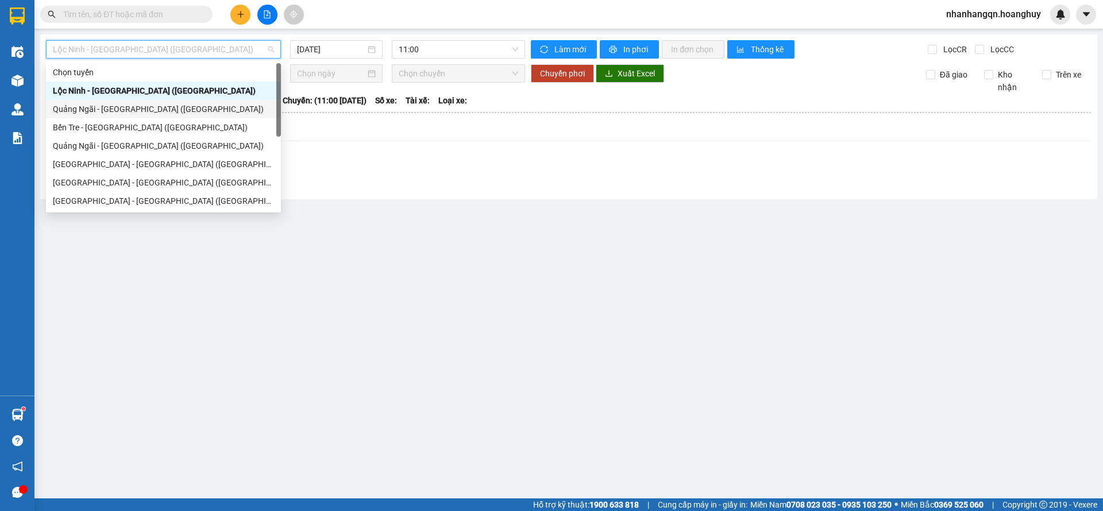
click at [148, 110] on div "Quảng Ngãi - Sài Gòn (Hàng Hoá)" at bounding box center [163, 109] width 221 height 13
type input "15/09/2025"
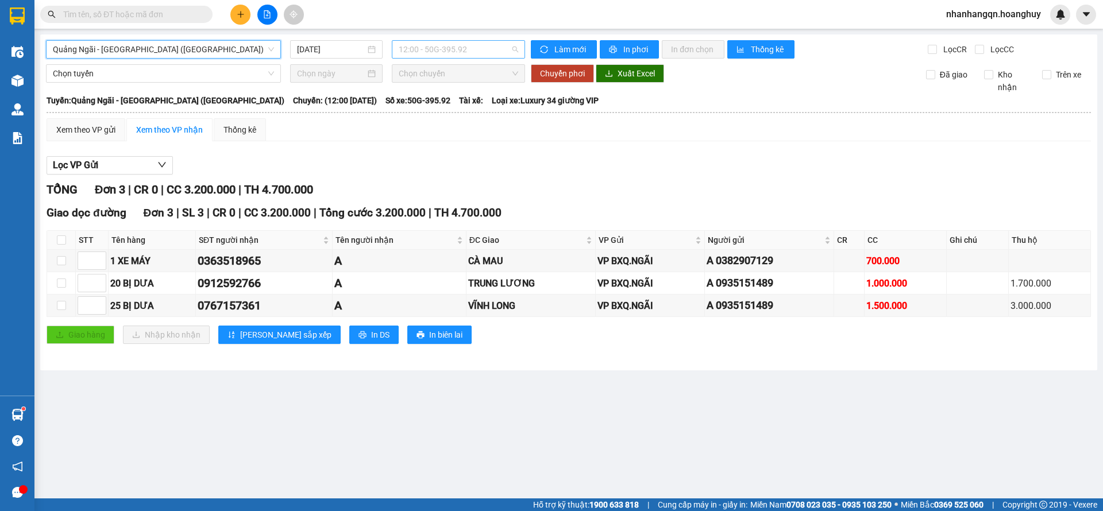
click at [463, 52] on span "12:00 - 50G-395.92" at bounding box center [458, 49] width 119 height 17
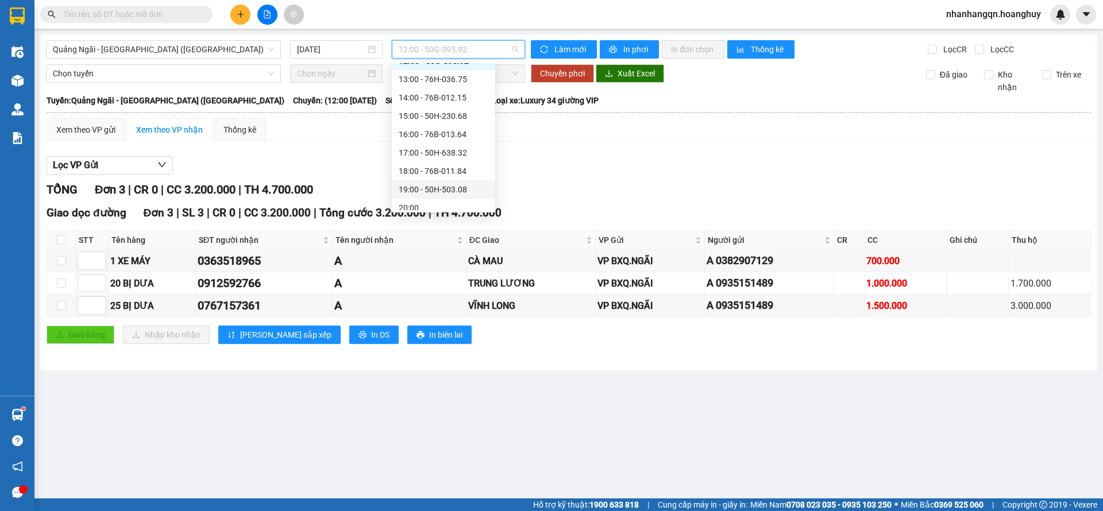
scroll to position [37, 0]
click at [447, 153] on div "17:00 - 50H-638.32" at bounding box center [443, 146] width 103 height 18
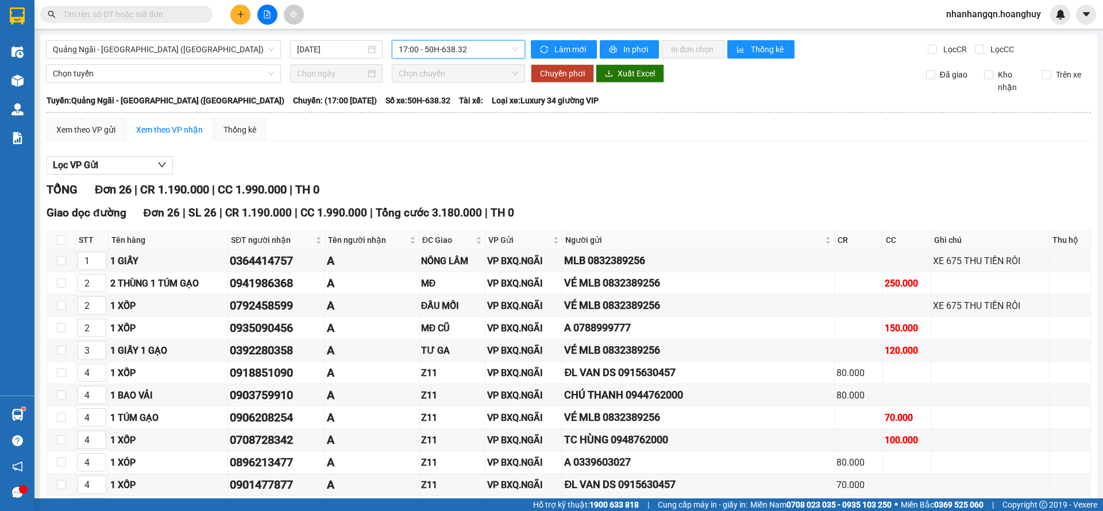
click at [458, 55] on span "17:00 - 50H-638.32" at bounding box center [458, 49] width 119 height 17
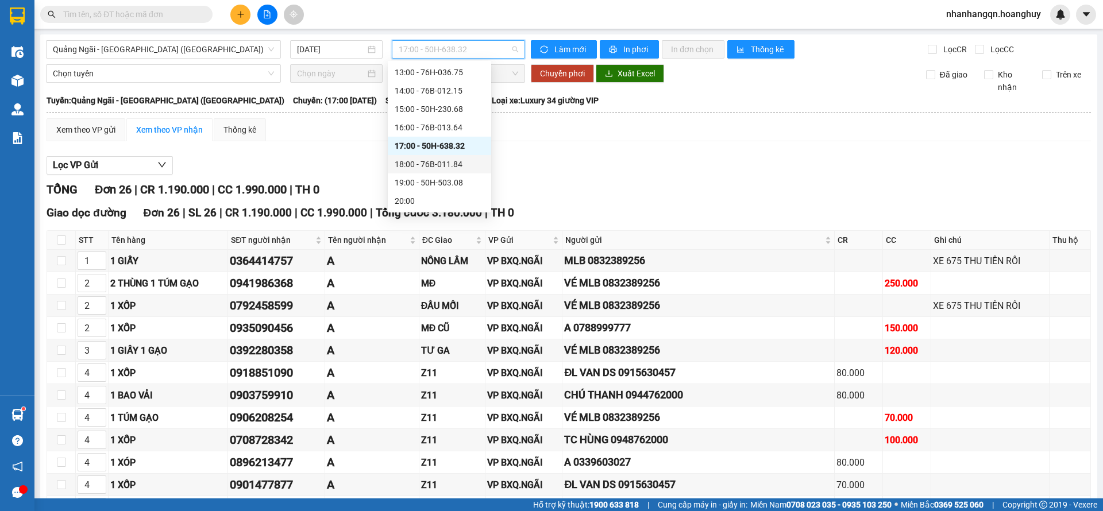
click at [450, 163] on div "18:00 - 76B-011.84" at bounding box center [439, 164] width 90 height 13
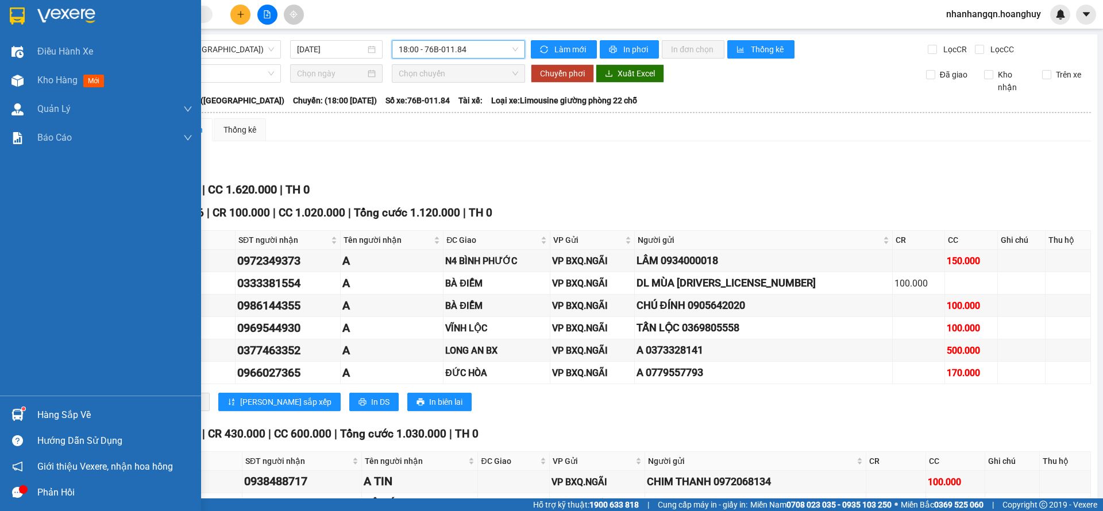
click at [41, 6] on div at bounding box center [100, 18] width 201 height 37
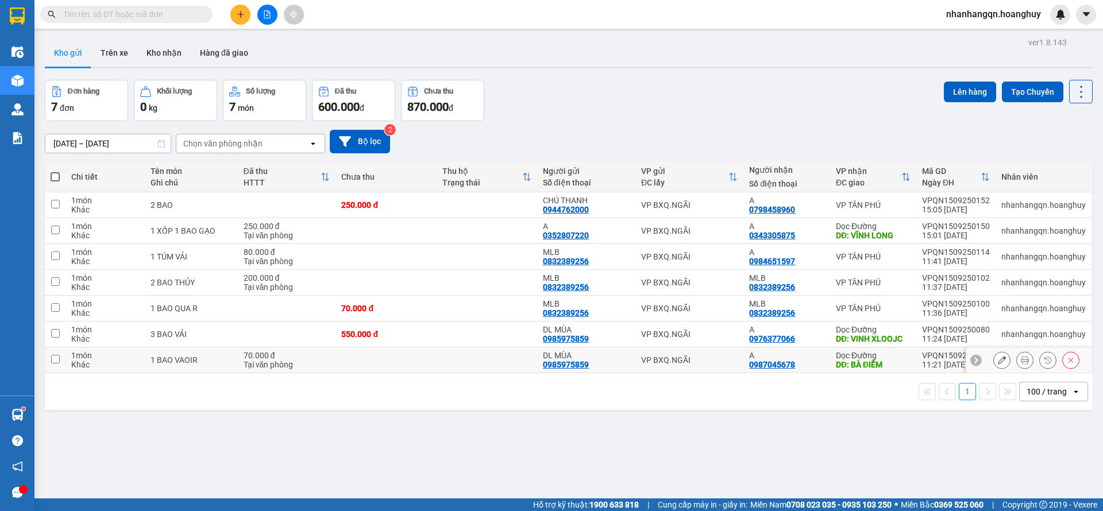
click at [702, 370] on td "VP BXQ.NGÃI" at bounding box center [689, 360] width 109 height 26
checkbox input "true"
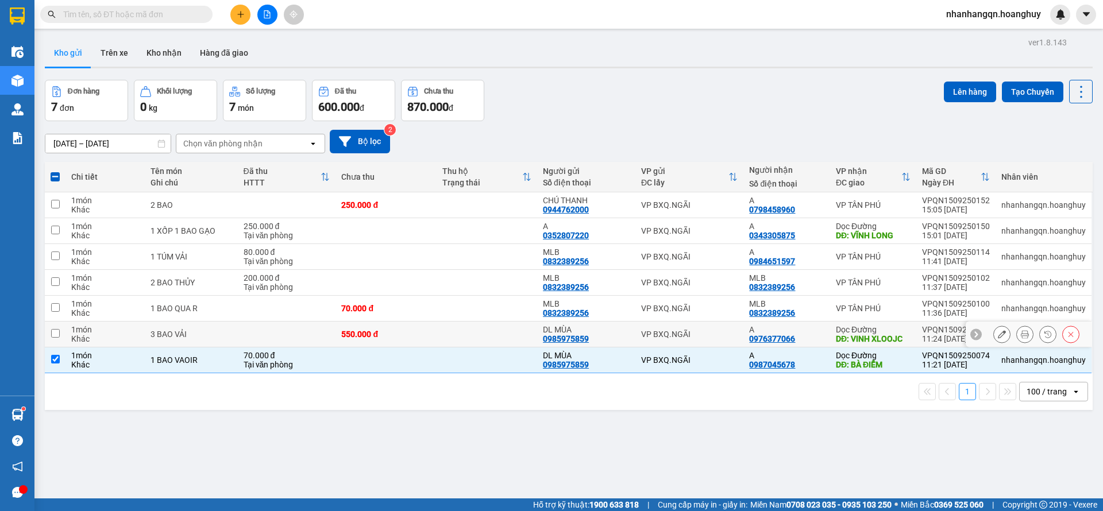
click at [701, 337] on div "VP BXQ.NGÃI" at bounding box center [689, 334] width 97 height 9
checkbox input "true"
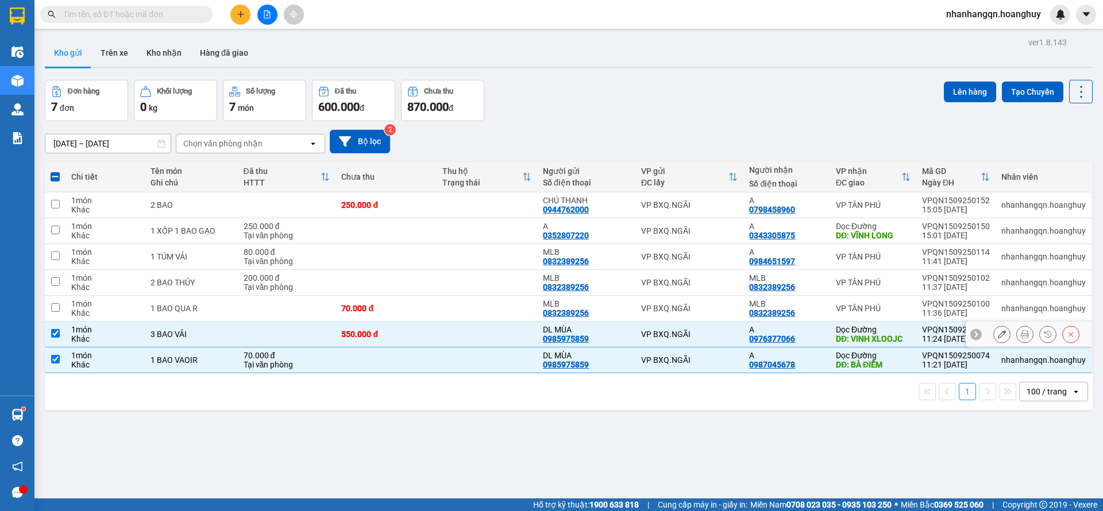
click at [703, 310] on div "VP BXQ.NGÃI" at bounding box center [689, 308] width 97 height 9
checkbox input "true"
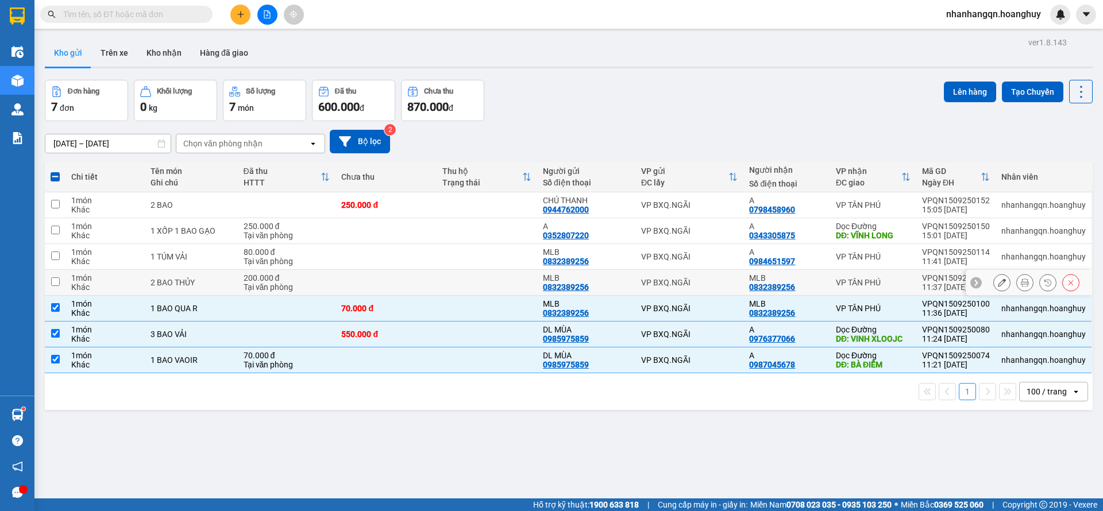
click at [703, 283] on div "VP BXQ.NGÃI" at bounding box center [689, 282] width 97 height 9
checkbox input "true"
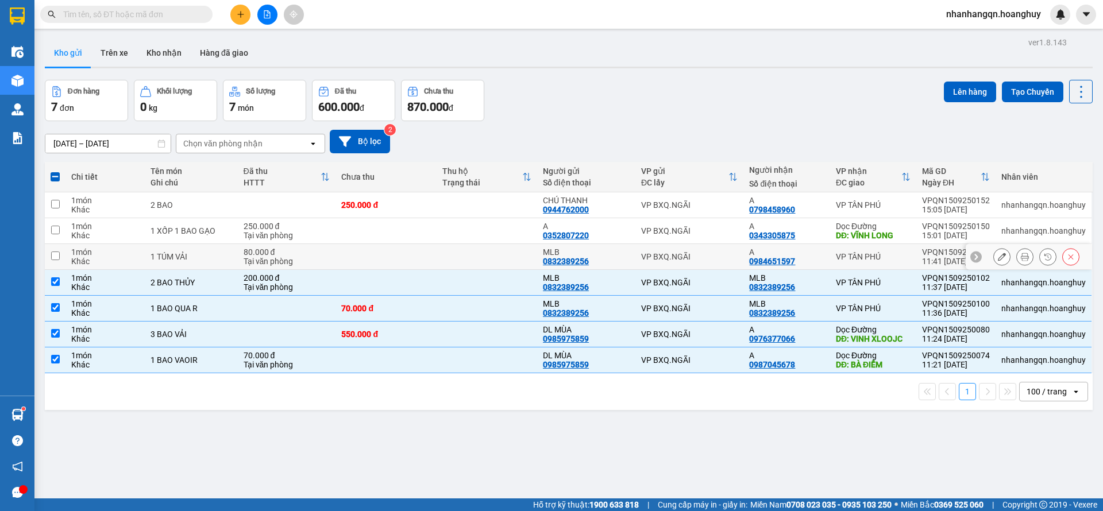
click at [703, 253] on div "VP BXQ.NGÃI" at bounding box center [689, 256] width 97 height 9
checkbox input "true"
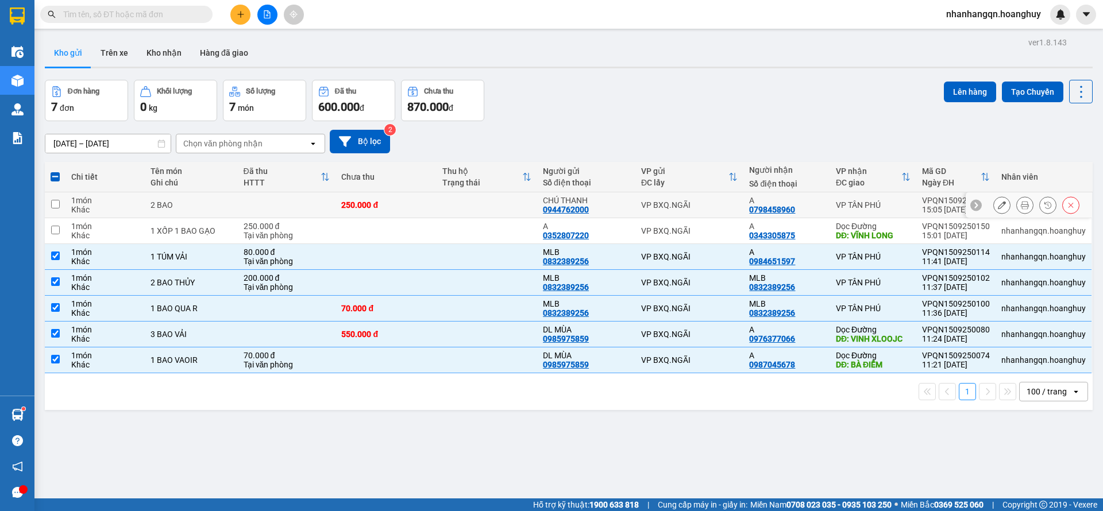
click at [706, 216] on td "VP BXQ.NGÃI" at bounding box center [689, 205] width 109 height 26
checkbox input "true"
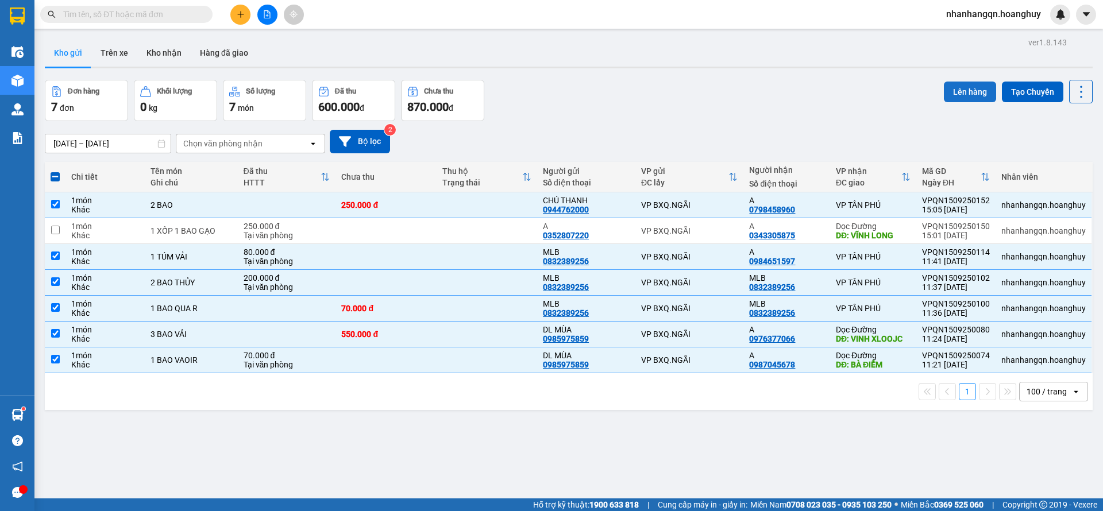
click at [951, 96] on button "Lên hàng" at bounding box center [969, 92] width 52 height 21
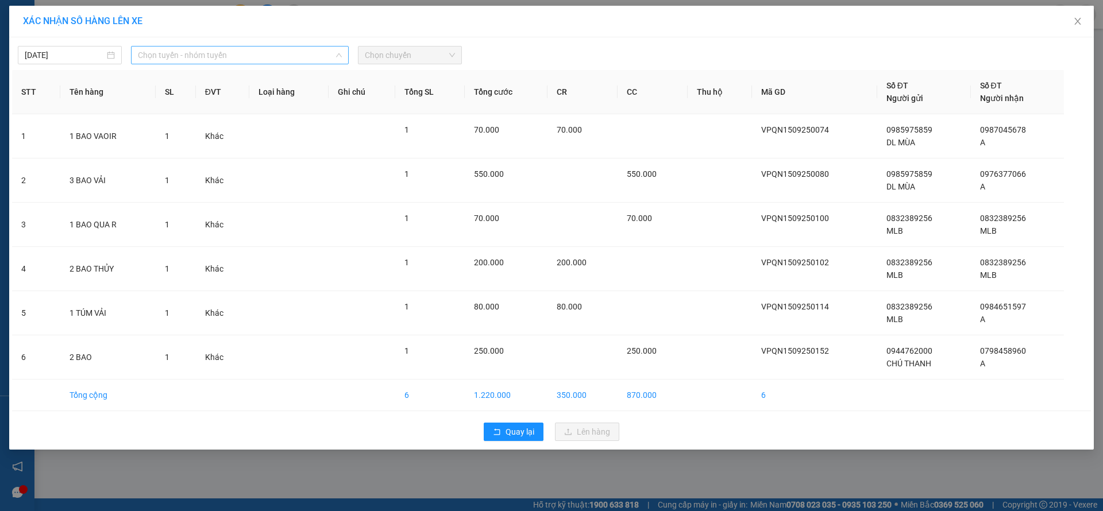
click at [195, 55] on span "Chọn tuyến - nhóm tuyến" at bounding box center [240, 55] width 204 height 17
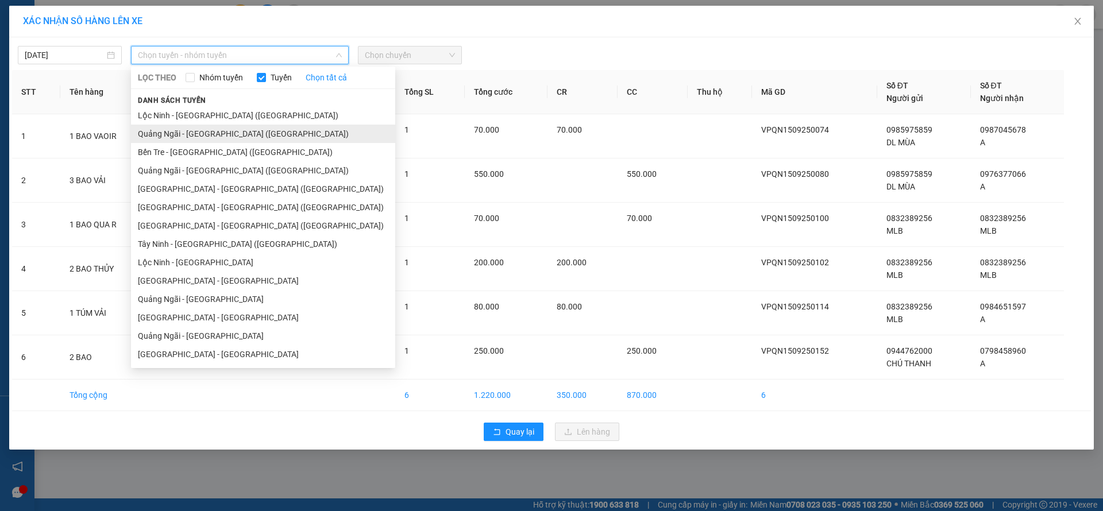
click at [212, 134] on li "Quảng Ngãi - Sài Gòn (Hàng Hoá)" at bounding box center [263, 134] width 264 height 18
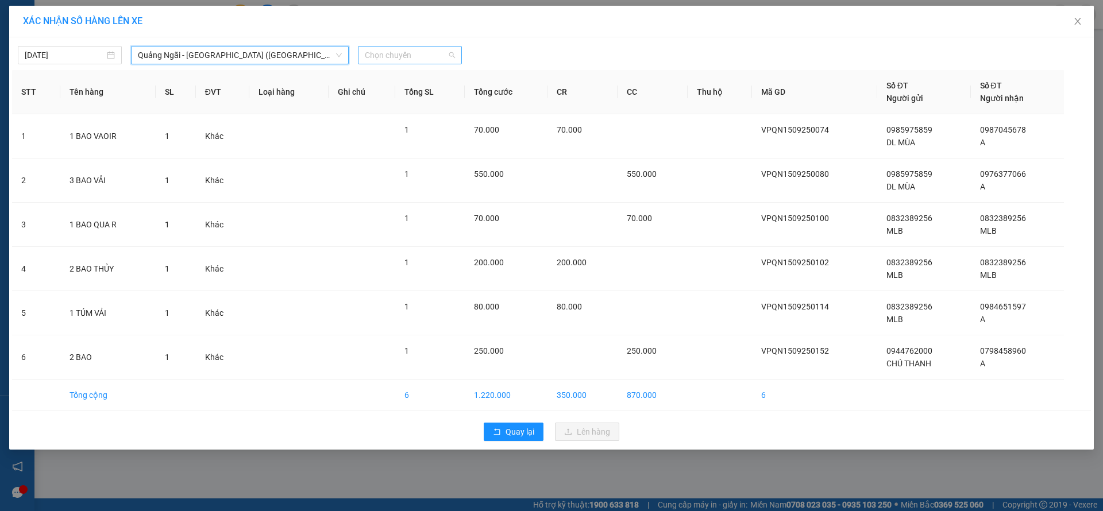
click at [452, 47] on span "Chọn chuyến" at bounding box center [410, 55] width 90 height 17
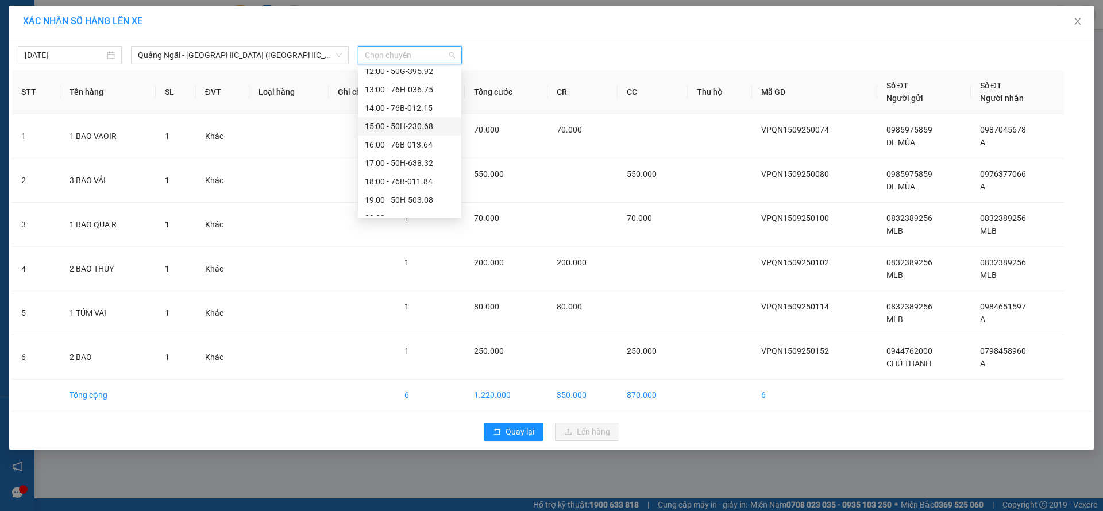
scroll to position [37, 0]
click at [421, 211] on div "20:00" at bounding box center [410, 206] width 90 height 13
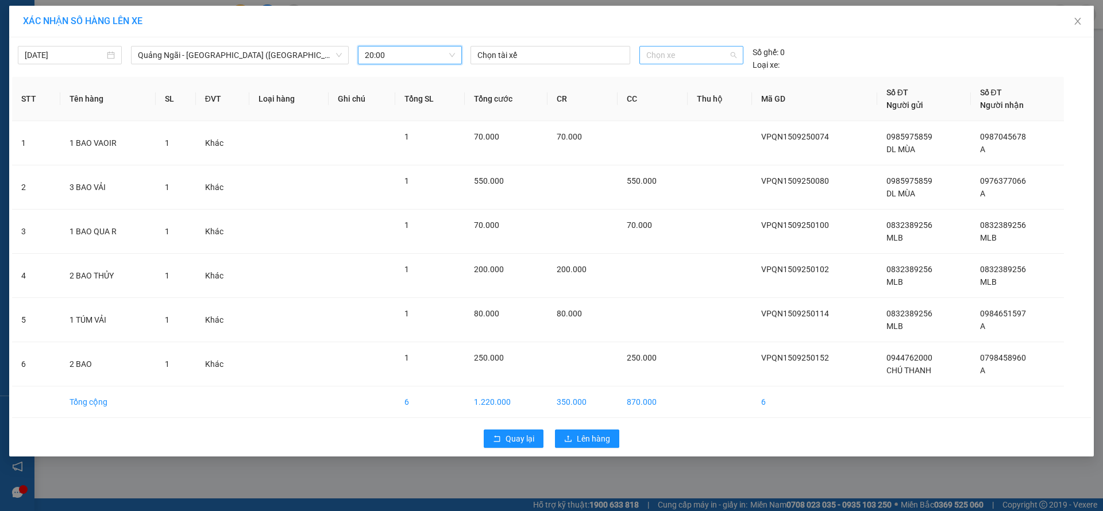
click at [670, 58] on span "Chọn xe" at bounding box center [691, 55] width 90 height 17
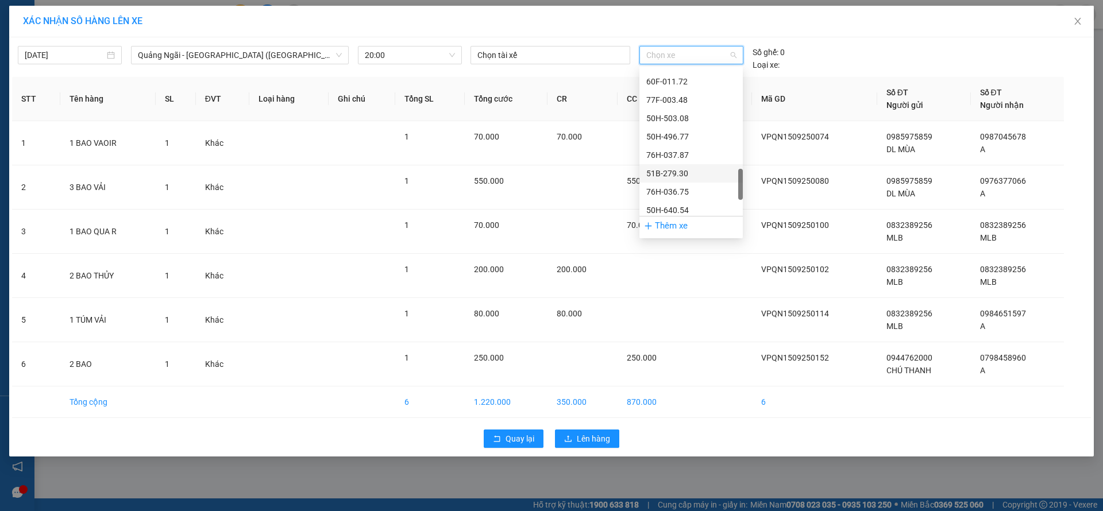
scroll to position [717, 0]
click at [696, 121] on div "50H-638.92" at bounding box center [690, 115] width 103 height 18
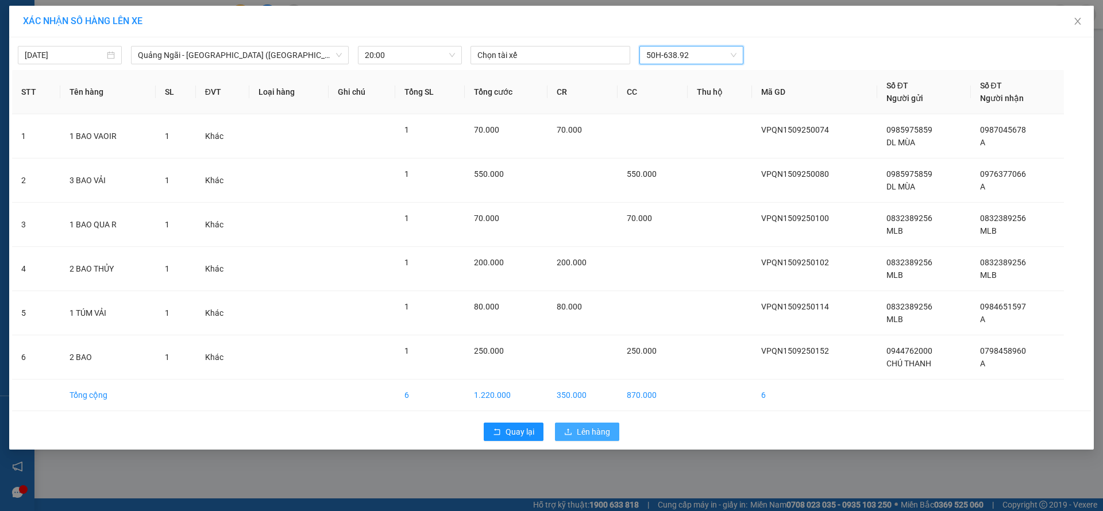
click at [594, 434] on span "Lên hàng" at bounding box center [593, 432] width 33 height 13
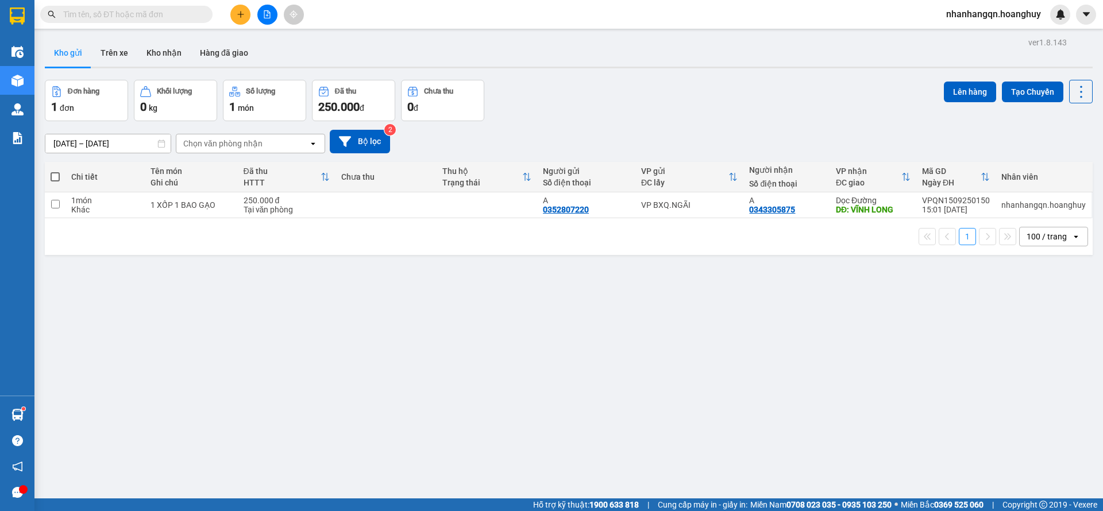
click at [278, 18] on div at bounding box center [267, 15] width 86 height 20
click at [268, 18] on button at bounding box center [267, 15] width 20 height 20
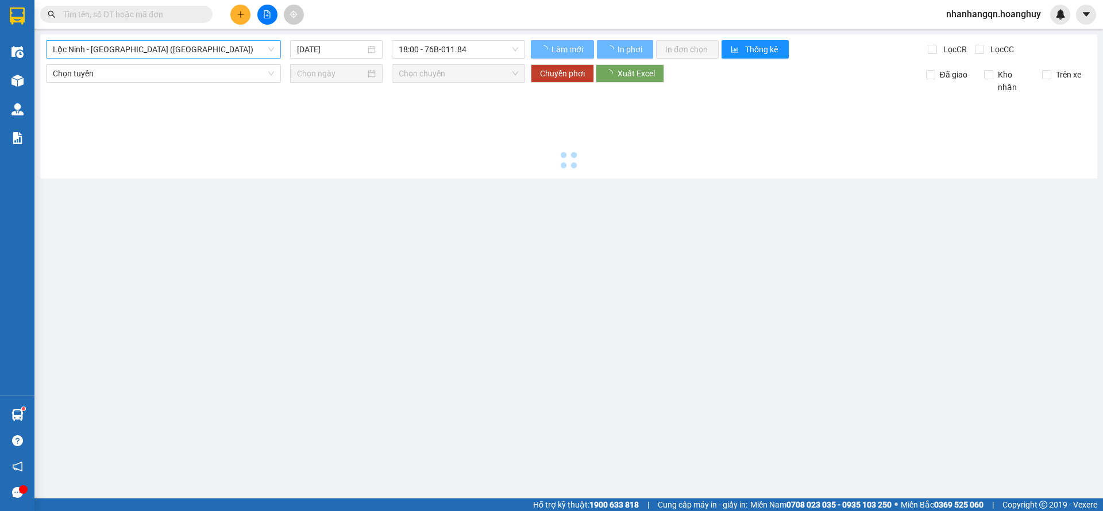
click at [203, 45] on span "Lộc Ninh - Quảng Ngãi (Hàng Hóa)" at bounding box center [163, 49] width 221 height 17
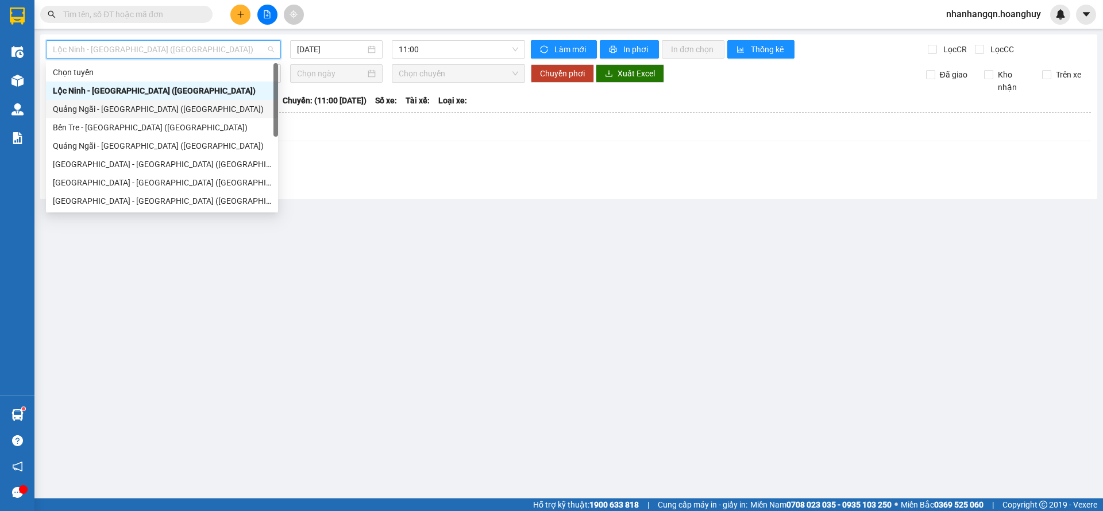
click at [157, 112] on div "Quảng Ngãi - Sài Gòn (Hàng Hoá)" at bounding box center [162, 109] width 218 height 13
type input "15/09/2025"
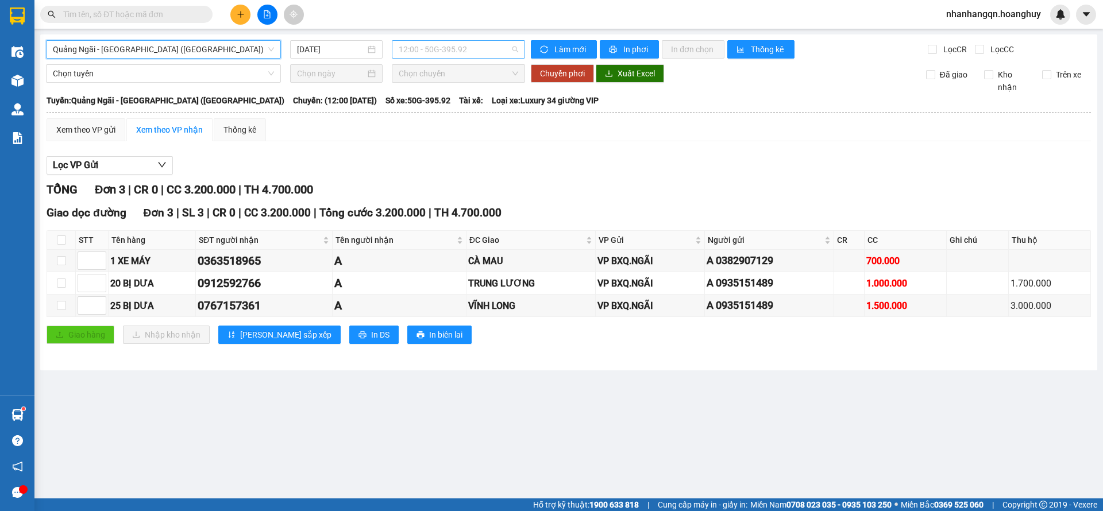
click at [461, 40] on div "12:00 - 50G-395.92" at bounding box center [458, 49] width 133 height 18
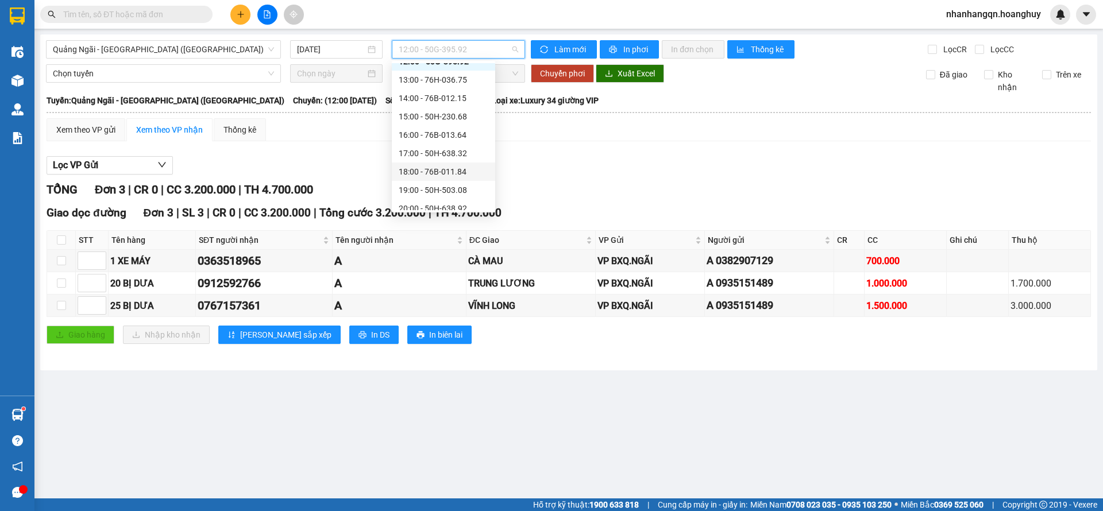
scroll to position [37, 0]
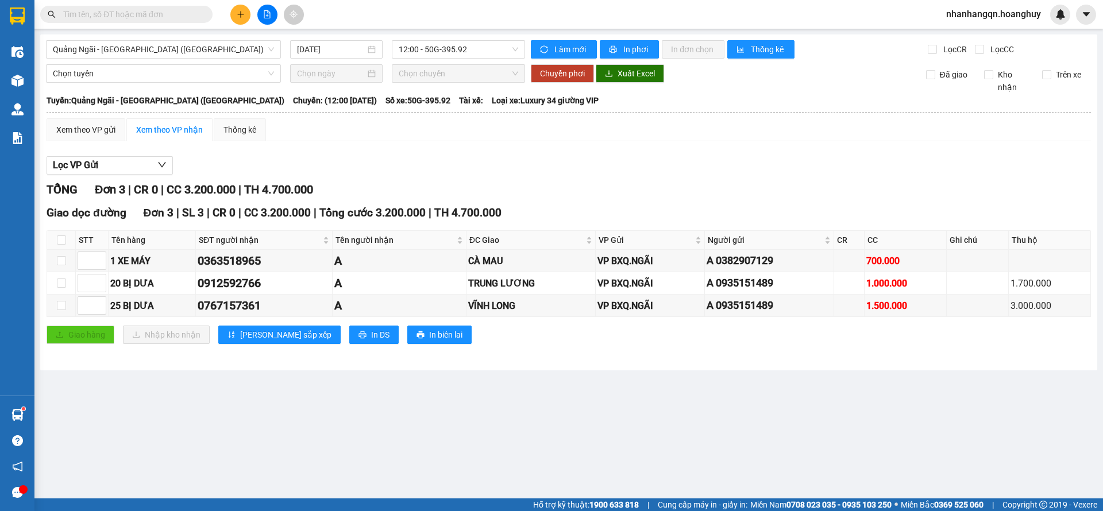
click at [594, 177] on div "Lọc VP Gửi TỔNG Đơn 3 | CR 0 | CC 3.200.000 | TH 4.700.000 Giao dọc đường Đơn …" at bounding box center [569, 254] width 1044 height 208
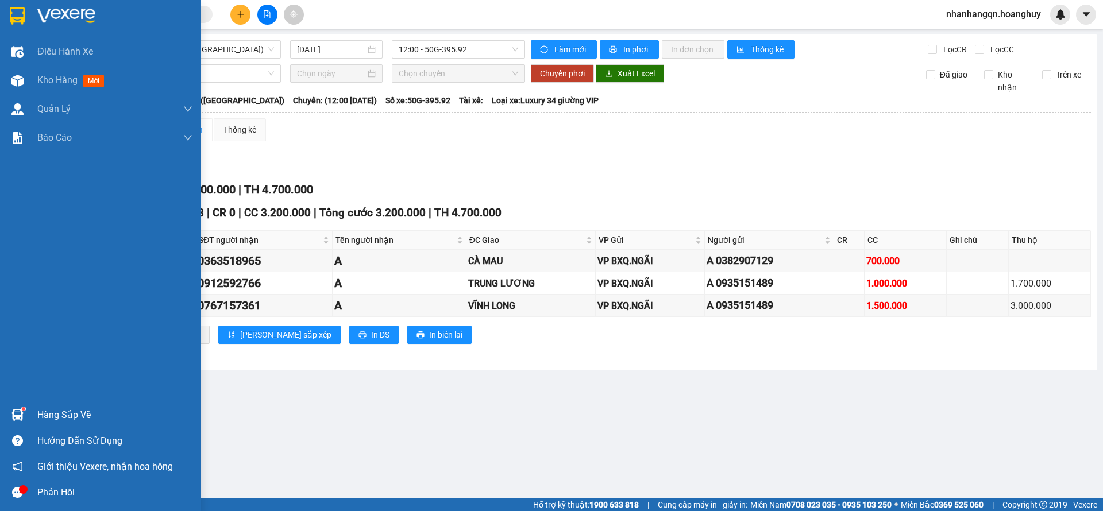
click at [15, 17] on img at bounding box center [17, 15] width 15 height 17
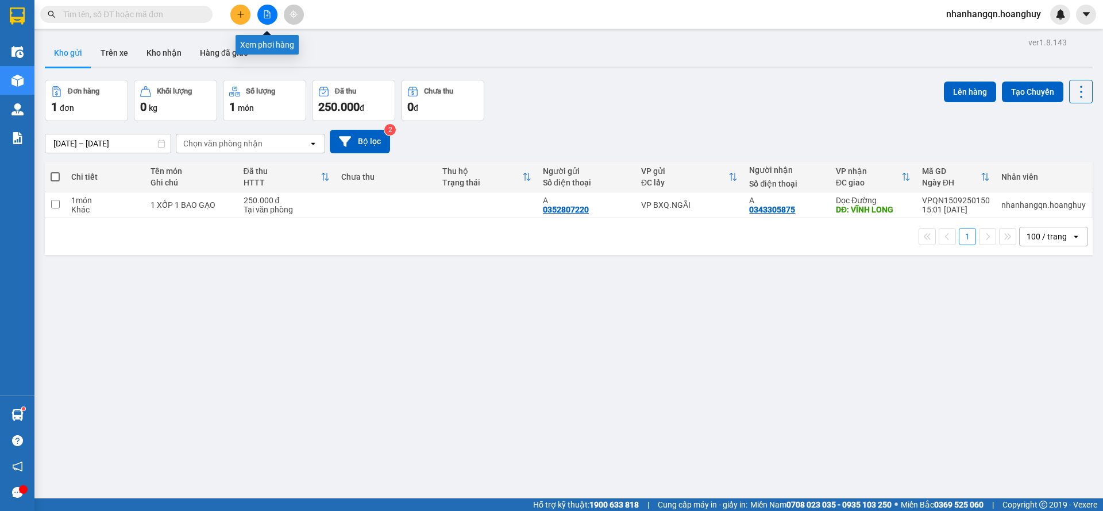
click at [269, 17] on icon "file-add" at bounding box center [267, 14] width 8 height 8
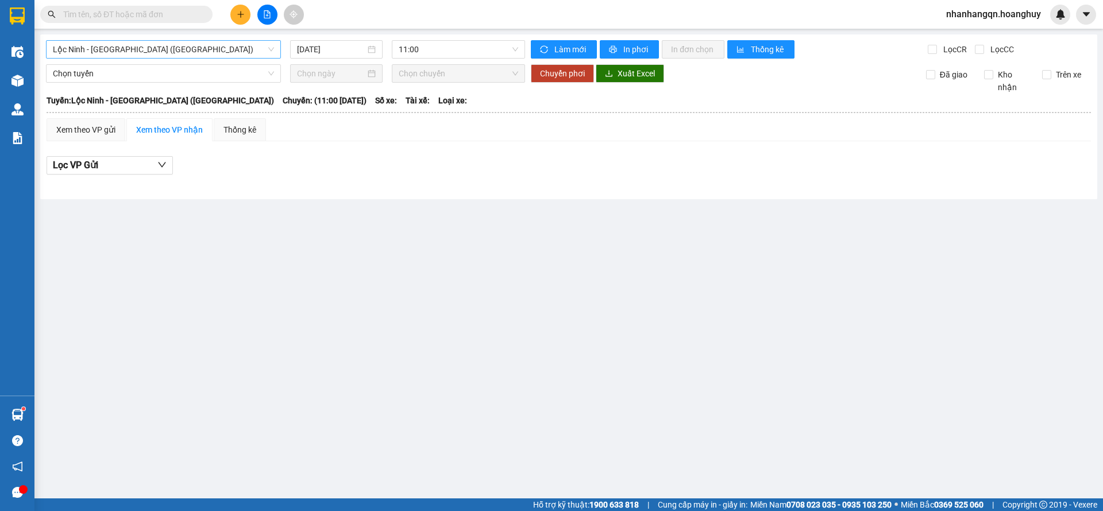
click at [180, 52] on span "Lộc Ninh - Quảng Ngãi (Hàng Hóa)" at bounding box center [163, 49] width 221 height 17
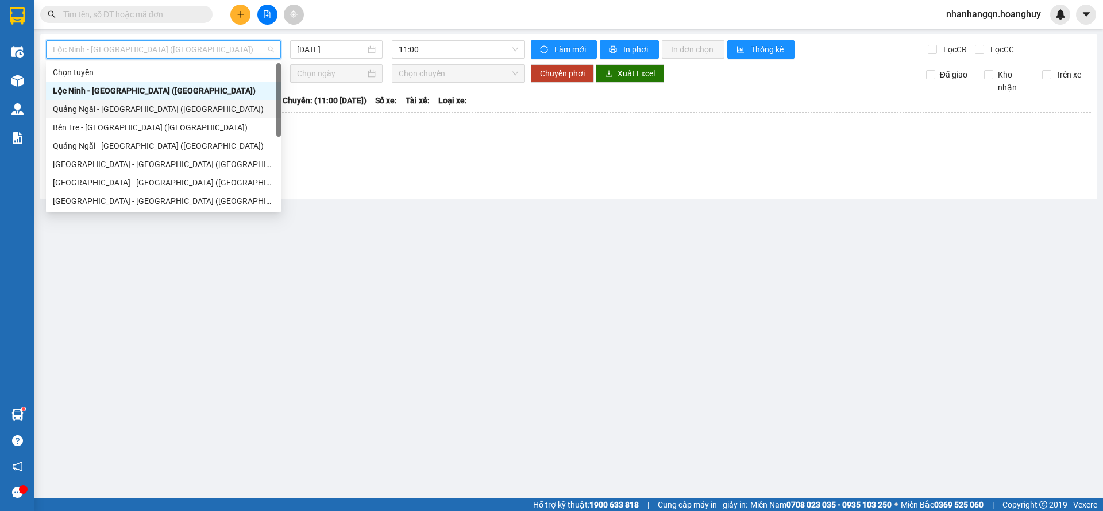
click at [153, 107] on div "Quảng Ngãi - Sài Gòn (Hàng Hoá)" at bounding box center [163, 109] width 221 height 13
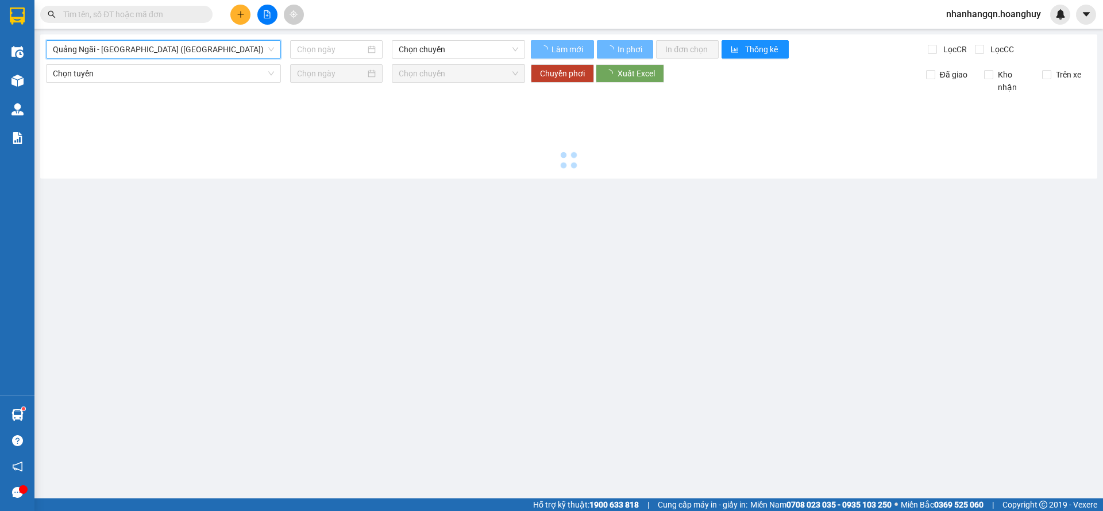
type input "15/09/2025"
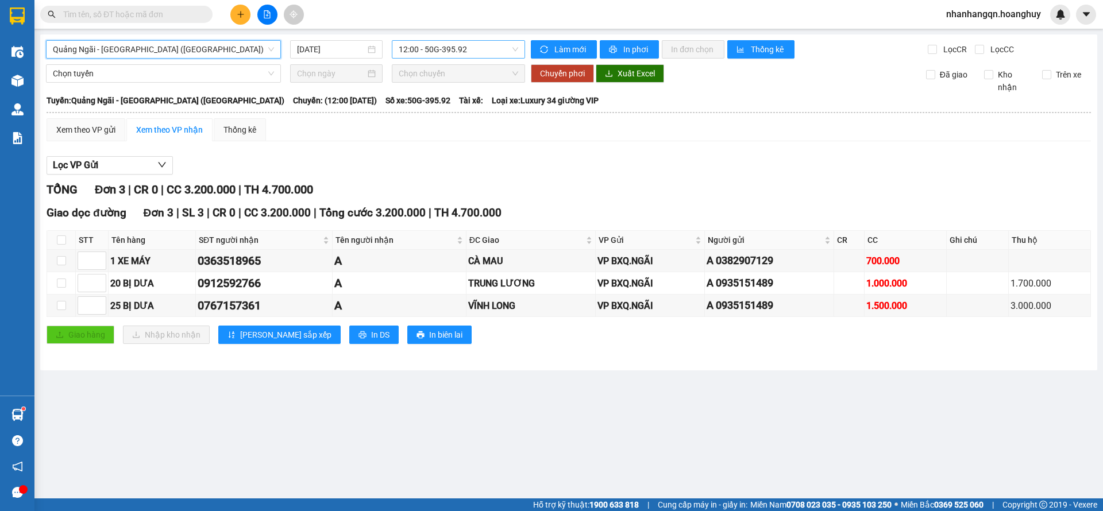
click at [466, 52] on span "12:00 - 50G-395.92" at bounding box center [458, 49] width 119 height 17
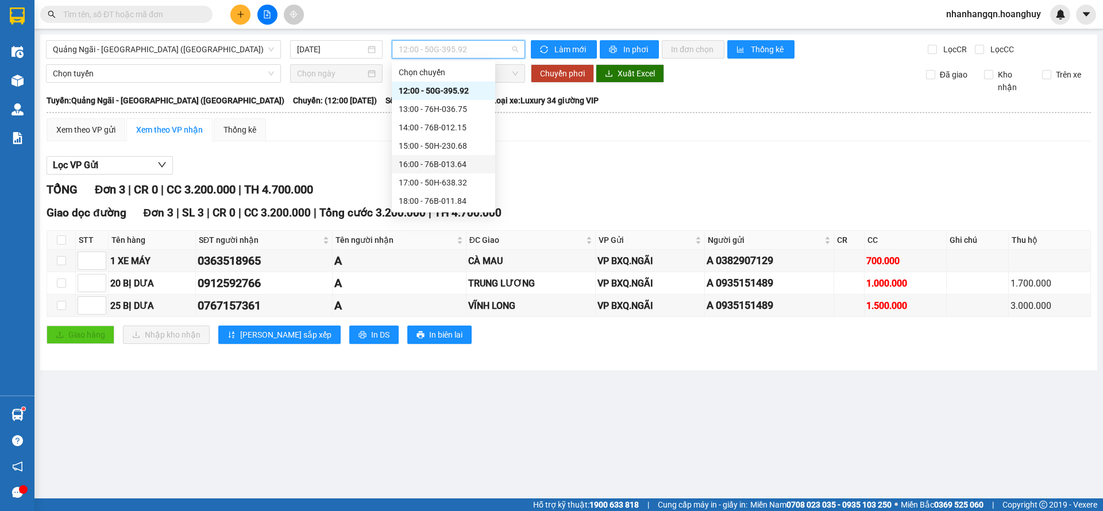
click at [450, 164] on div "16:00 - 76B-013.64" at bounding box center [444, 164] width 90 height 13
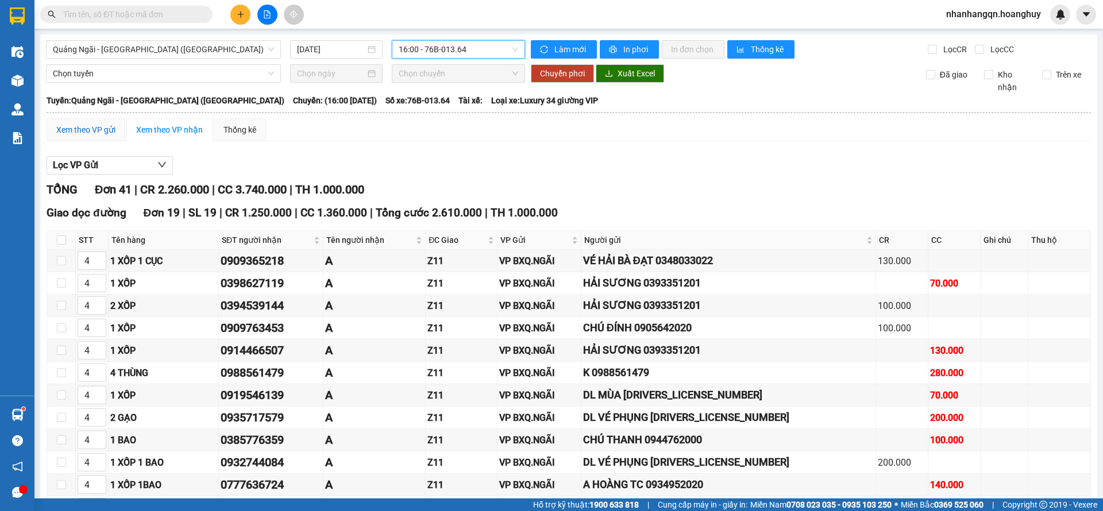
click at [97, 126] on div "Xem theo VP gửi" at bounding box center [85, 129] width 59 height 13
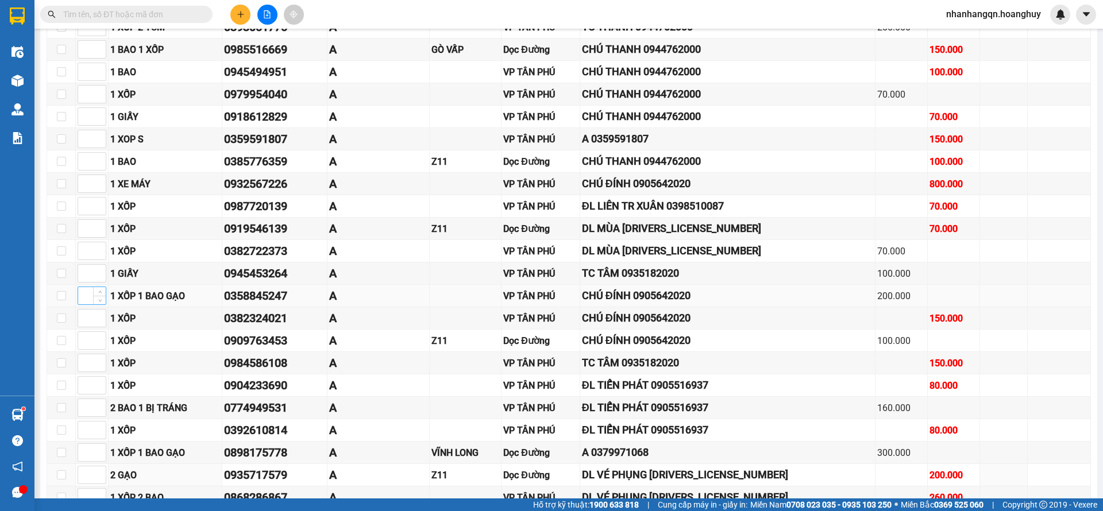
scroll to position [517, 0]
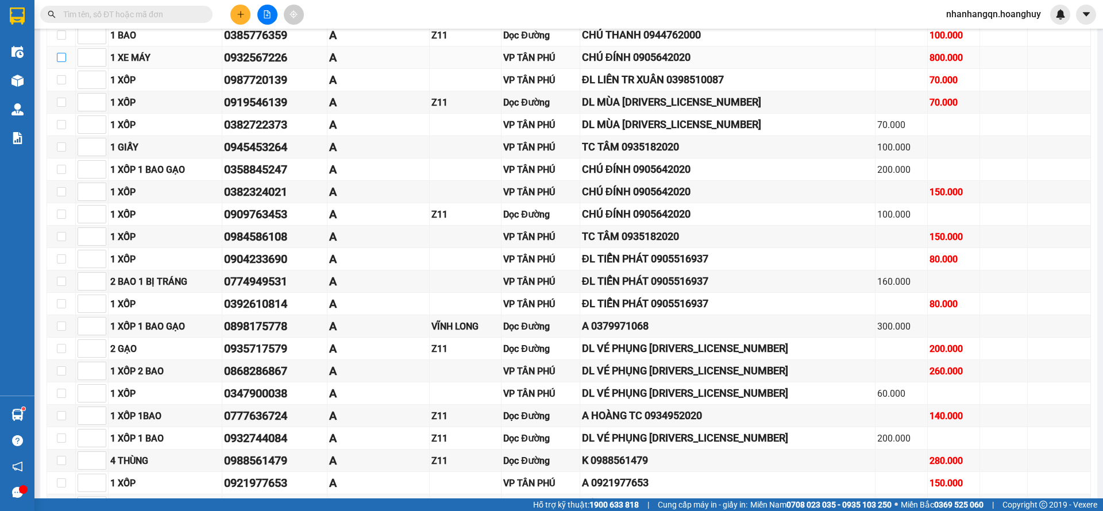
click at [61, 61] on input "checkbox" at bounding box center [61, 57] width 9 height 9
checkbox input "true"
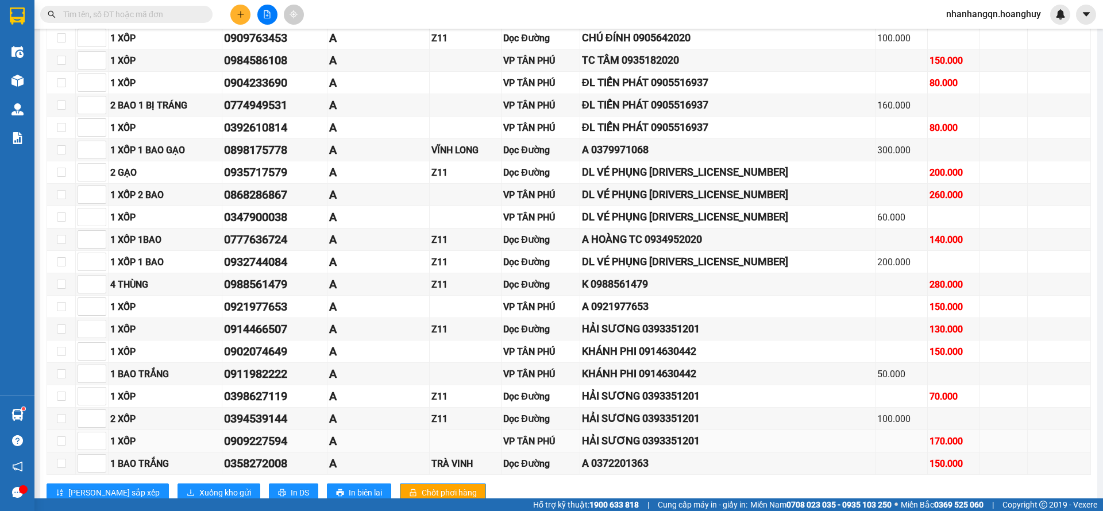
scroll to position [729, 0]
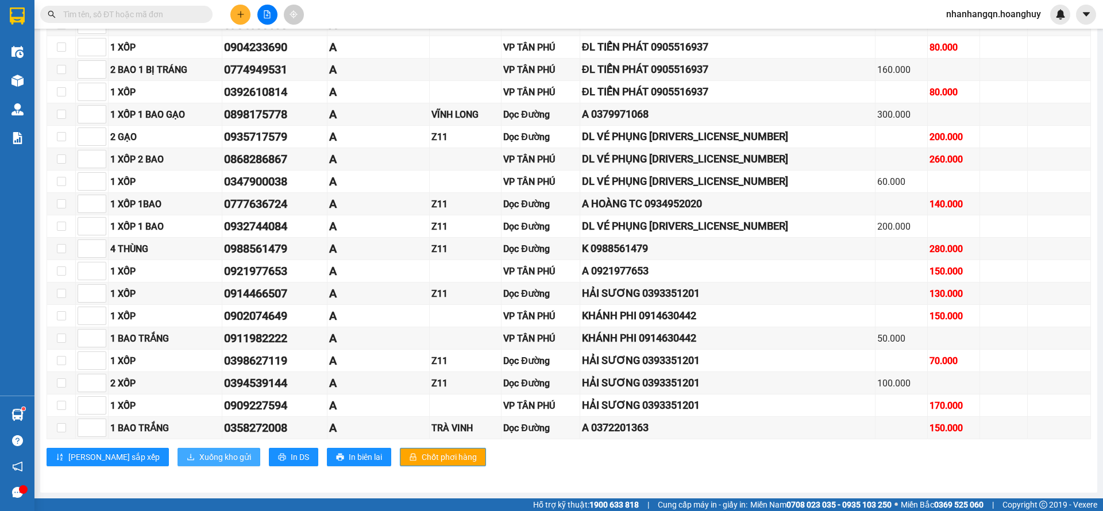
click at [199, 451] on span "Xuống kho gửi" at bounding box center [225, 457] width 52 height 13
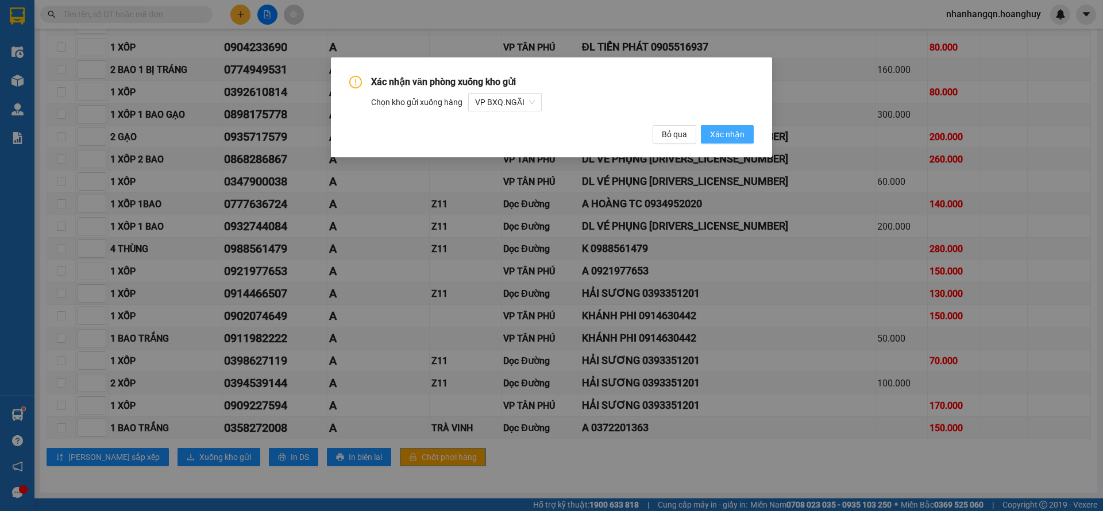
click at [723, 138] on span "Xác nhận" at bounding box center [727, 134] width 34 height 13
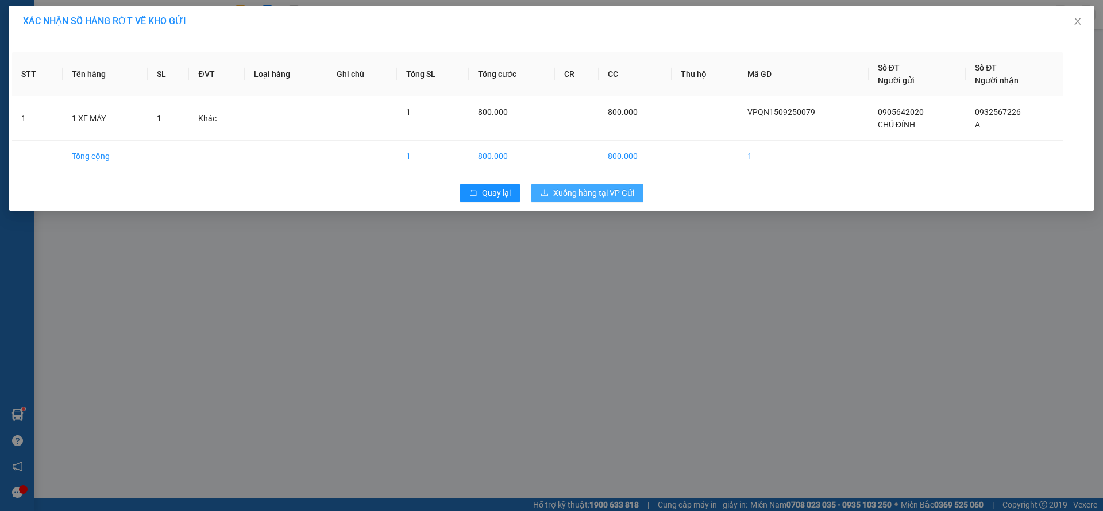
click at [584, 198] on span "Xuống hàng tại VP Gửi" at bounding box center [593, 193] width 81 height 13
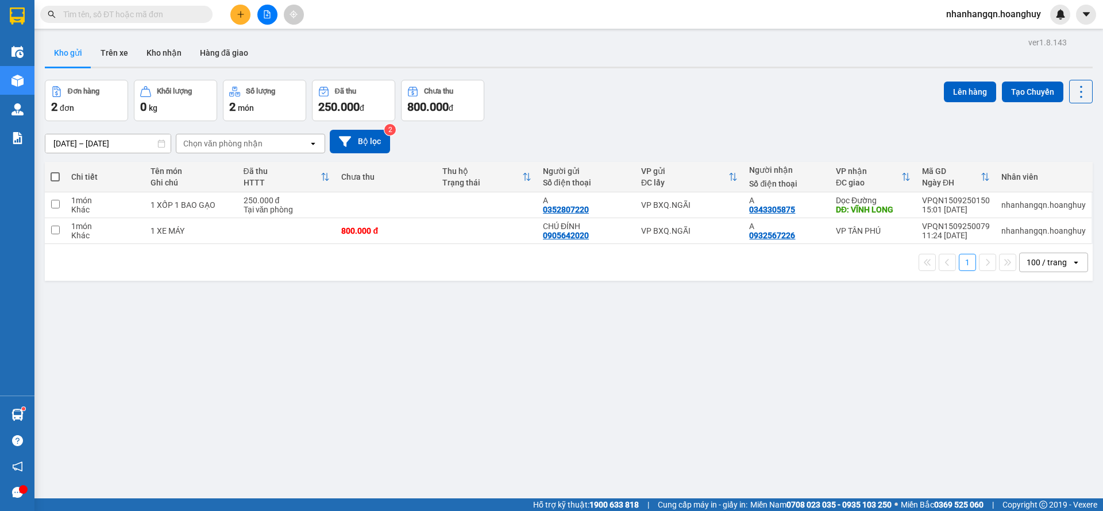
click at [110, 20] on input "text" at bounding box center [131, 14] width 136 height 13
click at [268, 12] on icon "file-add" at bounding box center [267, 14] width 8 height 8
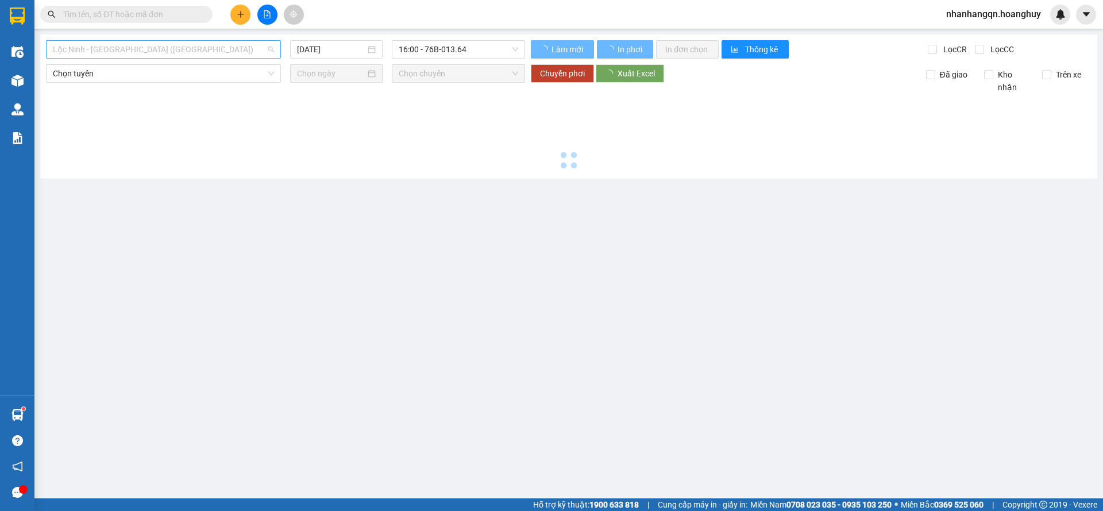
click at [160, 53] on span "Lộc Ninh - Quảng Ngãi (Hàng Hóa)" at bounding box center [163, 49] width 221 height 17
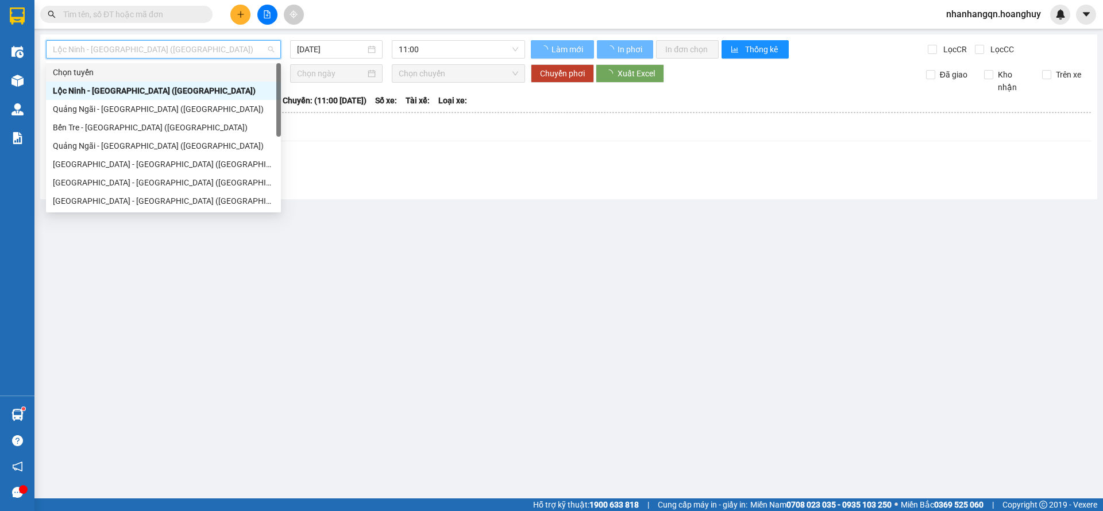
click at [142, 103] on div "Quảng Ngãi - Sài Gòn (Hàng Hoá)" at bounding box center [163, 109] width 221 height 13
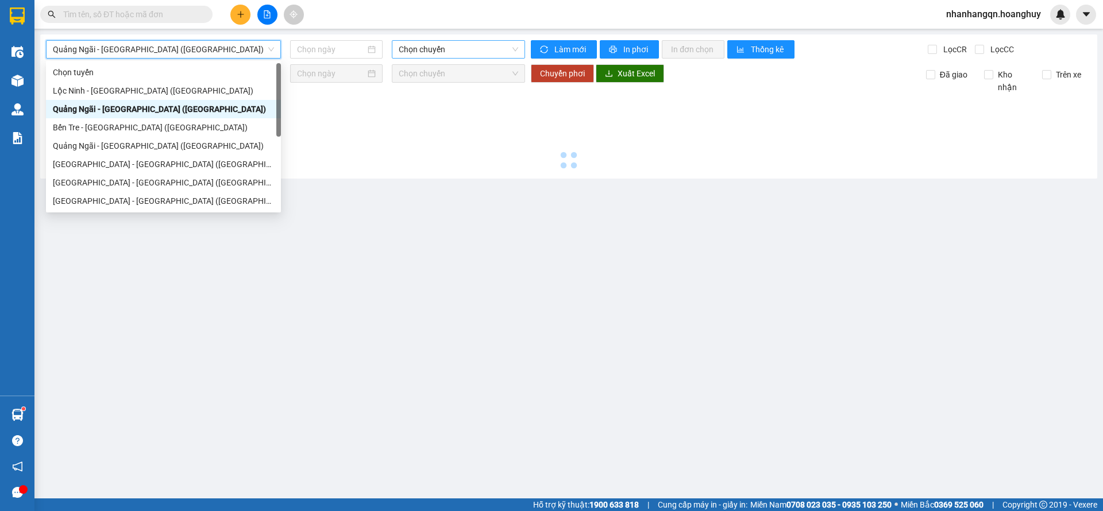
click at [469, 46] on span "Chọn chuyến" at bounding box center [458, 49] width 119 height 17
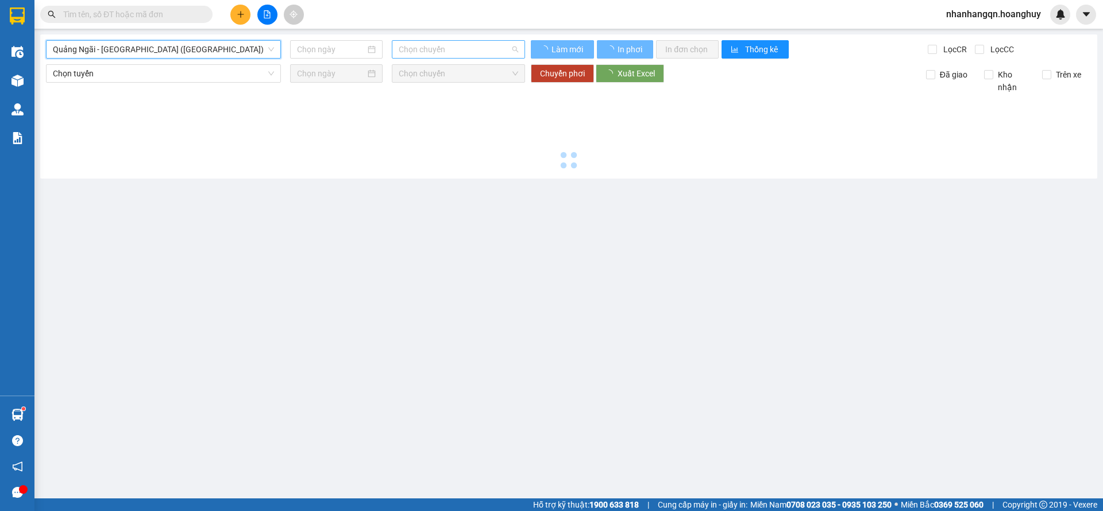
type input "15/09/2025"
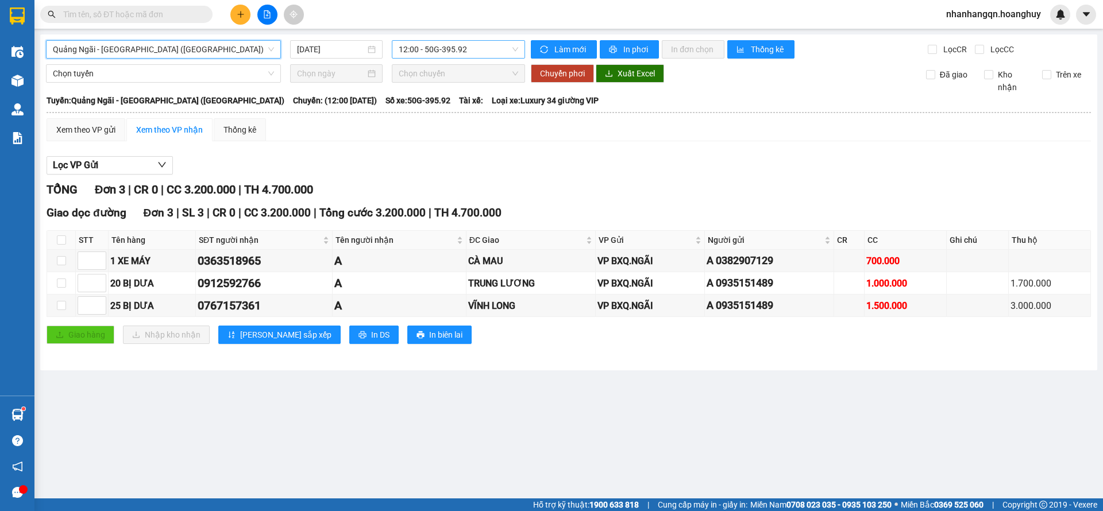
click at [443, 46] on span "12:00 - 50G-395.92" at bounding box center [458, 49] width 119 height 17
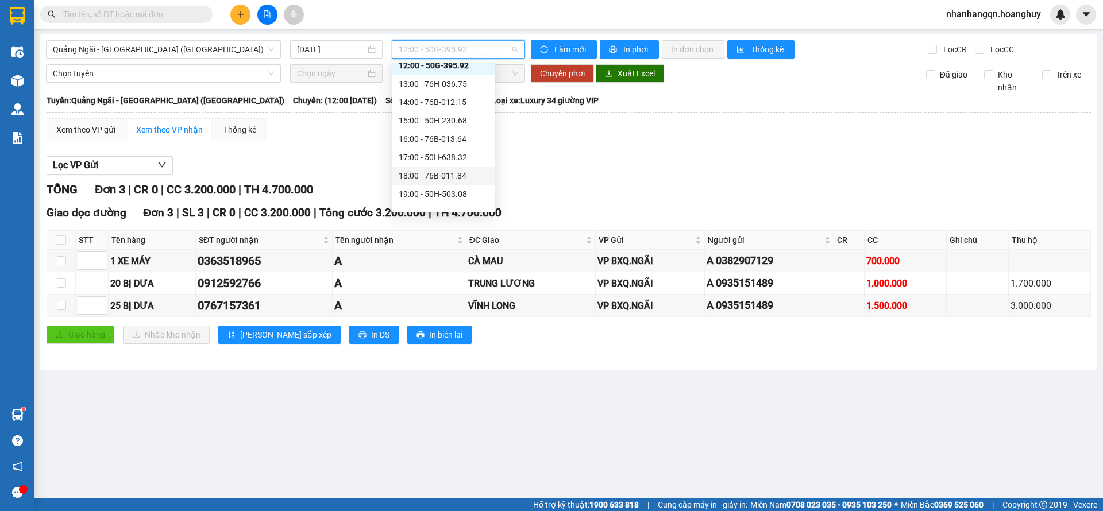
scroll to position [37, 0]
click at [451, 206] on div "20:00 - 50H-638.92" at bounding box center [444, 201] width 90 height 13
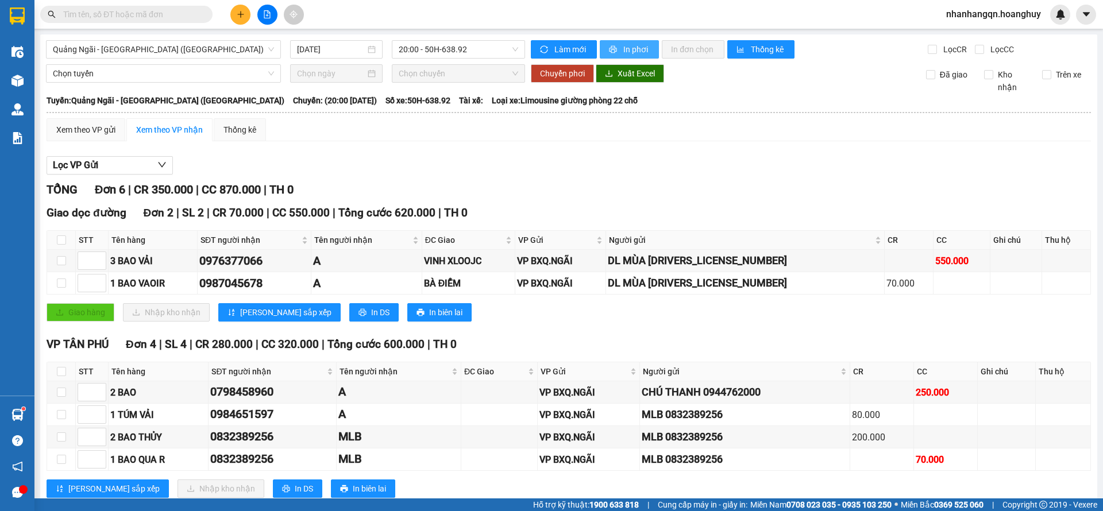
click at [630, 45] on span "In phơi" at bounding box center [636, 49] width 26 height 13
drag, startPoint x: 160, startPoint y: 22, endPoint x: 152, endPoint y: 18, distance: 8.5
click at [156, 21] on span at bounding box center [126, 14] width 172 height 17
click at [152, 18] on input "text" at bounding box center [131, 14] width 136 height 13
click at [191, 13] on input "text" at bounding box center [131, 14] width 136 height 13
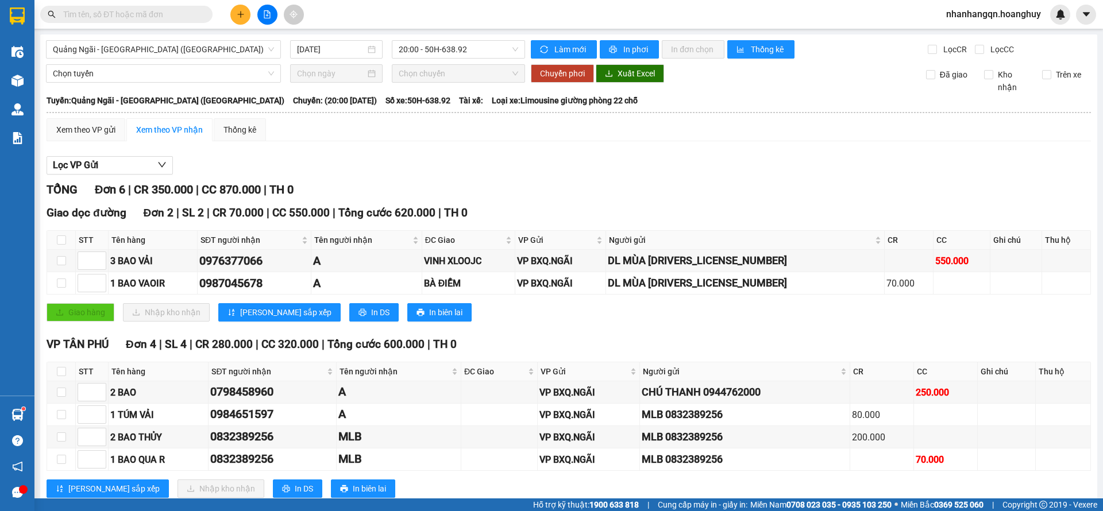
click at [137, 6] on span at bounding box center [126, 14] width 172 height 17
click at [134, 13] on input "text" at bounding box center [131, 14] width 136 height 13
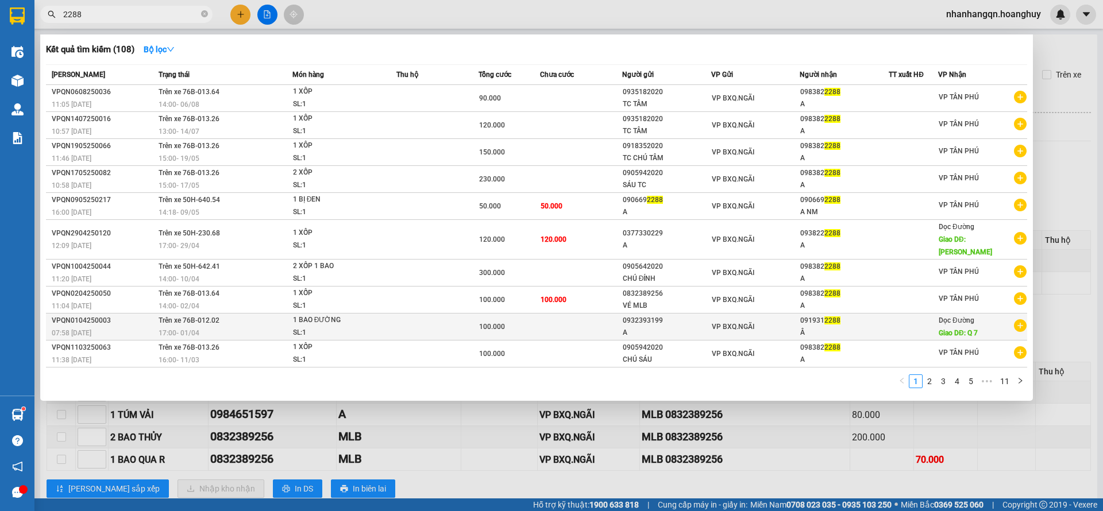
type input "2288"
click at [902, 320] on td at bounding box center [912, 327] width 49 height 27
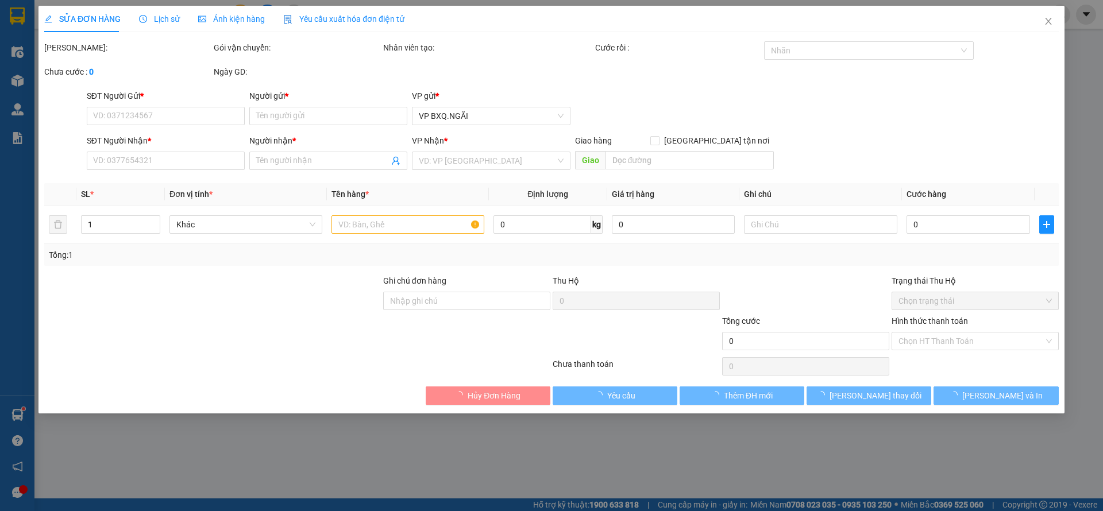
type input "0932393199"
type input "A"
type input "0919312288"
type input "Â"
type input "Q 7"
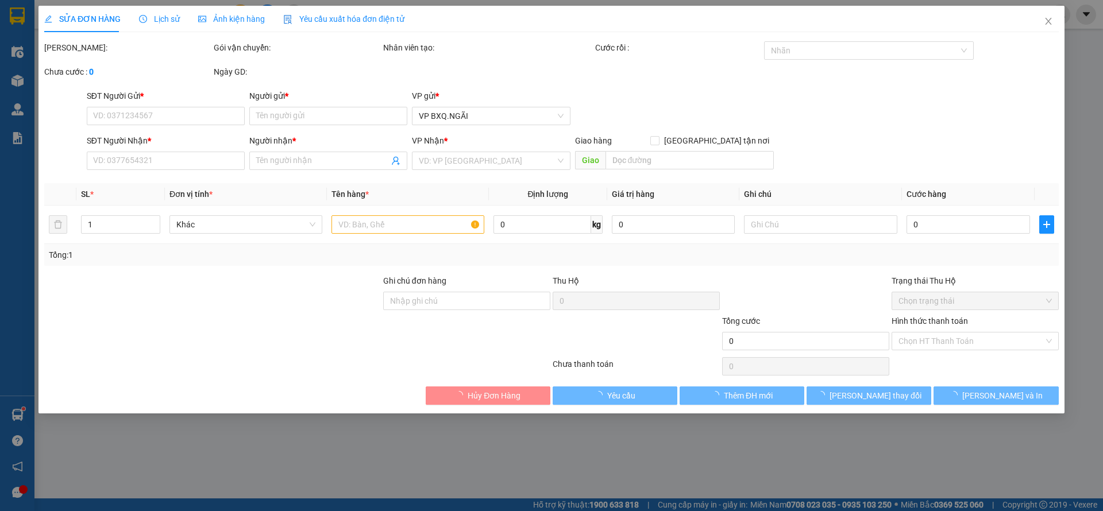
type input "100.000"
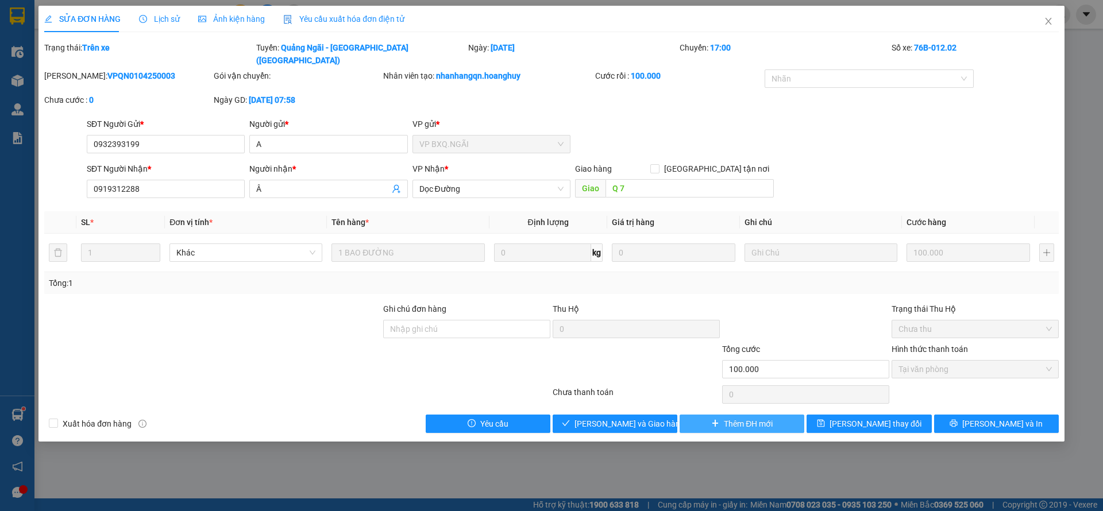
click at [734, 415] on button "Thêm ĐH mới" at bounding box center [741, 424] width 125 height 18
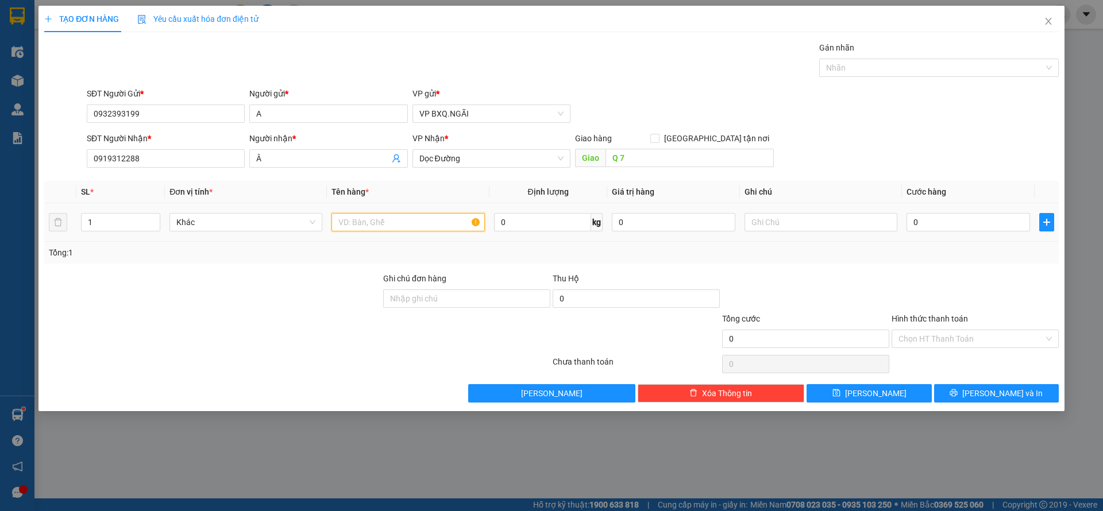
click at [397, 229] on input "text" at bounding box center [407, 222] width 153 height 18
type input "1 BAO ĐƯỜNG"
type input "1"
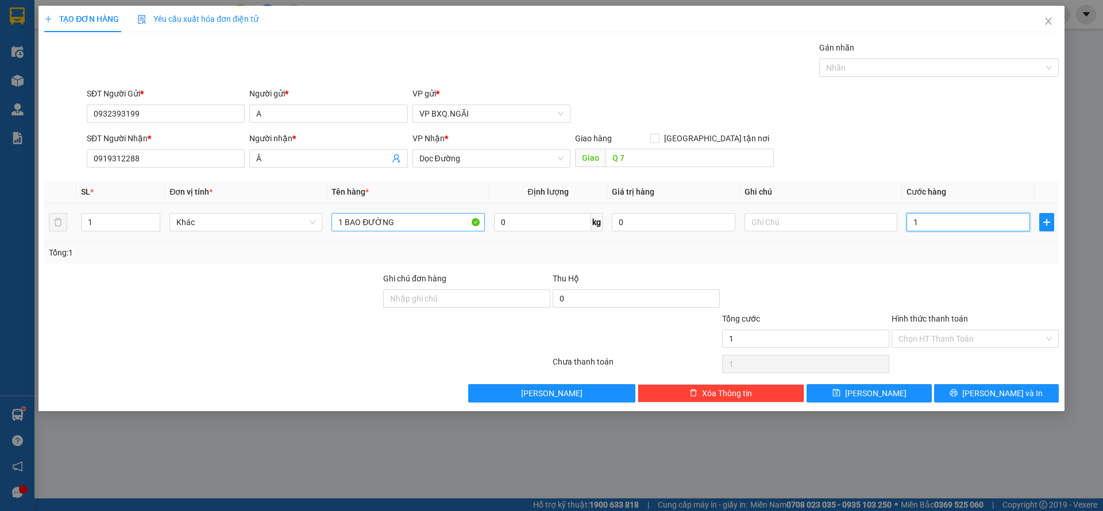
type input "10"
type input "100"
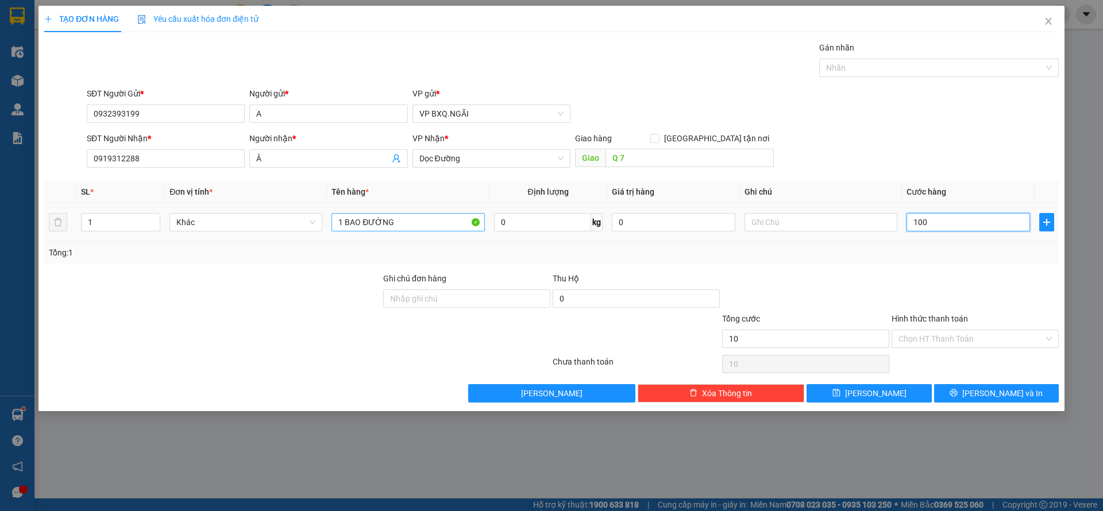
type input "100"
type input "1.000"
type input "10.000"
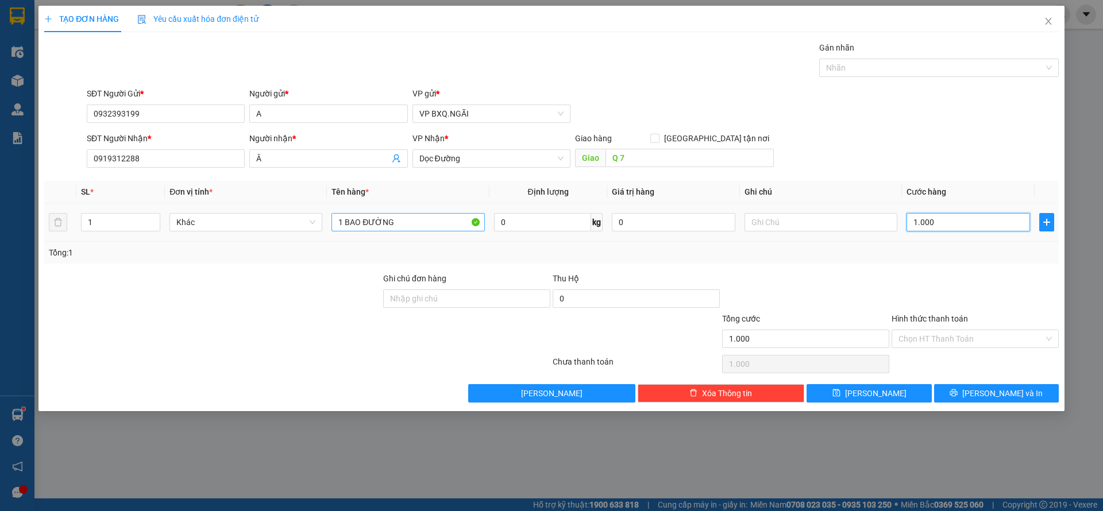
type input "10.000"
type input "100.000"
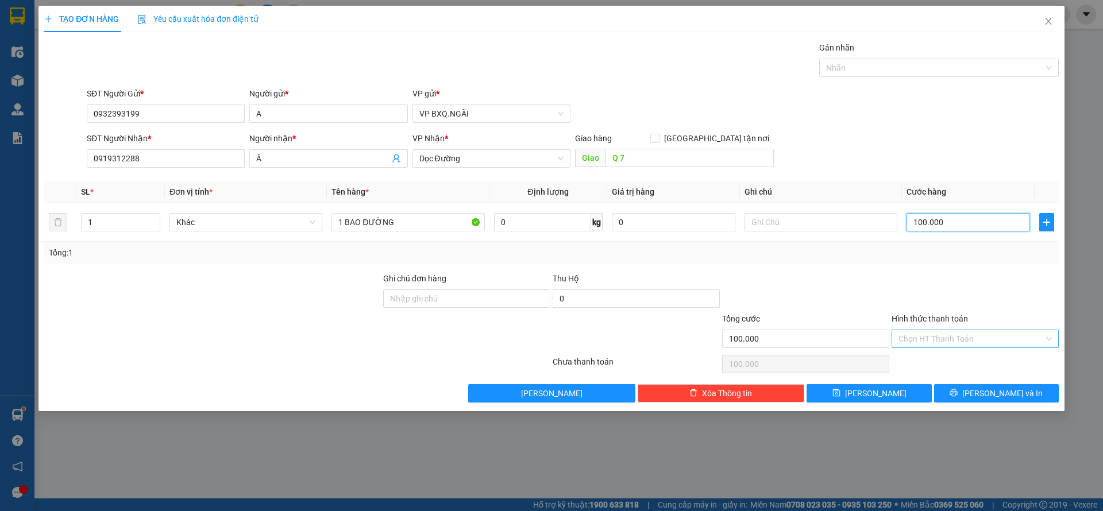
type input "100.000"
click at [952, 331] on input "Hình thức thanh toán" at bounding box center [970, 338] width 145 height 17
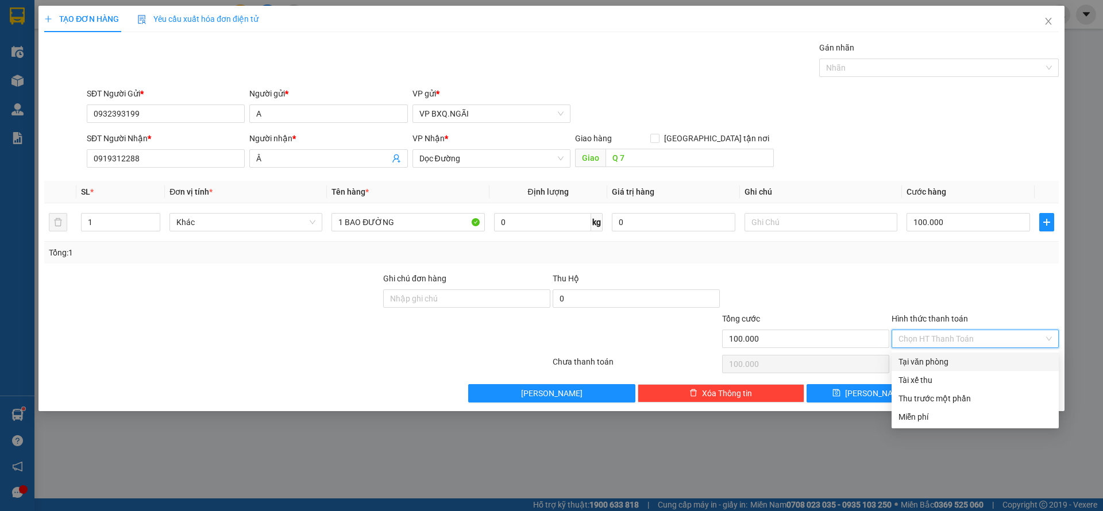
click at [949, 355] on div "Tại văn phòng" at bounding box center [974, 361] width 153 height 13
type input "0"
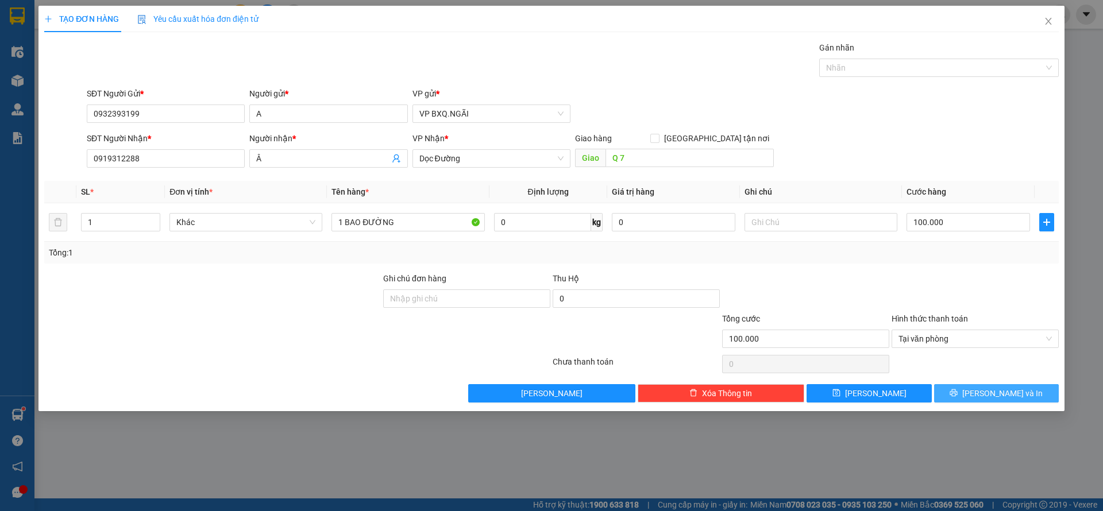
drag, startPoint x: 972, startPoint y: 382, endPoint x: 973, endPoint y: 394, distance: 12.1
click at [972, 392] on div "Transit Pickup Surcharge Ids Transit Deliver Surcharge Ids Transit Deliver Surc…" at bounding box center [551, 221] width 1014 height 361
click at [973, 394] on button "Lưu và In" at bounding box center [996, 393] width 125 height 18
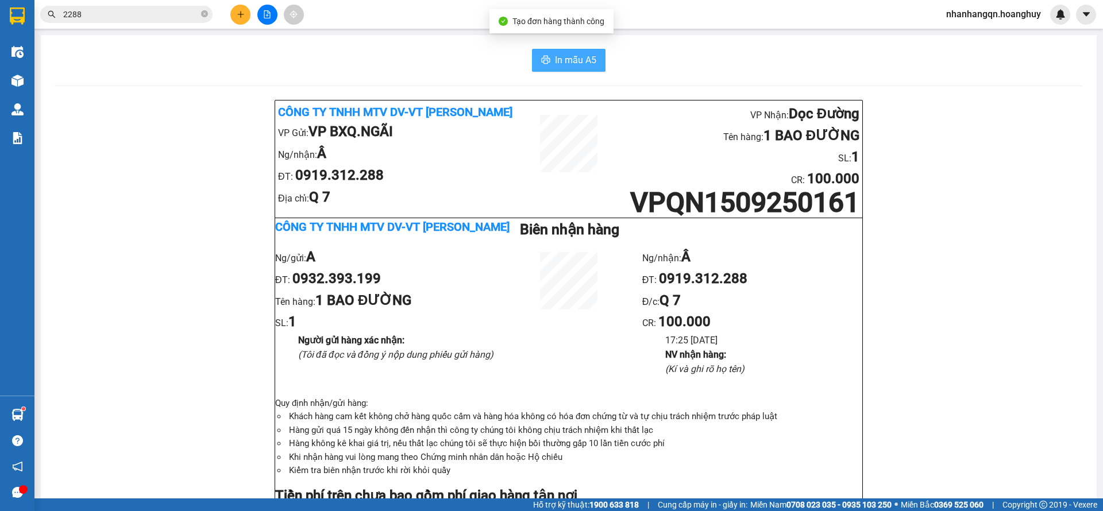
click at [555, 53] on span "In mẫu A5" at bounding box center [575, 60] width 41 height 14
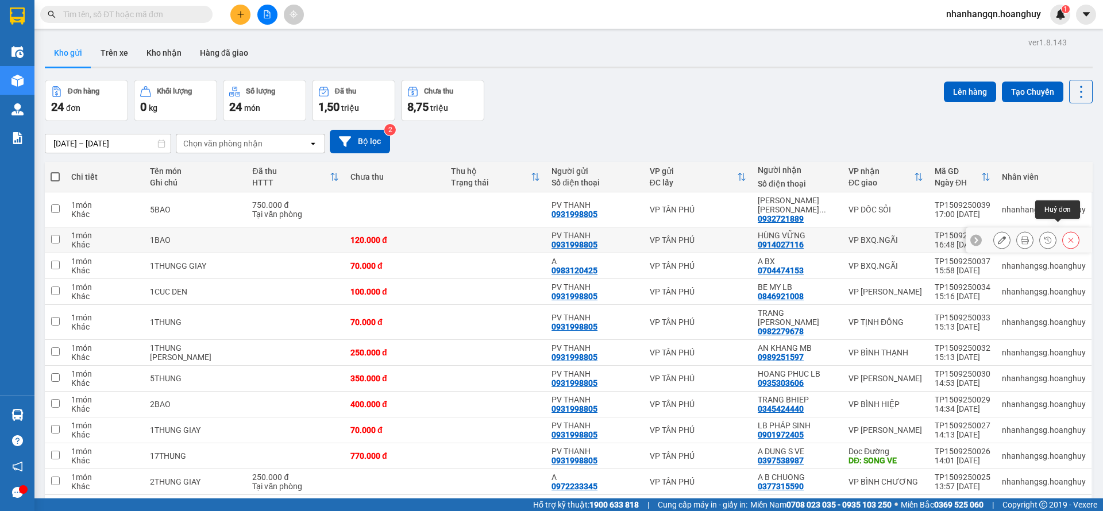
click at [1062, 235] on button at bounding box center [1070, 240] width 16 height 20
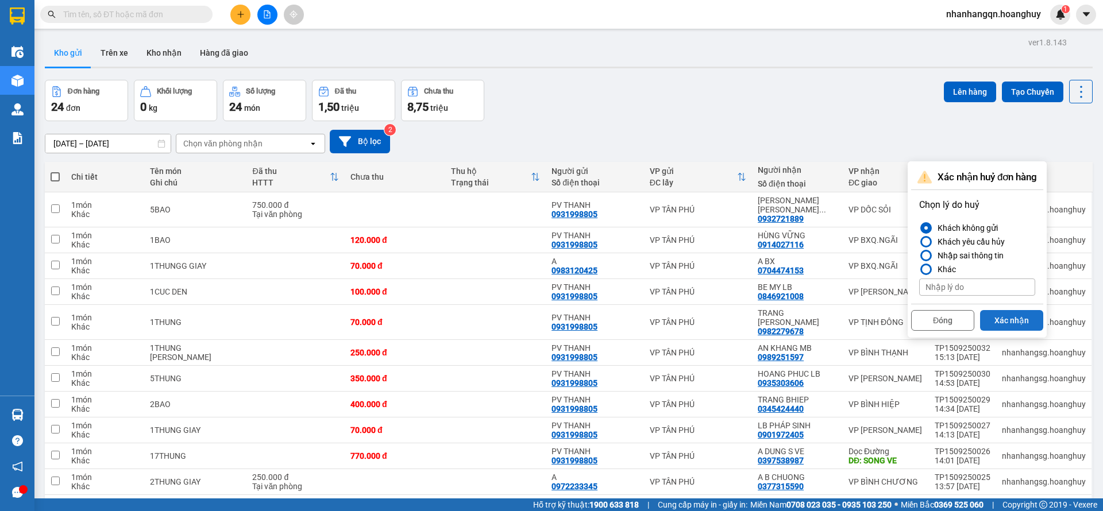
click at [1032, 314] on button "Xác nhận" at bounding box center [1011, 320] width 63 height 21
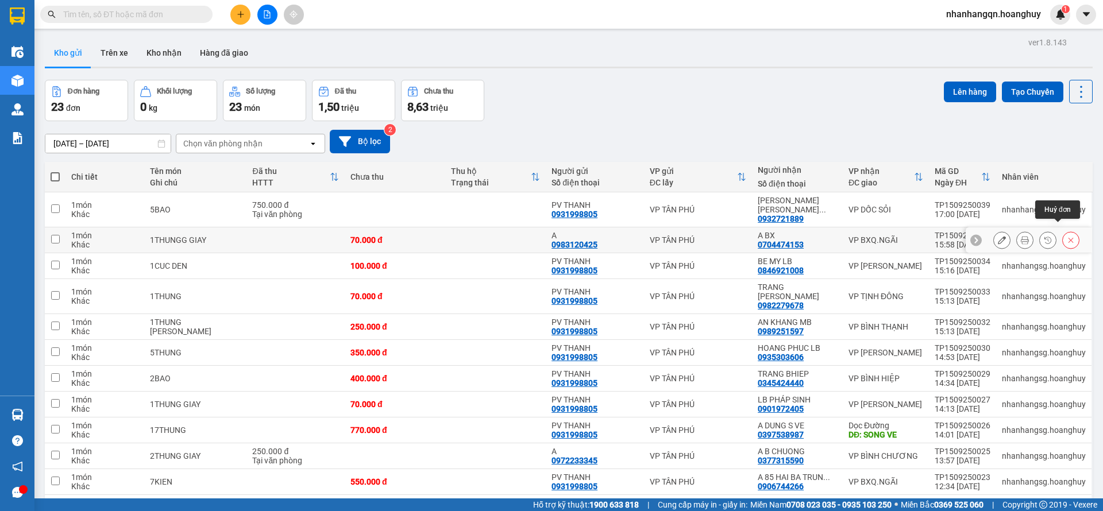
click at [1062, 238] on button at bounding box center [1070, 240] width 16 height 20
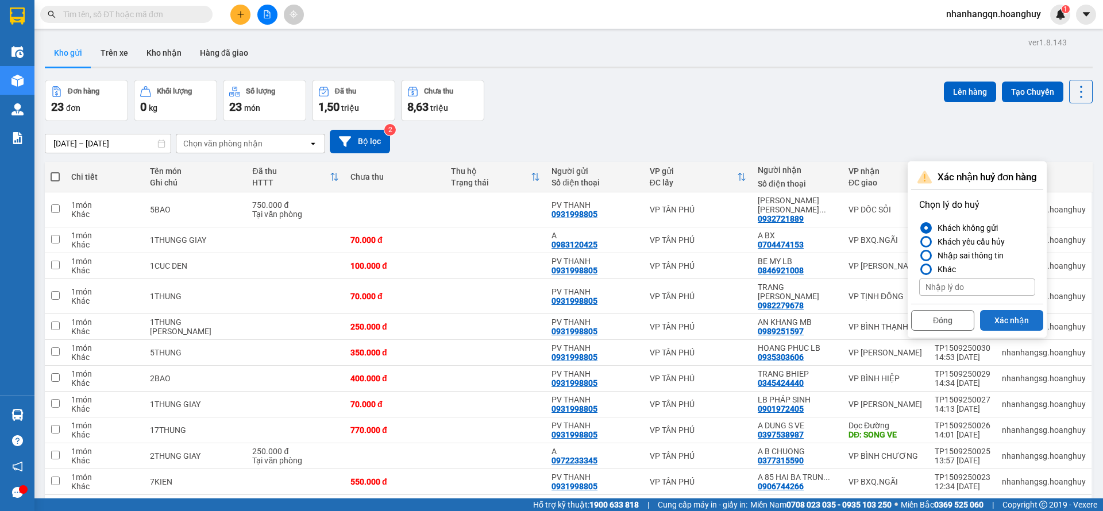
click at [1032, 323] on button "Xác nhận" at bounding box center [1011, 320] width 63 height 21
